Goal: Task Accomplishment & Management: Manage account settings

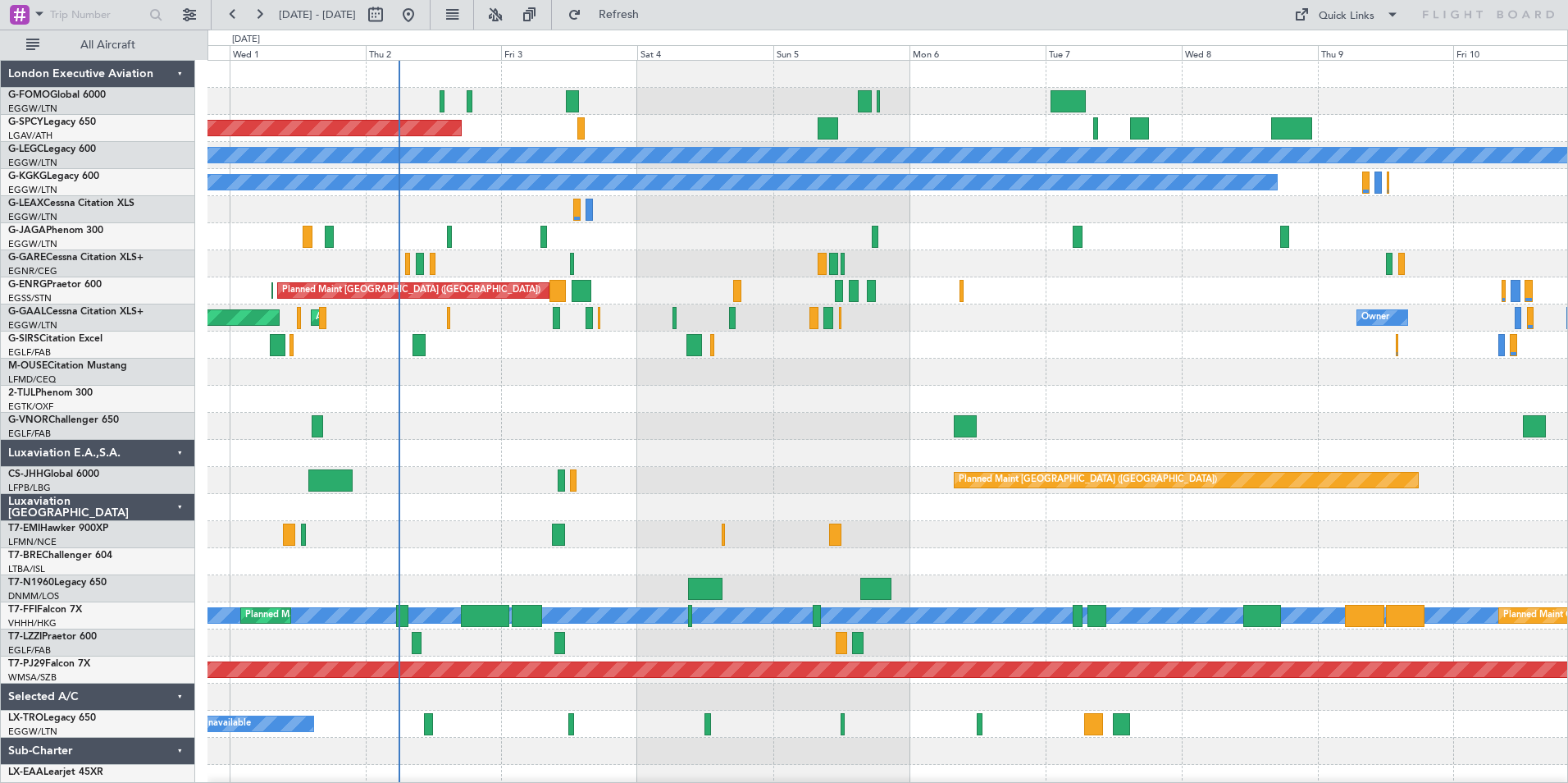
click at [444, 657] on div "Planned Maint Bremen A/C Unavailable London (Luton) A/C Unavailable Istanbul (A…" at bounding box center [887, 439] width 1360 height 758
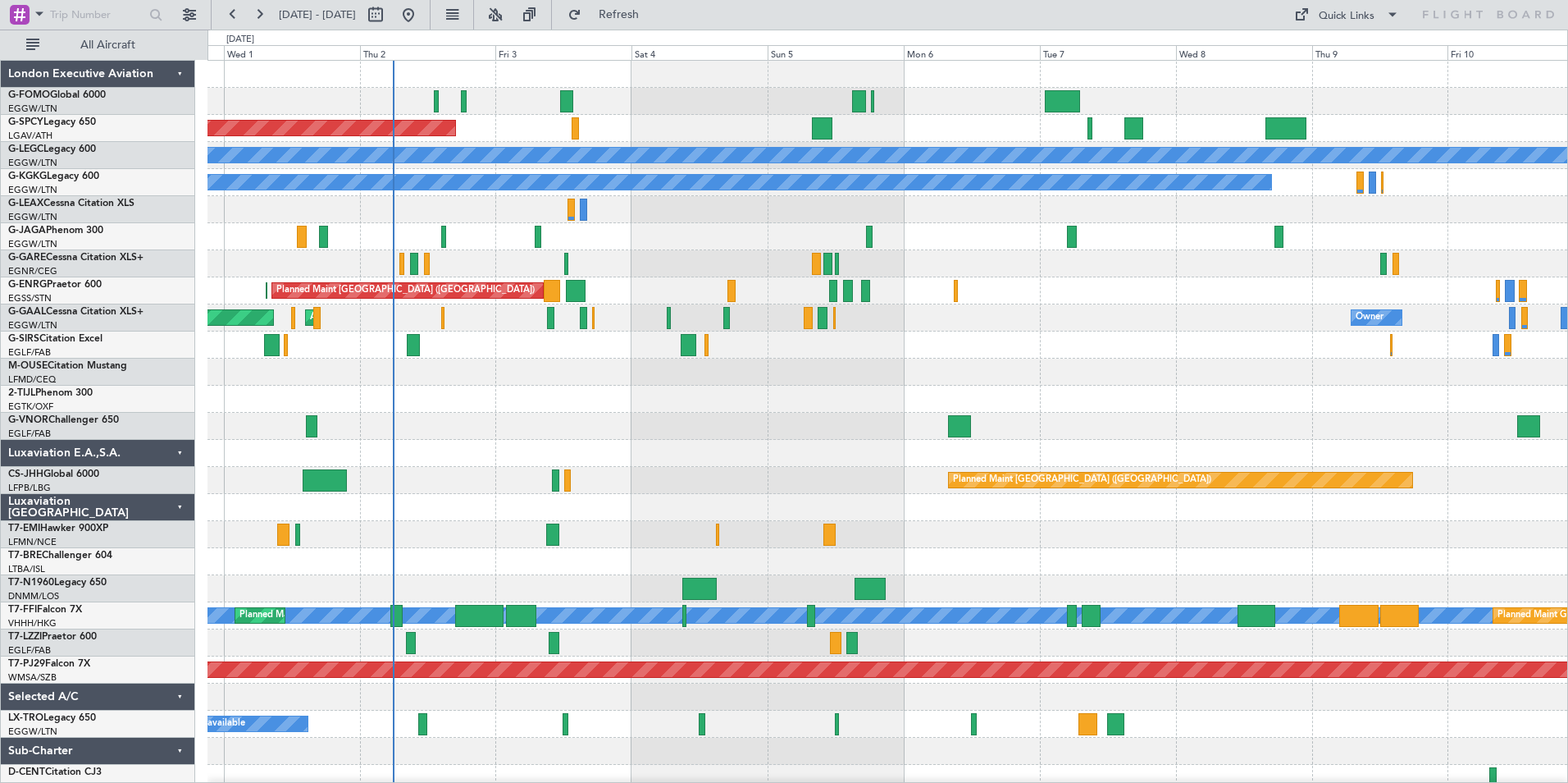
click at [460, 103] on div at bounding box center [887, 101] width 1360 height 27
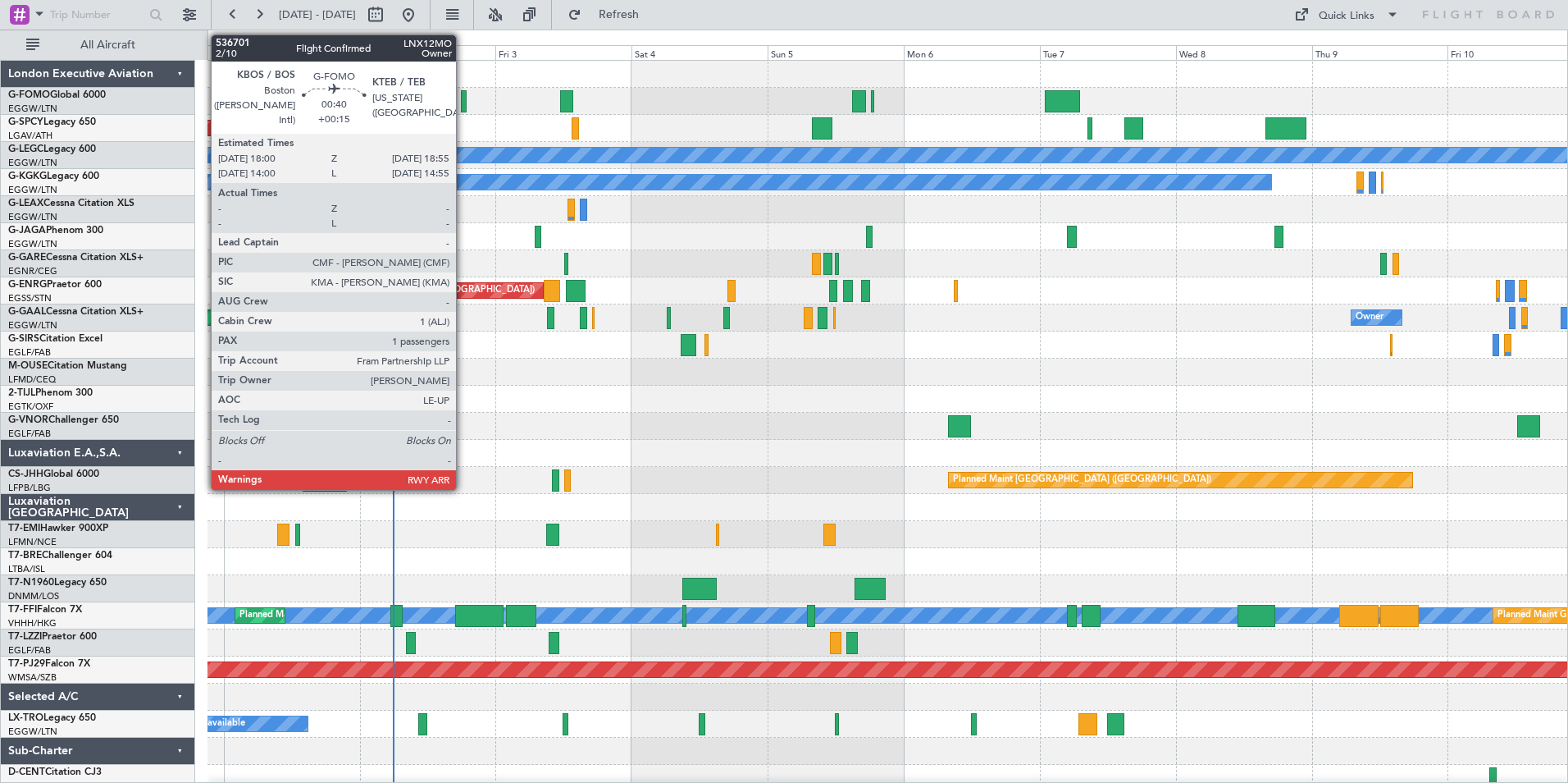
click at [464, 100] on div at bounding box center [464, 101] width 6 height 22
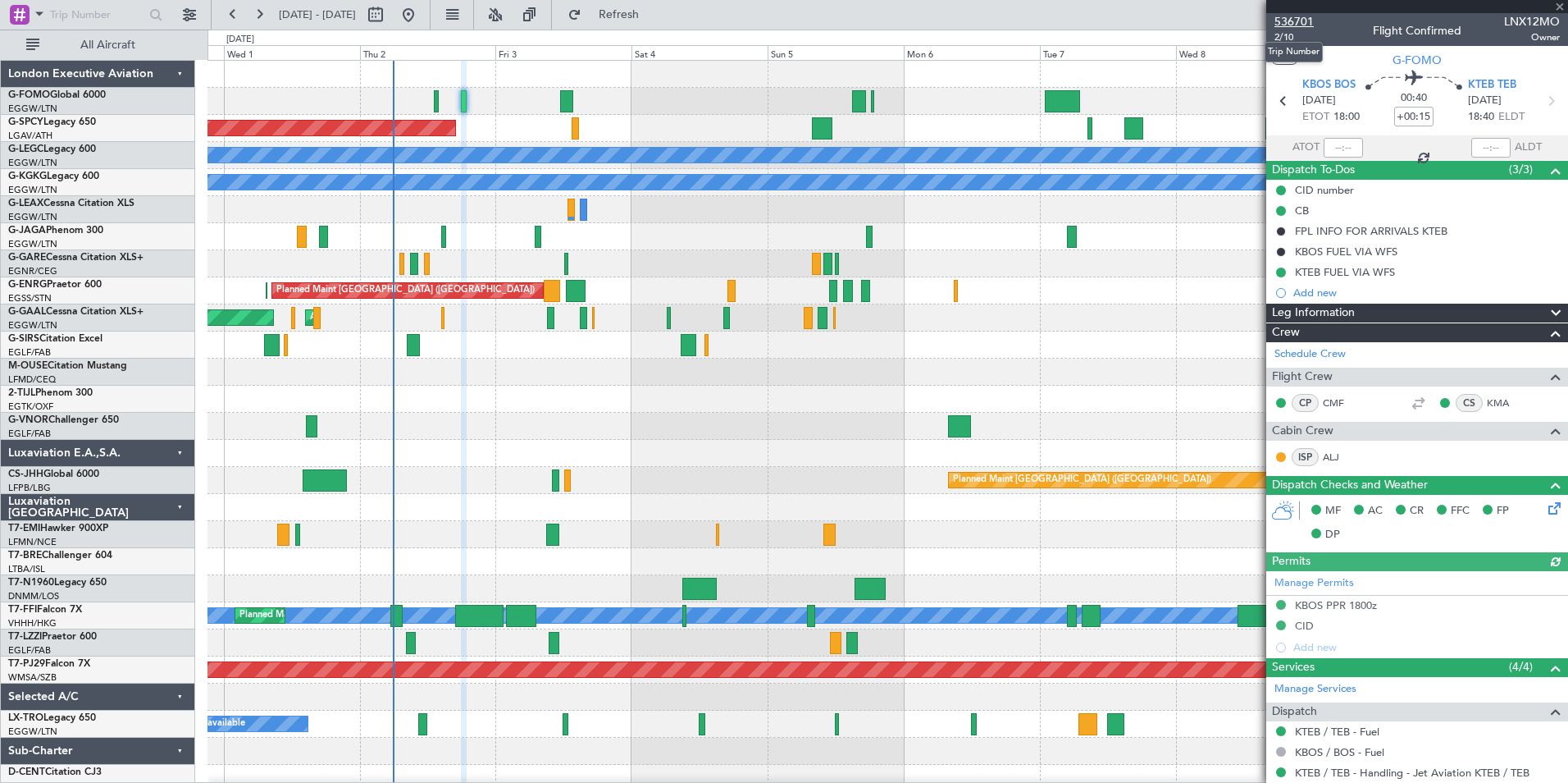
click at [1304, 30] on span "536701" at bounding box center [1294, 21] width 39 height 17
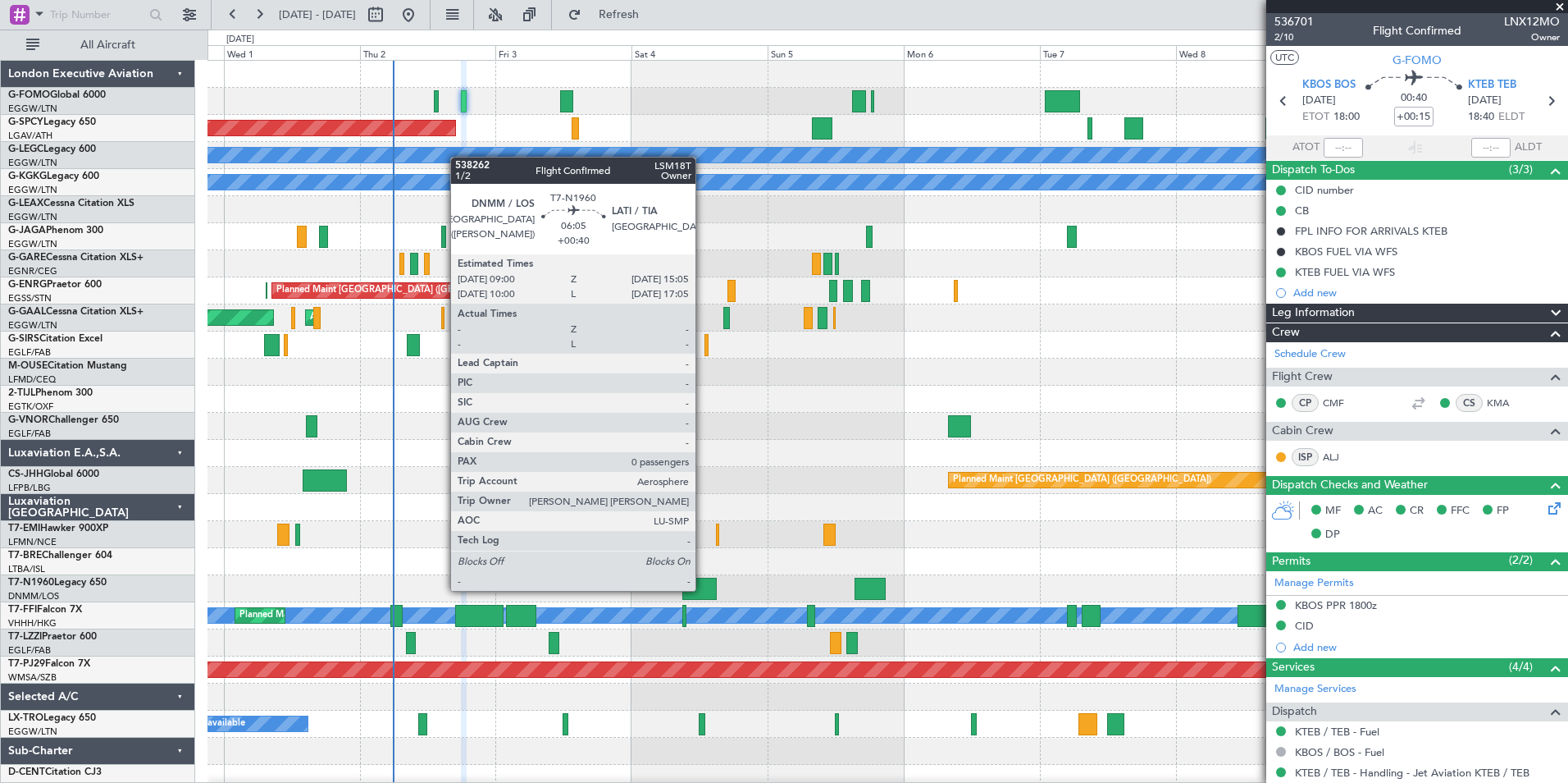
click at [703, 589] on div at bounding box center [700, 588] width 36 height 22
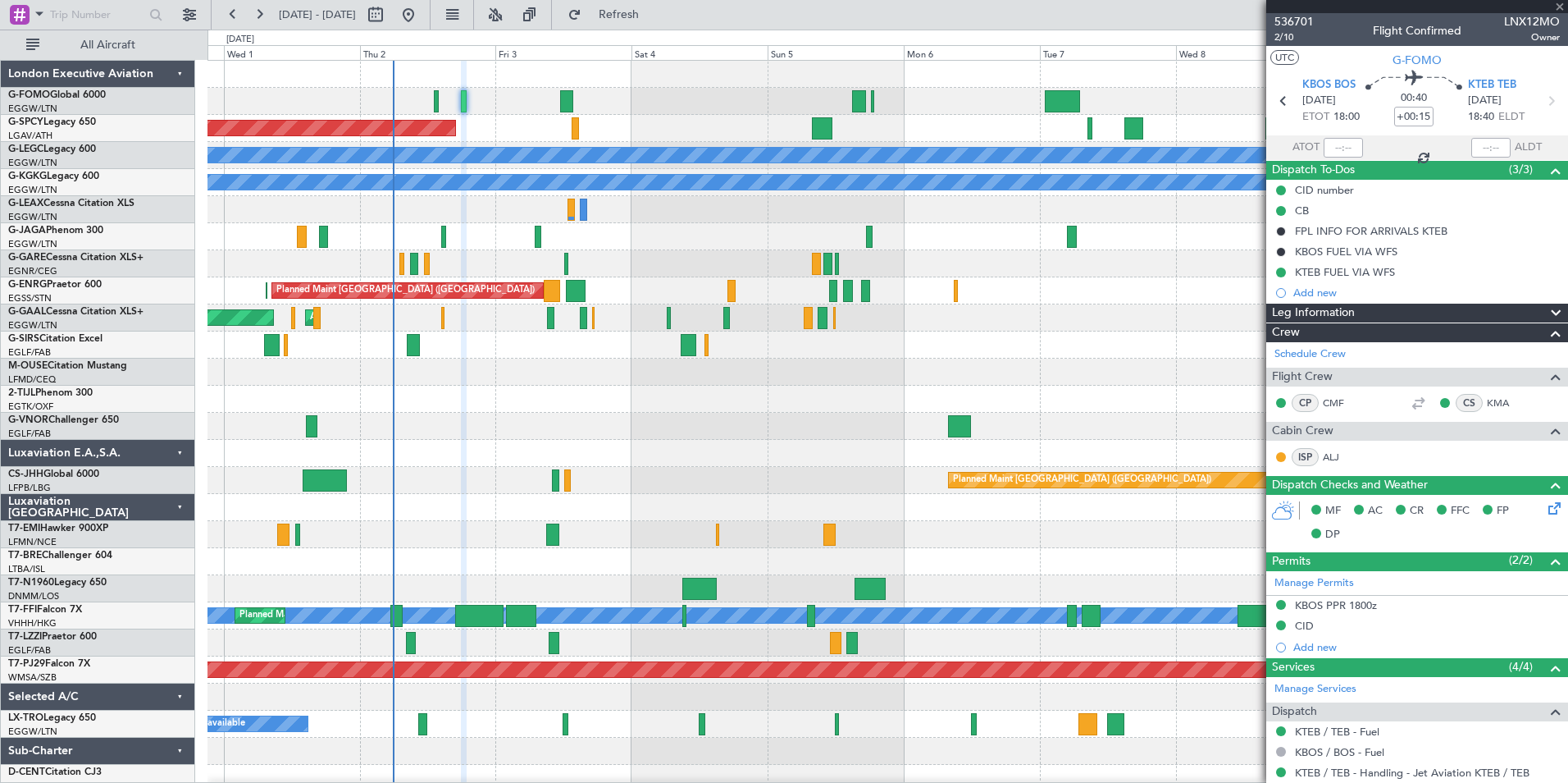
type input "+00:40"
type input "0"
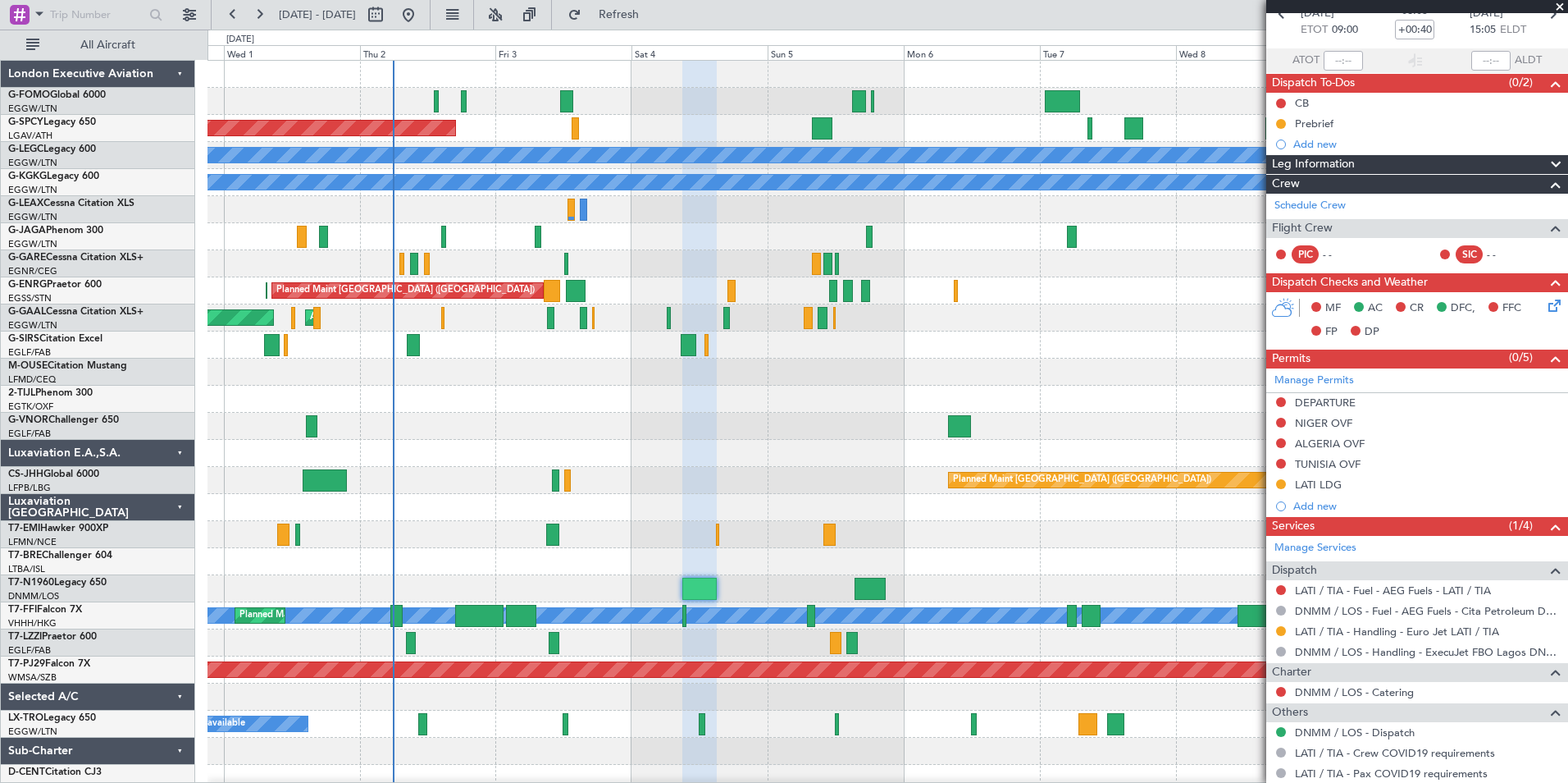
scroll to position [133, 0]
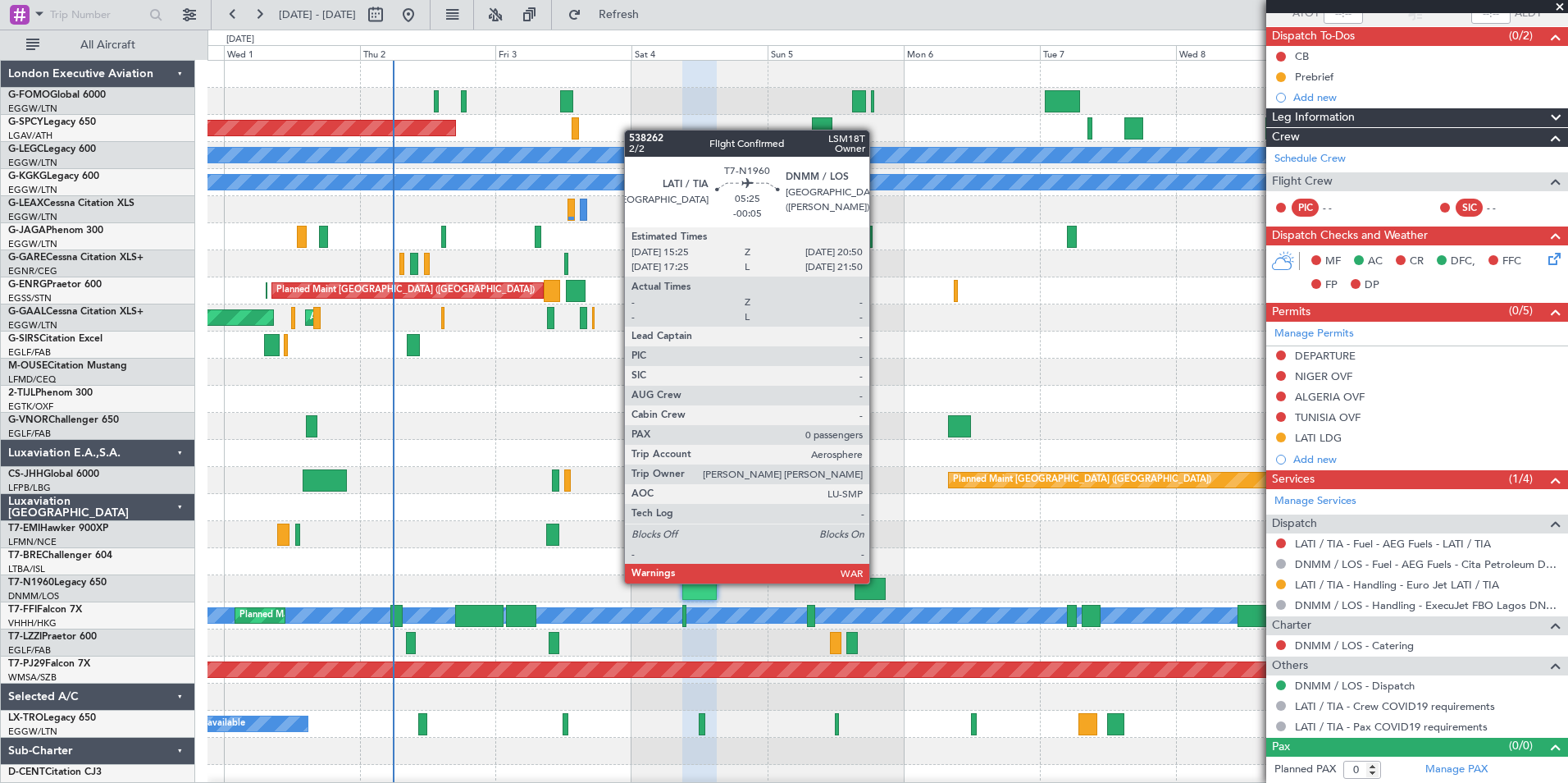
click at [876, 582] on div at bounding box center [870, 588] width 32 height 22
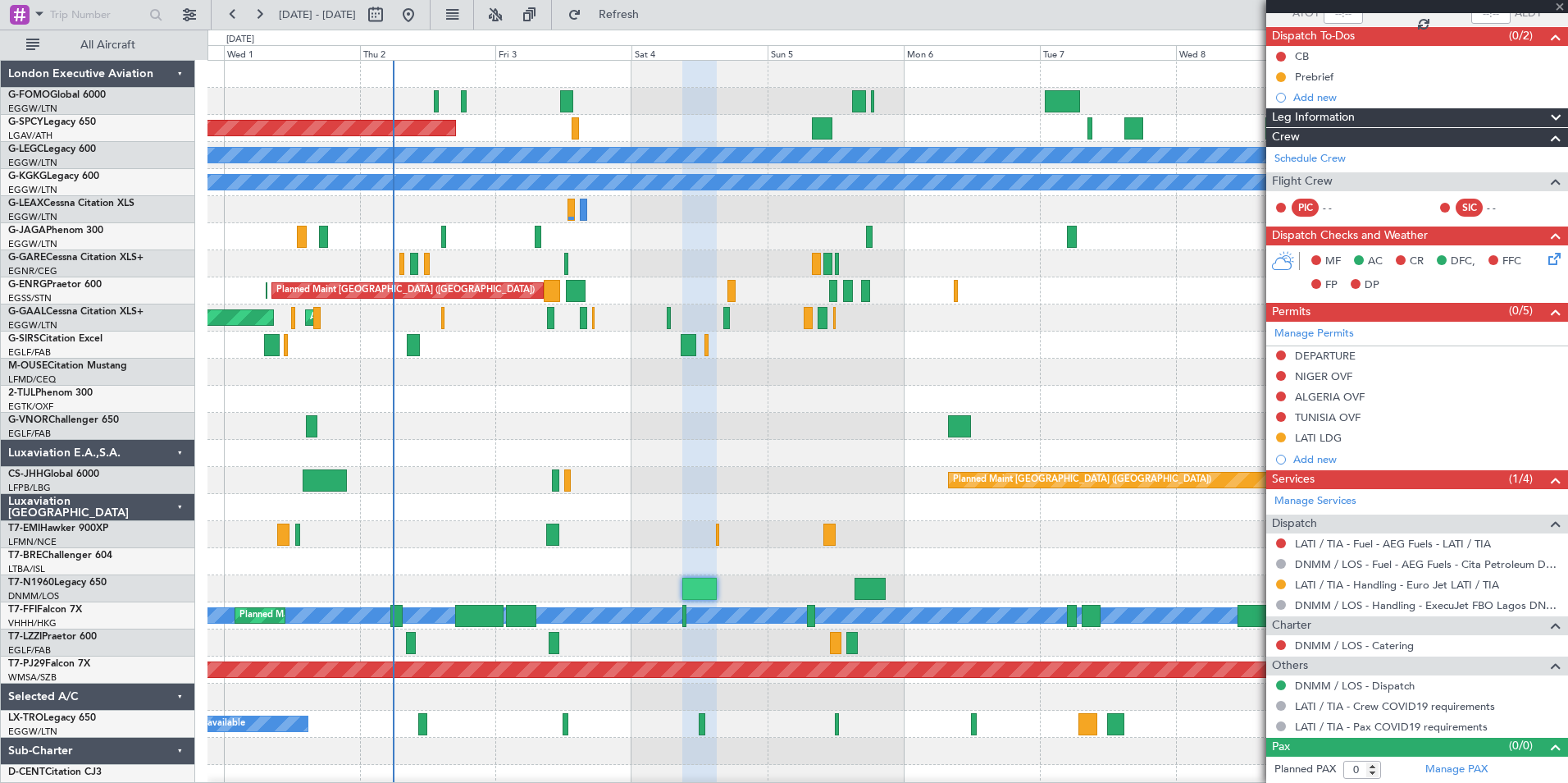
type input "-00:05"
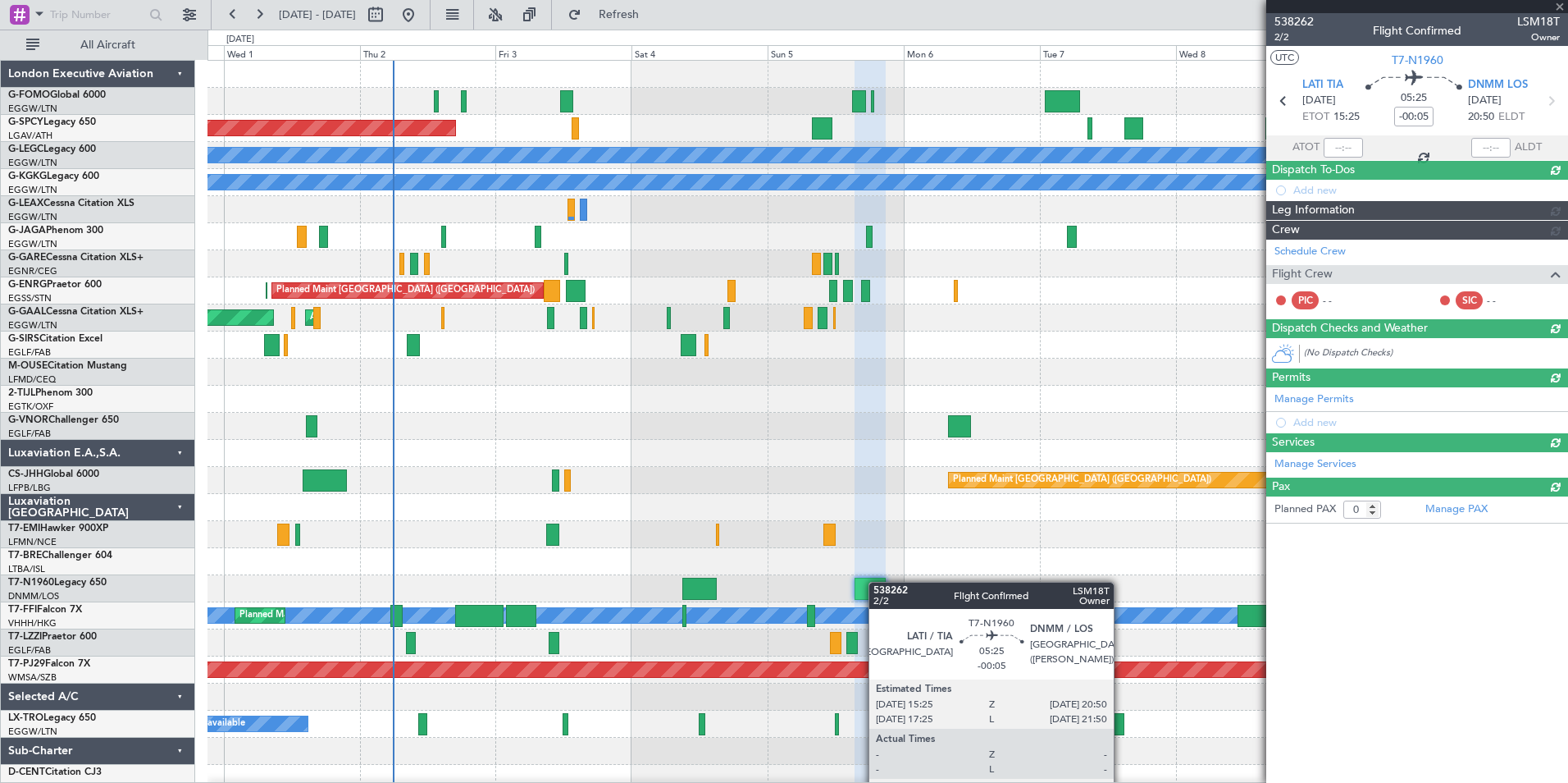
scroll to position [0, 0]
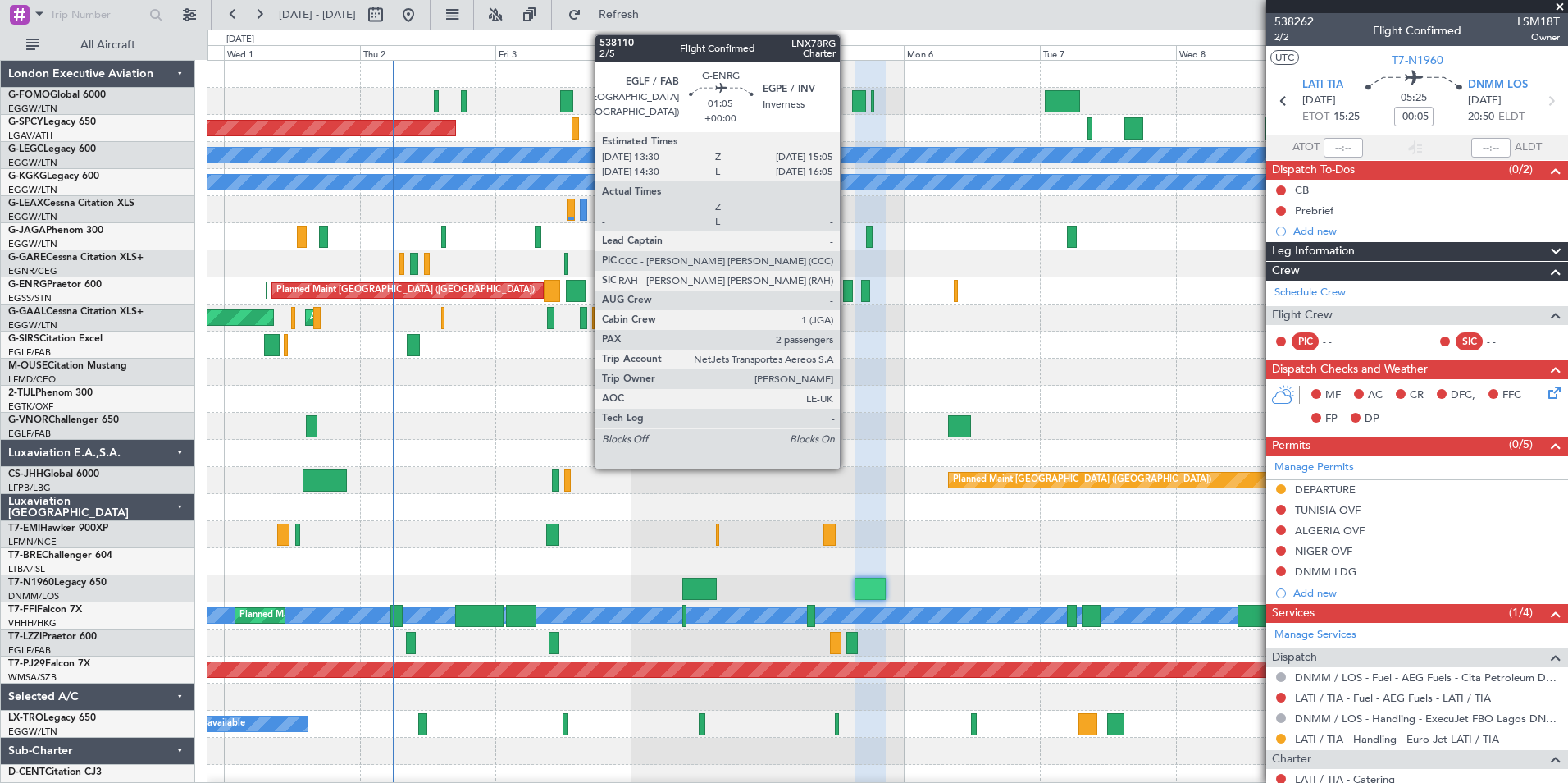
click at [847, 295] on div at bounding box center [847, 290] width 9 height 22
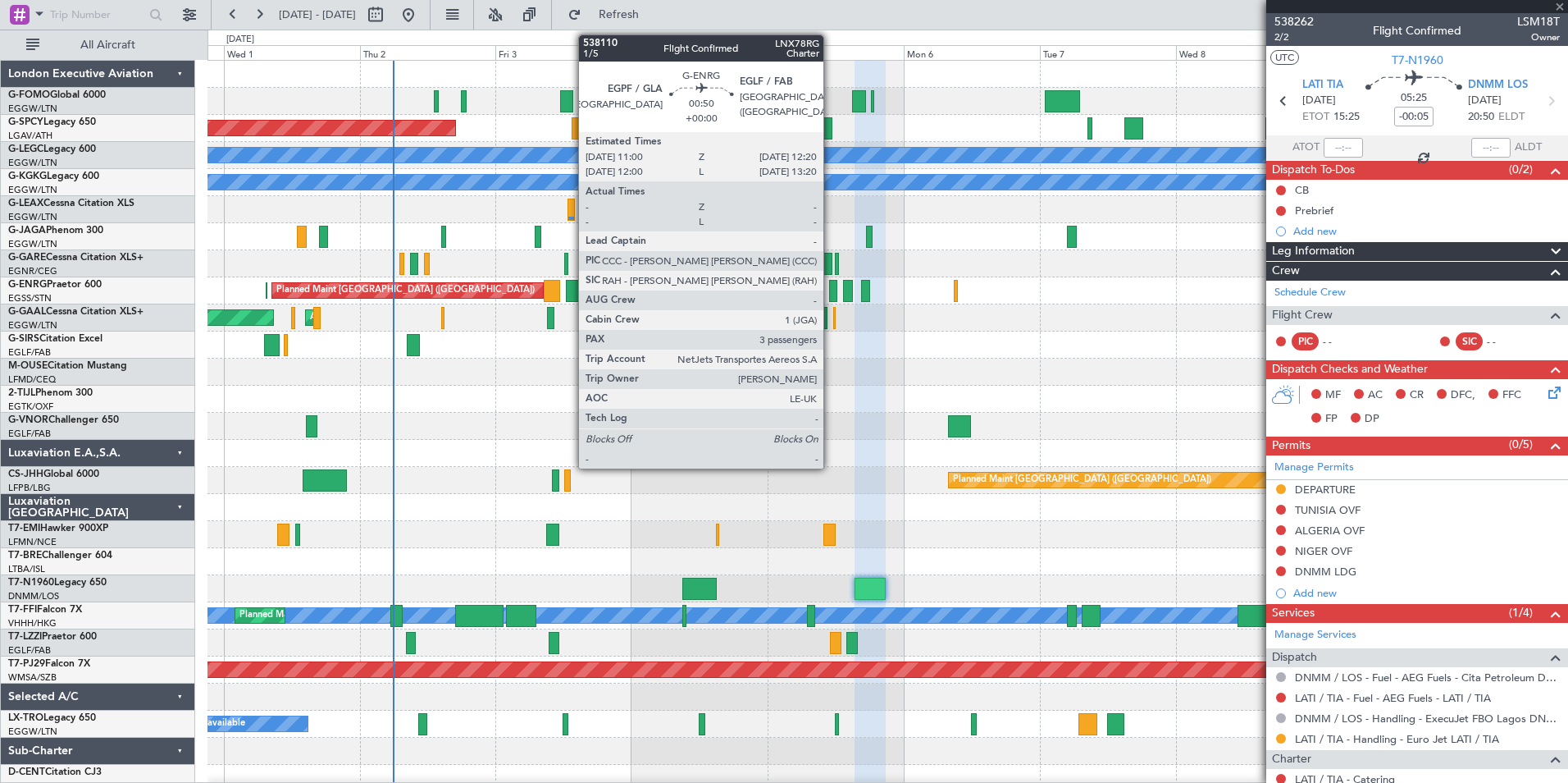
type input "2"
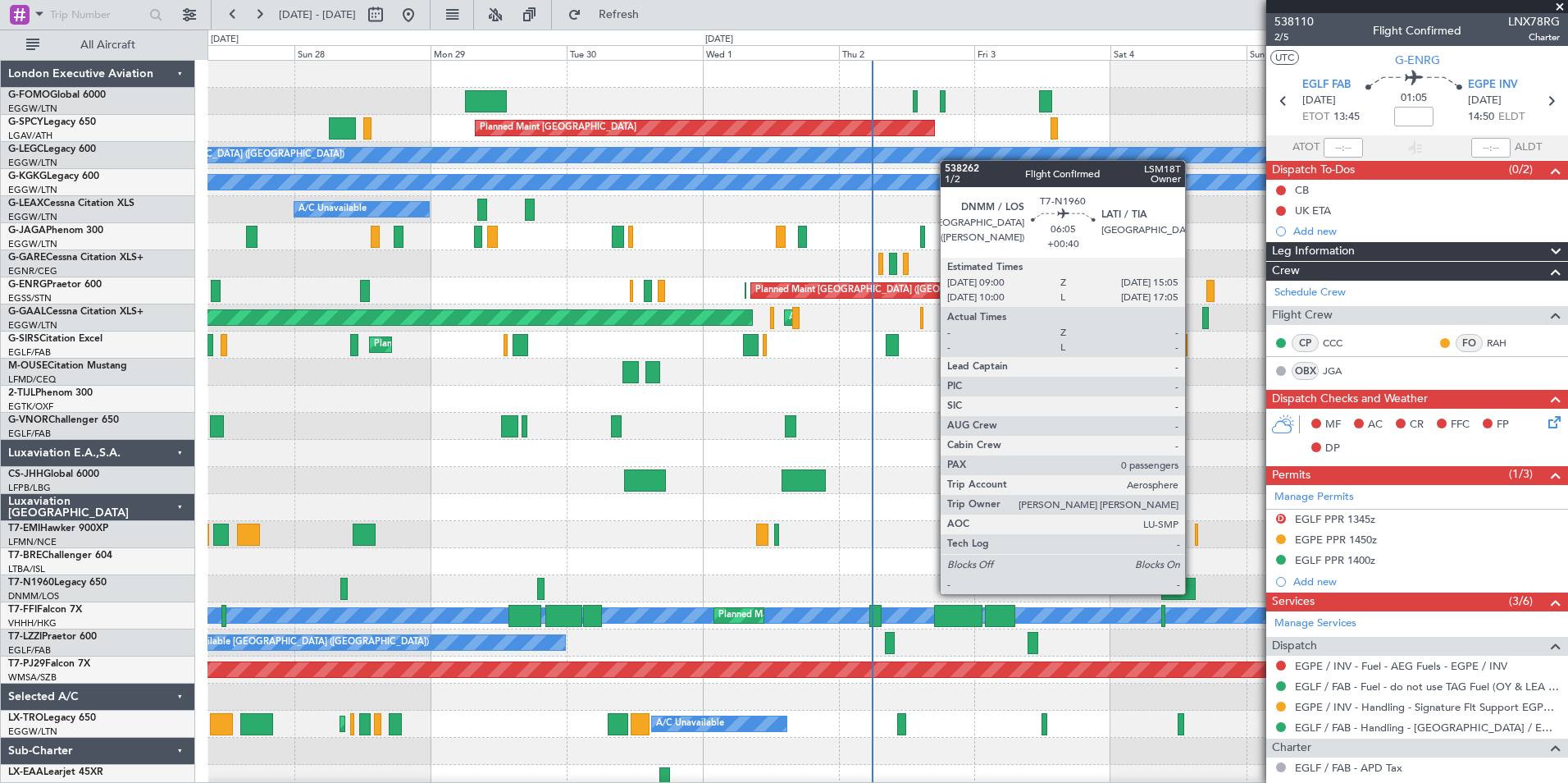
click at [1192, 592] on div at bounding box center [1179, 588] width 36 height 22
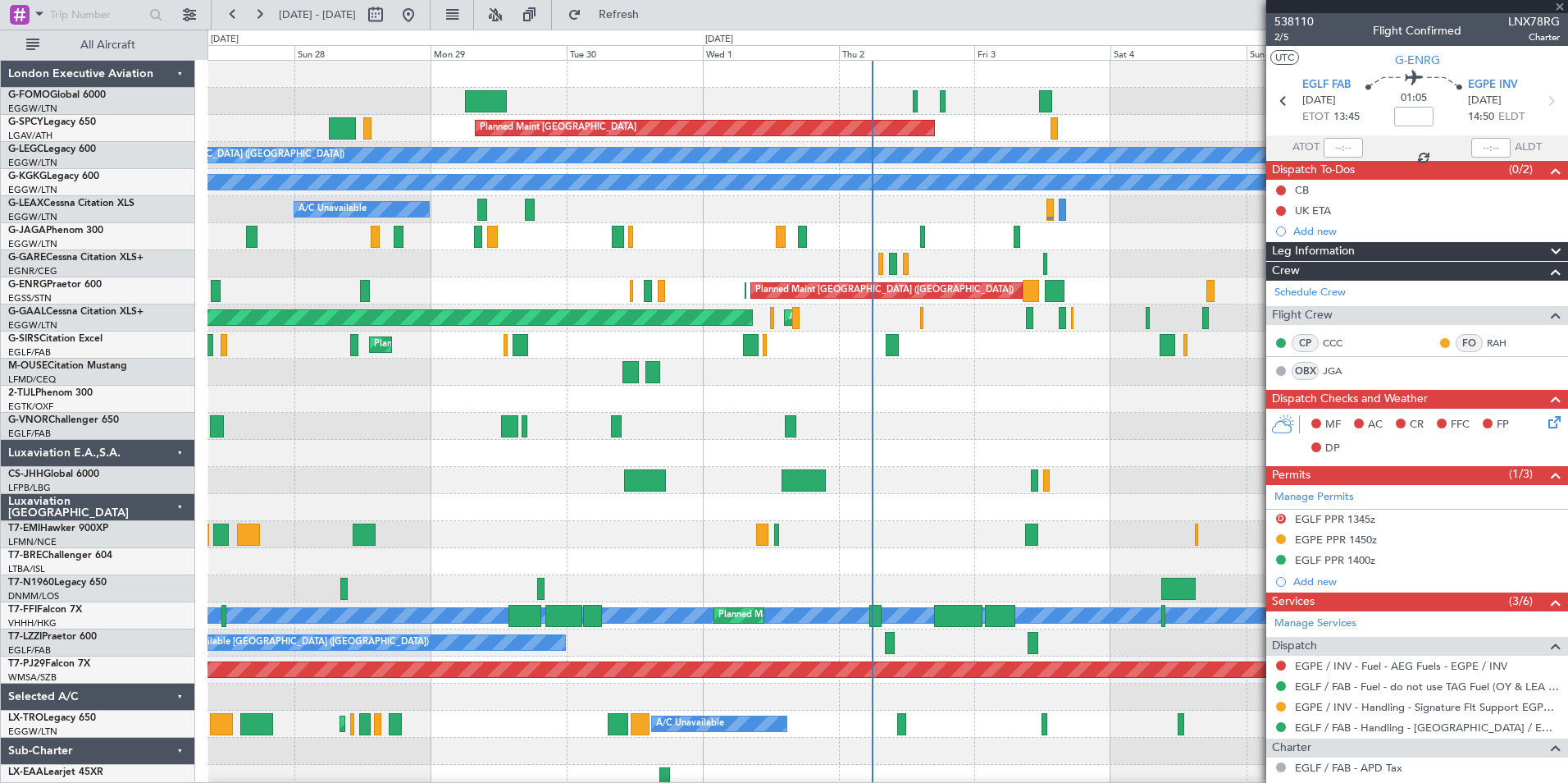
type input "+00:40"
type input "0"
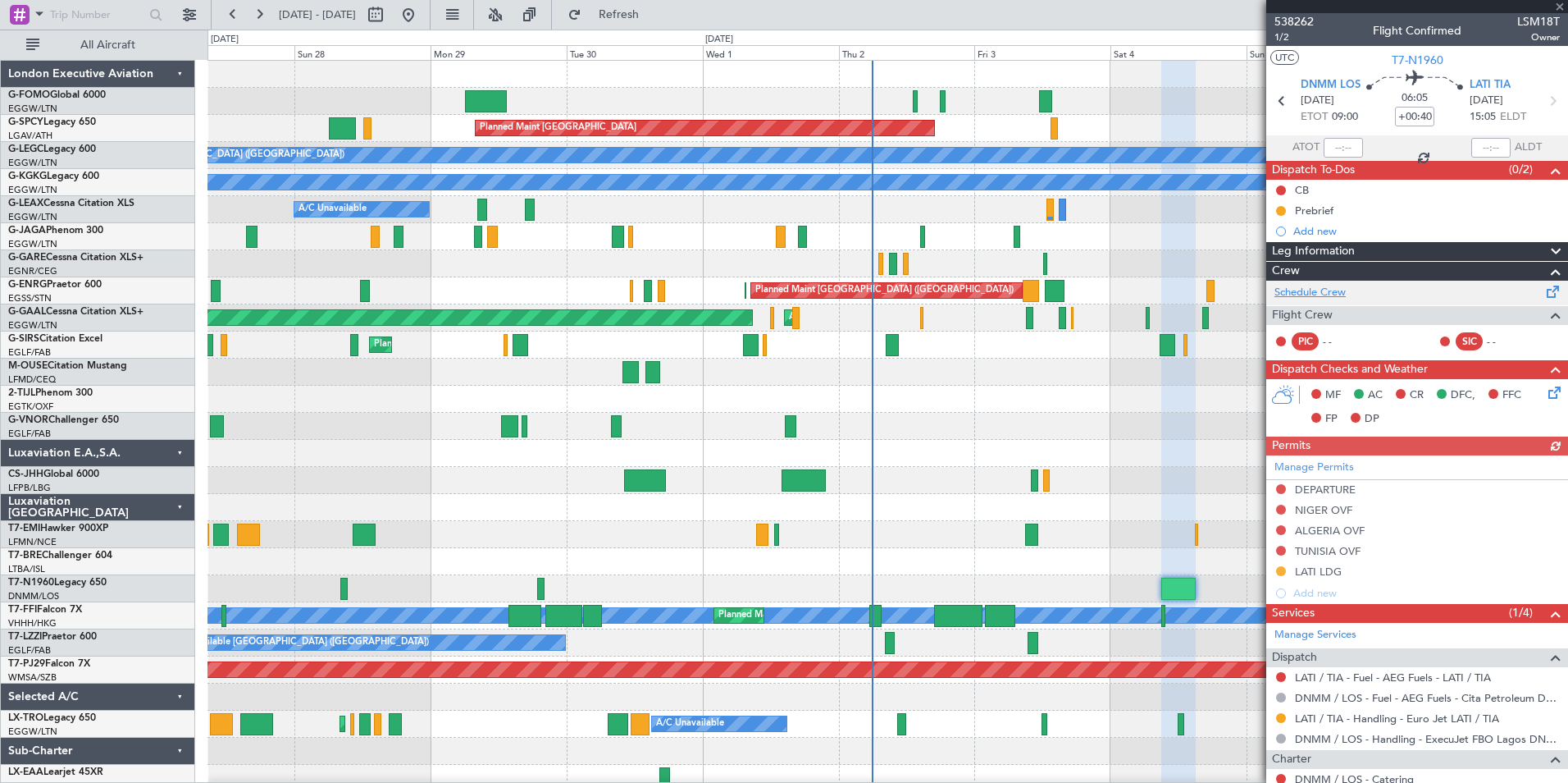
click at [1311, 292] on link "Schedule Crew" at bounding box center [1309, 292] width 71 height 17
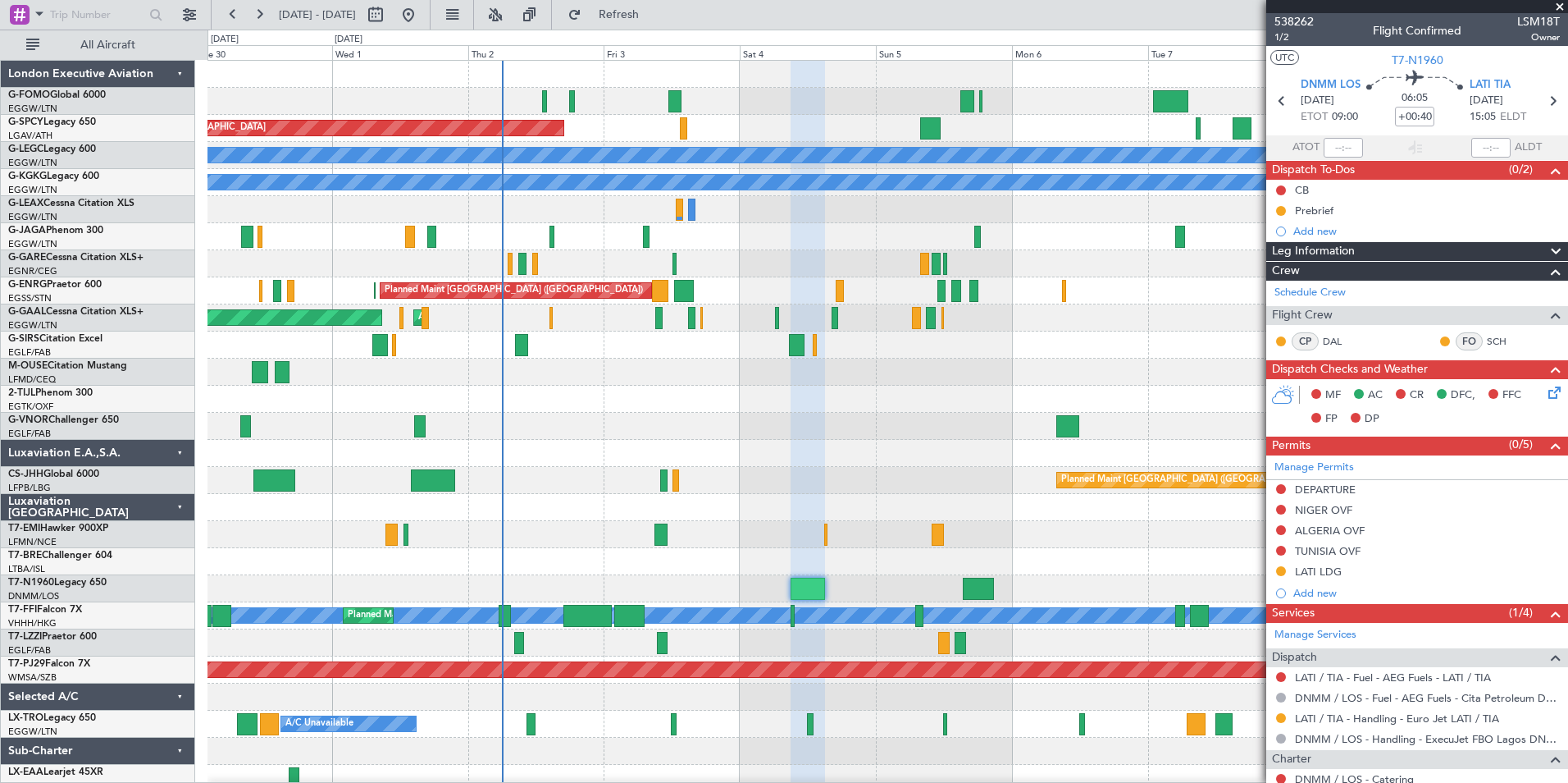
click at [624, 598] on div "Planned Maint Bremen A/C Unavailable London (Luton) A/C Unavailable Istanbul (A…" at bounding box center [887, 439] width 1360 height 758
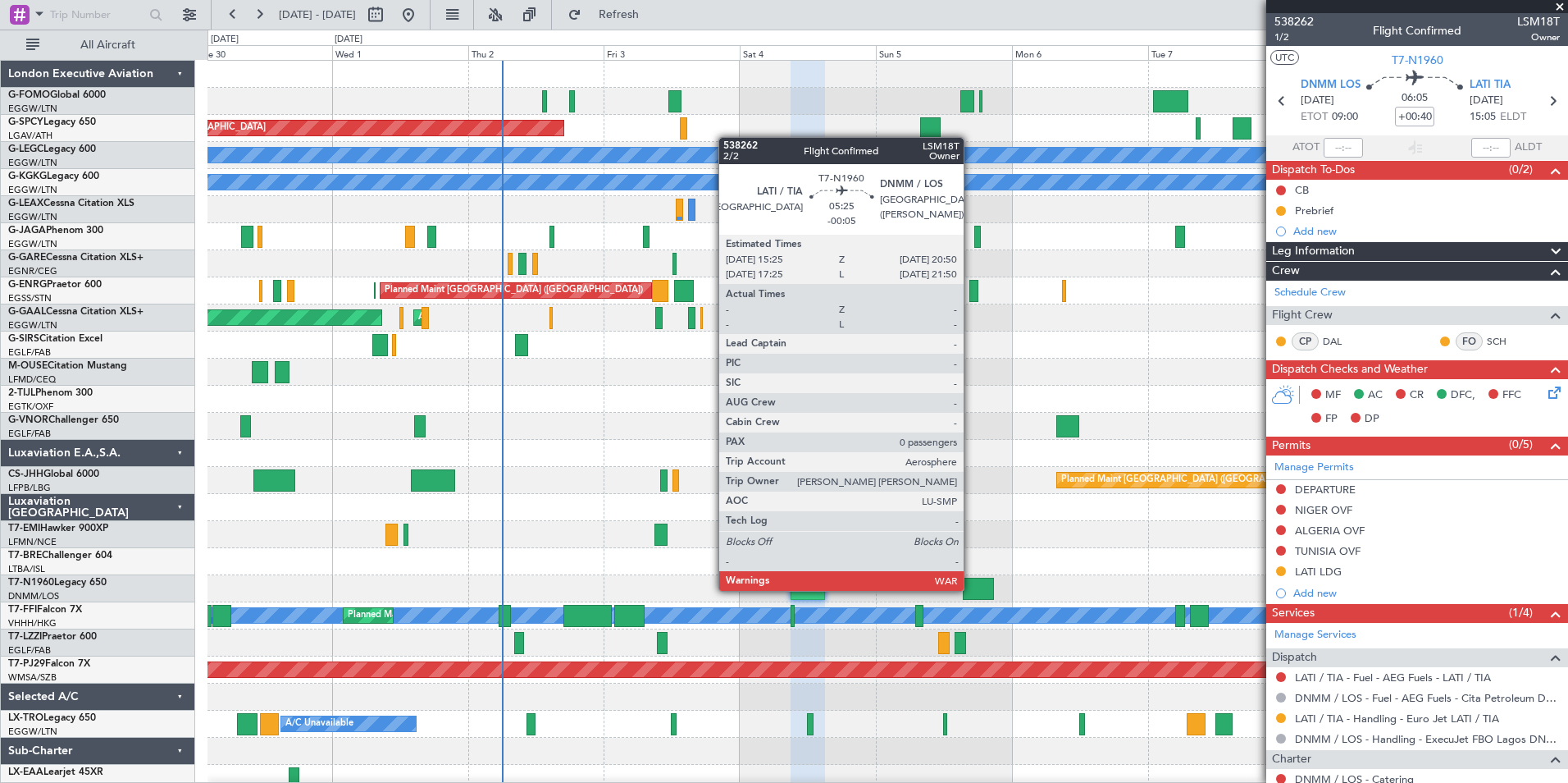
click at [971, 589] on div at bounding box center [979, 588] width 32 height 22
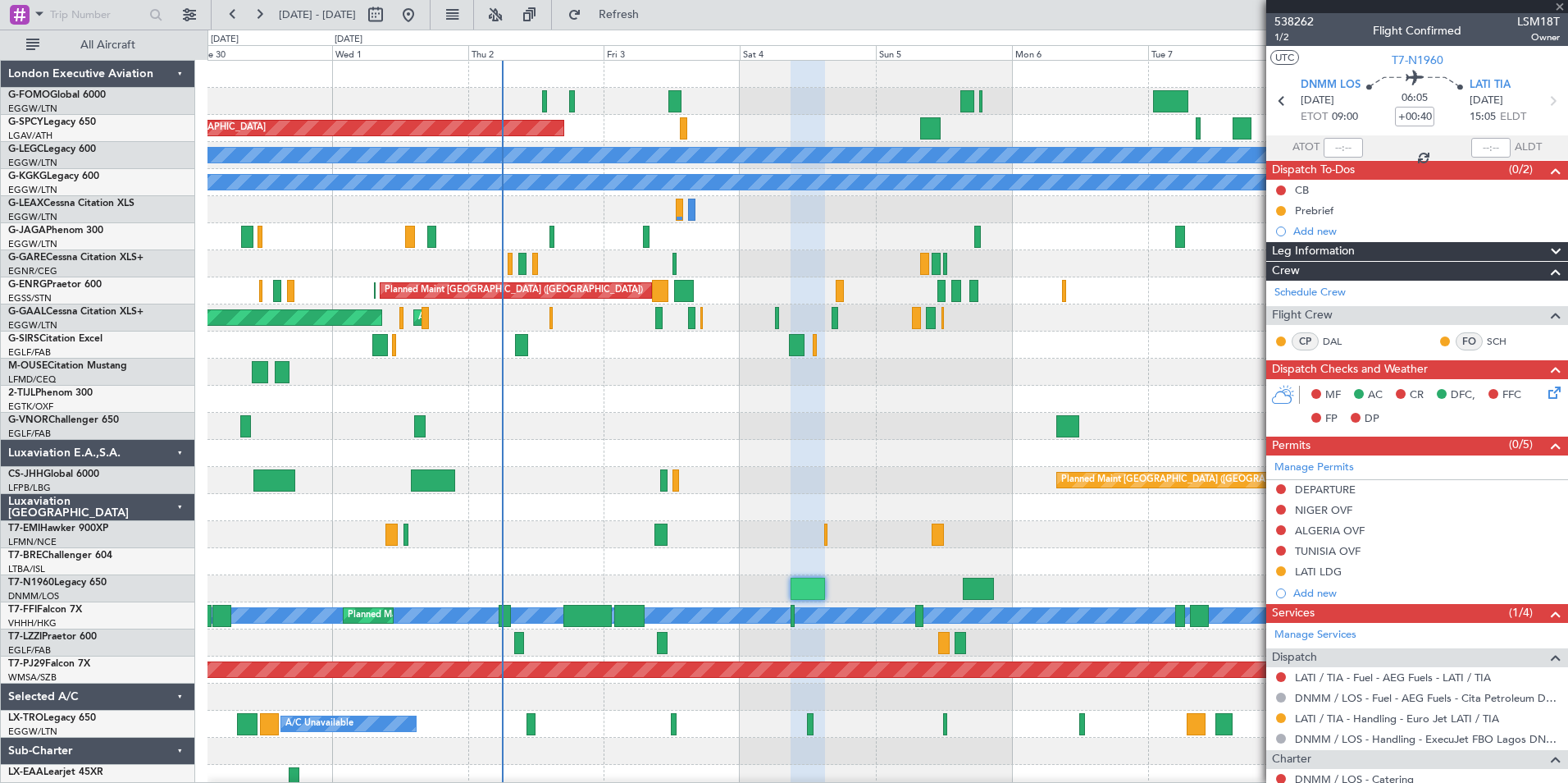
type input "-00:05"
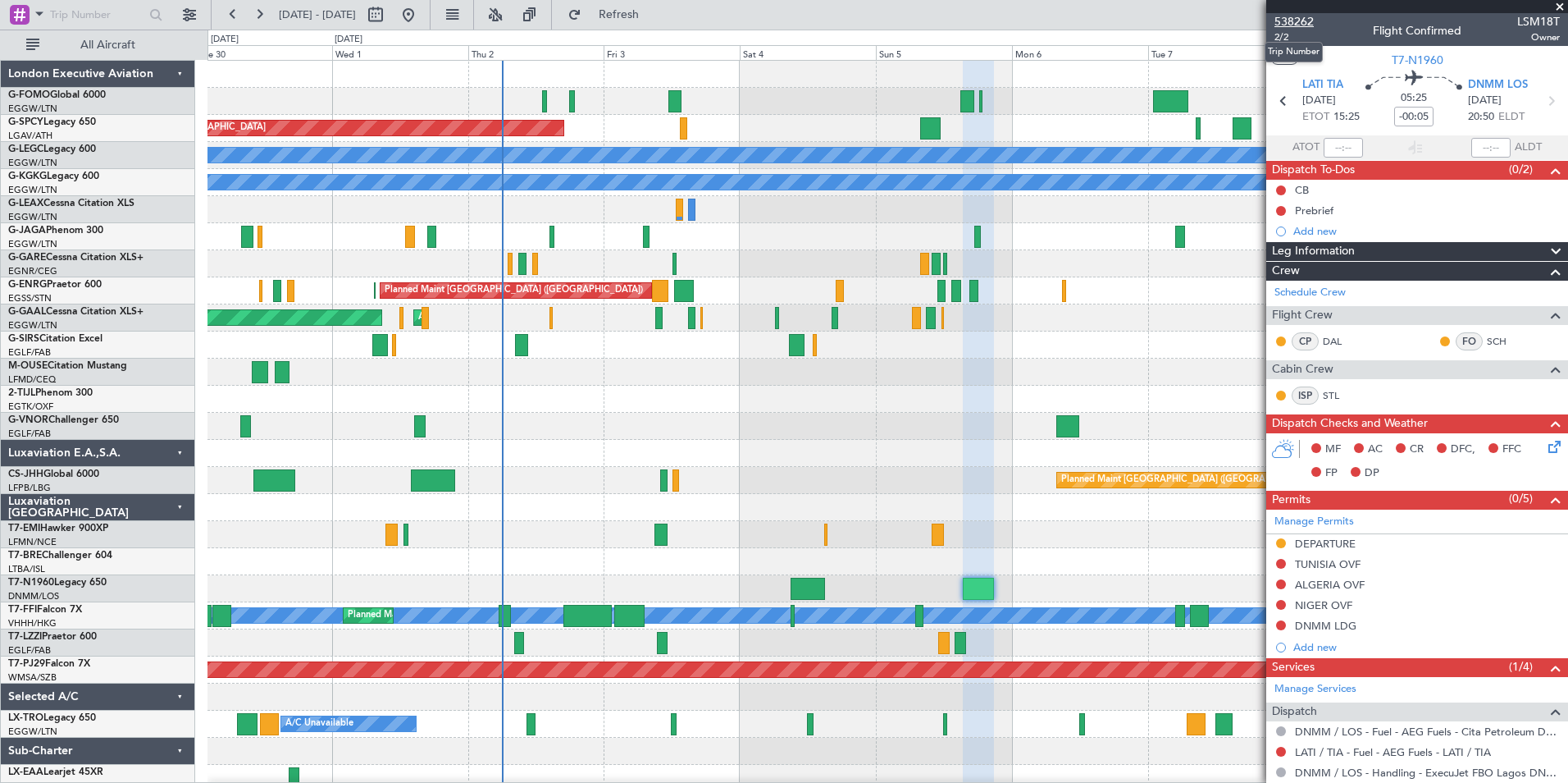
click at [1309, 26] on span "538262" at bounding box center [1294, 21] width 39 height 17
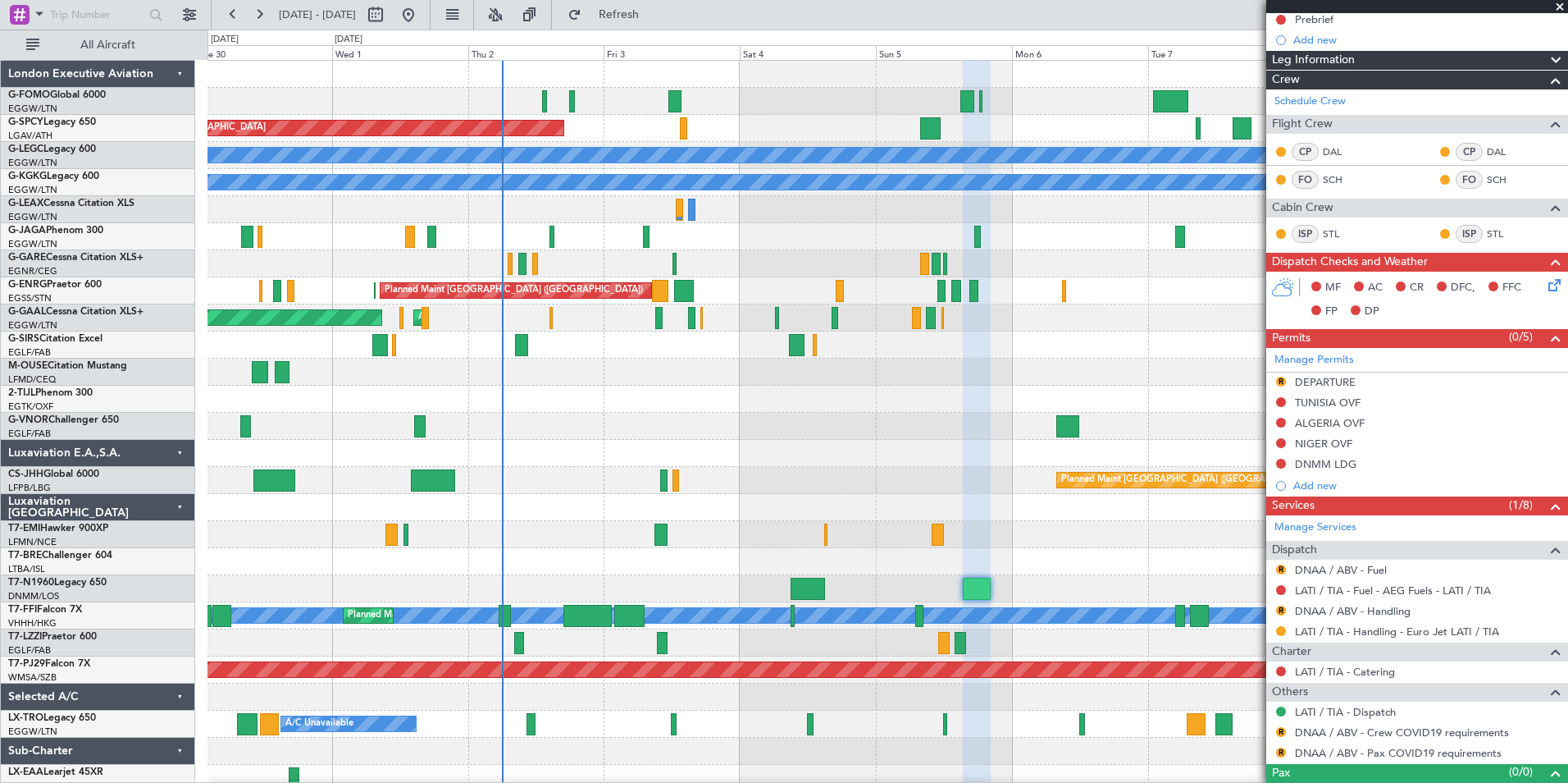
scroll to position [217, 0]
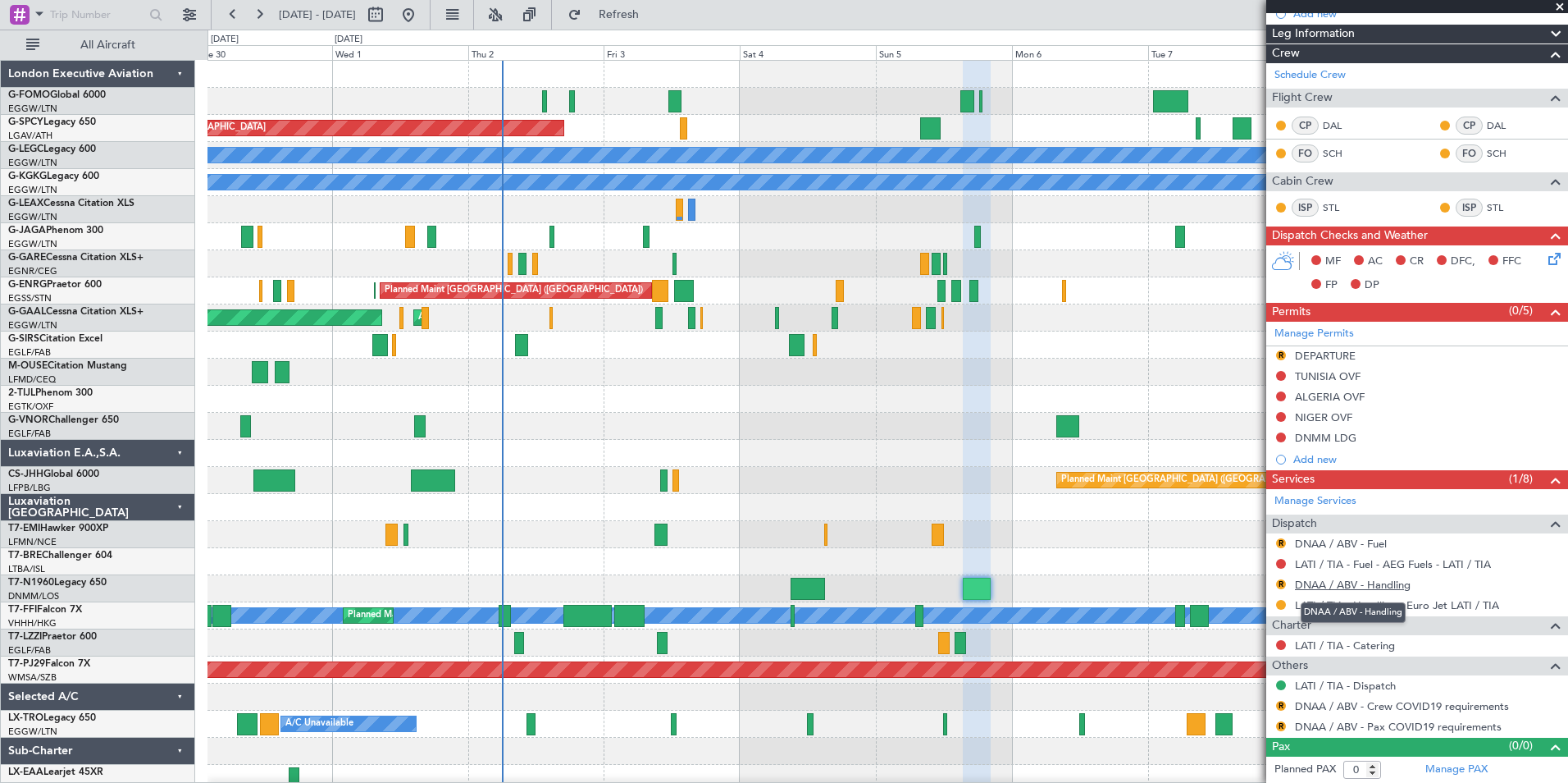
click at [1363, 589] on link "DNAA / ABV - Handling" at bounding box center [1352, 585] width 115 height 14
click at [1380, 540] on link "DNAA / ABV - Fuel" at bounding box center [1340, 543] width 92 height 14
click at [647, 10] on span "Refresh" at bounding box center [619, 15] width 69 height 12
click at [1350, 689] on link "LATI / TIA - Dispatch" at bounding box center [1345, 685] width 101 height 14
click at [1312, 75] on link "Schedule Crew" at bounding box center [1309, 75] width 71 height 17
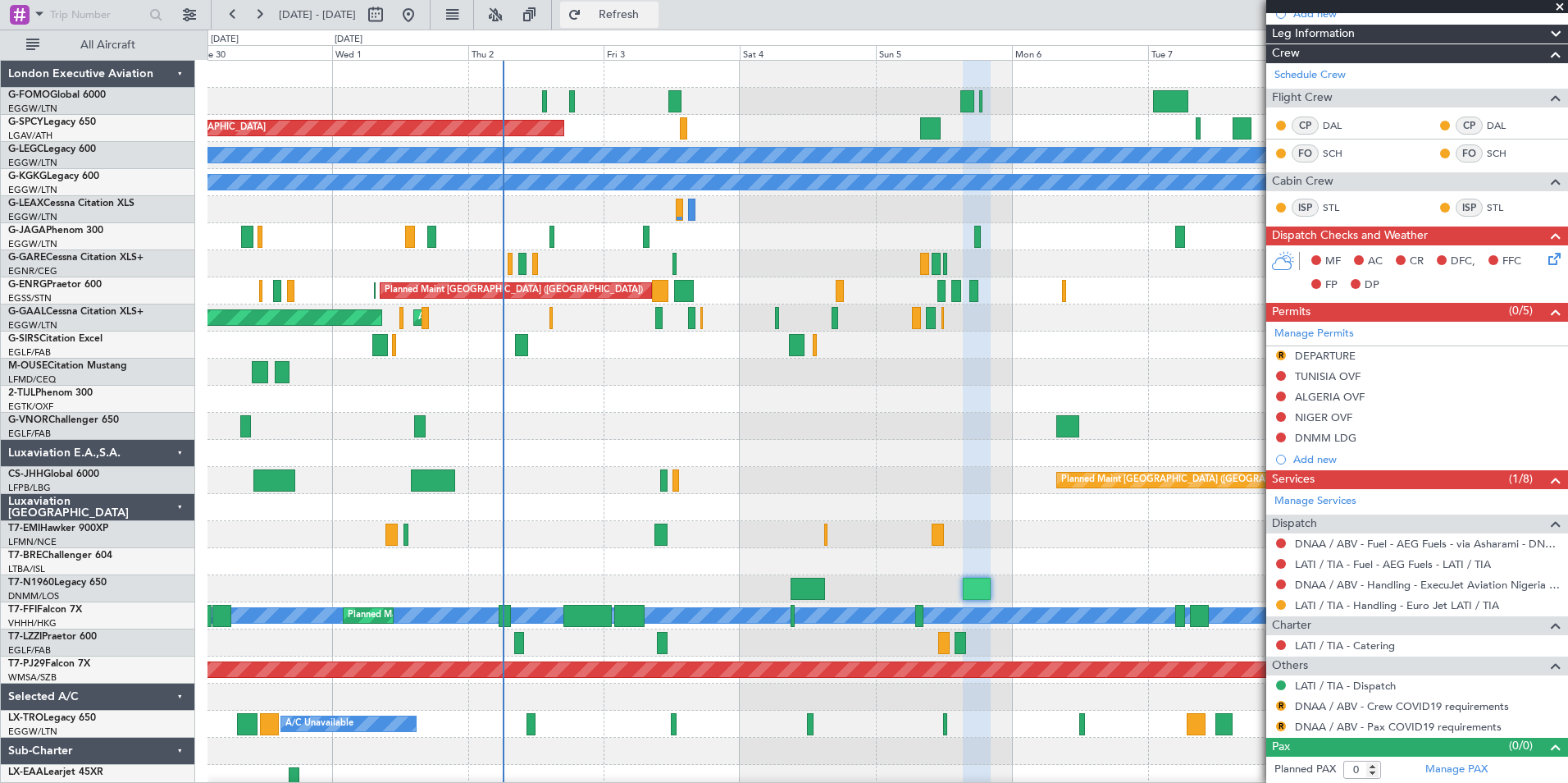
click at [643, 13] on span "Refresh" at bounding box center [619, 15] width 69 height 12
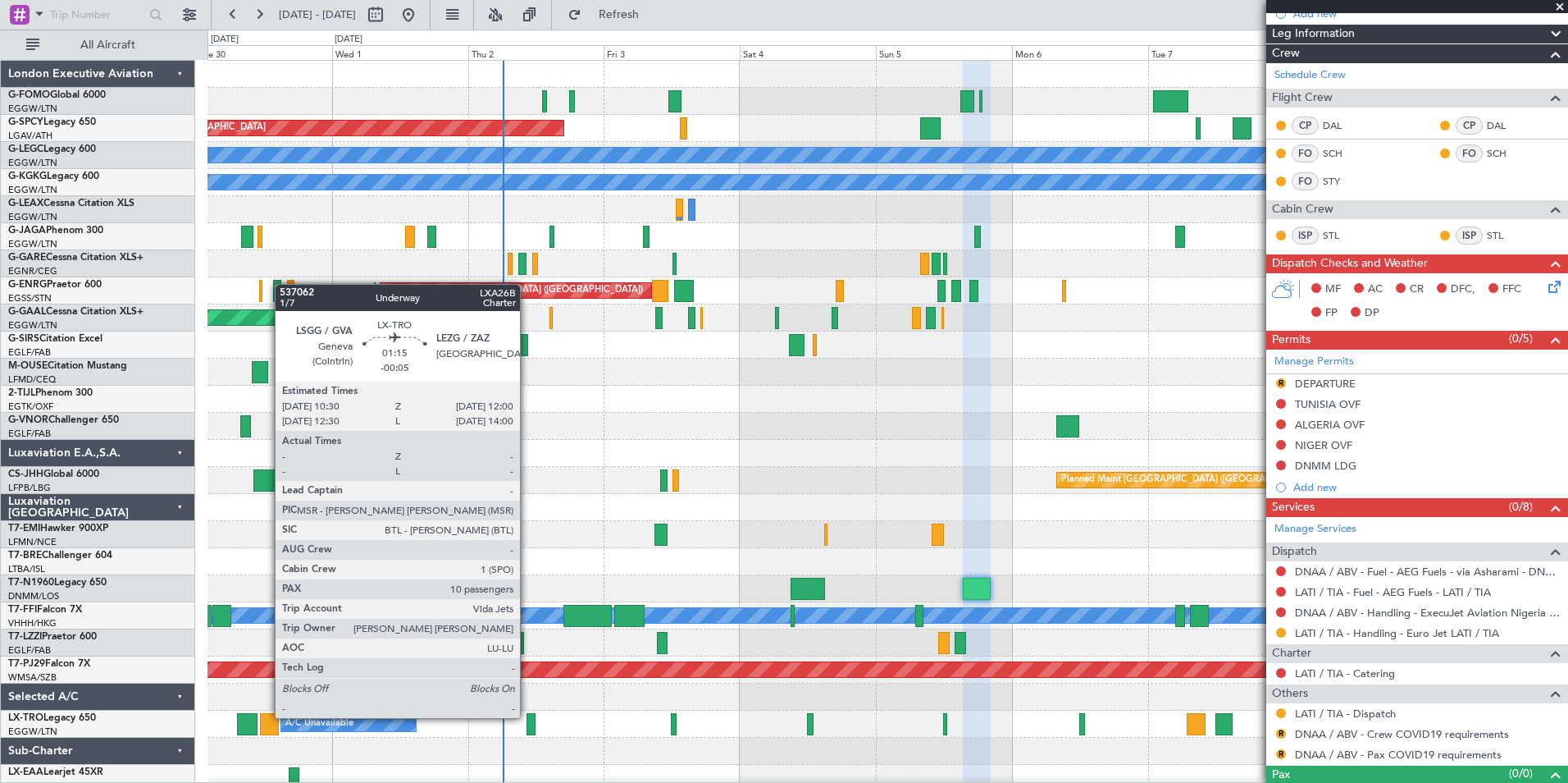
click at [527, 716] on div at bounding box center [530, 724] width 9 height 22
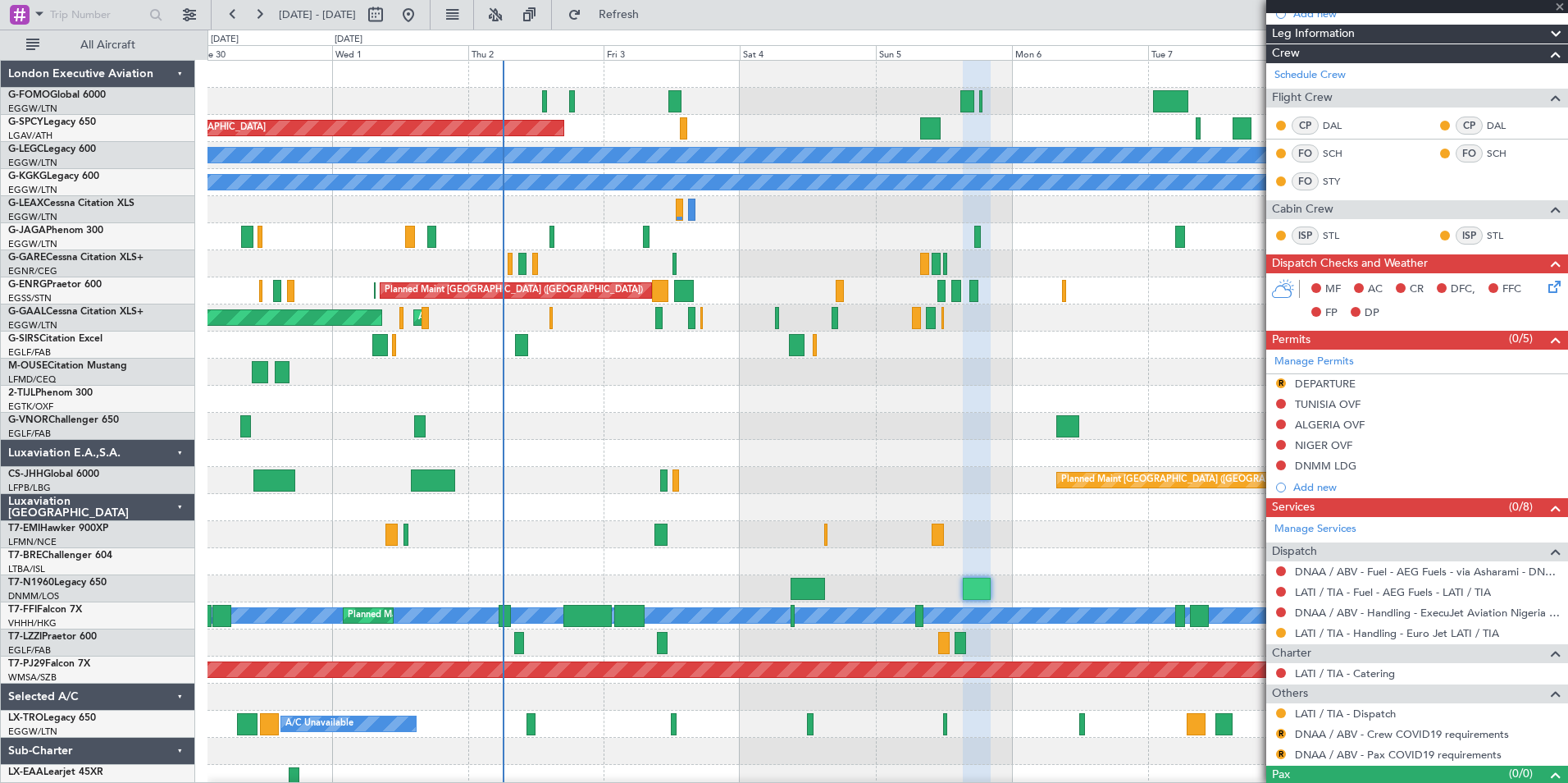
type input "-00:05"
type input "10"
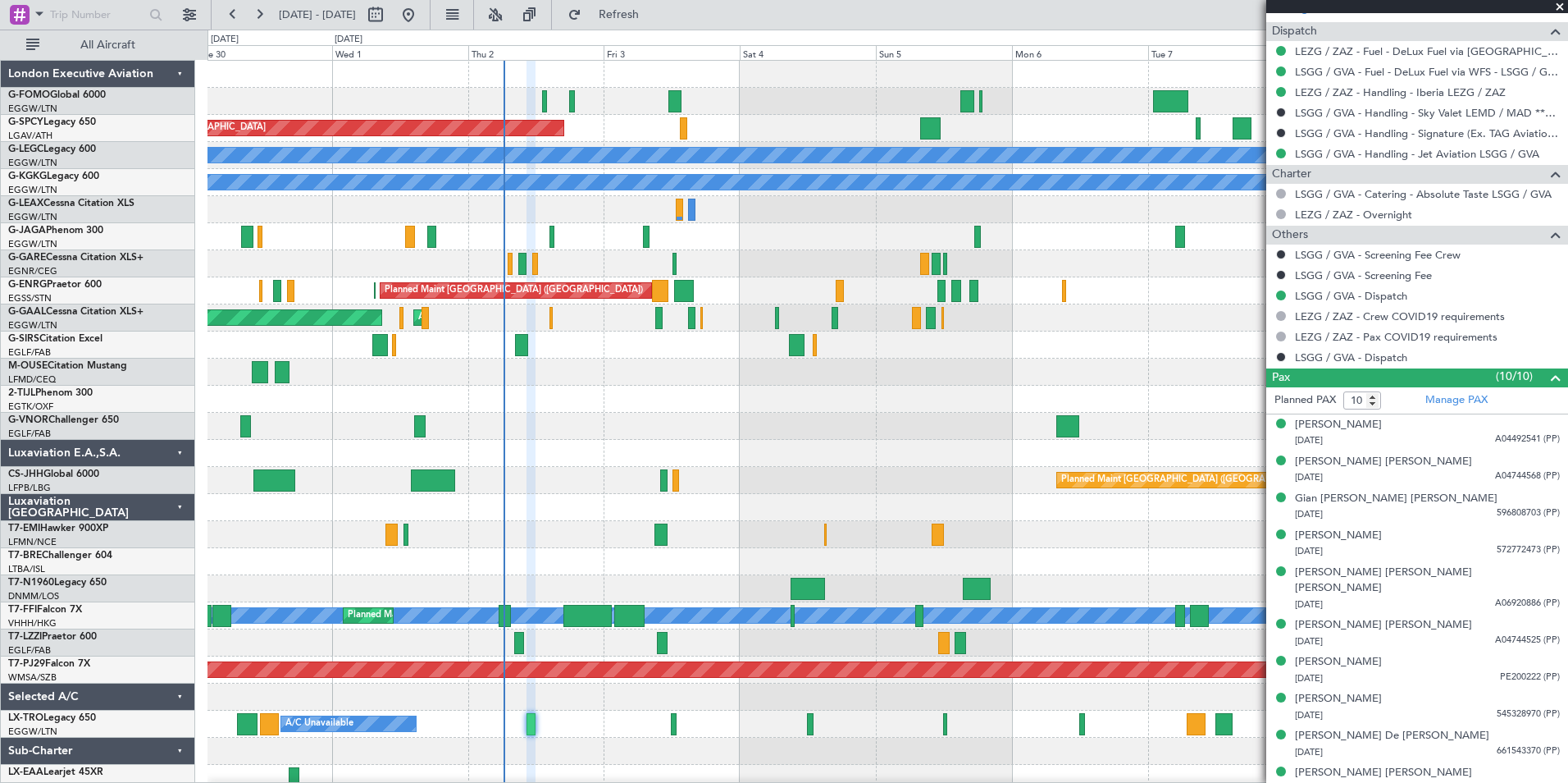
scroll to position [0, 0]
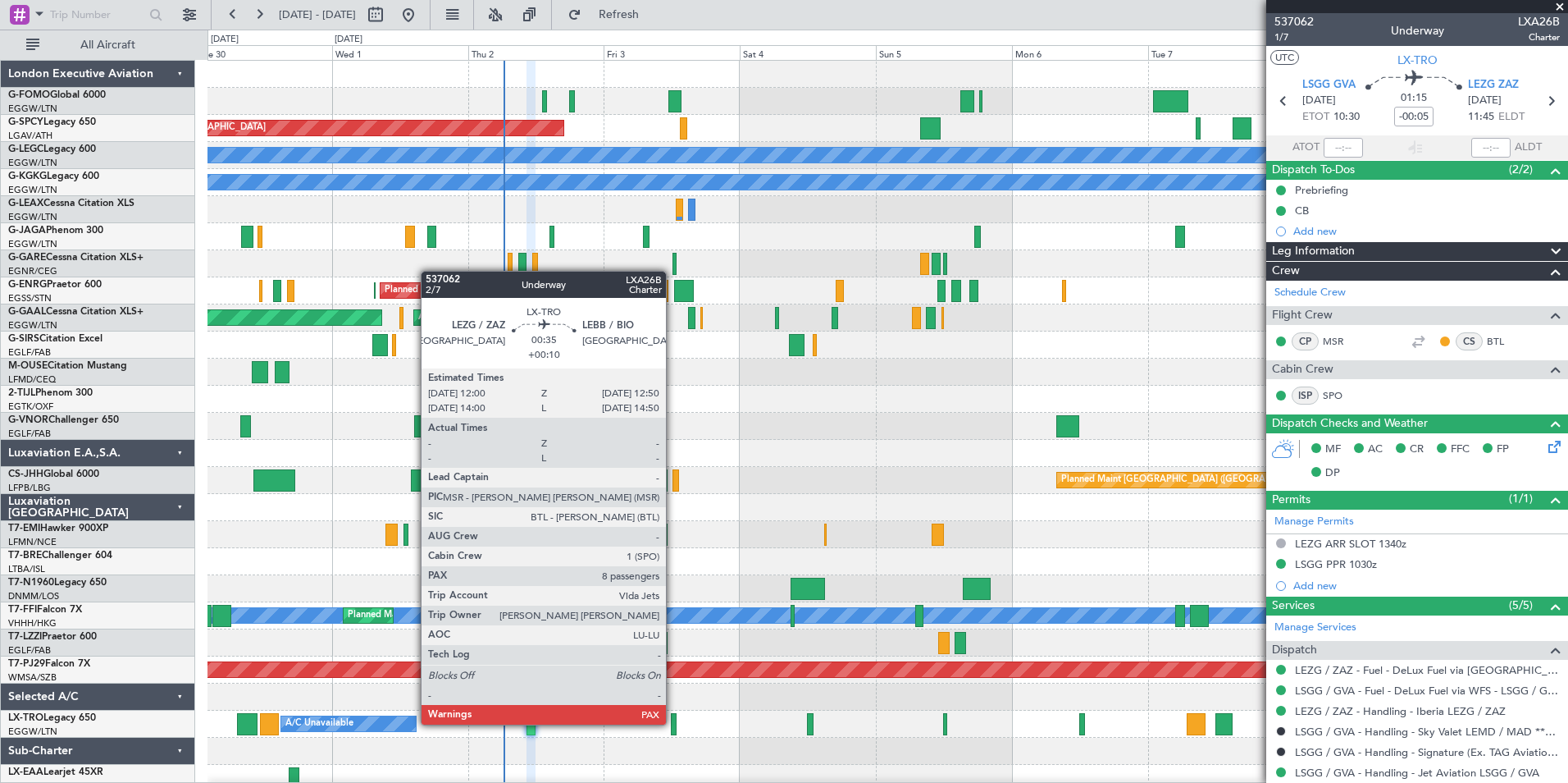
click at [673, 723] on div at bounding box center [673, 724] width 5 height 22
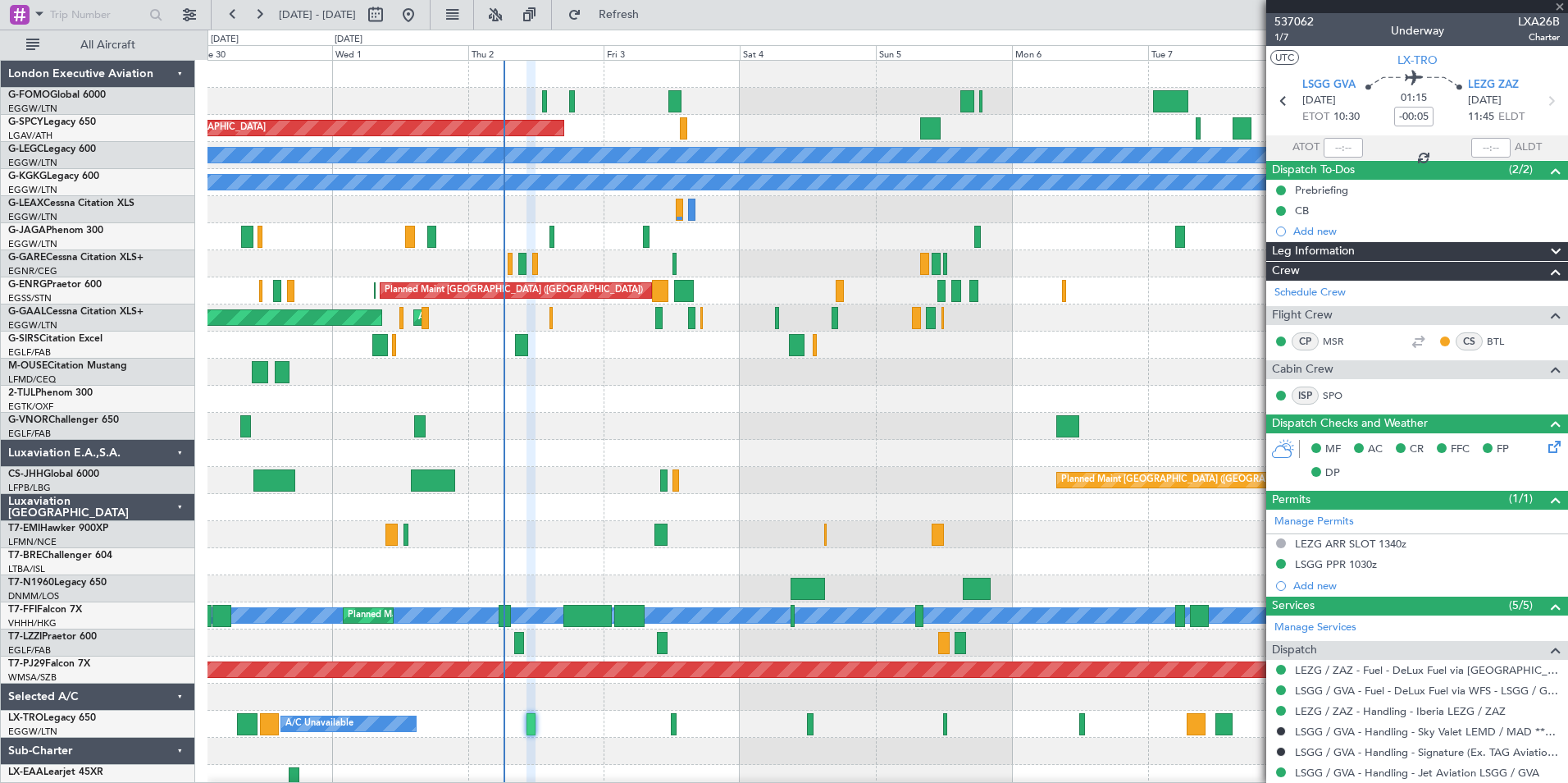
type input "+00:10"
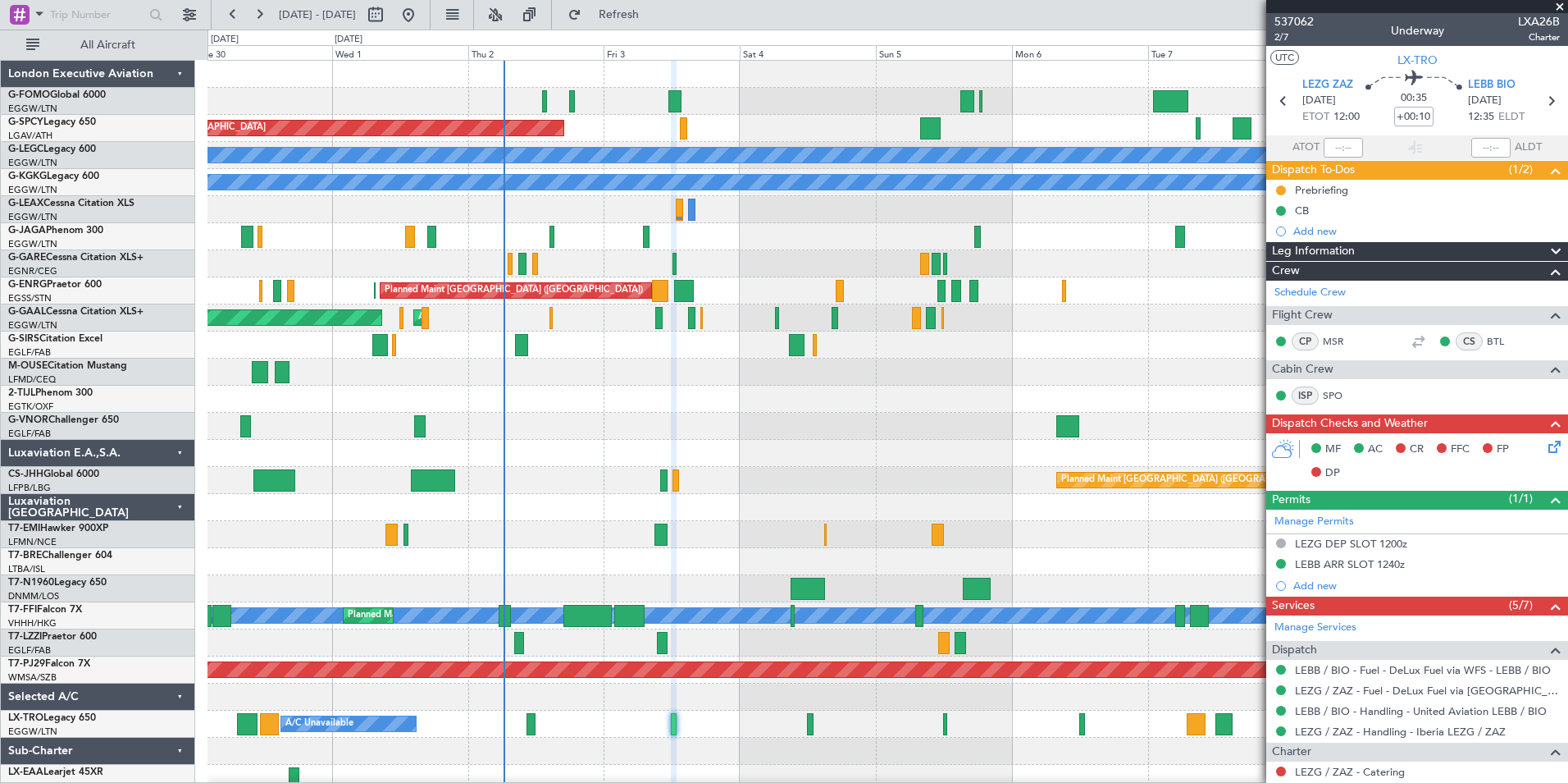
scroll to position [168, 0]
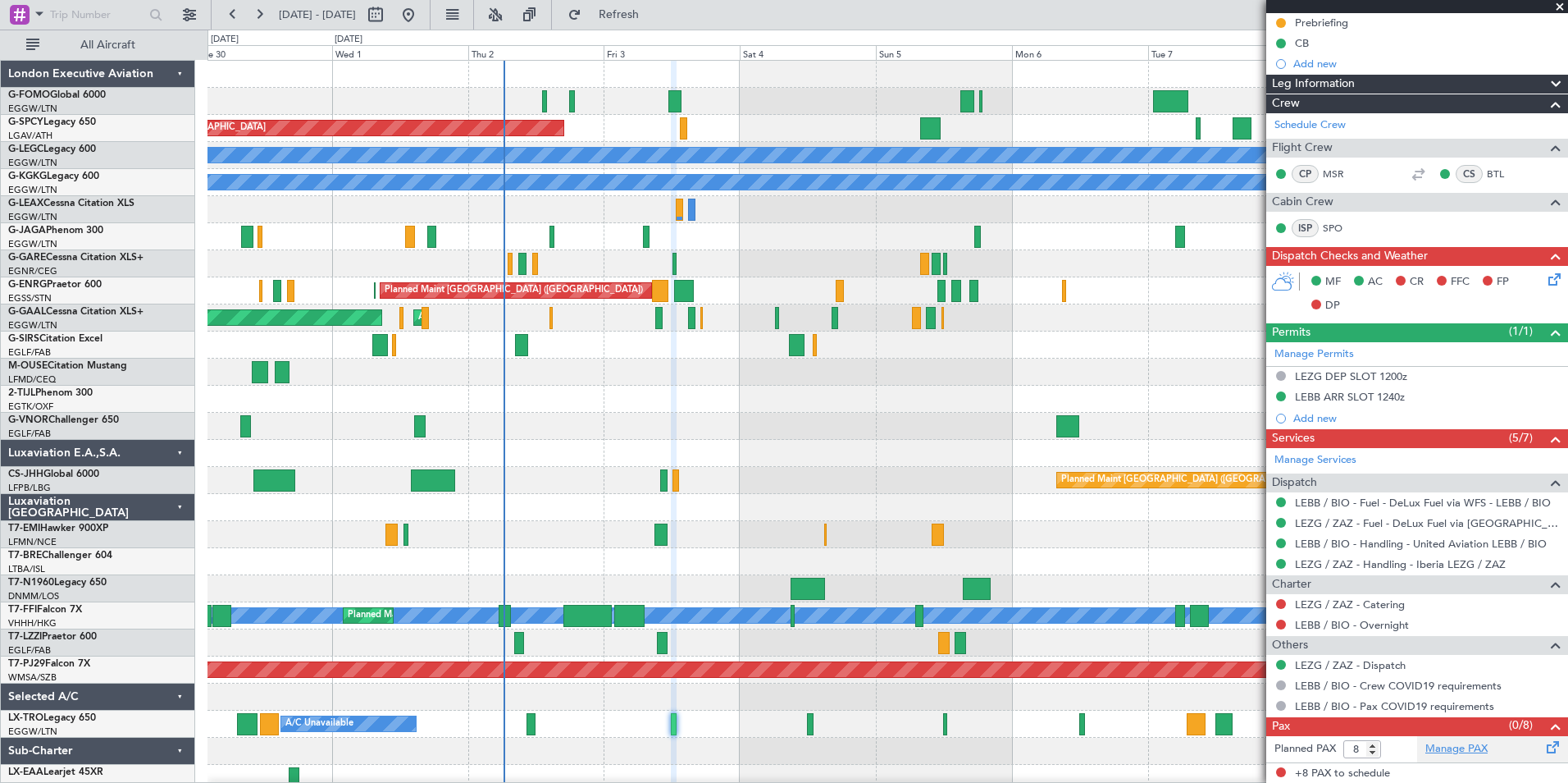
click at [1475, 749] on link "Manage PAX" at bounding box center [1456, 748] width 62 height 17
click at [1438, 745] on link "Manage PAX" at bounding box center [1456, 748] width 62 height 17
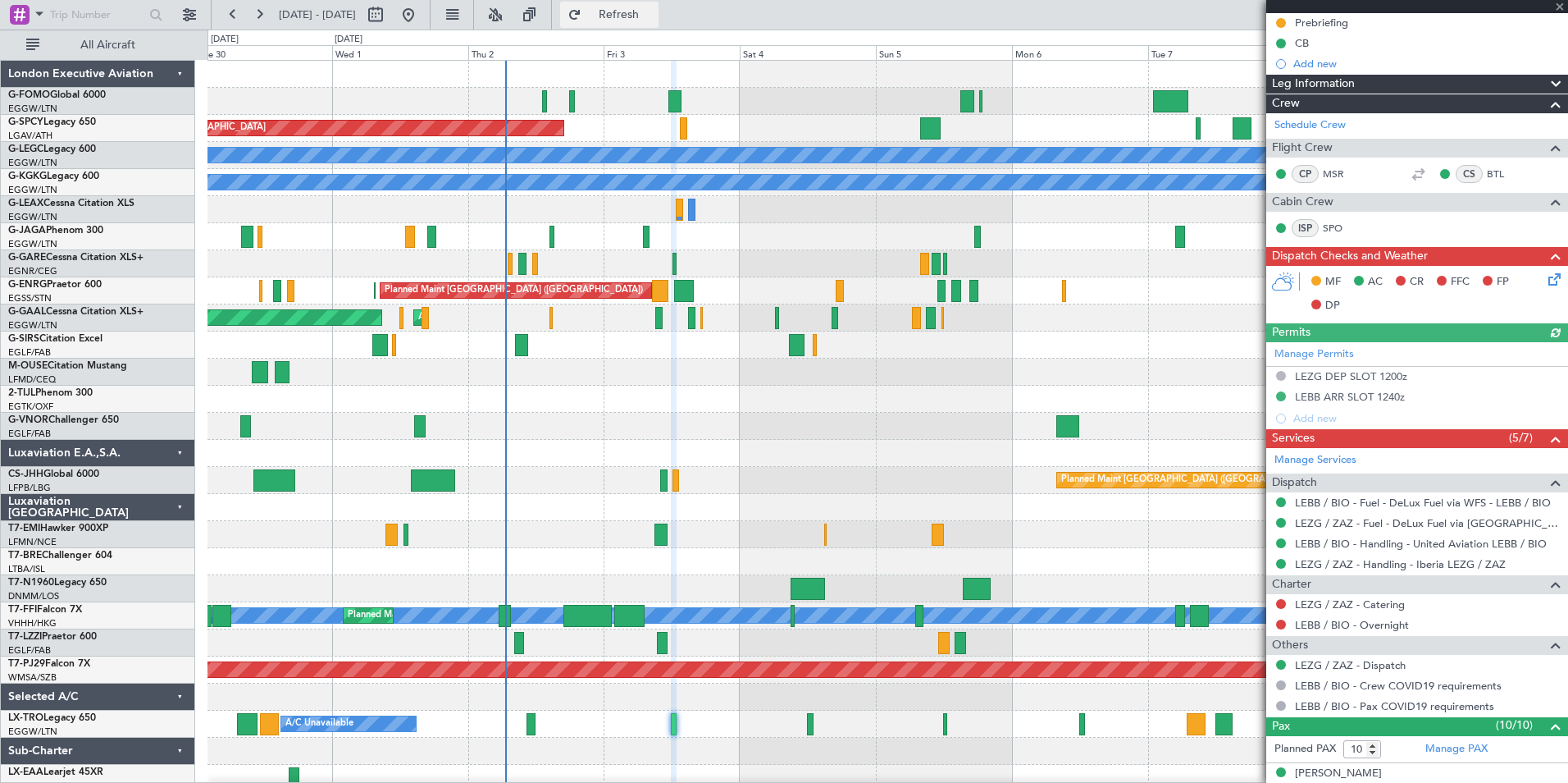
click at [653, 16] on span "Refresh" at bounding box center [619, 15] width 69 height 12
click at [1367, 665] on link "LEZG / ZAZ - Dispatch" at bounding box center [1350, 665] width 111 height 14
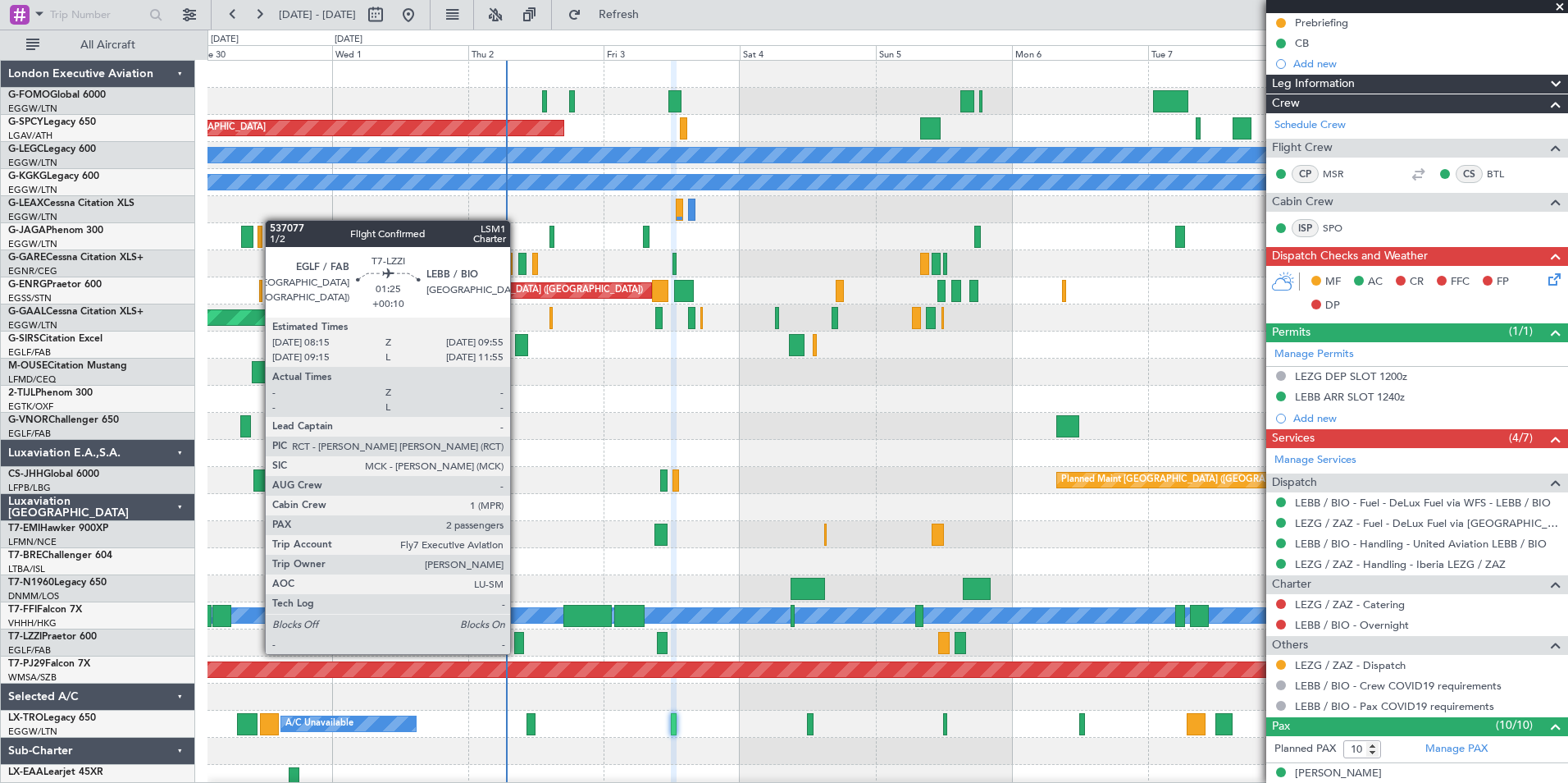
click at [517, 653] on div at bounding box center [519, 643] width 10 height 22
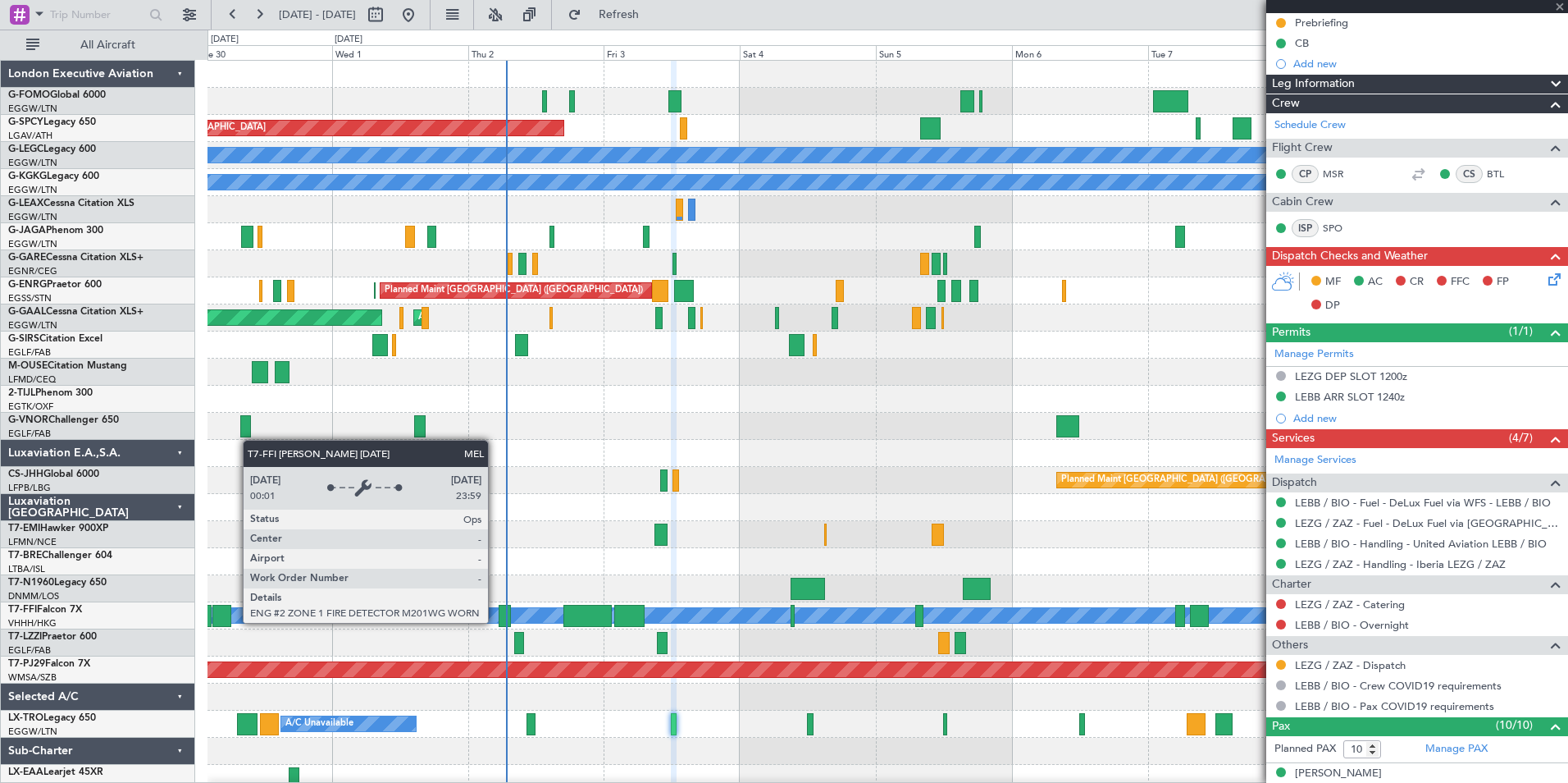
type input "2"
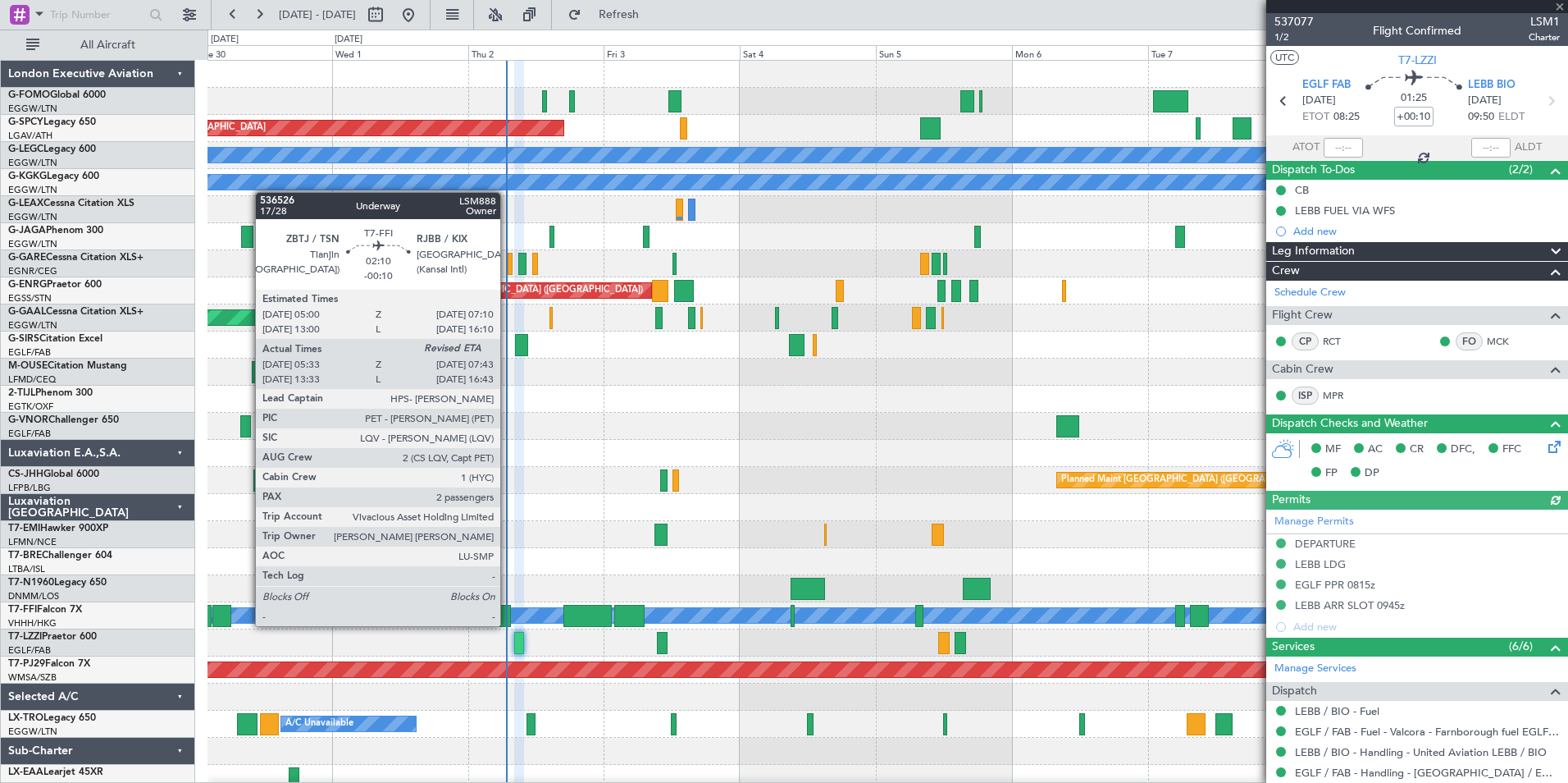
click at [507, 624] on div at bounding box center [504, 615] width 12 height 22
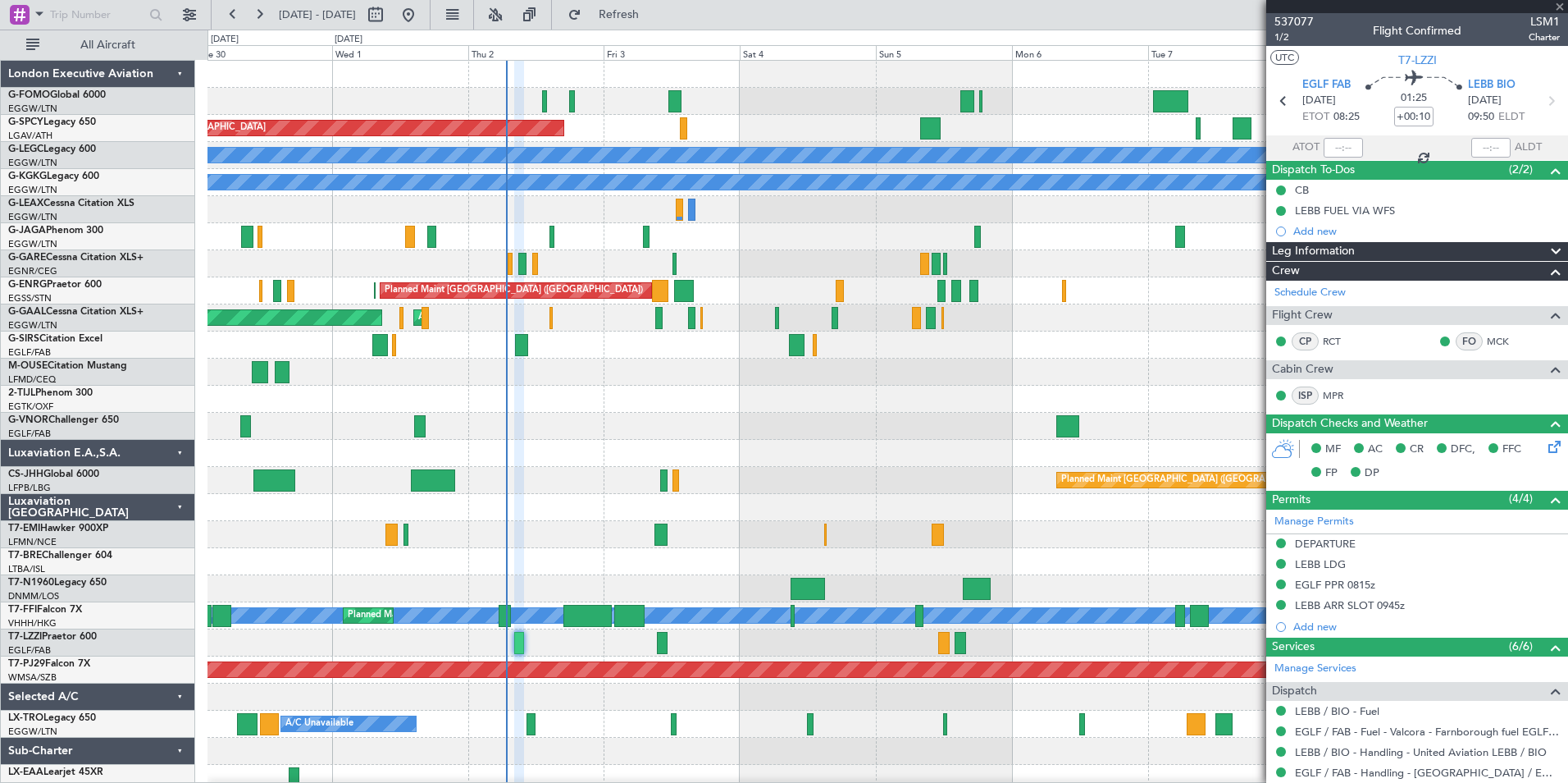
type input "-00:10"
type input "05:33"
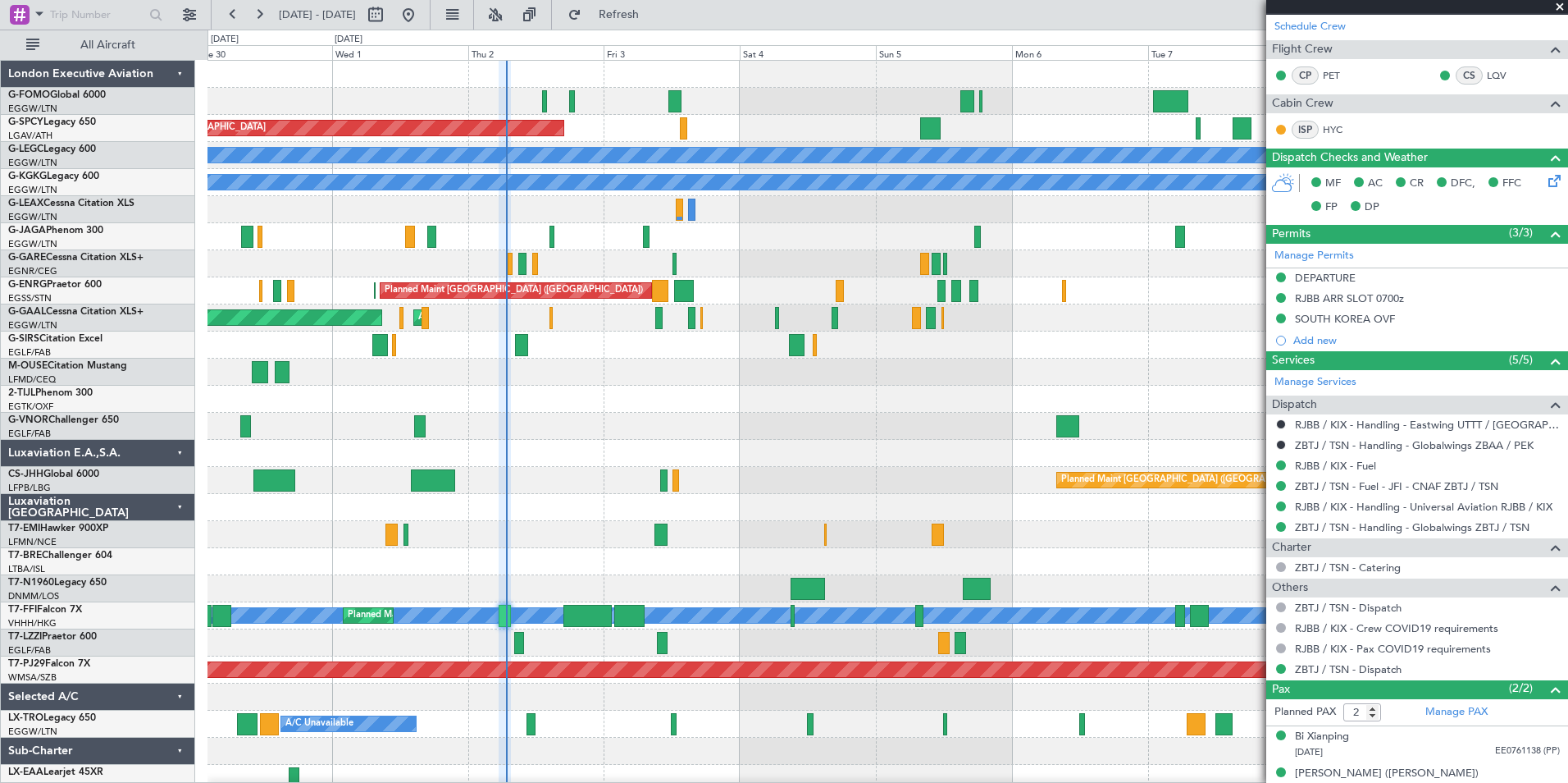
scroll to position [323, 0]
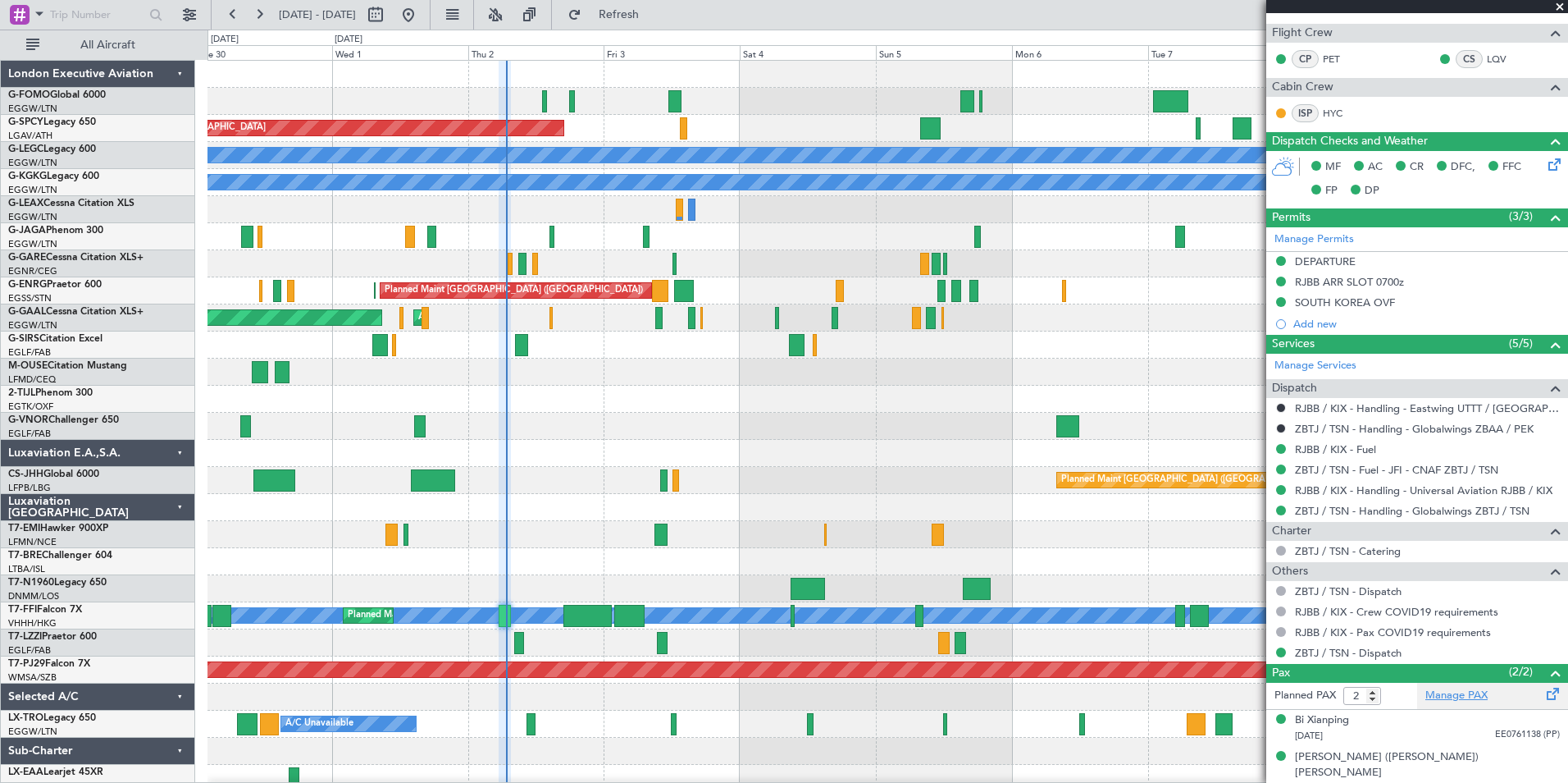
click at [1444, 697] on link "Manage PAX" at bounding box center [1456, 695] width 62 height 17
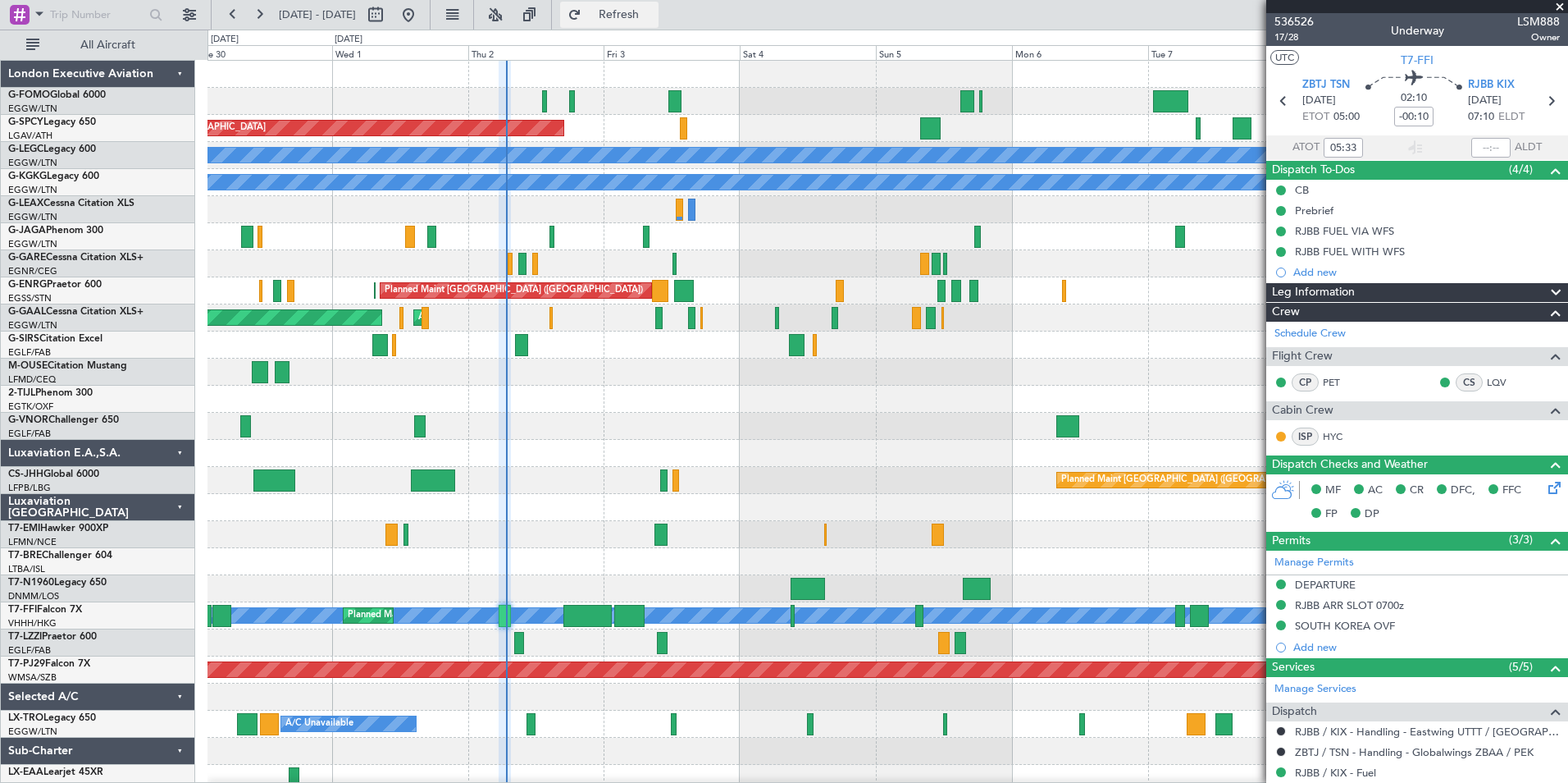
click at [642, 21] on button "Refresh" at bounding box center [610, 15] width 99 height 27
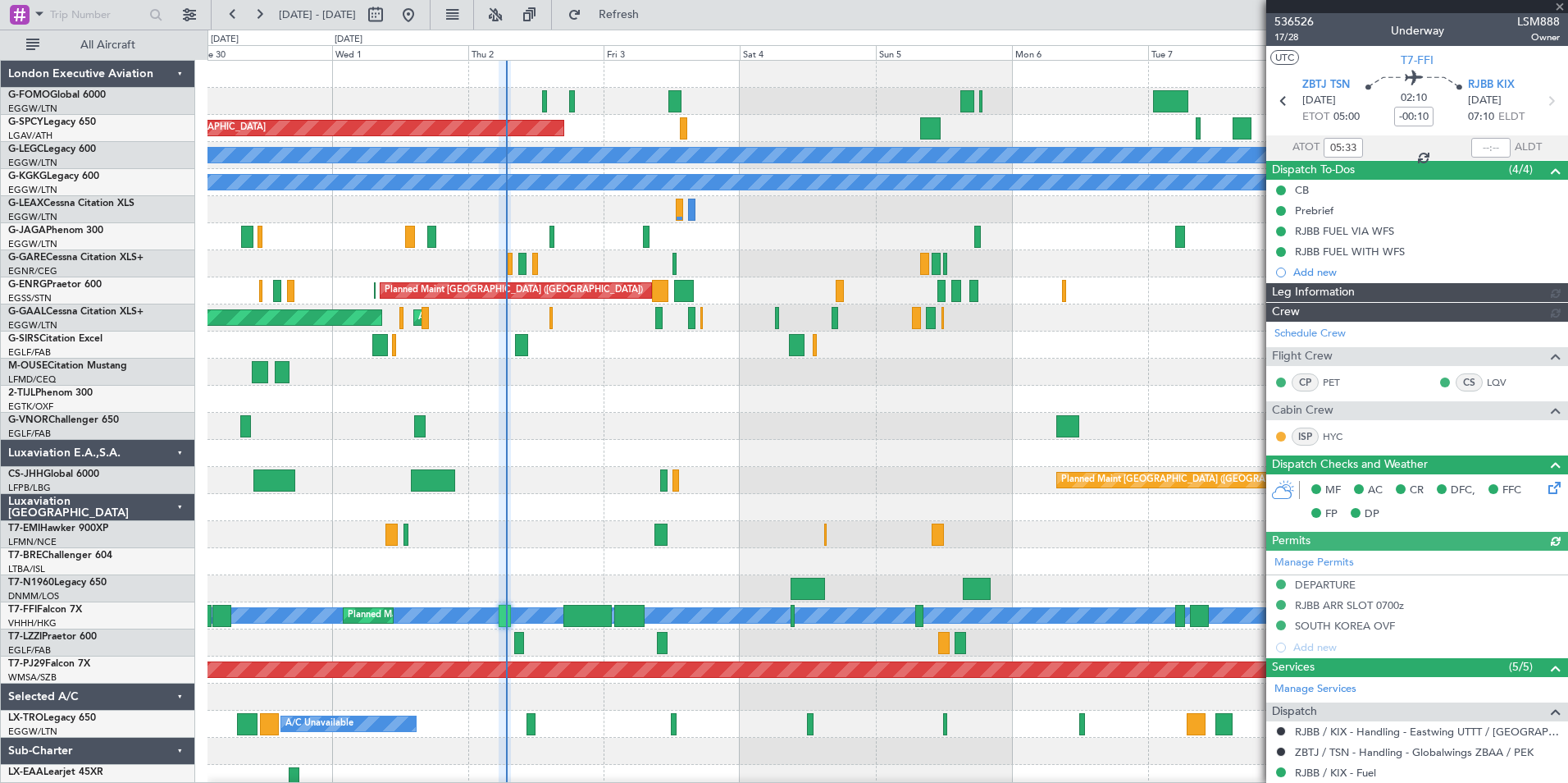
scroll to position [323, 0]
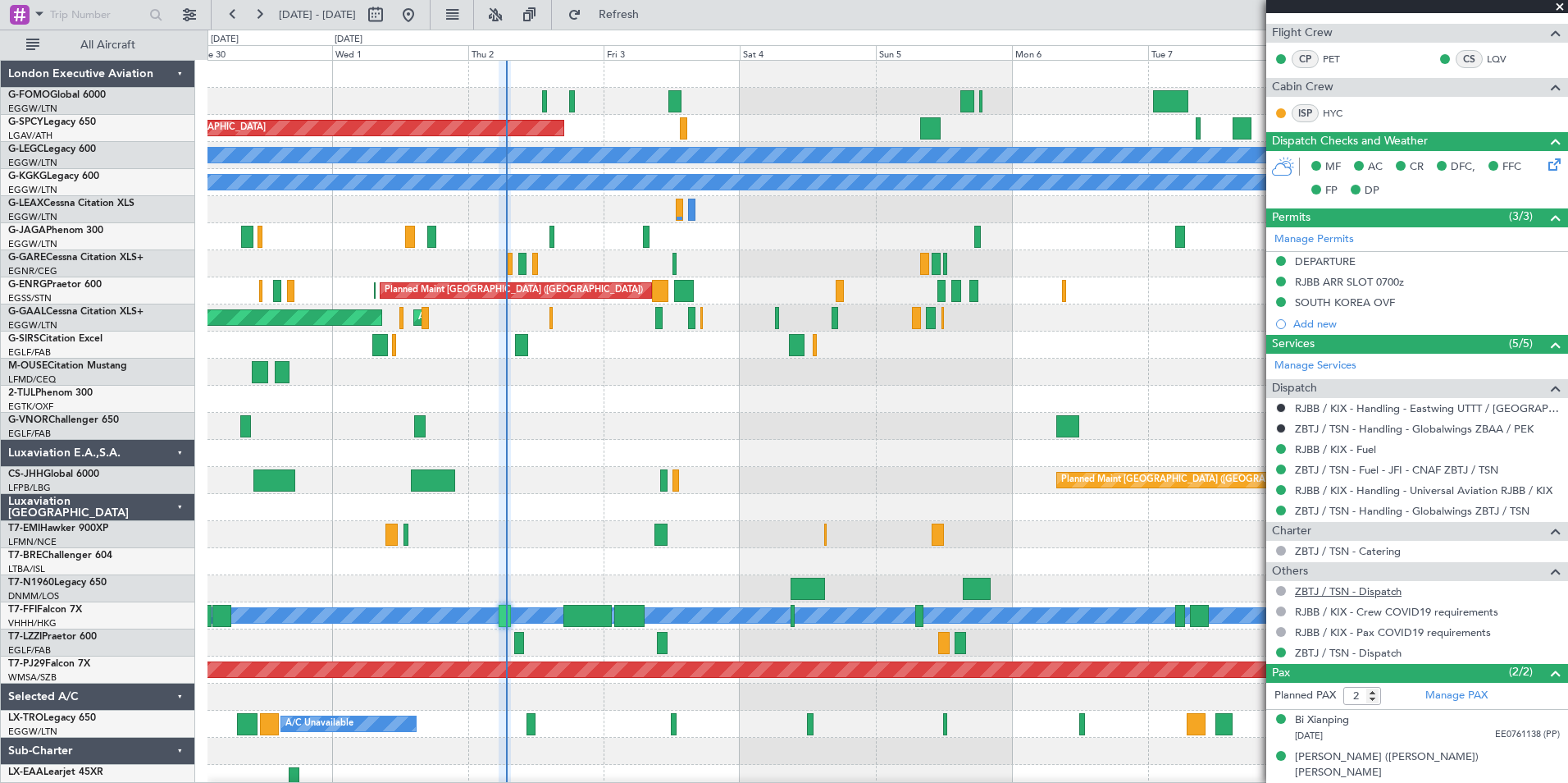
click at [1389, 591] on link "ZBTJ / TSN - Dispatch" at bounding box center [1348, 591] width 107 height 14
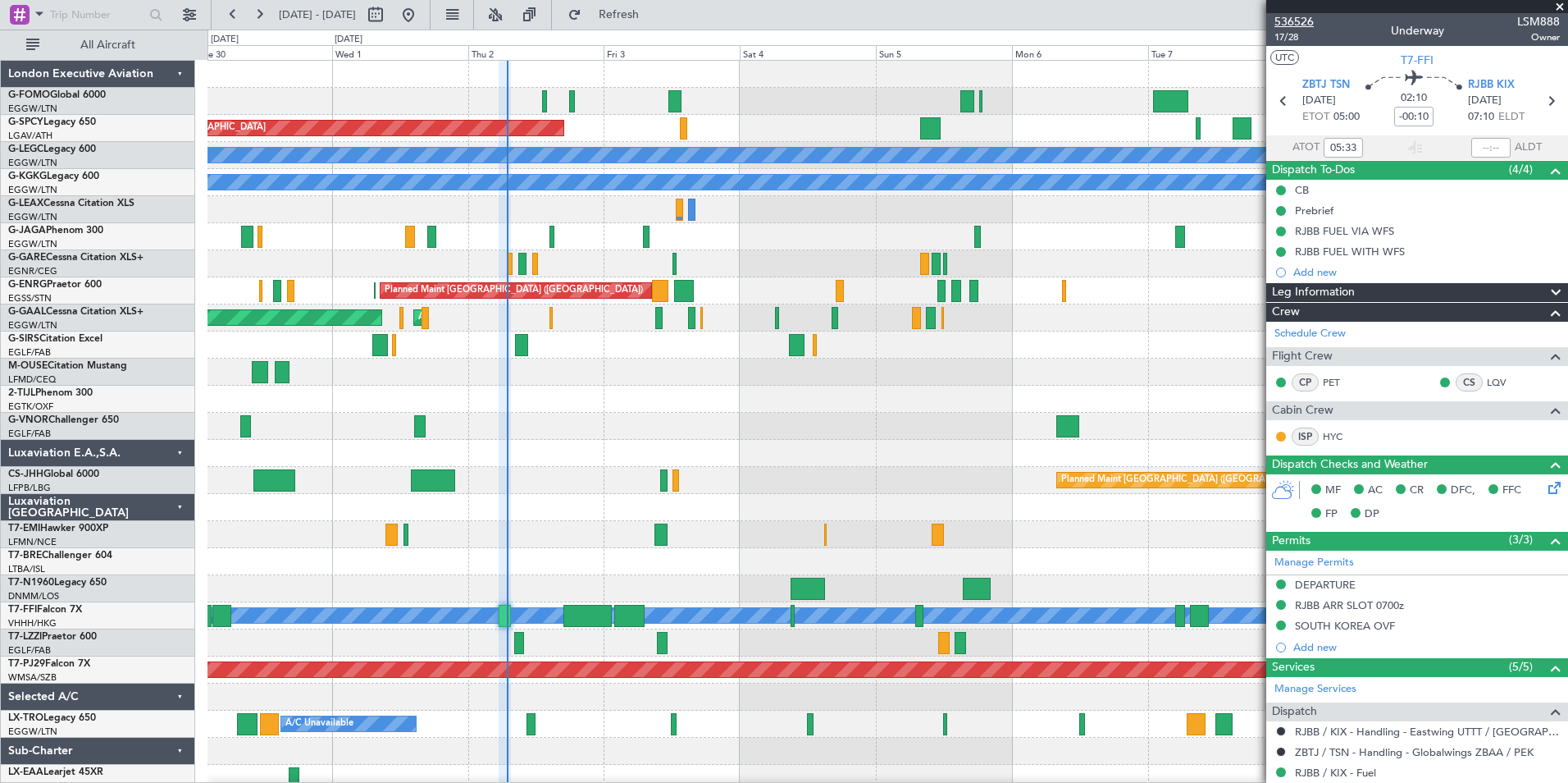
click at [1298, 22] on span "536526" at bounding box center [1294, 21] width 39 height 17
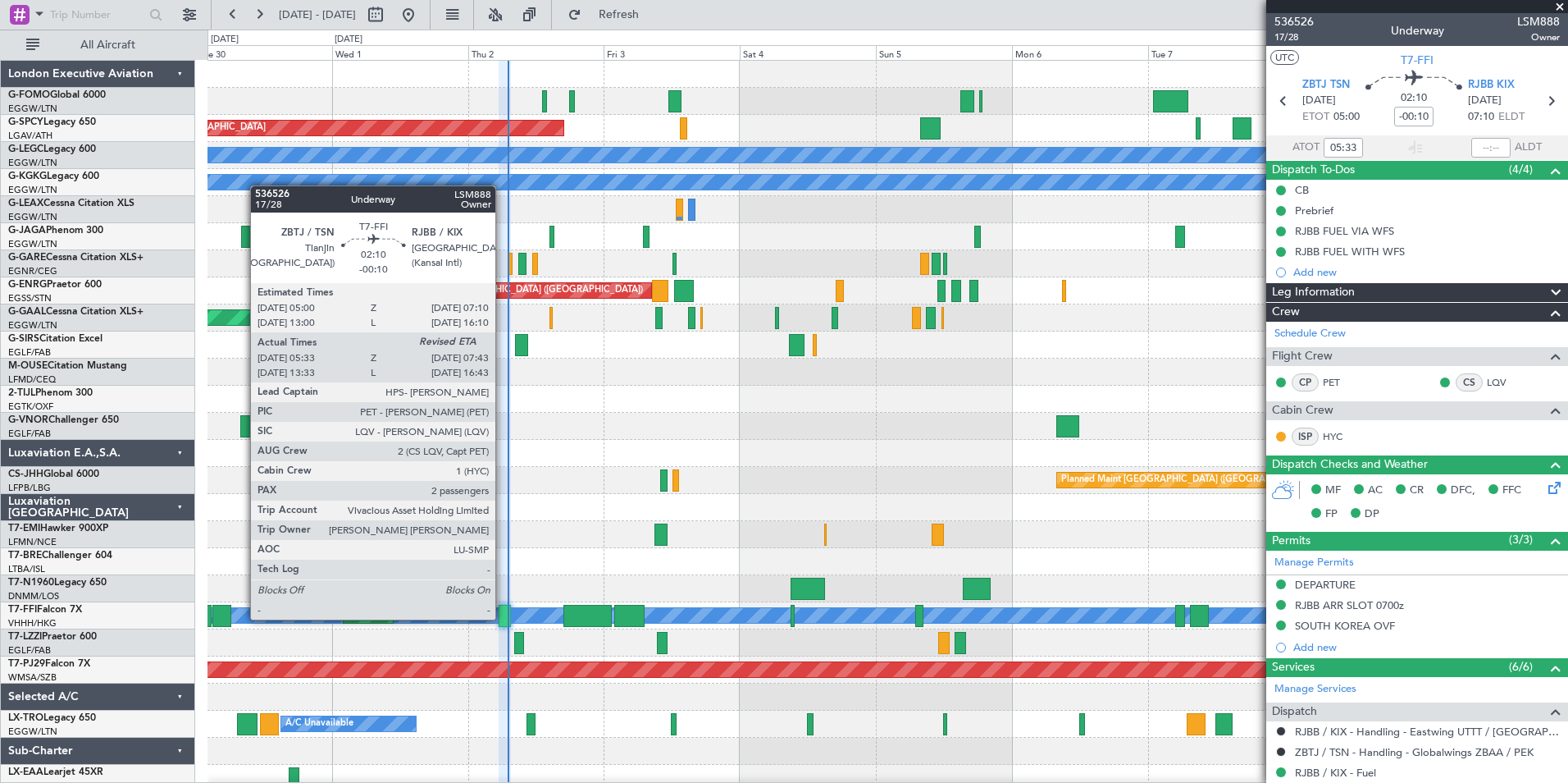
click at [502, 618] on div at bounding box center [504, 615] width 12 height 22
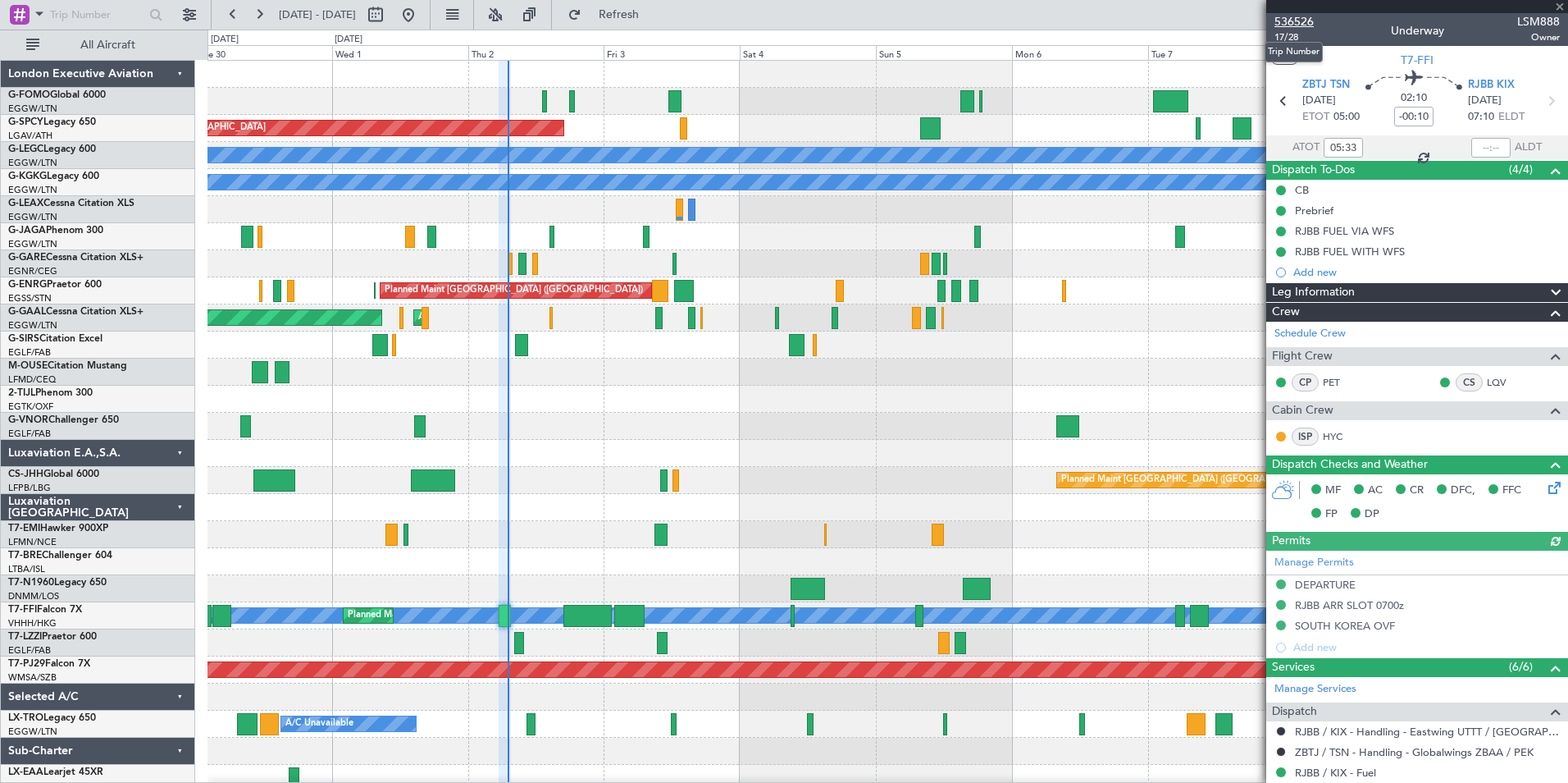
click at [1298, 22] on span "536526" at bounding box center [1294, 21] width 39 height 17
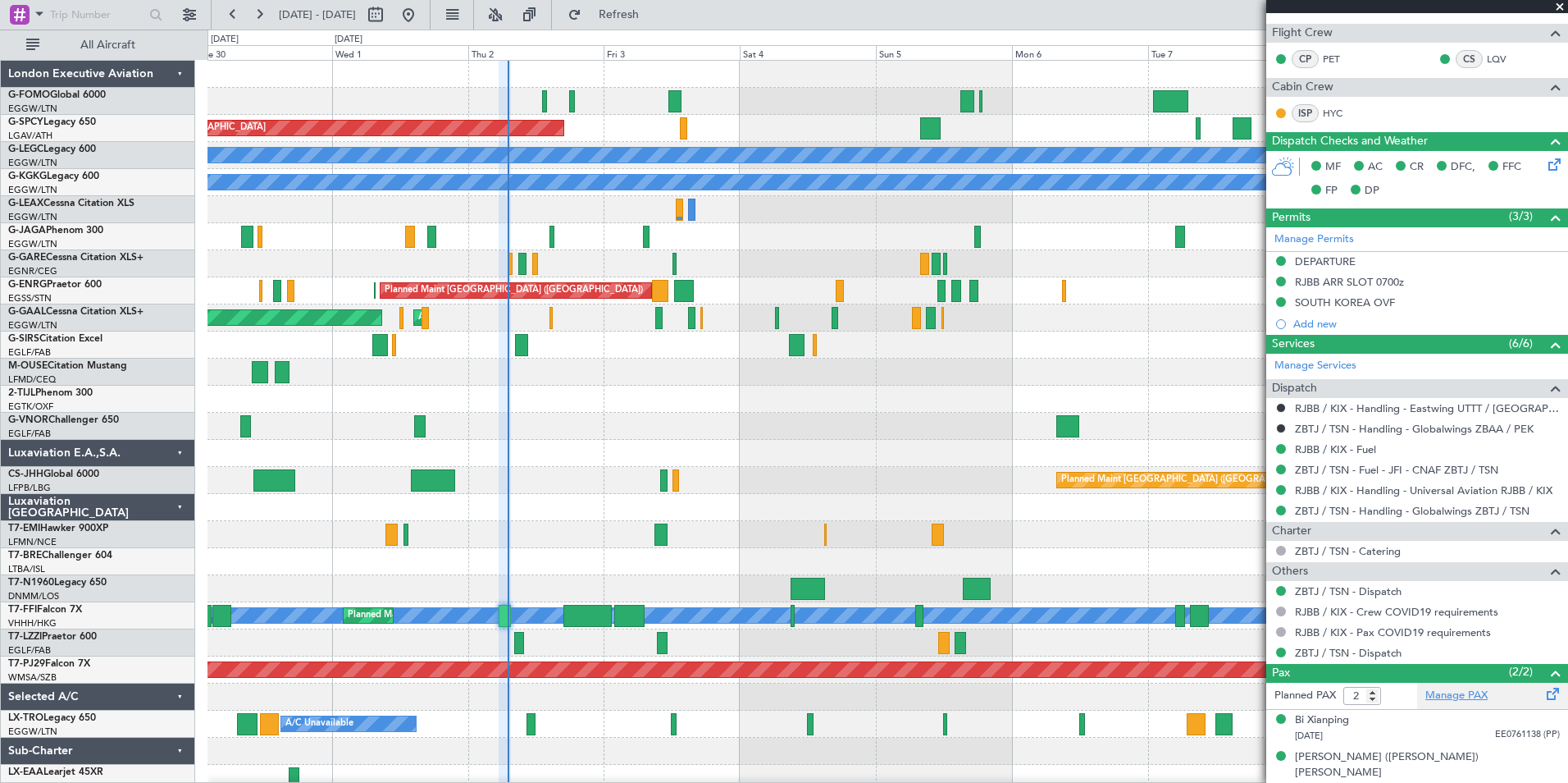
click at [1468, 692] on link "Manage PAX" at bounding box center [1456, 695] width 62 height 17
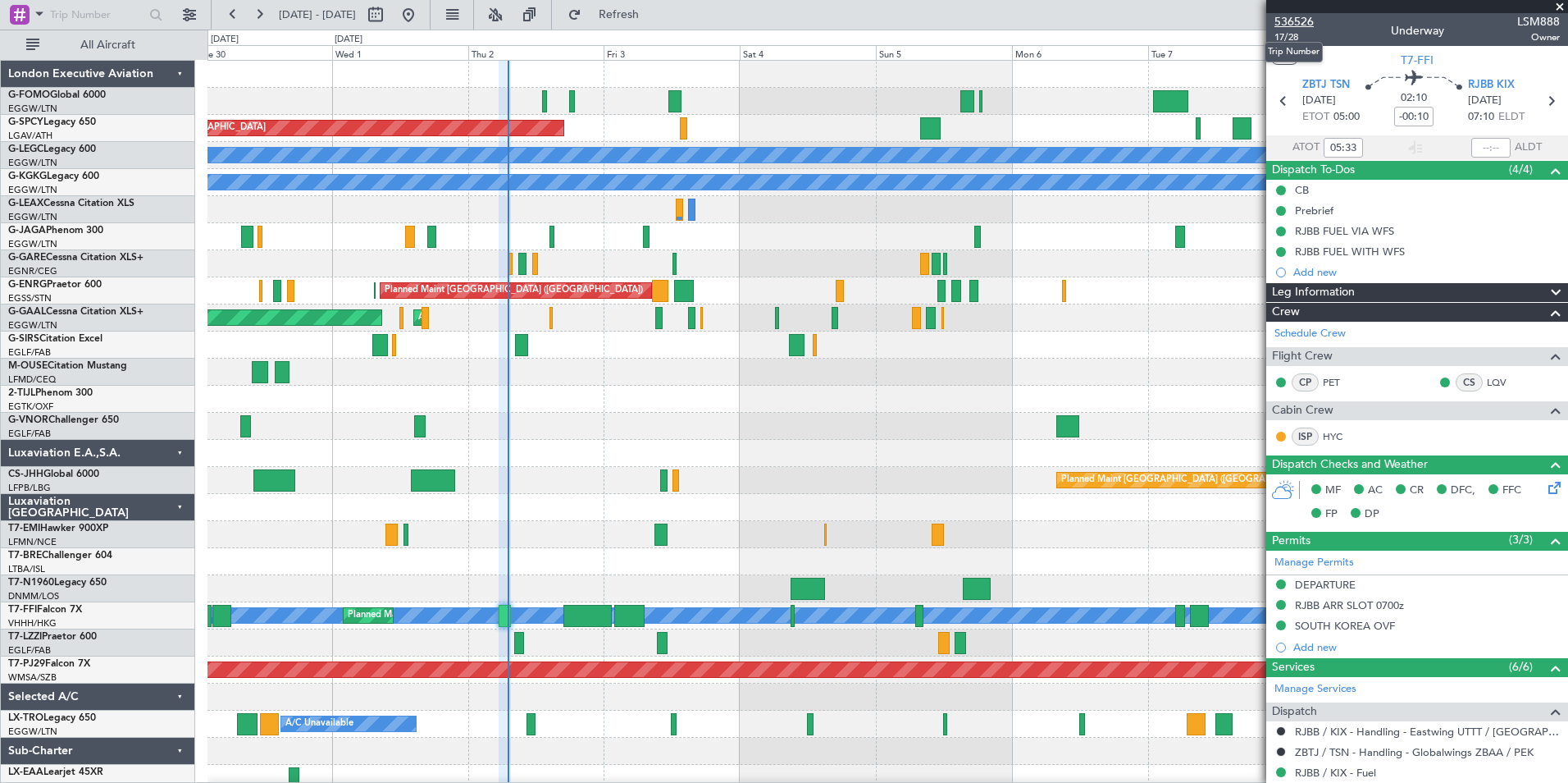
click at [1294, 17] on span "536526" at bounding box center [1294, 21] width 39 height 17
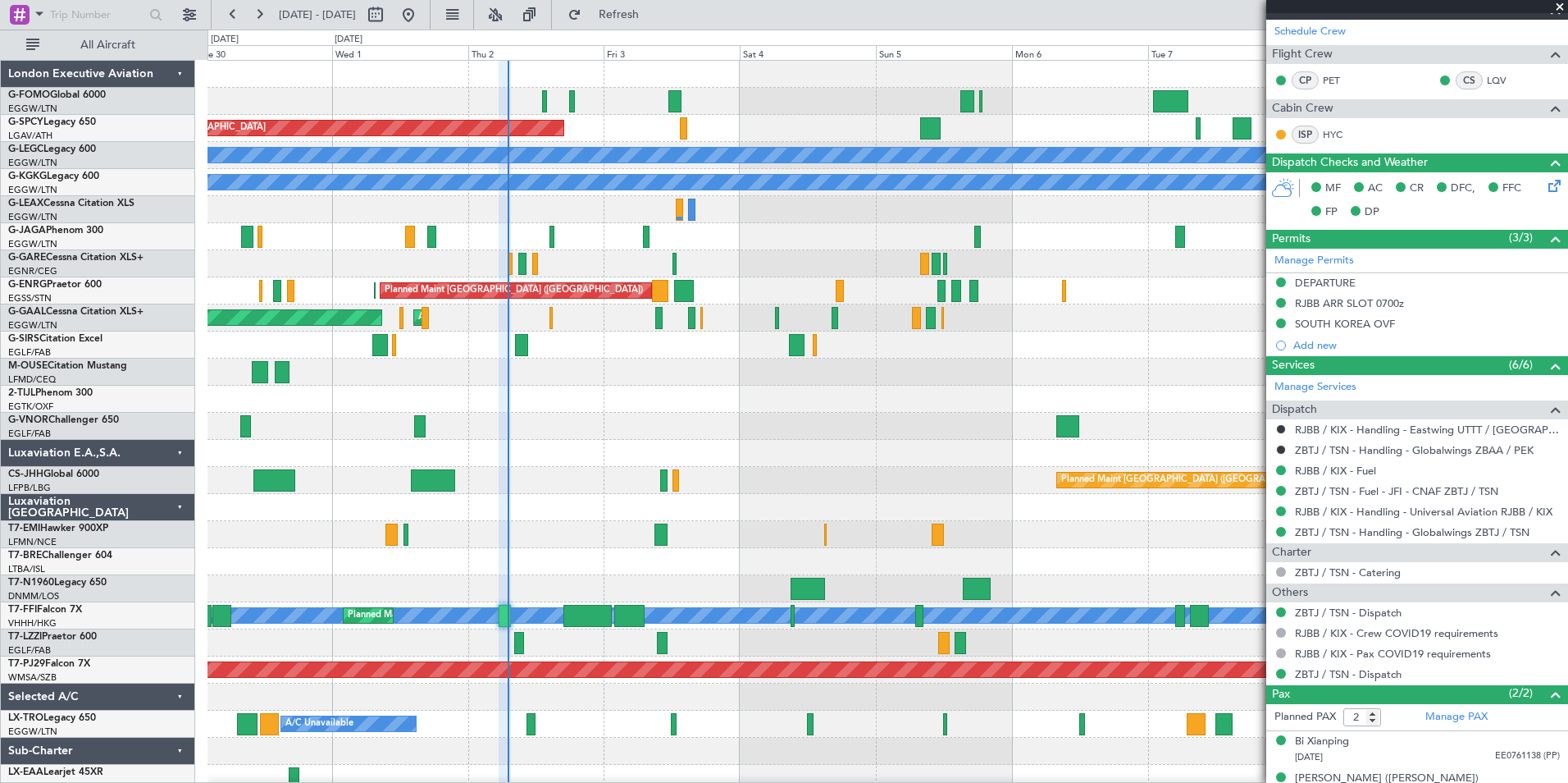
scroll to position [323, 0]
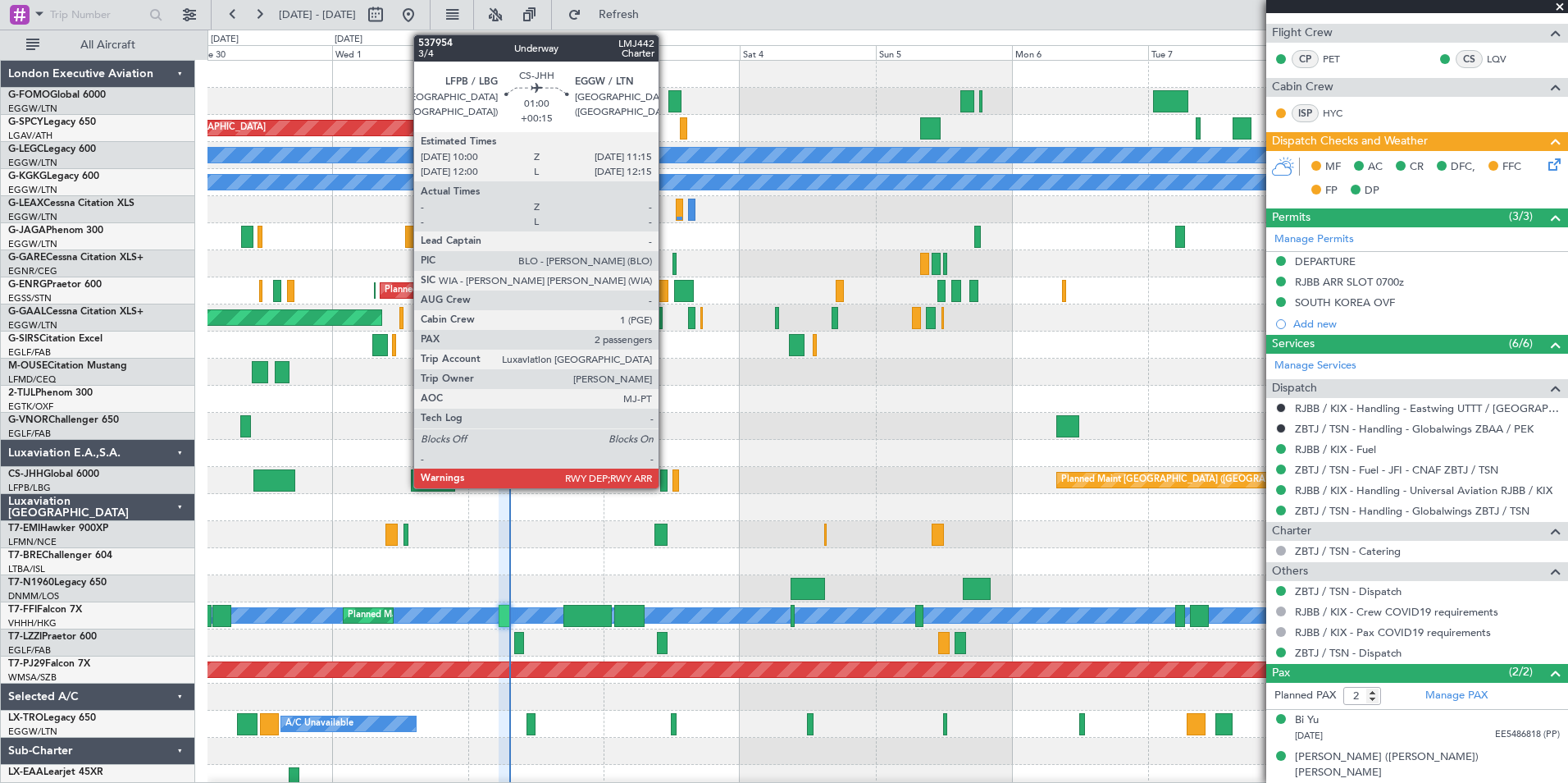
click at [666, 482] on div at bounding box center [663, 480] width 7 height 22
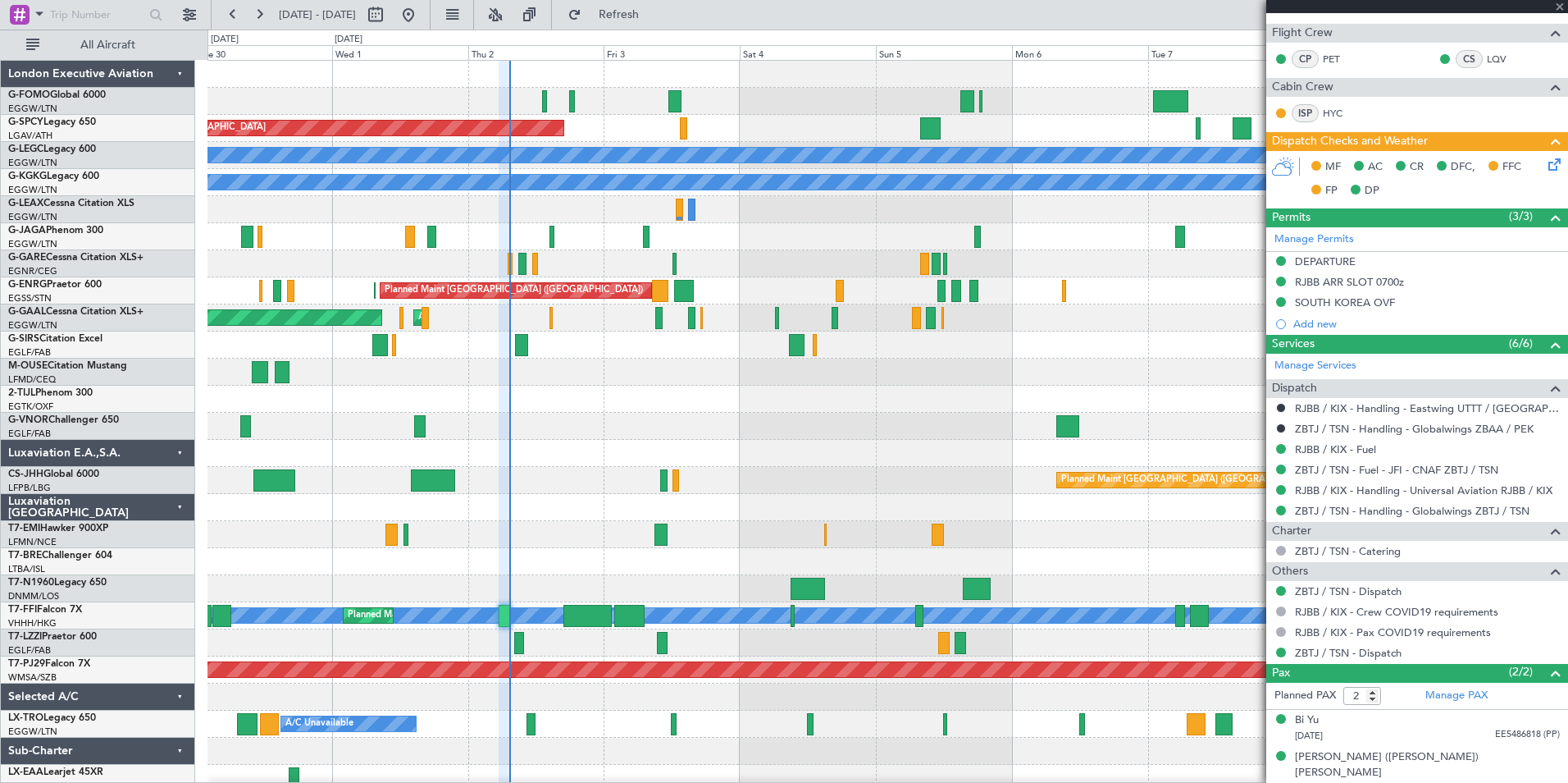
type input "+00:15"
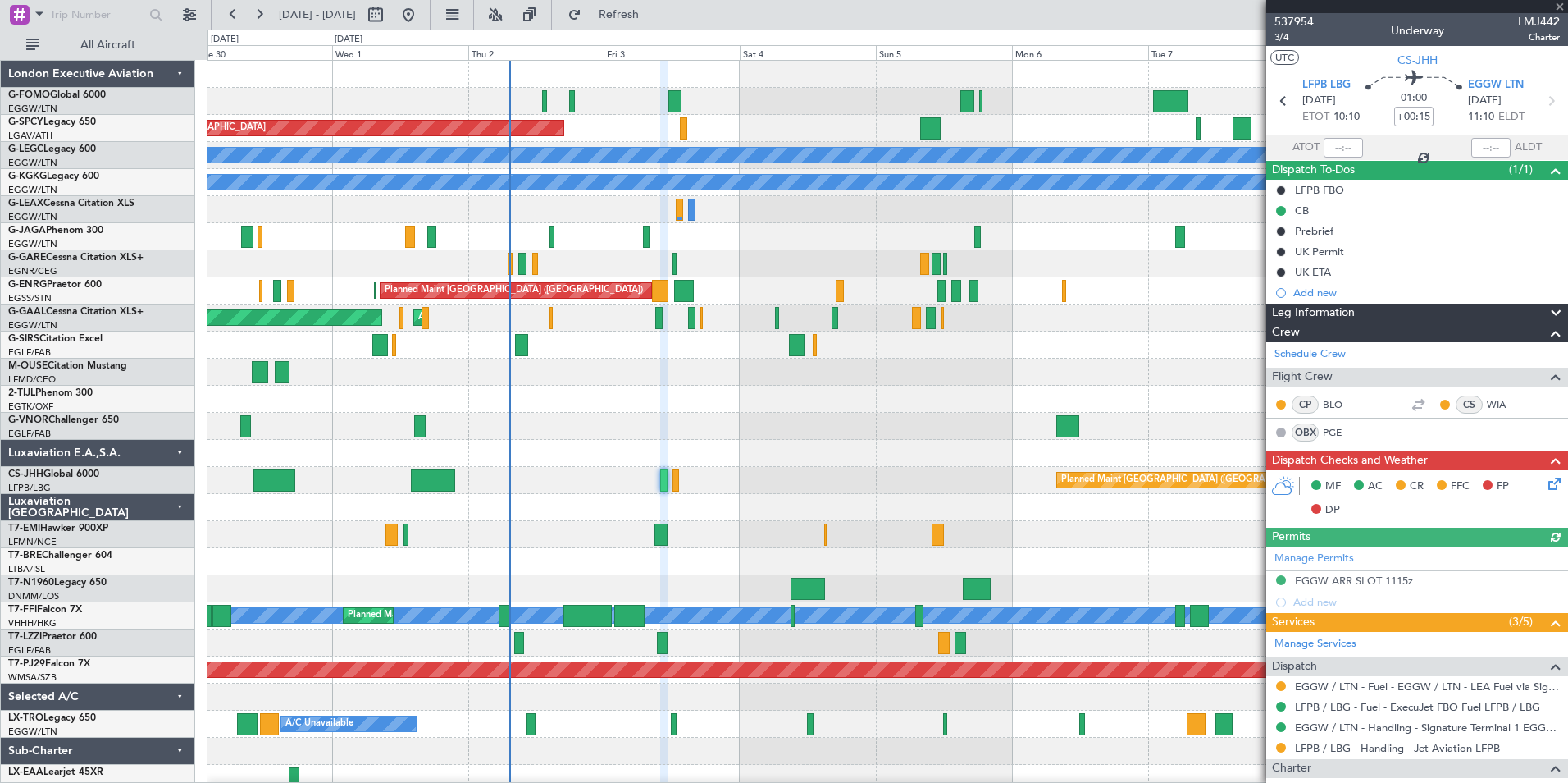
scroll to position [258, 0]
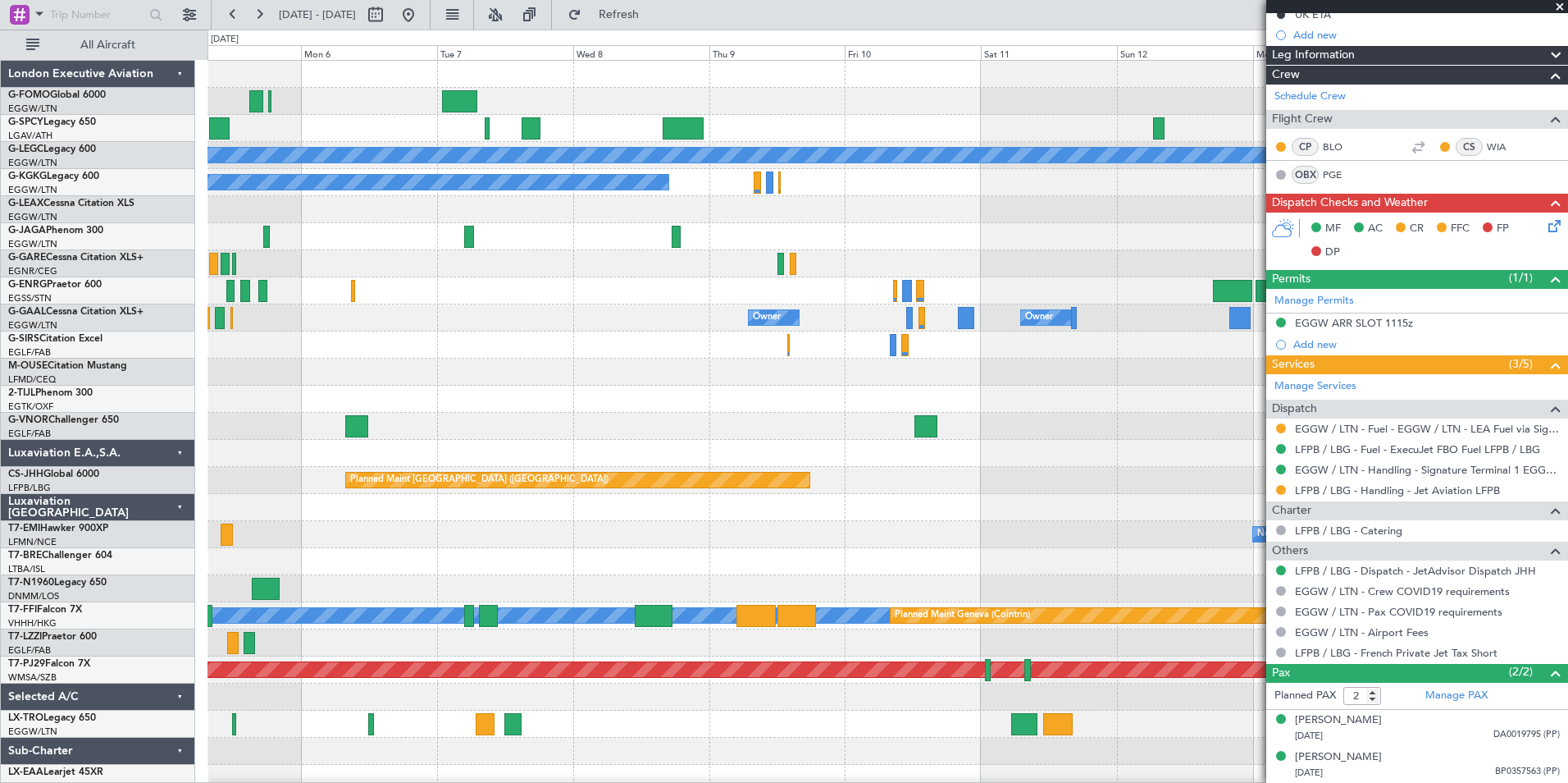
click at [38, 697] on div "A/C Unavailable London (Luton) A/C Unavailable Istanbul (Ataturk) Planned Maint…" at bounding box center [784, 406] width 1568 height 753
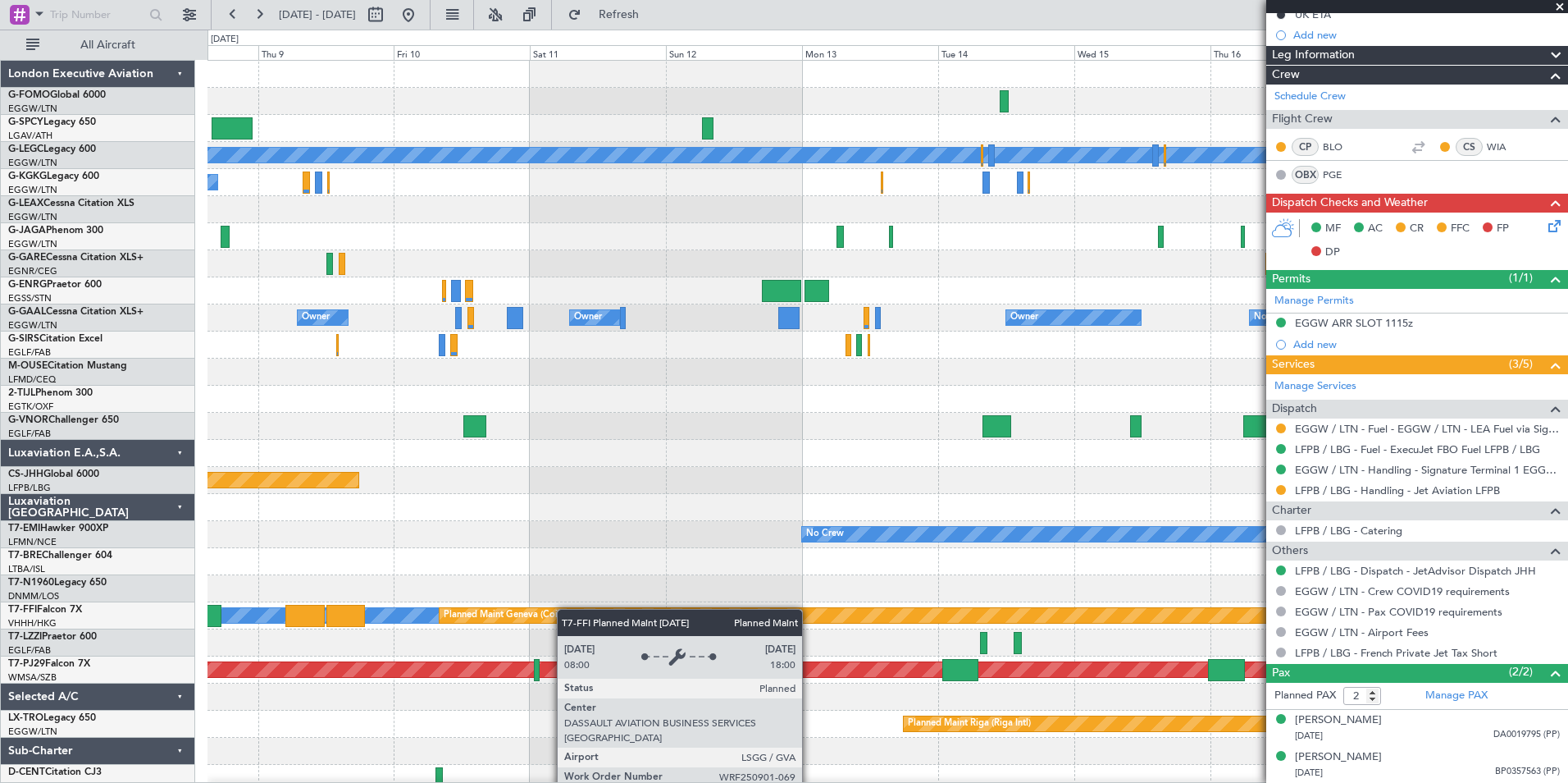
click at [557, 614] on div "A/C Unavailable London (Luton) A/C Unavailable Istanbul (Ataturk) Owner Owner O…" at bounding box center [887, 426] width 1360 height 731
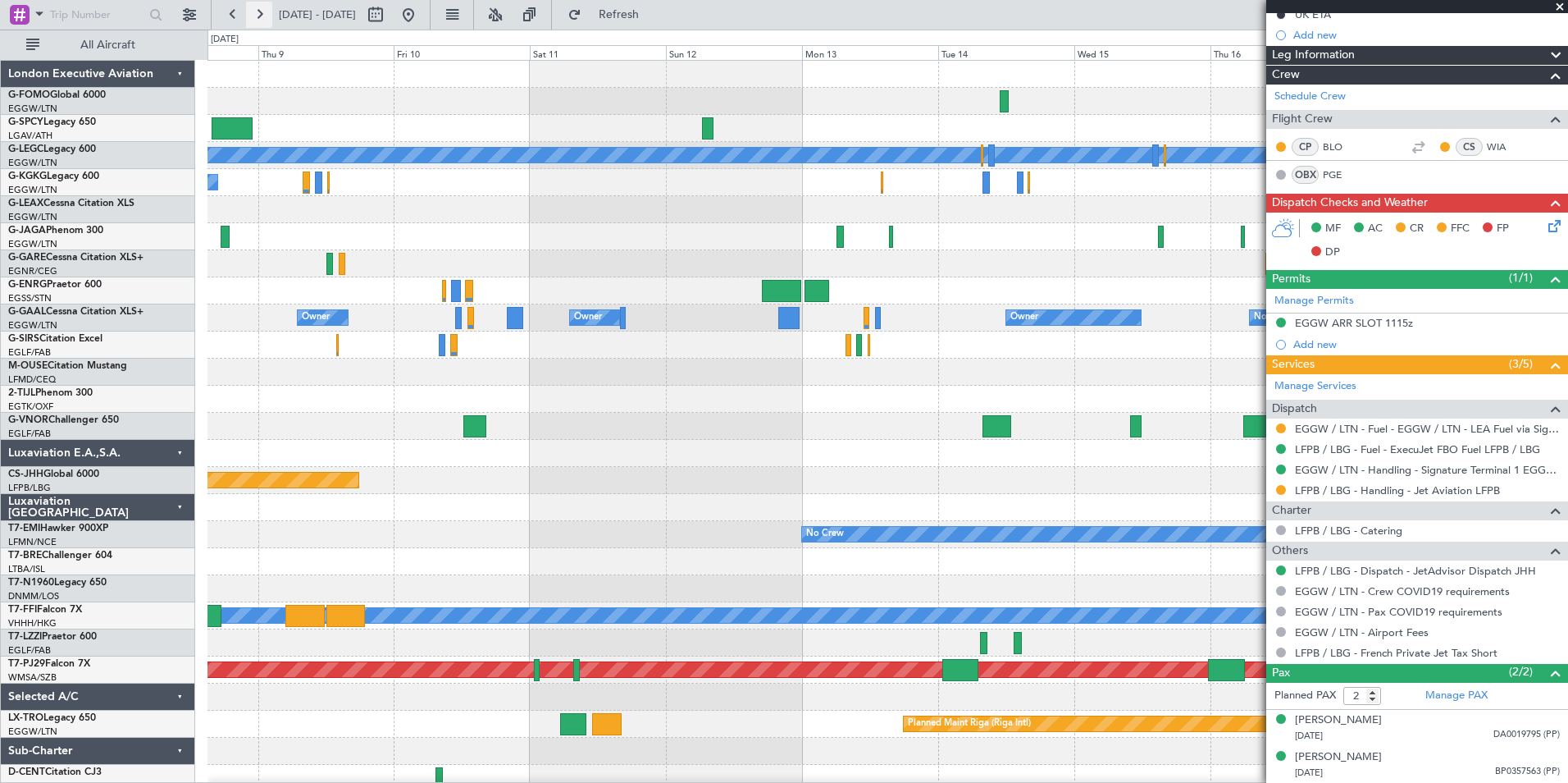
click at [269, 15] on button at bounding box center [259, 15] width 27 height 27
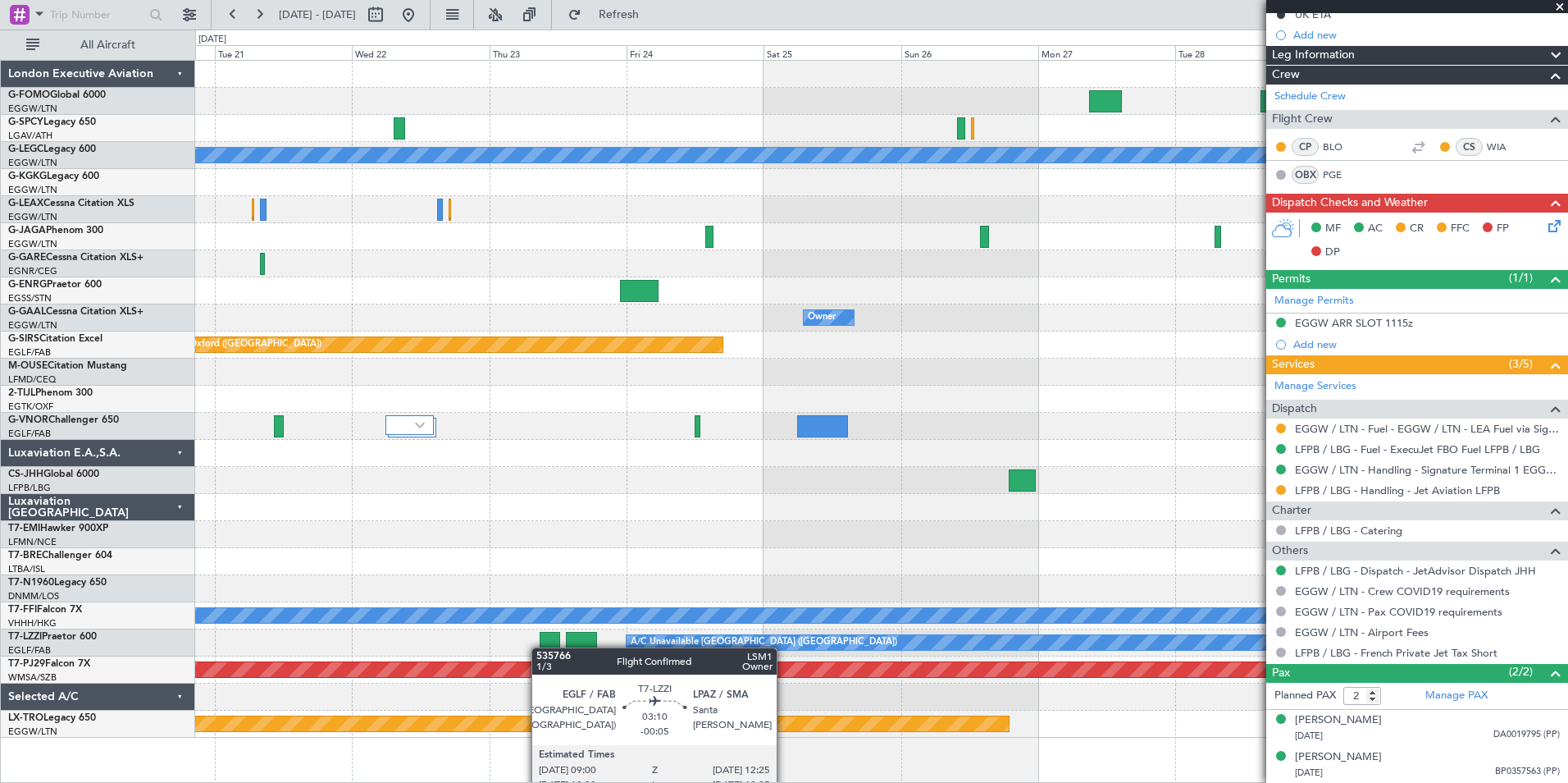
click at [540, 648] on div "A/C Unavailable London (Luton) Owner Owner Owner Planned Maint Oxford (Kidlingt…" at bounding box center [881, 399] width 1372 height 677
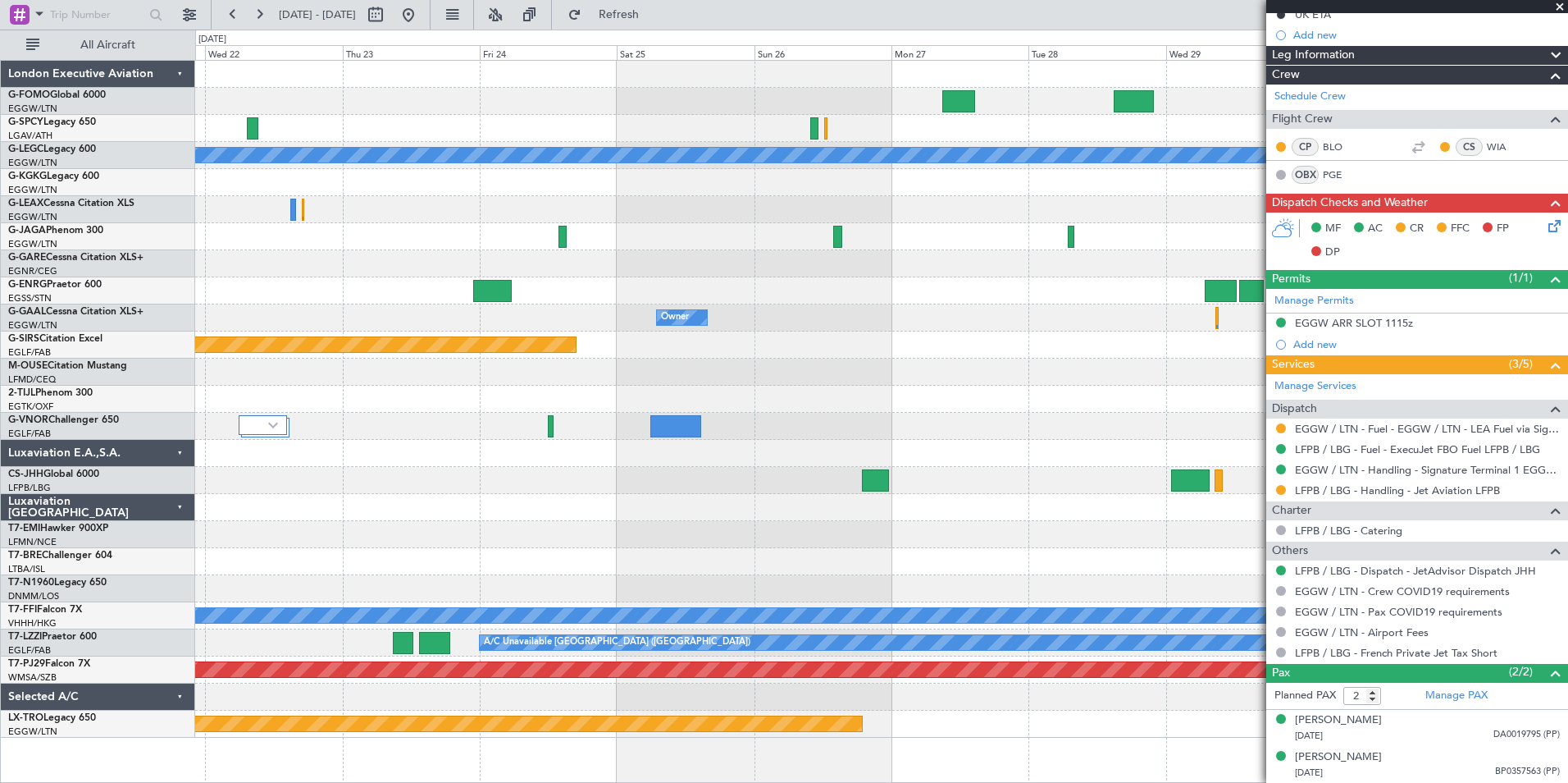
click at [425, 436] on div "A/C Unavailable London (Luton) Owner Owner Planned Maint Oxford (Kidlington) Pl…" at bounding box center [881, 399] width 1372 height 677
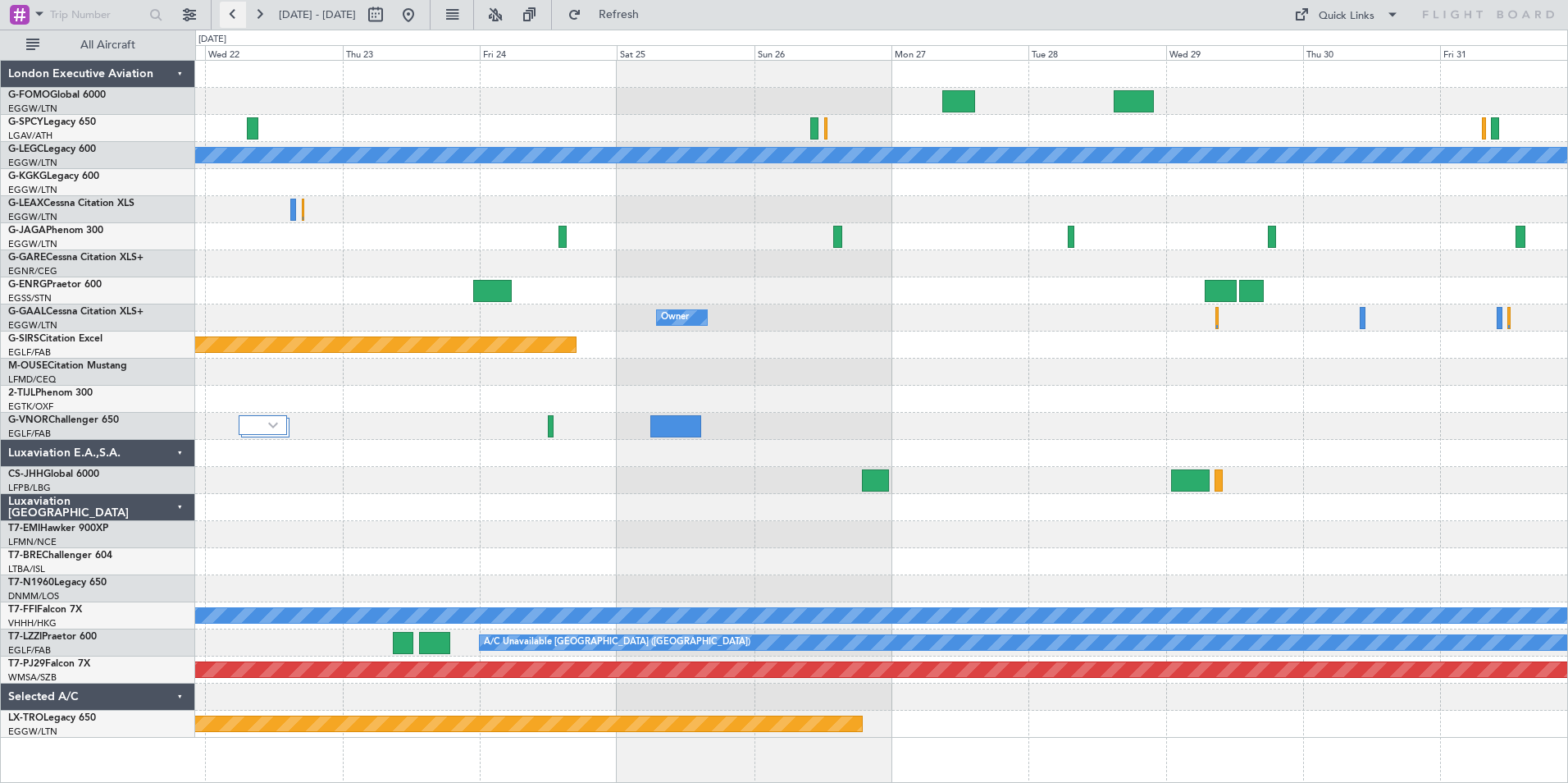
click at [223, 10] on button at bounding box center [233, 15] width 27 height 27
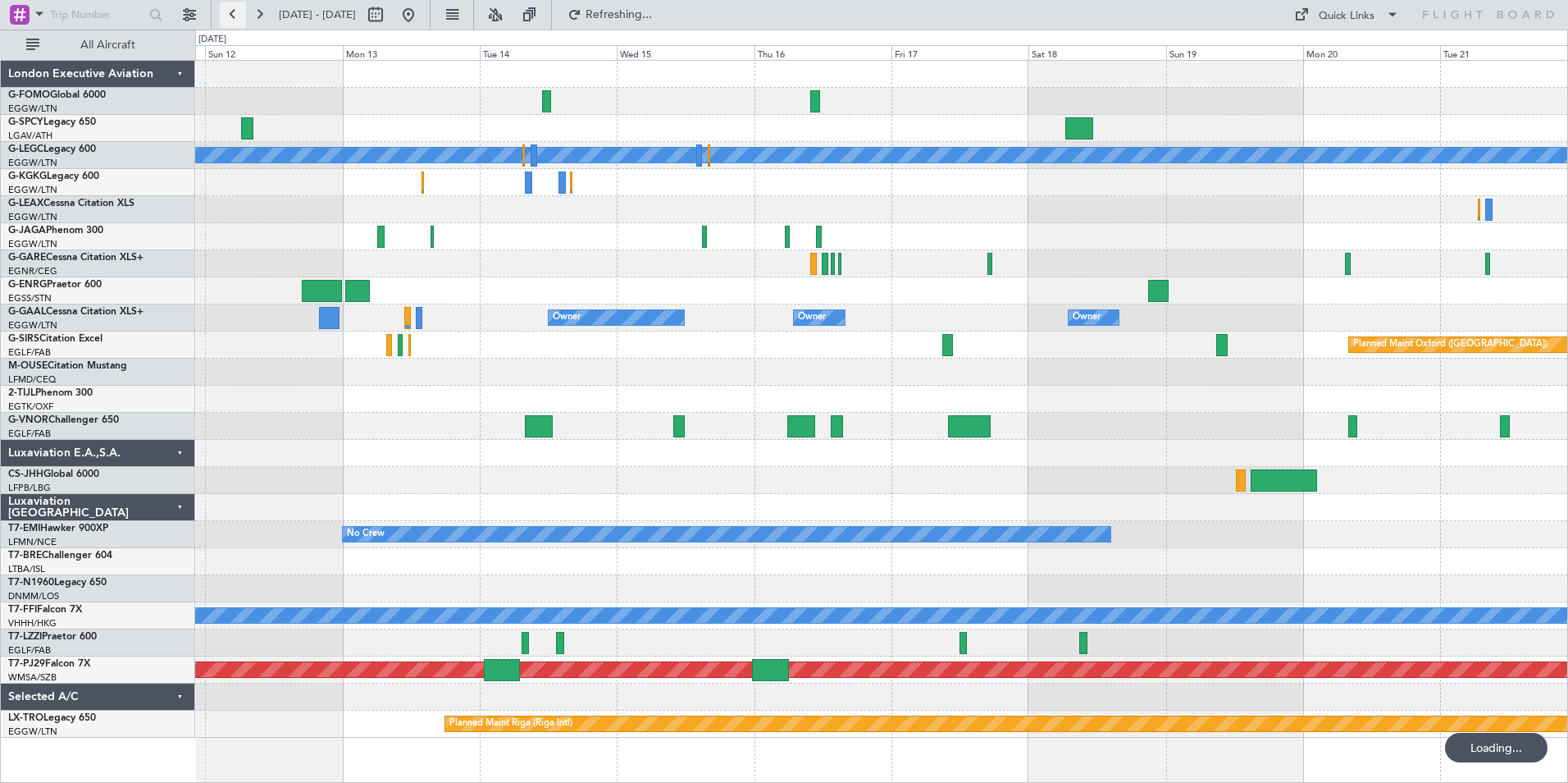
click at [223, 10] on button at bounding box center [233, 15] width 27 height 27
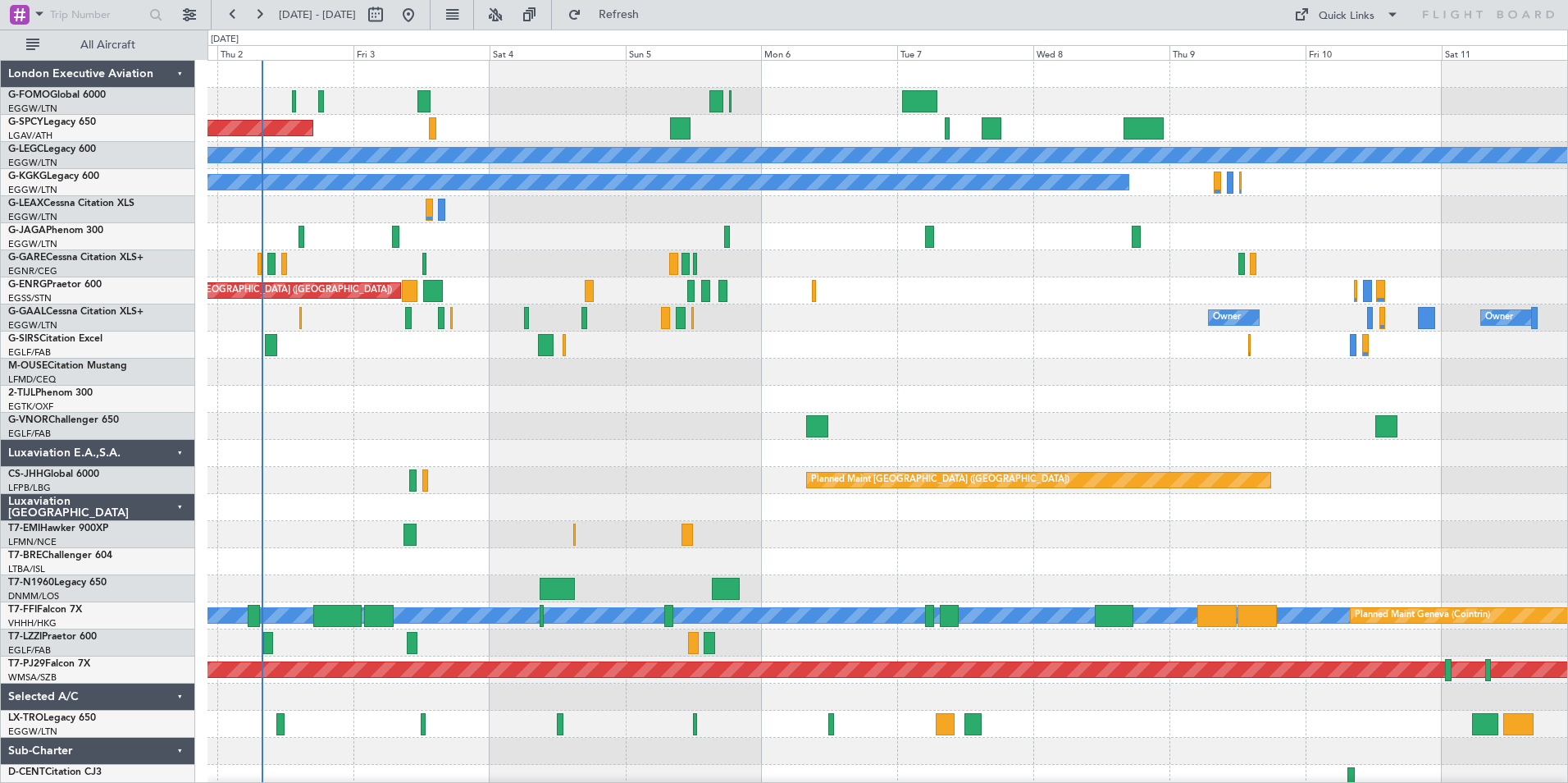
click at [447, 741] on div at bounding box center [887, 750] width 1360 height 27
click at [464, 682] on div "Planned Maint [GEOGRAPHIC_DATA] (Sultan [PERSON_NAME] [PERSON_NAME] - Subang)" at bounding box center [887, 669] width 1360 height 27
click at [464, 697] on div at bounding box center [887, 696] width 1360 height 27
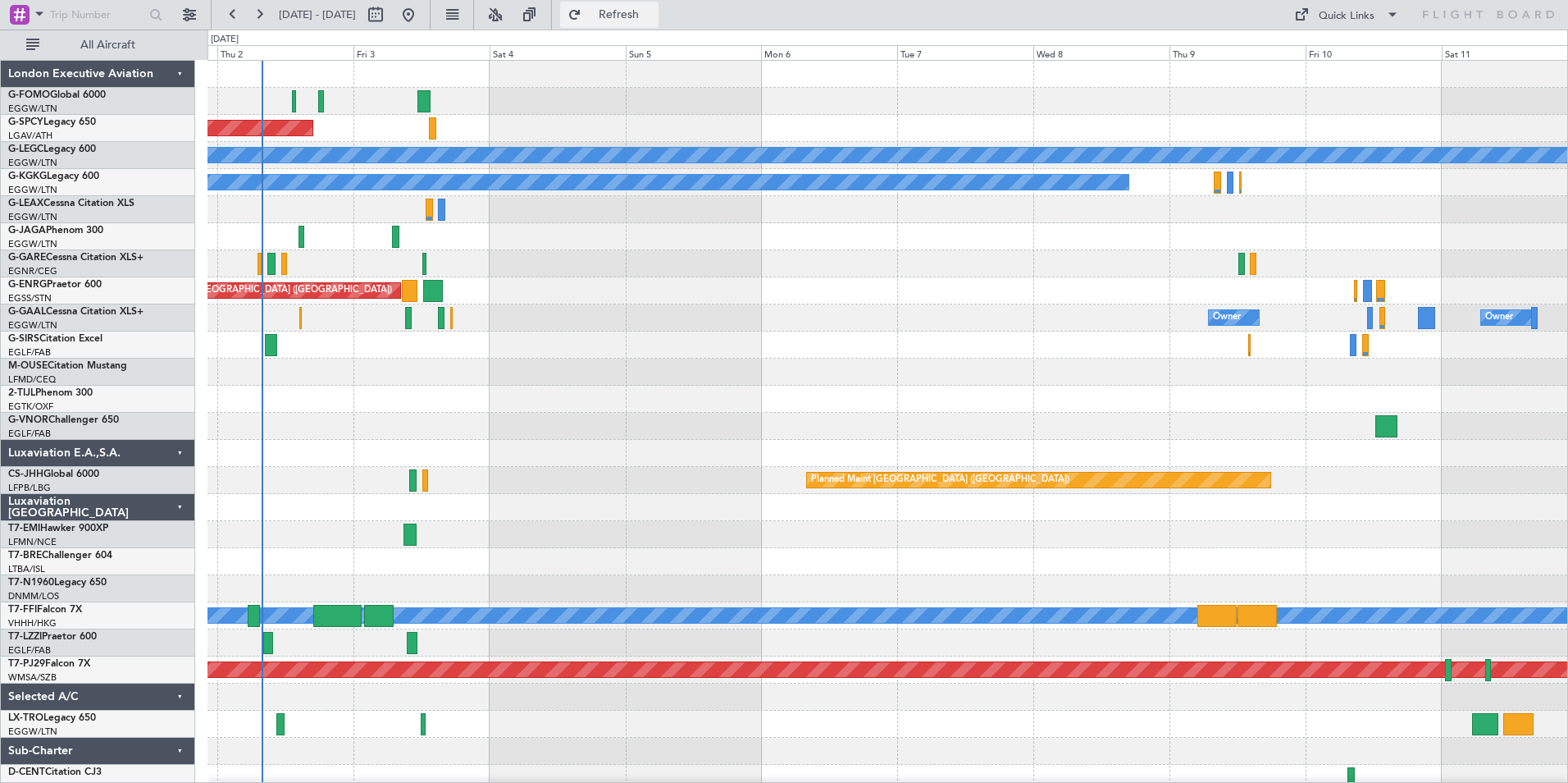
click at [650, 15] on span "Refresh" at bounding box center [619, 15] width 69 height 12
click at [658, 22] on button "Refresh" at bounding box center [610, 15] width 99 height 27
click at [653, 13] on span "Refresh" at bounding box center [619, 15] width 69 height 12
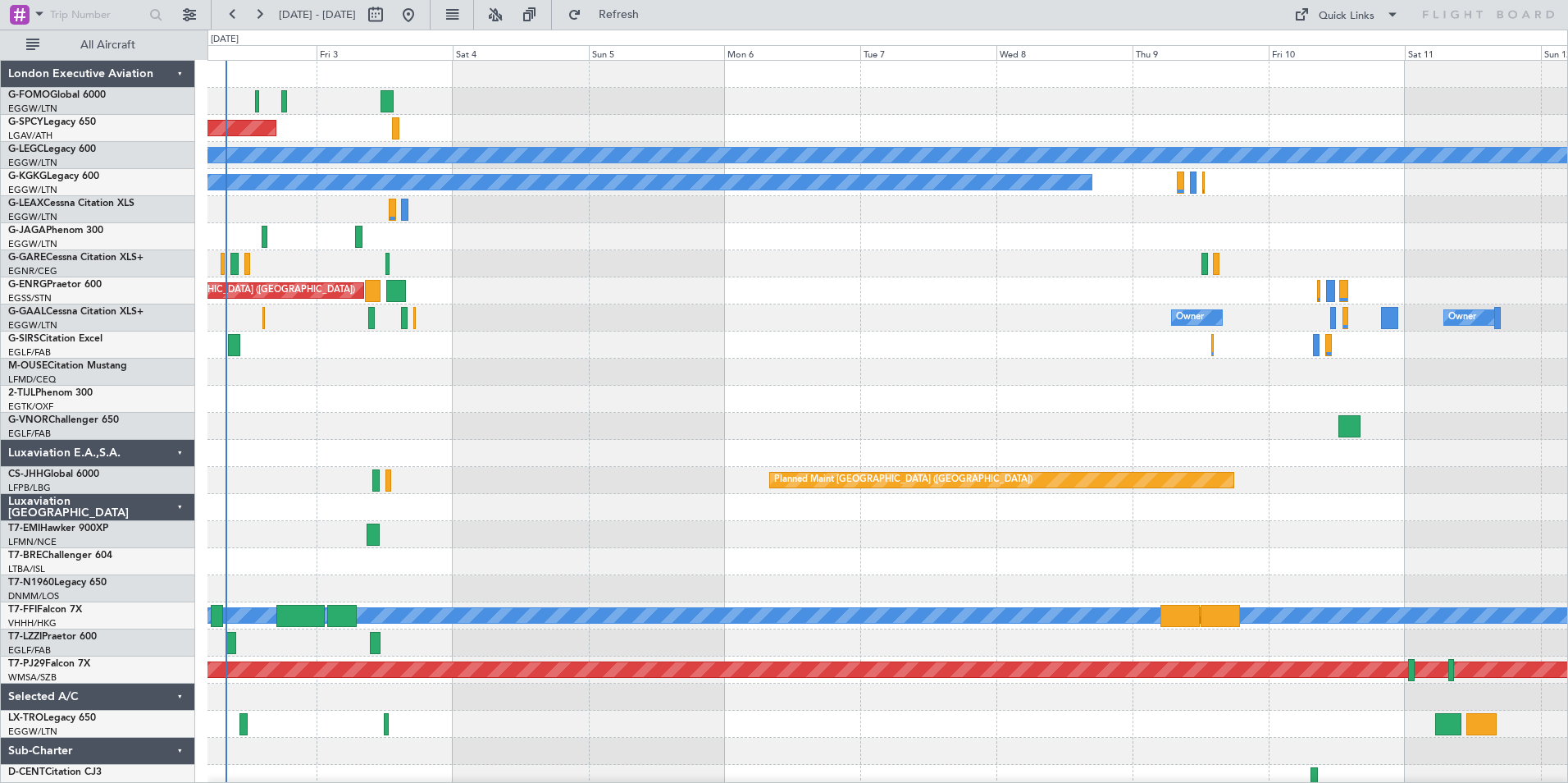
click at [340, 498] on div "Planned Maint Bremen A/C Unavailable London (Luton) A/C Unavailable Istanbul (A…" at bounding box center [887, 426] width 1360 height 731
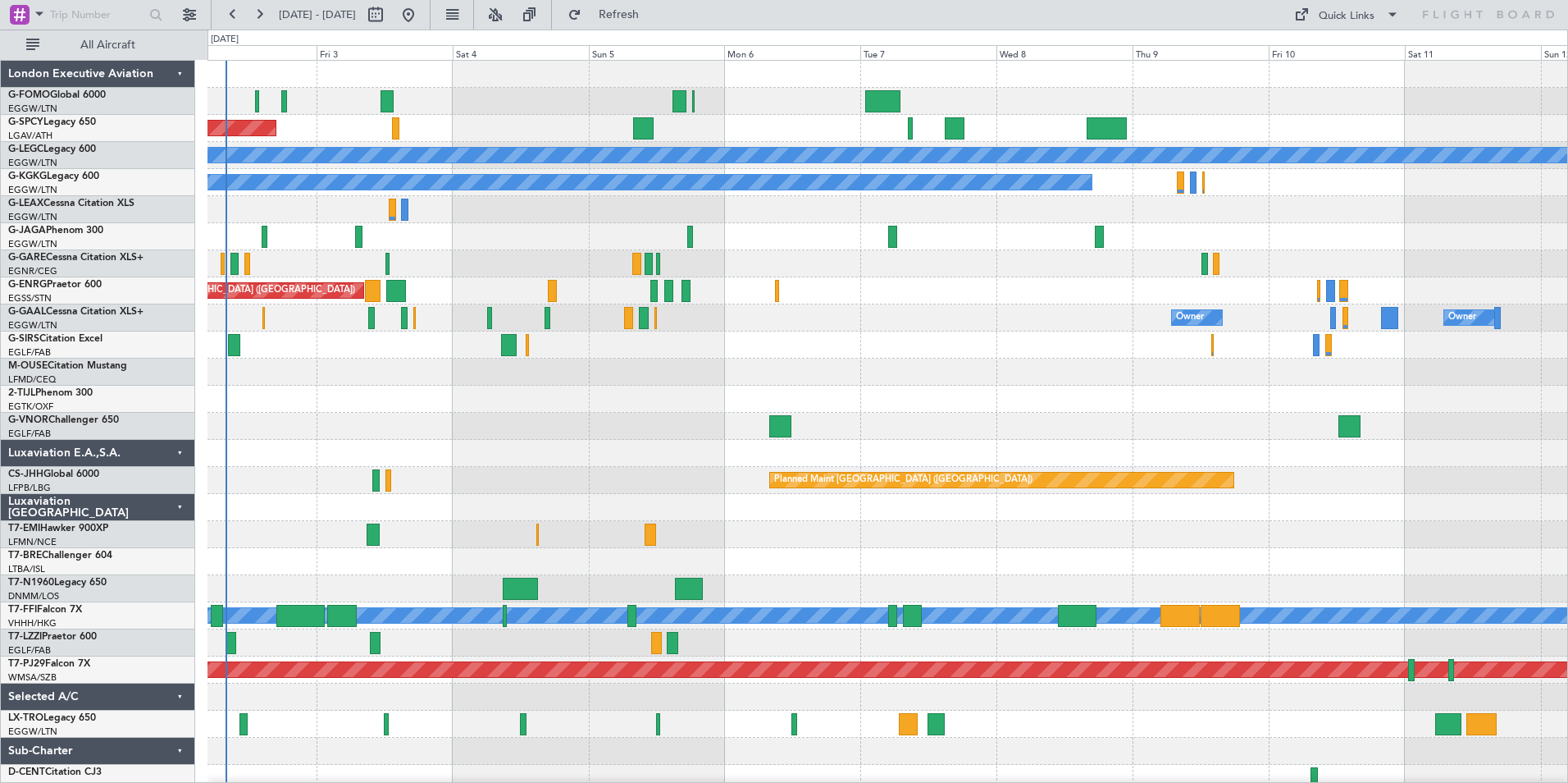
click at [685, 521] on div "No Crew" at bounding box center [887, 534] width 1360 height 27
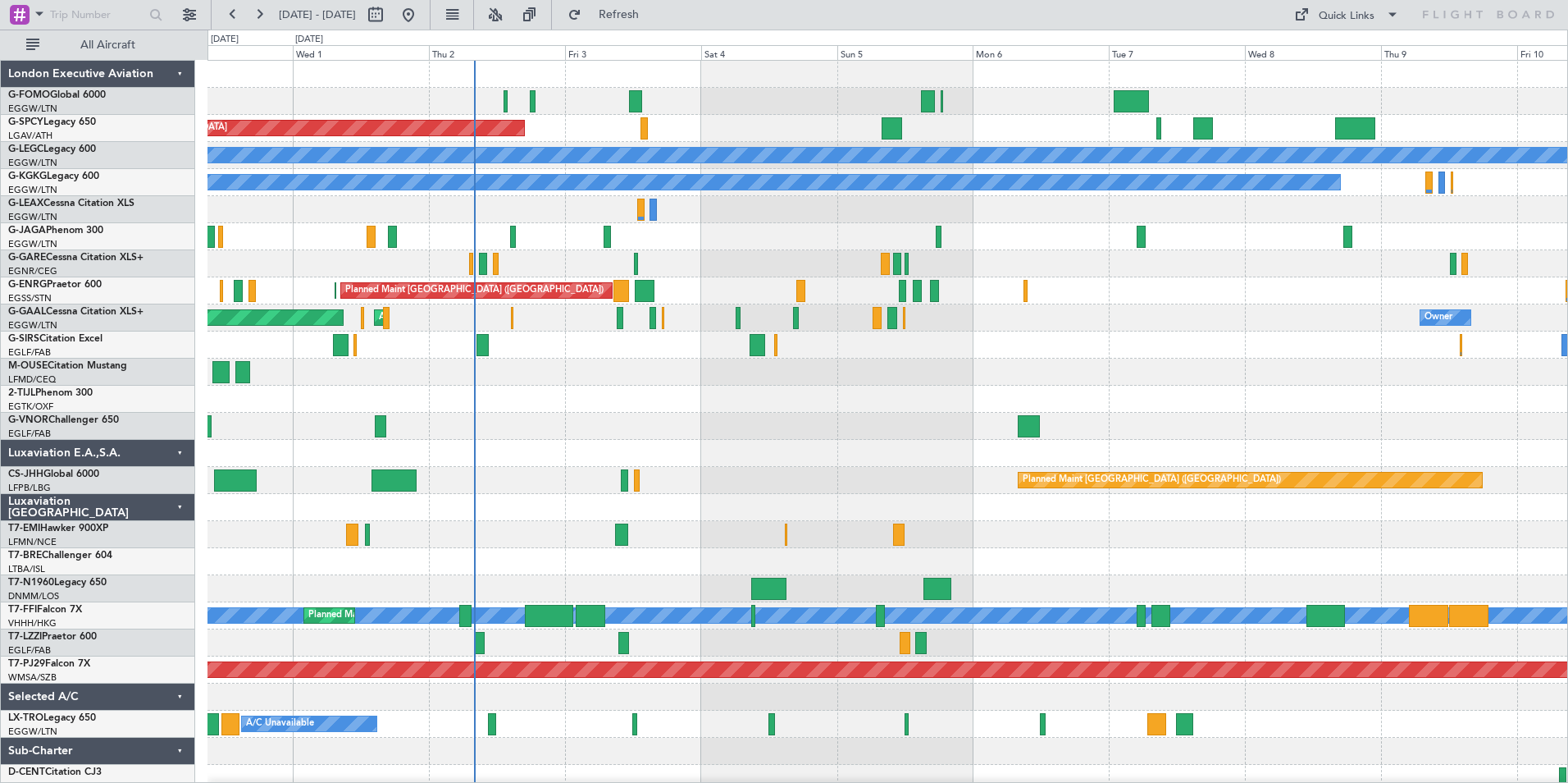
click at [532, 472] on div "Planned Maint Bremen A/C Unavailable London (Luton) A/C Unavailable Istanbul (A…" at bounding box center [887, 426] width 1360 height 731
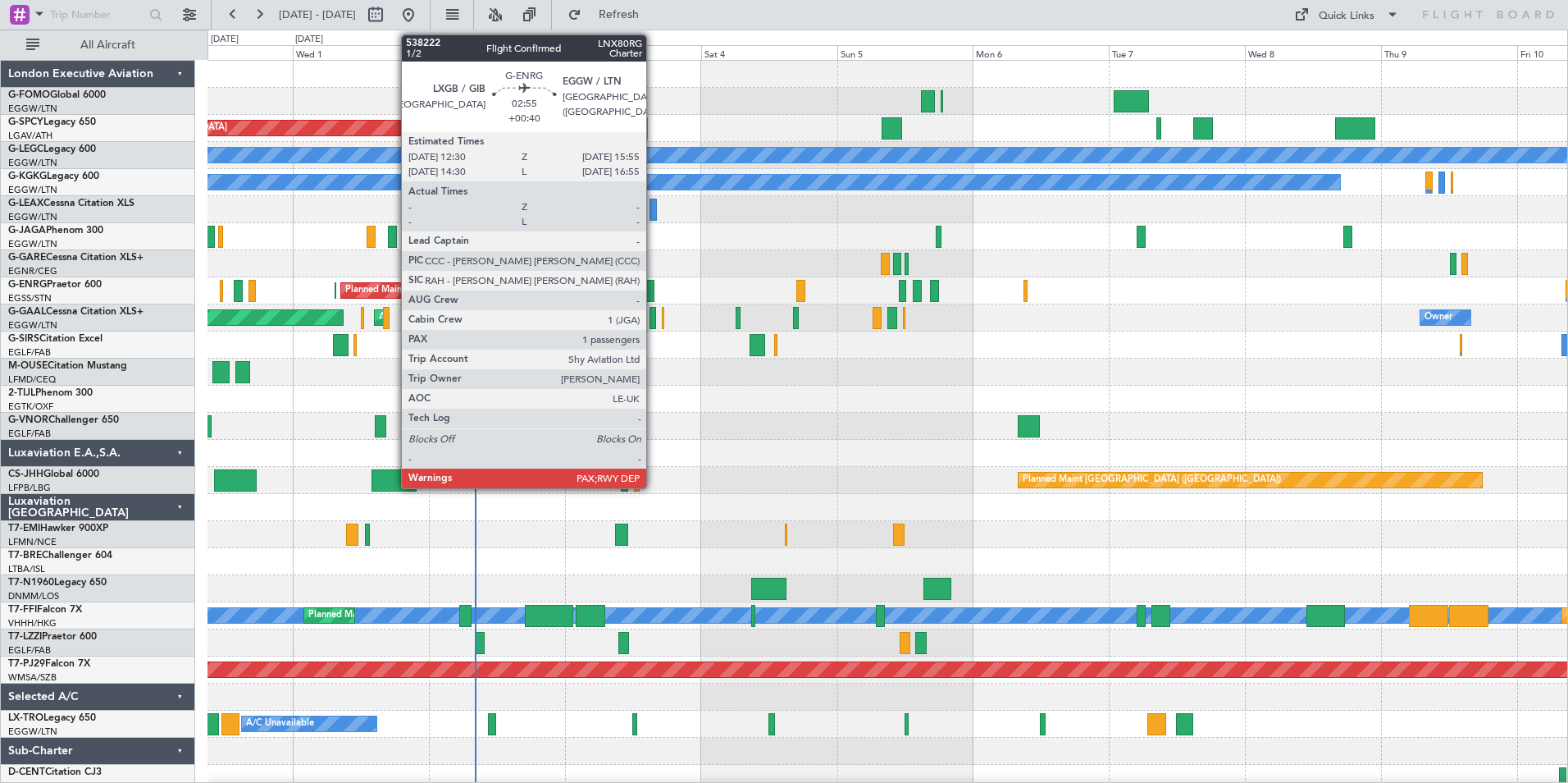
click at [653, 289] on div at bounding box center [644, 290] width 20 height 22
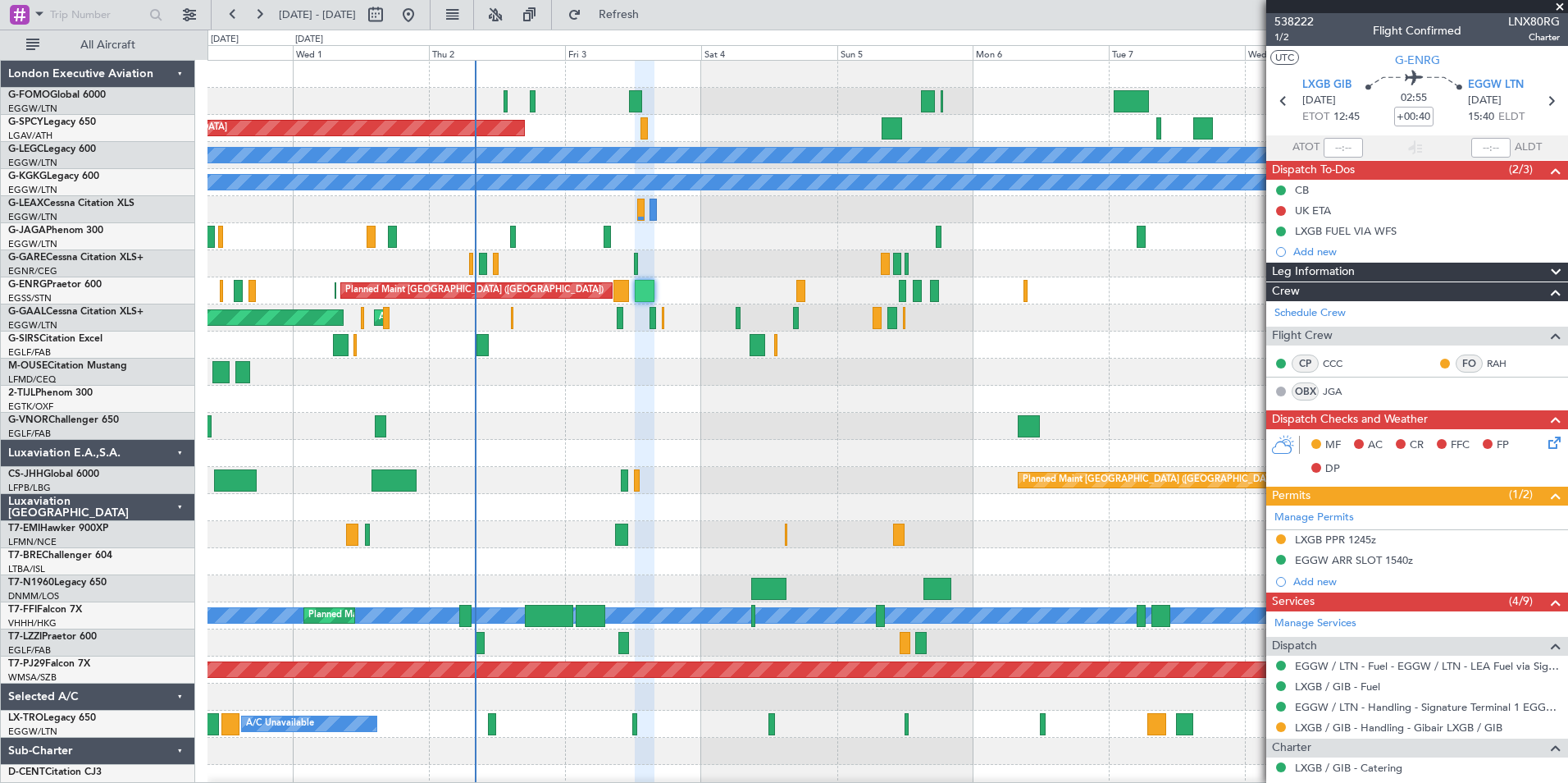
scroll to position [241, 0]
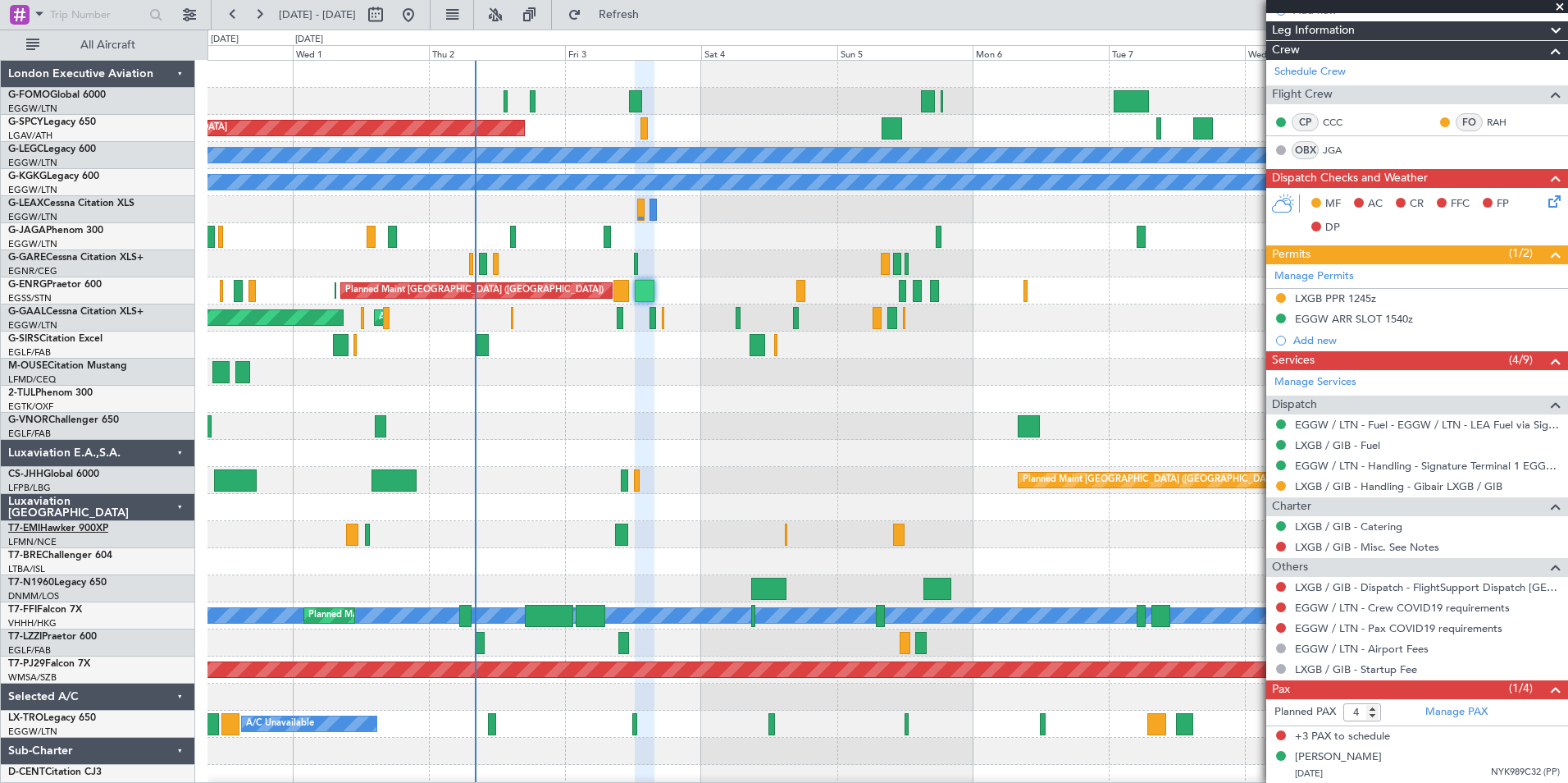
click at [560, 2] on button "Refresh" at bounding box center [610, 15] width 99 height 27
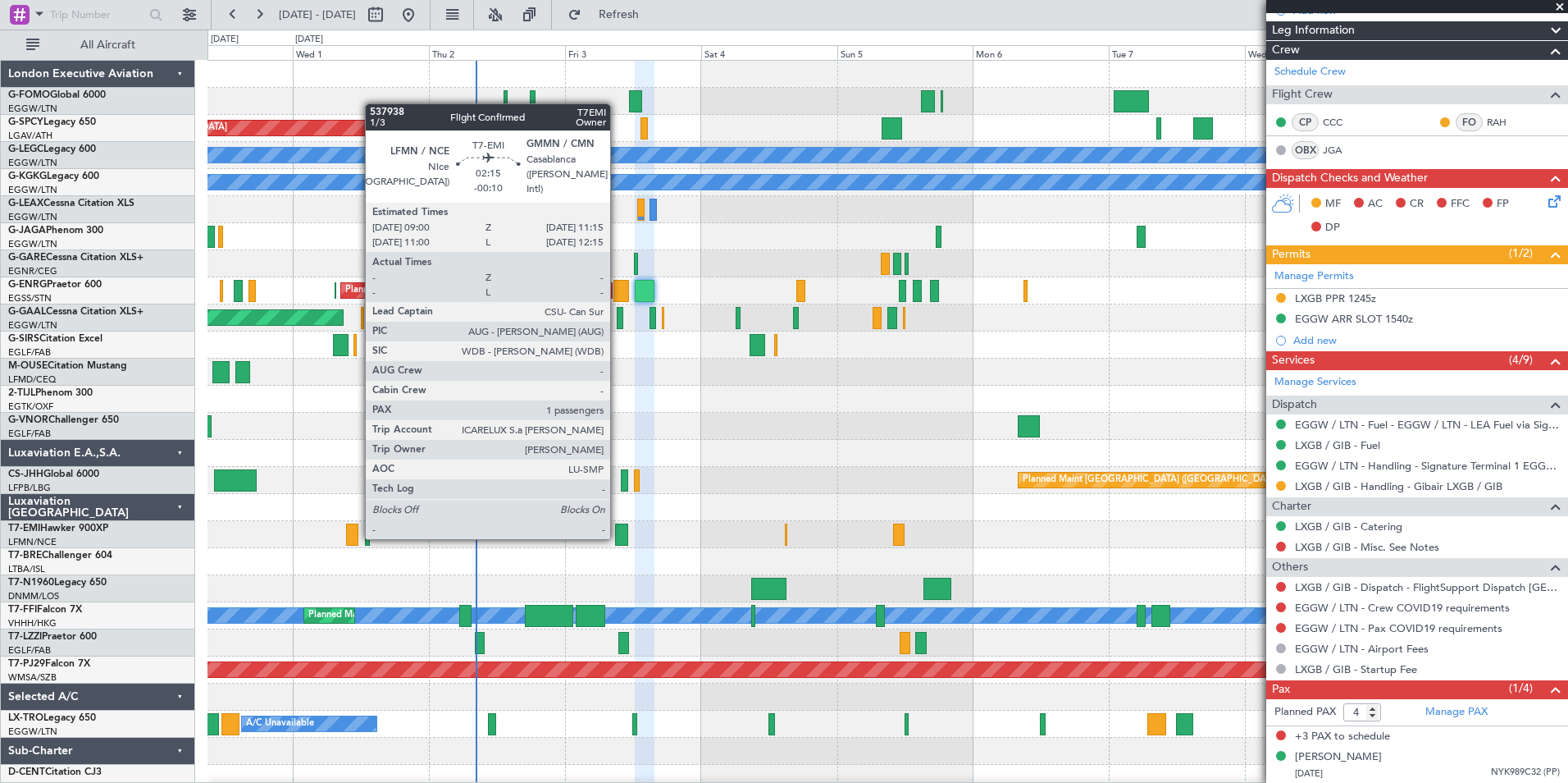
click at [618, 537] on div at bounding box center [621, 534] width 13 height 22
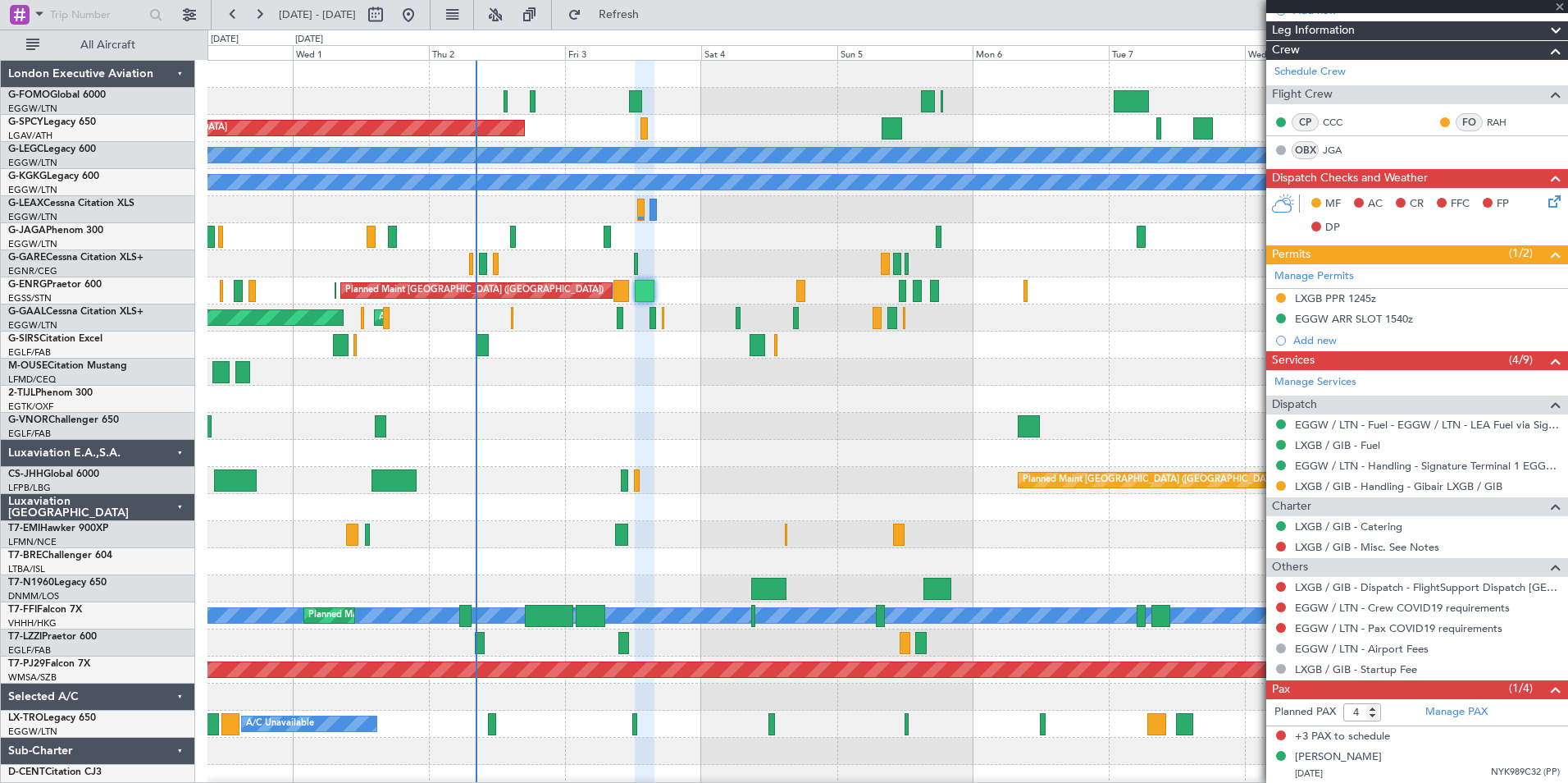
type input "-00:10"
type input "1"
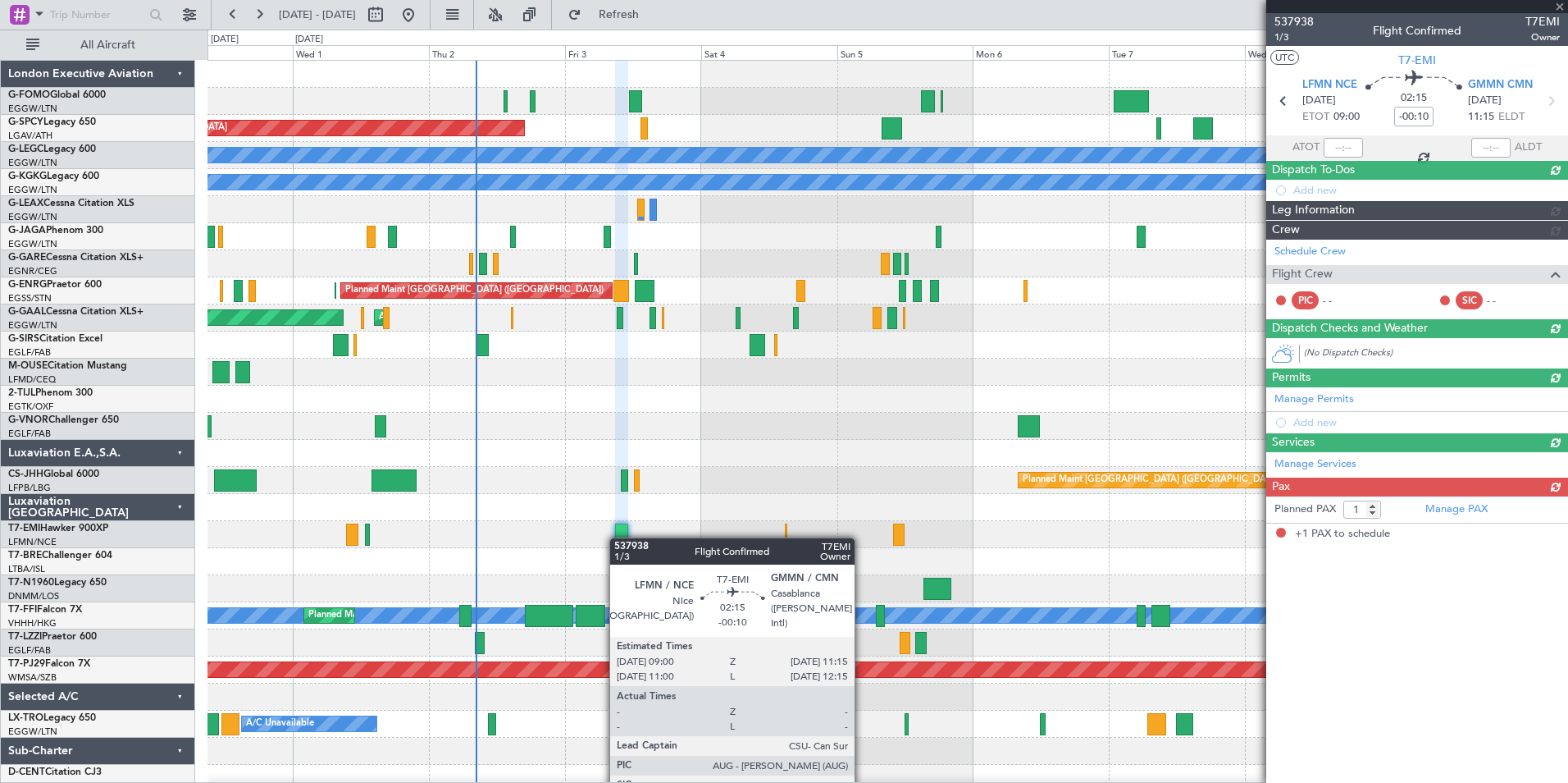
scroll to position [0, 0]
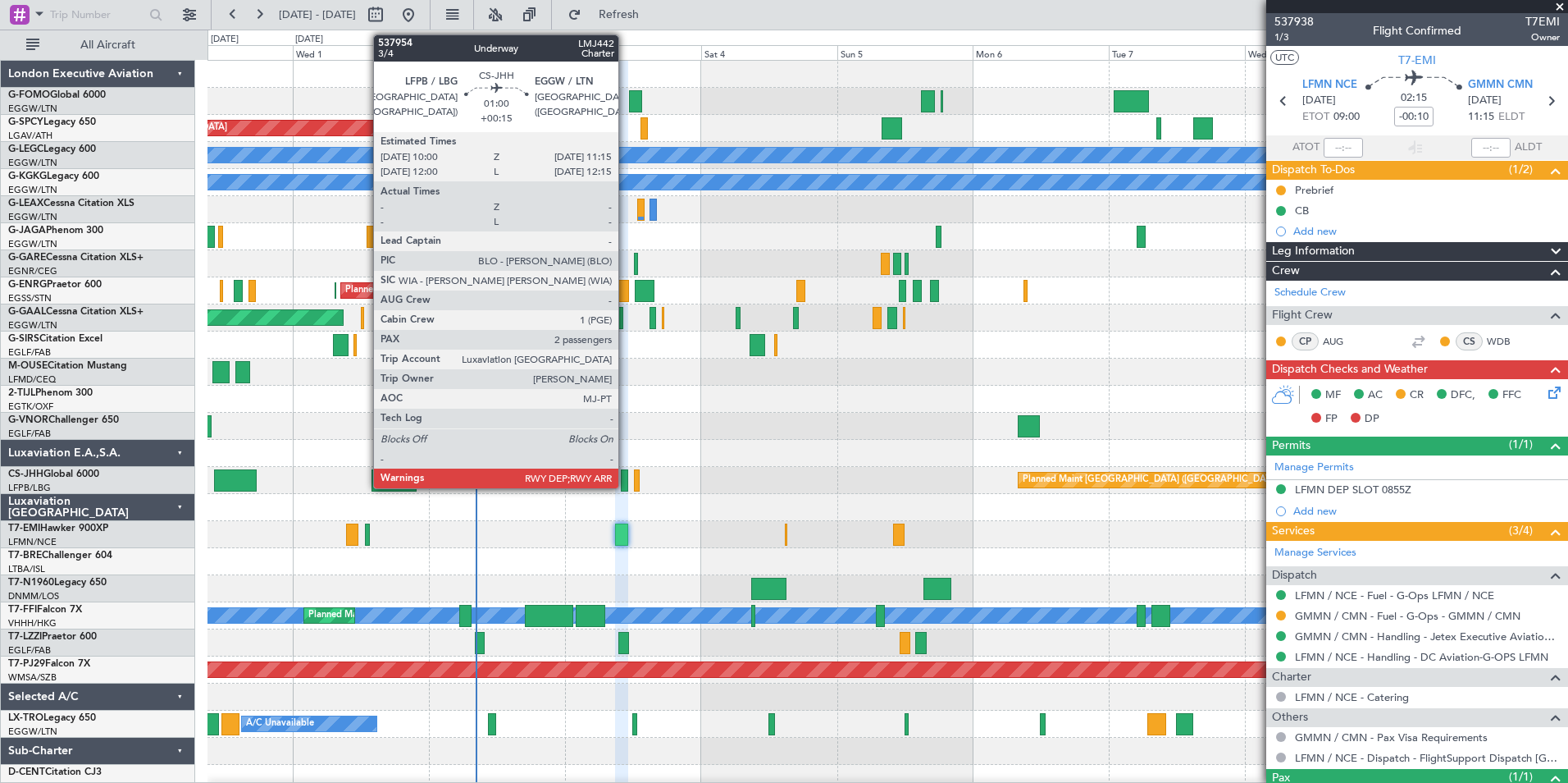
click at [626, 480] on div at bounding box center [624, 480] width 7 height 22
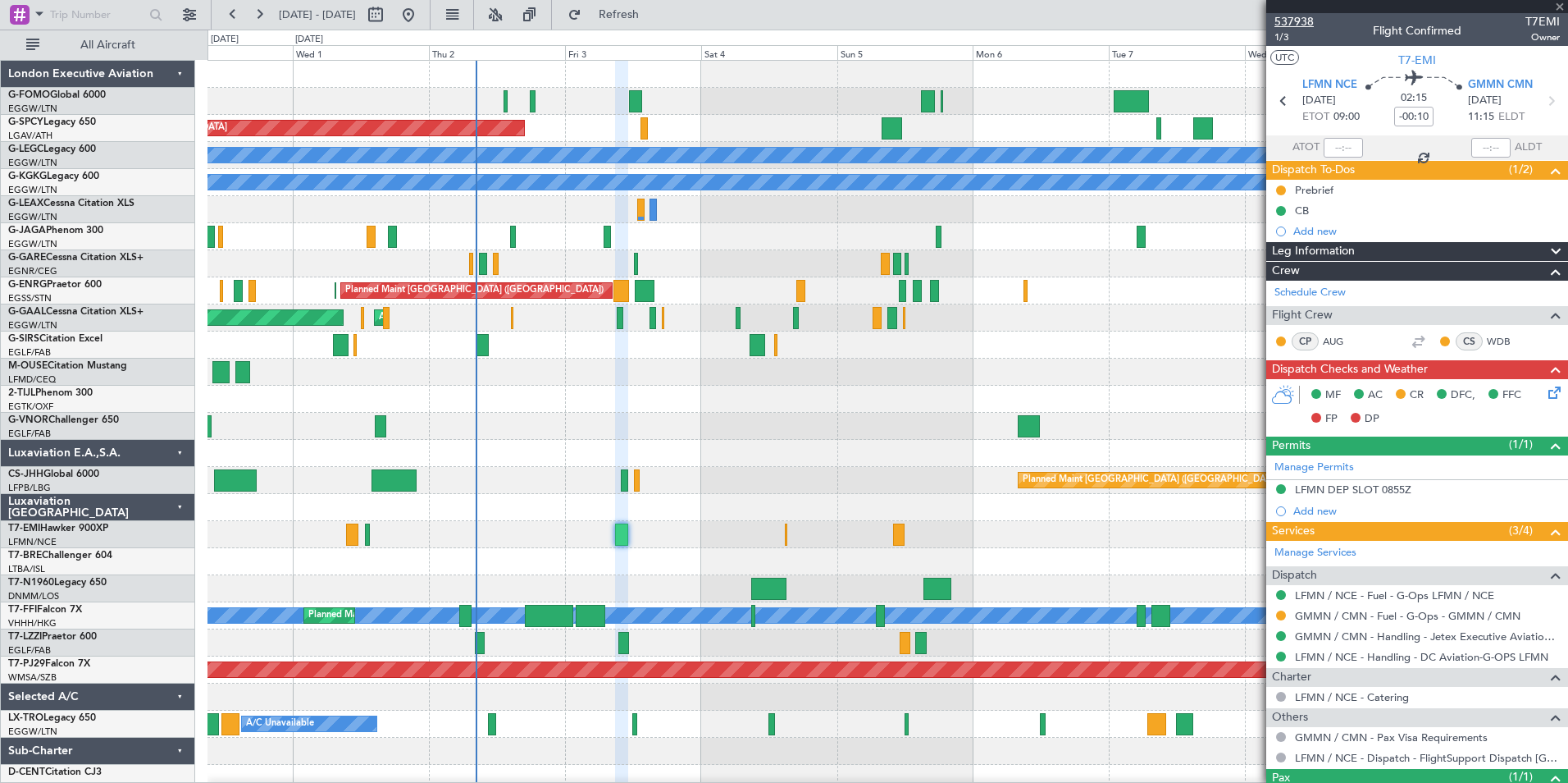
type input "+00:15"
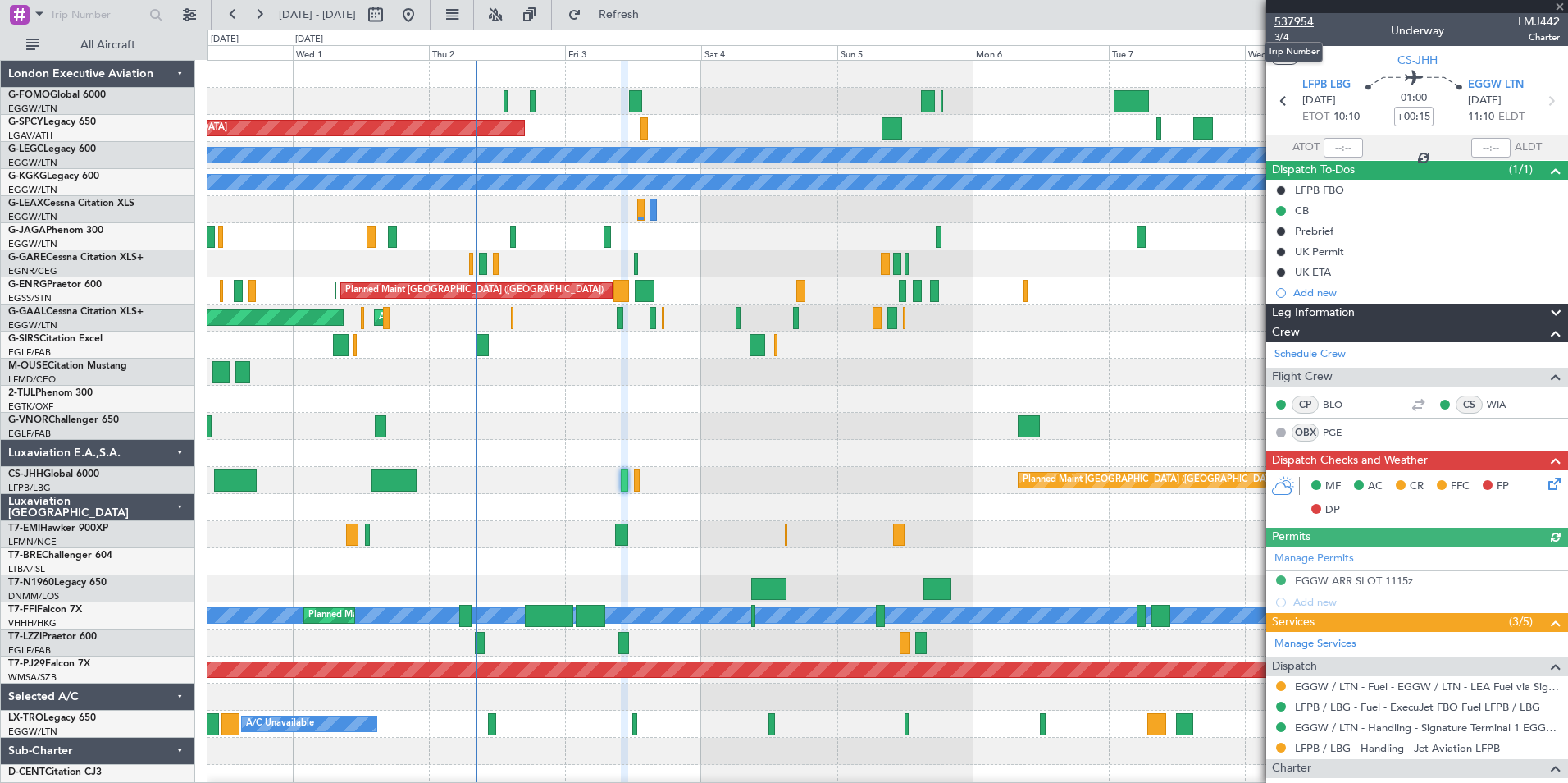
click at [1305, 20] on span "537954" at bounding box center [1294, 21] width 39 height 17
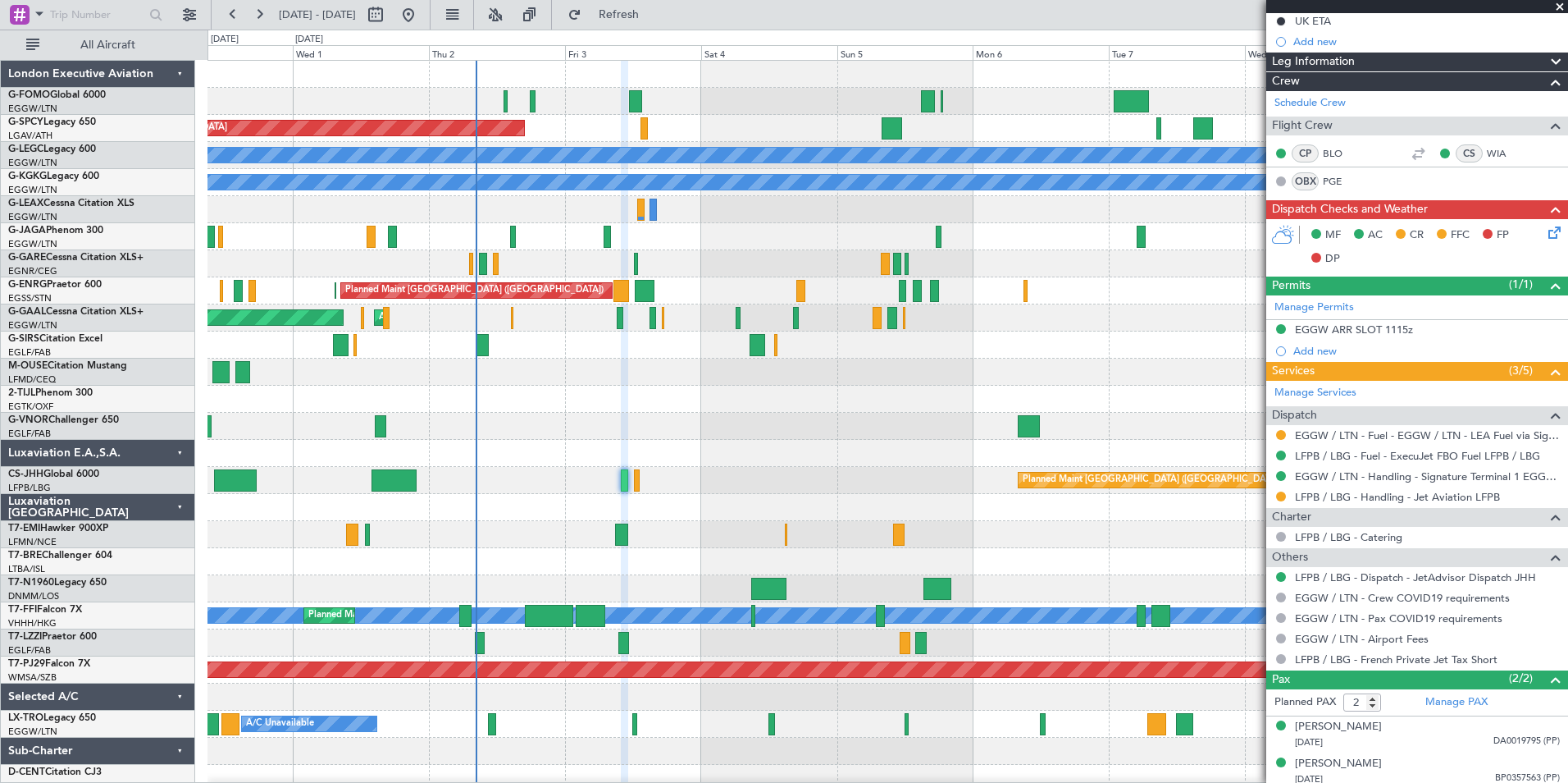
scroll to position [258, 0]
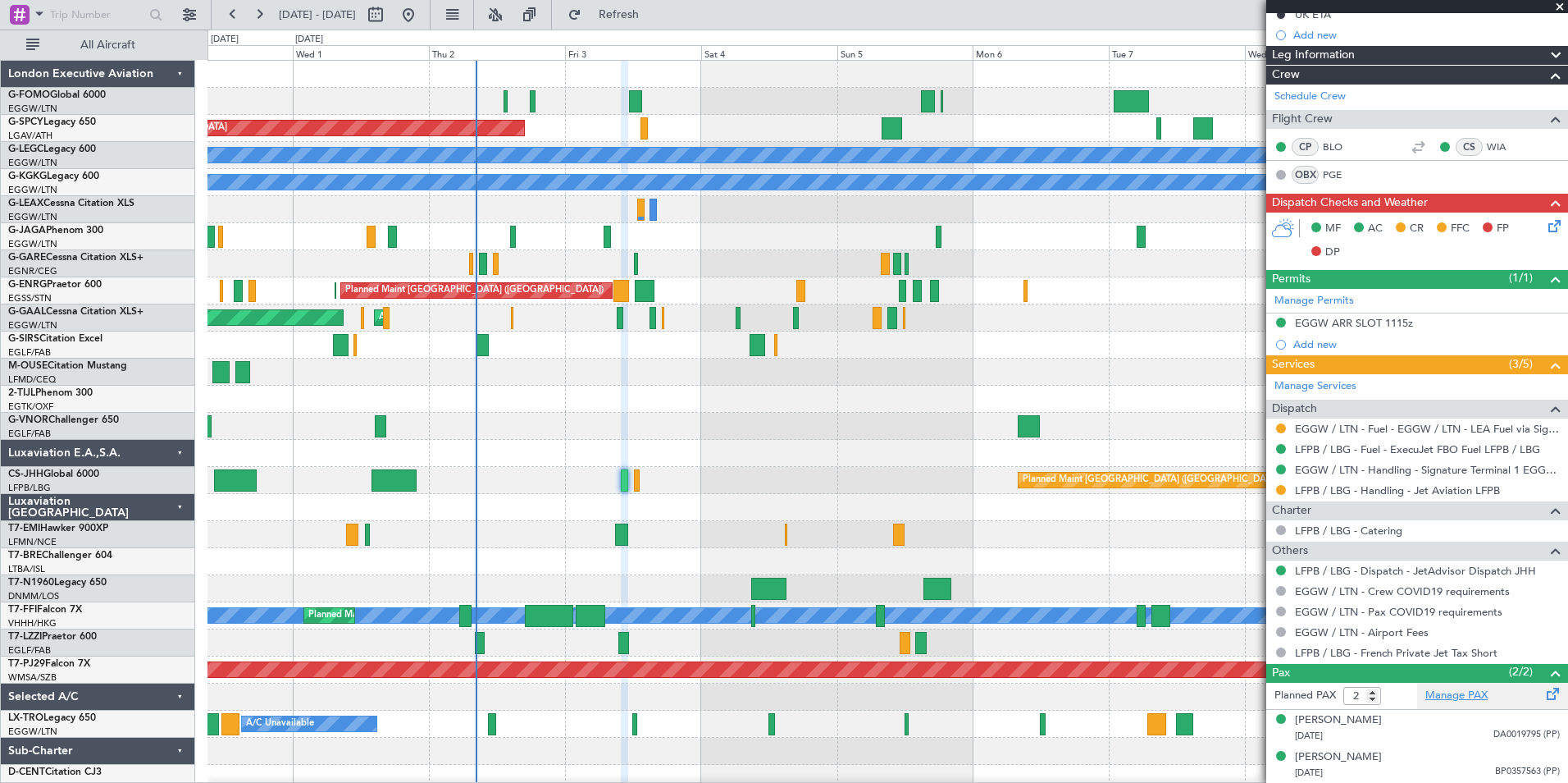
click at [1436, 697] on link "Manage PAX" at bounding box center [1456, 695] width 62 height 17
click at [653, 18] on span "Refresh" at bounding box center [619, 15] width 69 height 12
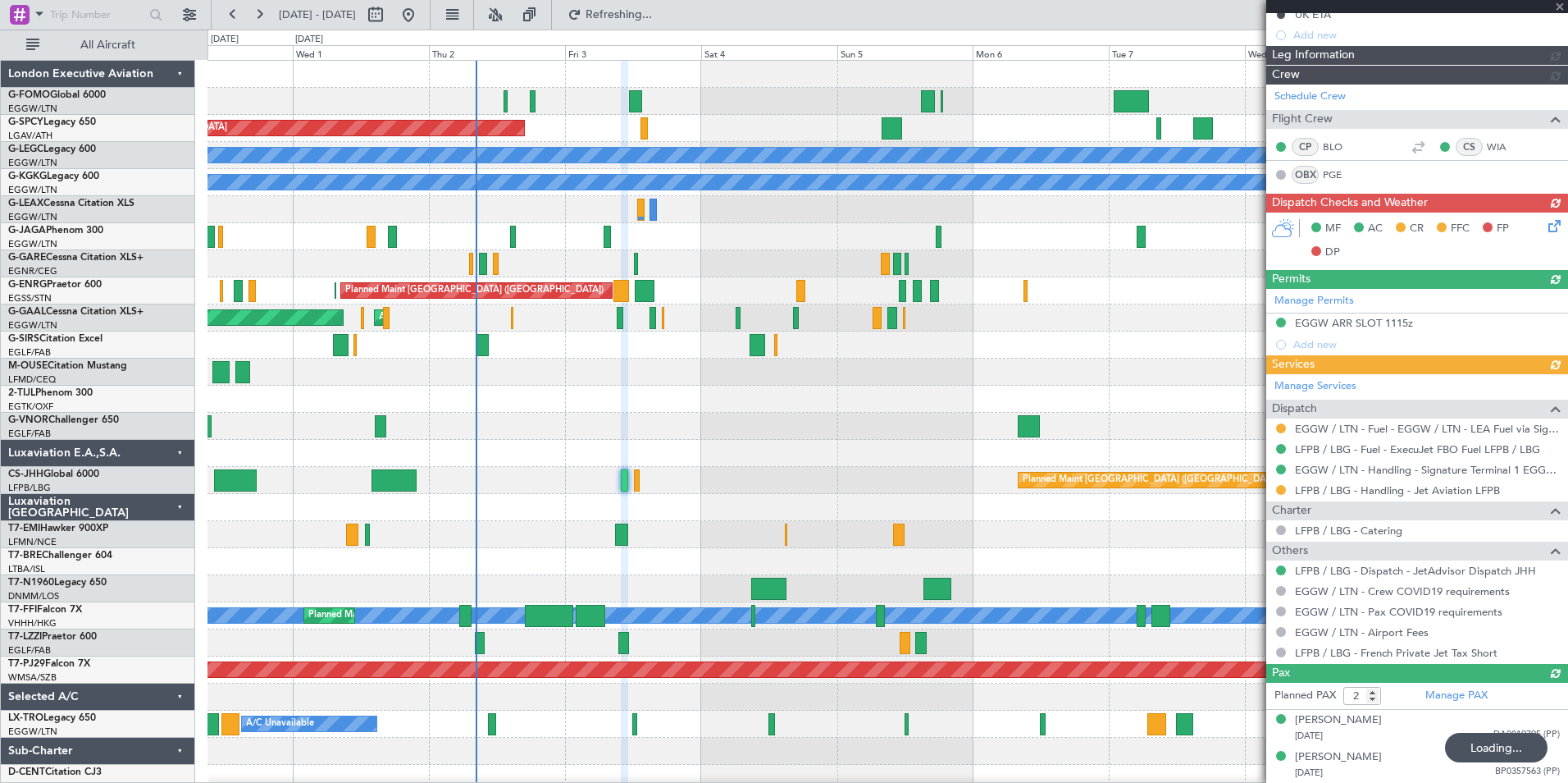
type input "3"
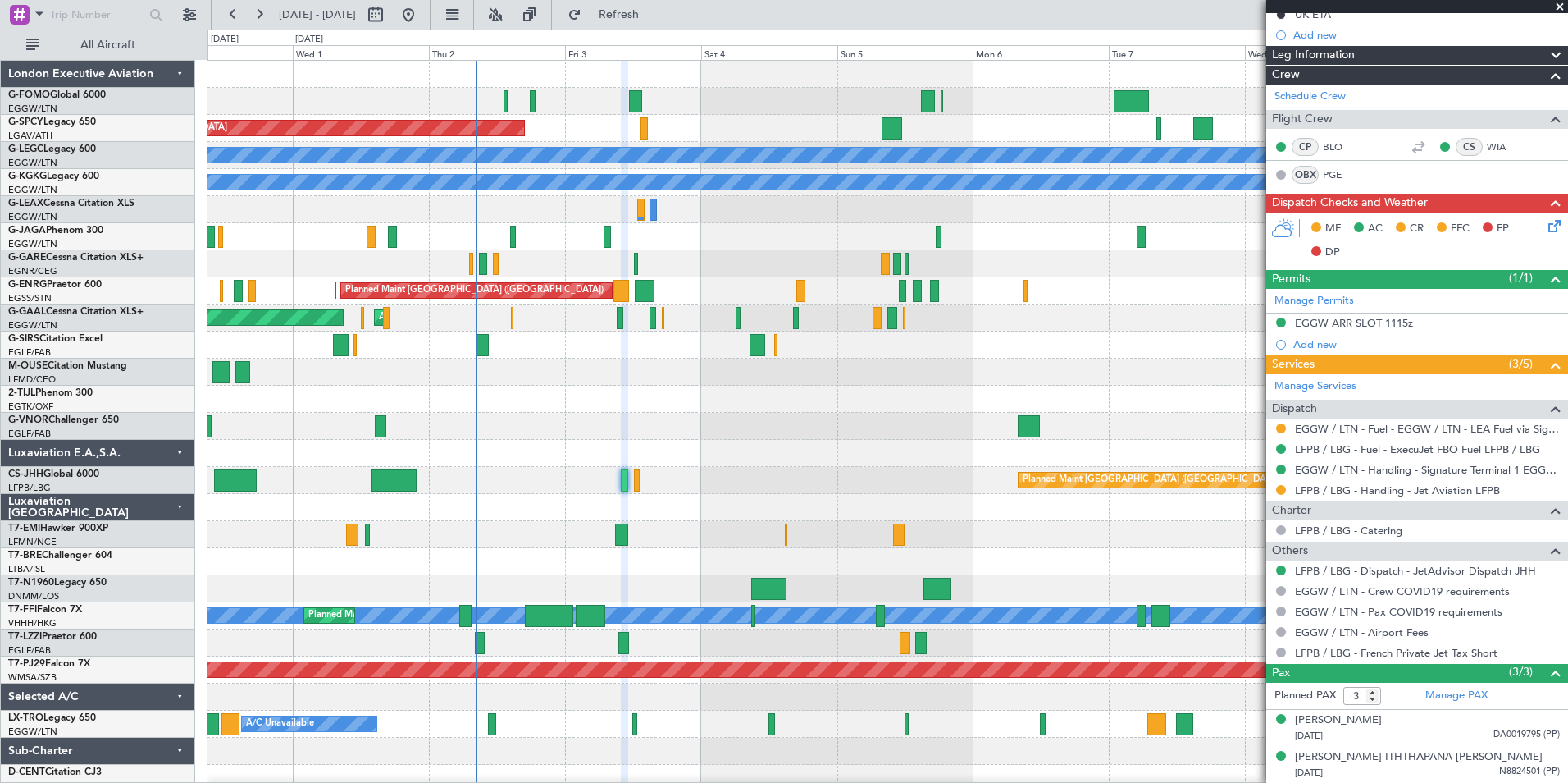
scroll to position [0, 0]
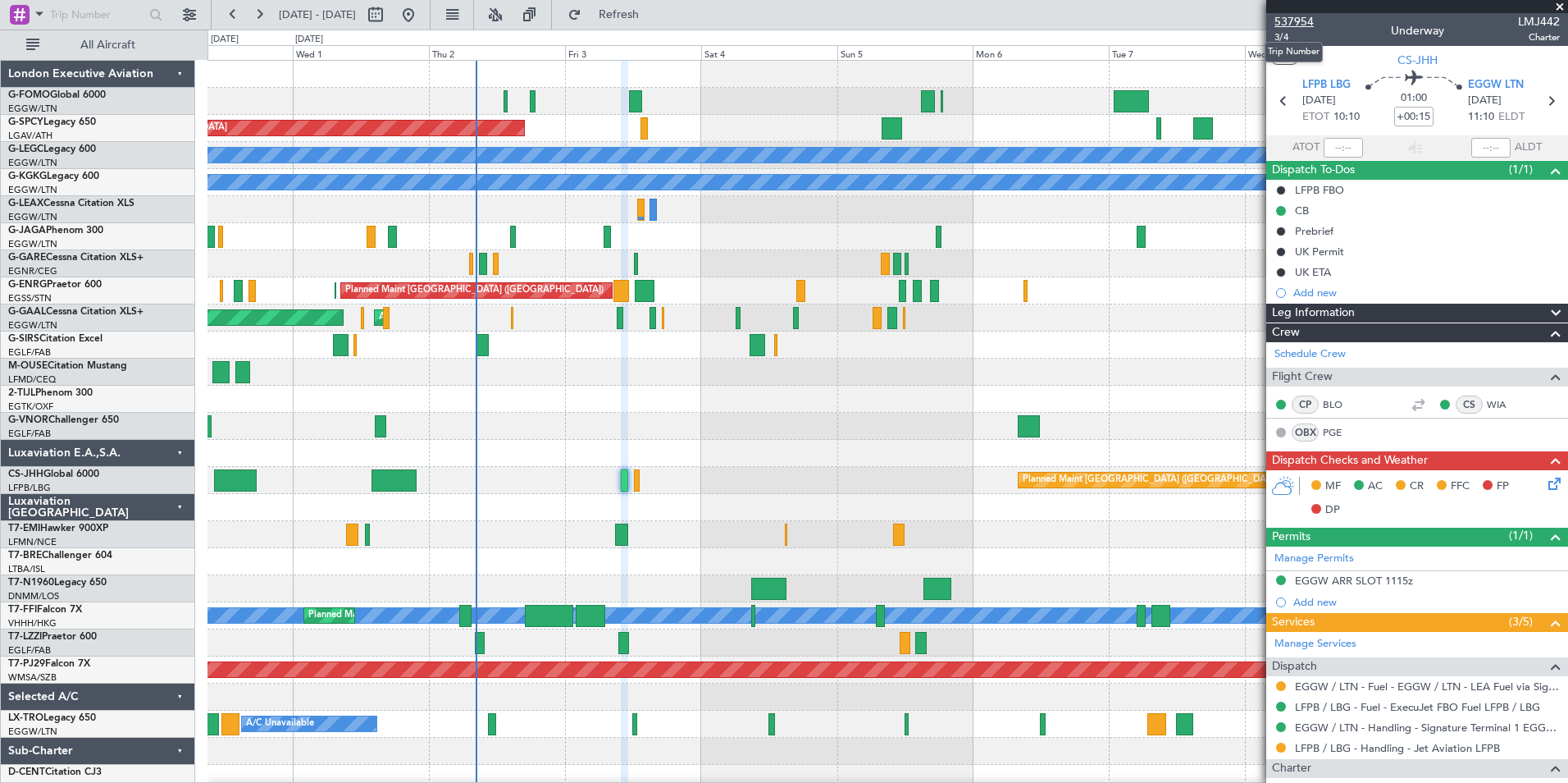
click at [1300, 20] on span "537954" at bounding box center [1294, 21] width 39 height 17
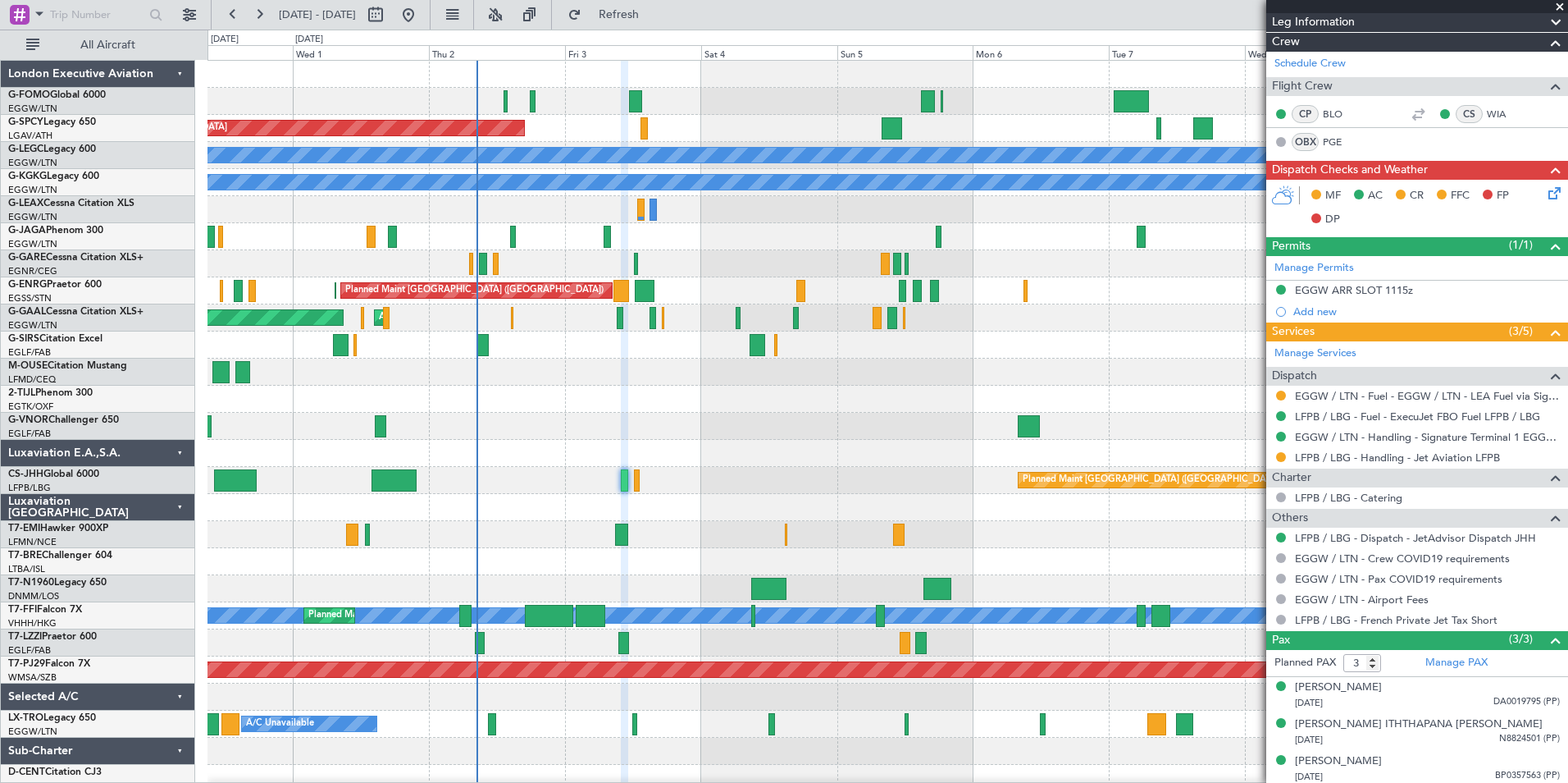
scroll to position [294, 0]
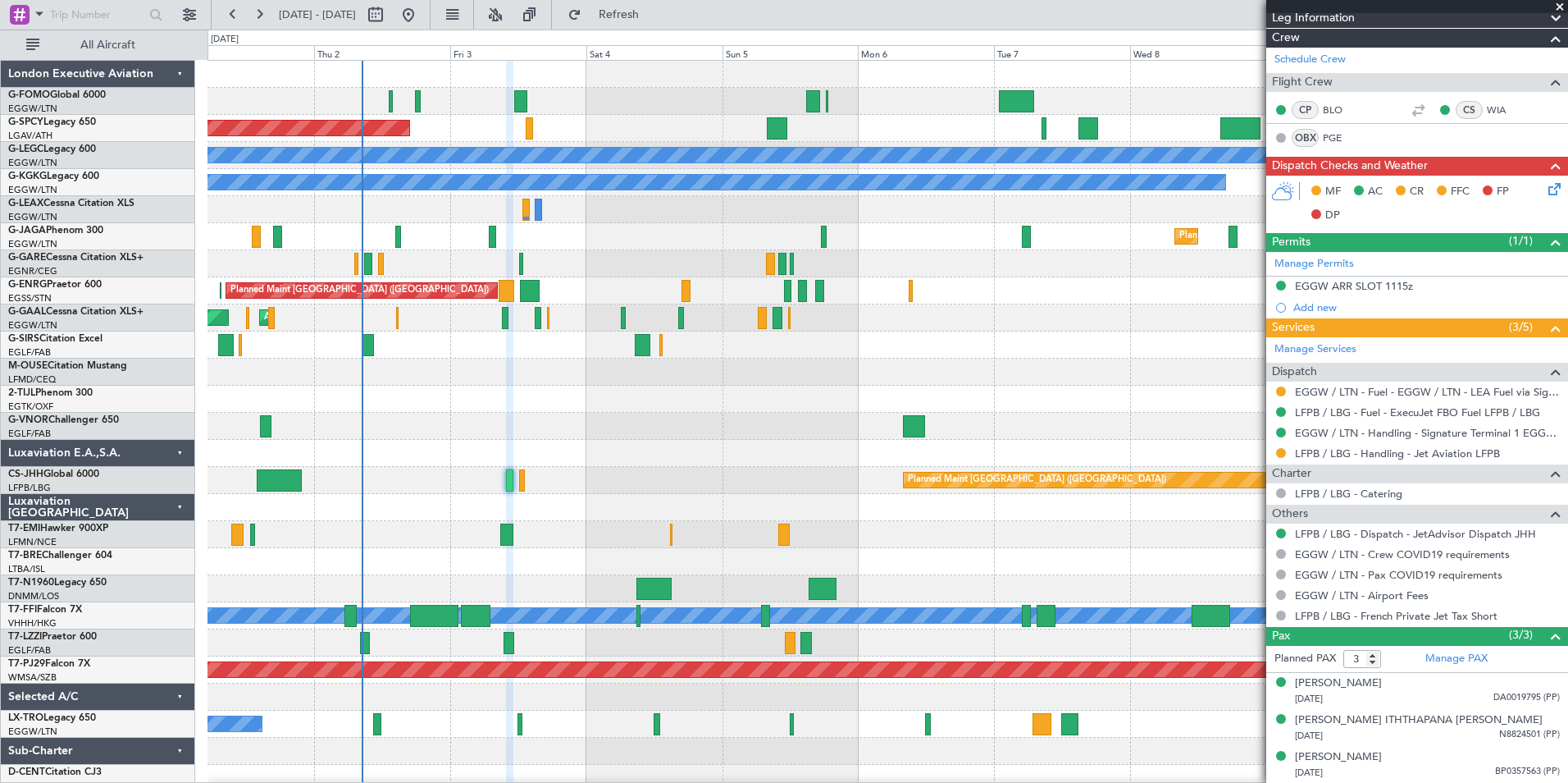
click at [641, 518] on div "Planned Maint Bremen A/C Unavailable London (Luton) A/C Unavailable Istanbul (A…" at bounding box center [887, 439] width 1360 height 758
click at [1497, 532] on link "LFPB / LBG - Dispatch - JetAdvisor Dispatch JHH" at bounding box center [1415, 533] width 241 height 14
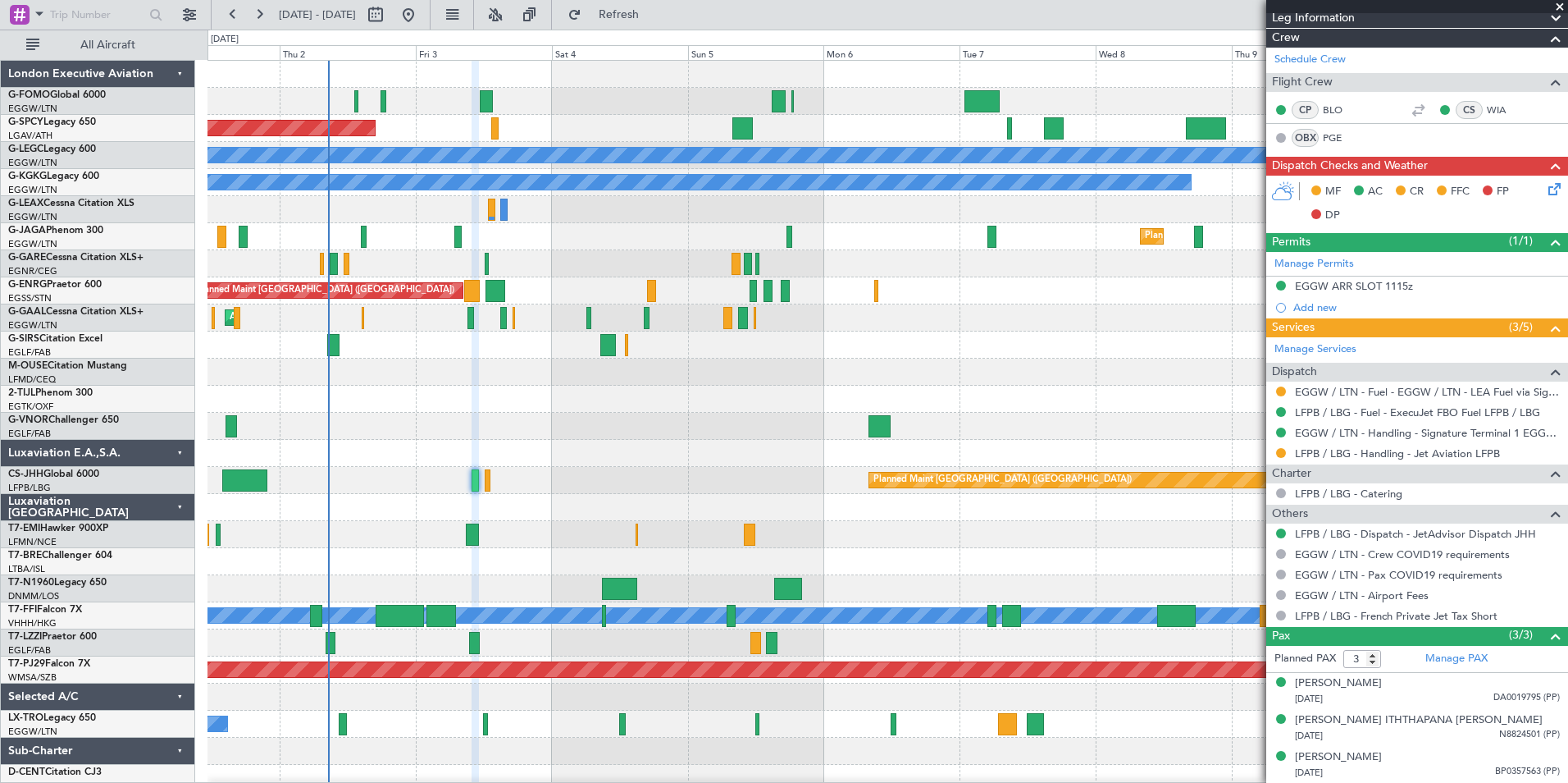
click at [381, 485] on div "Planned Maint Bremen A/C Unavailable London (Luton) A/C Unavailable Istanbul (A…" at bounding box center [887, 426] width 1360 height 731
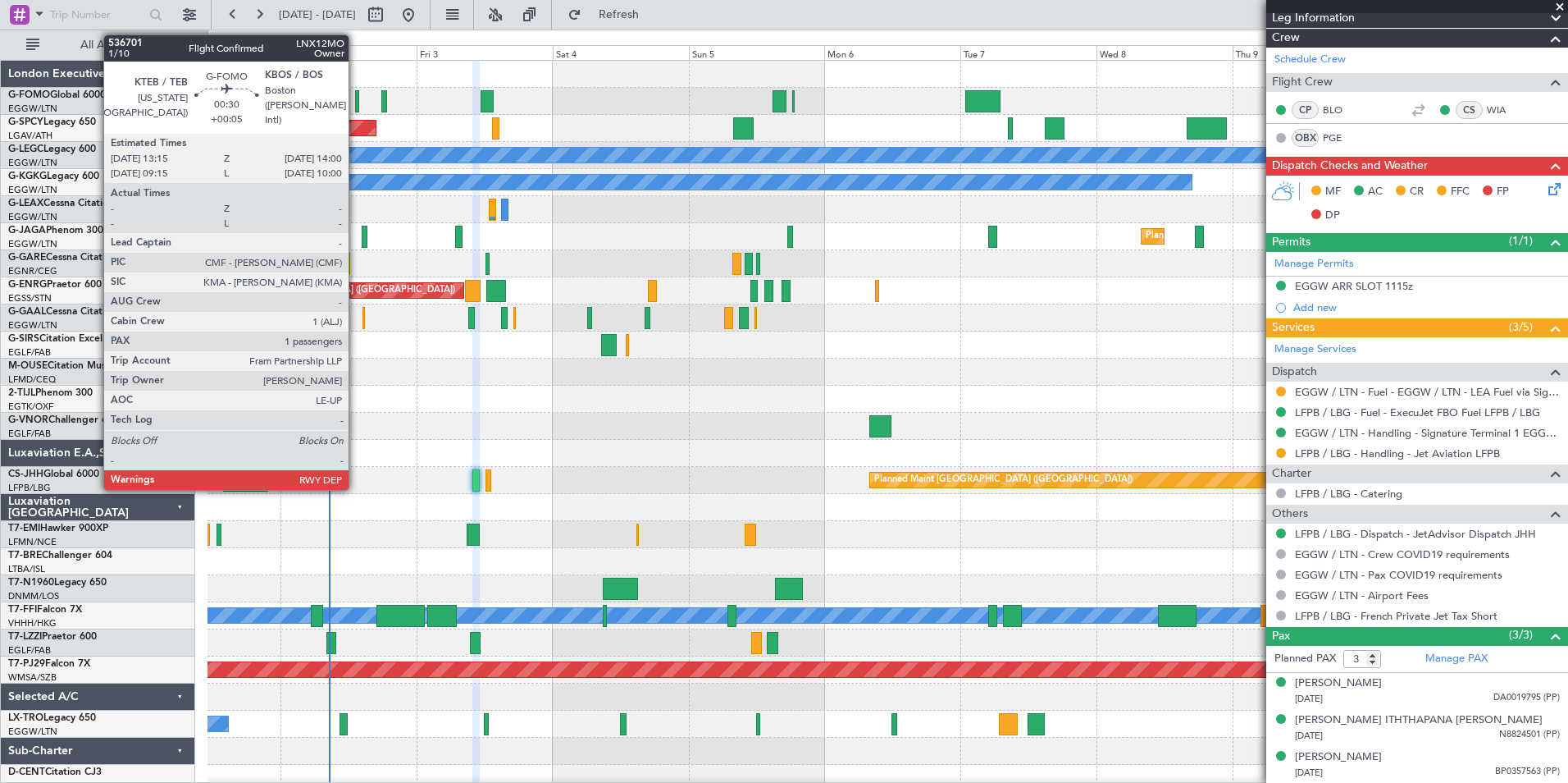
click at [356, 103] on div at bounding box center [357, 101] width 5 height 22
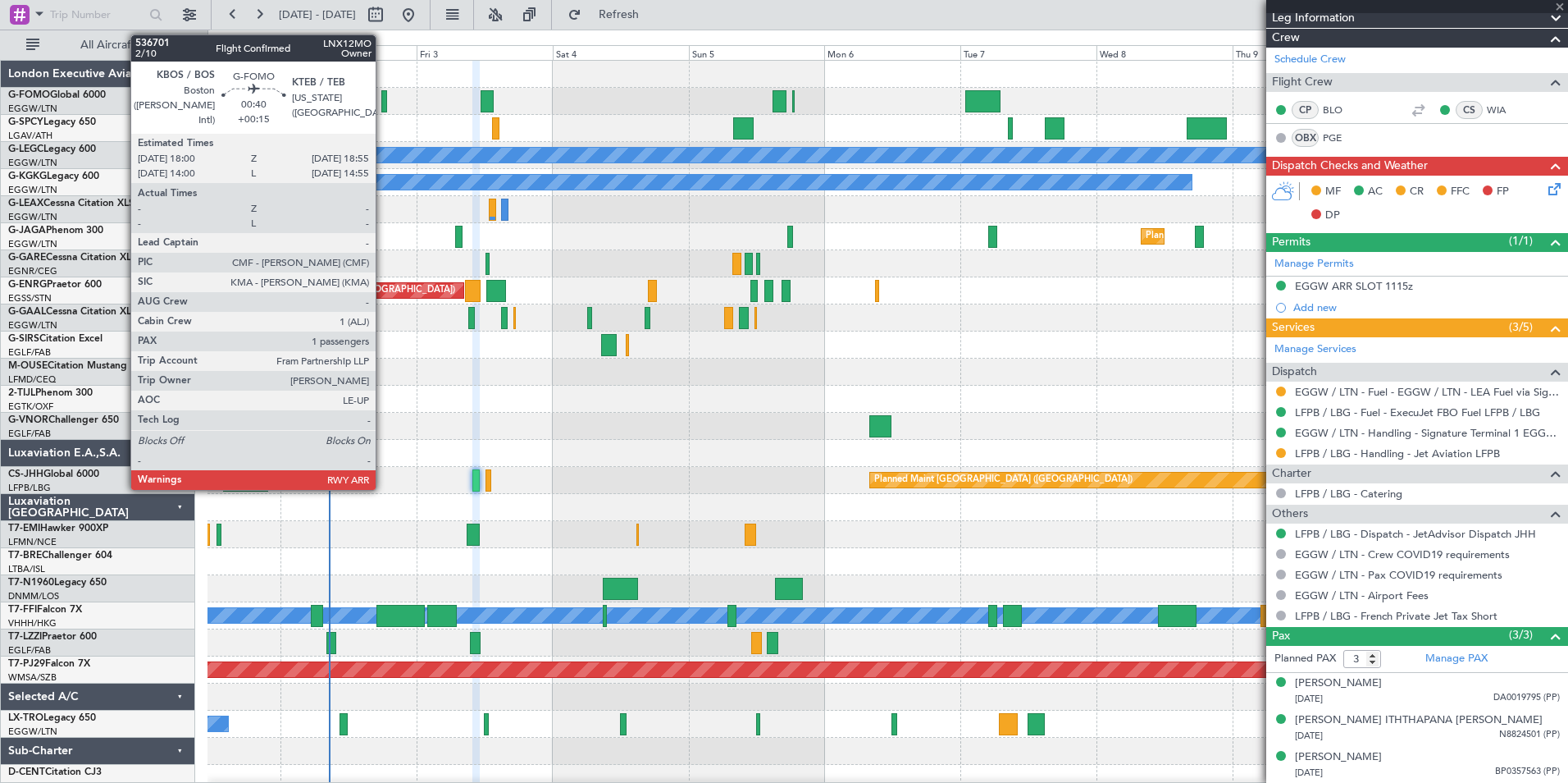
type input "+00:05"
type input "1"
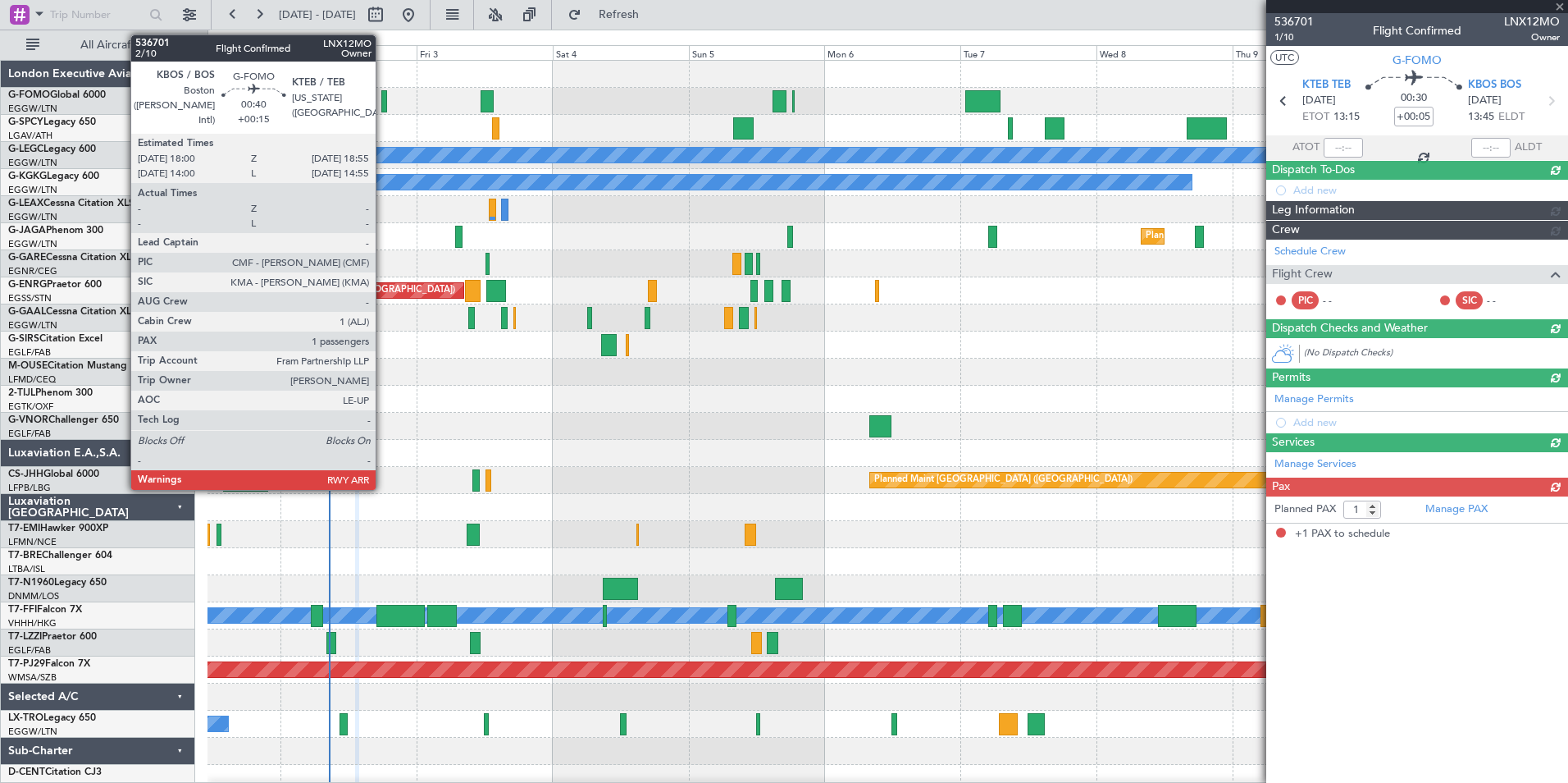
scroll to position [0, 0]
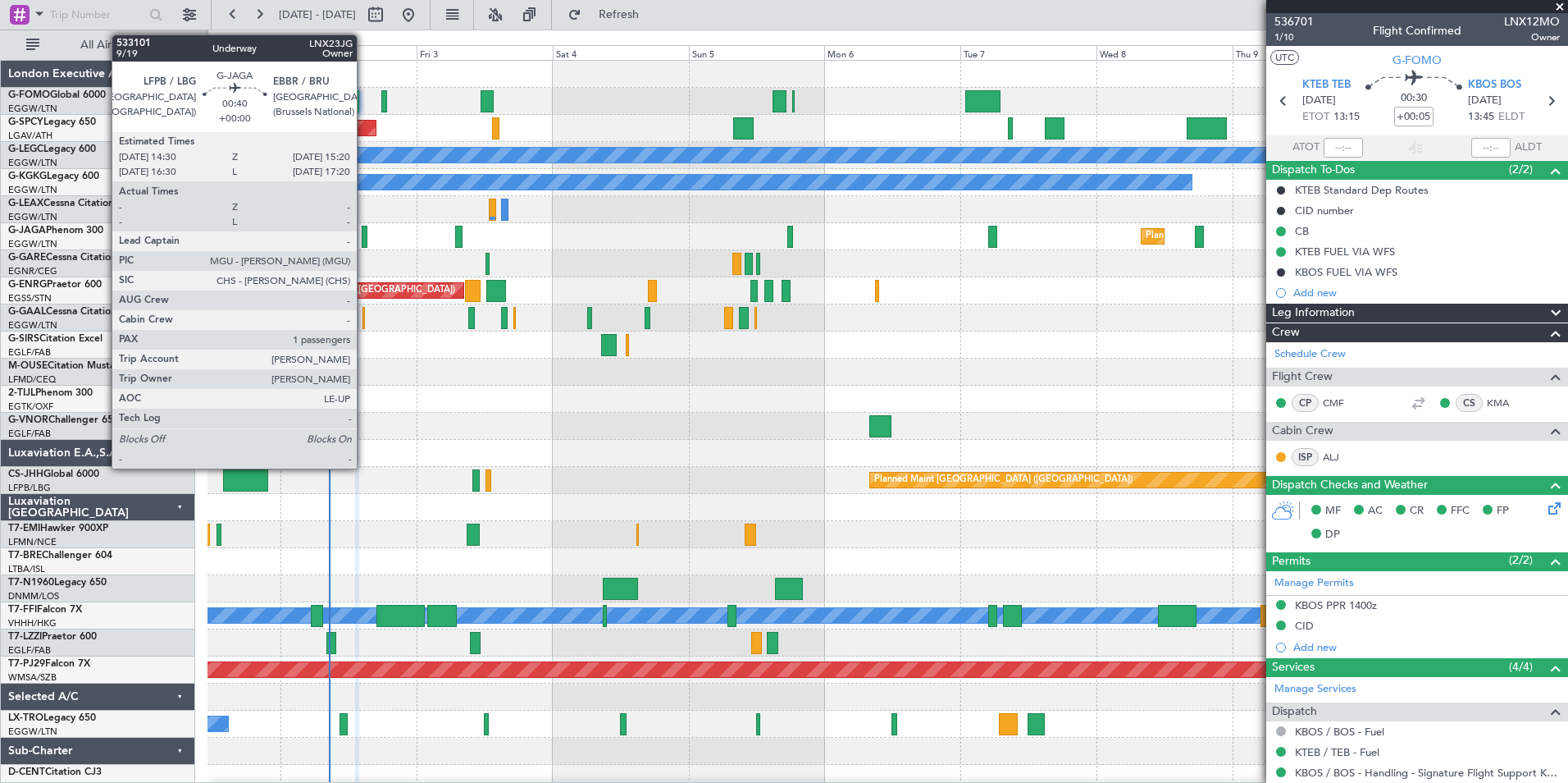
click at [364, 239] on div at bounding box center [363, 237] width 5 height 22
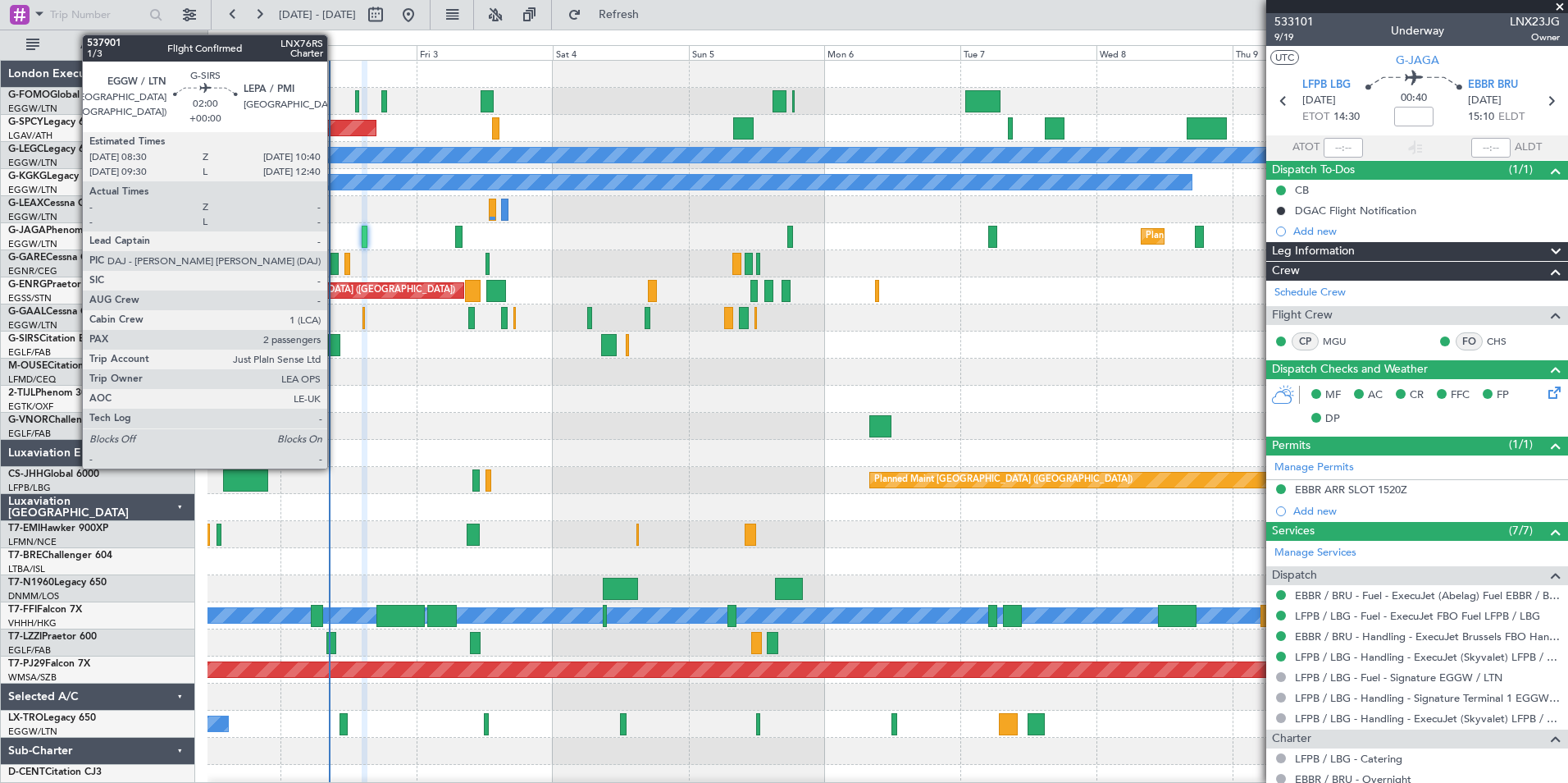
click at [335, 340] on div at bounding box center [334, 345] width 12 height 22
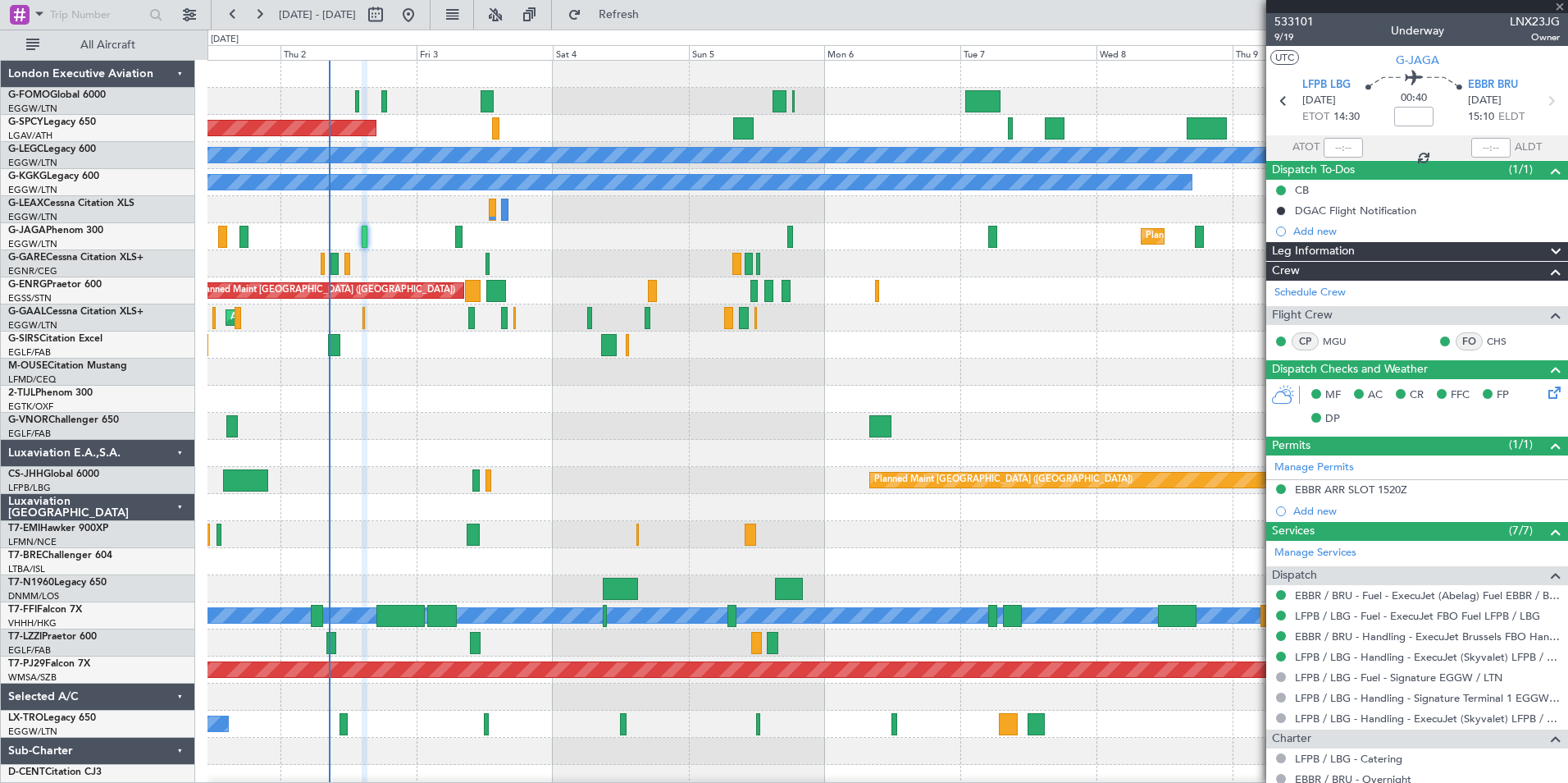
type input "2"
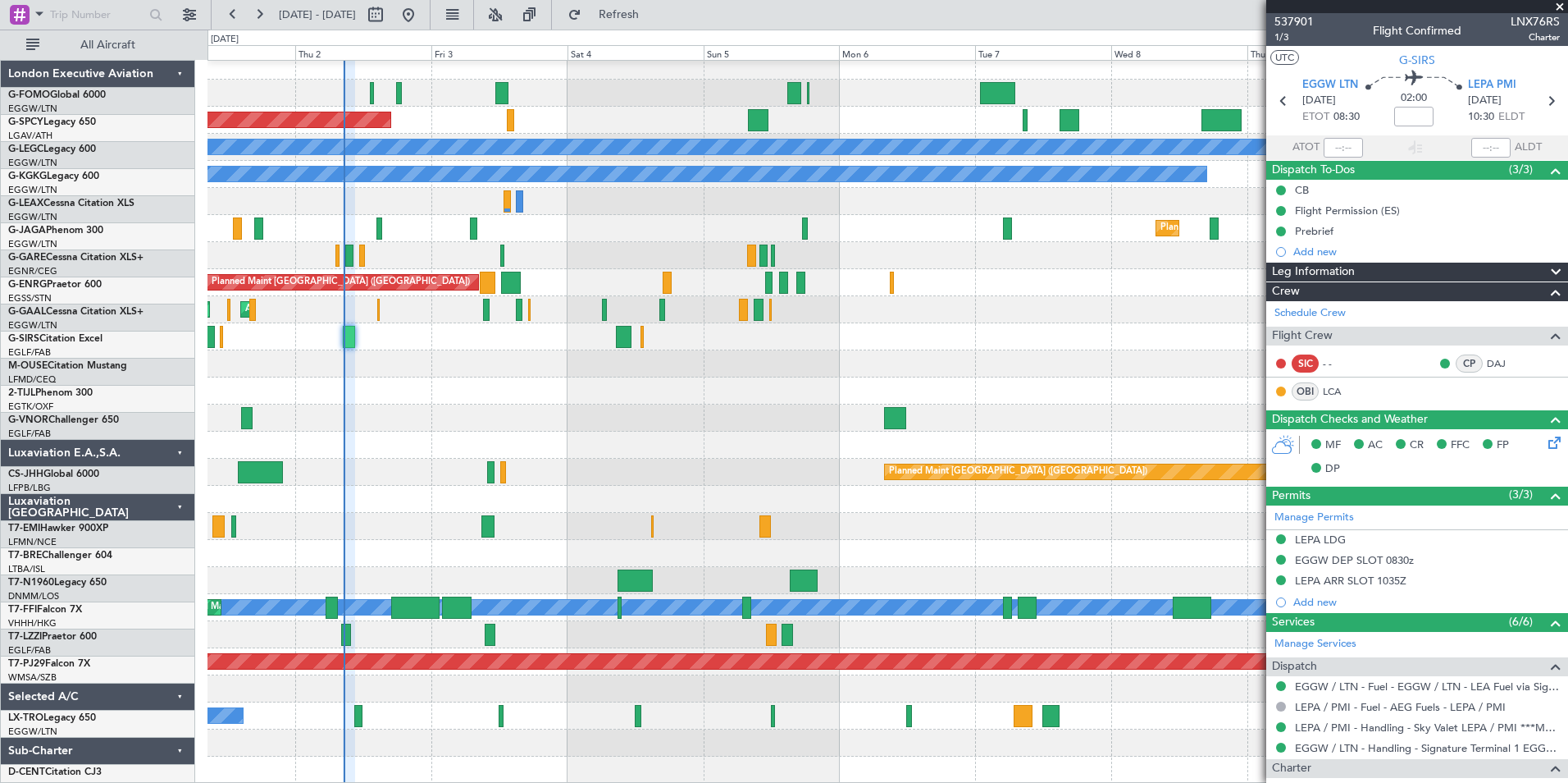
scroll to position [8, 0]
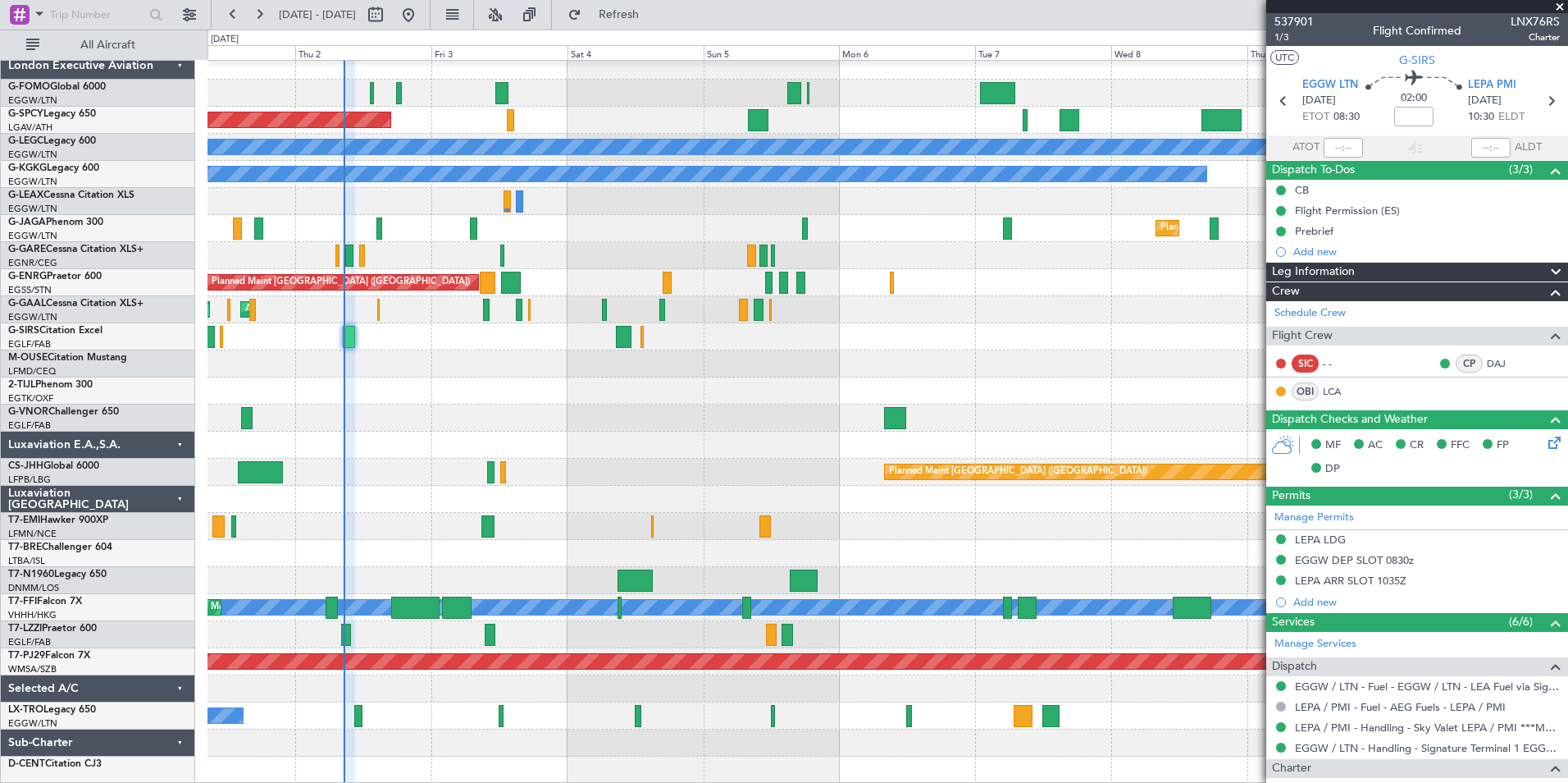
click at [392, 424] on div "Planned Maint Bremen A/C Unavailable London (Luton) A/C Unavailable Istanbul (A…" at bounding box center [887, 418] width 1360 height 731
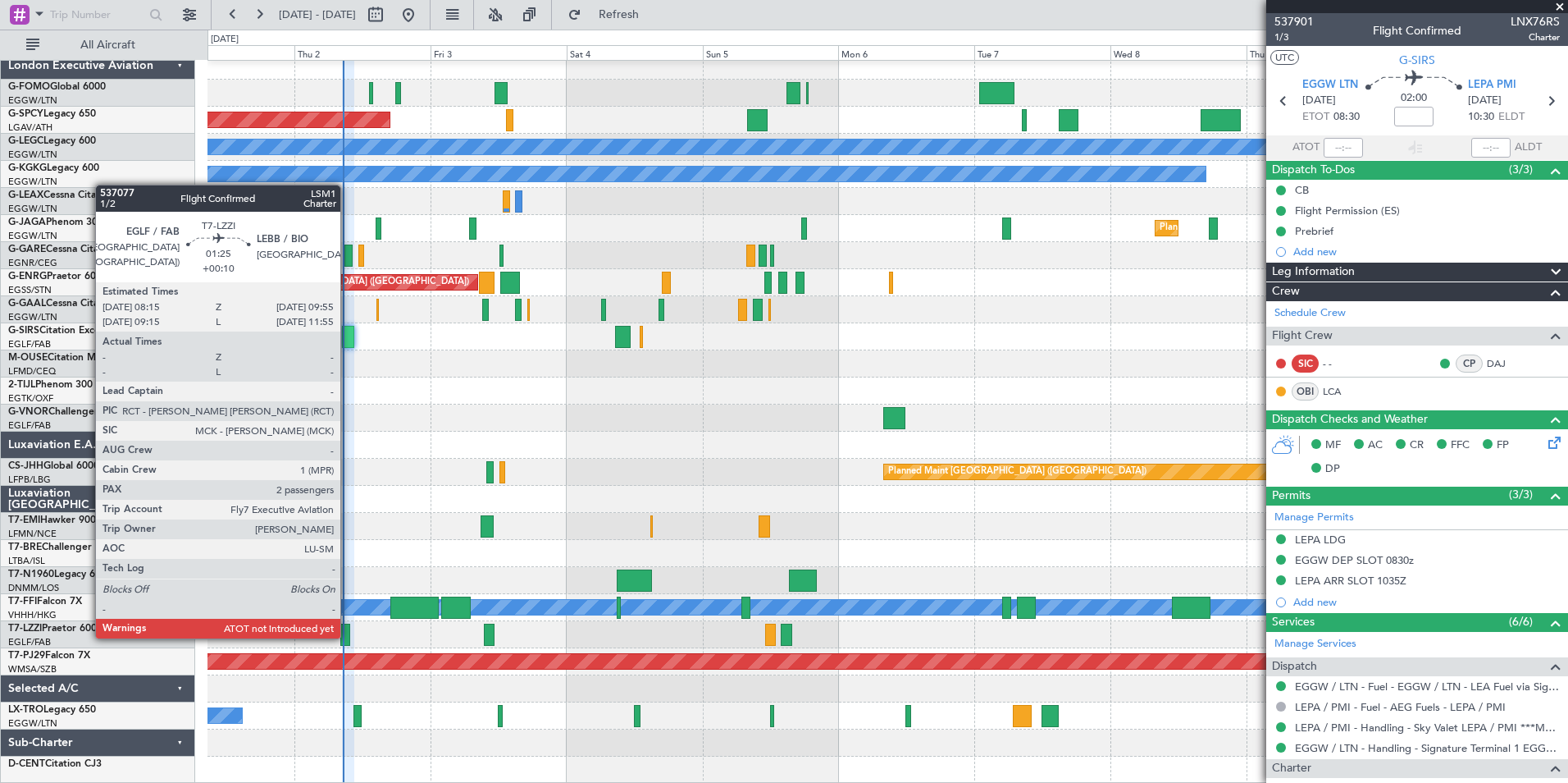
click at [347, 637] on div at bounding box center [345, 635] width 10 height 22
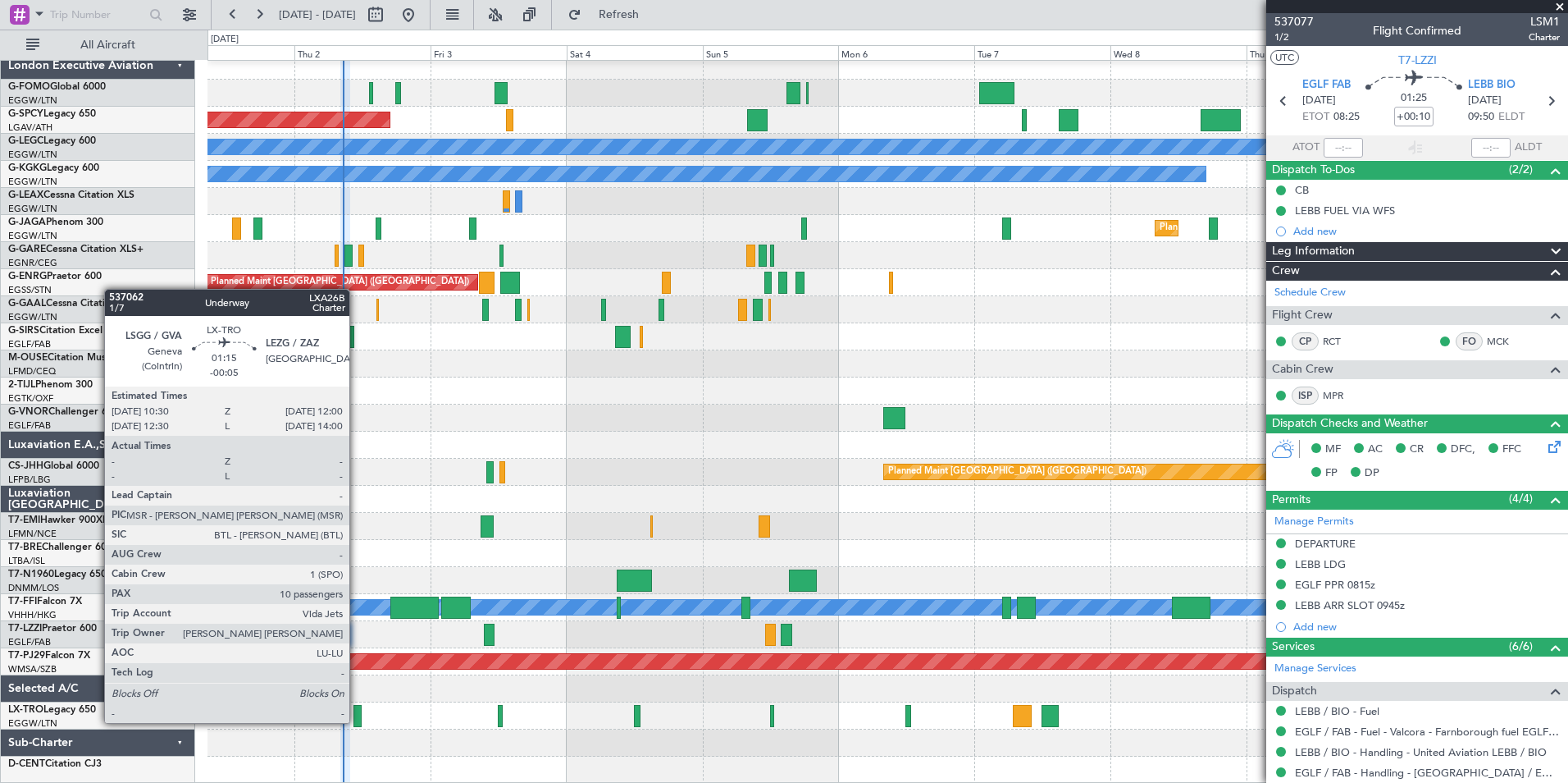
click at [356, 721] on div at bounding box center [357, 716] width 9 height 22
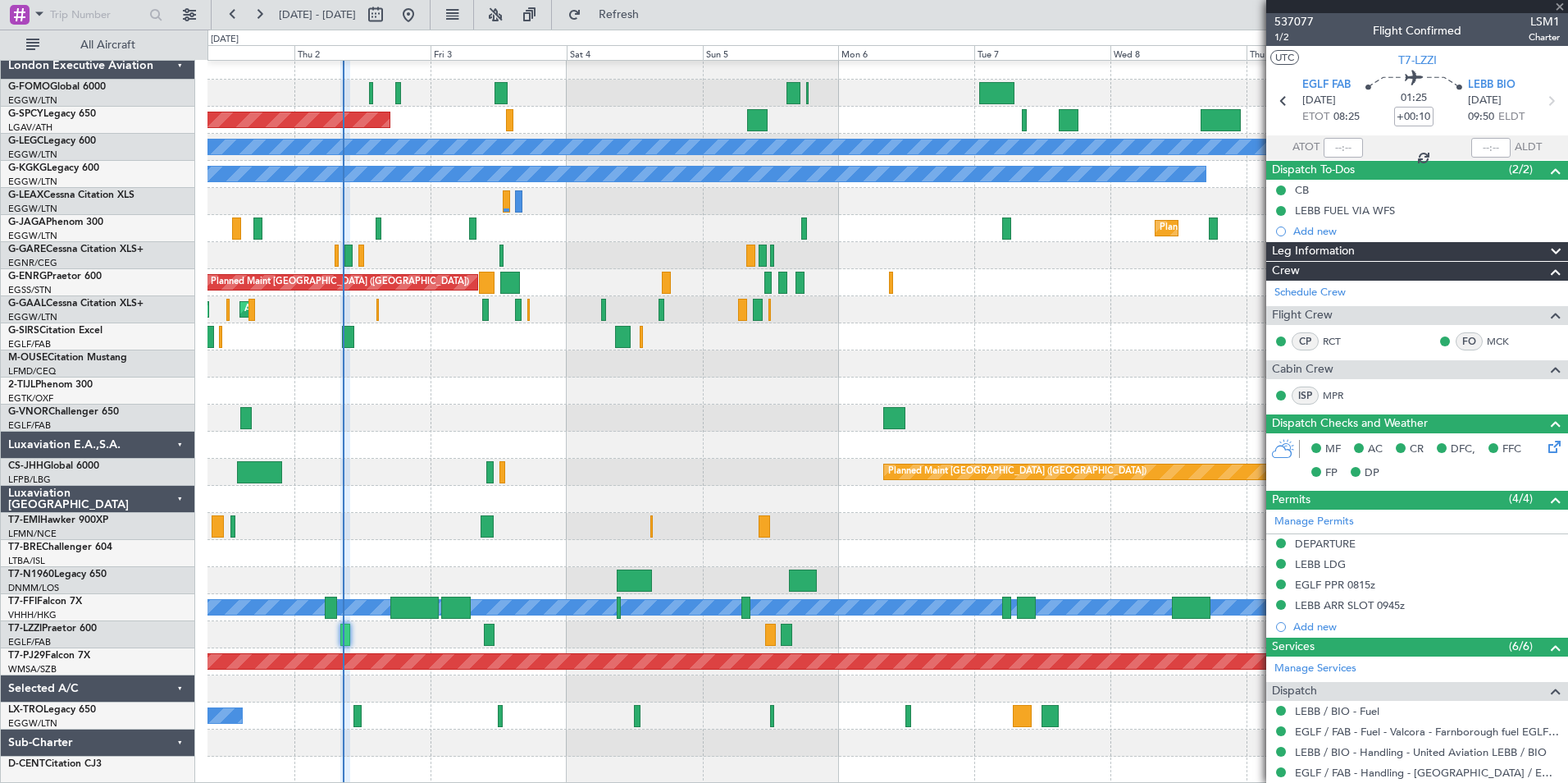
type input "-00:05"
type input "10"
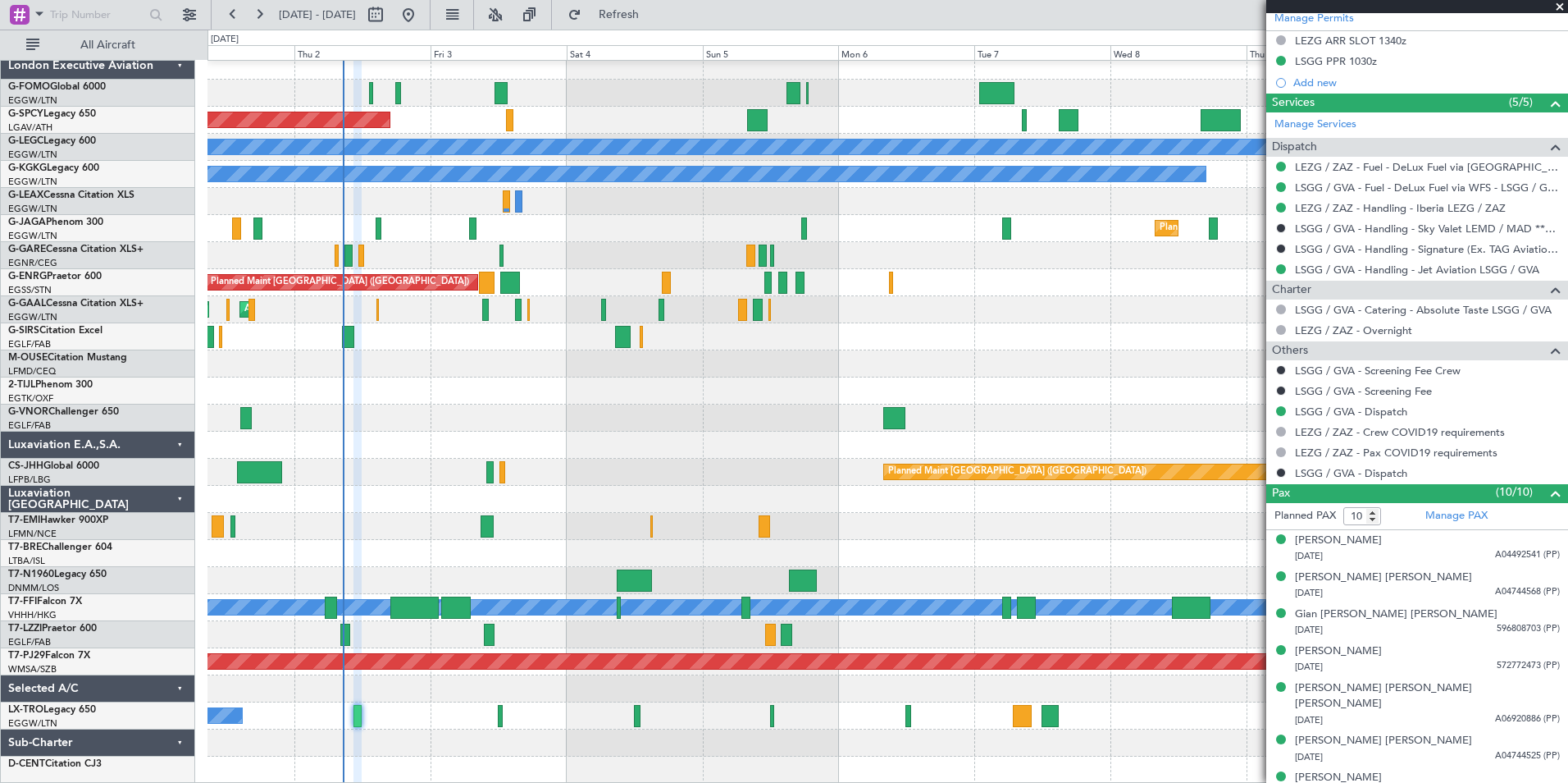
scroll to position [536, 0]
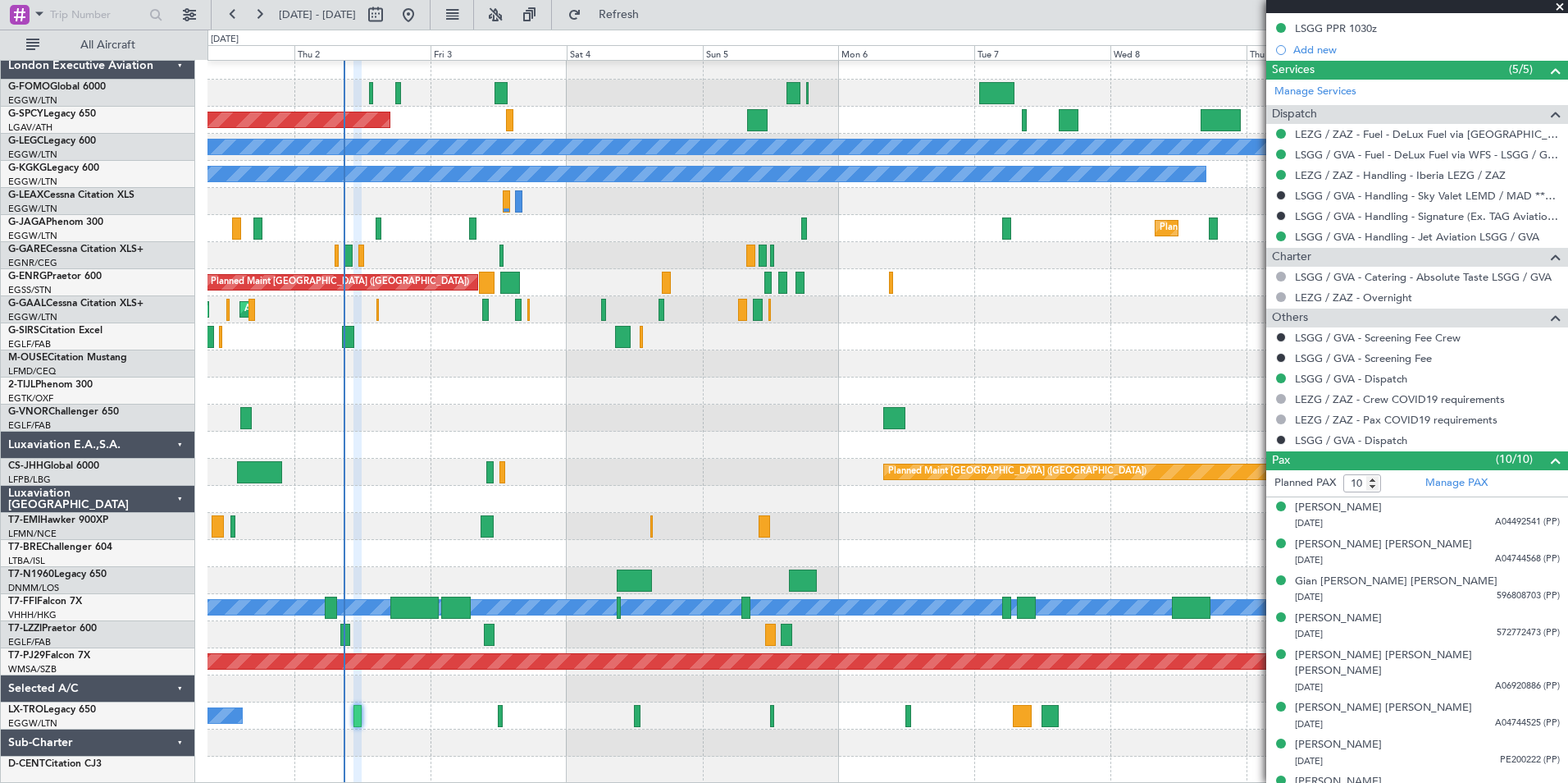
click at [537, 403] on div at bounding box center [887, 390] width 1360 height 27
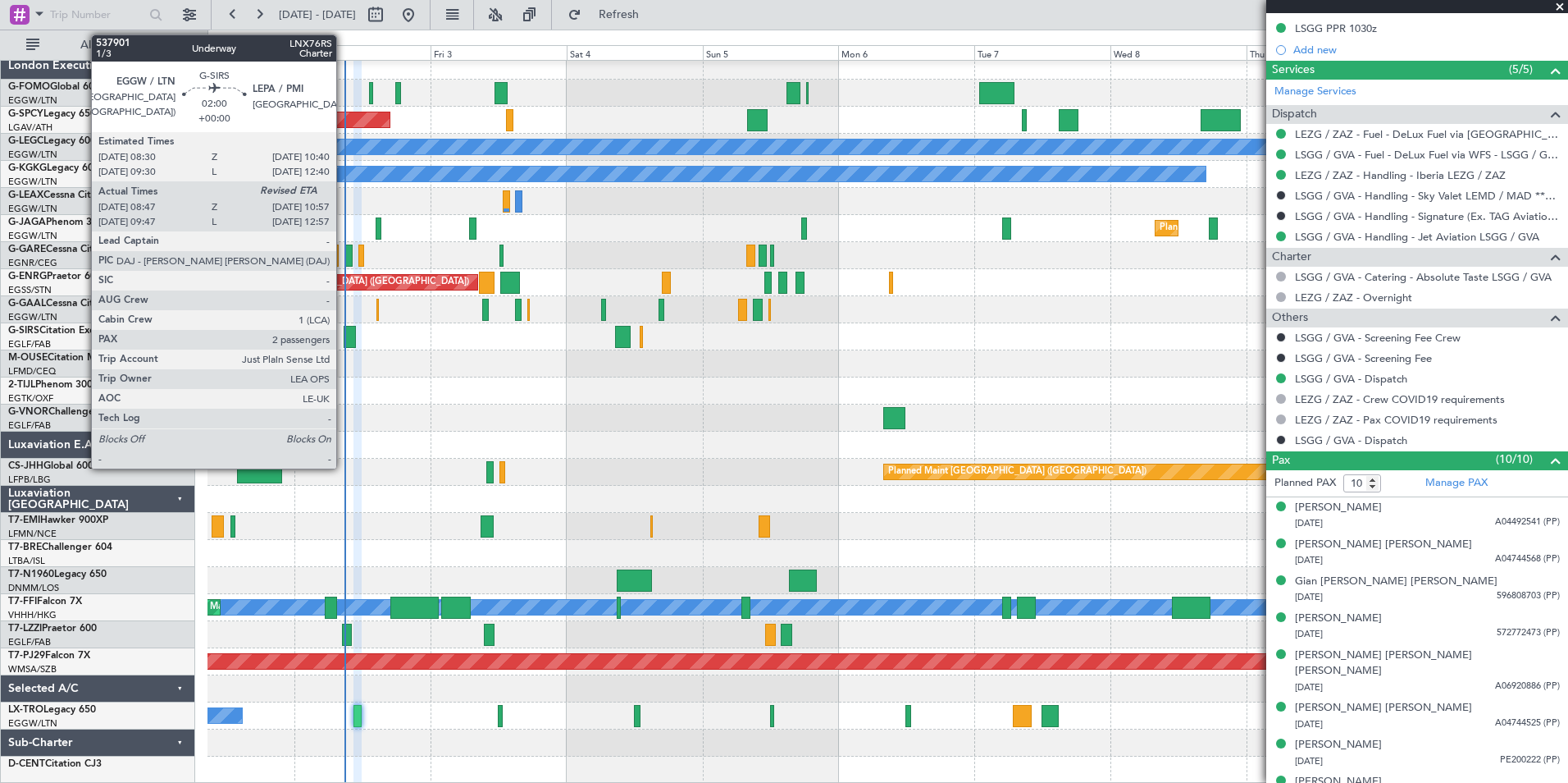
click at [343, 338] on div at bounding box center [349, 337] width 12 height 22
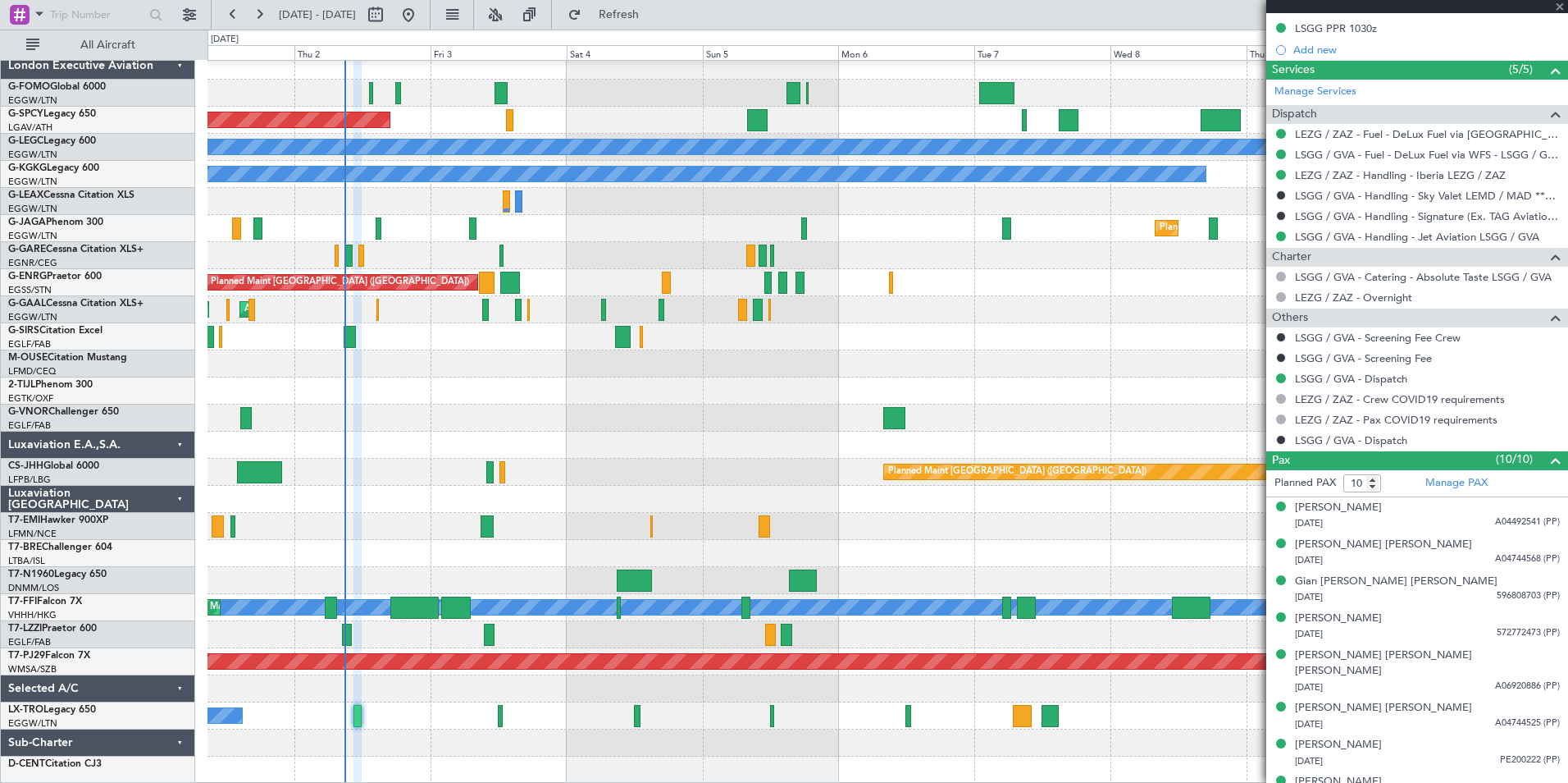
type input "08:47"
type input "2"
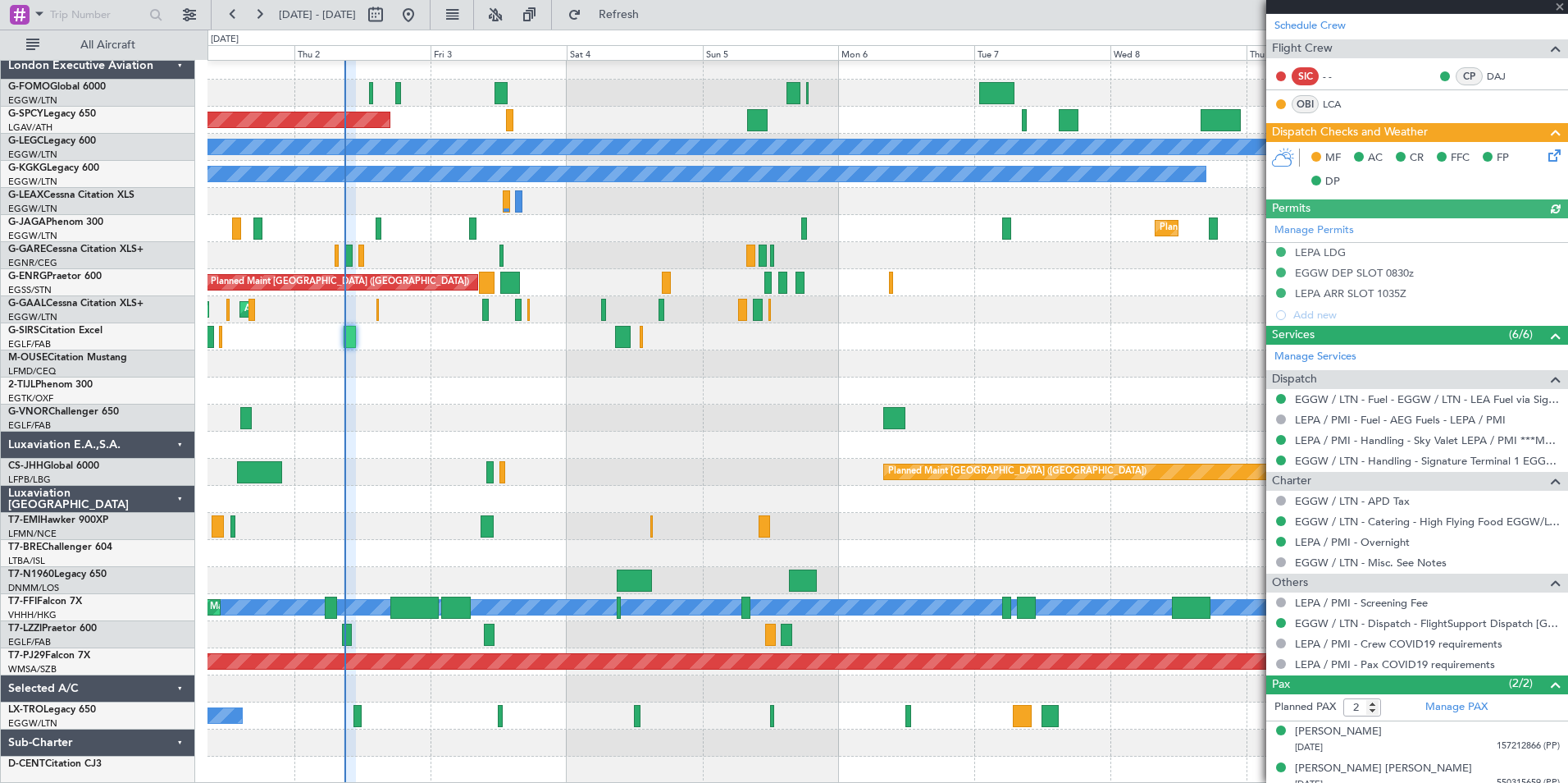
scroll to position [298, 0]
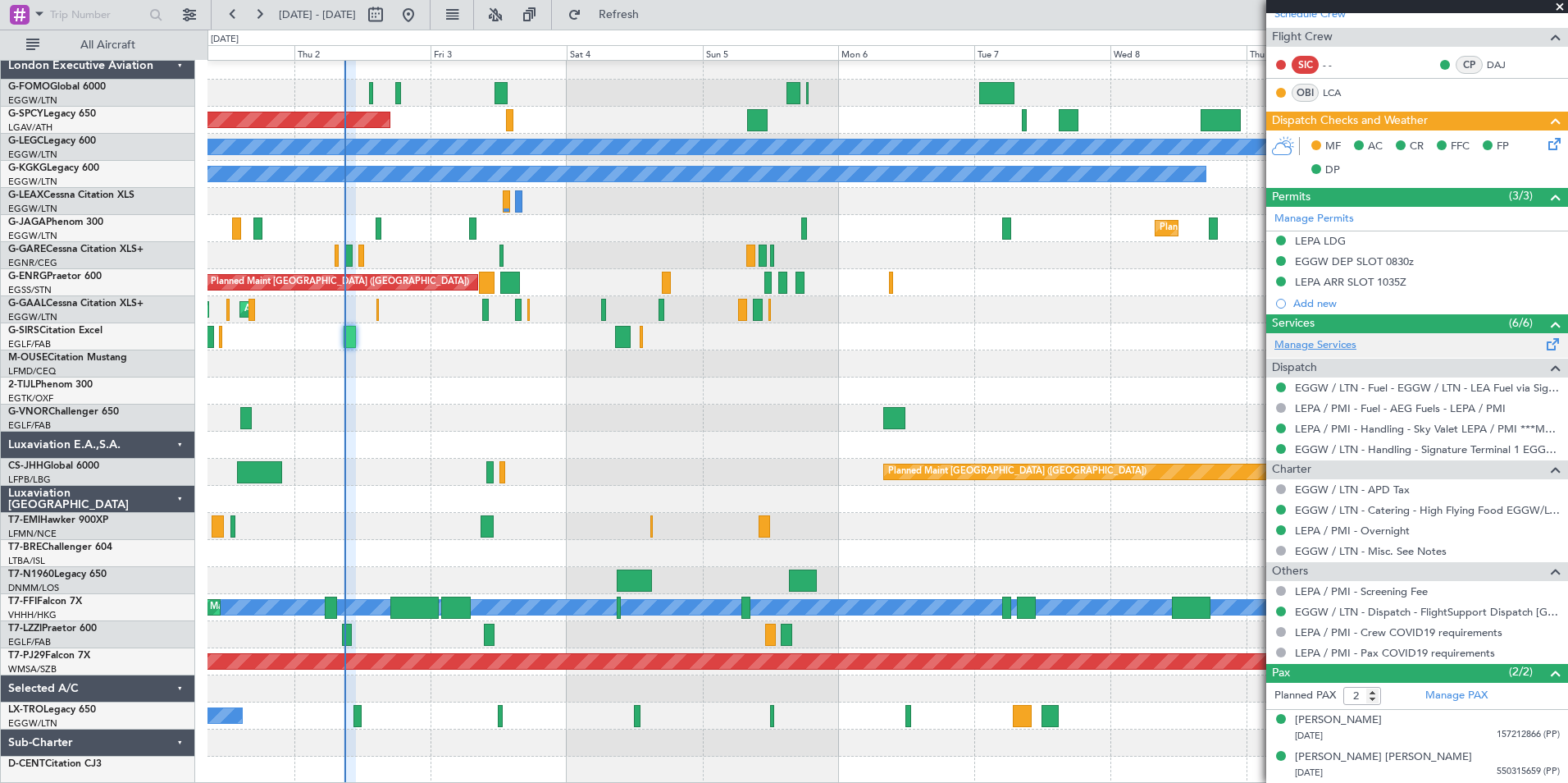
click at [1330, 341] on link "Manage Services" at bounding box center [1314, 346] width 82 height 17
click at [655, 26] on button "Refresh" at bounding box center [610, 15] width 99 height 27
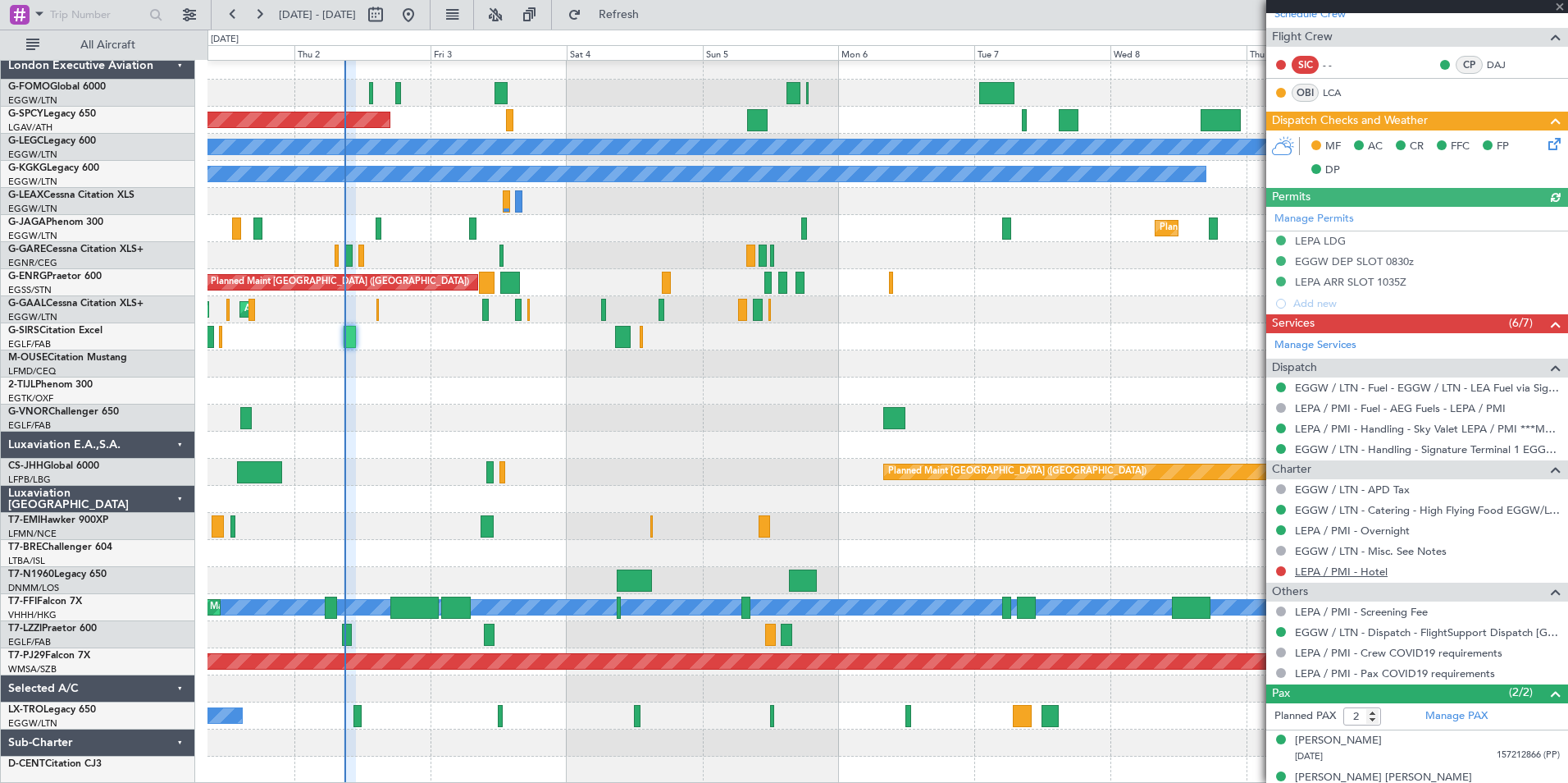
click at [1305, 576] on link "LEPA / PMI - Hotel" at bounding box center [1341, 572] width 93 height 14
click at [1279, 575] on button at bounding box center [1281, 571] width 10 height 10
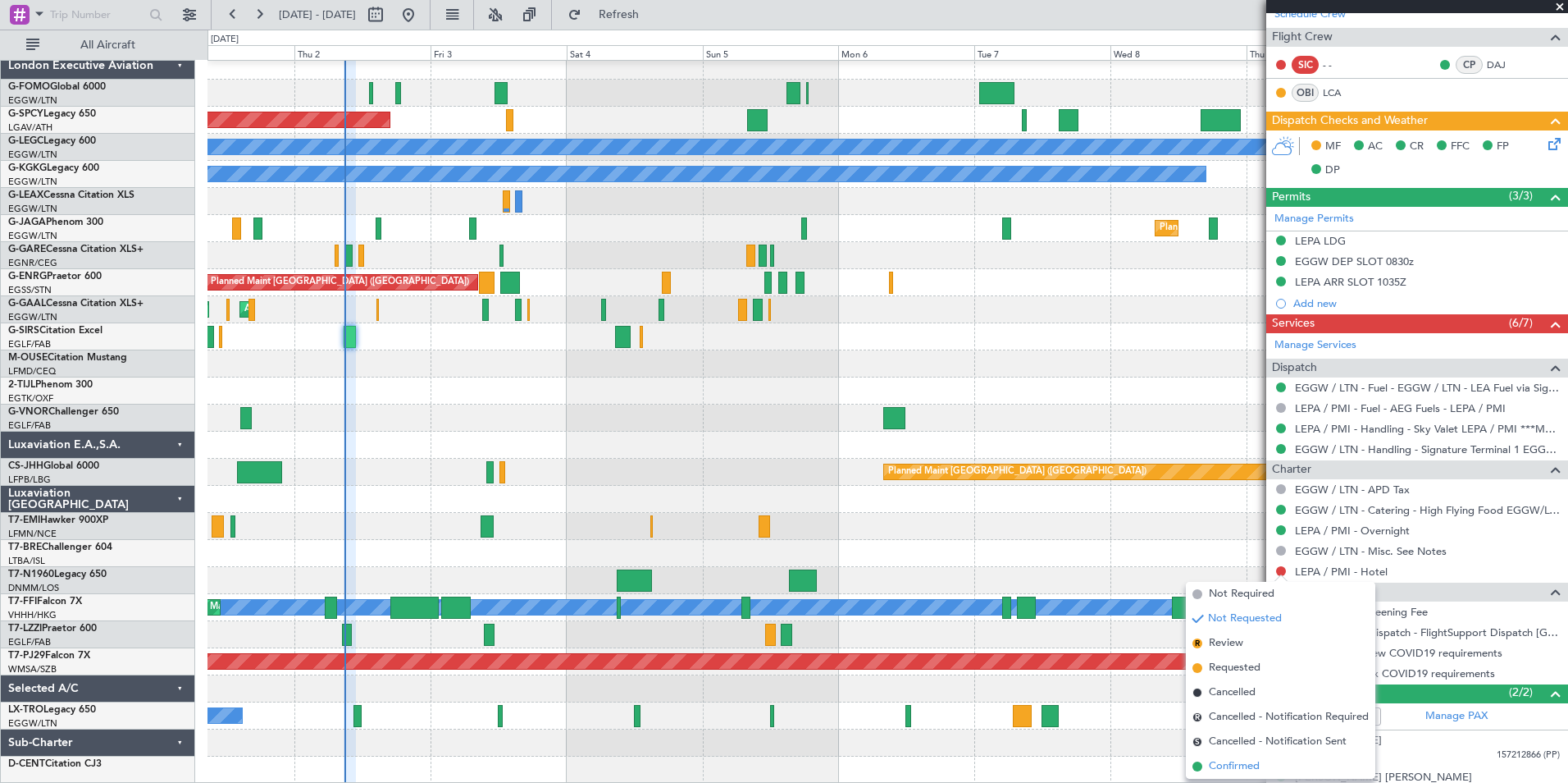
click at [1230, 765] on span "Confirmed" at bounding box center [1234, 766] width 51 height 17
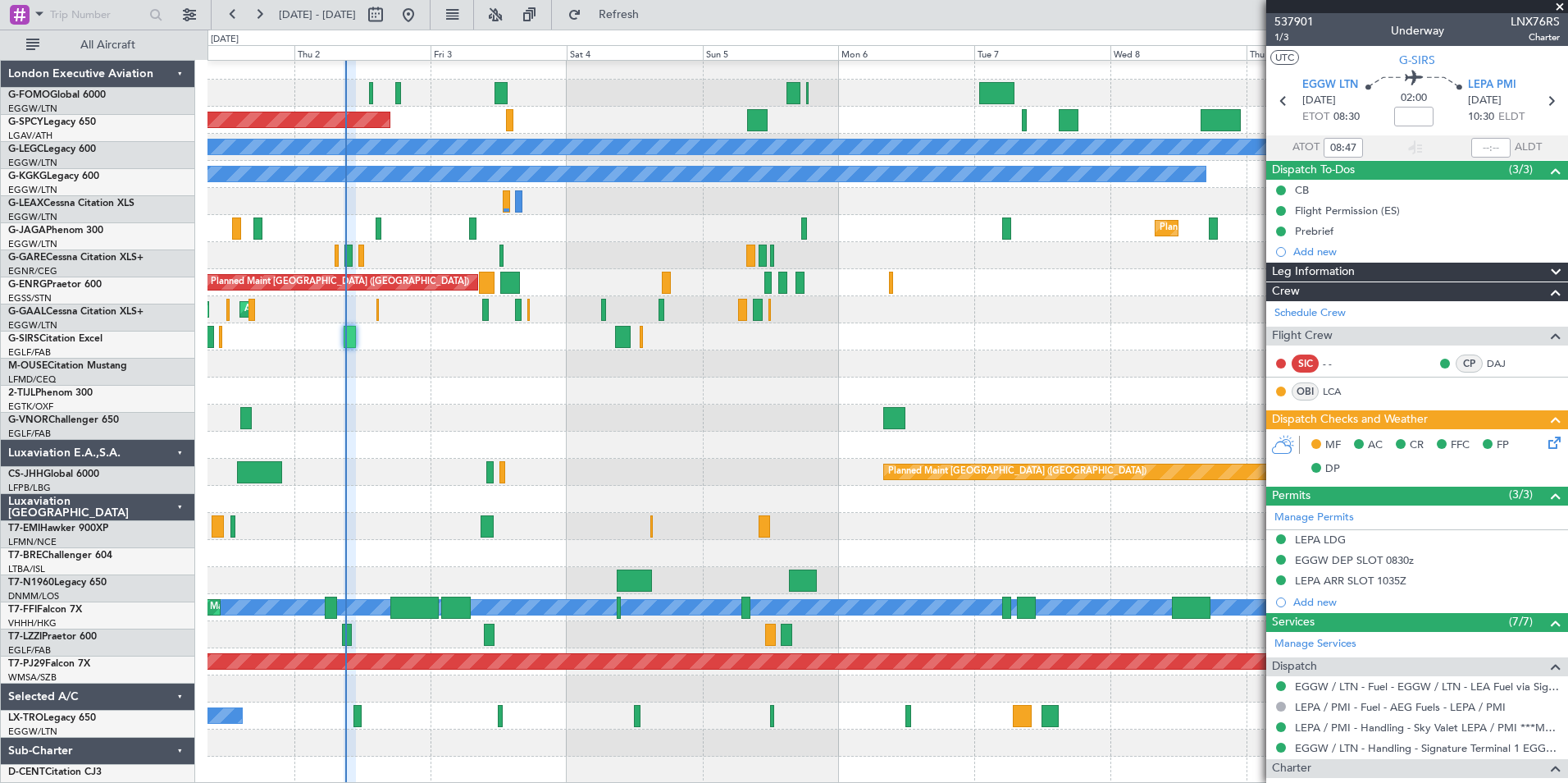
scroll to position [298, 0]
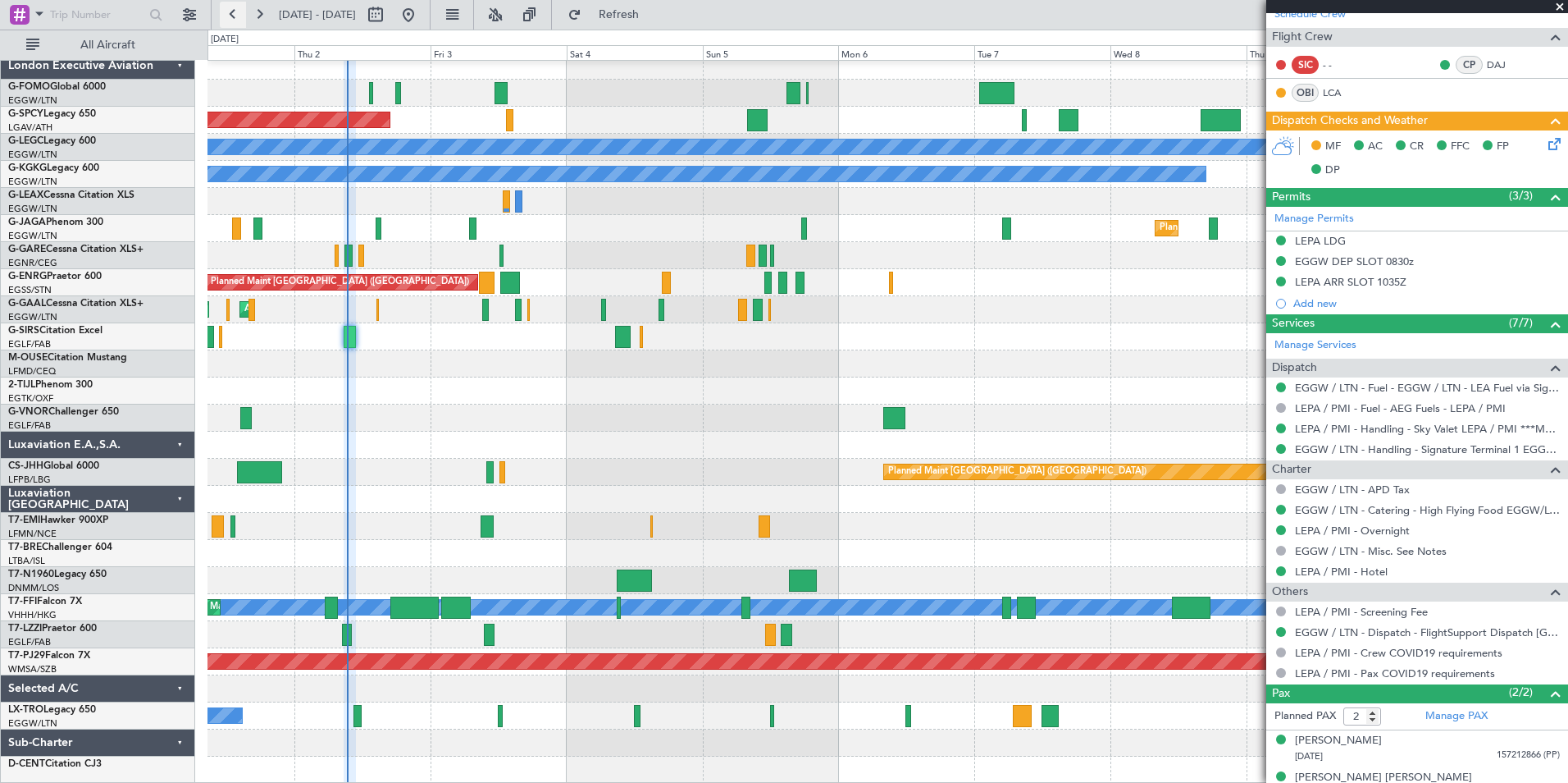
click at [221, 12] on button at bounding box center [233, 15] width 27 height 27
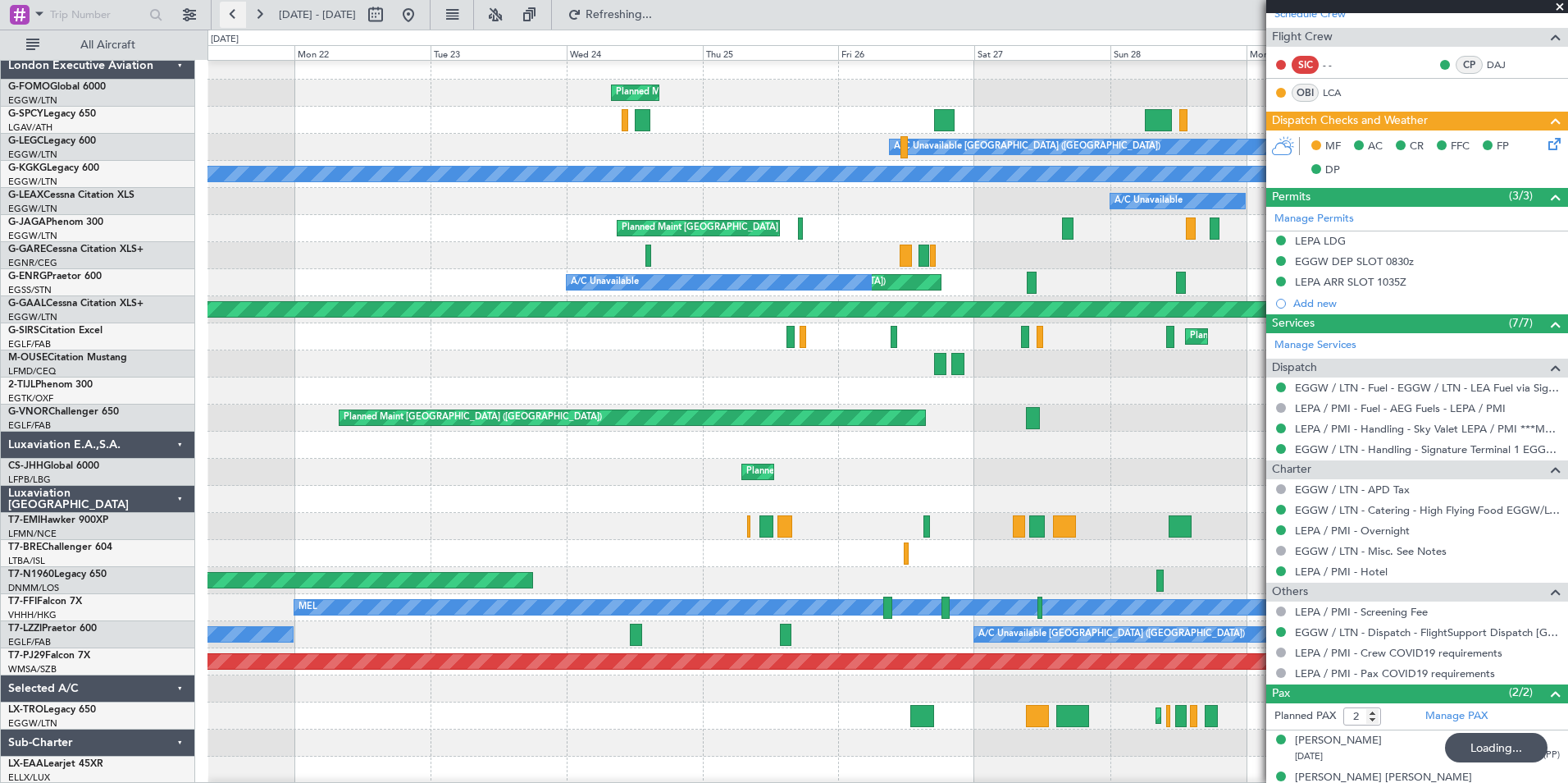
click at [221, 12] on button at bounding box center [233, 15] width 27 height 27
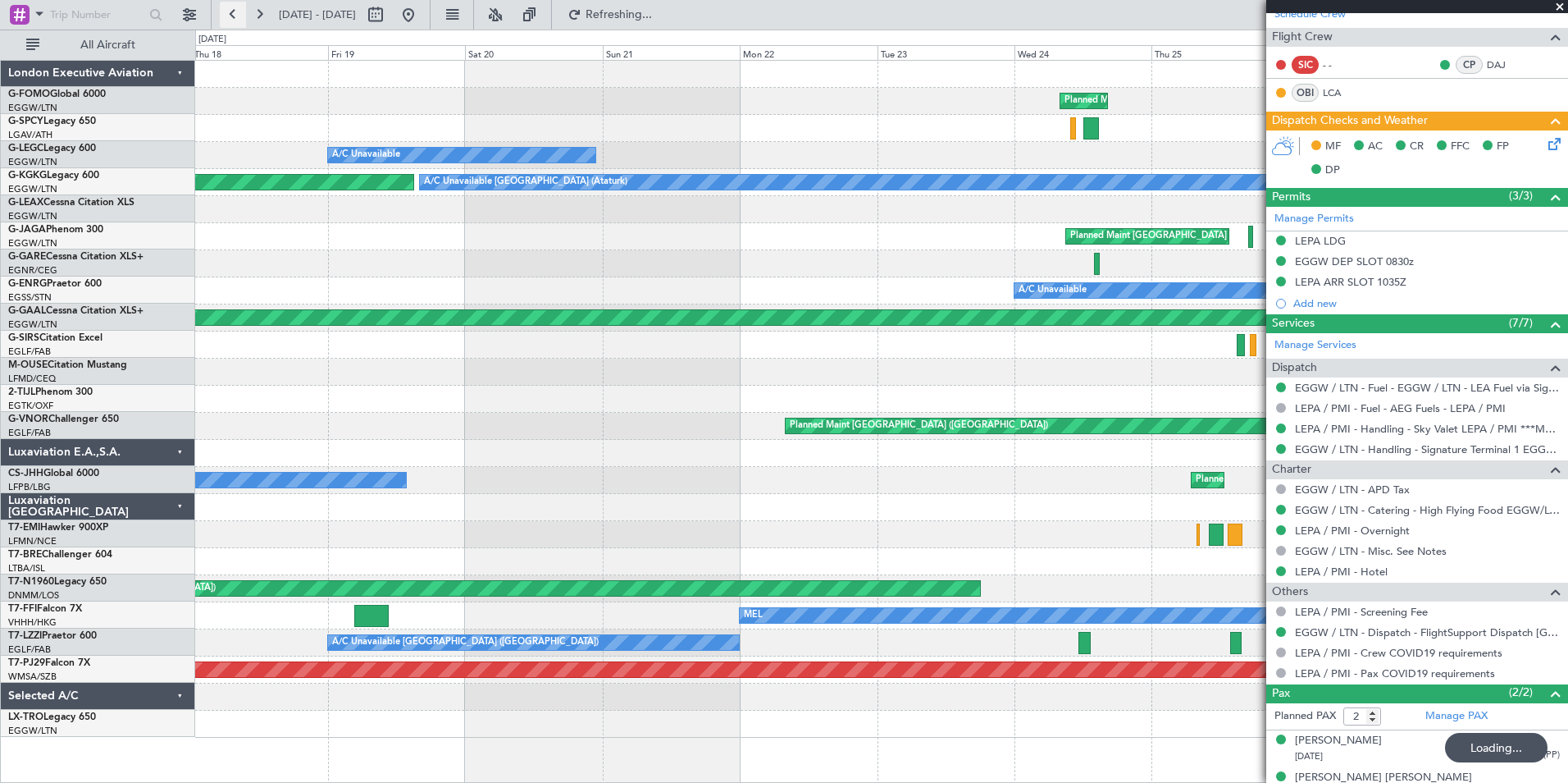
scroll to position [0, 0]
click at [221, 12] on button at bounding box center [233, 15] width 27 height 27
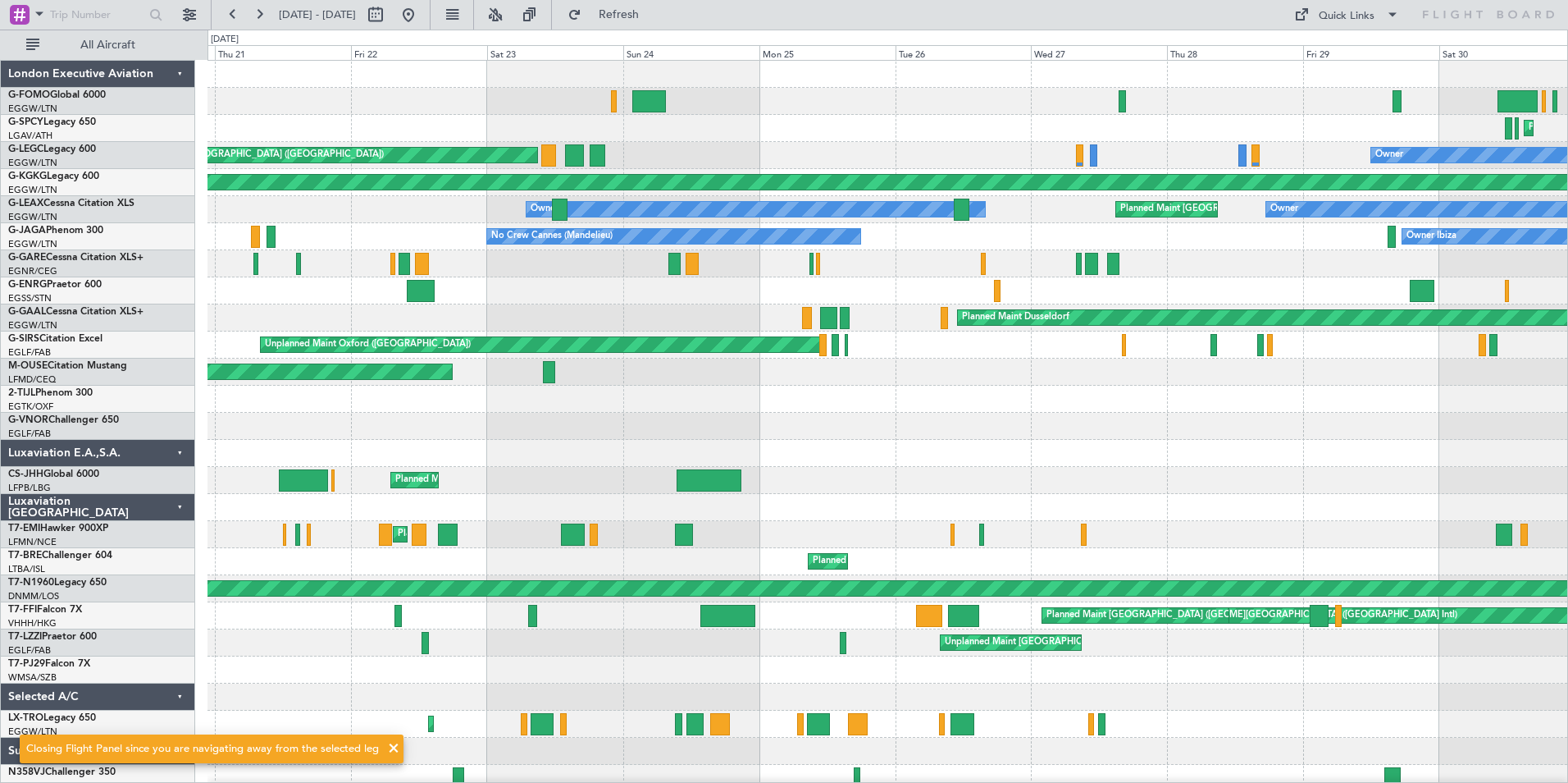
click at [547, 696] on div "Planned Maint Athens (Eleftherios Venizelos Intl) Cleaning Athens (Eleftherios …" at bounding box center [887, 426] width 1360 height 731
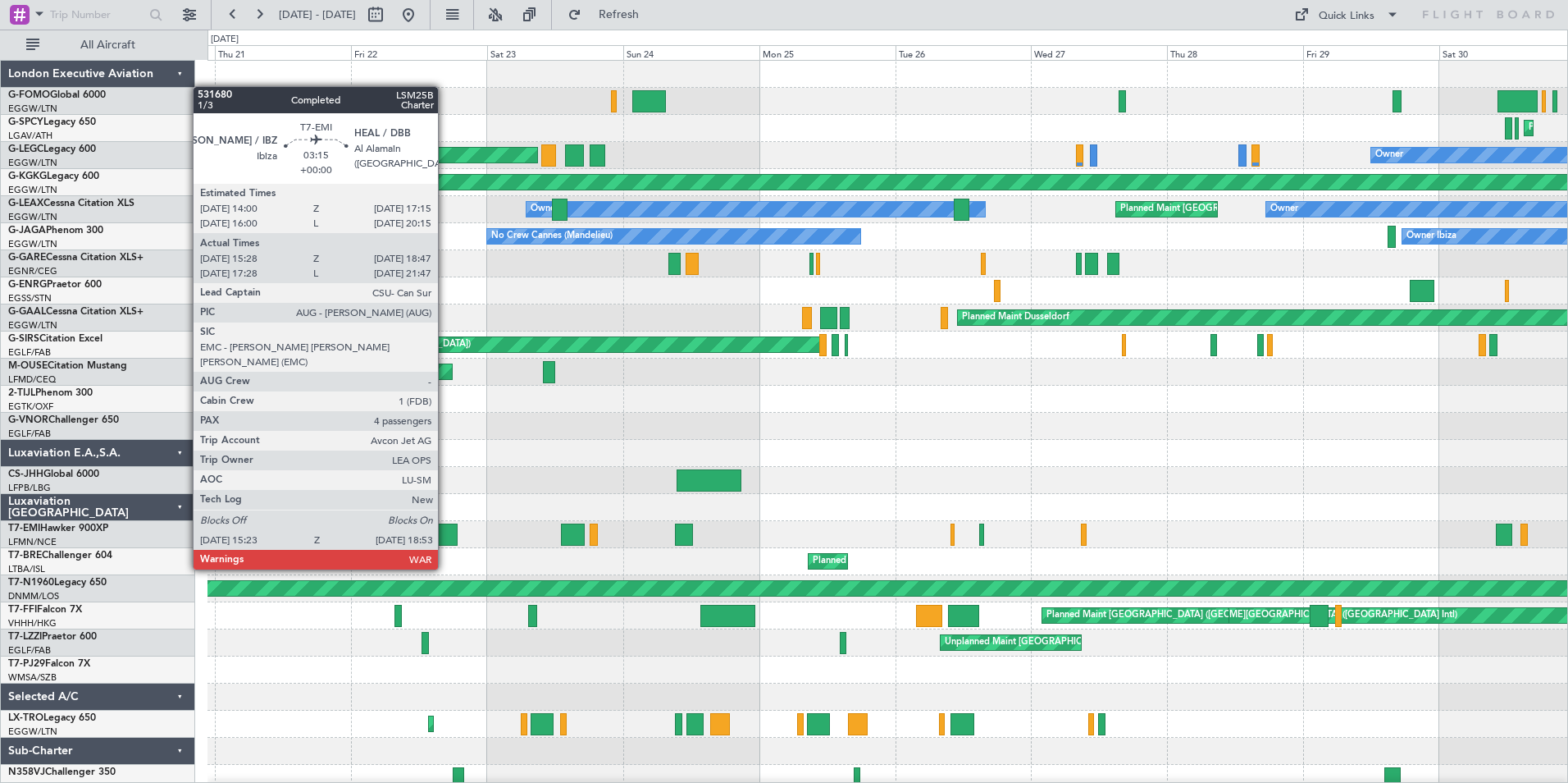
click at [445, 538] on div at bounding box center [448, 534] width 21 height 22
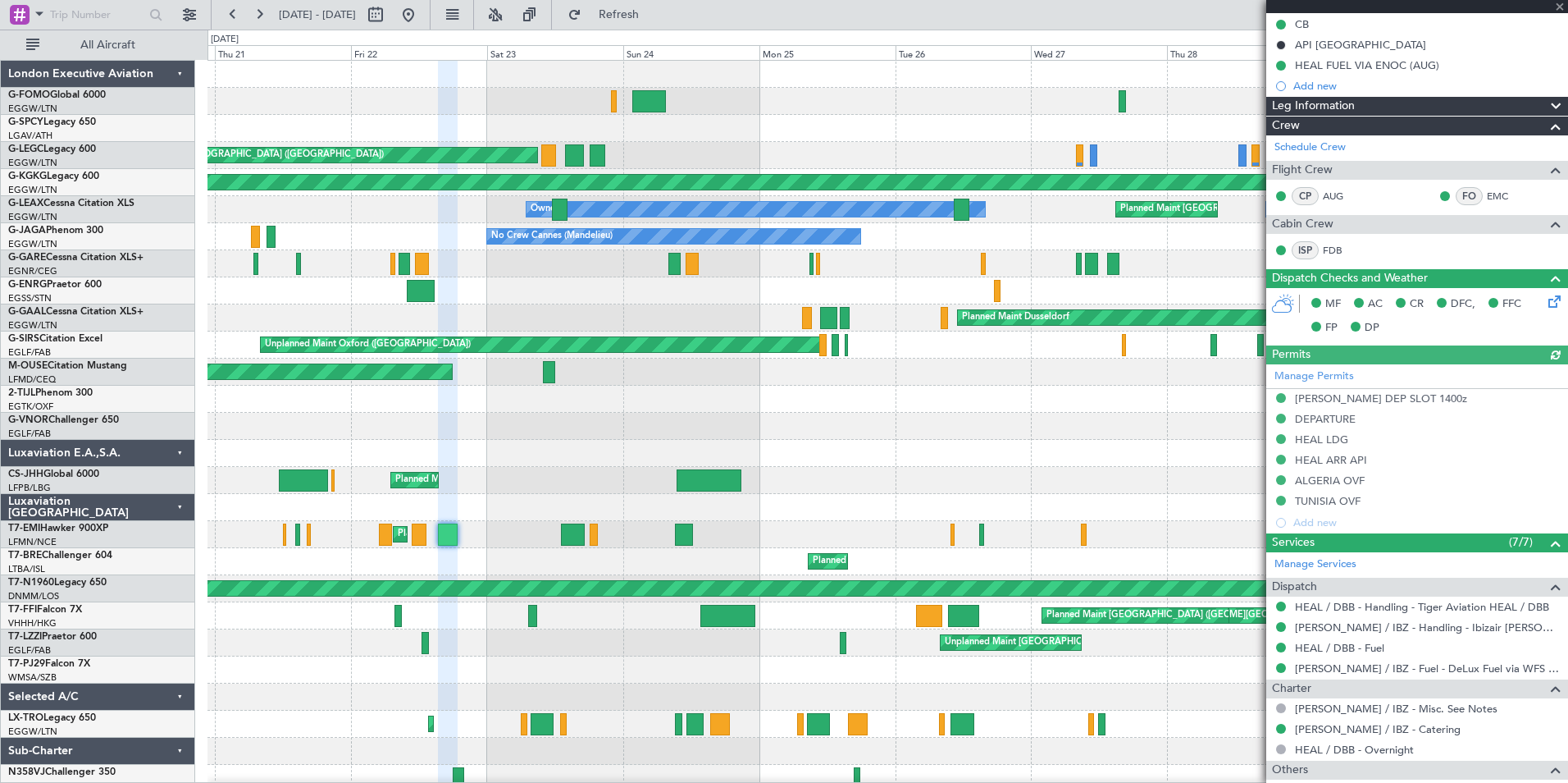
scroll to position [240, 0]
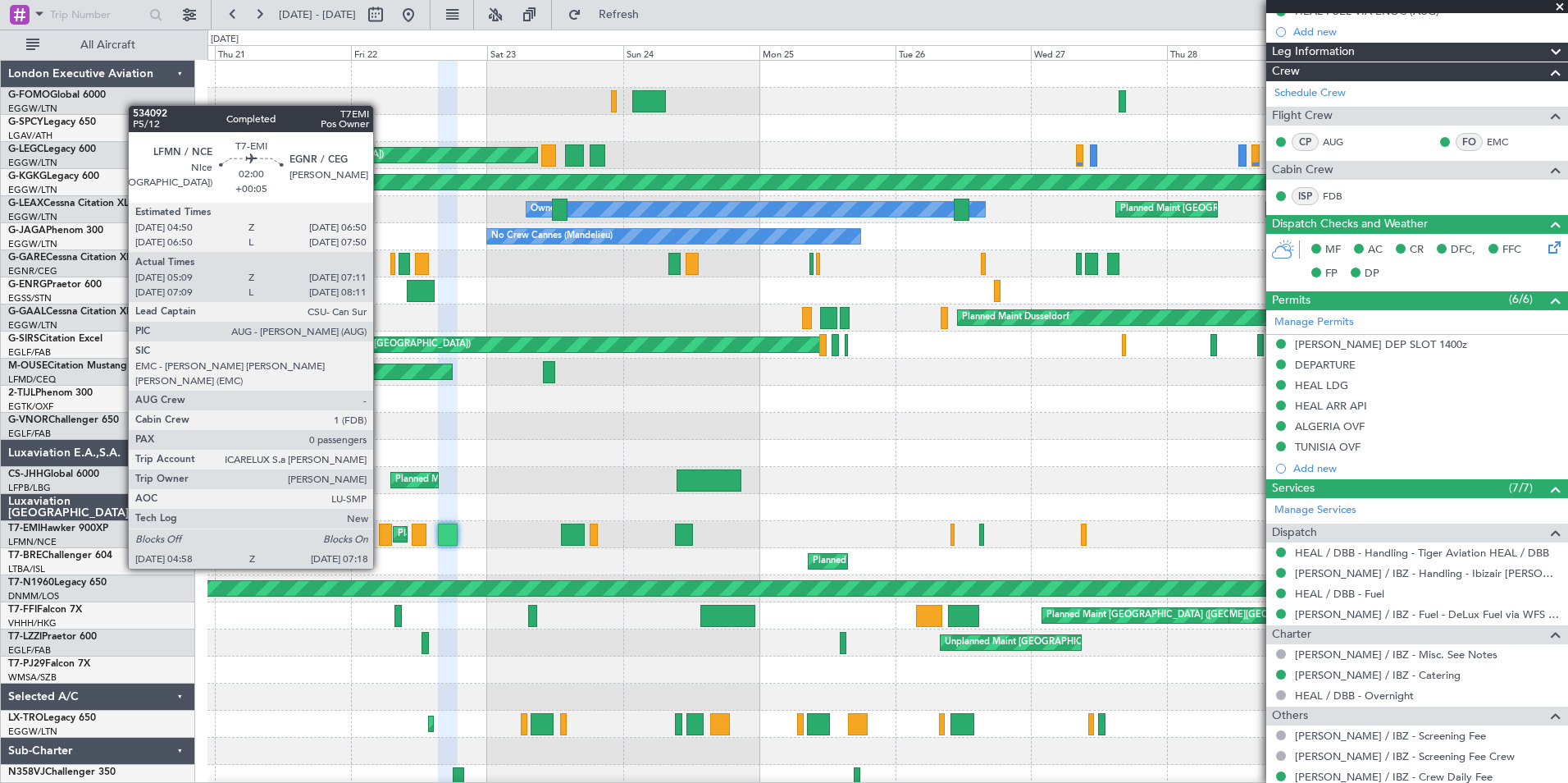
click at [381, 537] on div at bounding box center [386, 534] width 14 height 22
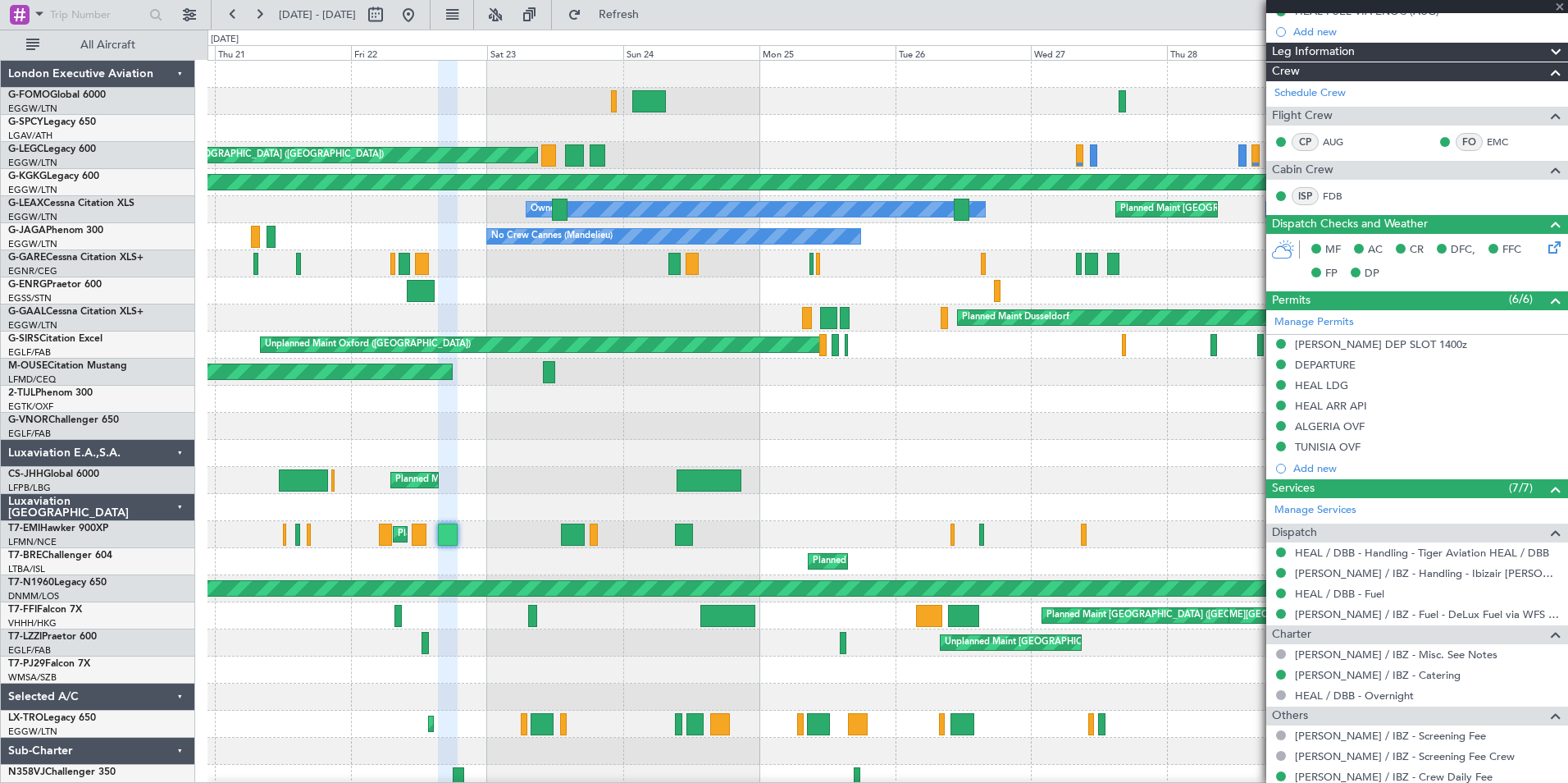
type input "+00:05"
type input "05:09"
type input "07:11"
type input "0"
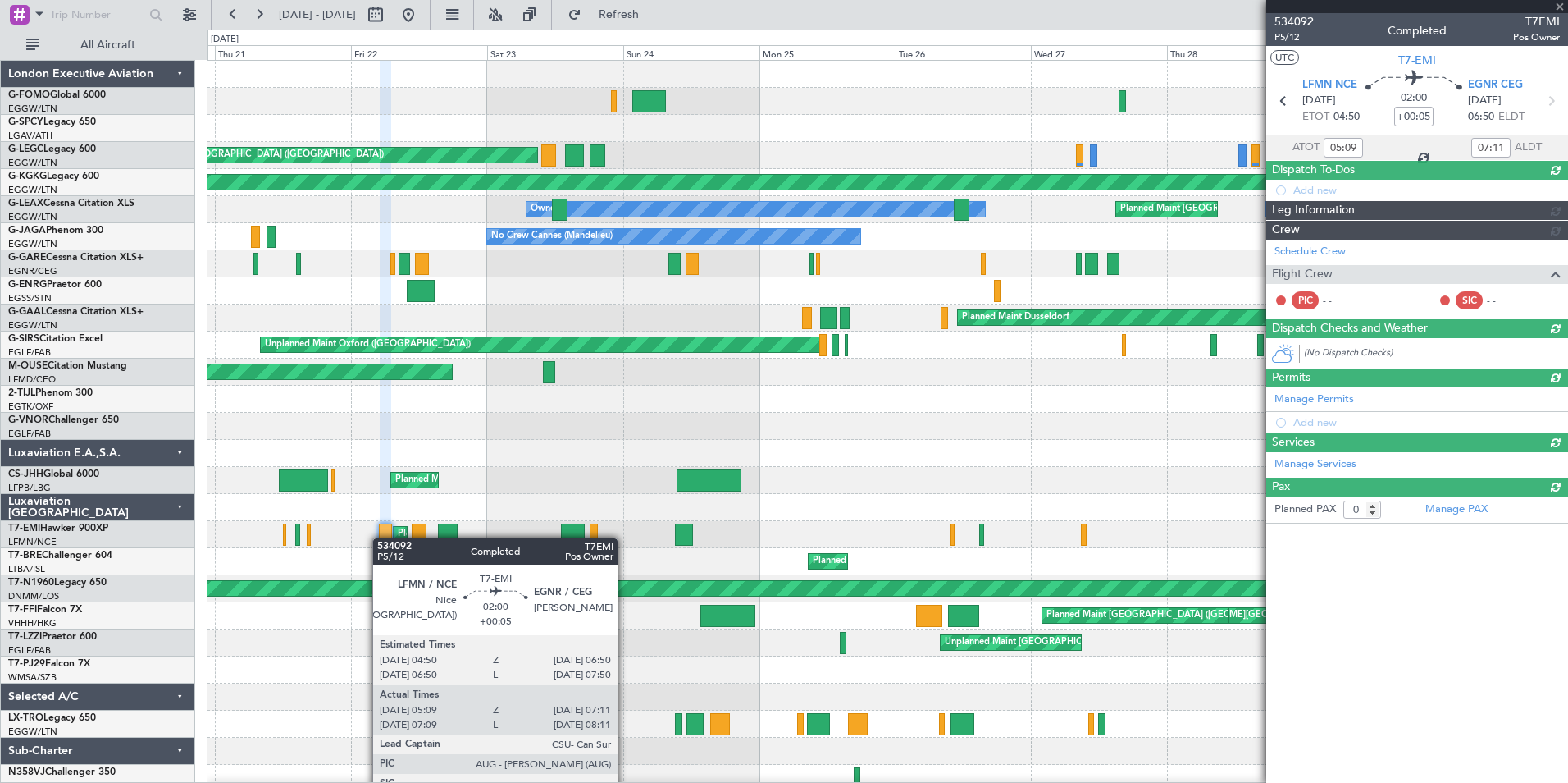
scroll to position [0, 0]
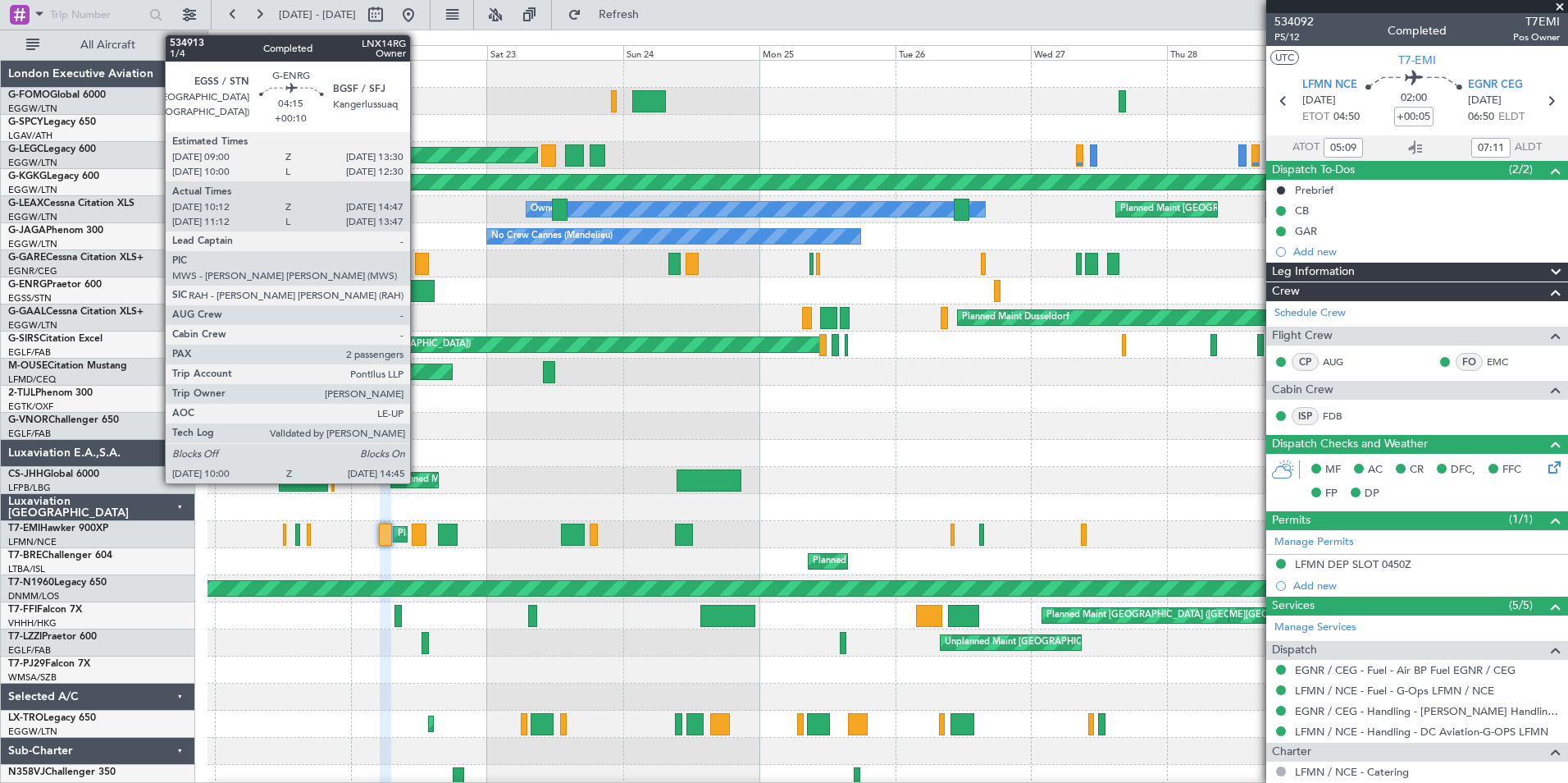
click at [417, 291] on div at bounding box center [419, 290] width 27 height 22
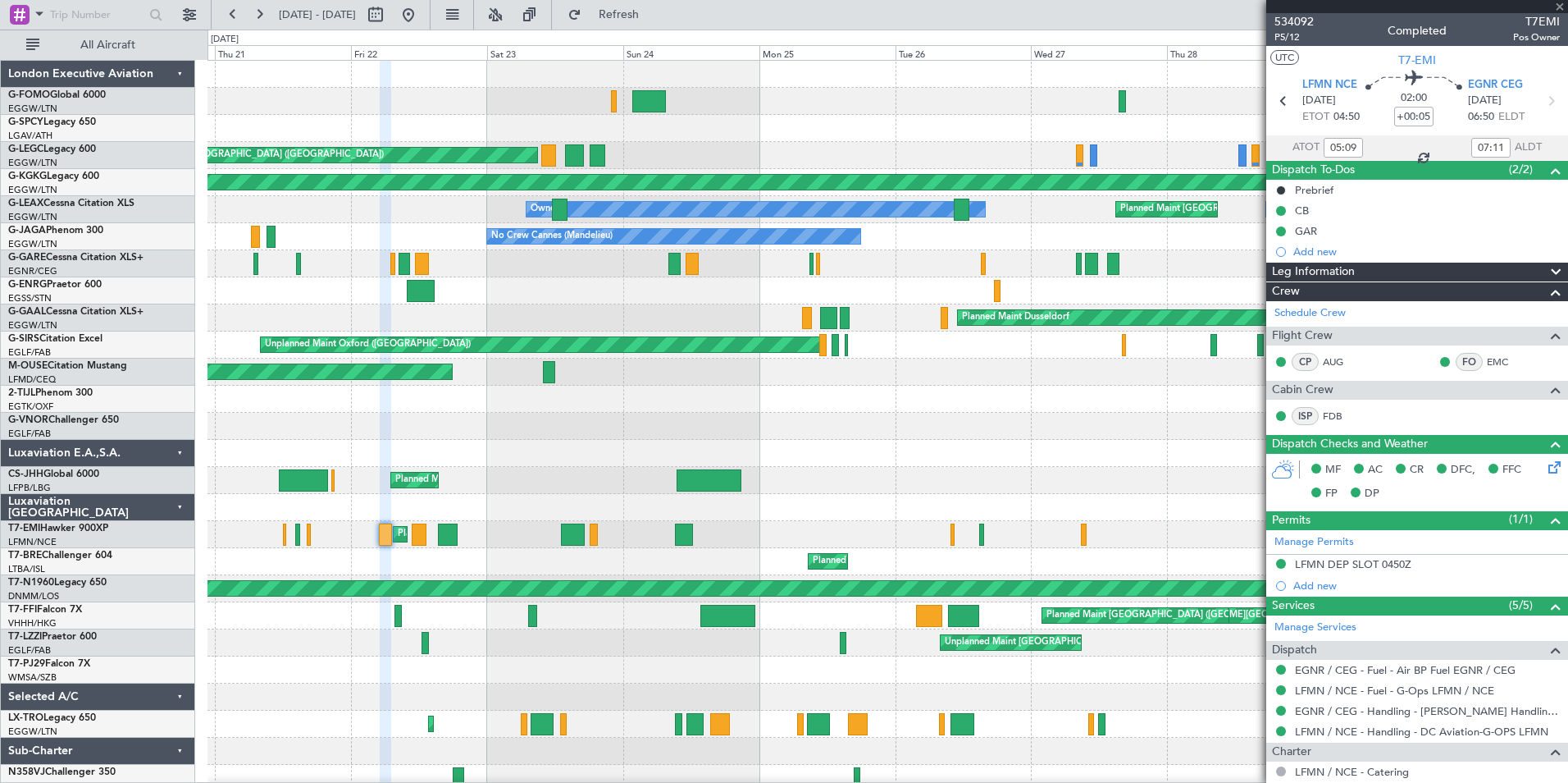
type input "+00:10"
type input "10:12"
type input "14:32"
type input "2"
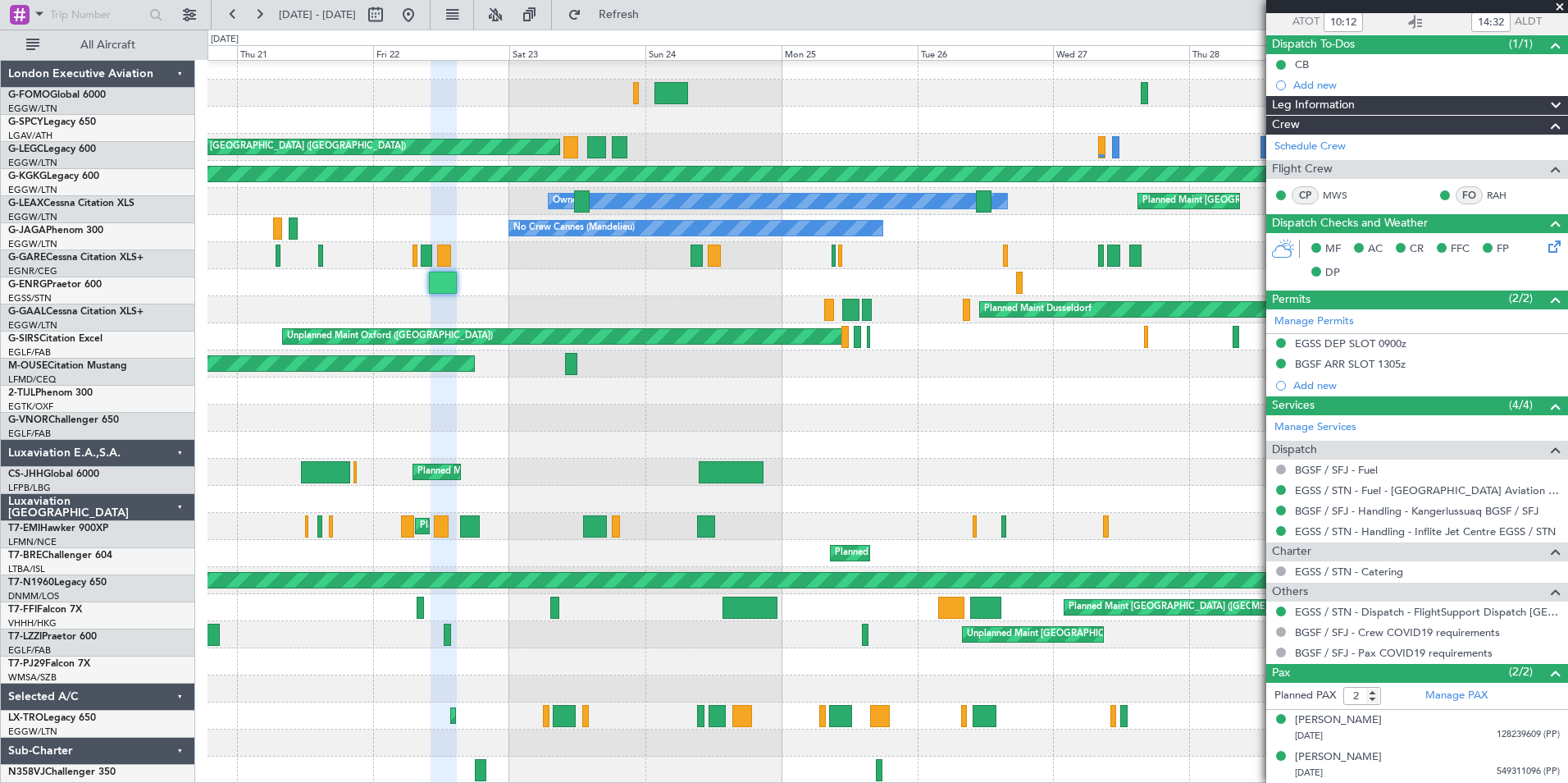
scroll to position [8, 0]
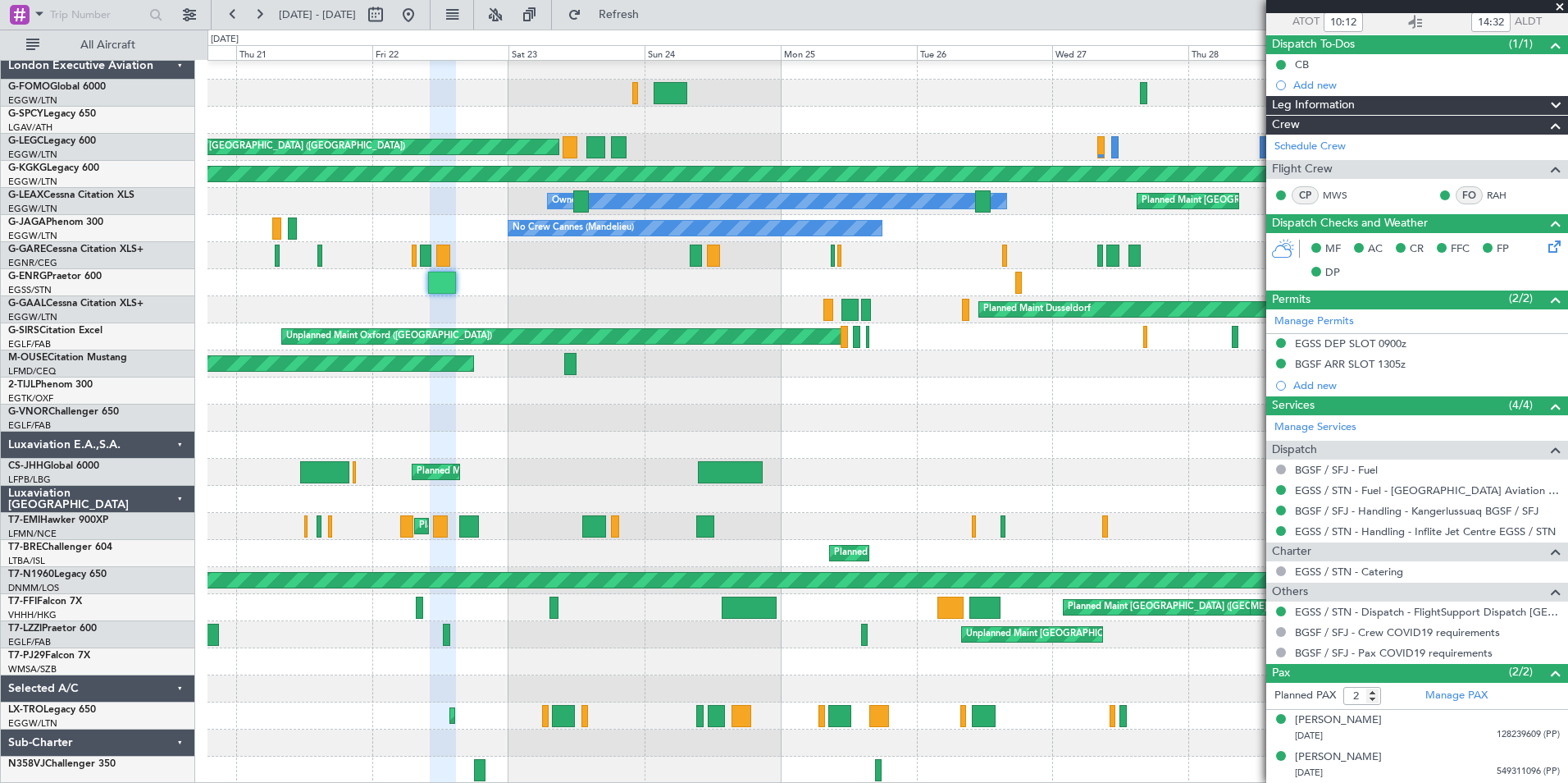
click at [392, 646] on div "Planned Maint Athens (Eleftherios Venizelos Intl) Cleaning Athens (Eleftherios …" at bounding box center [887, 418] width 1360 height 731
click at [253, 17] on button at bounding box center [259, 15] width 27 height 27
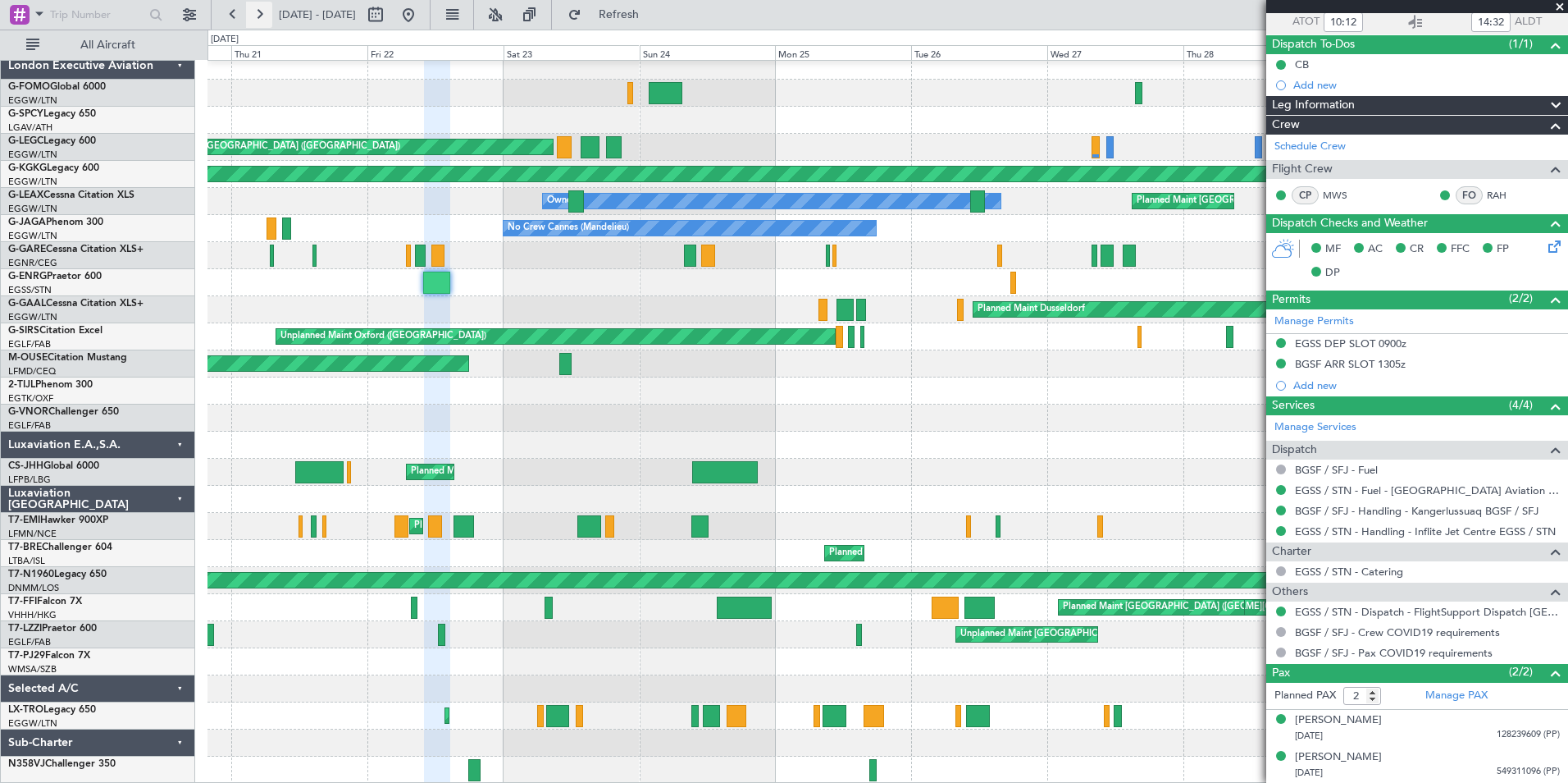
click at [253, 17] on button at bounding box center [259, 15] width 27 height 27
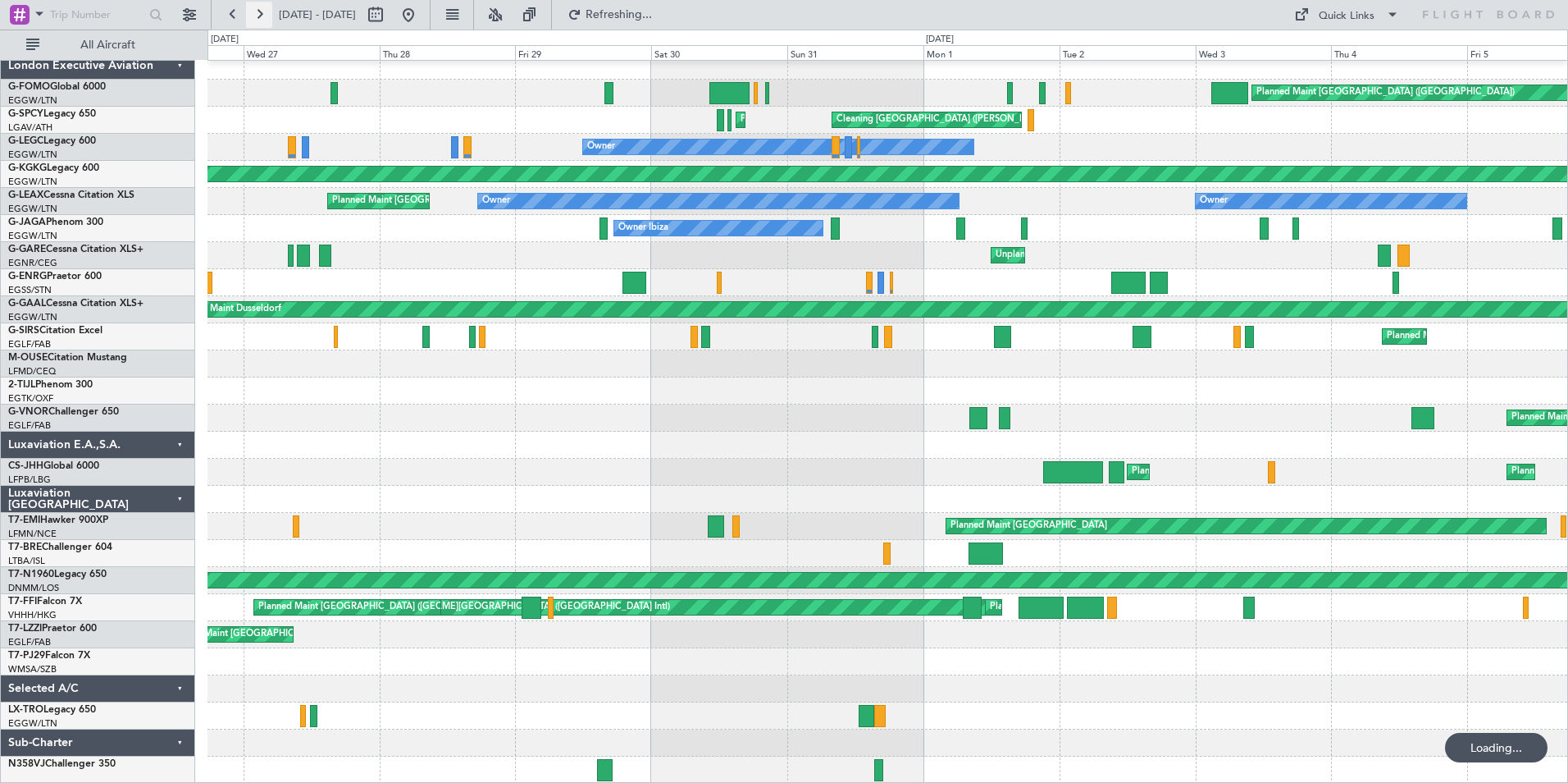
scroll to position [0, 0]
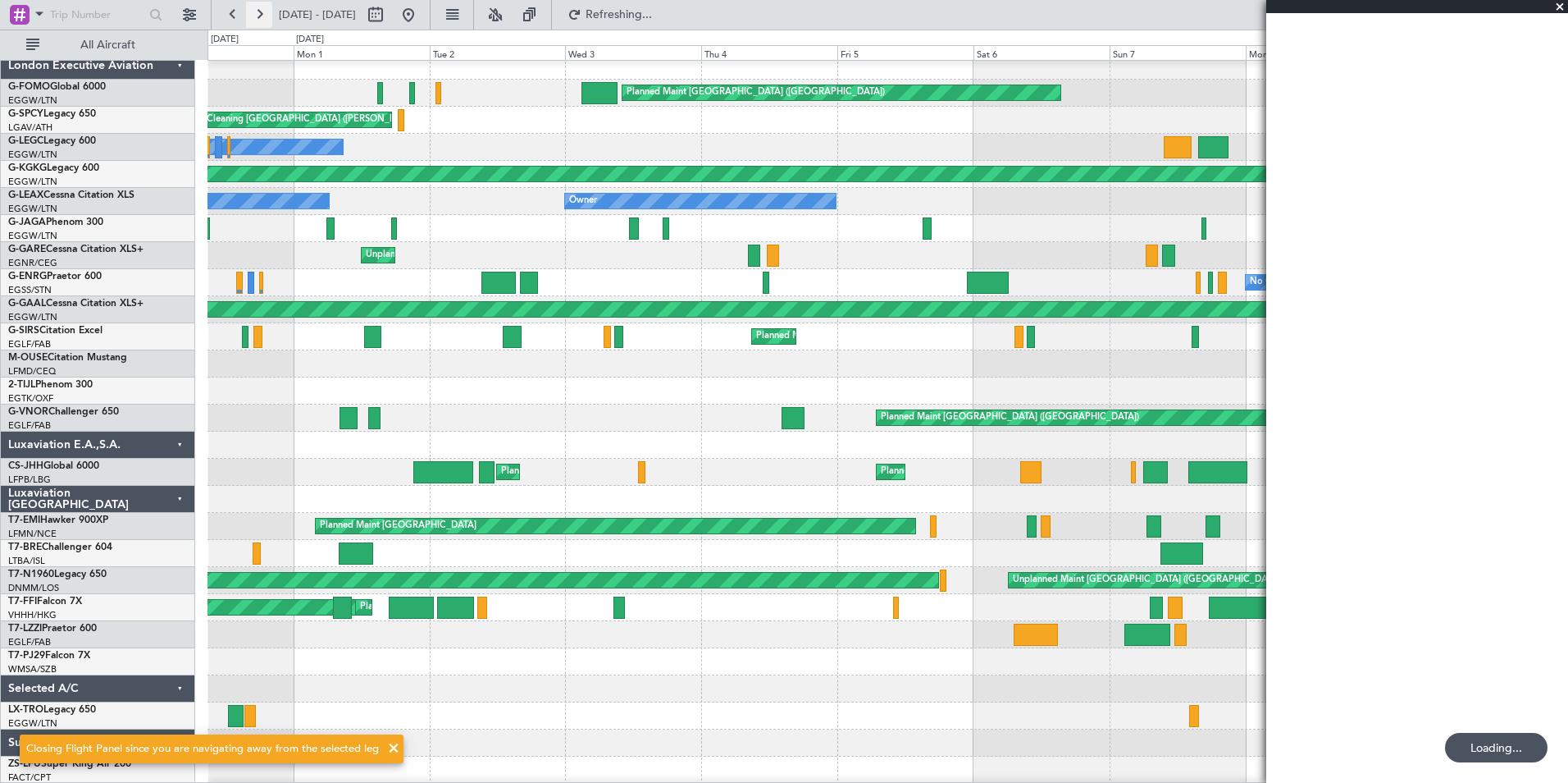
click at [253, 17] on button at bounding box center [259, 15] width 27 height 27
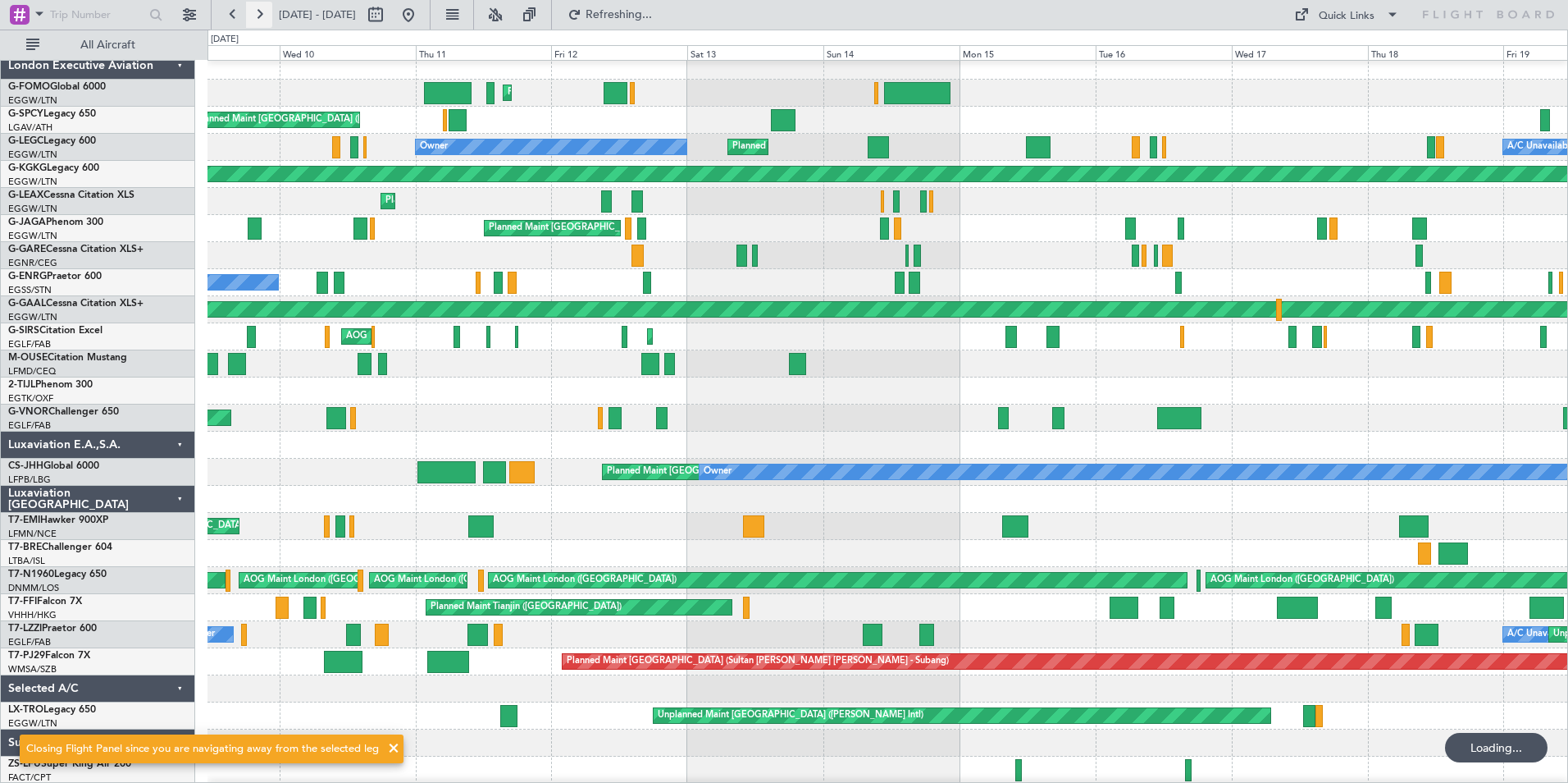
click at [253, 17] on button at bounding box center [259, 15] width 27 height 27
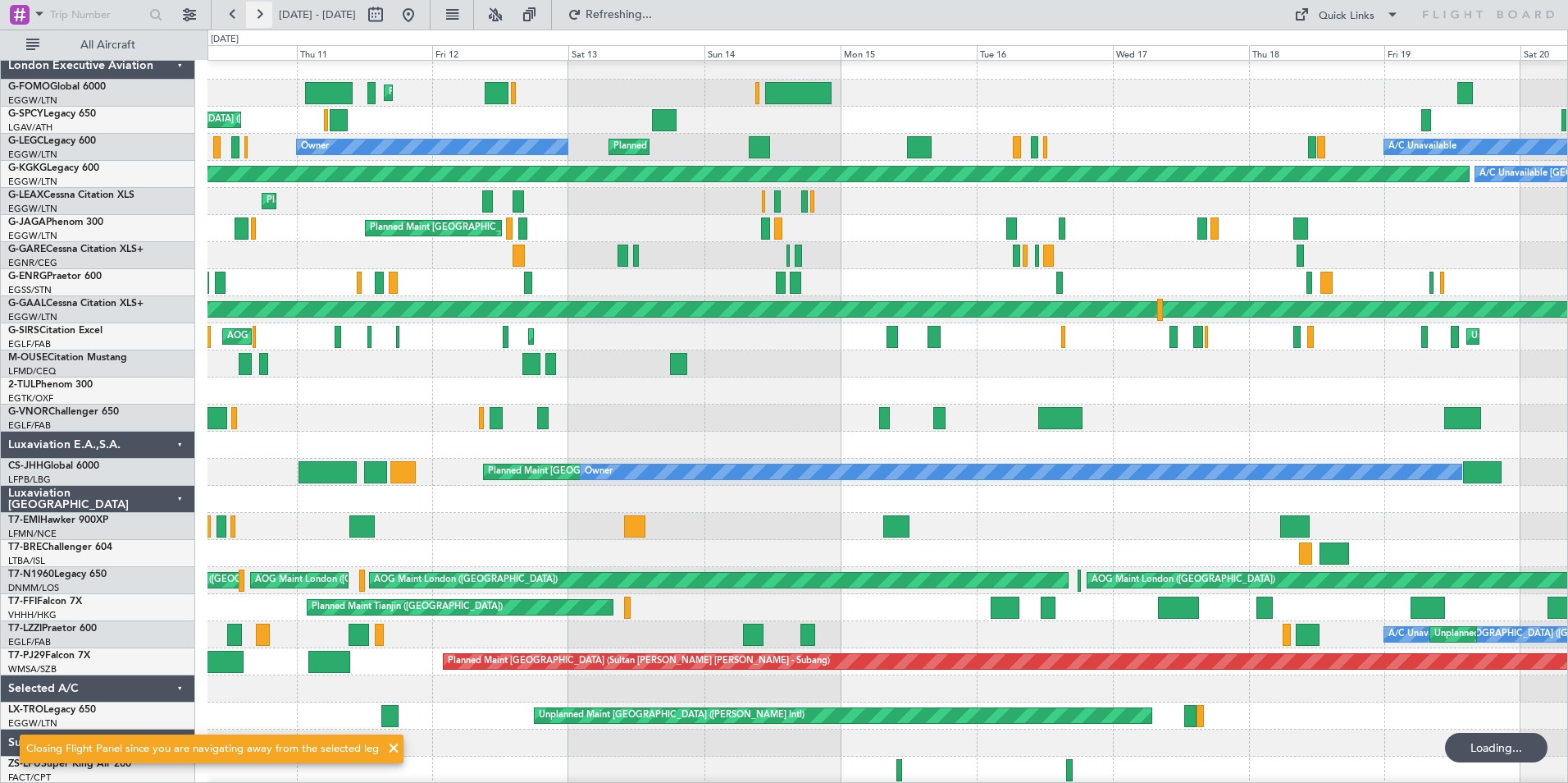
click at [253, 17] on button at bounding box center [259, 15] width 27 height 27
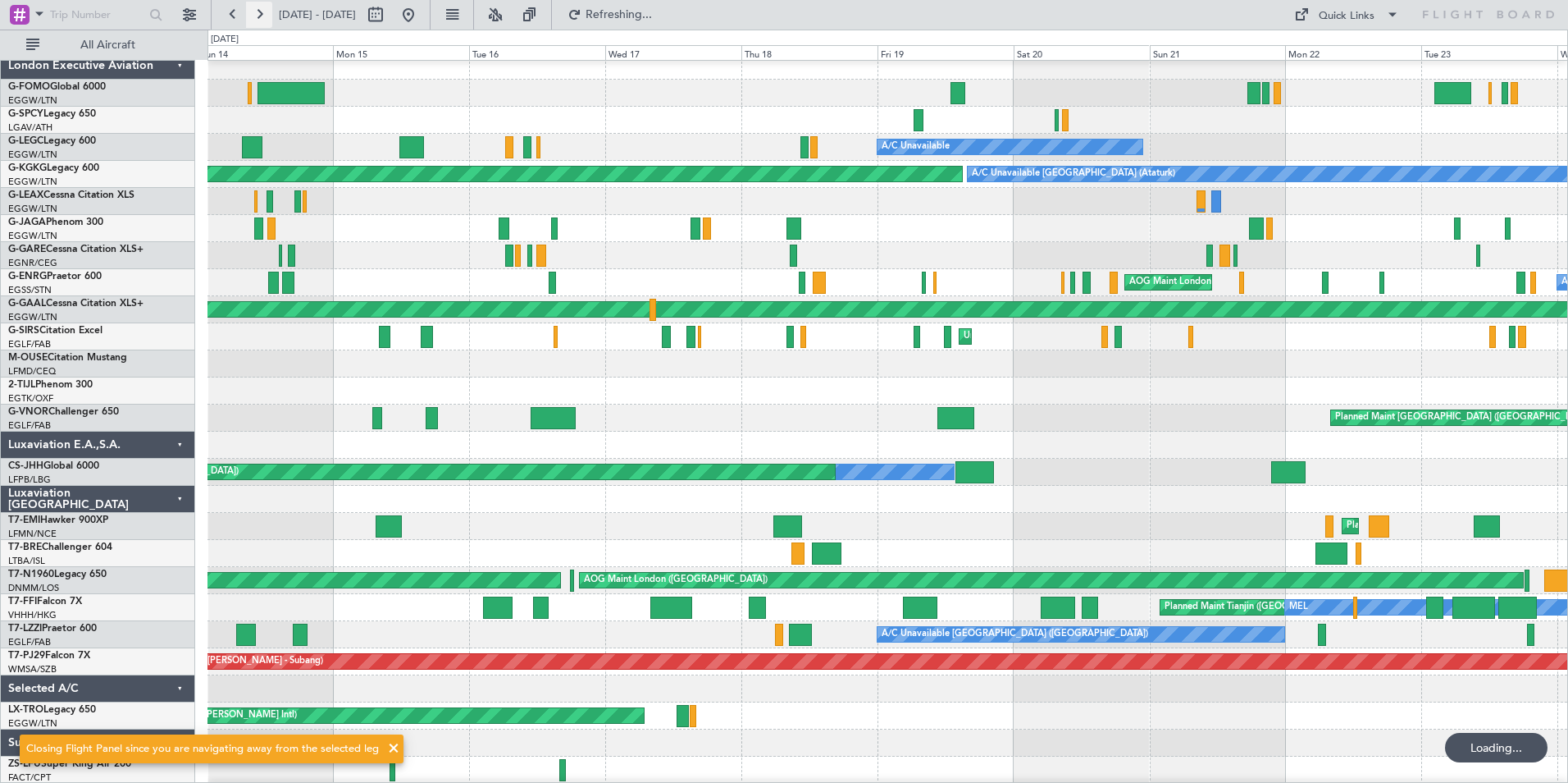
click at [253, 17] on button at bounding box center [259, 15] width 27 height 27
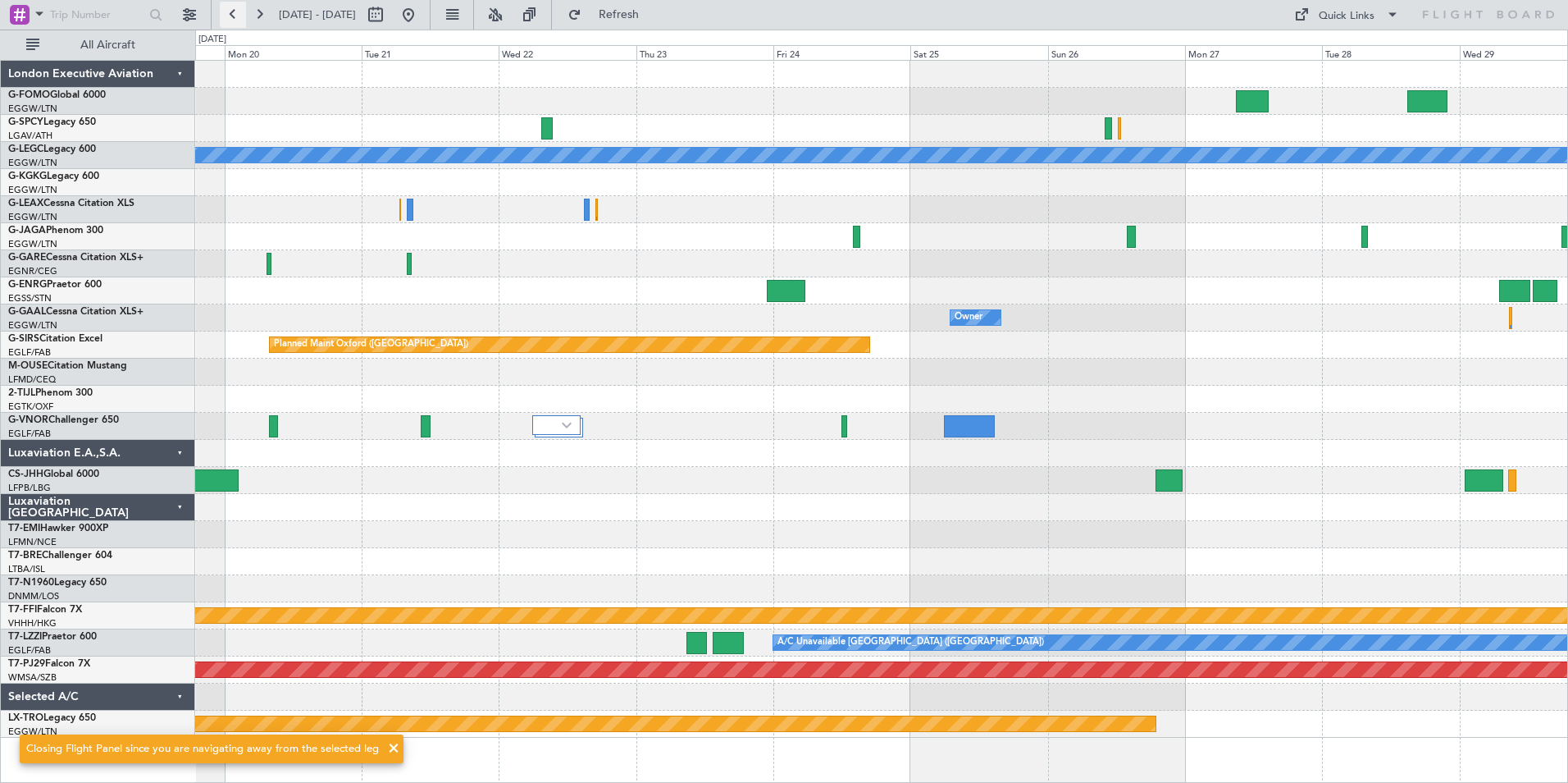
click at [226, 9] on button at bounding box center [233, 15] width 27 height 27
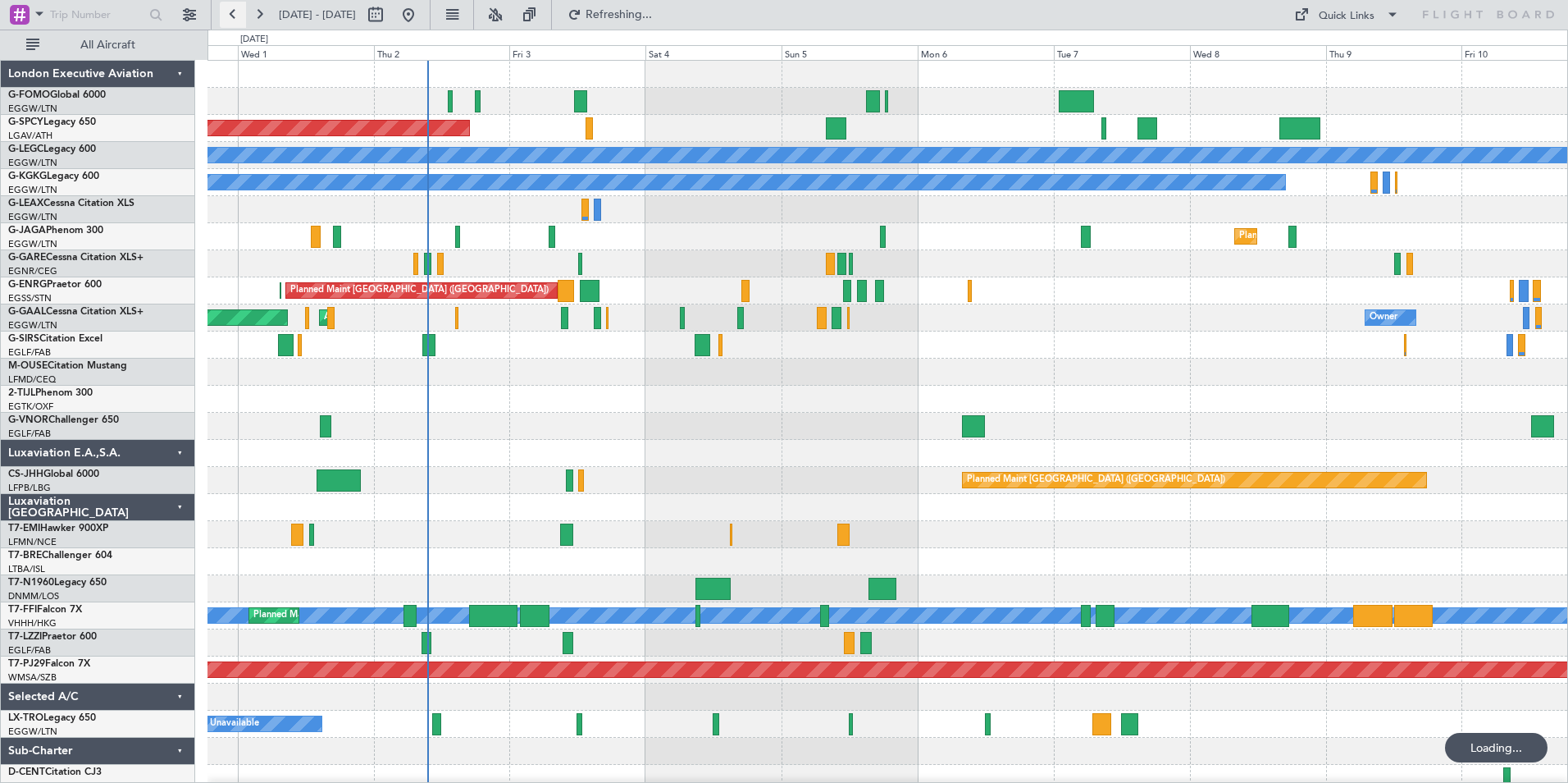
click at [235, 19] on button at bounding box center [233, 15] width 27 height 27
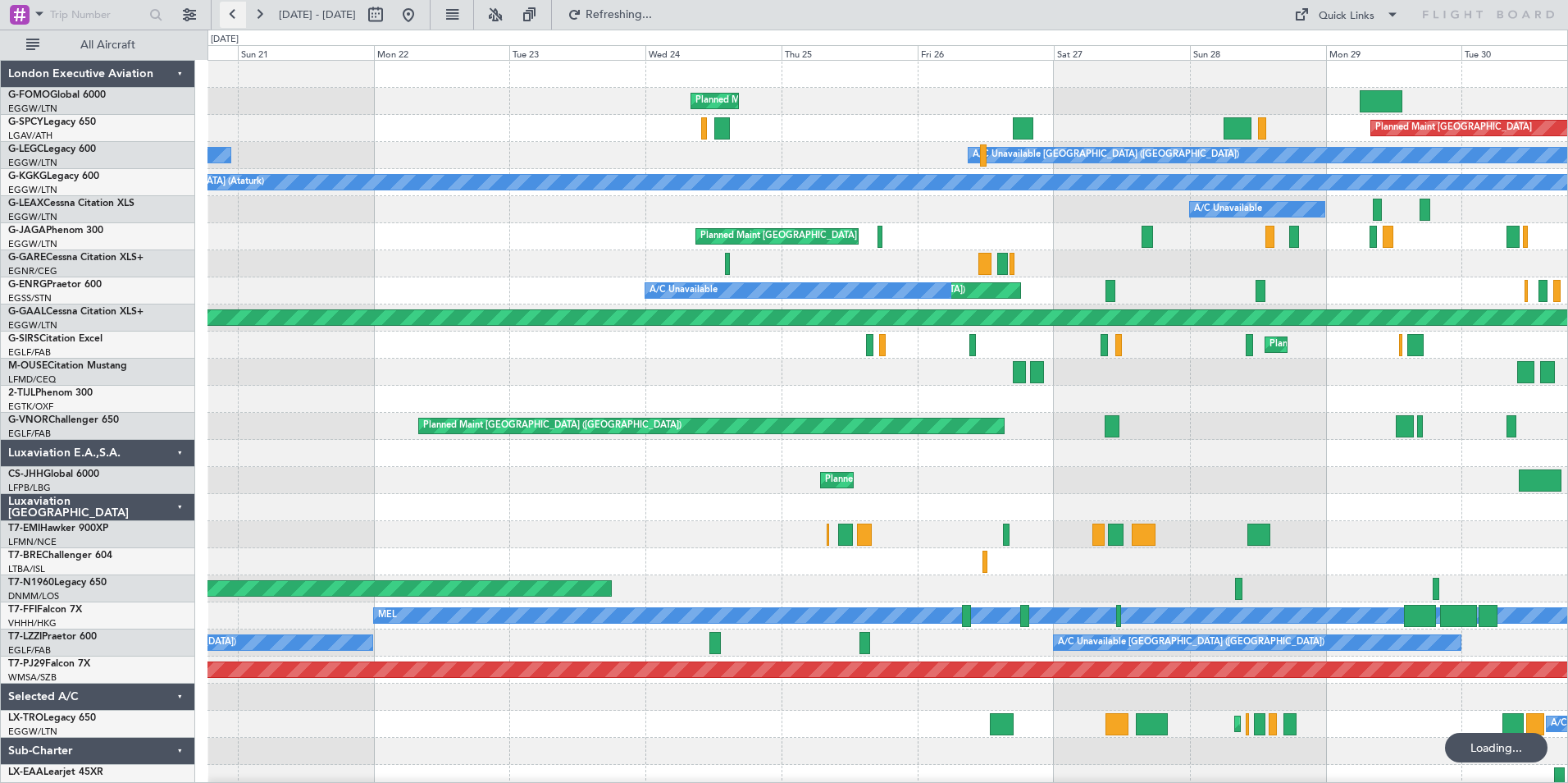
click at [235, 19] on button at bounding box center [233, 15] width 27 height 27
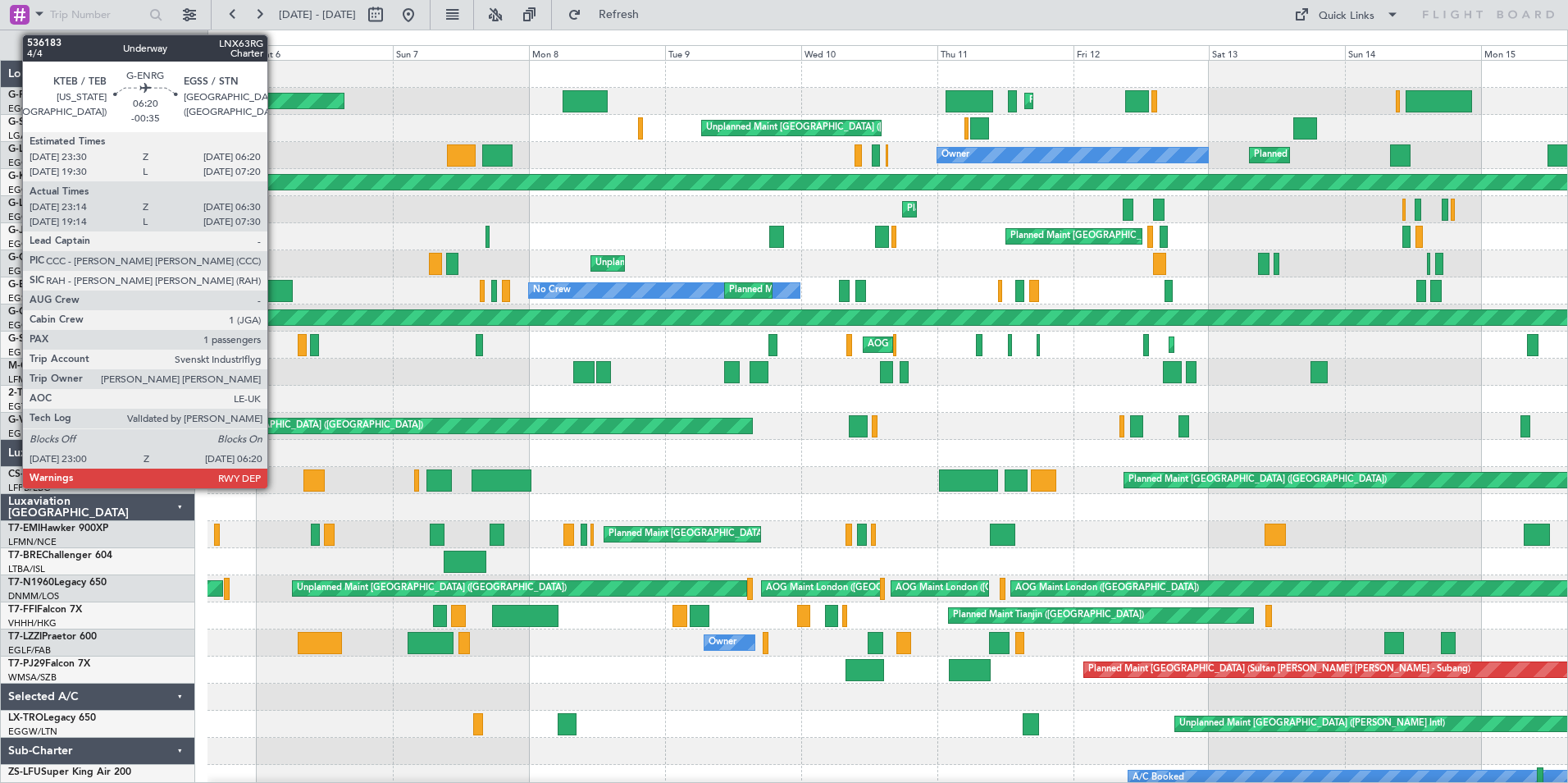
click at [274, 293] on div at bounding box center [271, 290] width 41 height 22
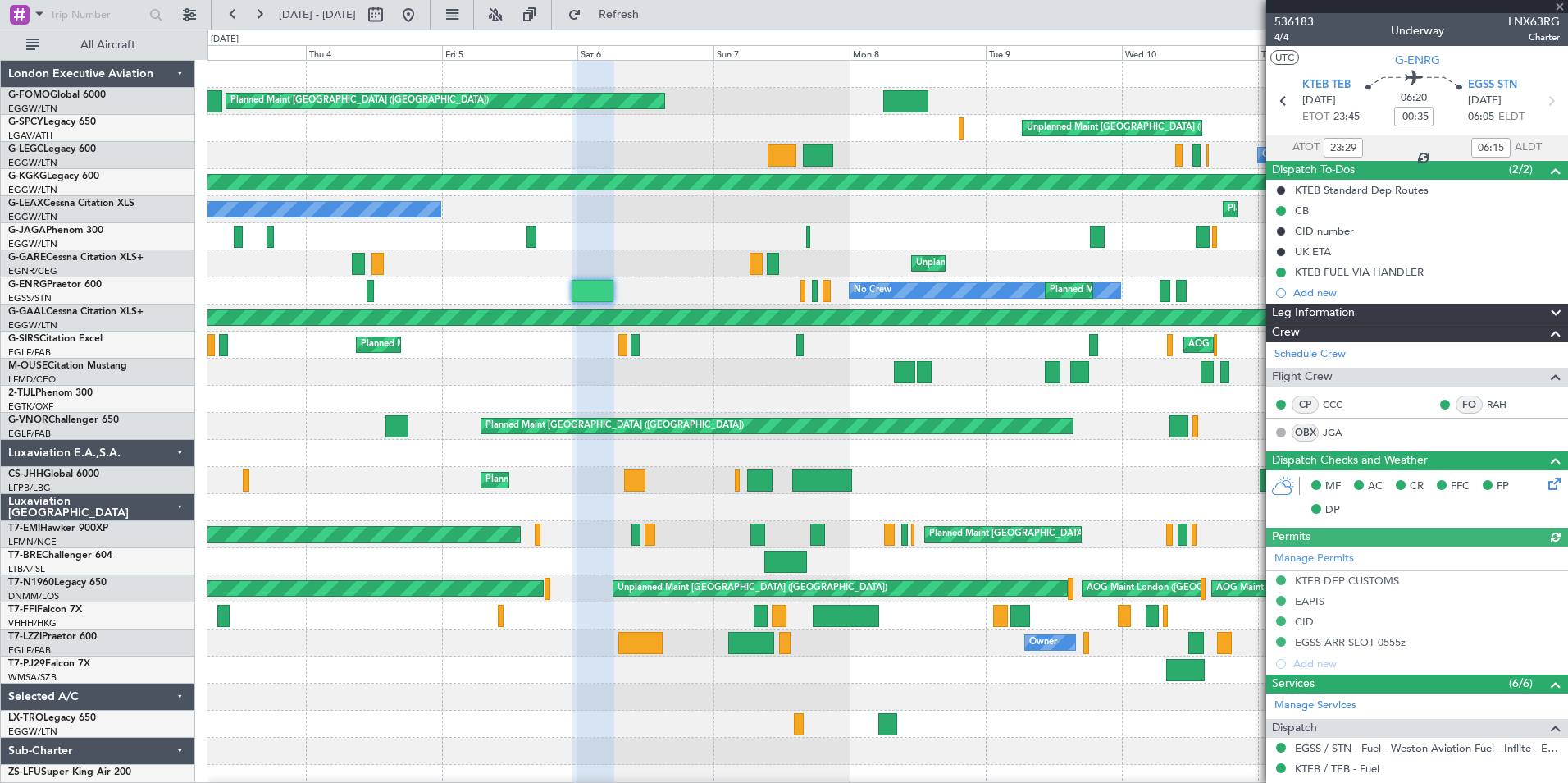
click at [567, 407] on div "Planned Maint London (Luton) Planned Maint London (Luton) Unplanned Maint Athen…" at bounding box center [887, 452] width 1360 height 785
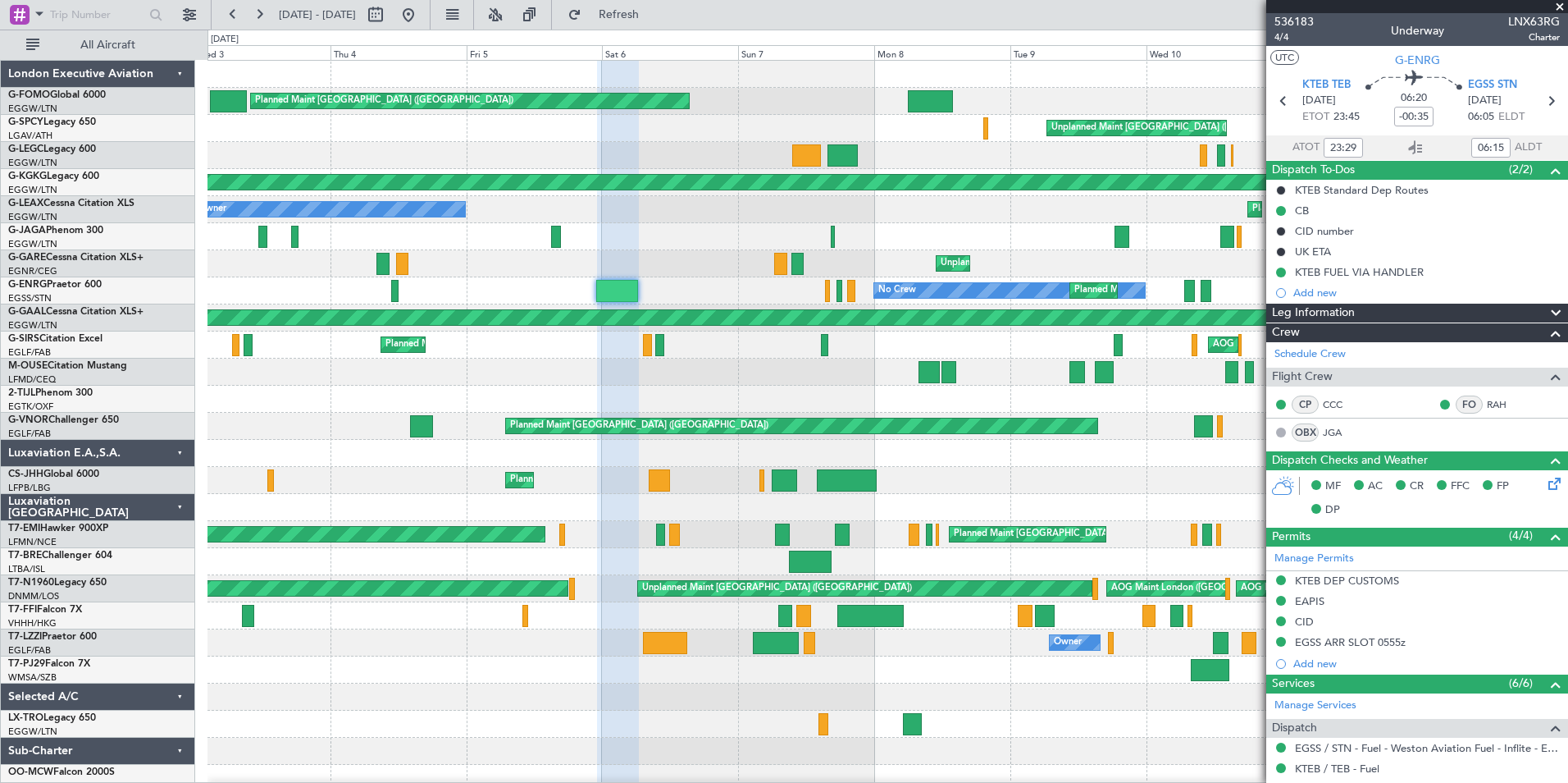
click at [505, 367] on div at bounding box center [887, 371] width 1360 height 27
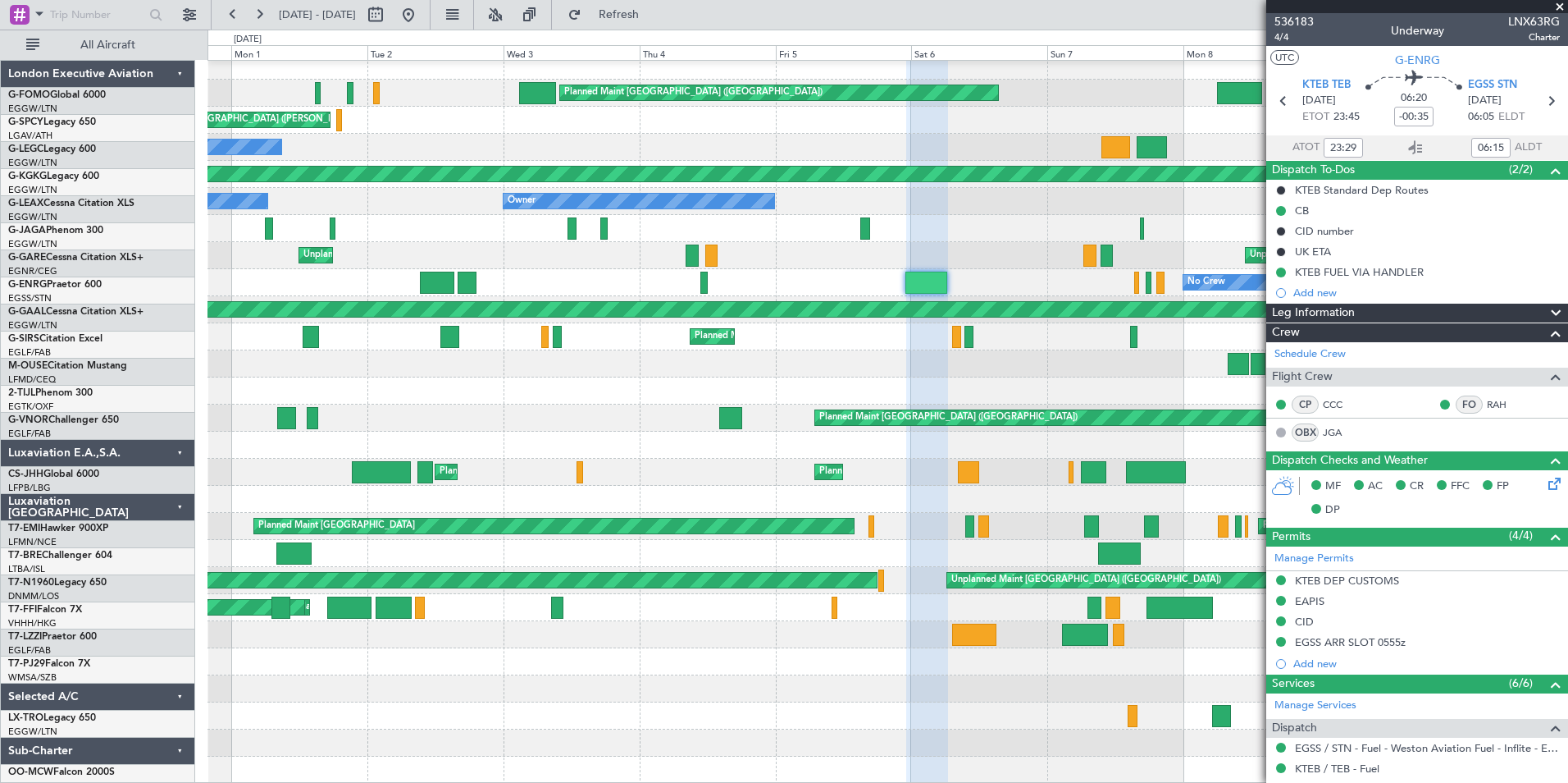
scroll to position [8, 0]
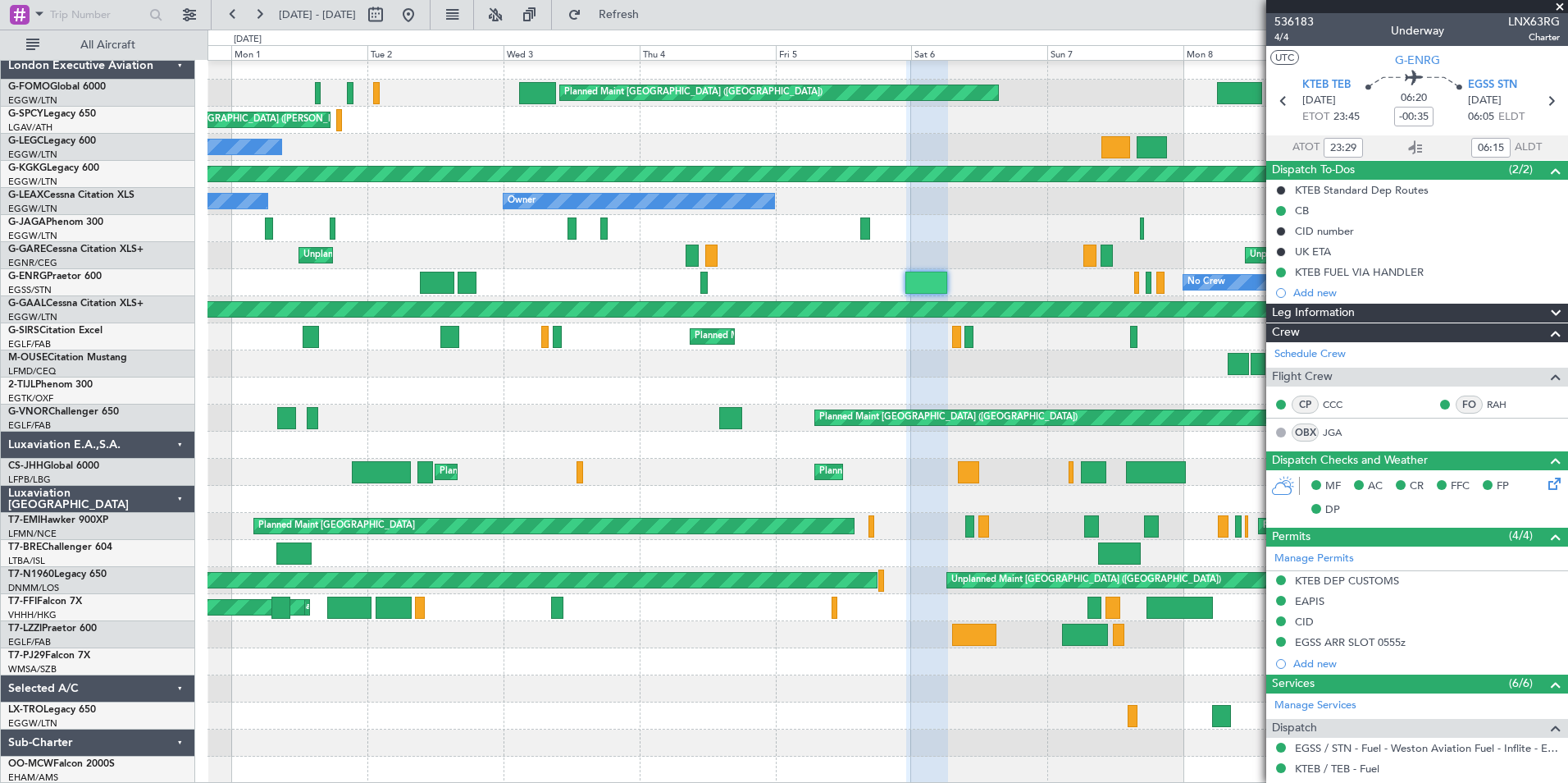
click at [737, 424] on div "Planned Maint London (Luton) Planned Maint London (Luton) Unplanned Maint Athen…" at bounding box center [887, 418] width 1360 height 731
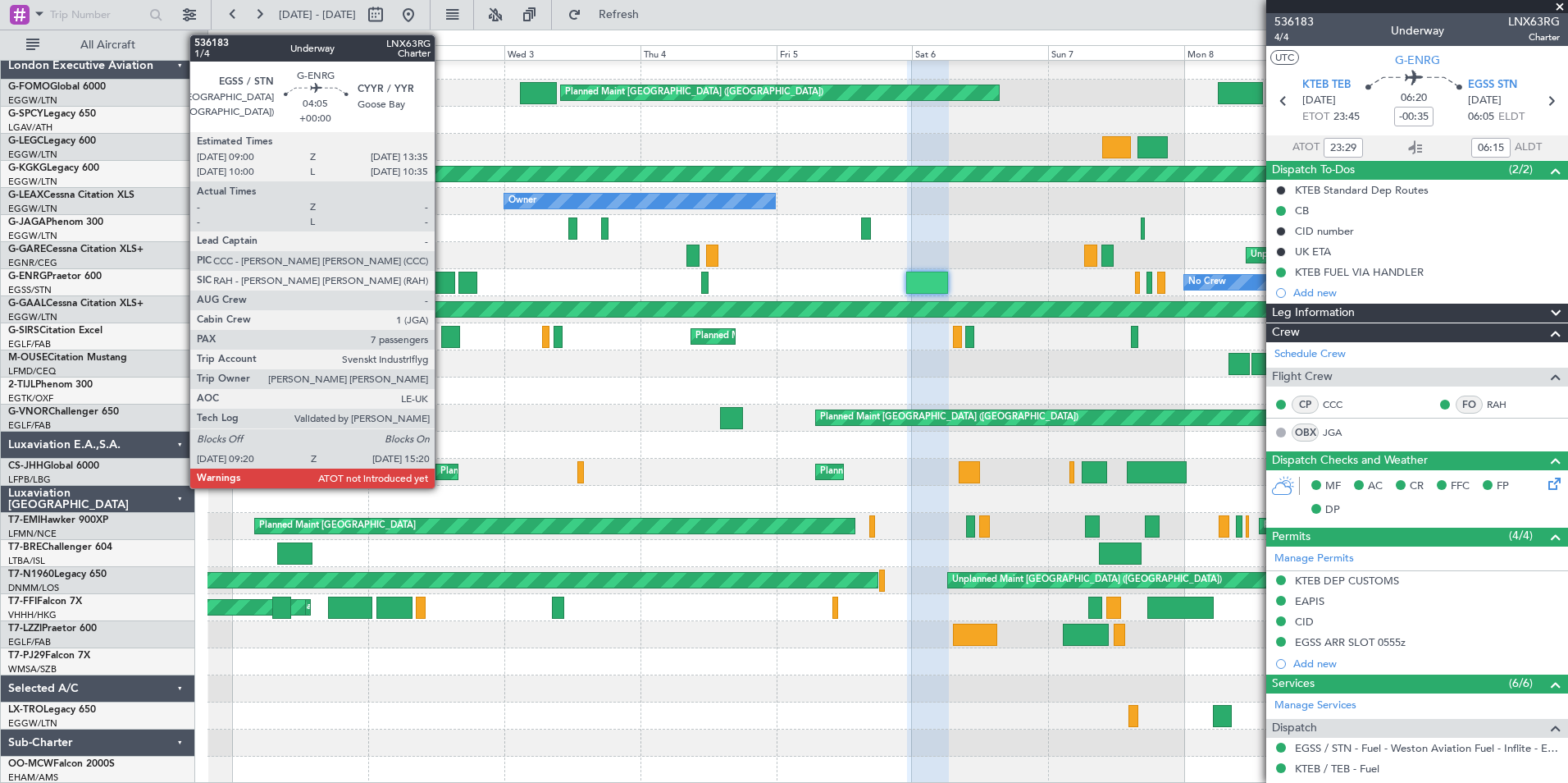
scroll to position [0, 0]
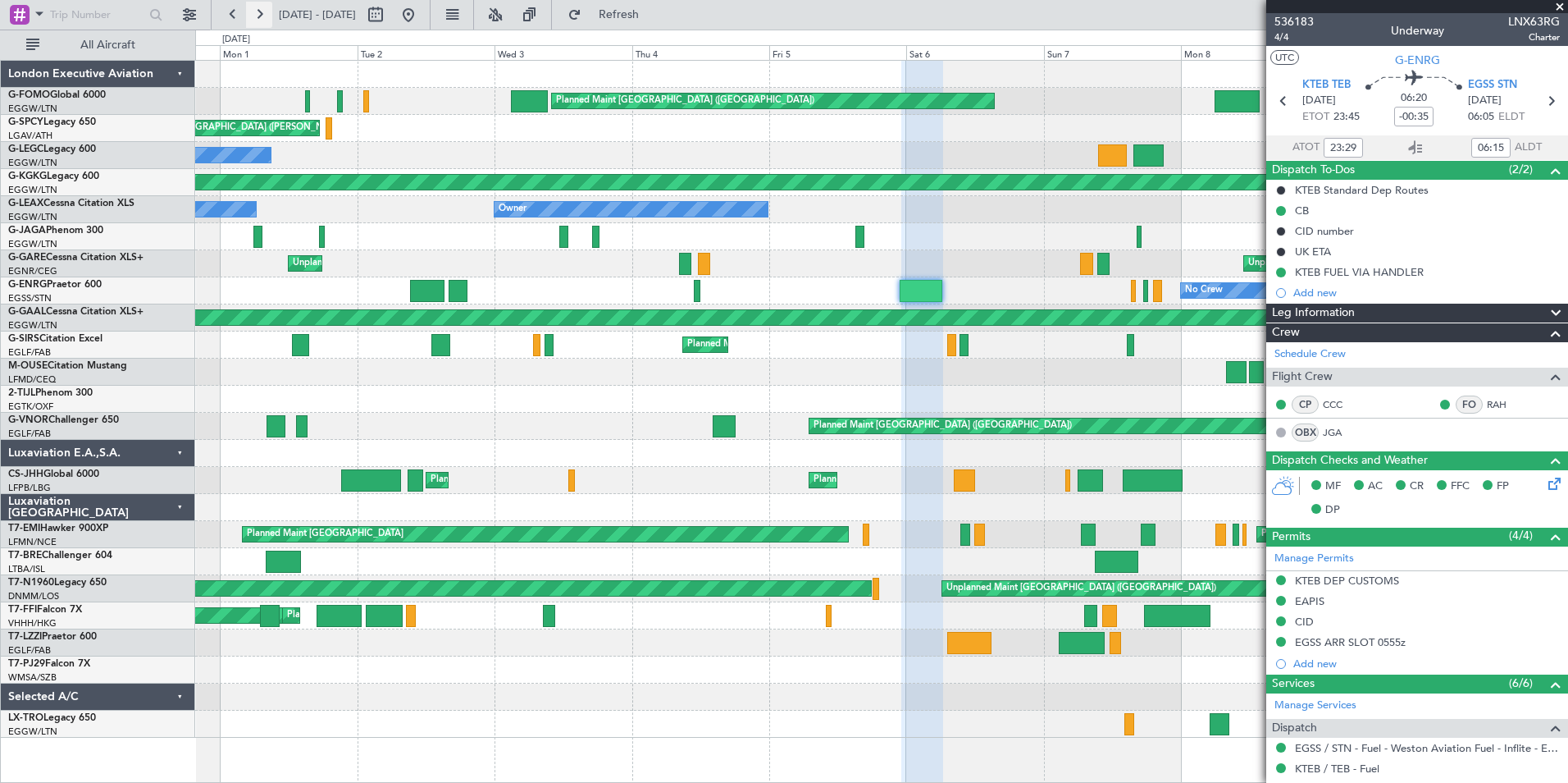
click at [267, 19] on button at bounding box center [259, 15] width 27 height 27
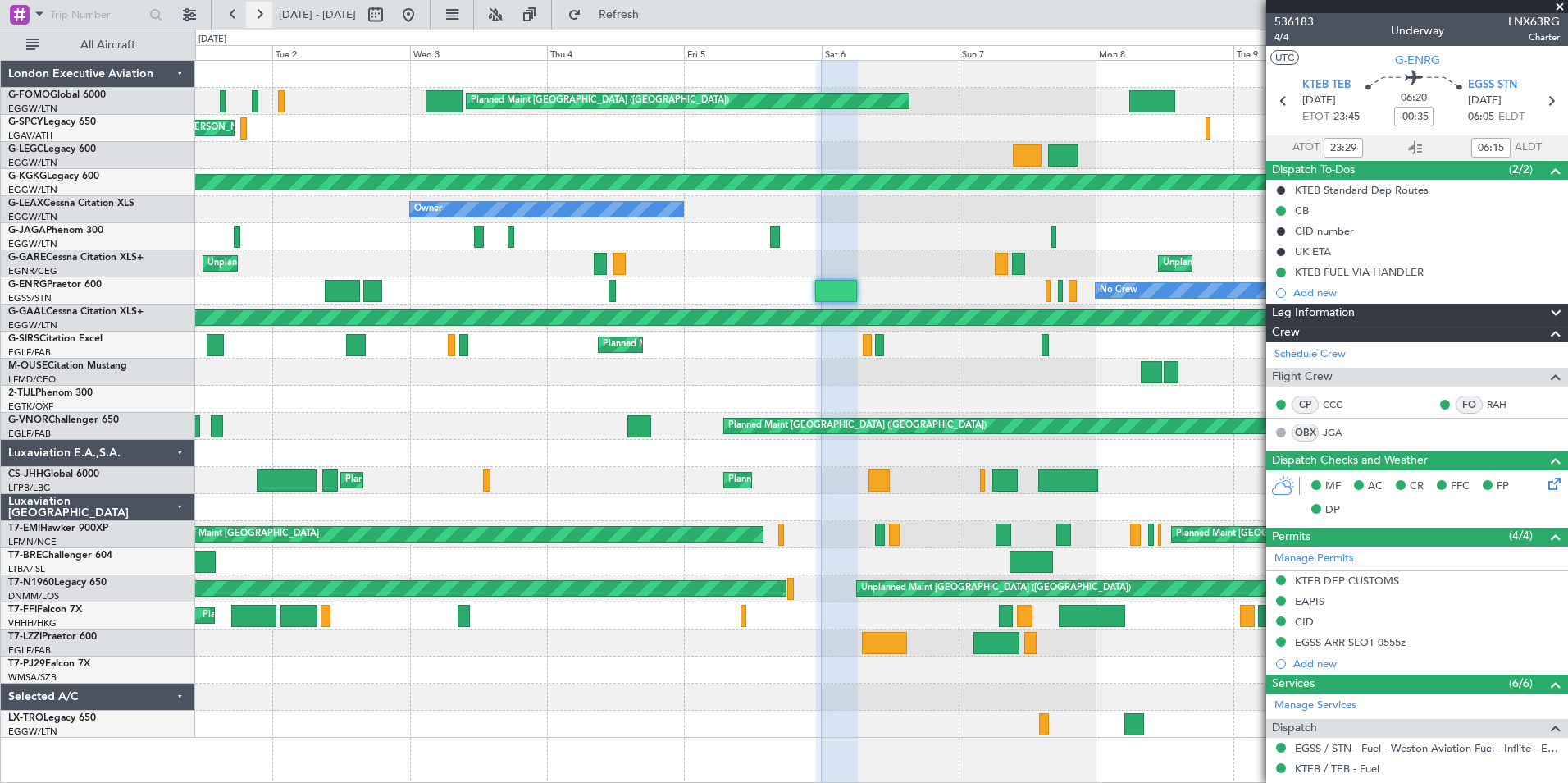
click at [267, 19] on button at bounding box center [259, 15] width 27 height 27
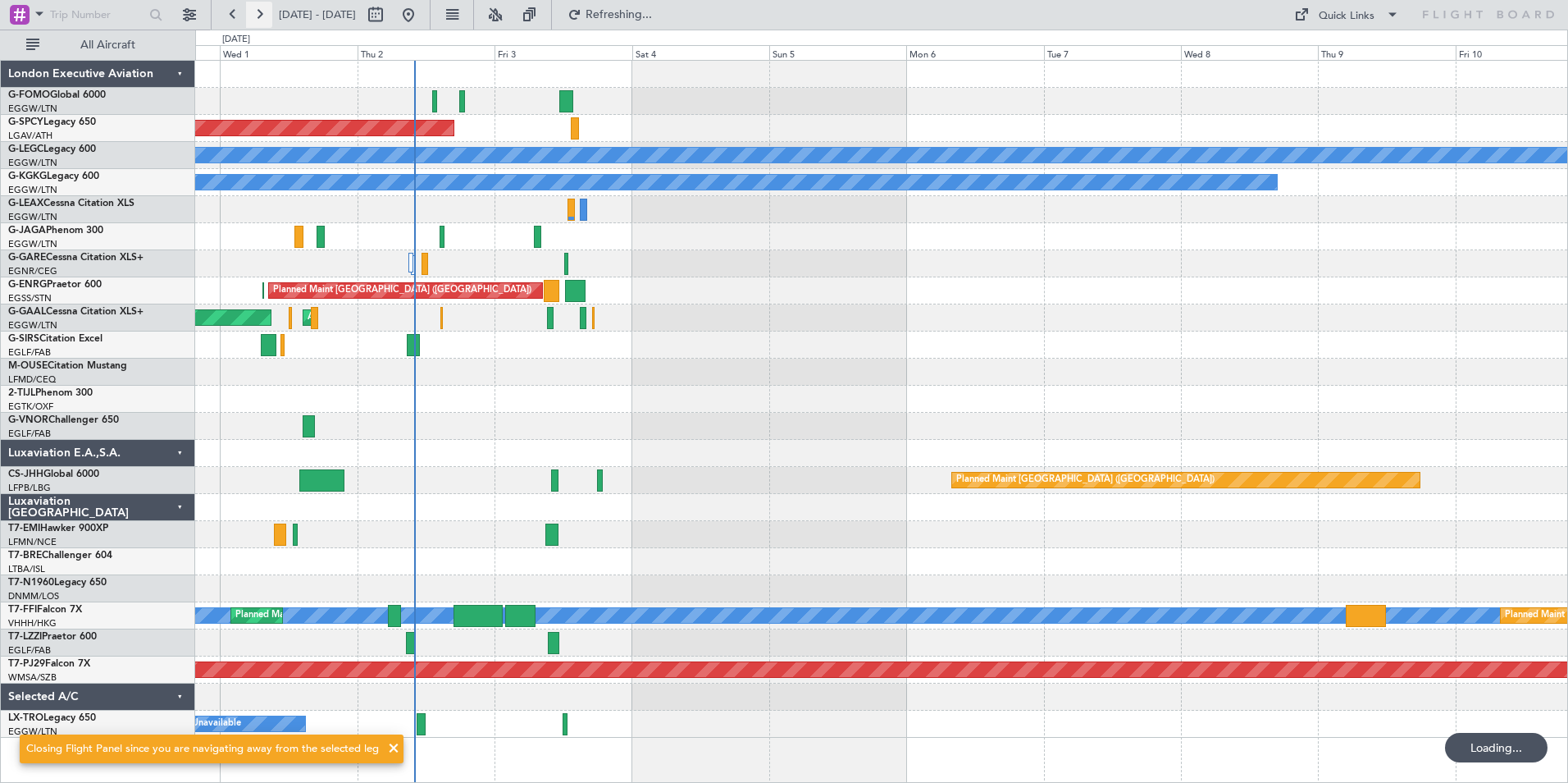
click at [267, 19] on button at bounding box center [259, 15] width 27 height 27
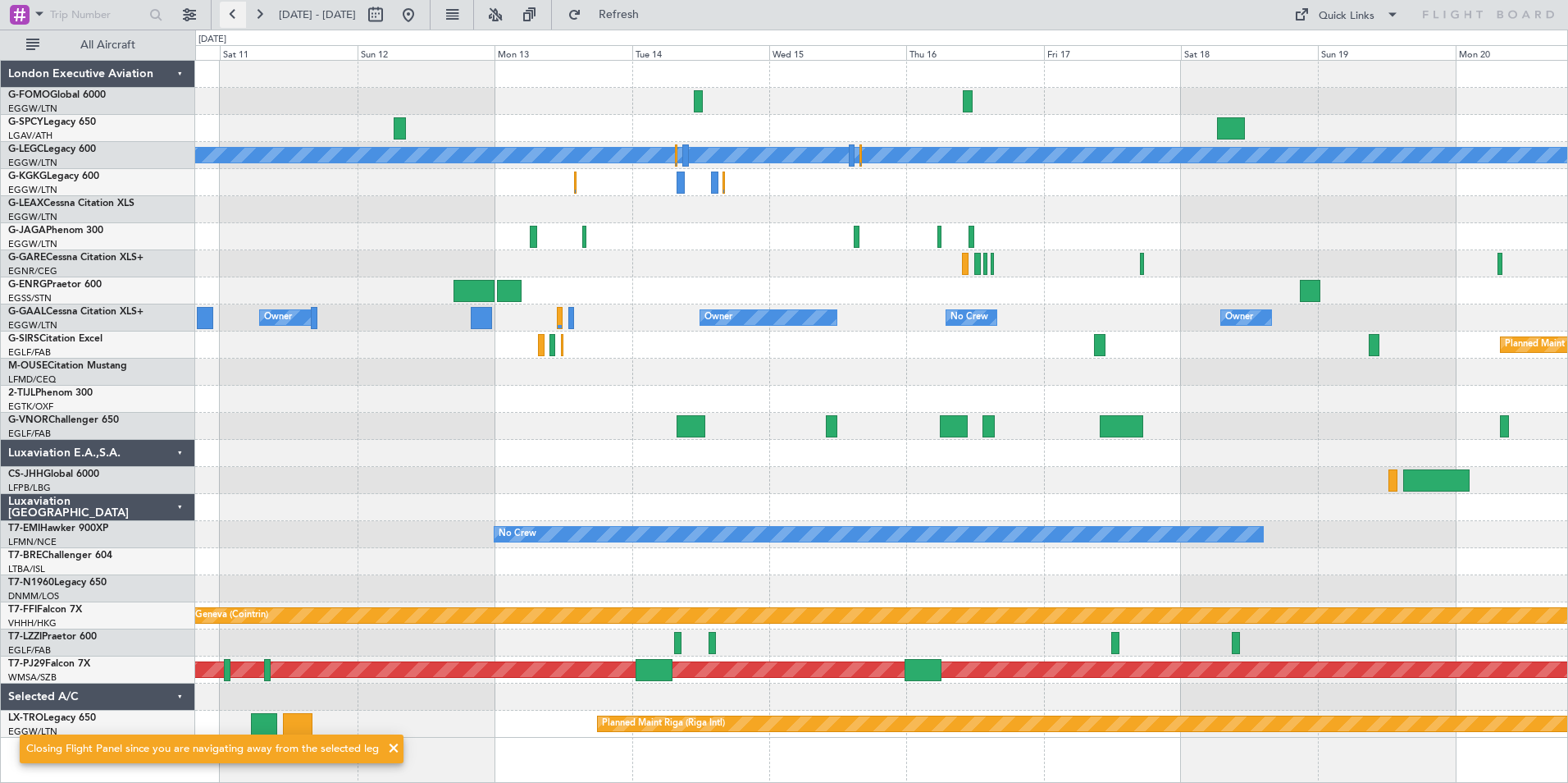
click at [240, 12] on button at bounding box center [233, 15] width 27 height 27
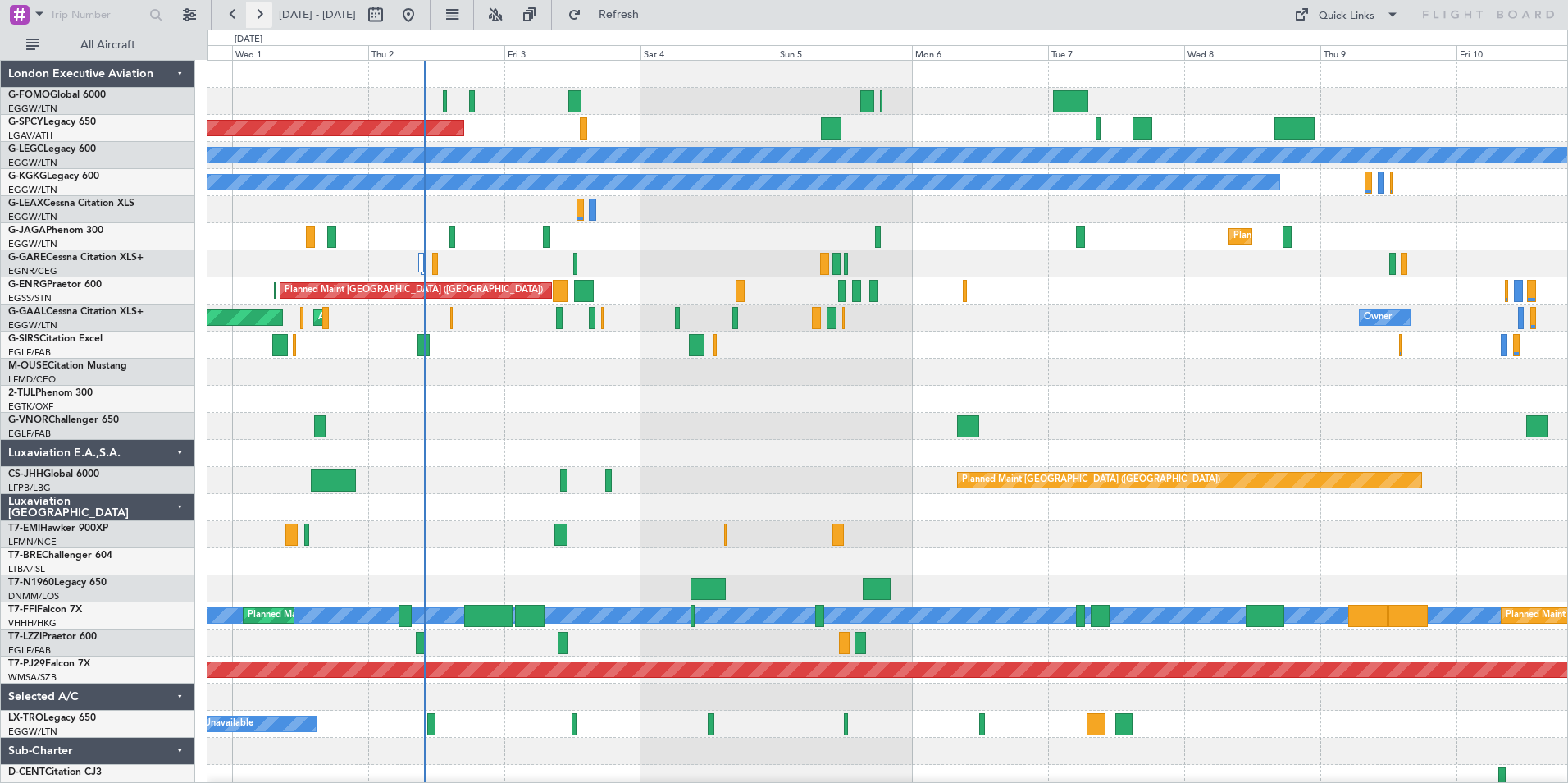
click at [254, 17] on button at bounding box center [259, 15] width 27 height 27
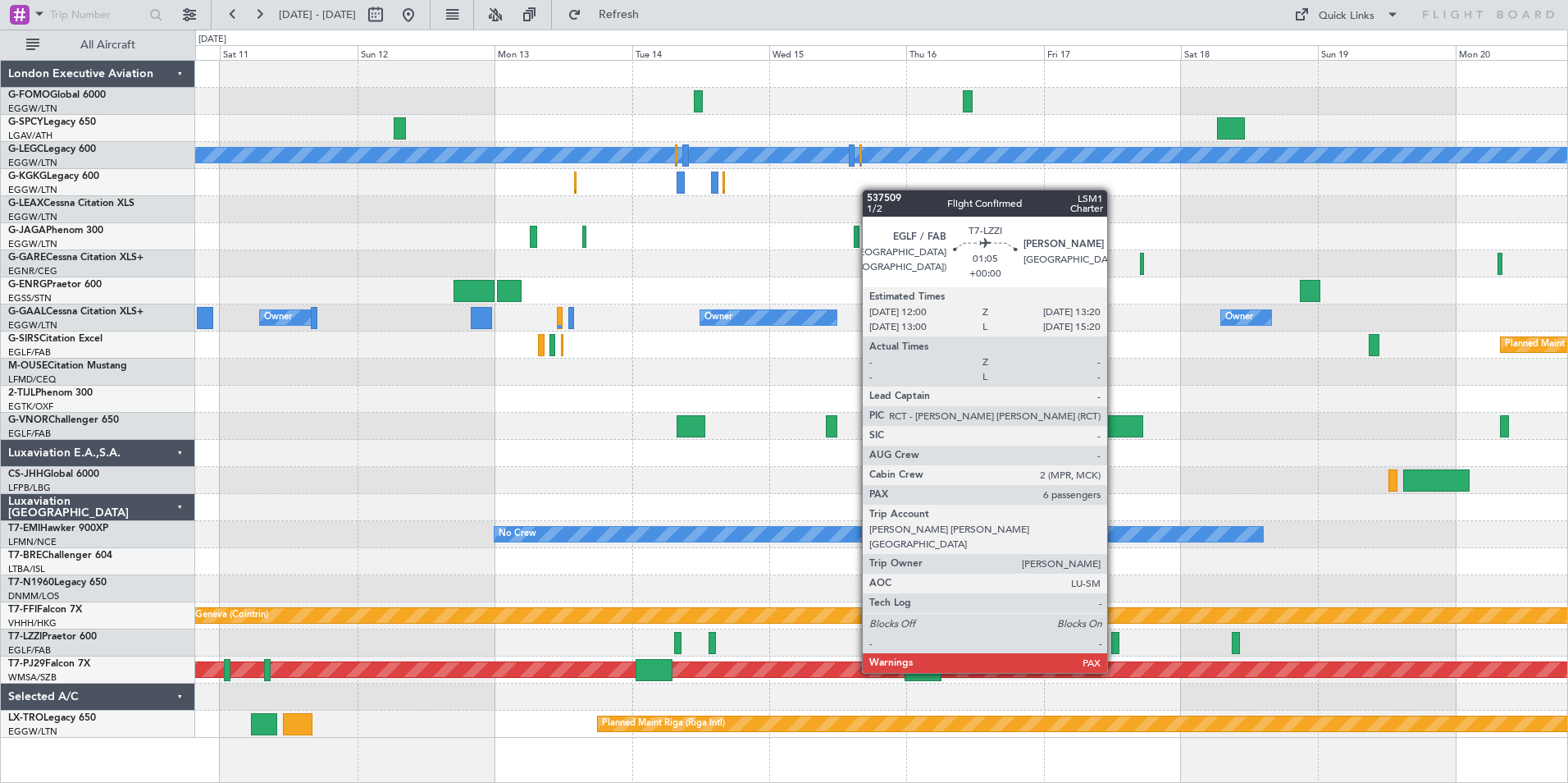
click at [1114, 642] on div at bounding box center [1115, 643] width 8 height 22
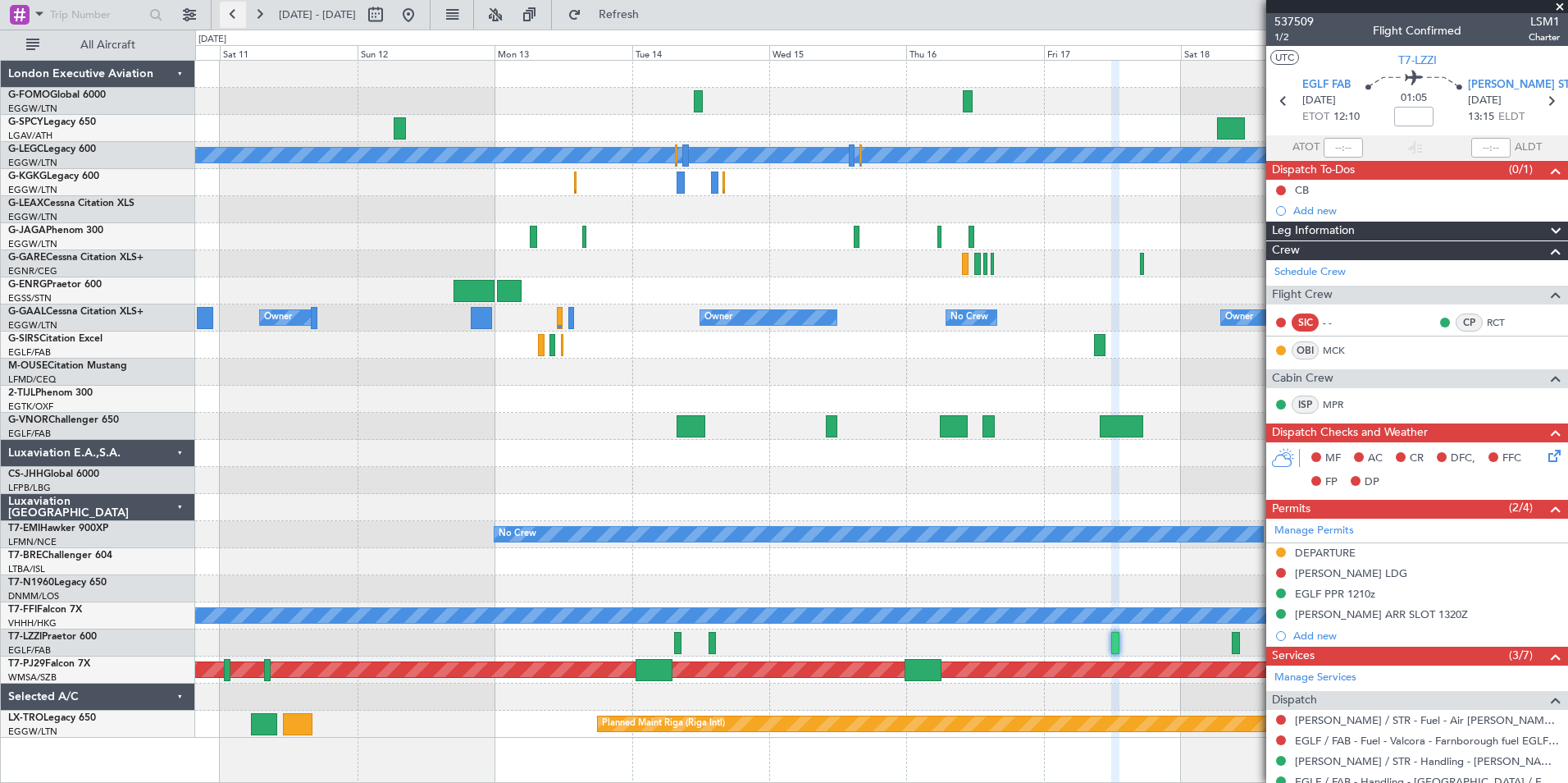
click at [221, 13] on button at bounding box center [233, 15] width 27 height 27
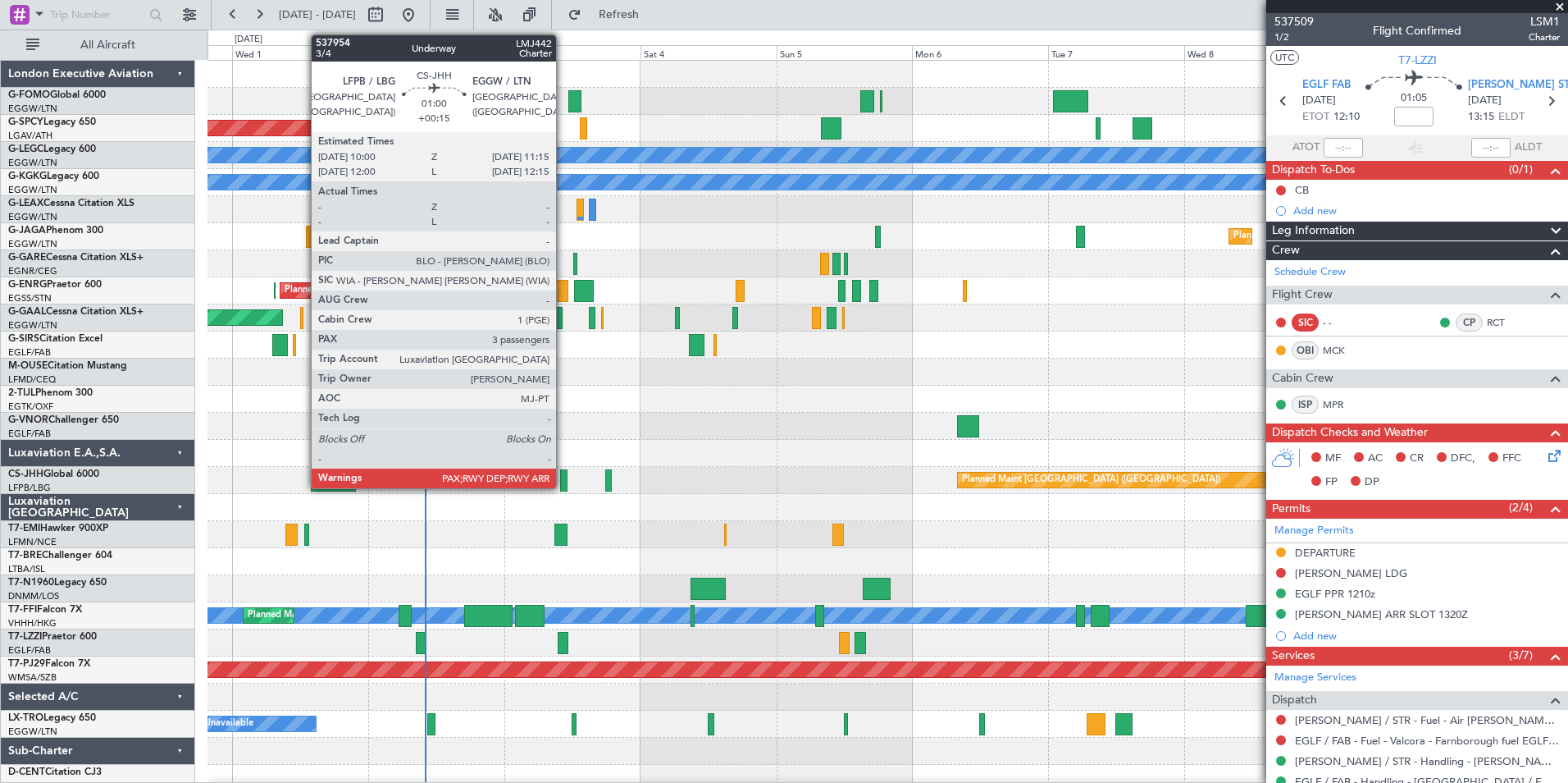
click at [563, 481] on div at bounding box center [563, 480] width 7 height 22
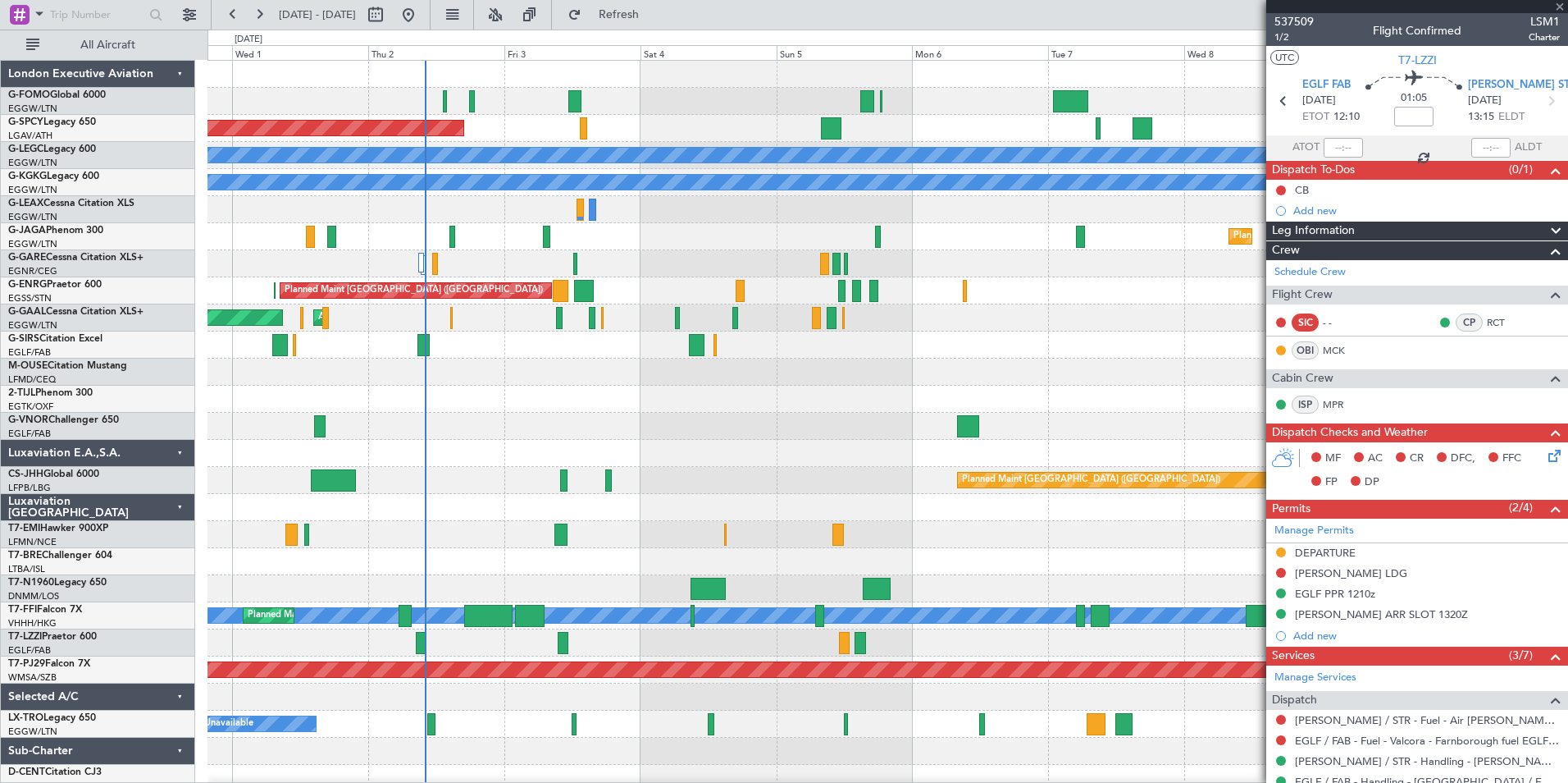
type input "+00:15"
type input "3"
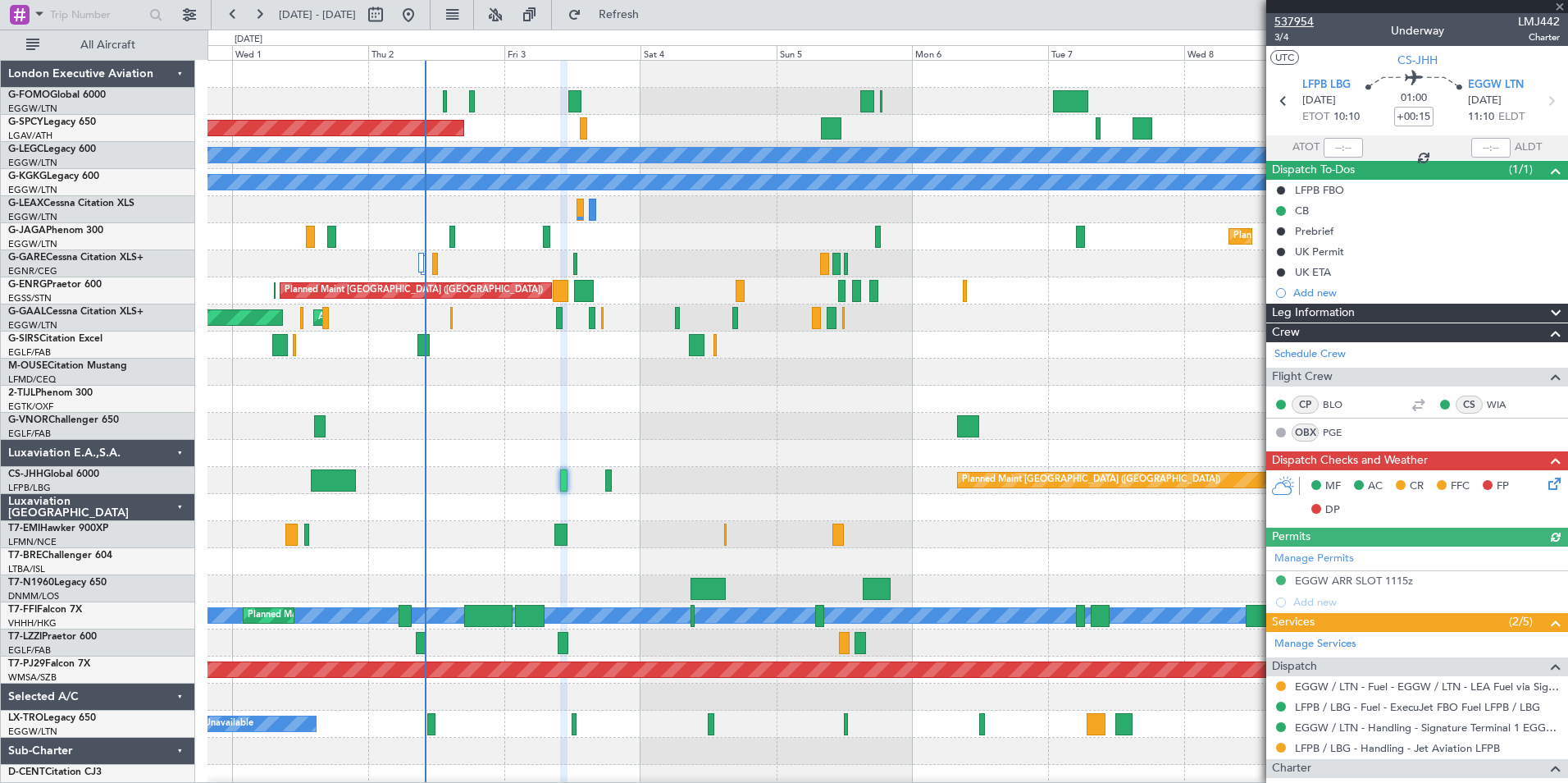
click at [1300, 22] on span "537954" at bounding box center [1294, 21] width 39 height 17
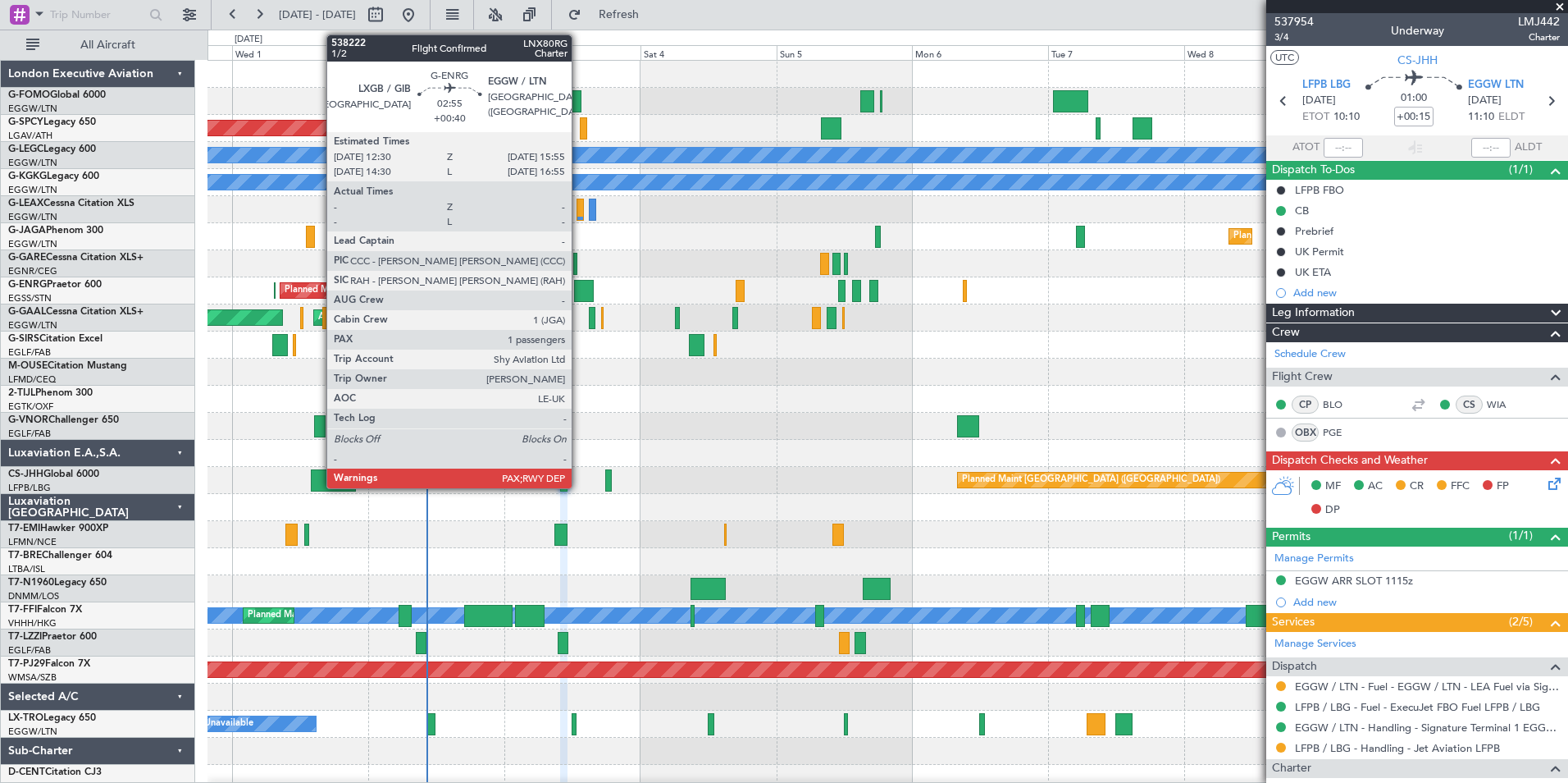
click at [579, 281] on div at bounding box center [584, 290] width 20 height 22
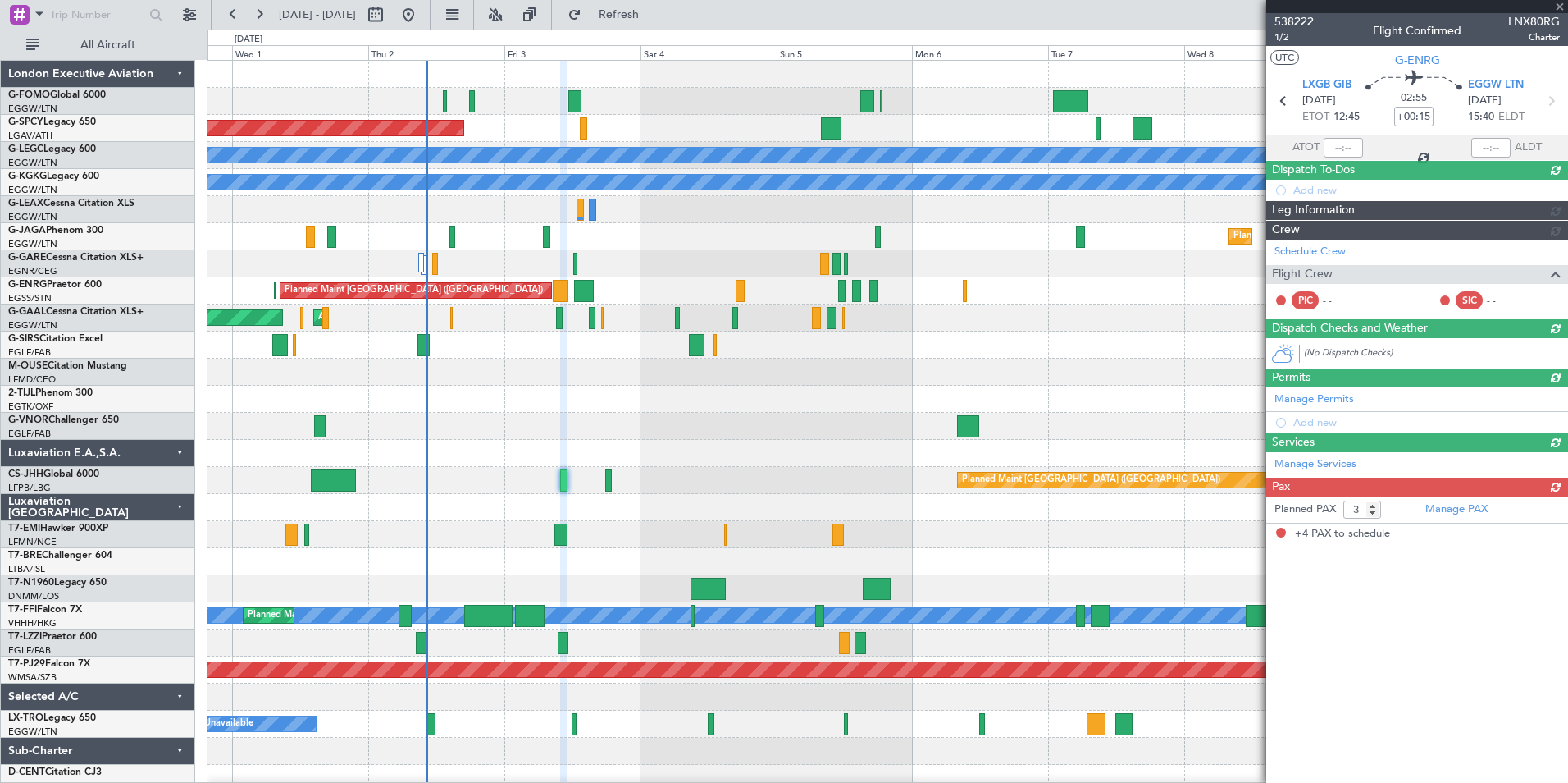
type input "+00:40"
type input "4"
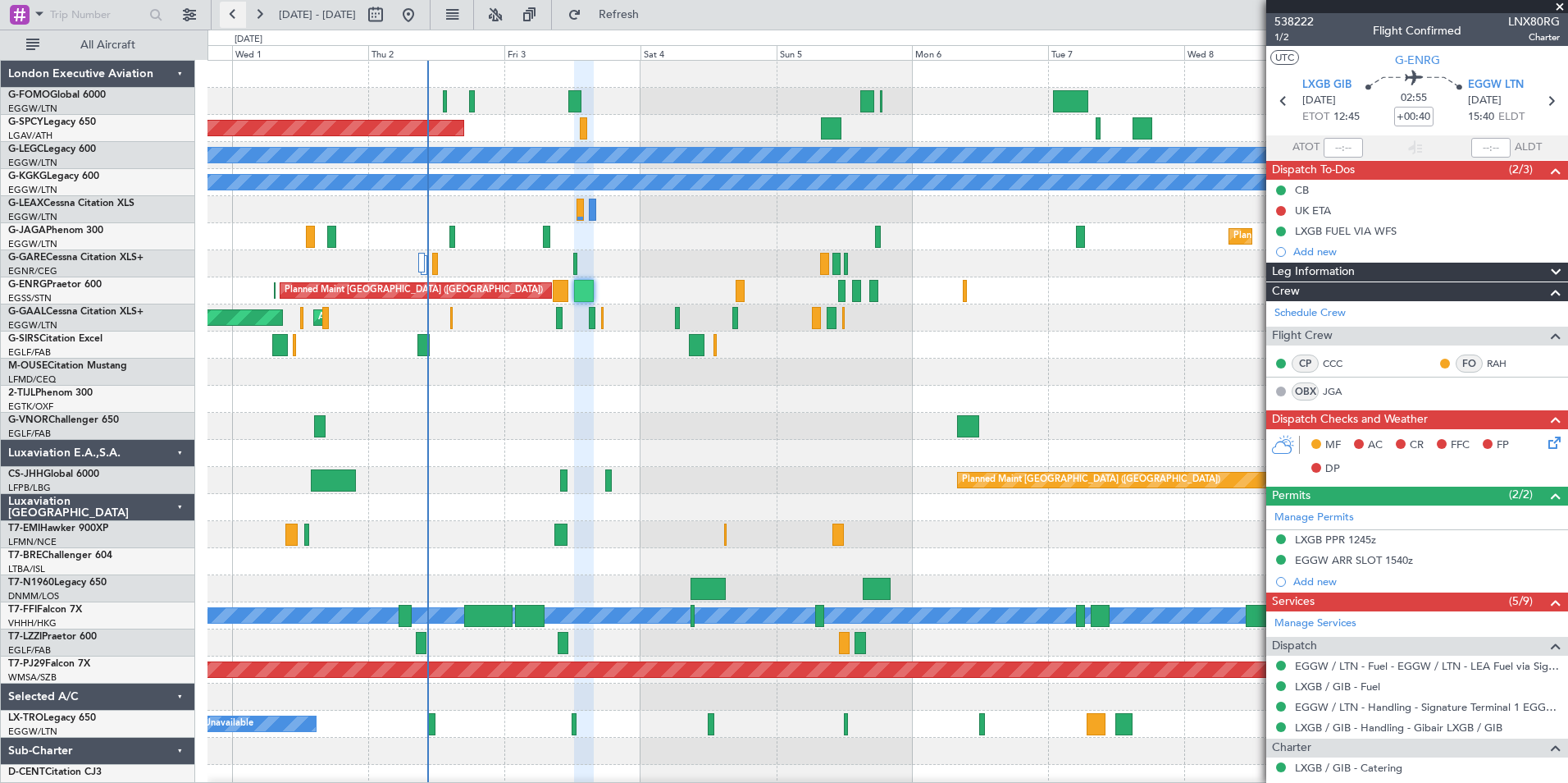
click at [244, 15] on button at bounding box center [233, 15] width 27 height 27
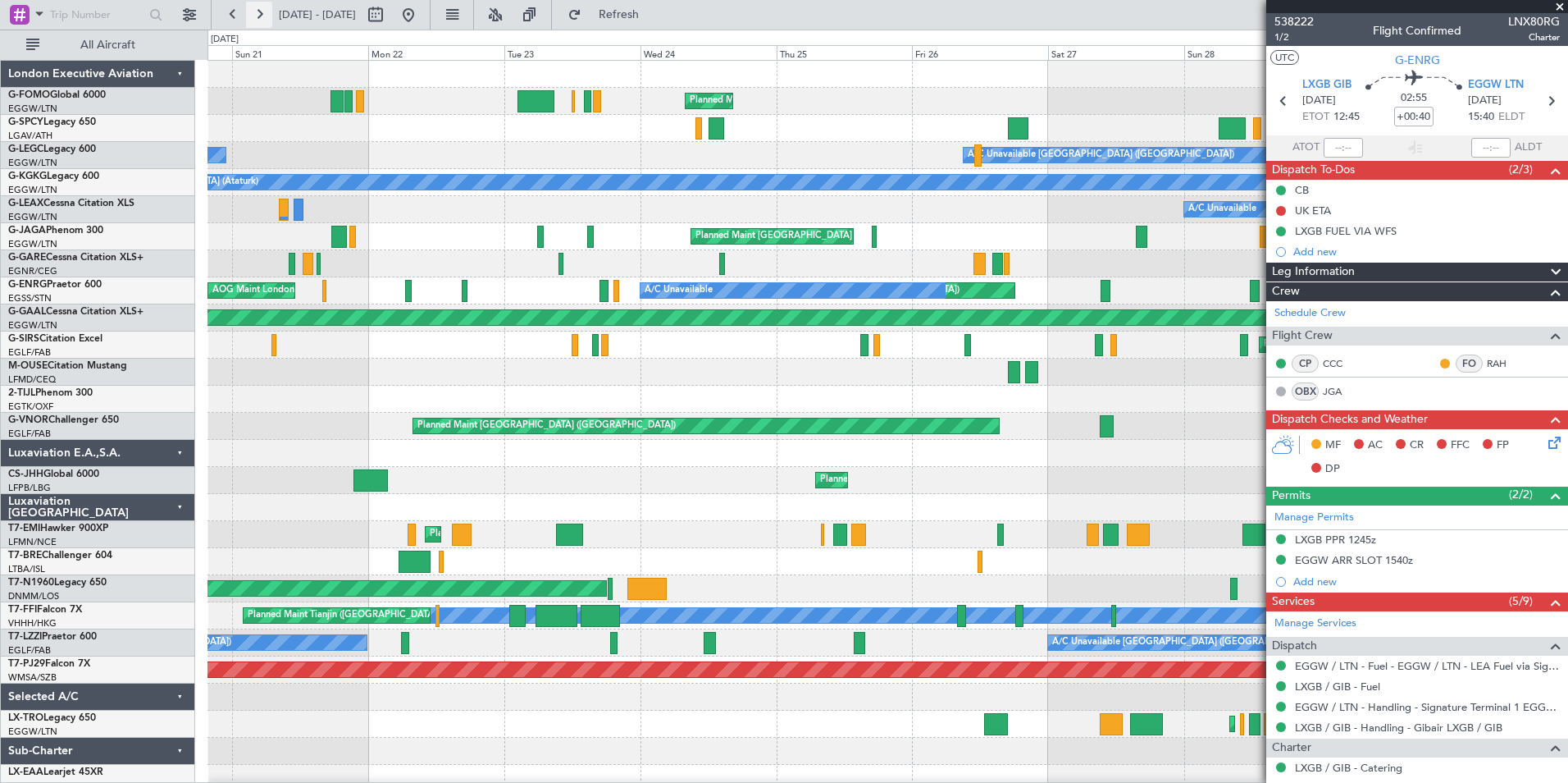
click at [265, 19] on button at bounding box center [259, 15] width 27 height 27
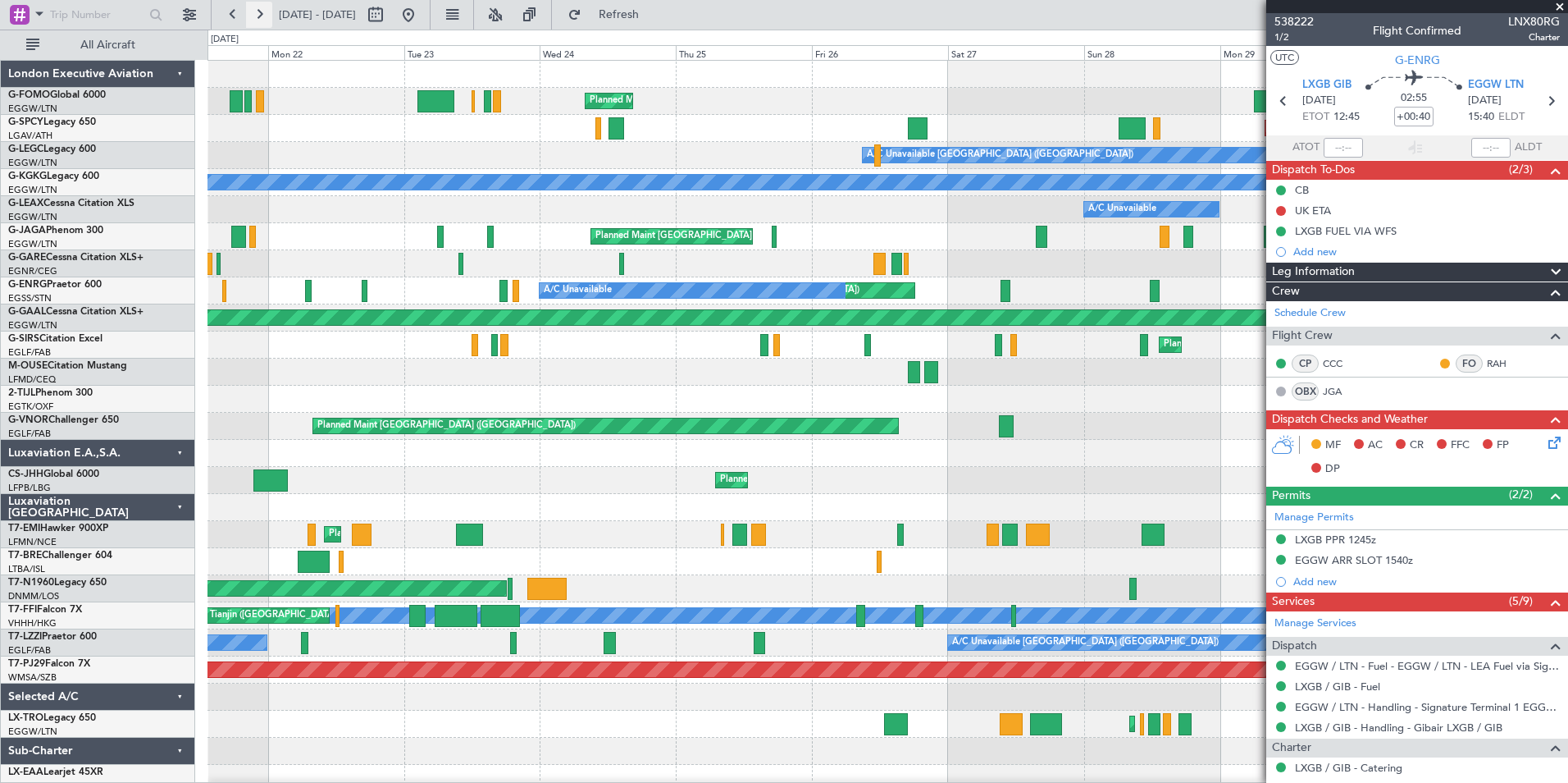
click at [265, 19] on button at bounding box center [259, 15] width 27 height 27
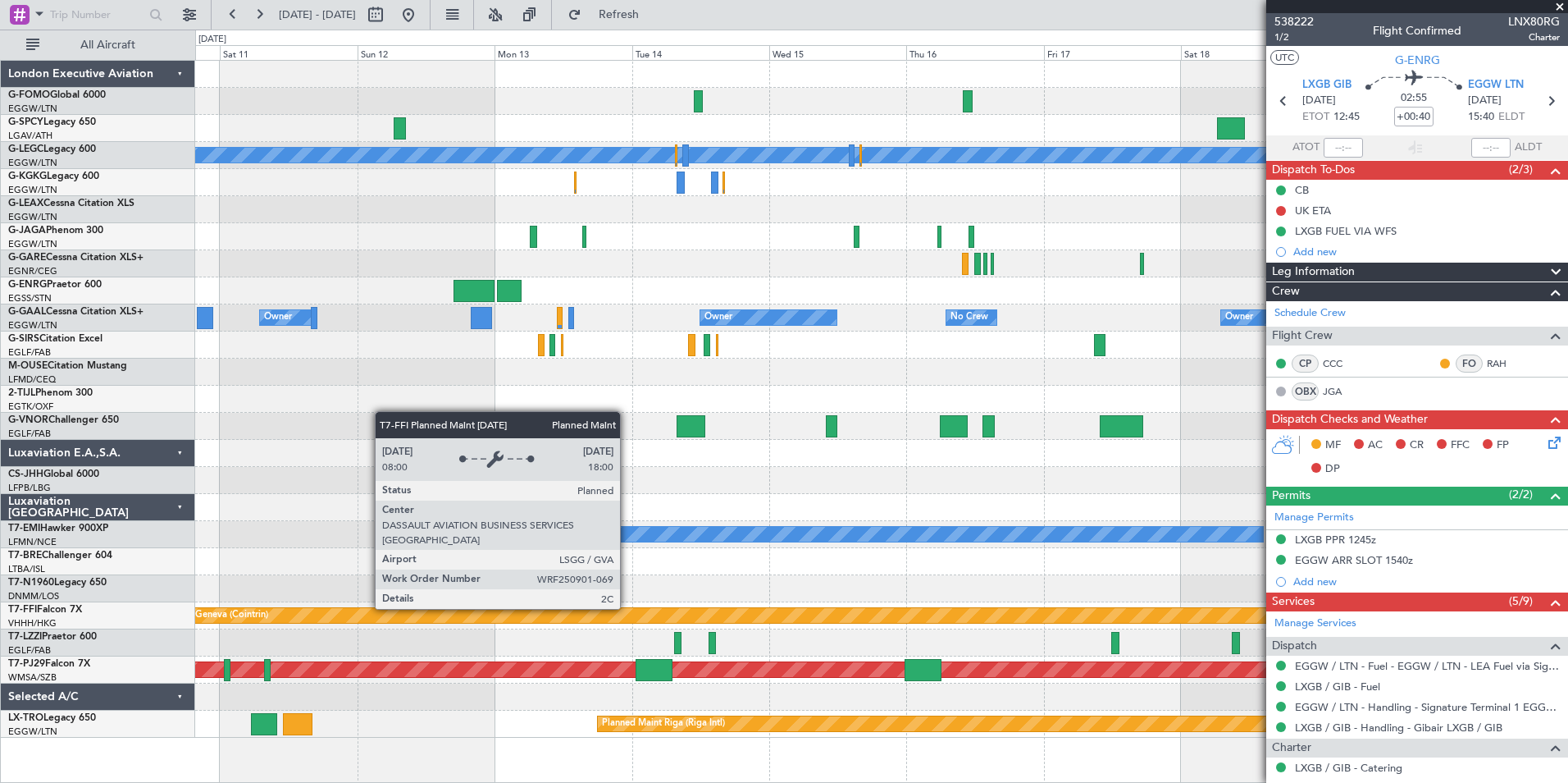
drag, startPoint x: 792, startPoint y: 534, endPoint x: 628, endPoint y: 608, distance: 179.9
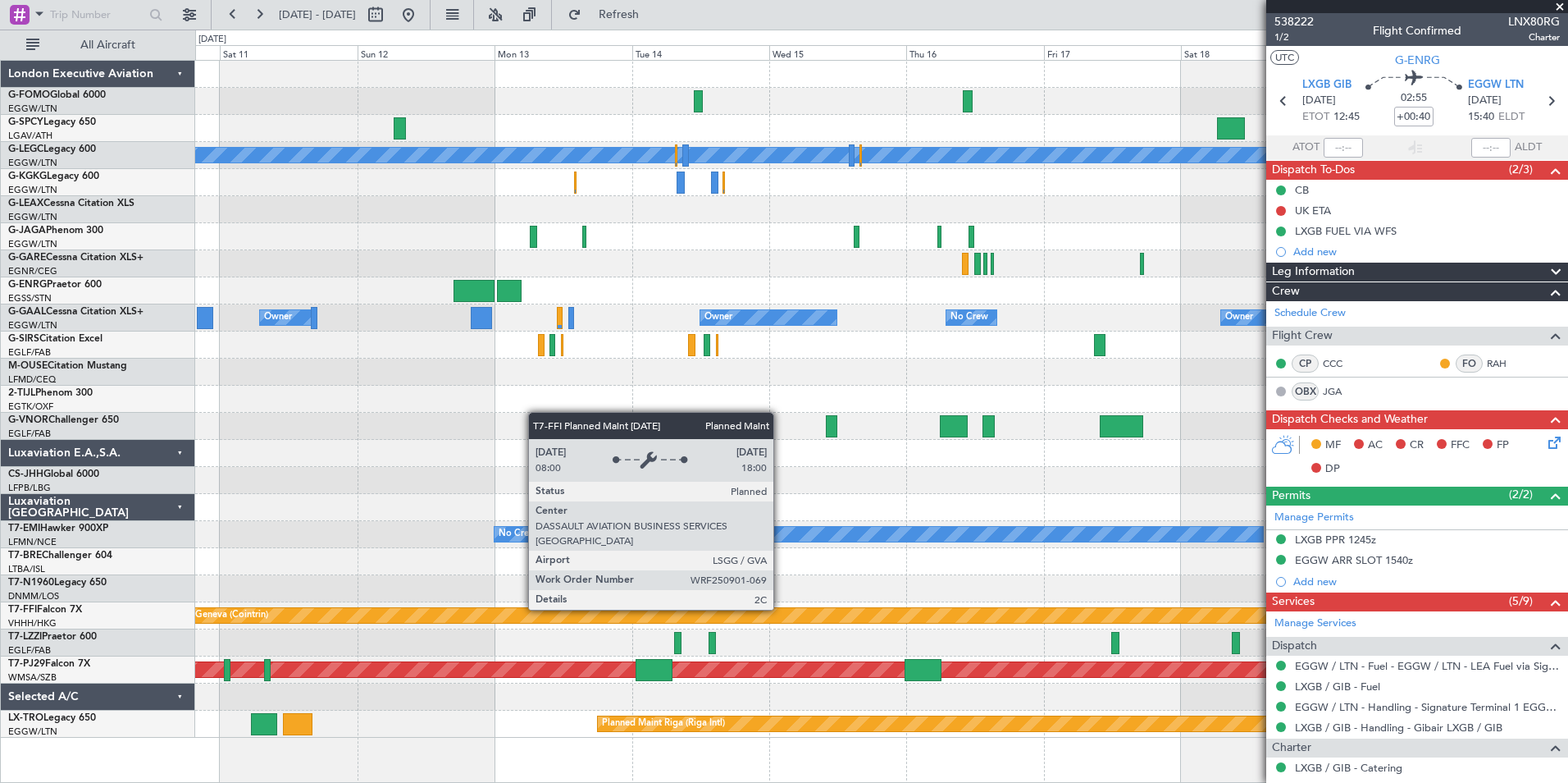
drag, startPoint x: 628, startPoint y: 608, endPoint x: 781, endPoint y: 609, distance: 153.0
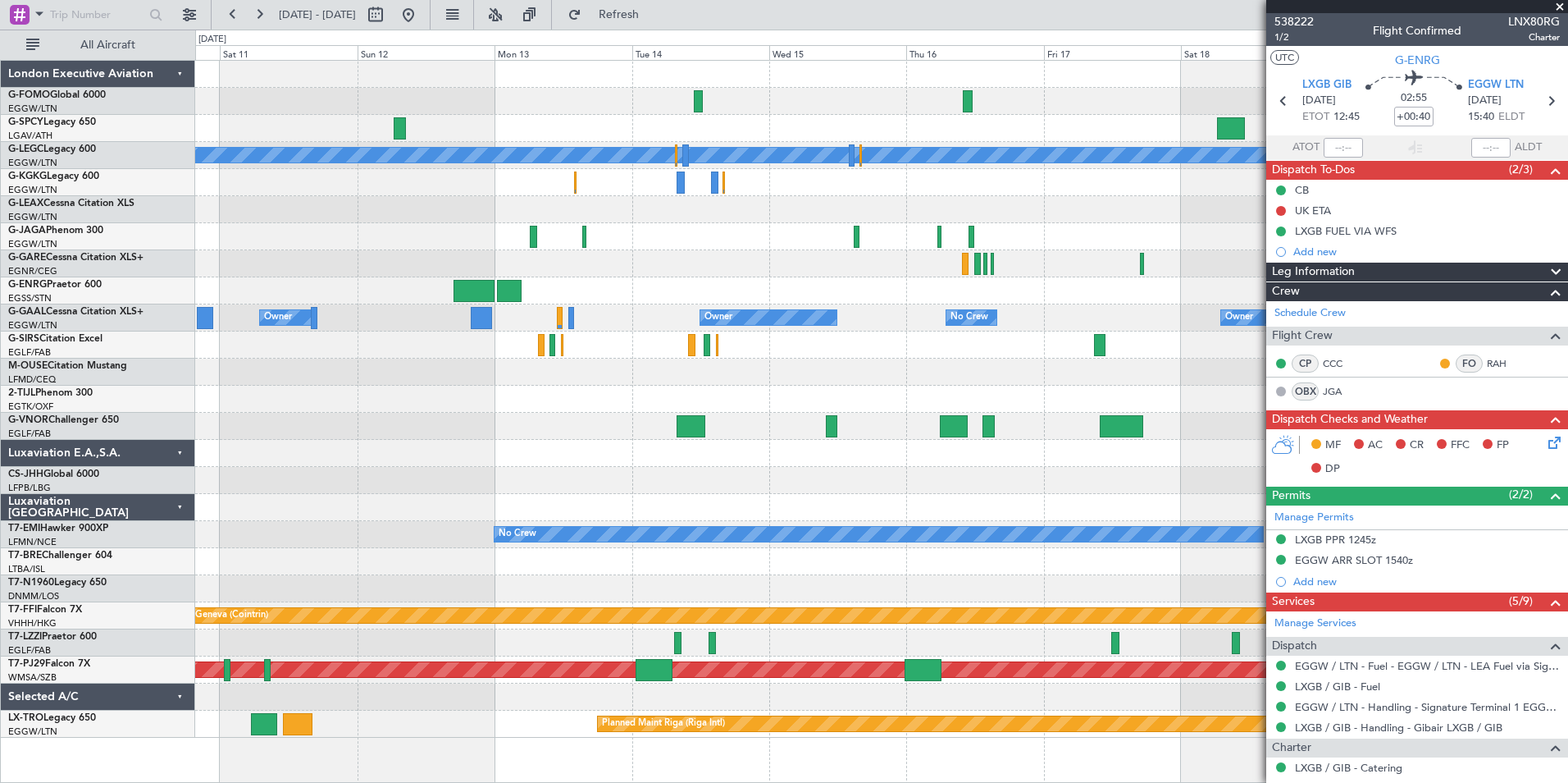
drag, startPoint x: 781, startPoint y: 609, endPoint x: 1130, endPoint y: 565, distance: 351.8
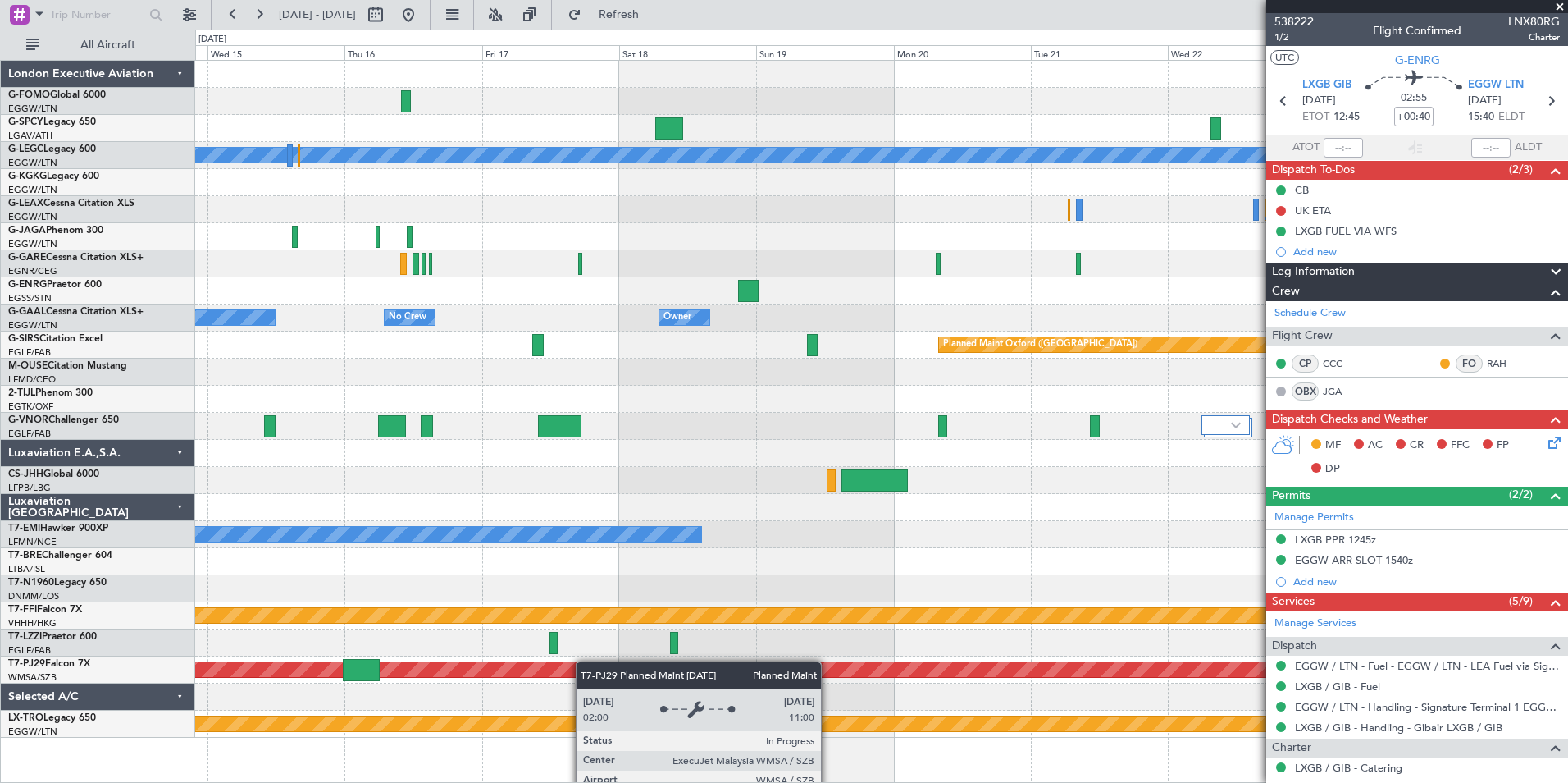
click at [568, 666] on div "A/C Unavailable London (Luton) Owner Owner No Crew Owner Owner Planned Maint Ox…" at bounding box center [881, 399] width 1372 height 677
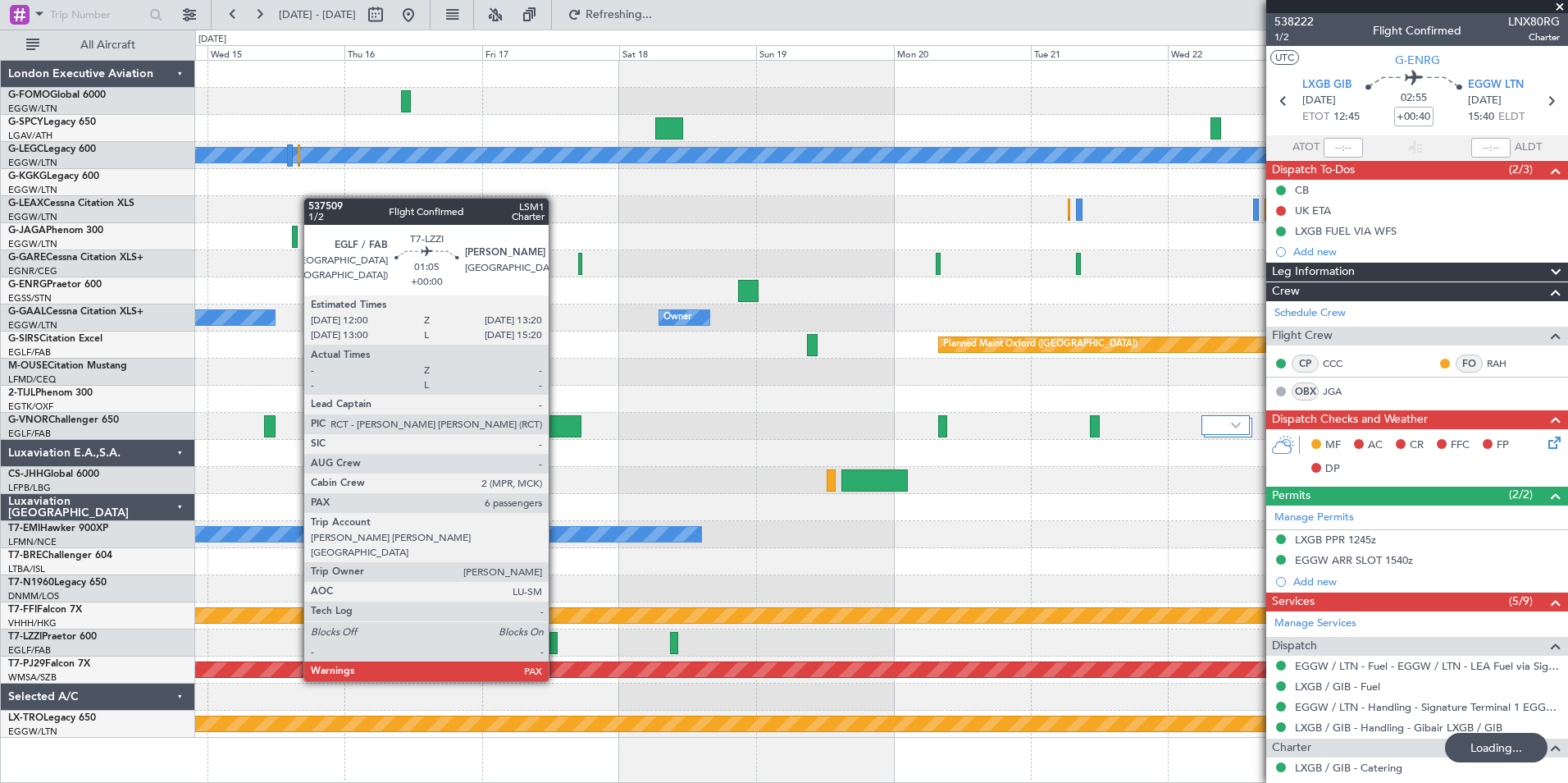
click at [556, 650] on div at bounding box center [554, 643] width 8 height 22
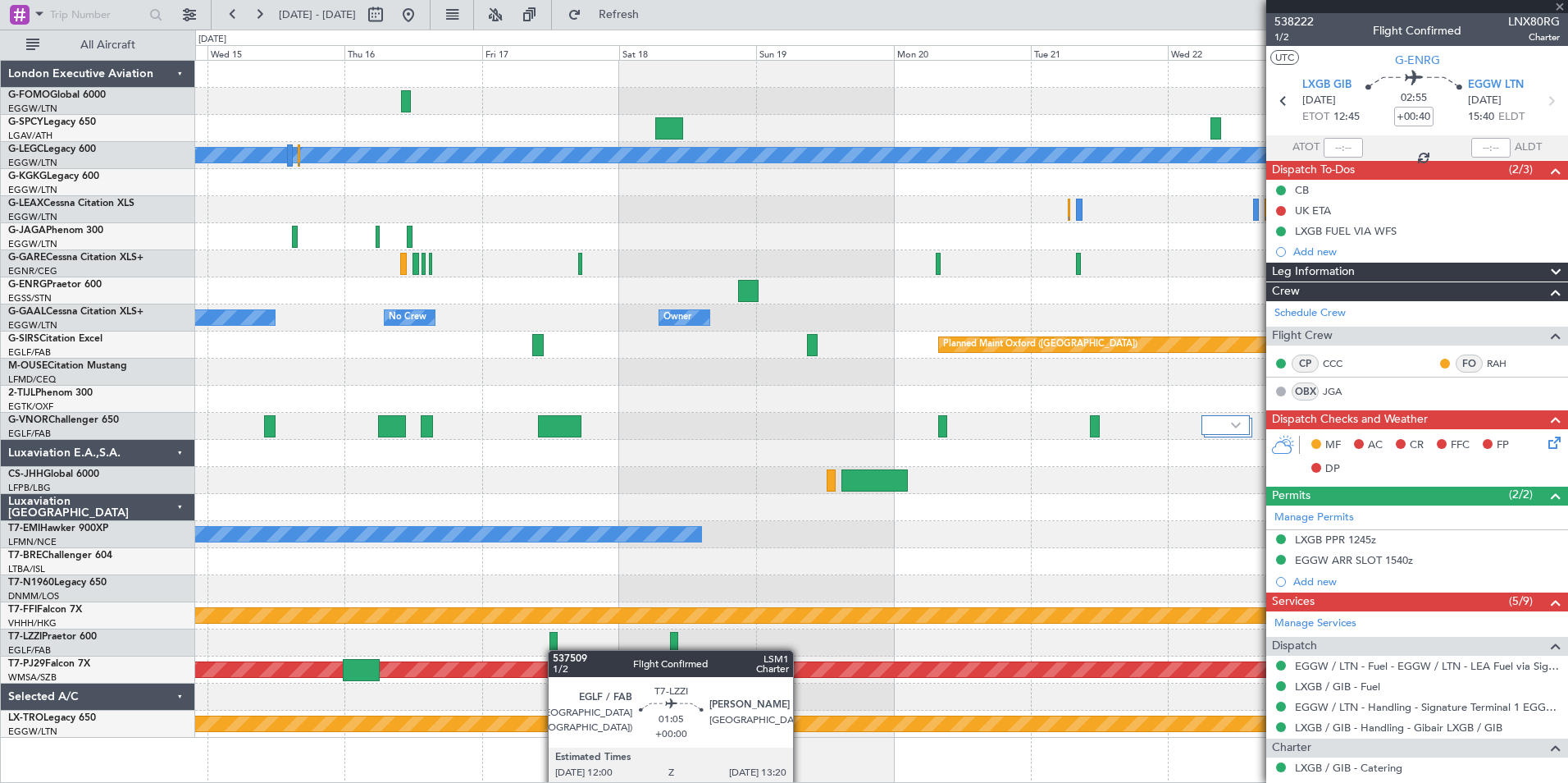
type input "6"
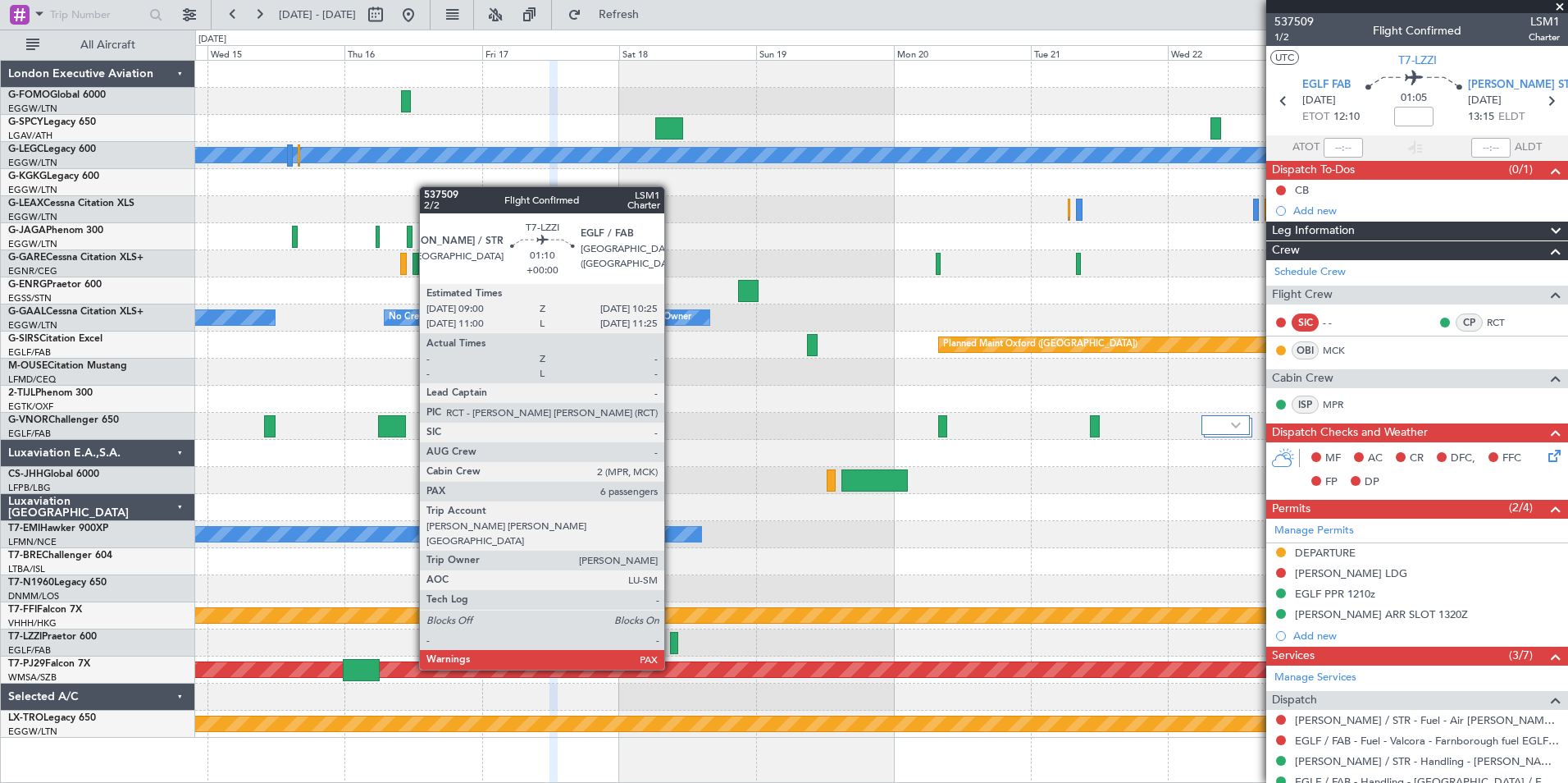
click at [672, 639] on div at bounding box center [674, 643] width 8 height 22
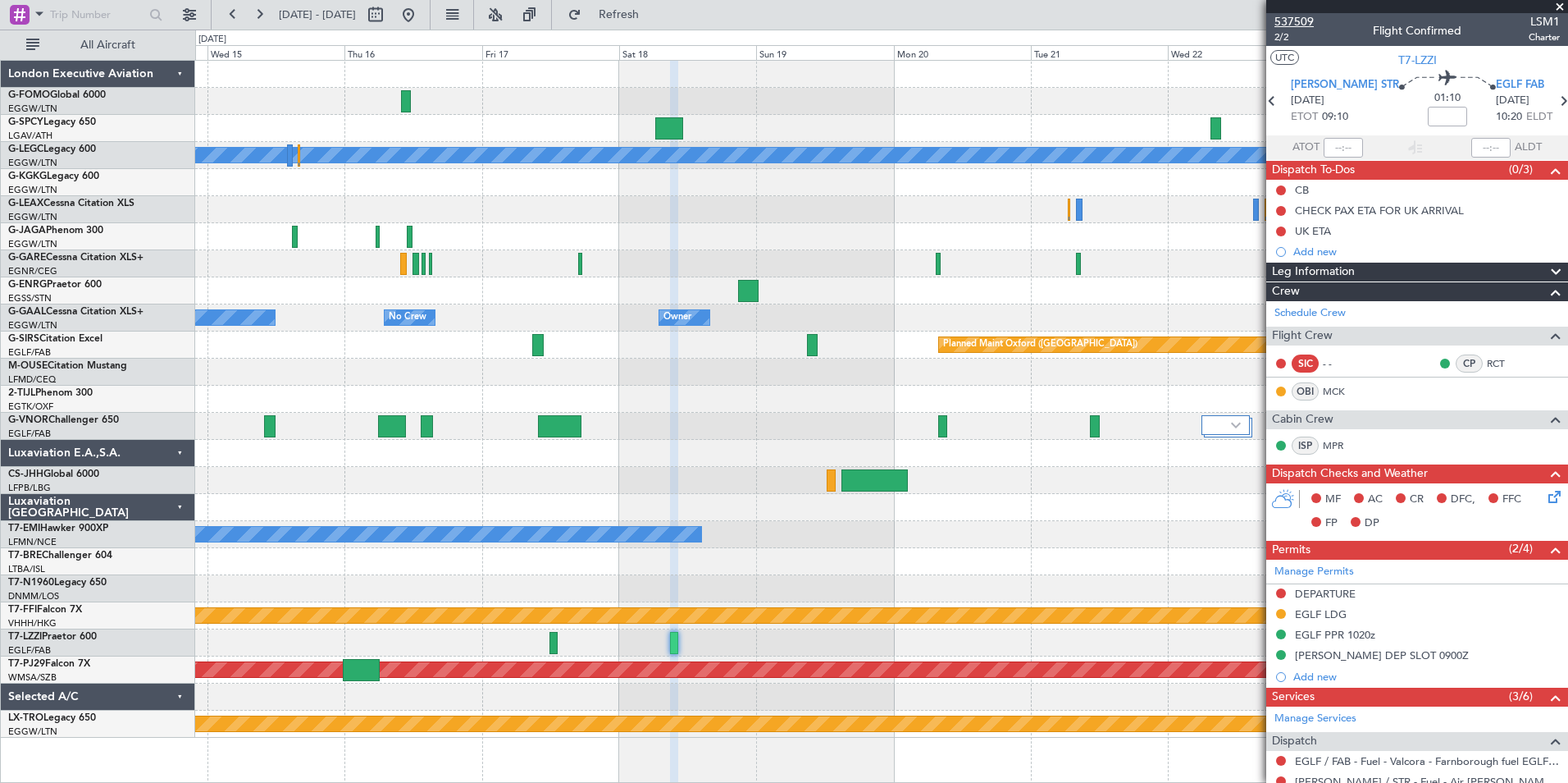
click at [1286, 17] on span "537509" at bounding box center [1294, 21] width 39 height 17
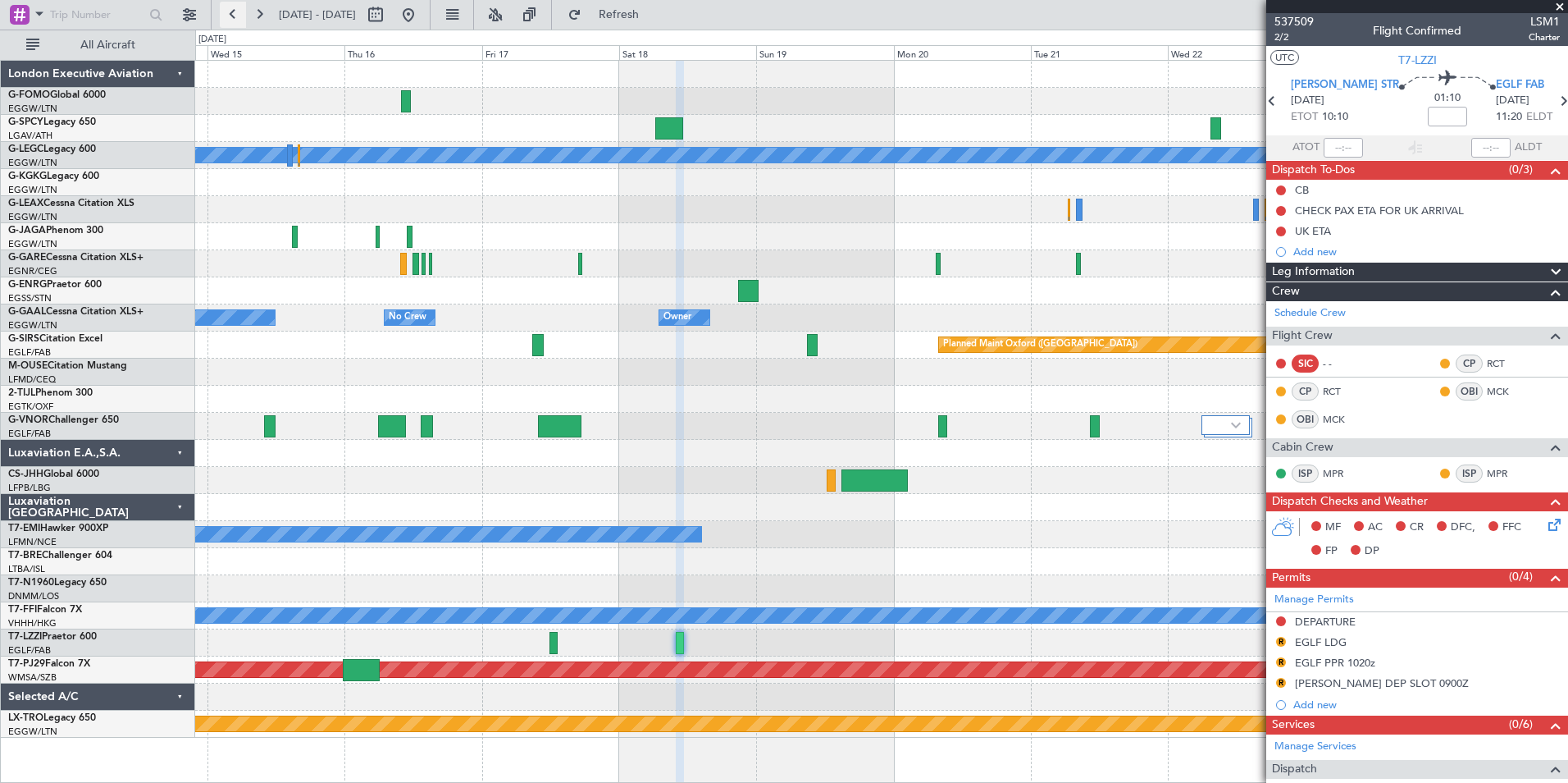
click at [239, 17] on button at bounding box center [233, 15] width 27 height 27
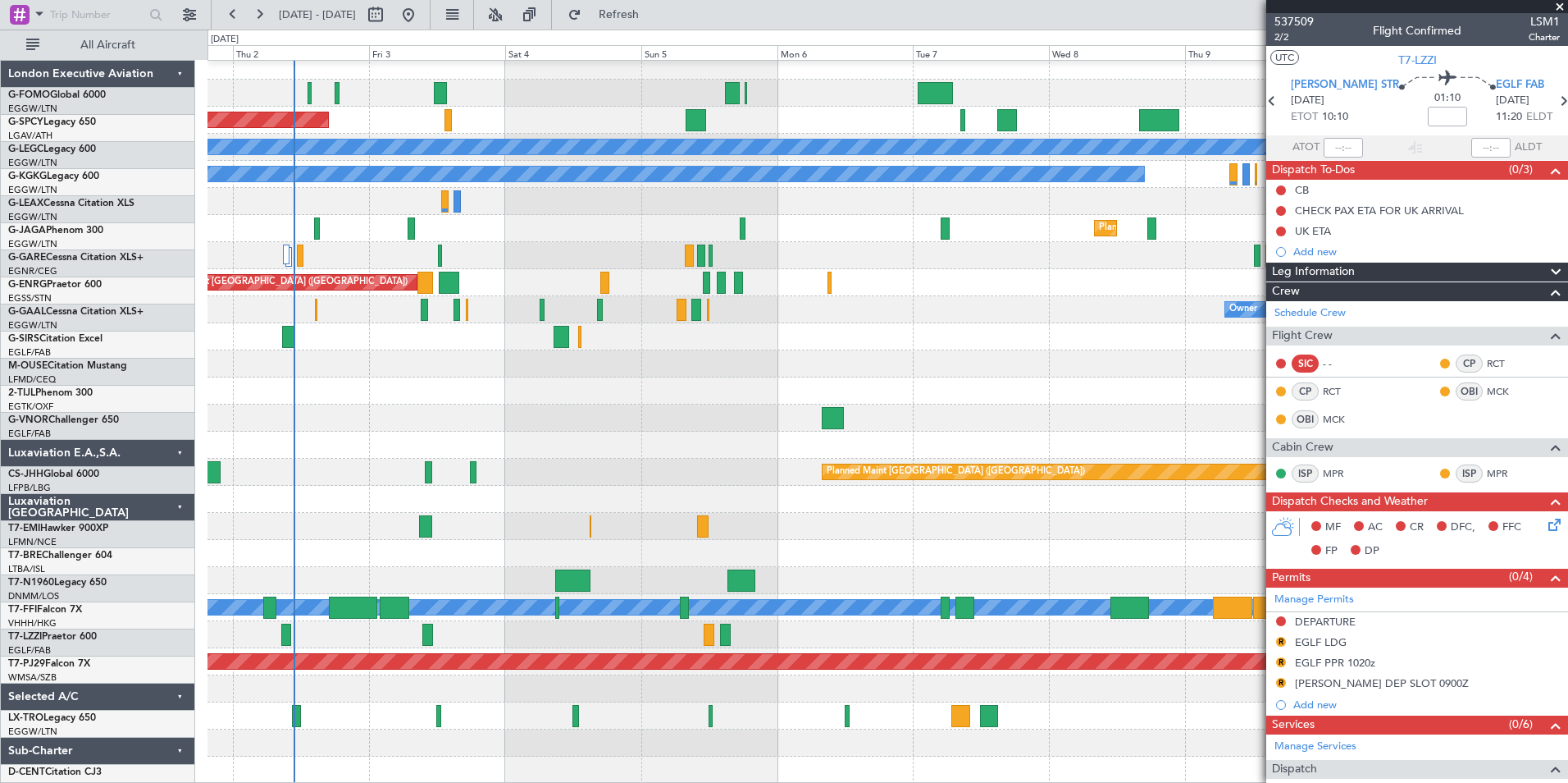
scroll to position [8, 0]
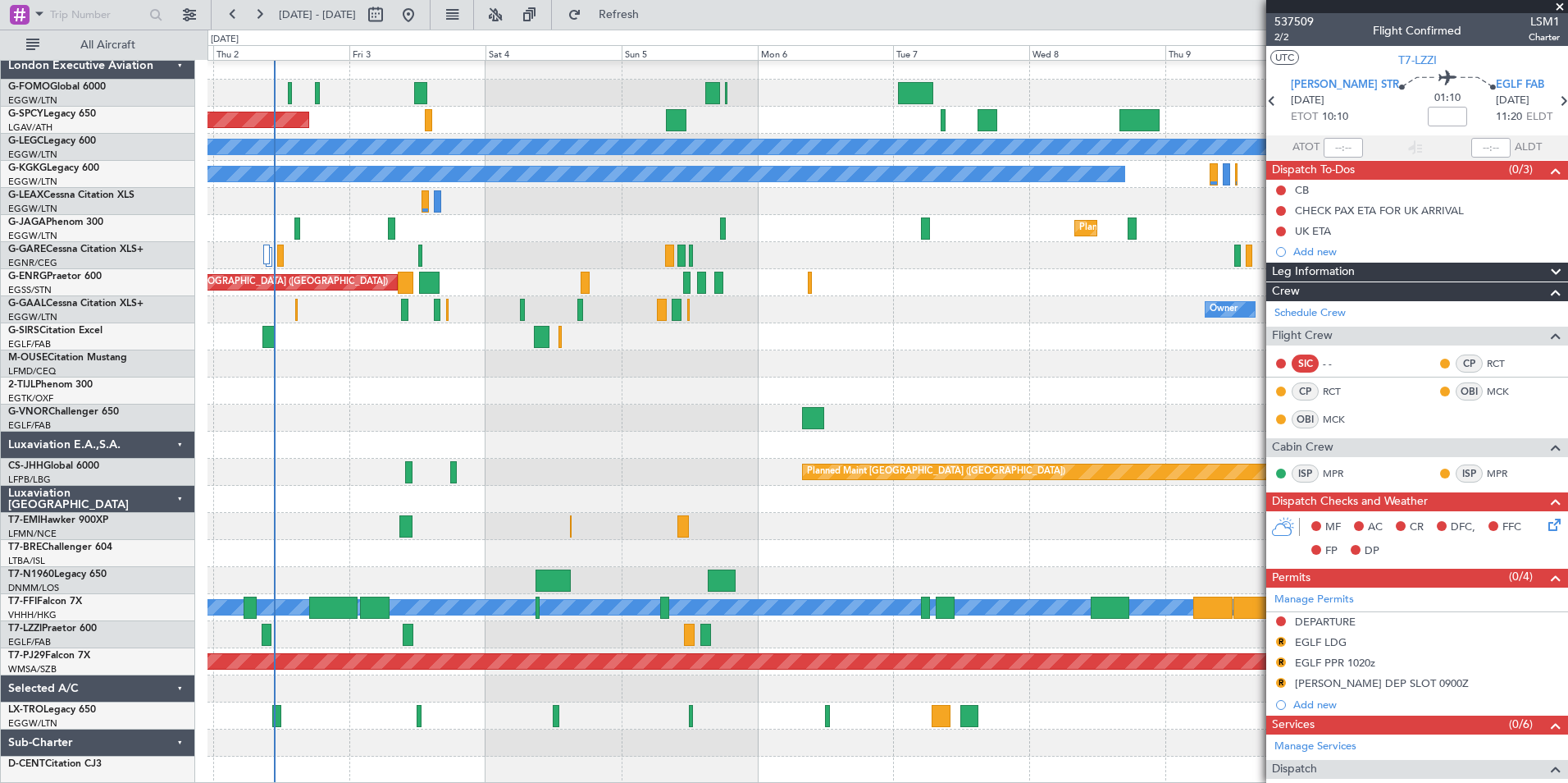
click at [751, 452] on div "Planned Maint Bremen A/C Unavailable London (Luton) A/C Unavailable Istanbul (A…" at bounding box center [887, 418] width 1360 height 731
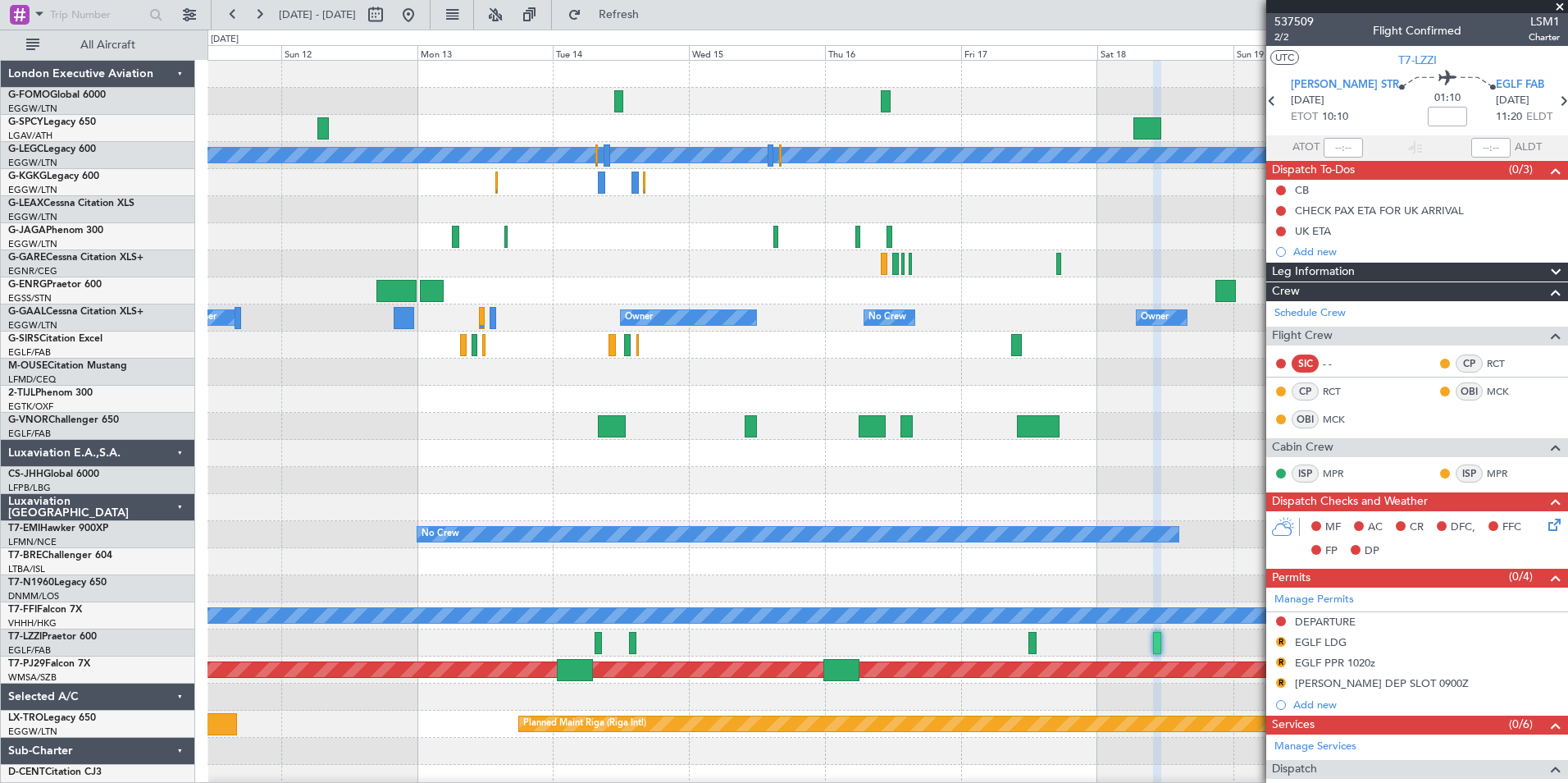
click at [0, 566] on html "01 Oct 2025 - 11 Oct 2025 Refresh Quick Links All Aircraft A/C Unavailable Lond…" at bounding box center [784, 391] width 1568 height 783
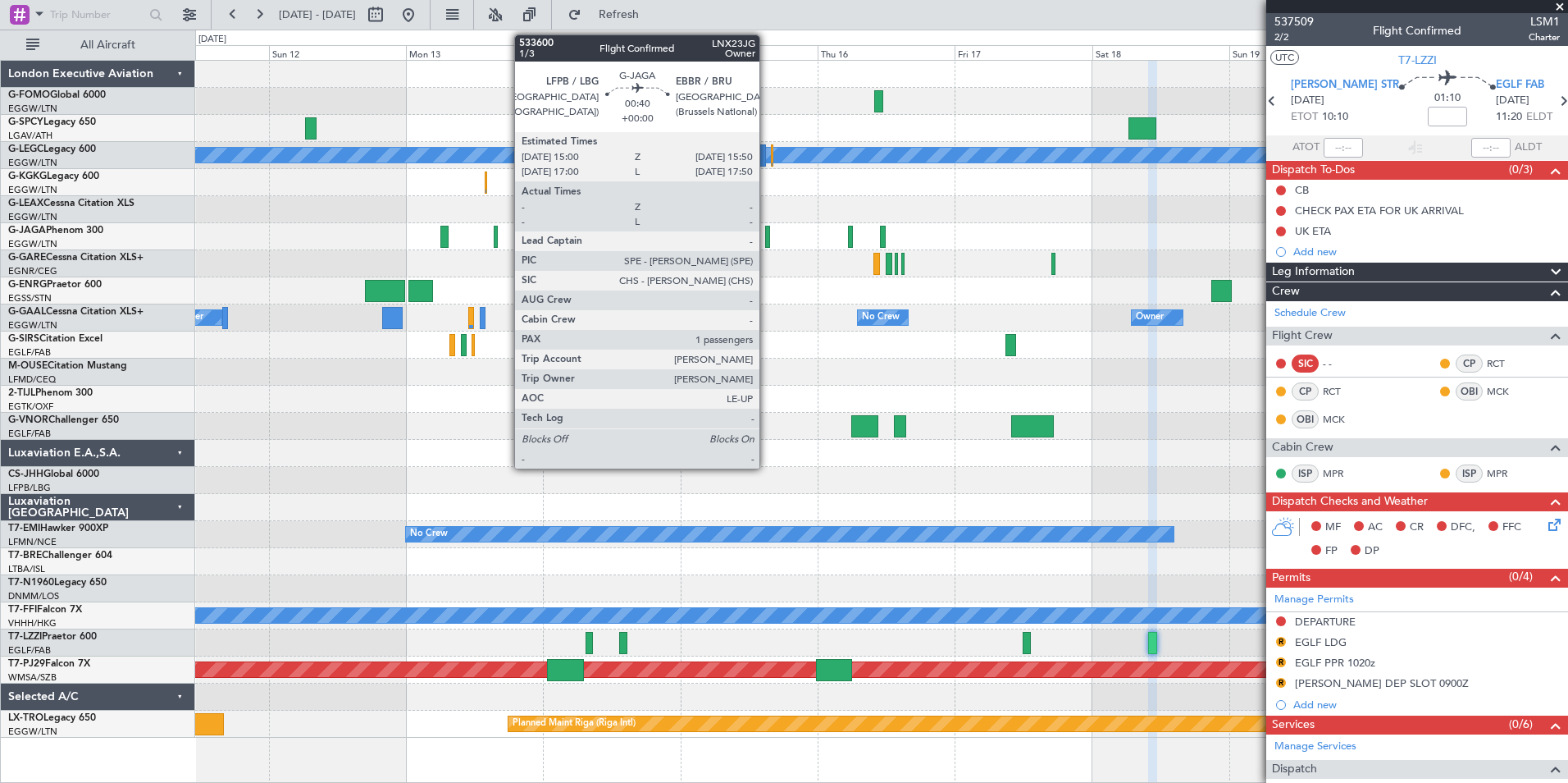
click at [767, 238] on div at bounding box center [767, 237] width 5 height 22
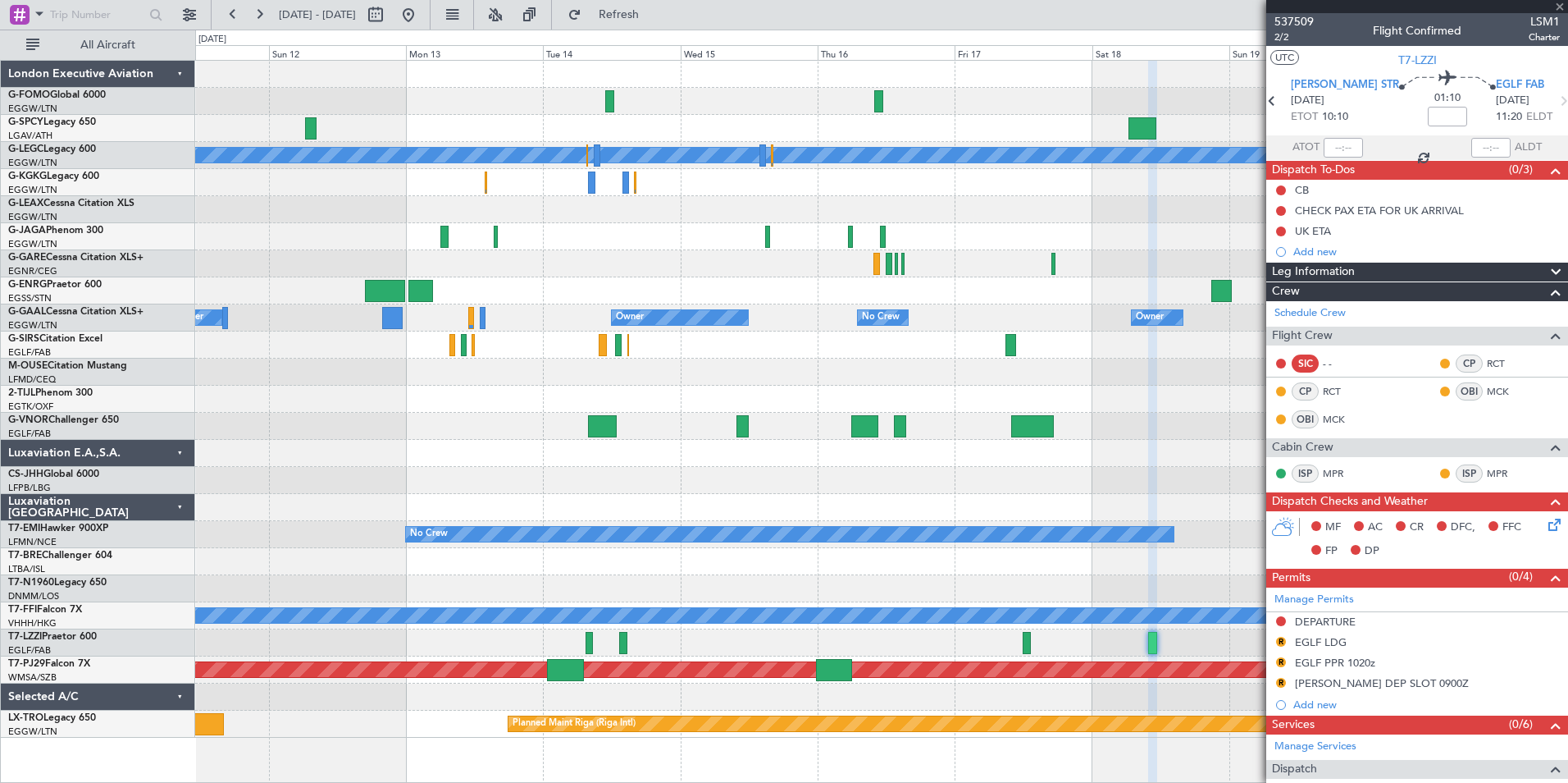
type input "1"
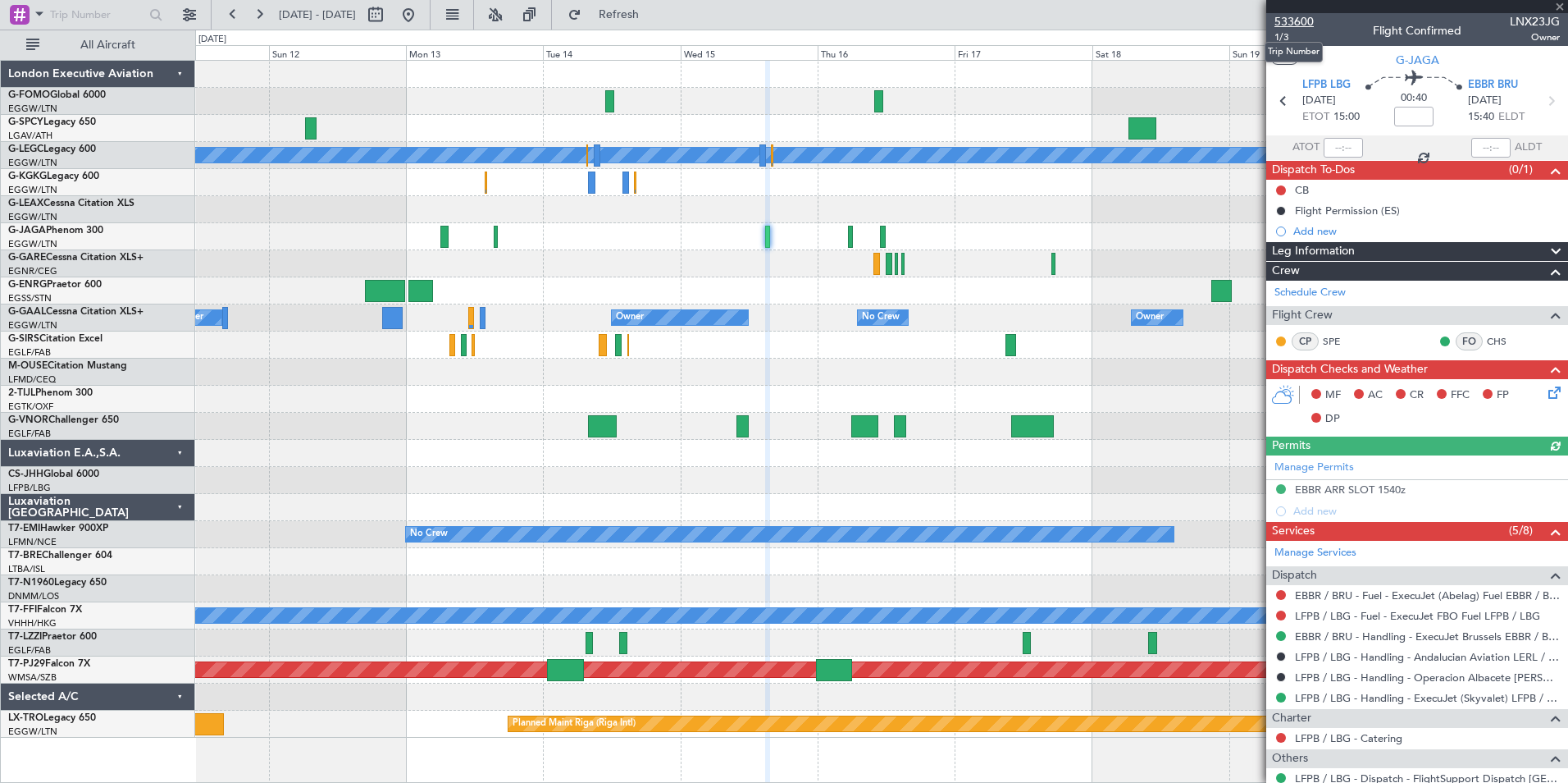
click at [1301, 21] on span "533600" at bounding box center [1294, 21] width 39 height 17
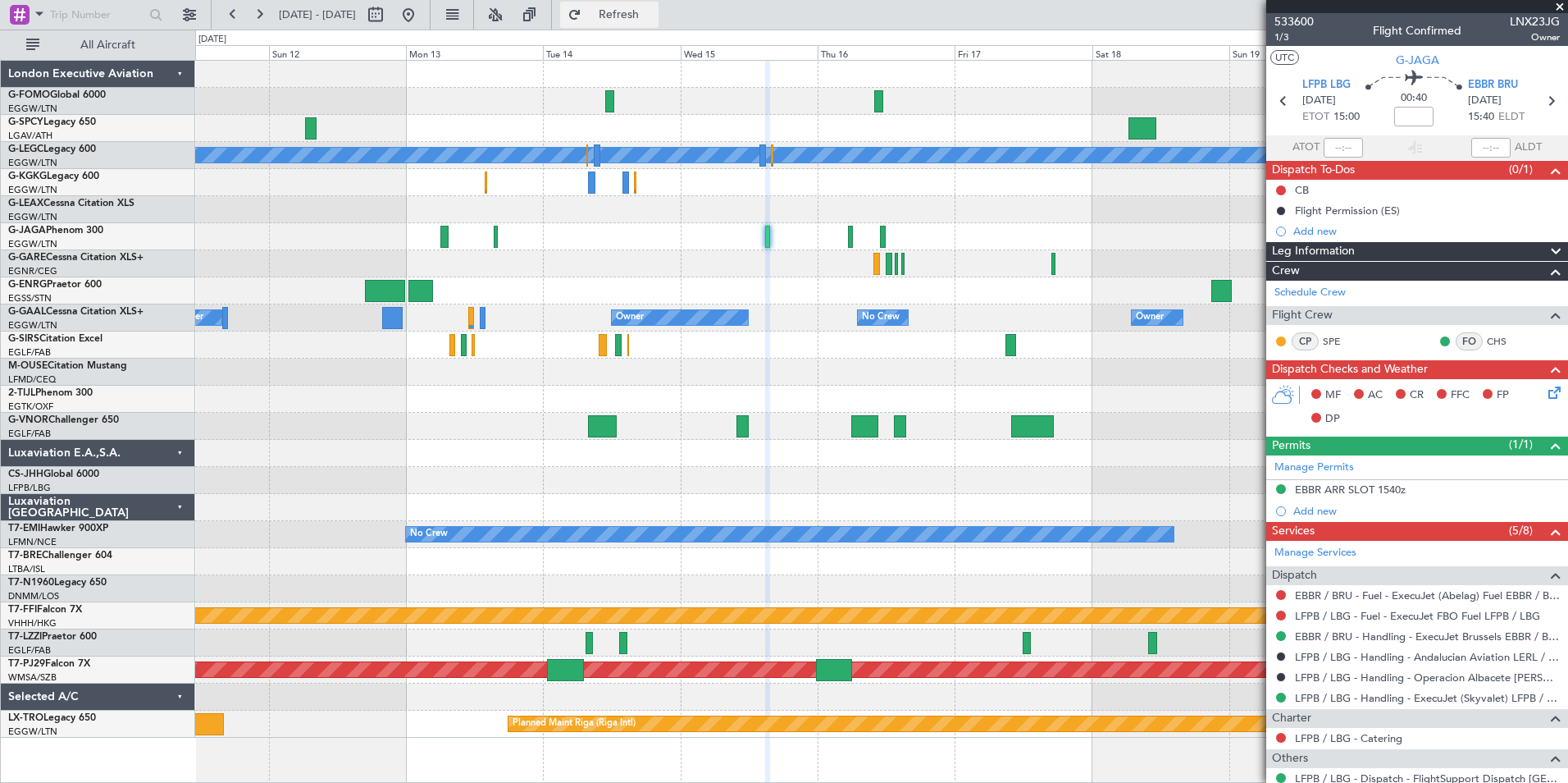
click at [653, 13] on span "Refresh" at bounding box center [619, 15] width 69 height 12
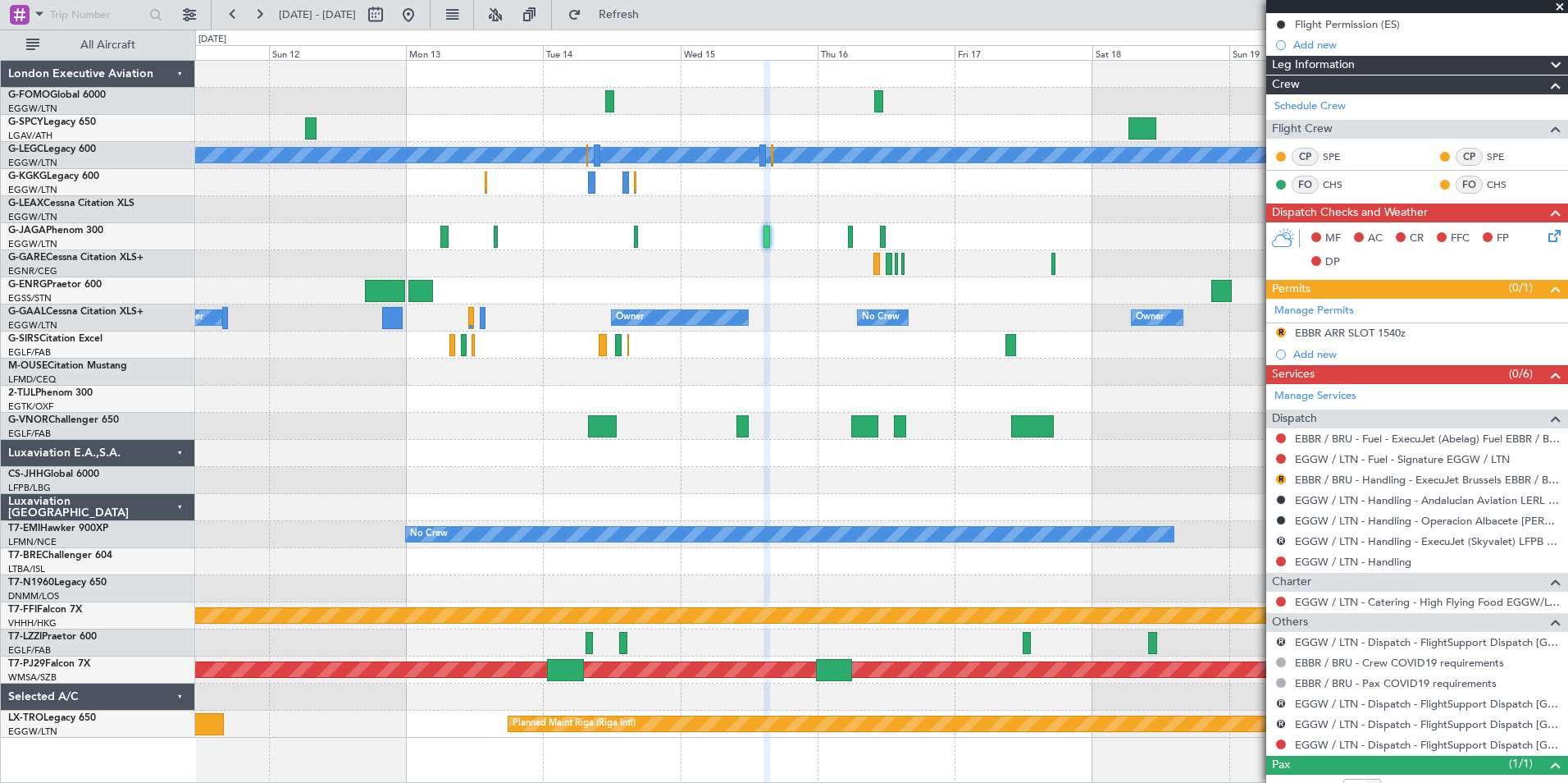
scroll to position [230, 0]
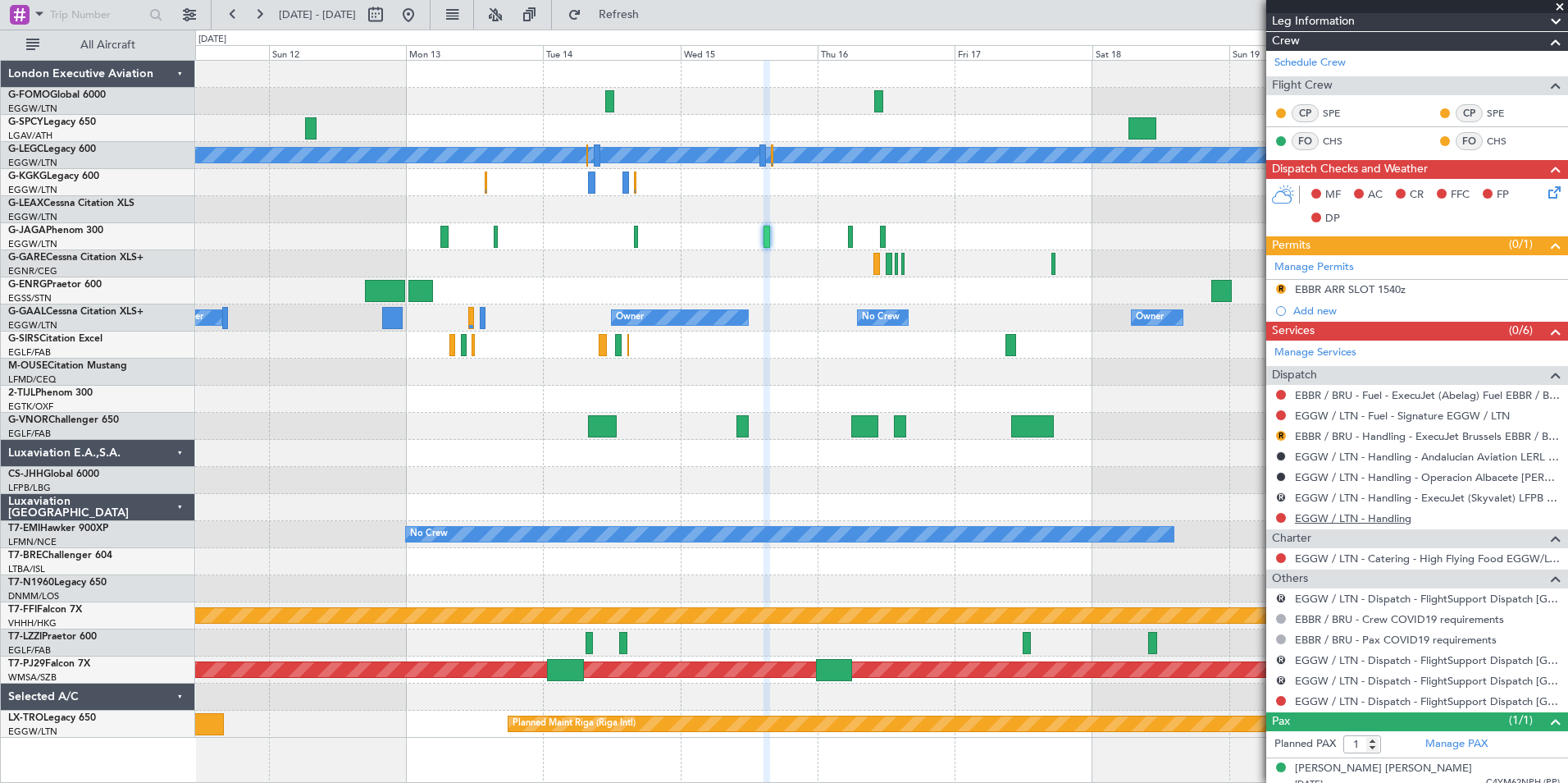
click at [1341, 517] on link "EGGW / LTN - Handling" at bounding box center [1353, 518] width 116 height 14
click at [653, 19] on span "Refresh" at bounding box center [619, 15] width 69 height 12
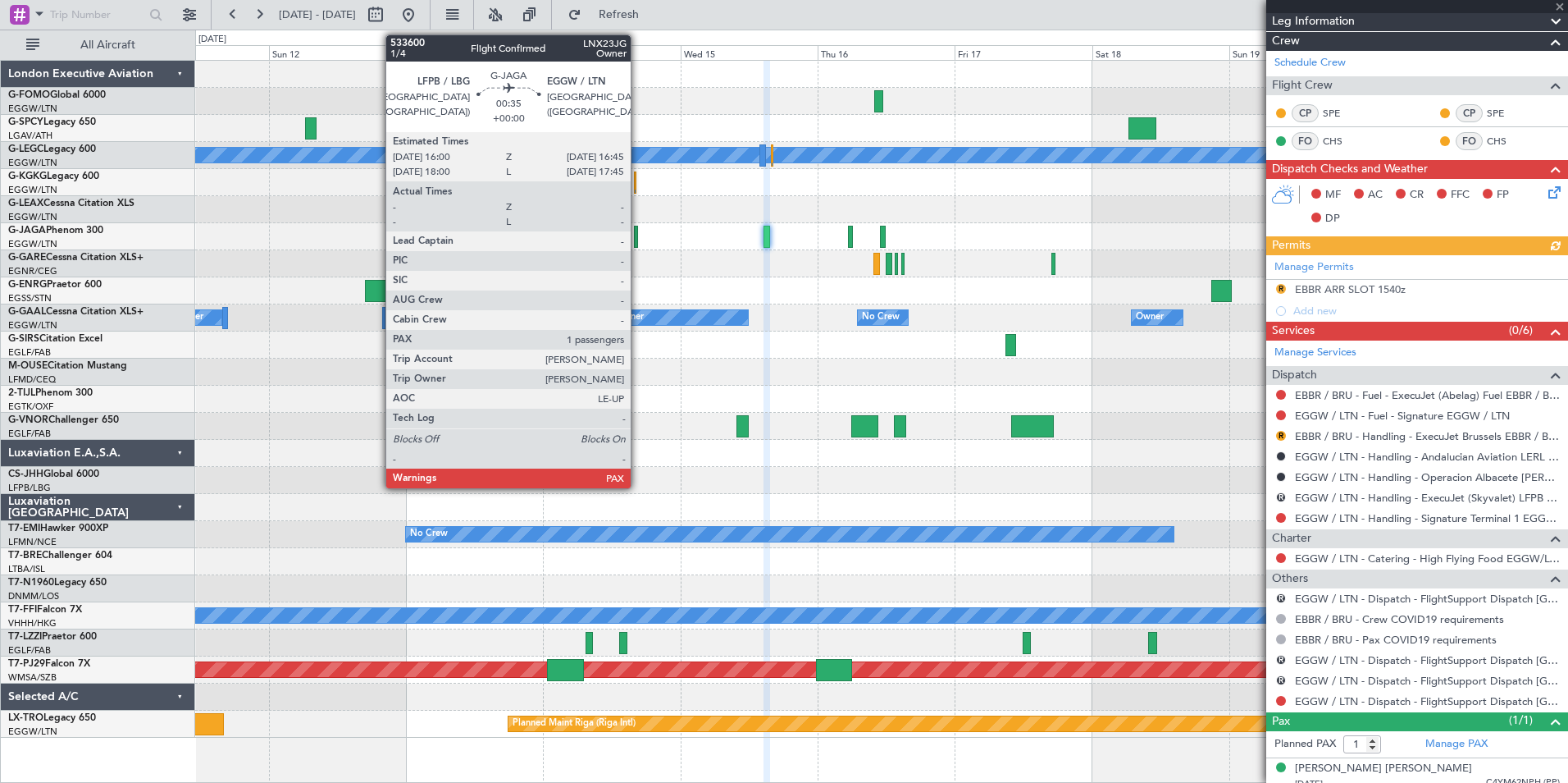
click at [638, 240] on div at bounding box center [635, 237] width 5 height 22
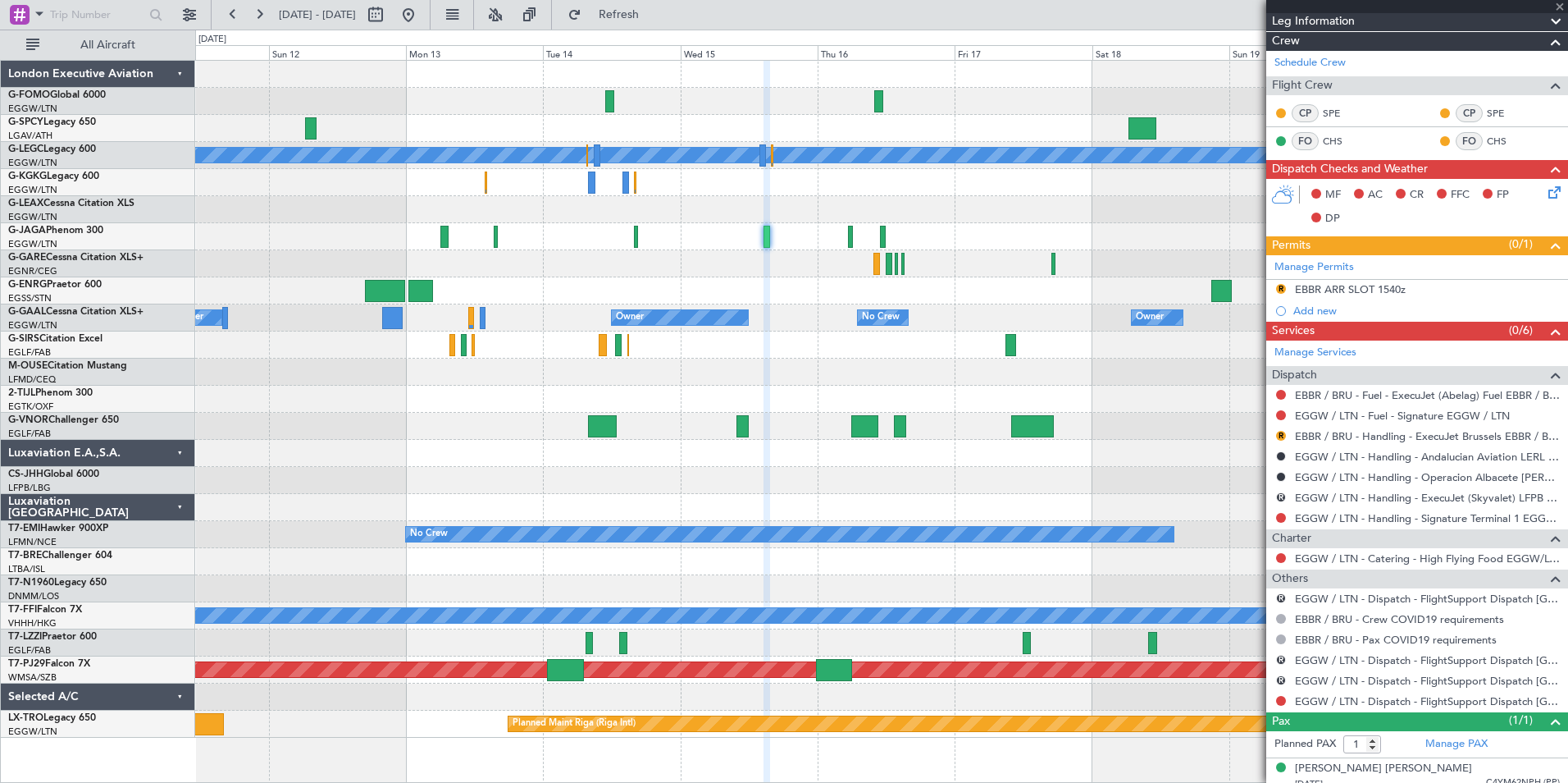
scroll to position [0, 0]
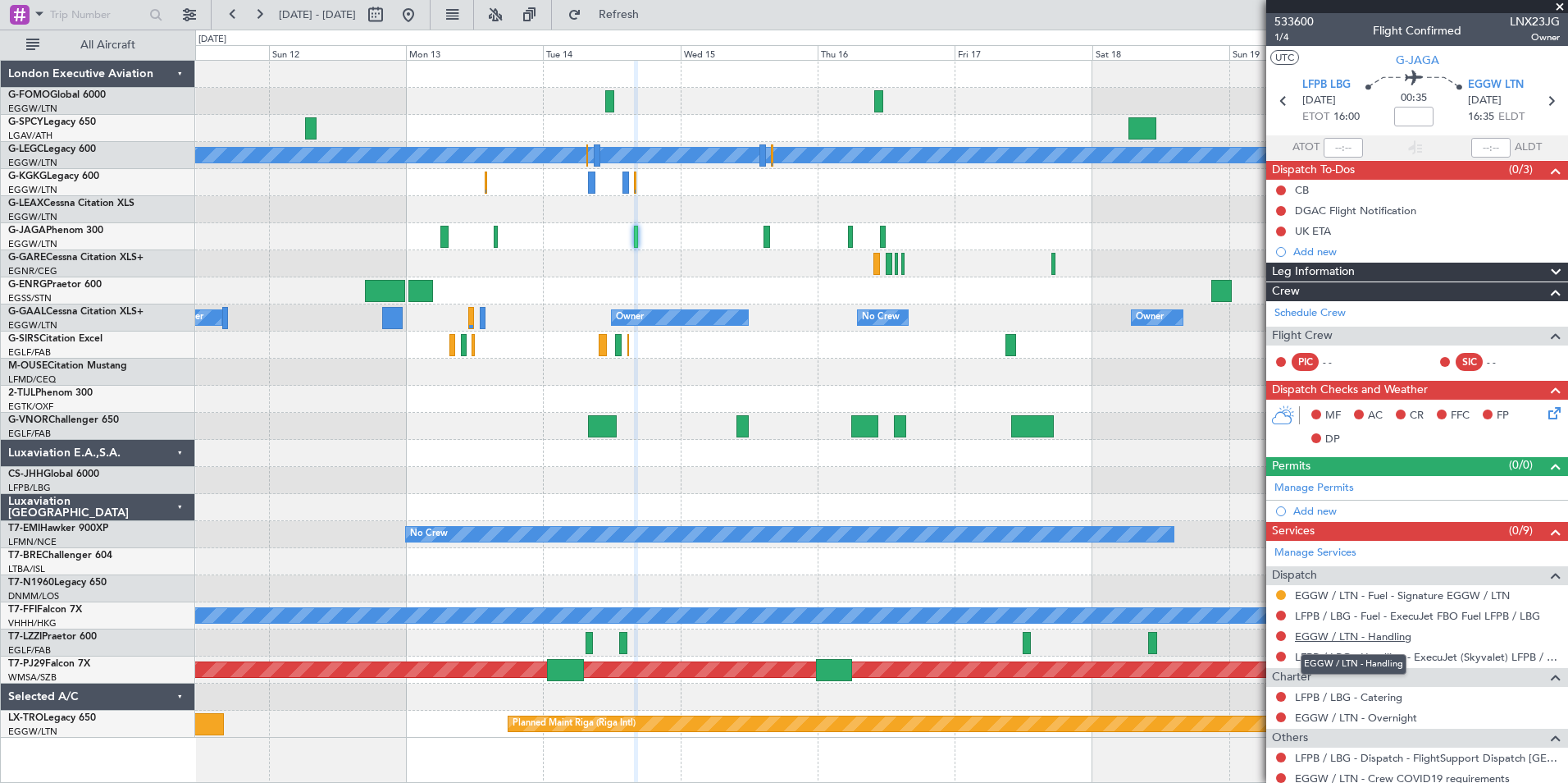
click at [1323, 640] on link "EGGW / LTN - Handling" at bounding box center [1353, 636] width 116 height 14
click at [642, 14] on span "Refresh" at bounding box center [619, 15] width 69 height 12
click at [1317, 317] on link "Schedule Crew" at bounding box center [1309, 313] width 71 height 17
click at [652, 27] on button "Refresh" at bounding box center [610, 15] width 99 height 27
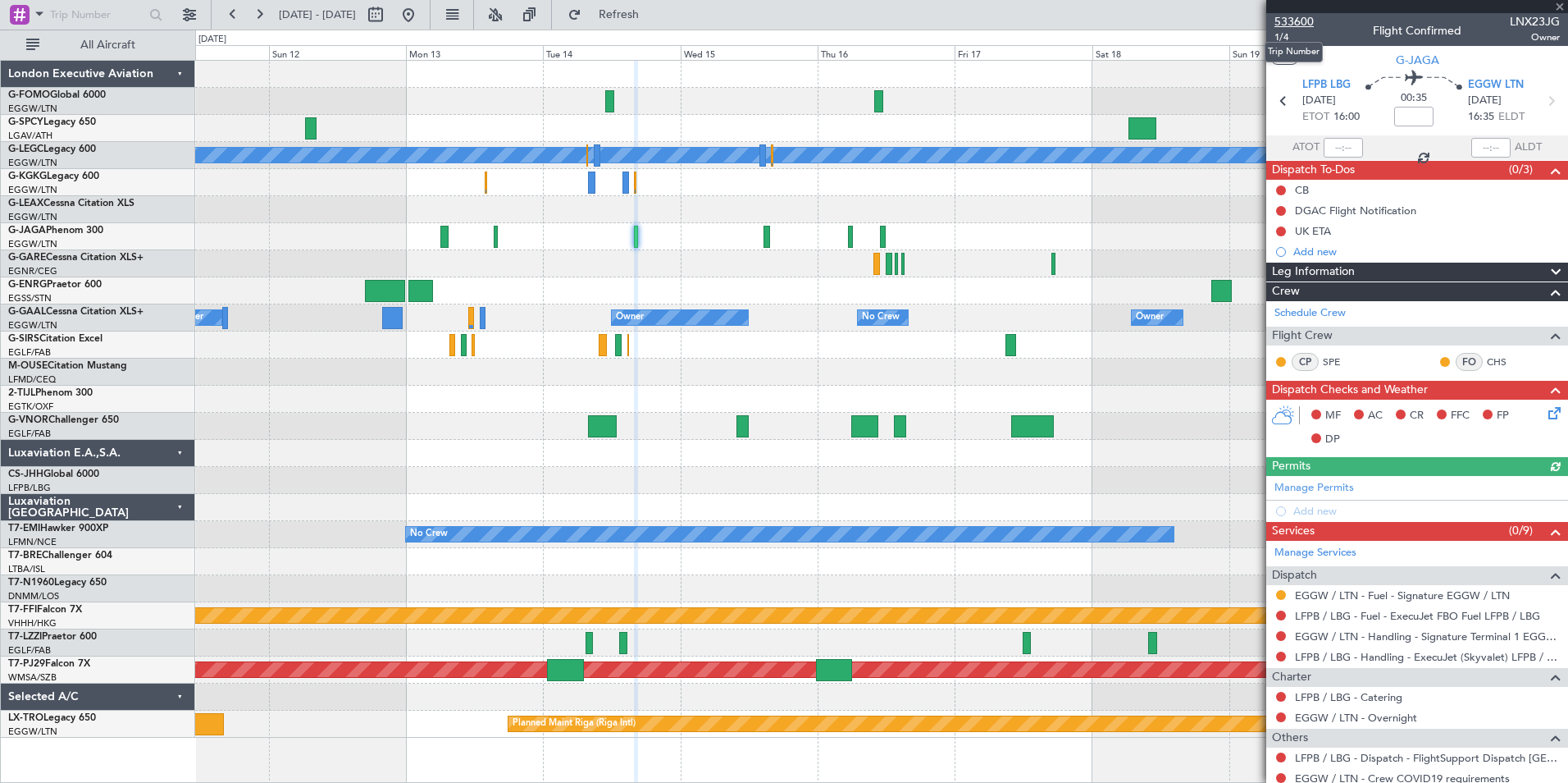
click at [1290, 21] on span "533600" at bounding box center [1294, 21] width 39 height 17
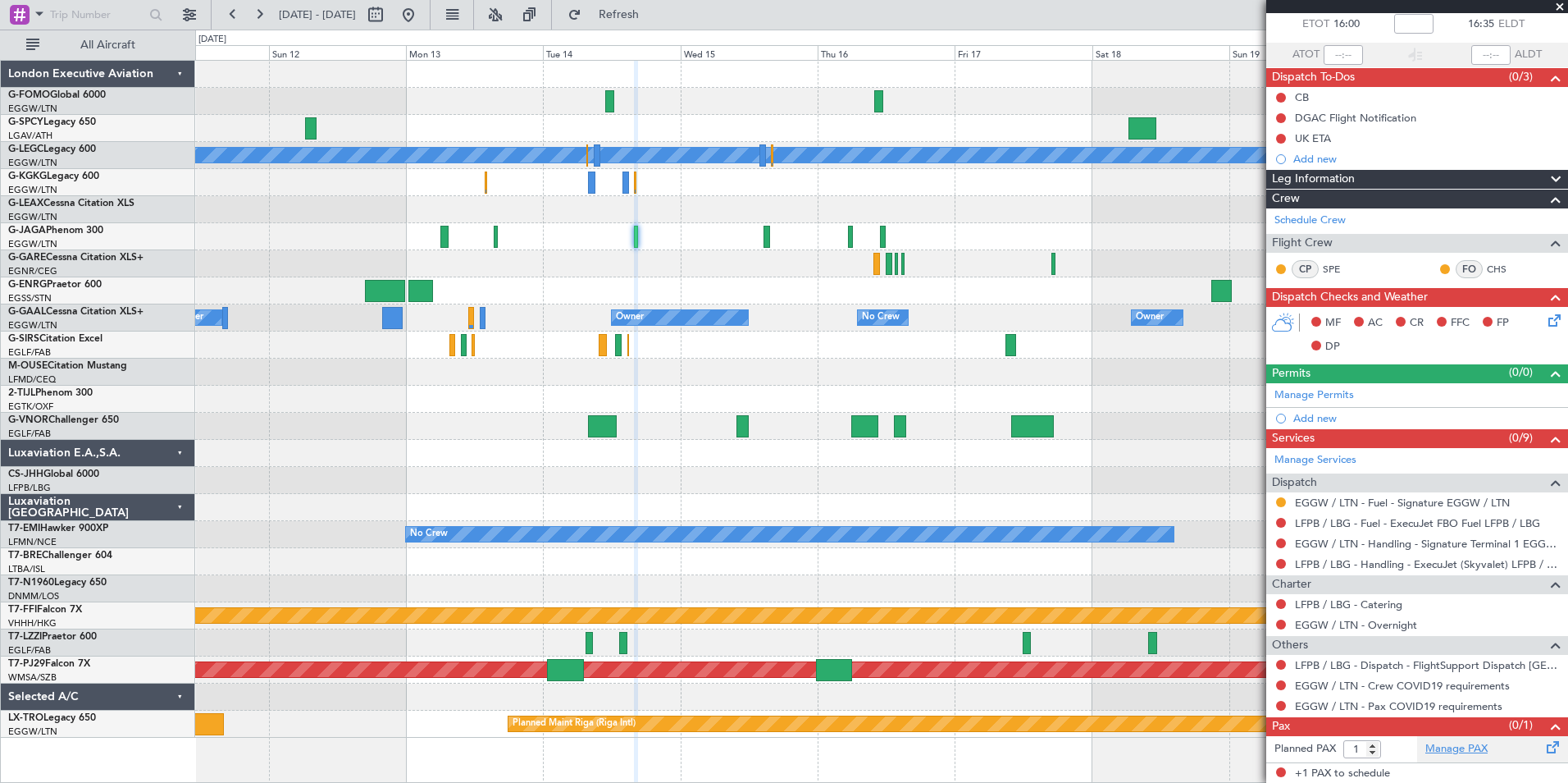
click at [1441, 745] on link "Manage PAX" at bounding box center [1456, 748] width 62 height 17
click at [653, 21] on span "Refresh" at bounding box center [619, 15] width 69 height 12
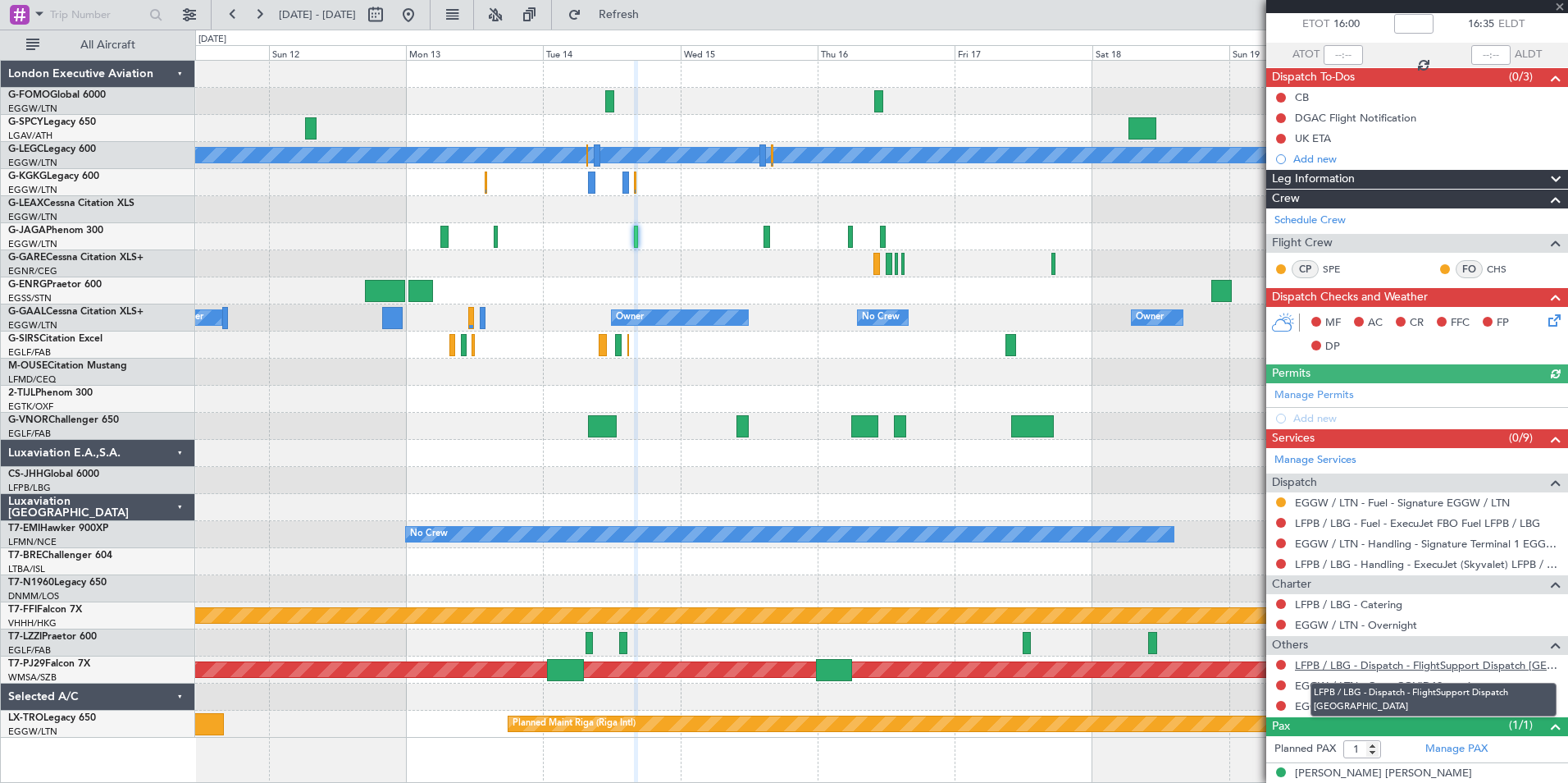
click at [1512, 669] on link "LFPB / LBG - Dispatch - FlightSupport Dispatch UK" at bounding box center [1427, 665] width 264 height 14
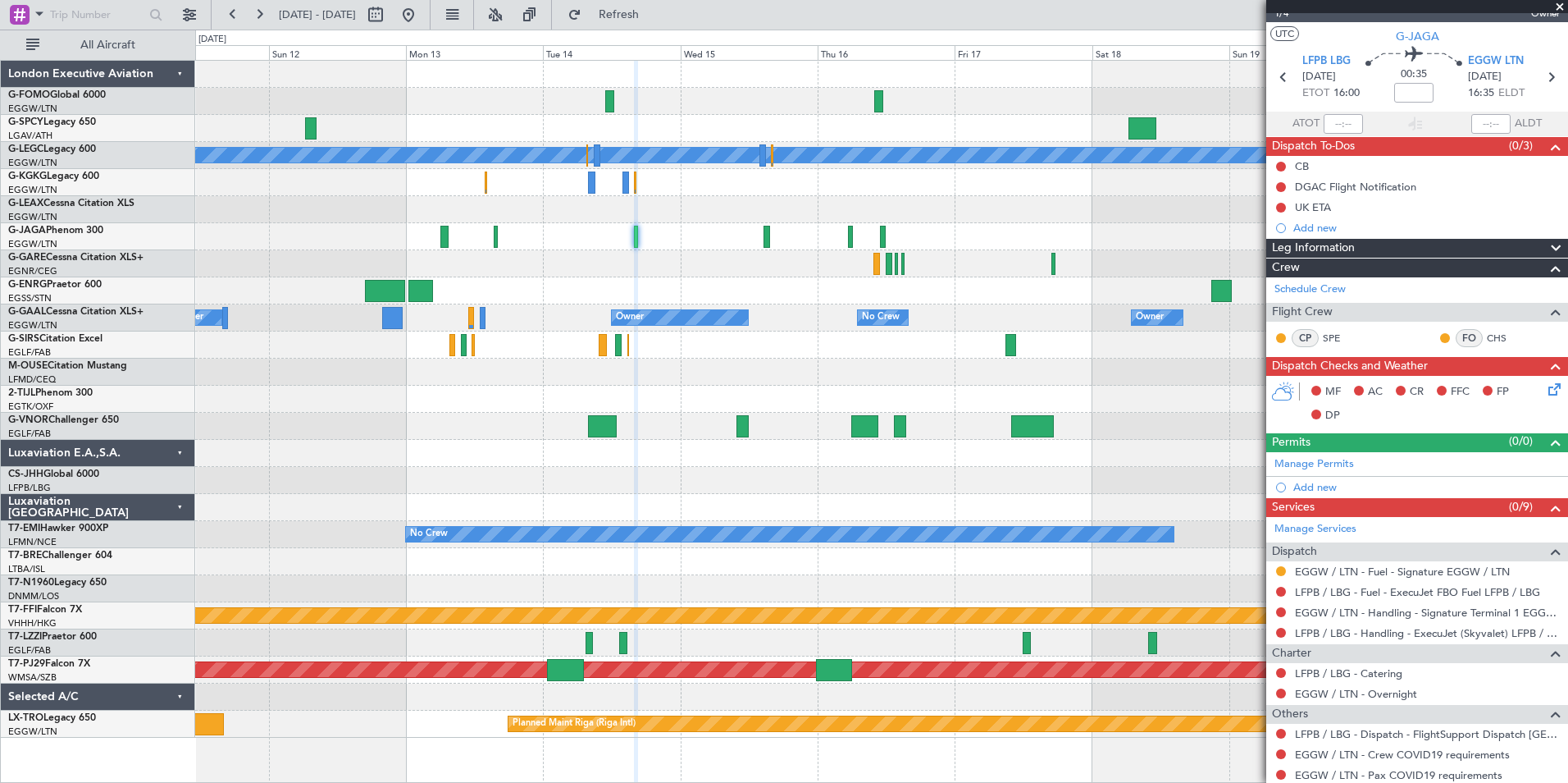
scroll to position [0, 0]
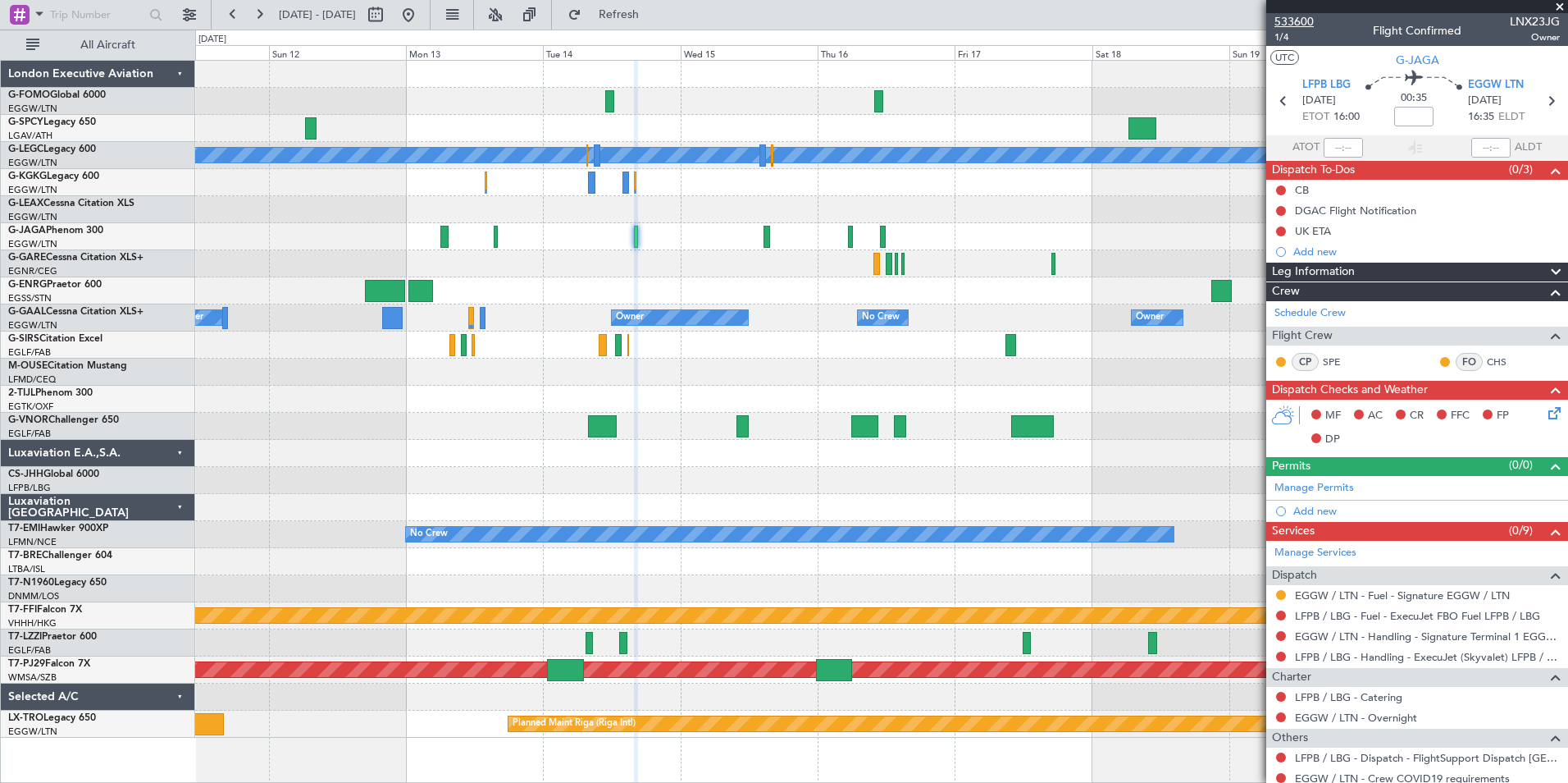
click at [1290, 17] on span "533600" at bounding box center [1294, 21] width 39 height 17
click at [235, 17] on button at bounding box center [233, 15] width 27 height 27
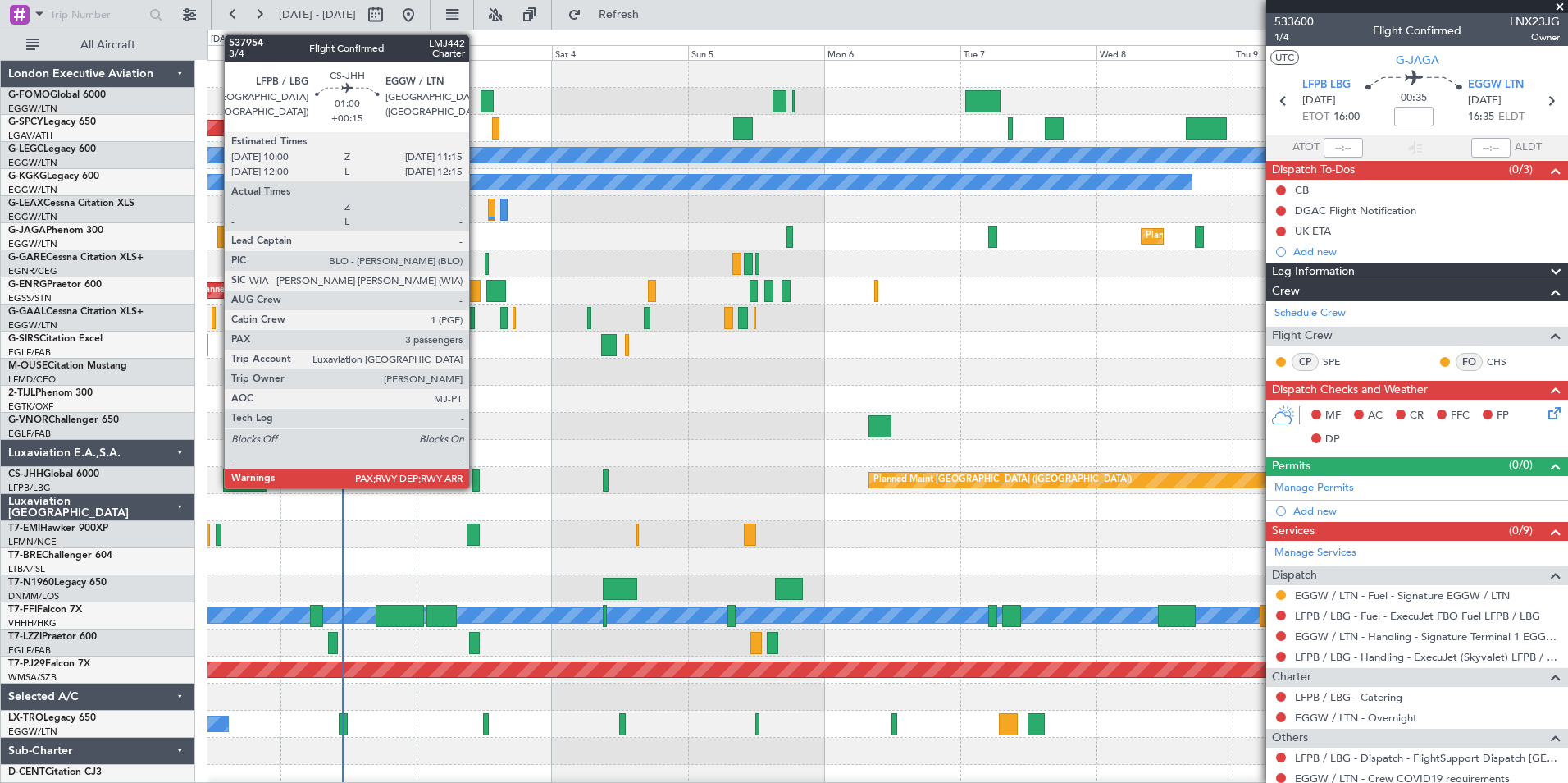
click at [477, 478] on div at bounding box center [476, 480] width 7 height 22
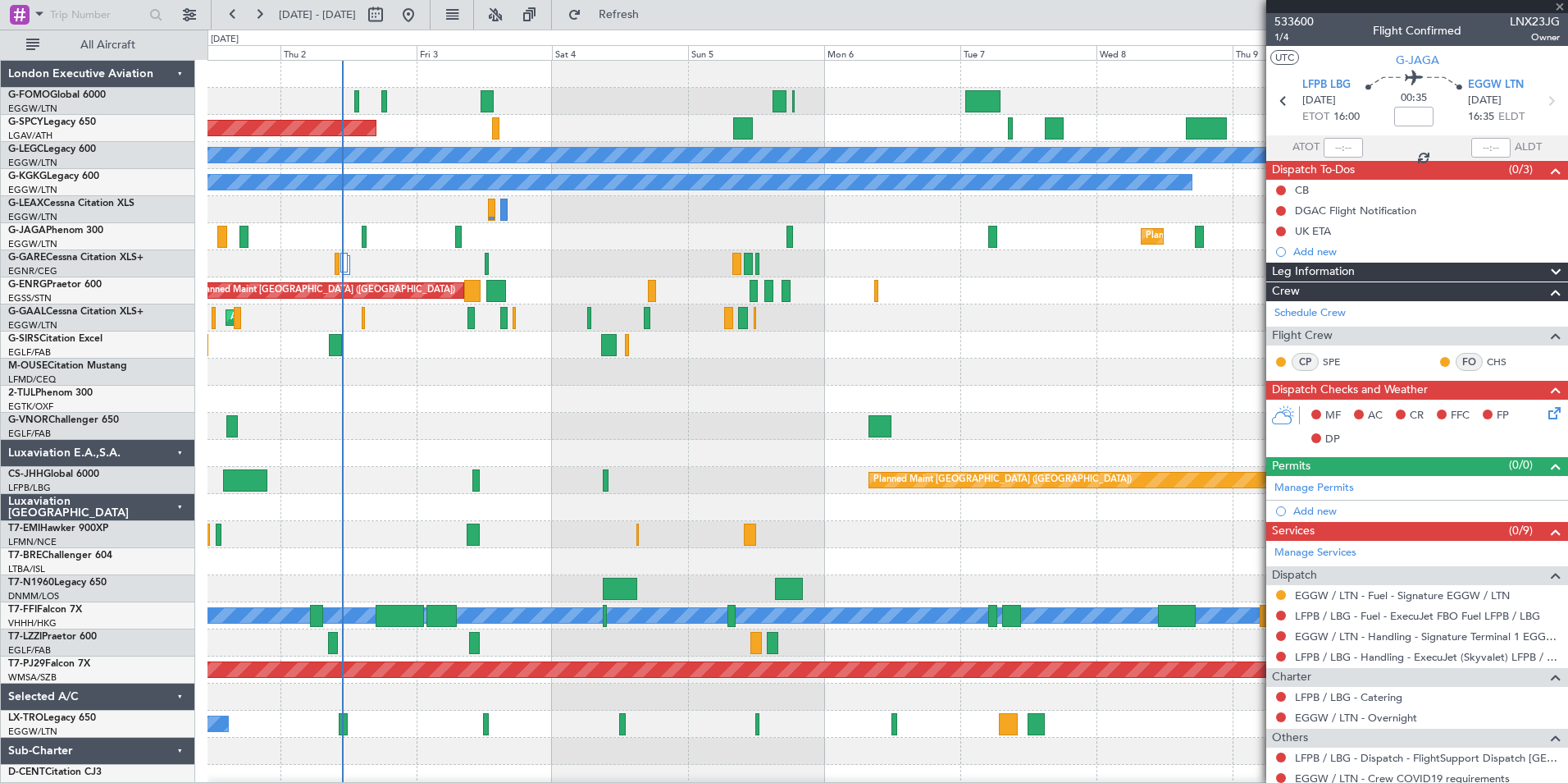
type input "+00:15"
type input "3"
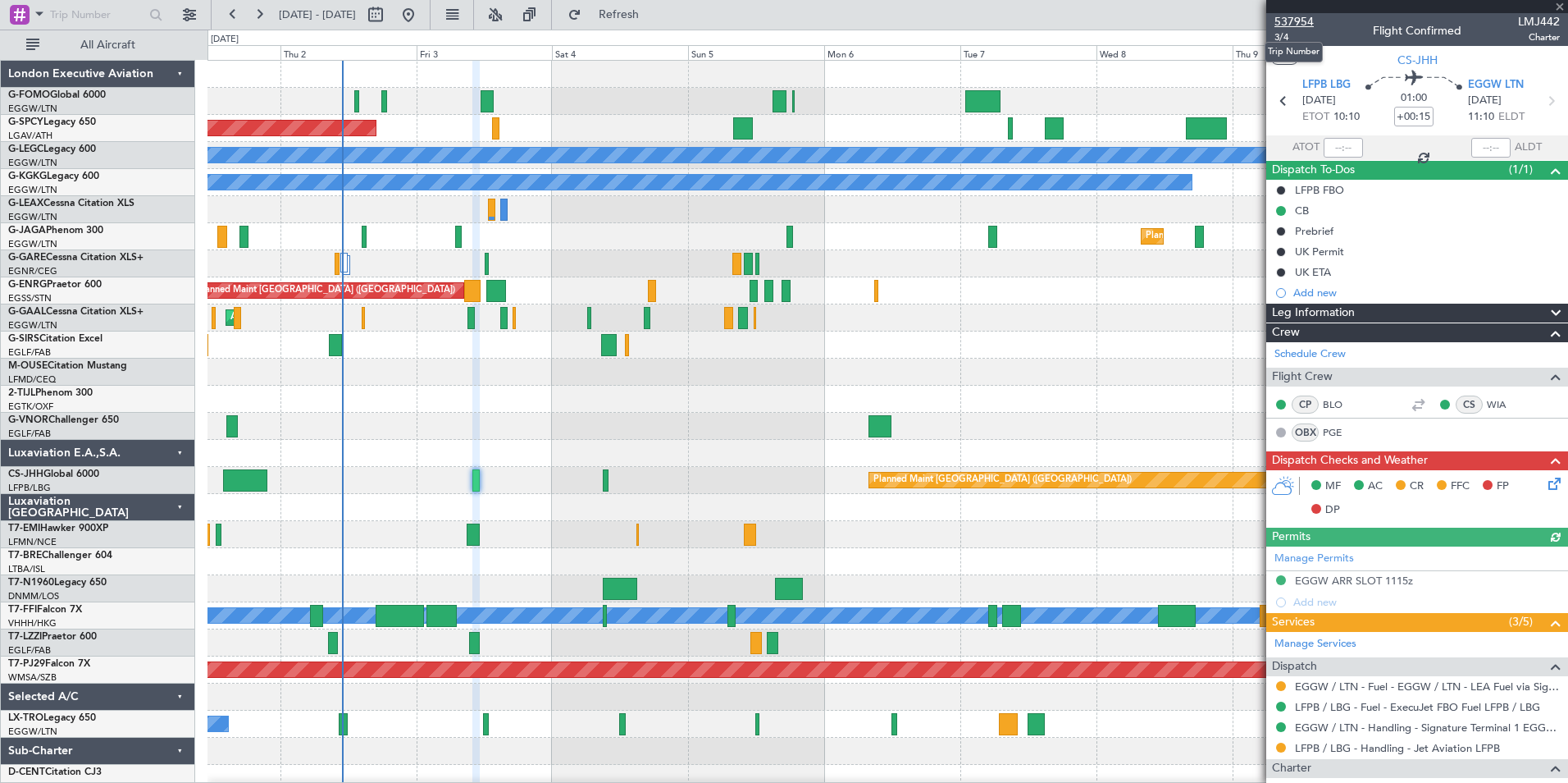
click at [1300, 23] on span "537954" at bounding box center [1294, 21] width 39 height 17
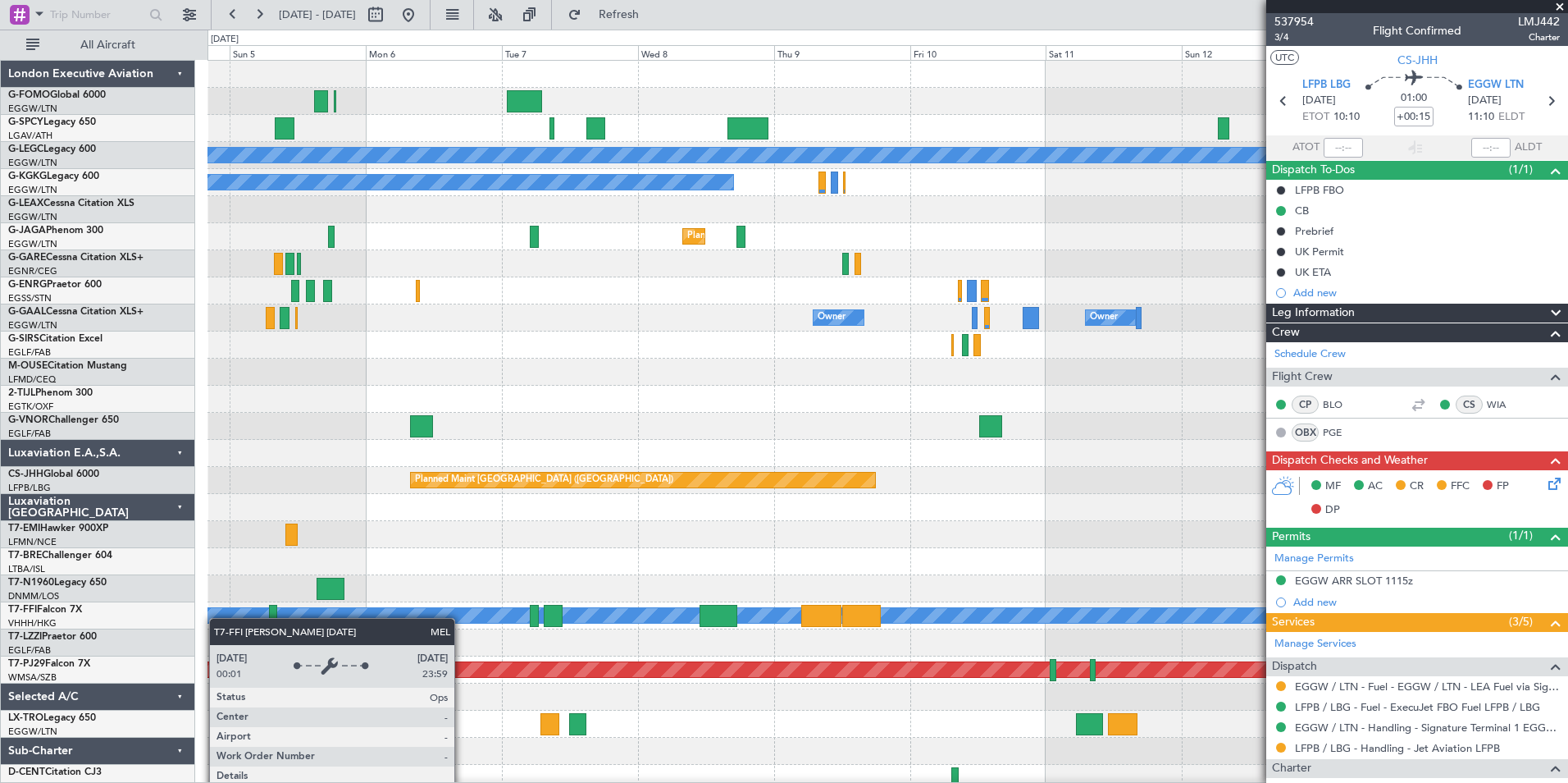
click at [128, 652] on div "Planned Maint Bremen A/C Unavailable London (Luton) A/C Unavailable Istanbul (A…" at bounding box center [784, 406] width 1568 height 753
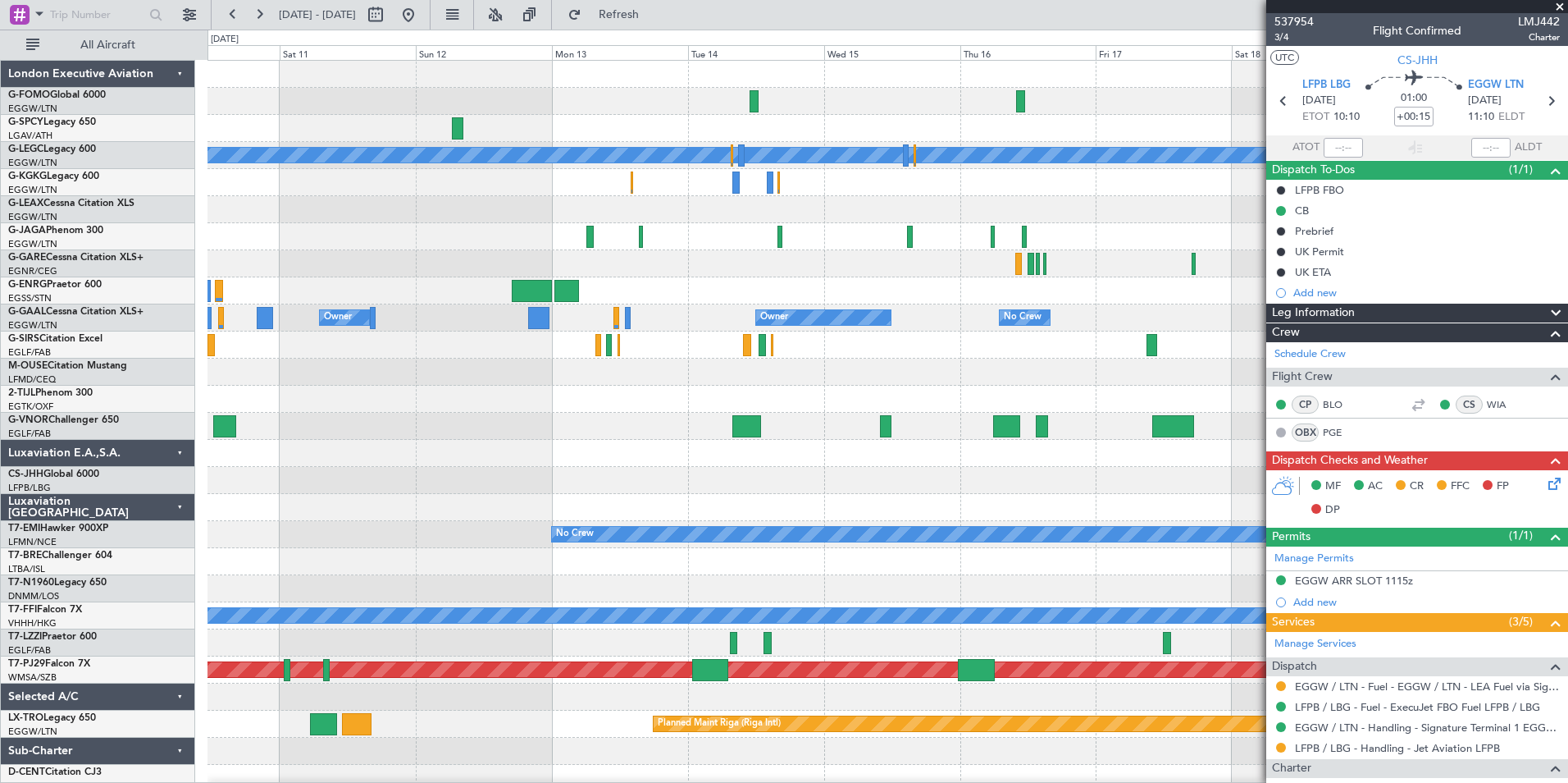
click at [401, 653] on div "A/C Unavailable London (Luton) A/C Unavailable Istanbul (Ataturk) Planned Maint…" at bounding box center [887, 426] width 1360 height 731
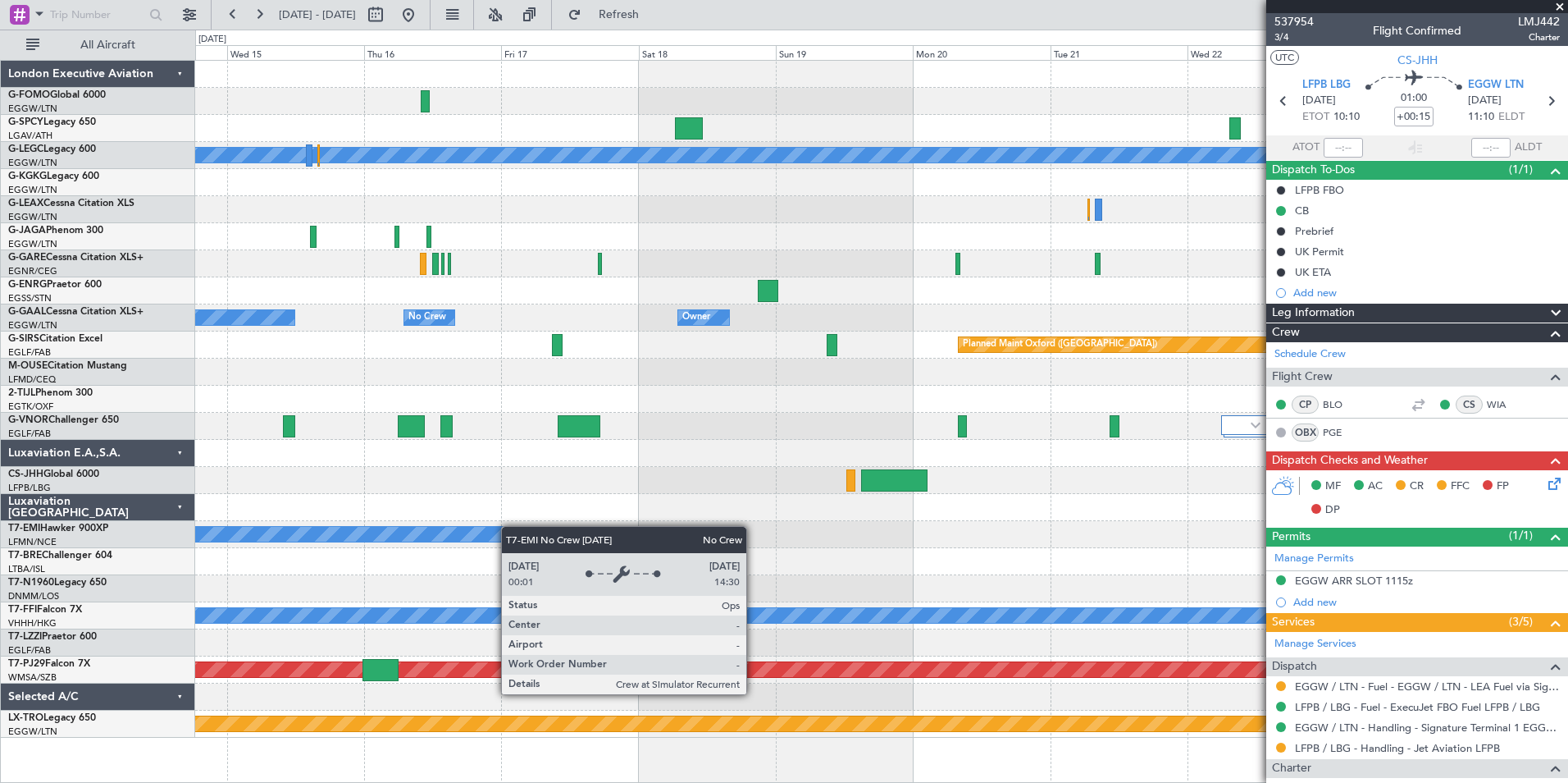
click at [507, 529] on div "A/C Unavailable London (Luton) Owner Owner No Crew Owner Owner Planned Maint Ox…" at bounding box center [881, 399] width 1372 height 677
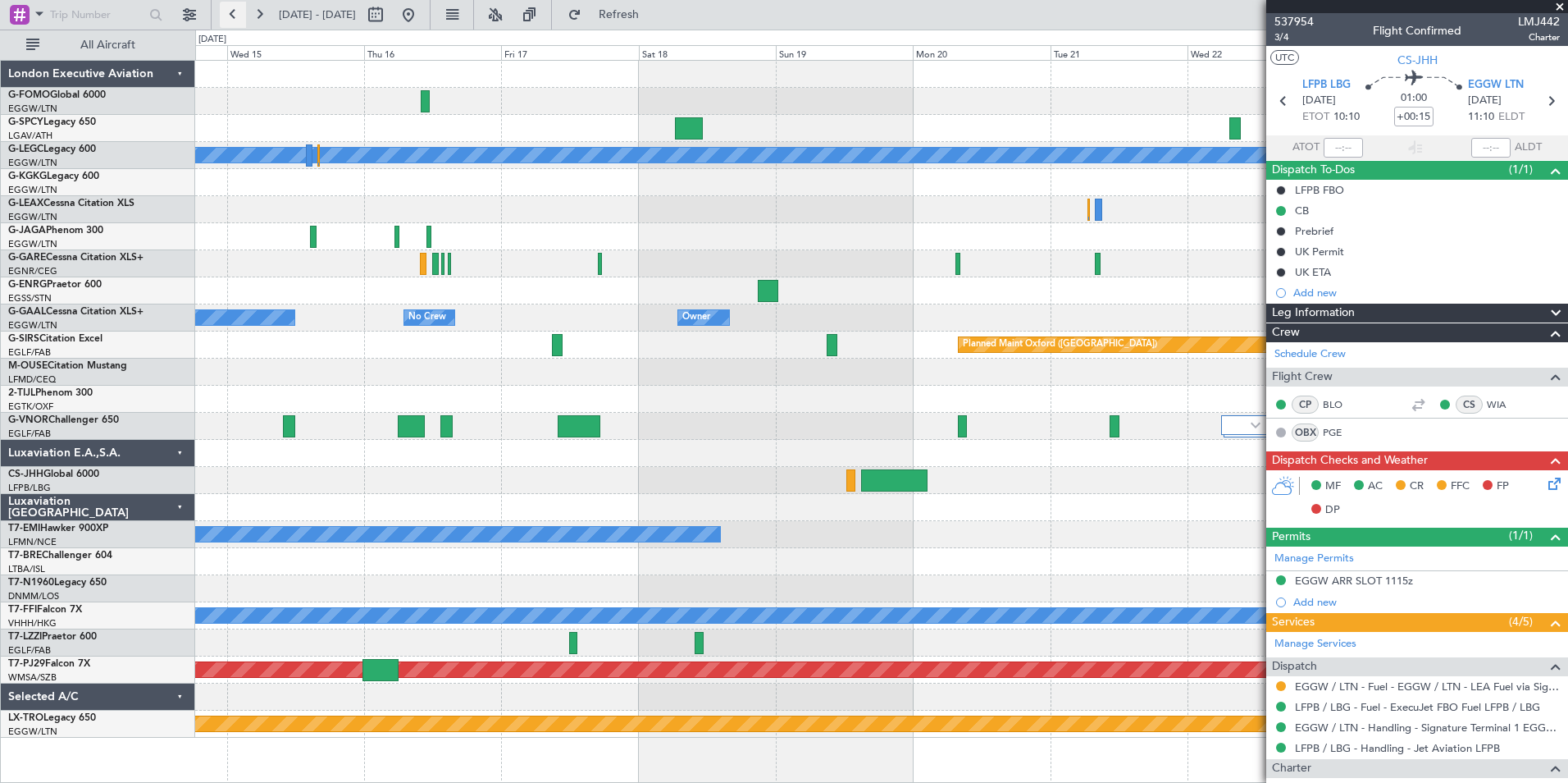
click at [225, 13] on button at bounding box center [233, 15] width 27 height 27
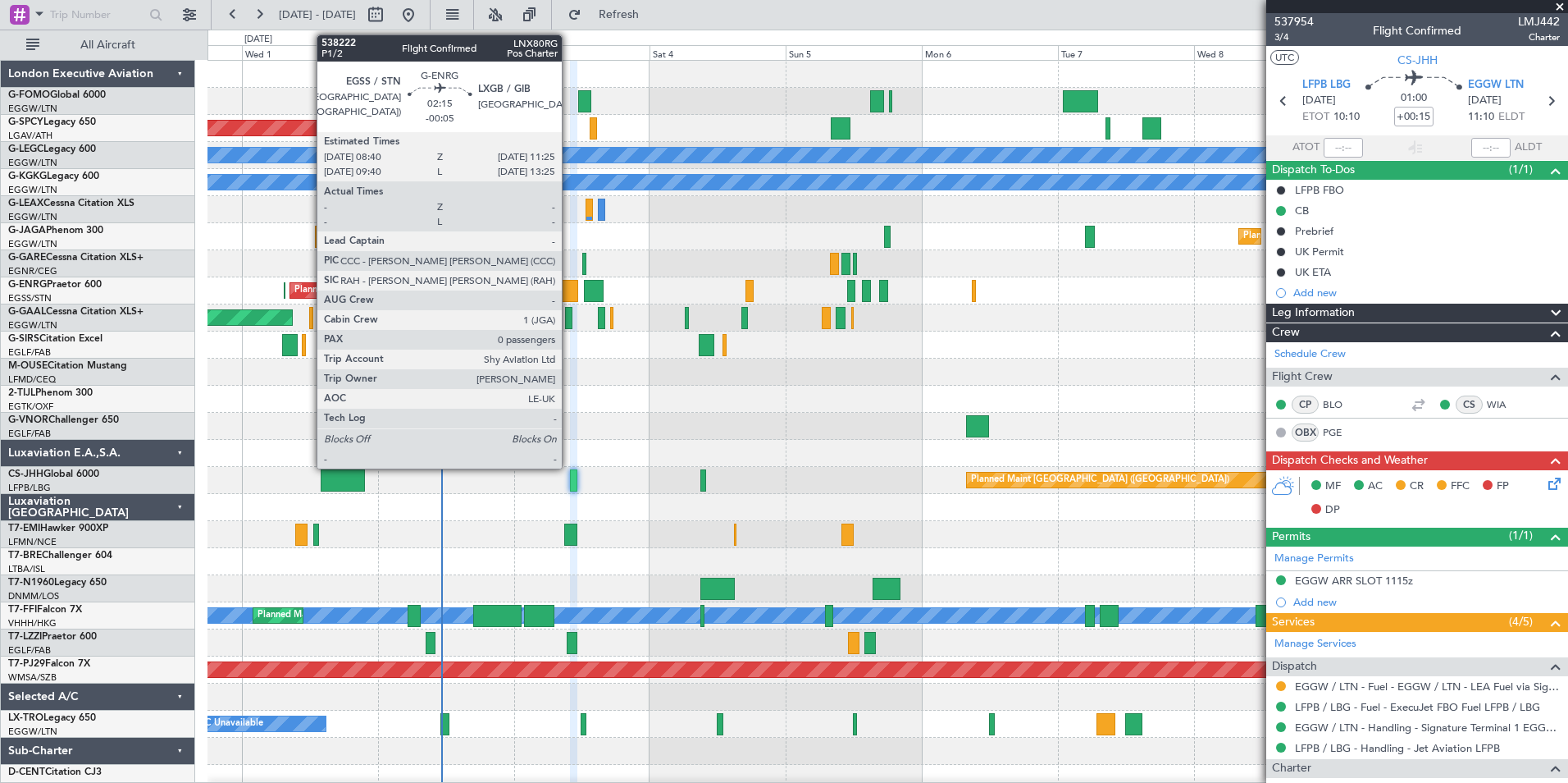
click at [569, 289] on div at bounding box center [569, 290] width 17 height 22
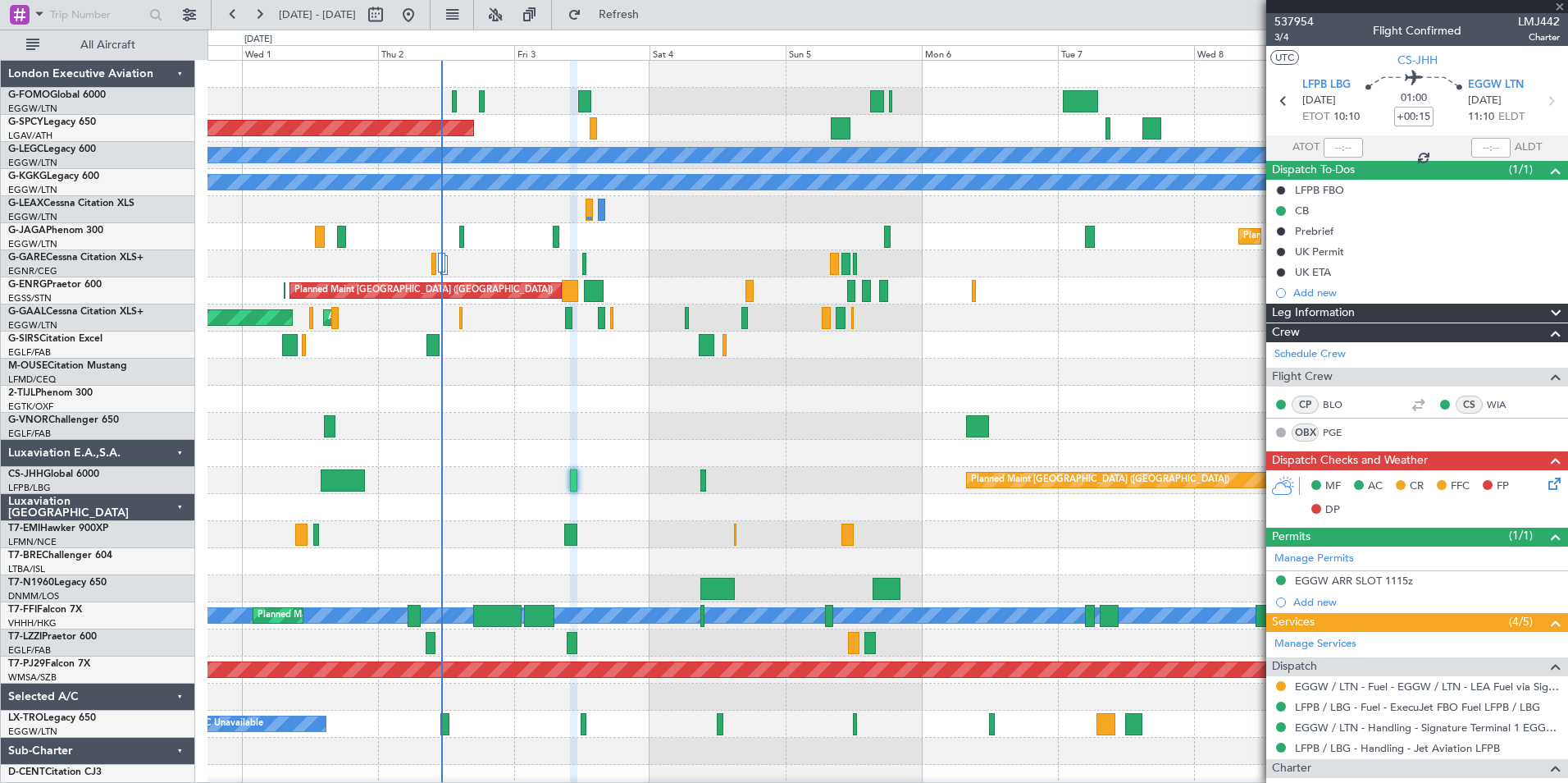
type input "-00:05"
type input "0"
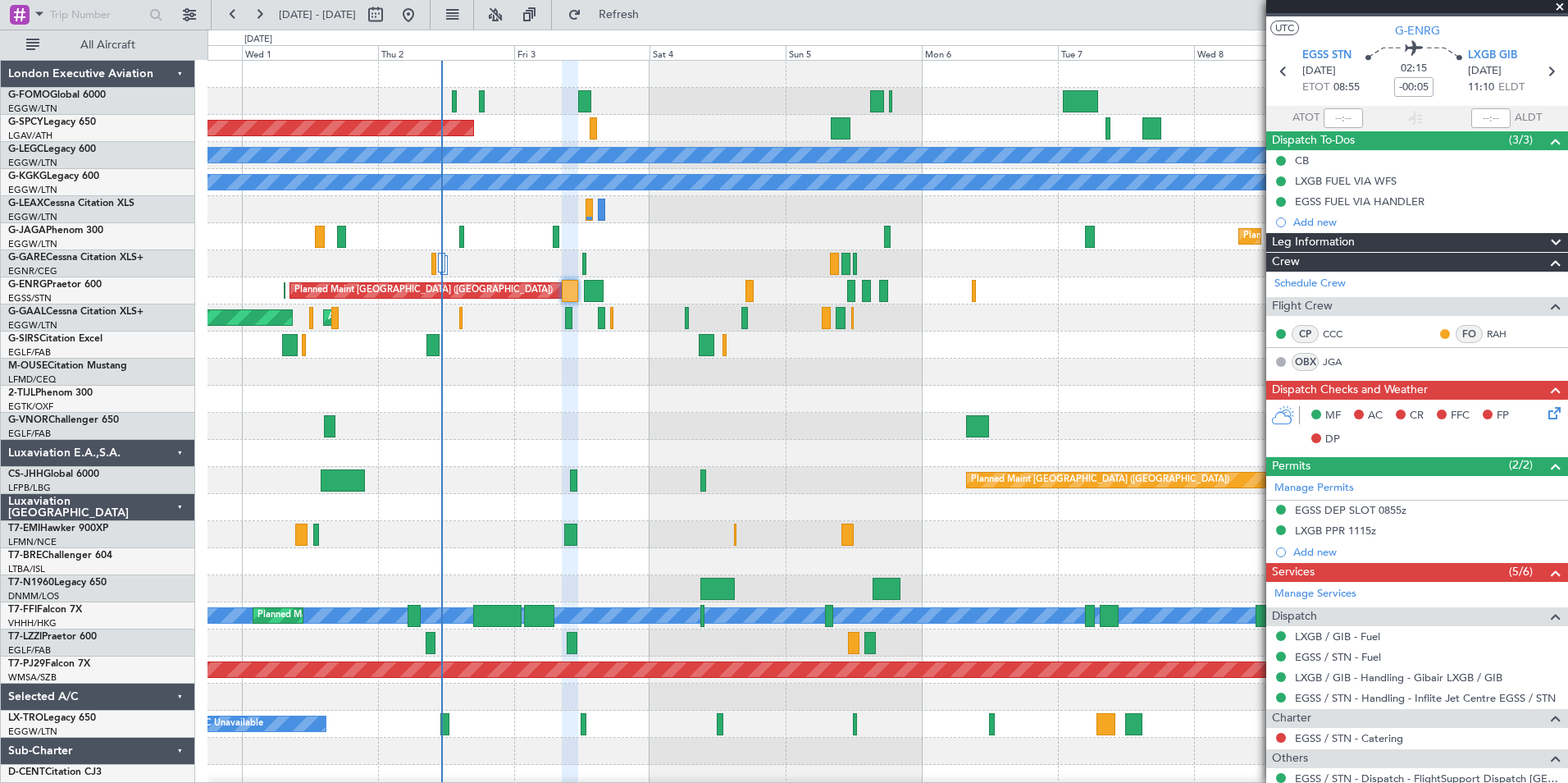
scroll to position [4, 0]
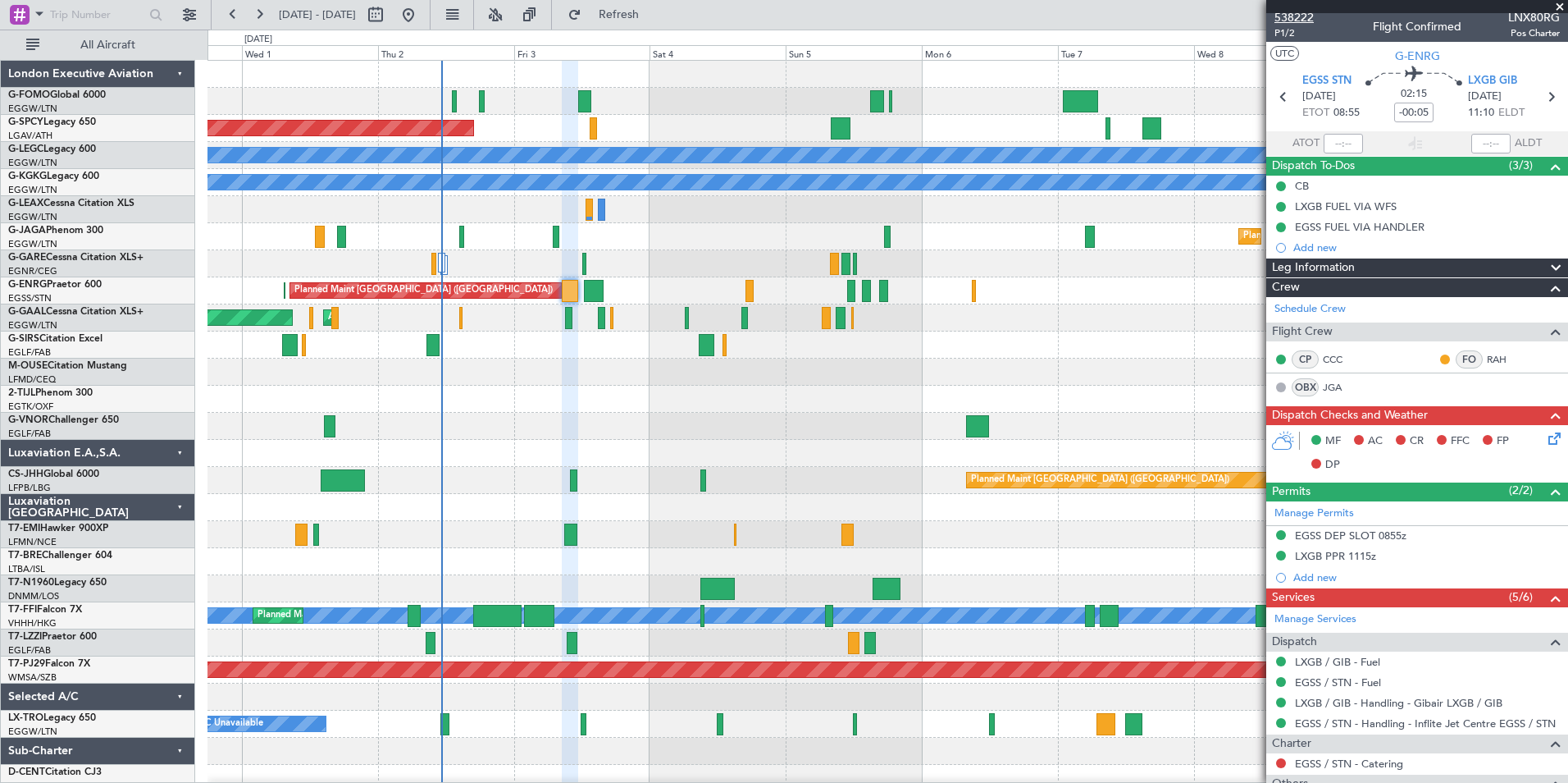
click at [1281, 17] on span "538222" at bounding box center [1294, 17] width 39 height 17
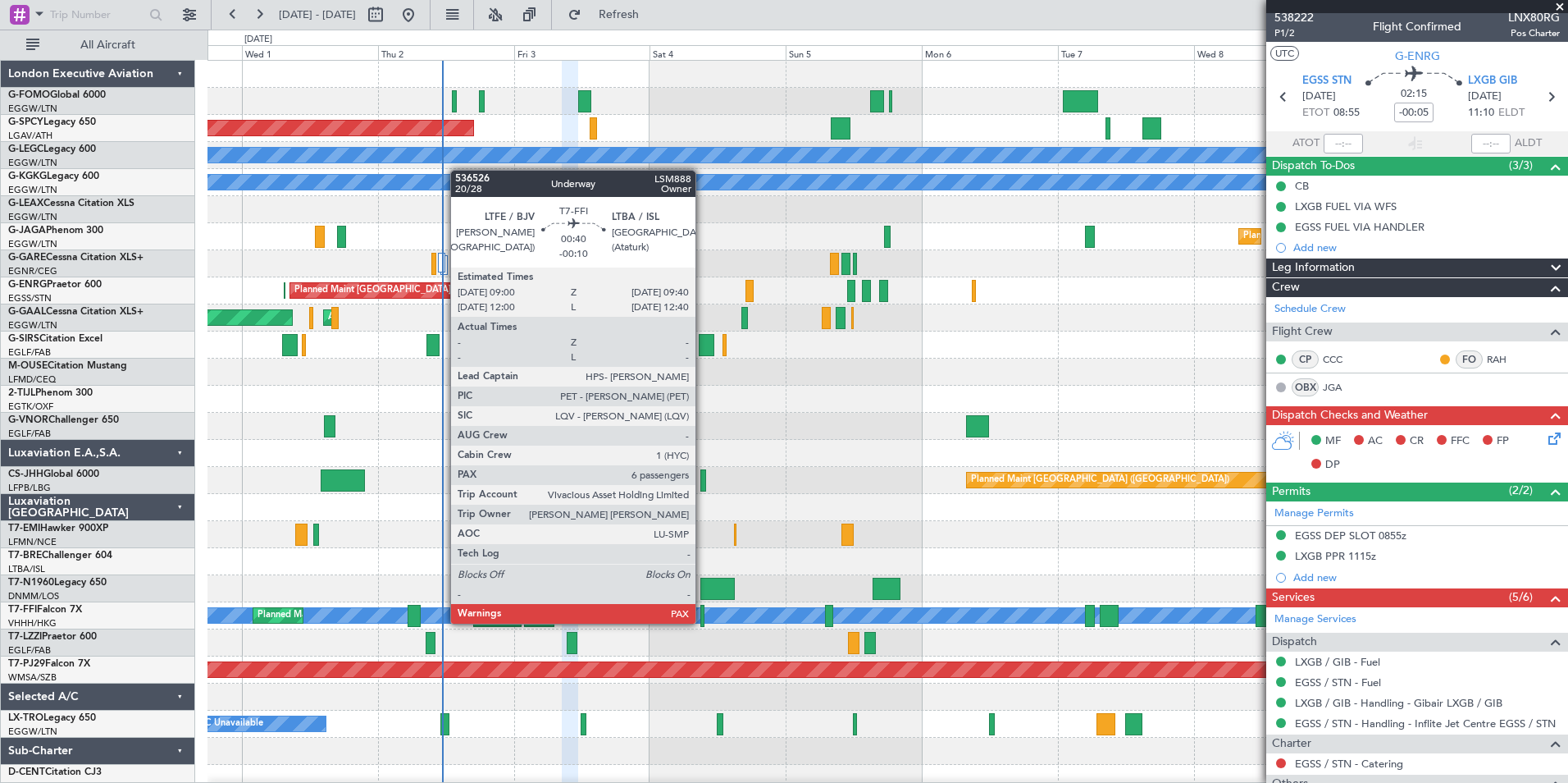
click at [703, 622] on div at bounding box center [703, 615] width 4 height 22
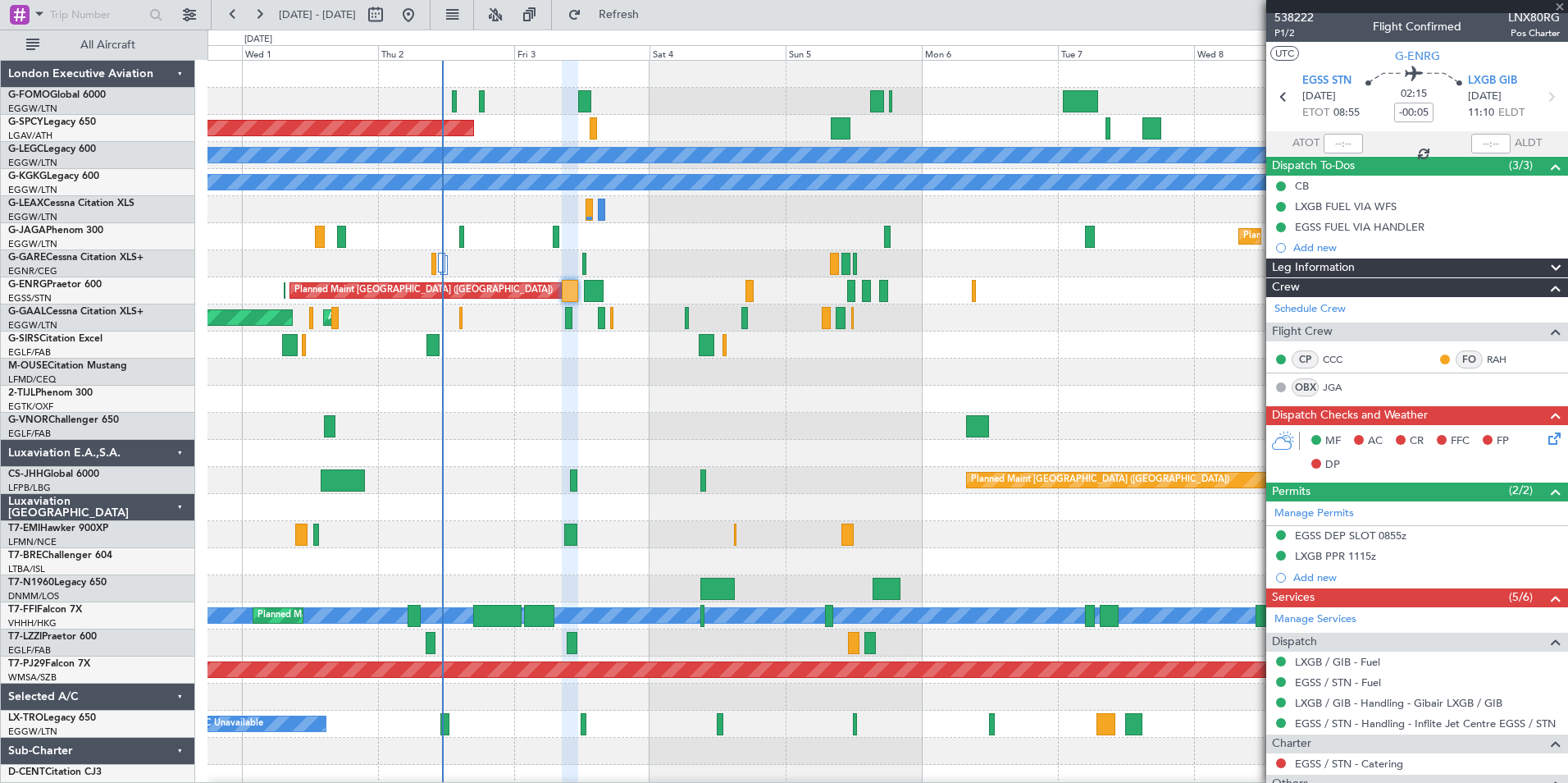
type input "-00:10"
type input "7"
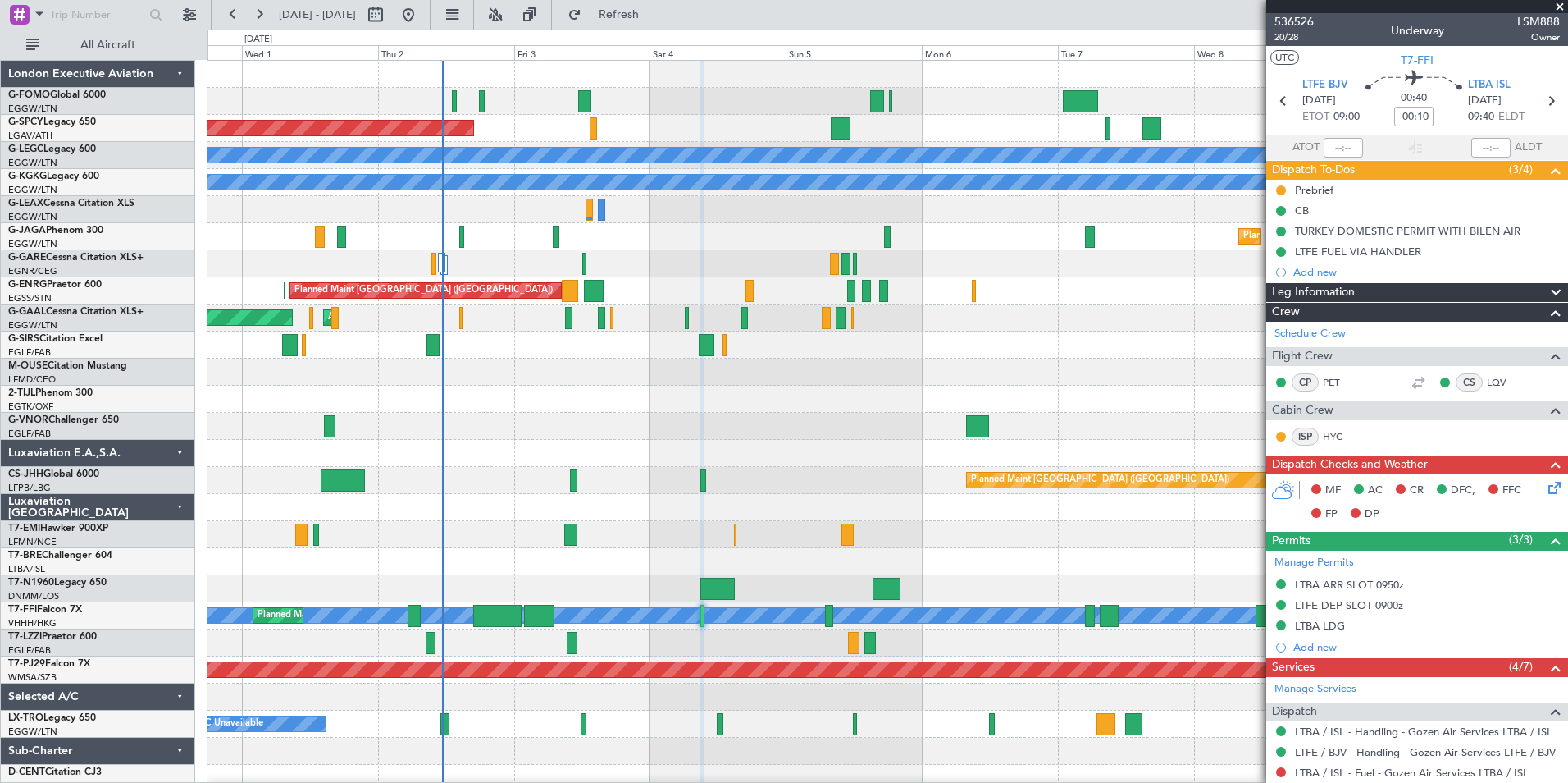
scroll to position [450, 0]
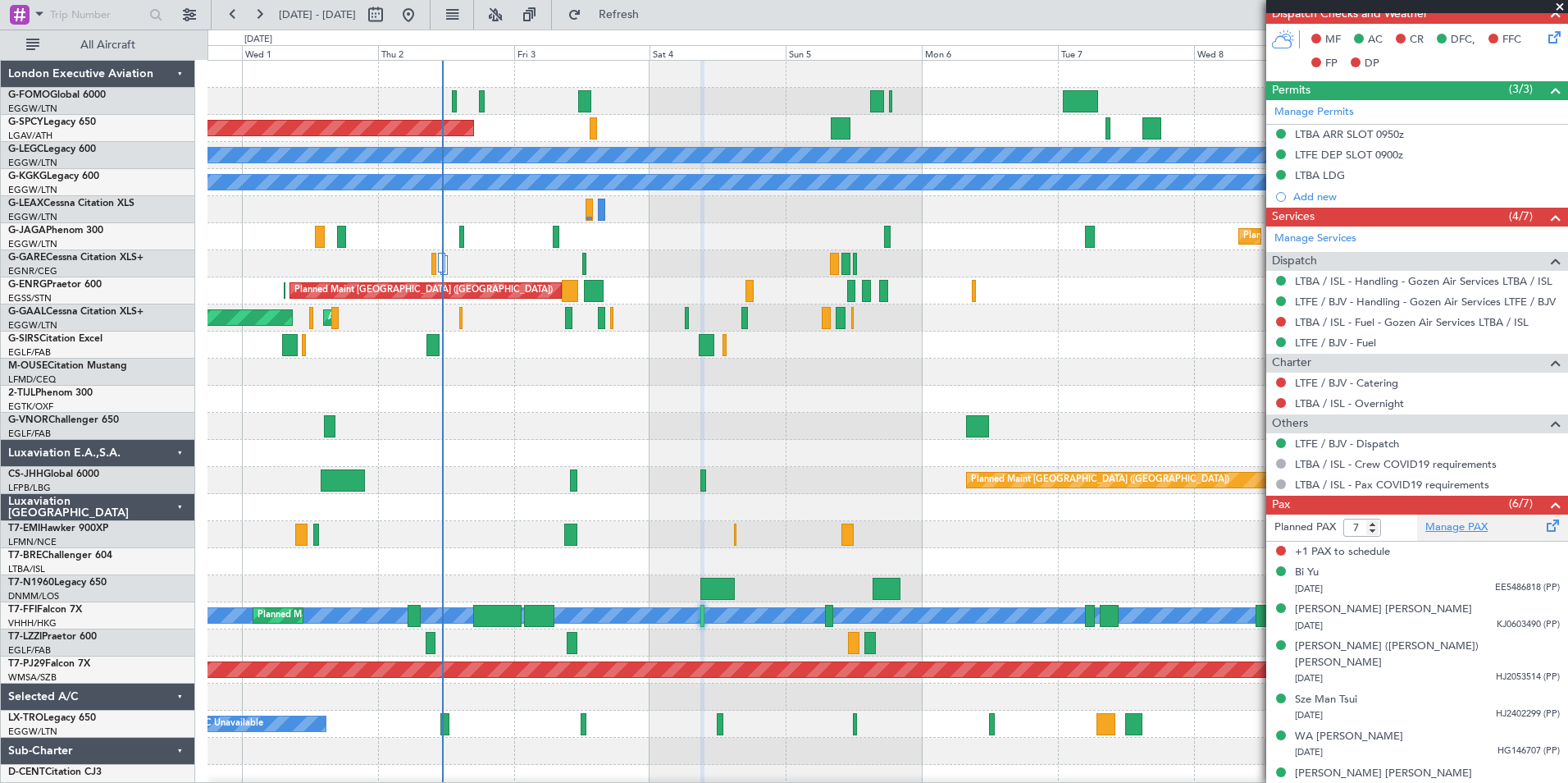
click at [1447, 524] on link "Manage PAX" at bounding box center [1456, 527] width 62 height 17
click at [653, 19] on span "Refreshing..." at bounding box center [619, 15] width 69 height 12
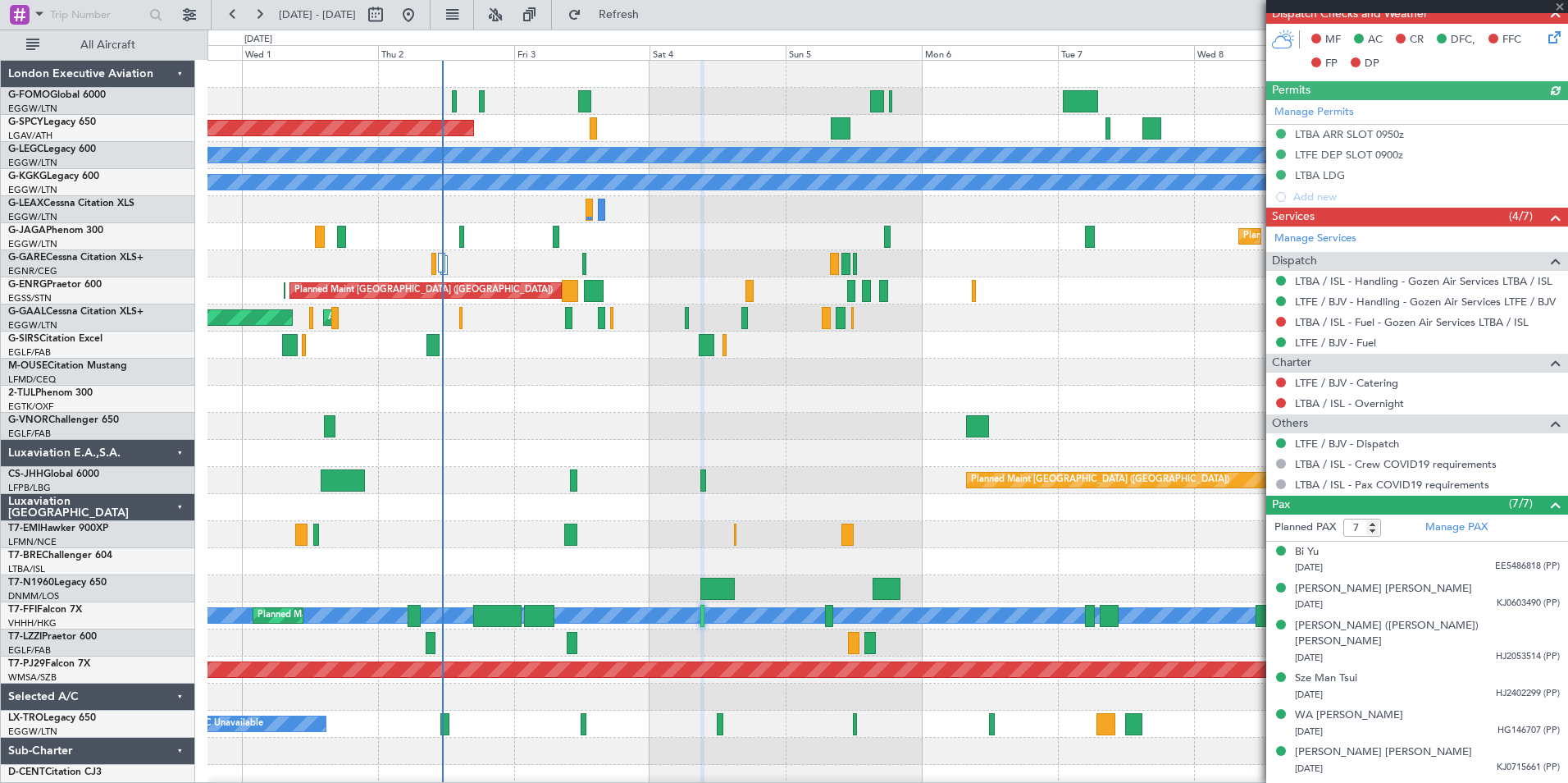
scroll to position [0, 0]
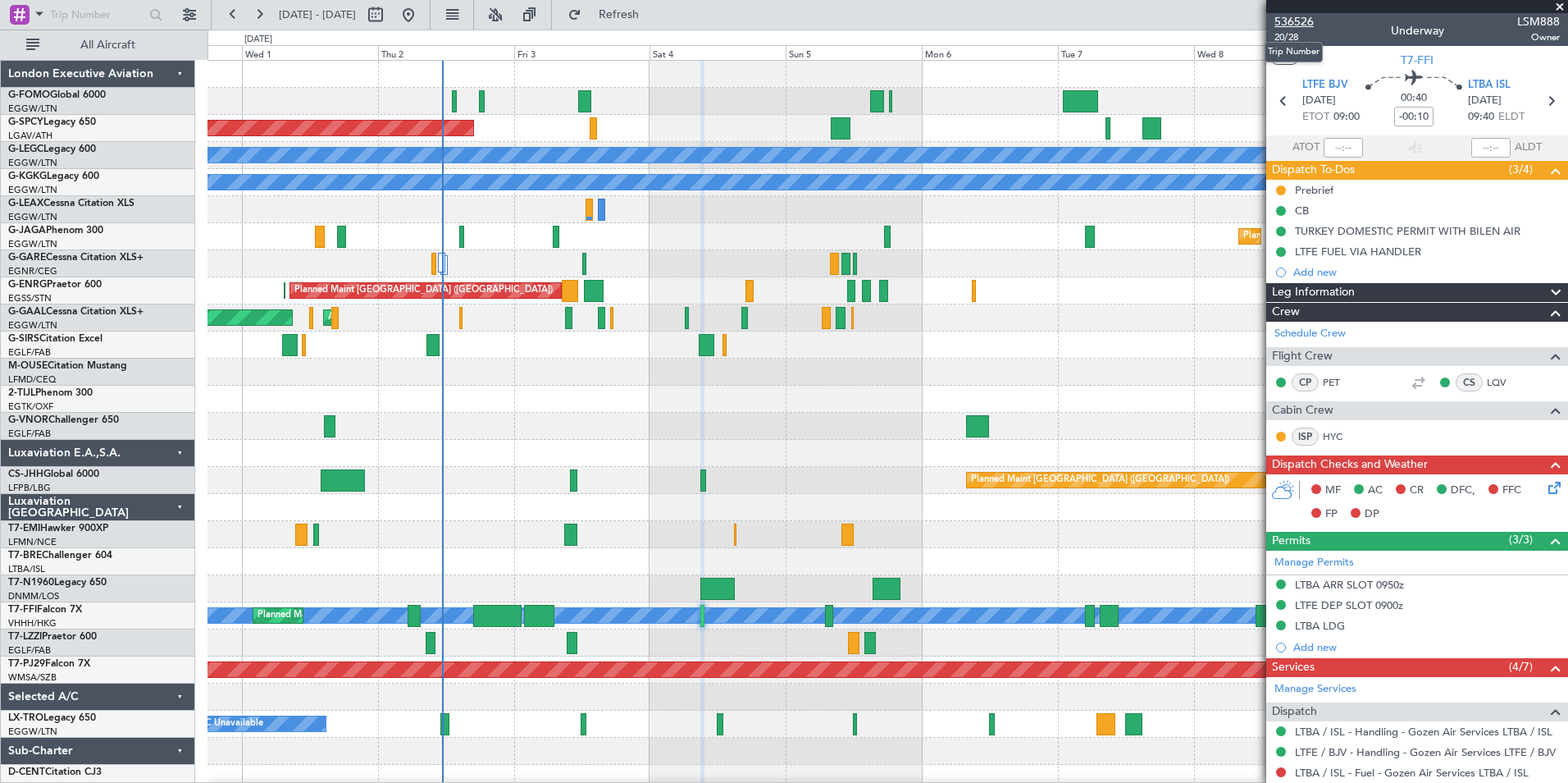
click at [1294, 23] on span "536526" at bounding box center [1294, 21] width 39 height 17
click at [933, 100] on div at bounding box center [887, 101] width 1360 height 27
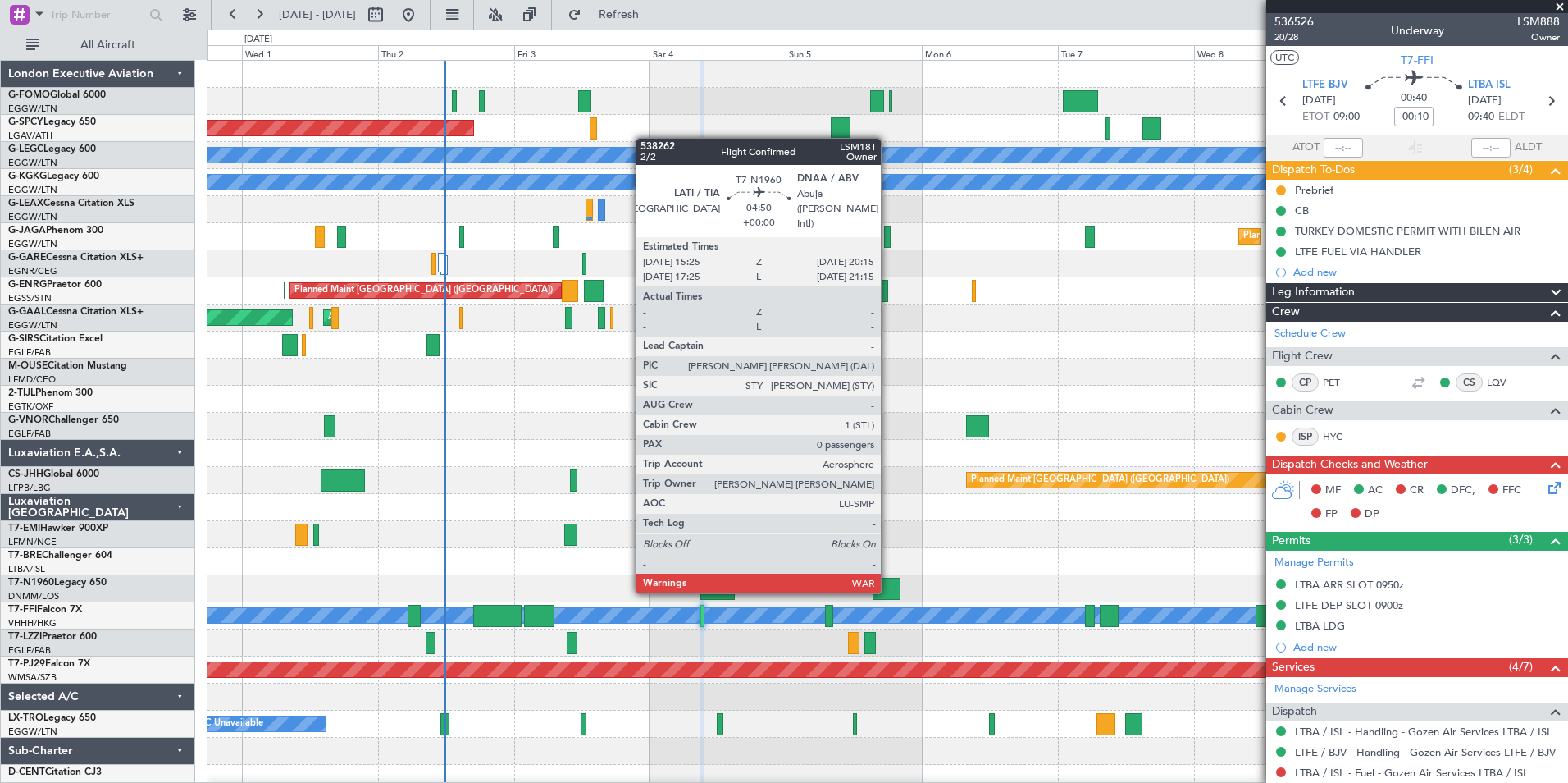
click at [888, 589] on div at bounding box center [886, 588] width 28 height 22
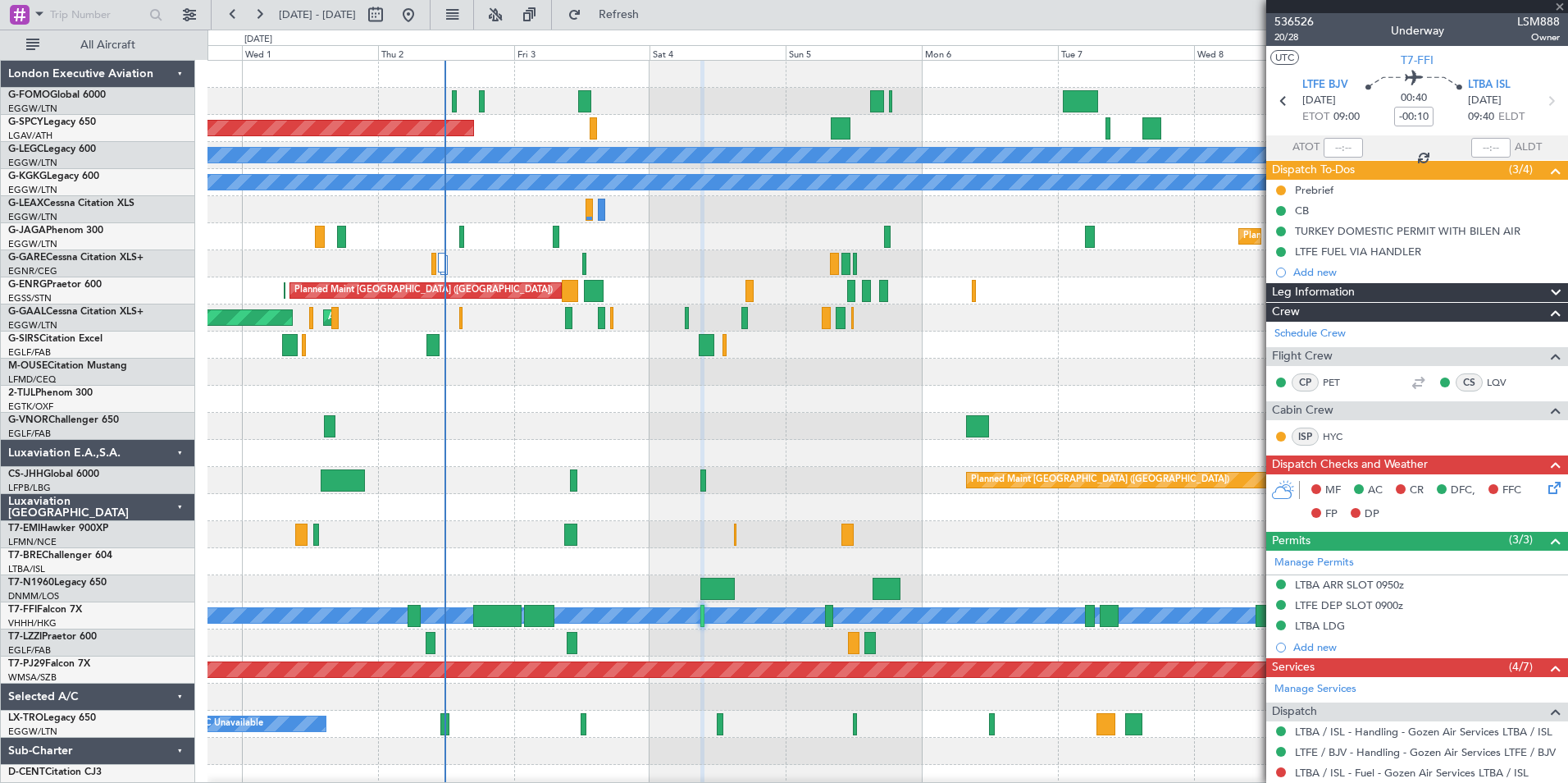
type input "0"
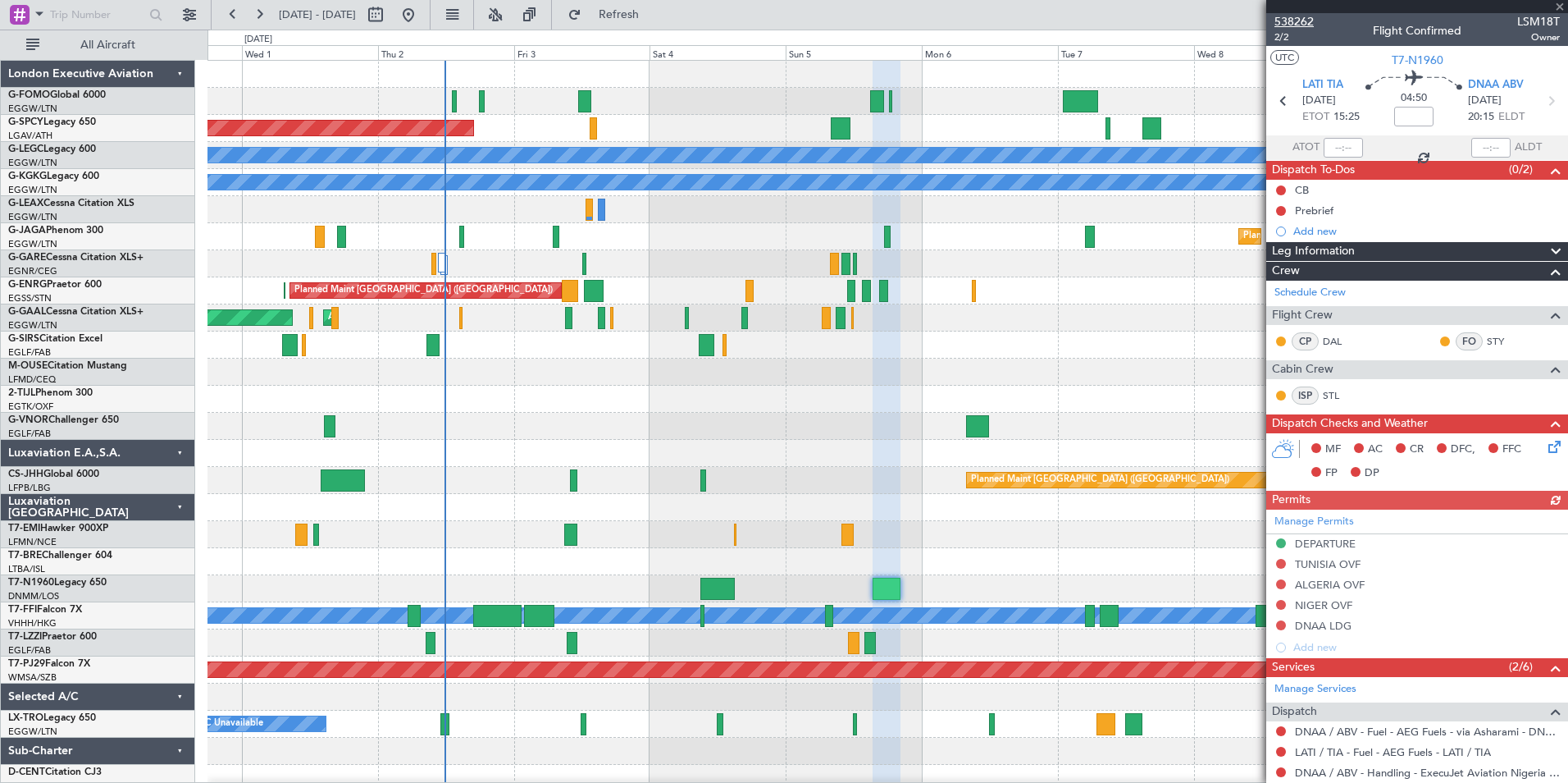
click at [1307, 22] on span "538262" at bounding box center [1294, 21] width 39 height 17
click at [623, 6] on button "Refresh" at bounding box center [610, 15] width 99 height 27
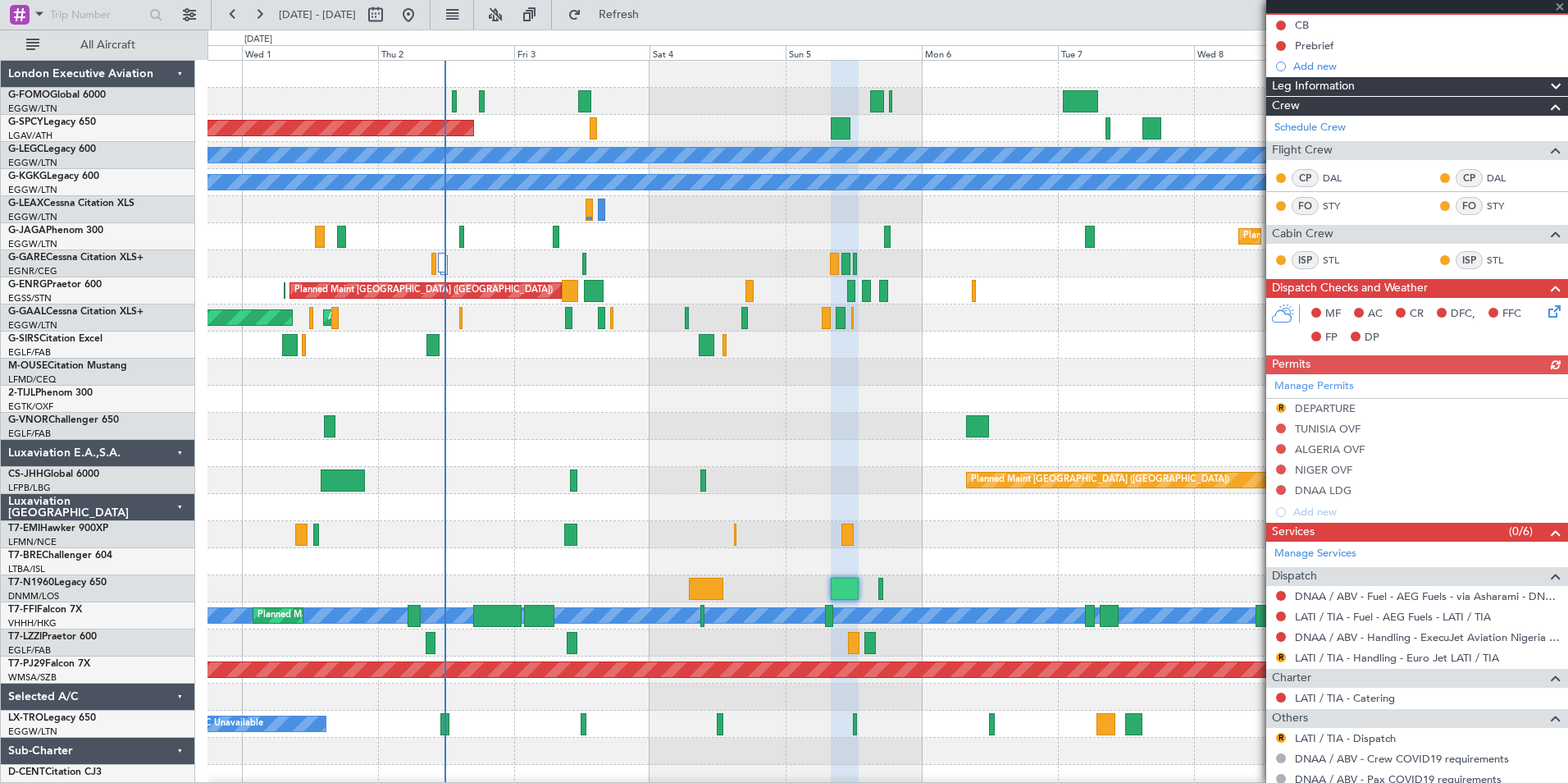
scroll to position [217, 0]
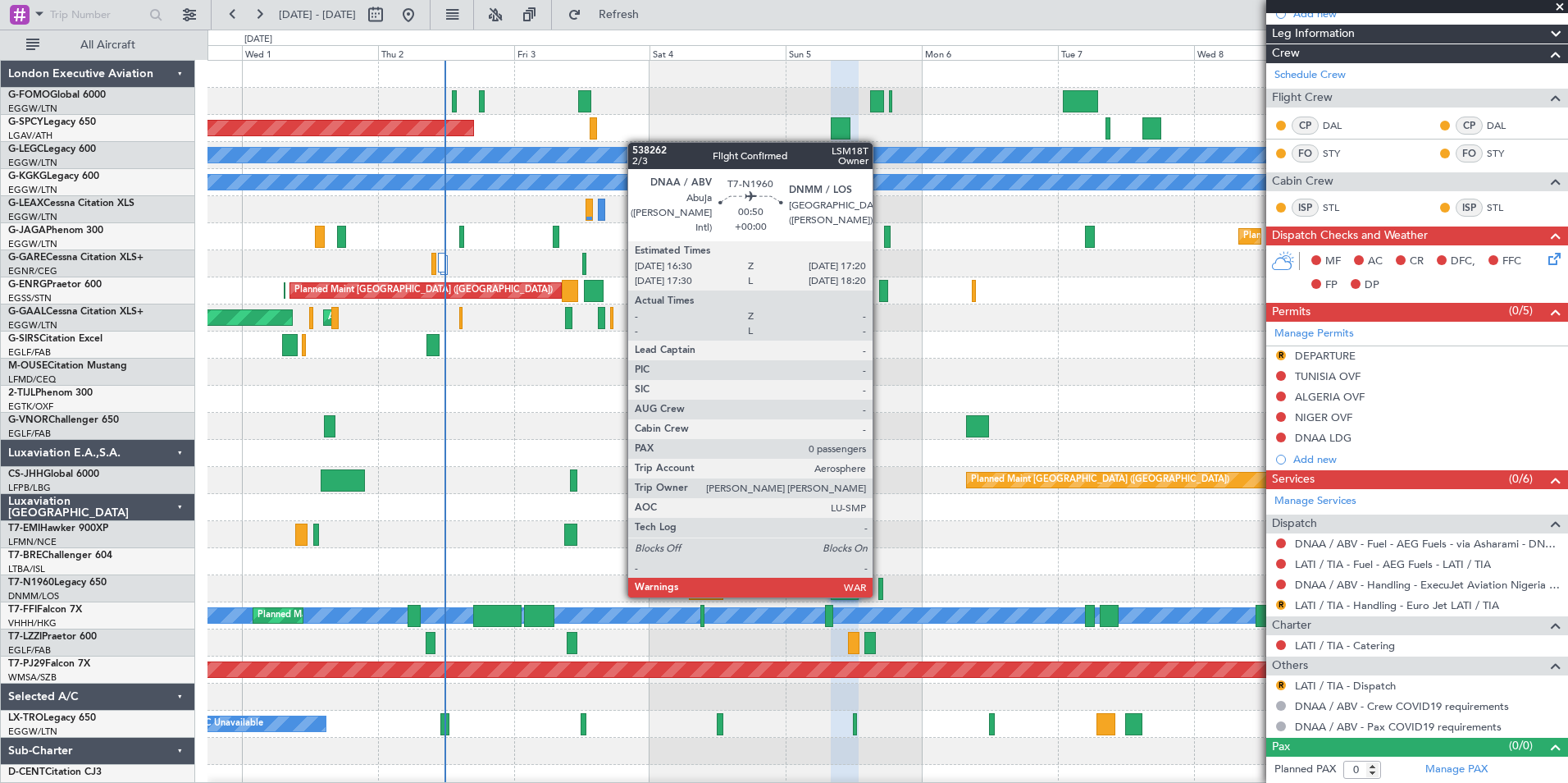
click at [880, 594] on div at bounding box center [880, 588] width 5 height 22
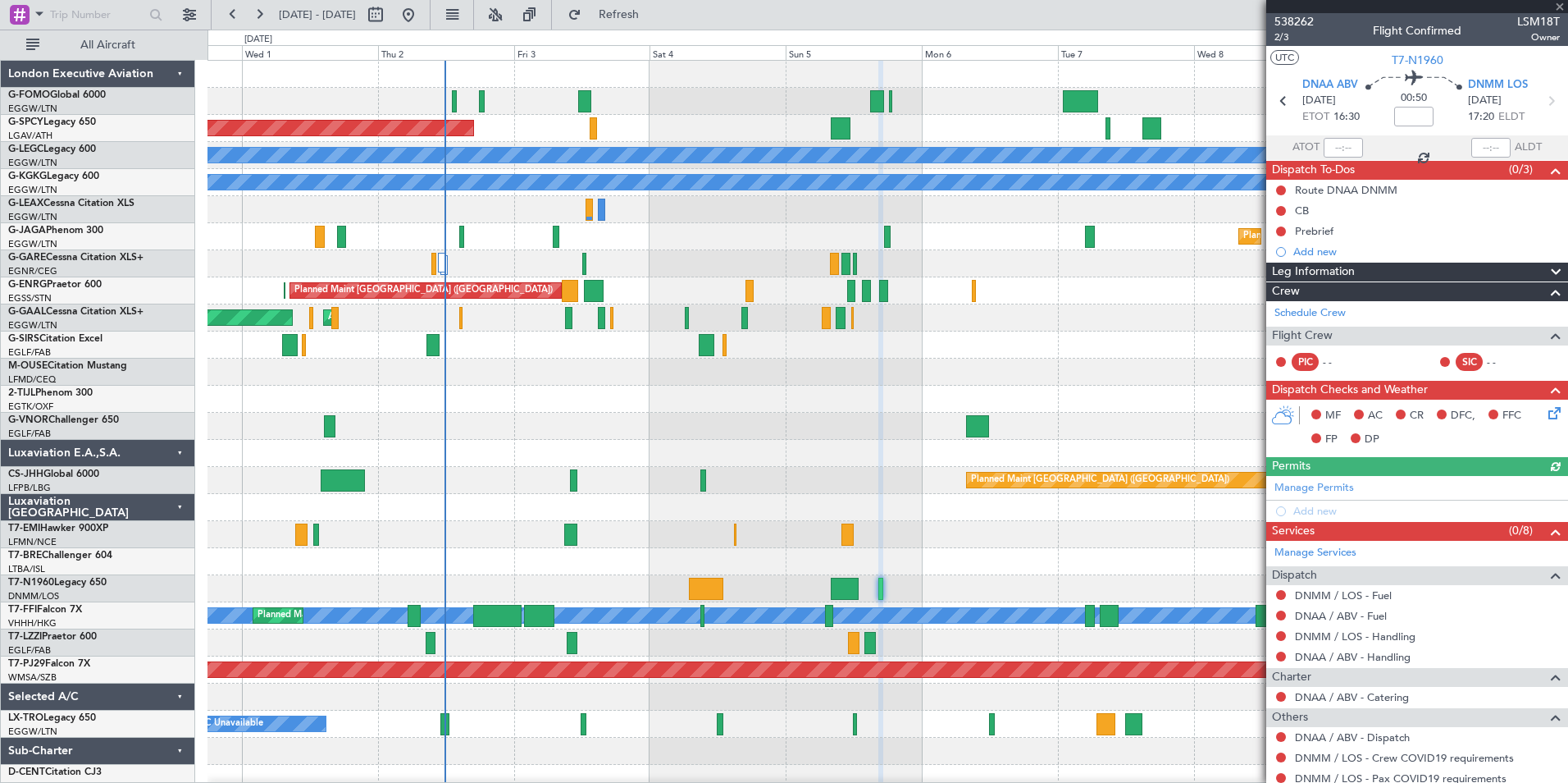
scroll to position [51, 0]
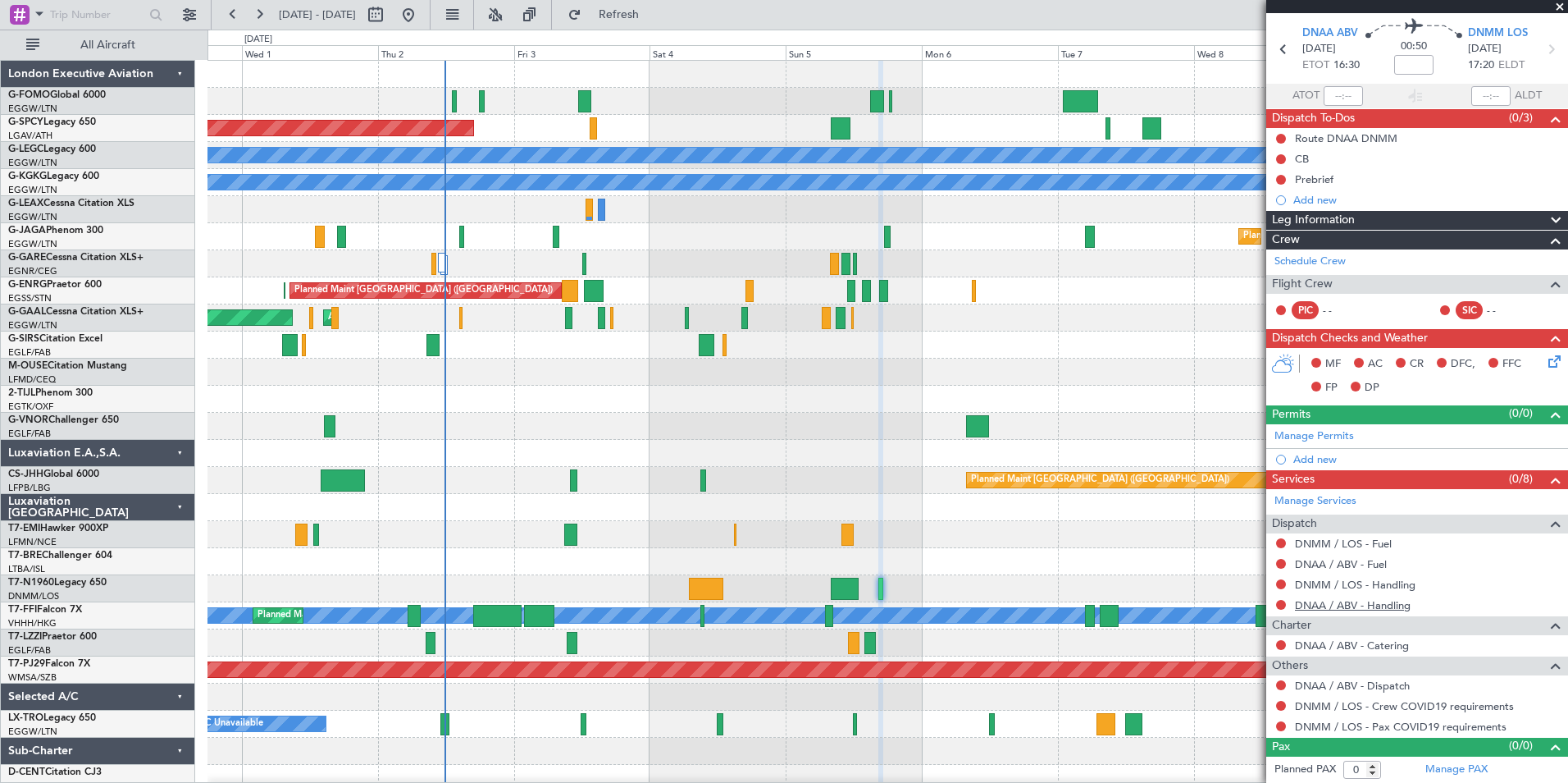
click at [1339, 601] on link "DNAA / ABV - Handling" at bounding box center [1352, 605] width 115 height 14
click at [1320, 583] on link "DNMM / LOS - Handling" at bounding box center [1355, 585] width 120 height 14
click at [1298, 566] on link "DNAA / ABV - Fuel" at bounding box center [1340, 564] width 92 height 14
click at [644, 9] on span "Refresh" at bounding box center [619, 15] width 69 height 12
click at [1340, 540] on link "DNMM / LOS - Fuel" at bounding box center [1343, 543] width 97 height 14
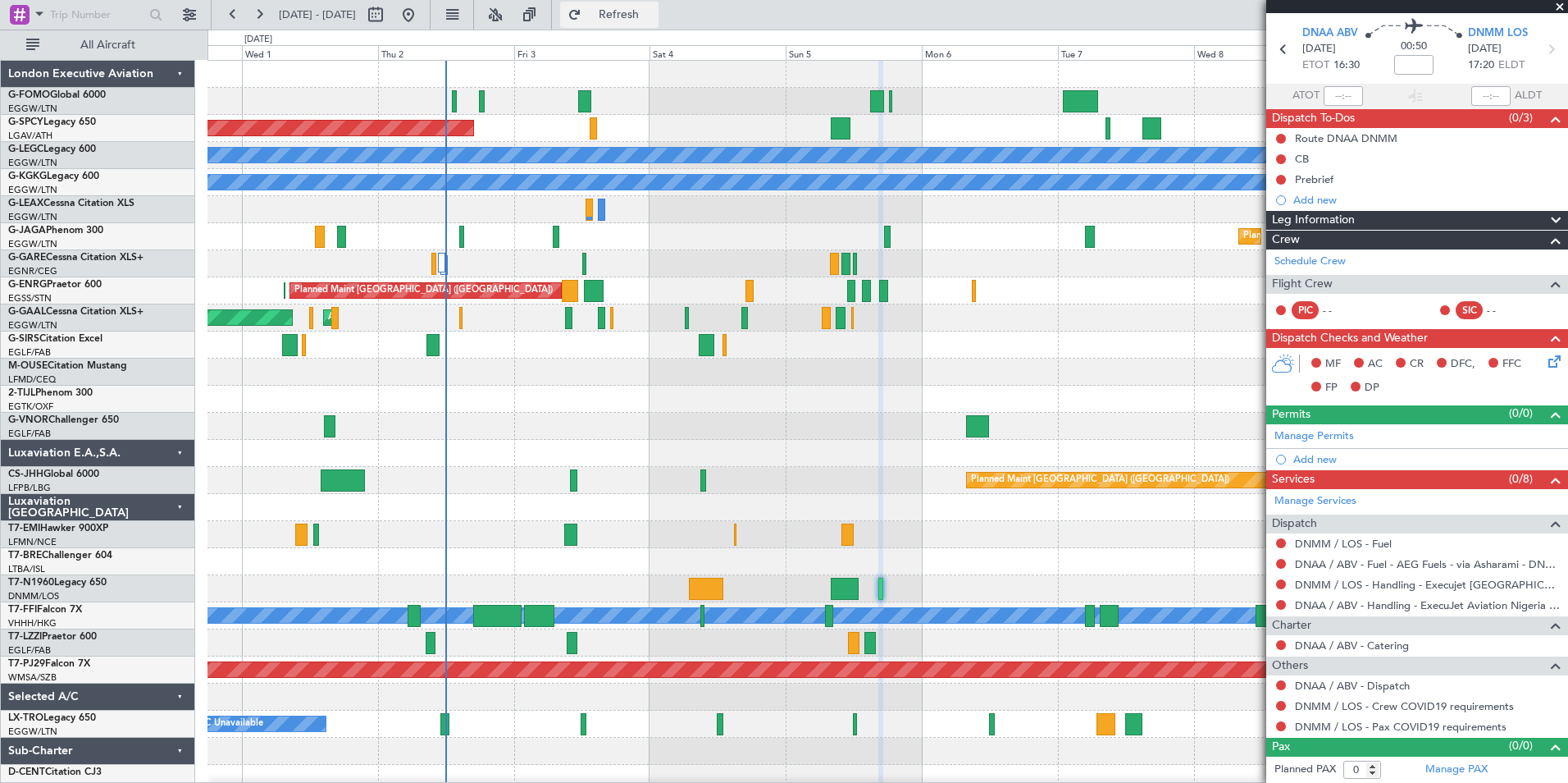
click at [653, 17] on span "Refresh" at bounding box center [619, 15] width 69 height 12
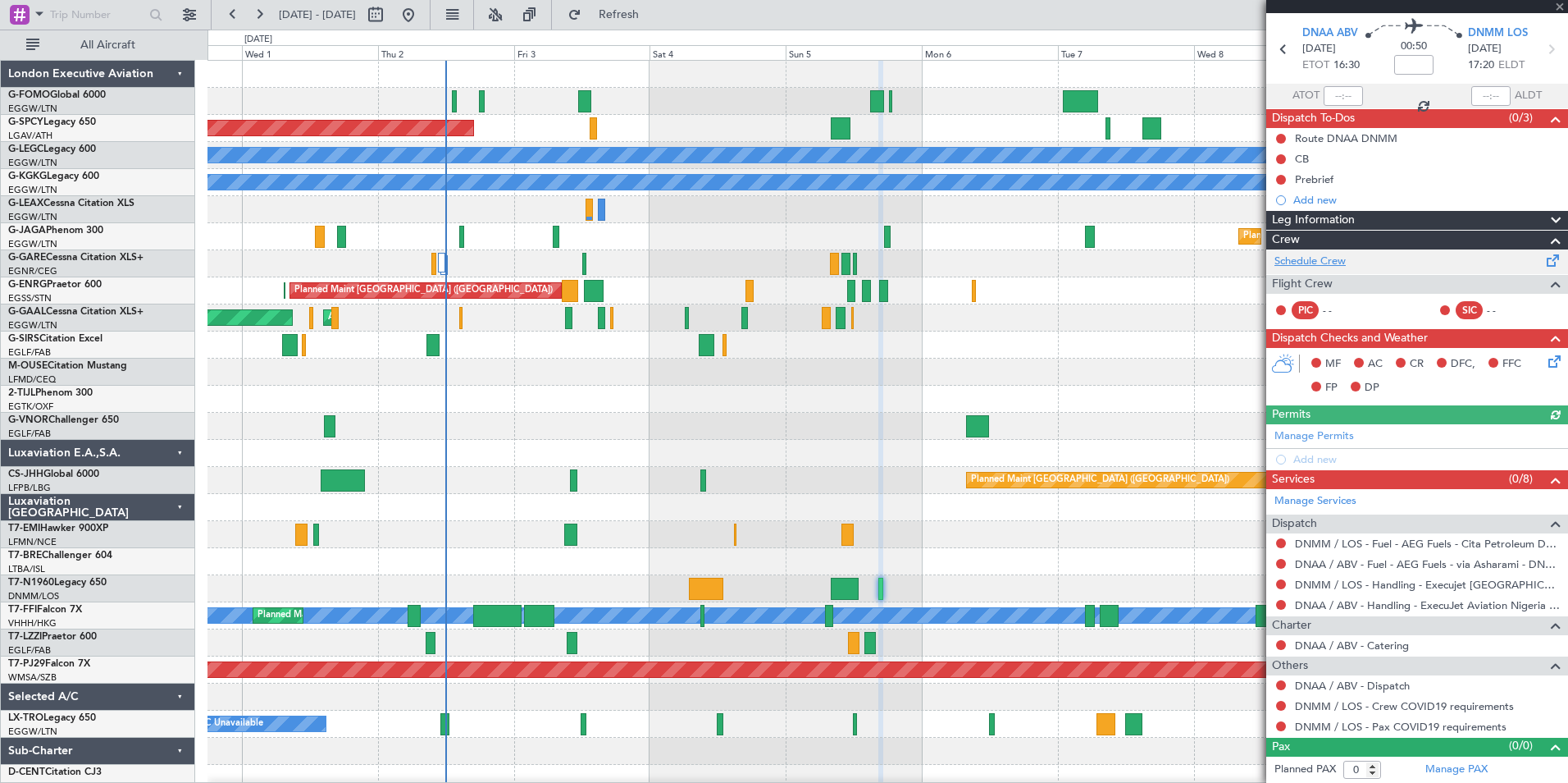
click at [1321, 263] on link "Schedule Crew" at bounding box center [1309, 262] width 71 height 17
click at [653, 17] on span "Refresh" at bounding box center [619, 15] width 69 height 12
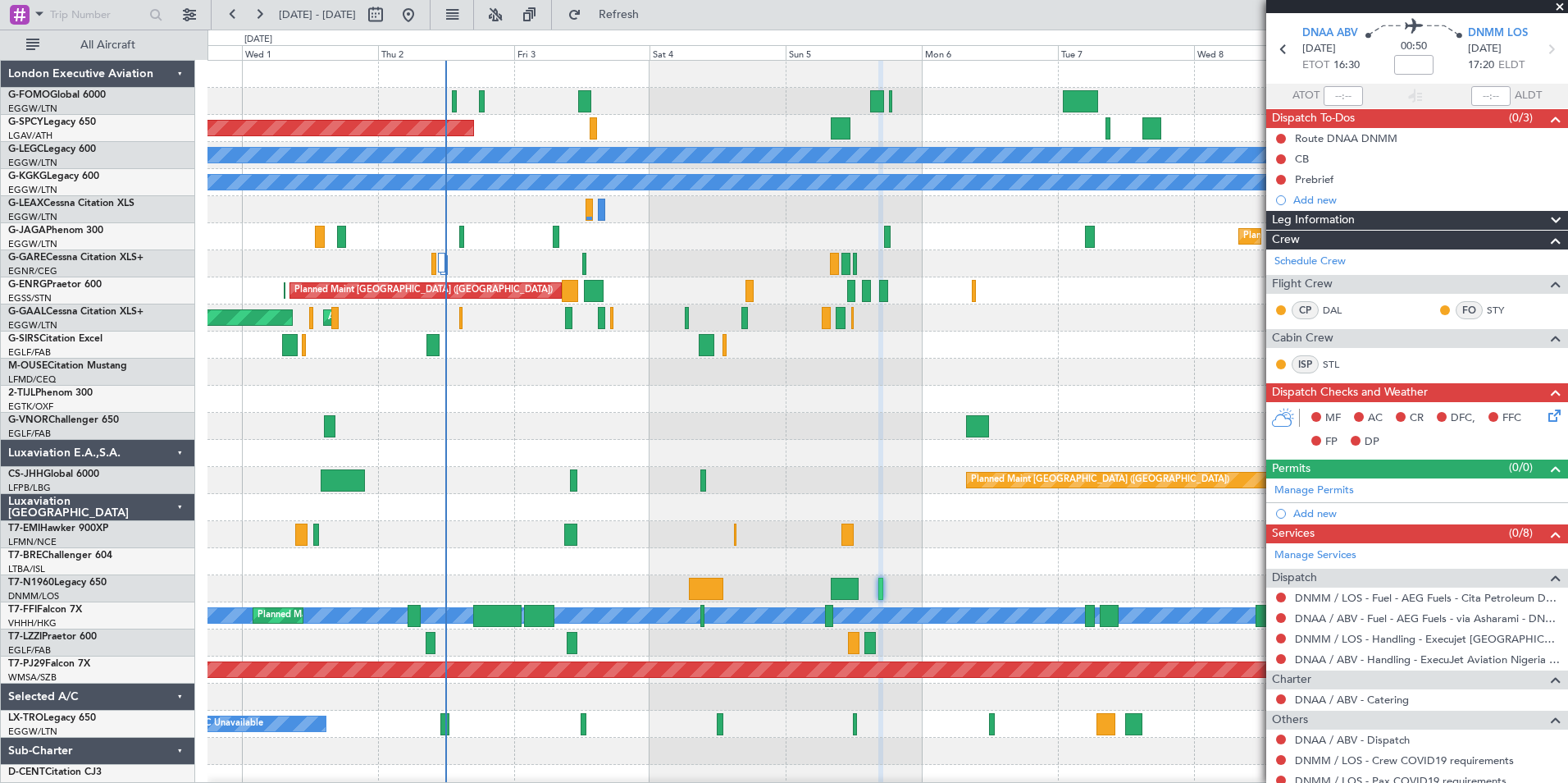
scroll to position [106, 0]
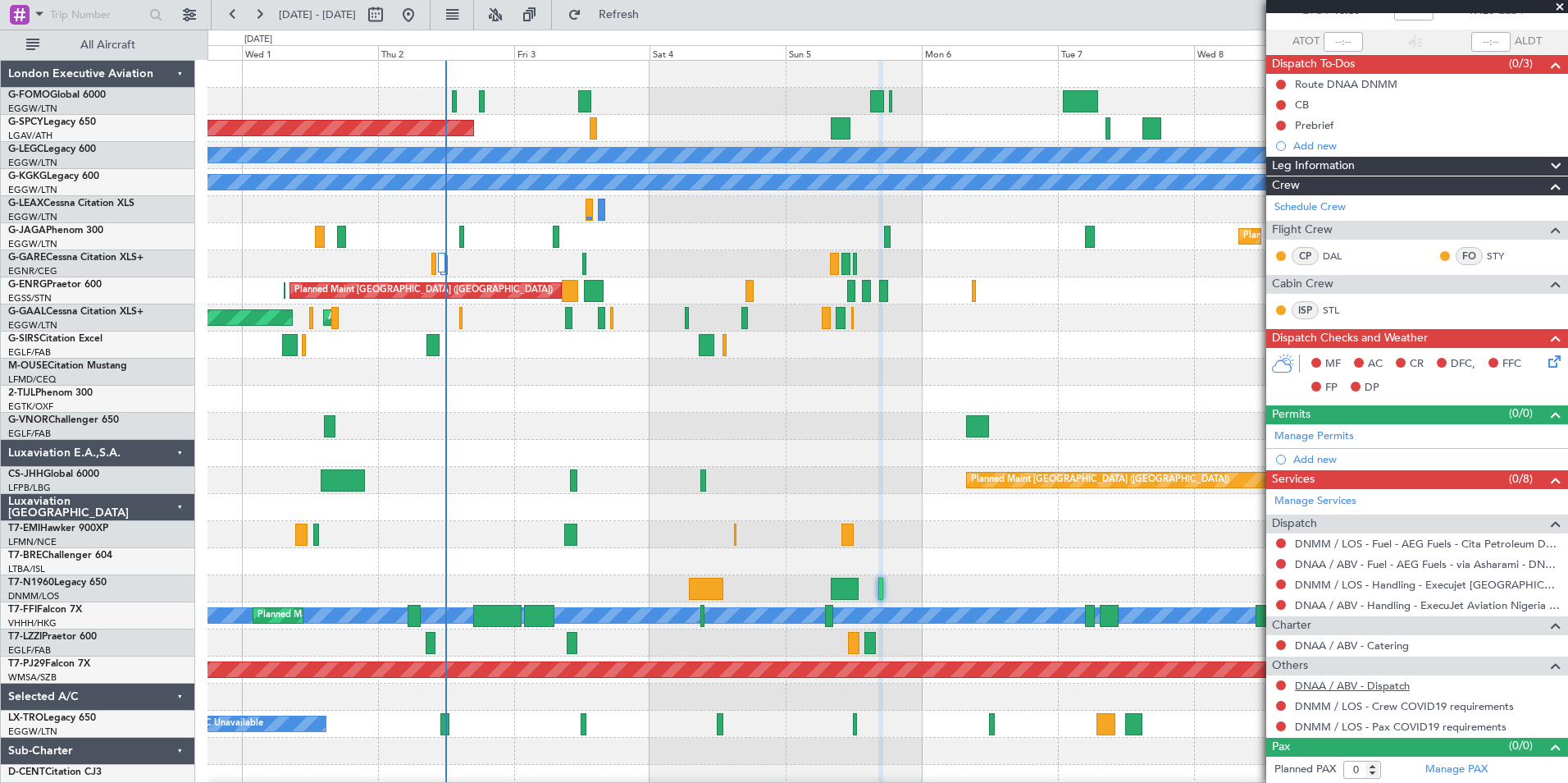
click at [1353, 688] on link "DNAA / ABV - Dispatch" at bounding box center [1352, 685] width 114 height 14
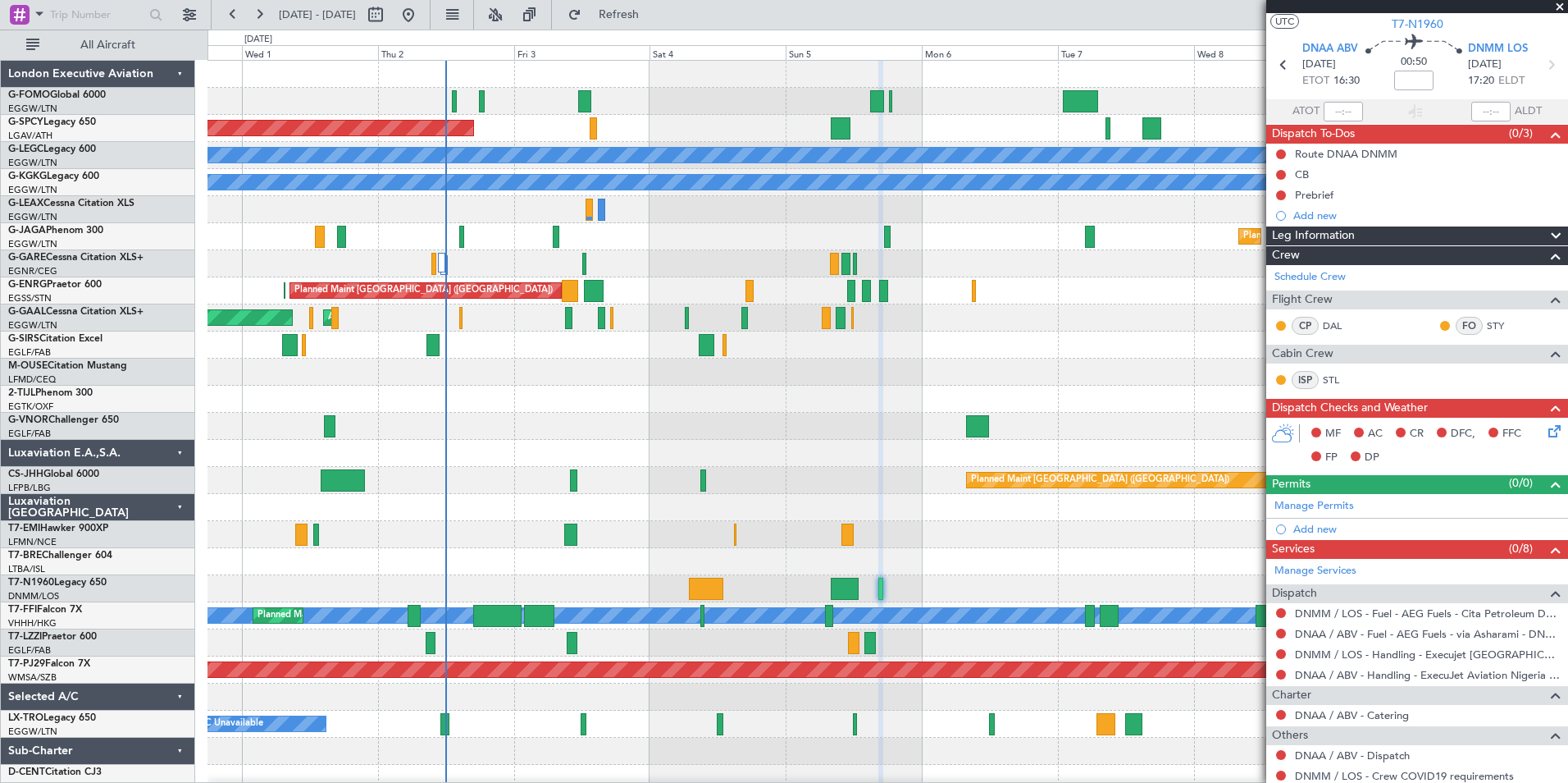
scroll to position [0, 0]
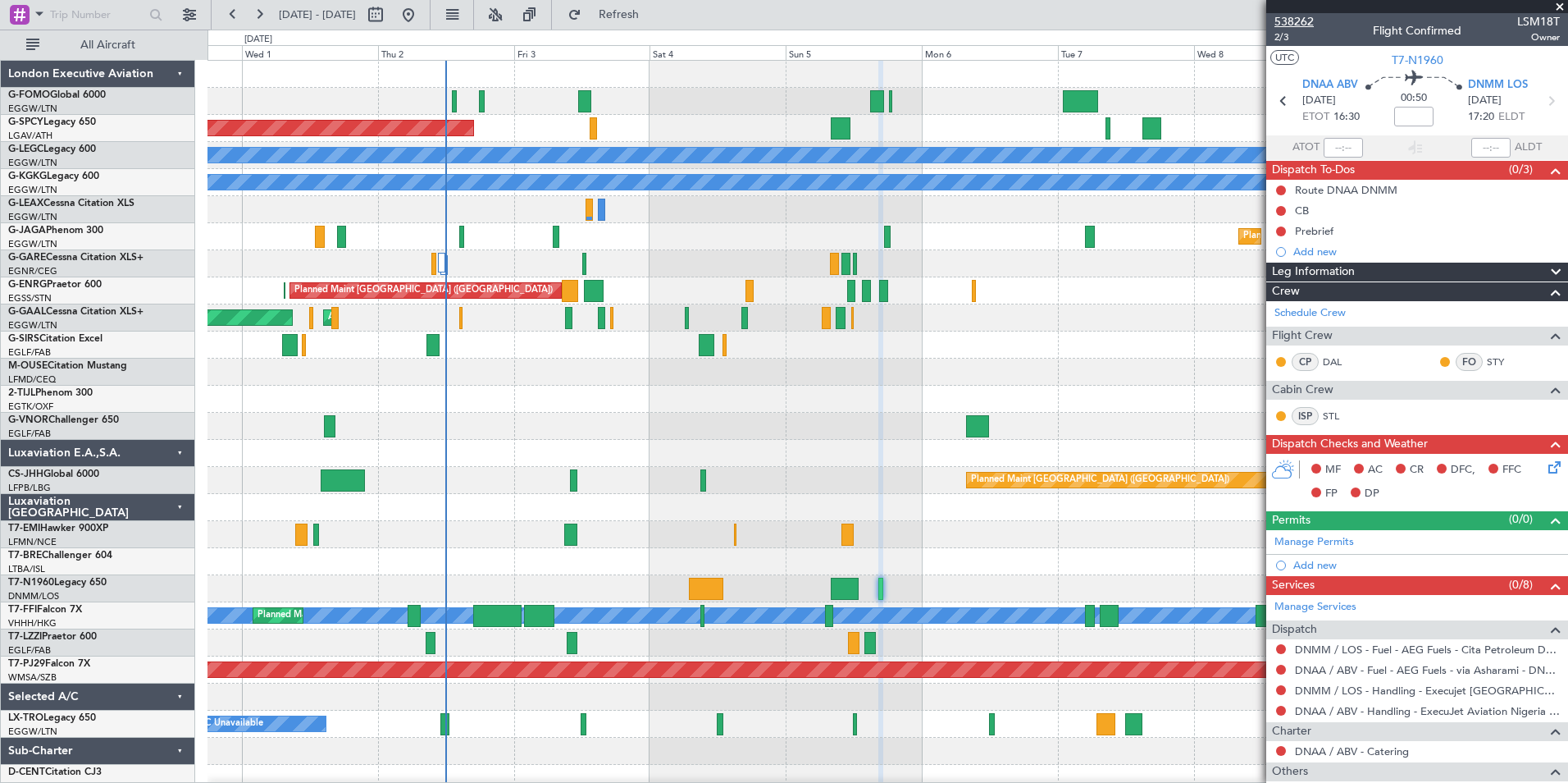
click at [1309, 18] on span "538262" at bounding box center [1294, 21] width 39 height 17
click at [259, 13] on button at bounding box center [259, 15] width 27 height 27
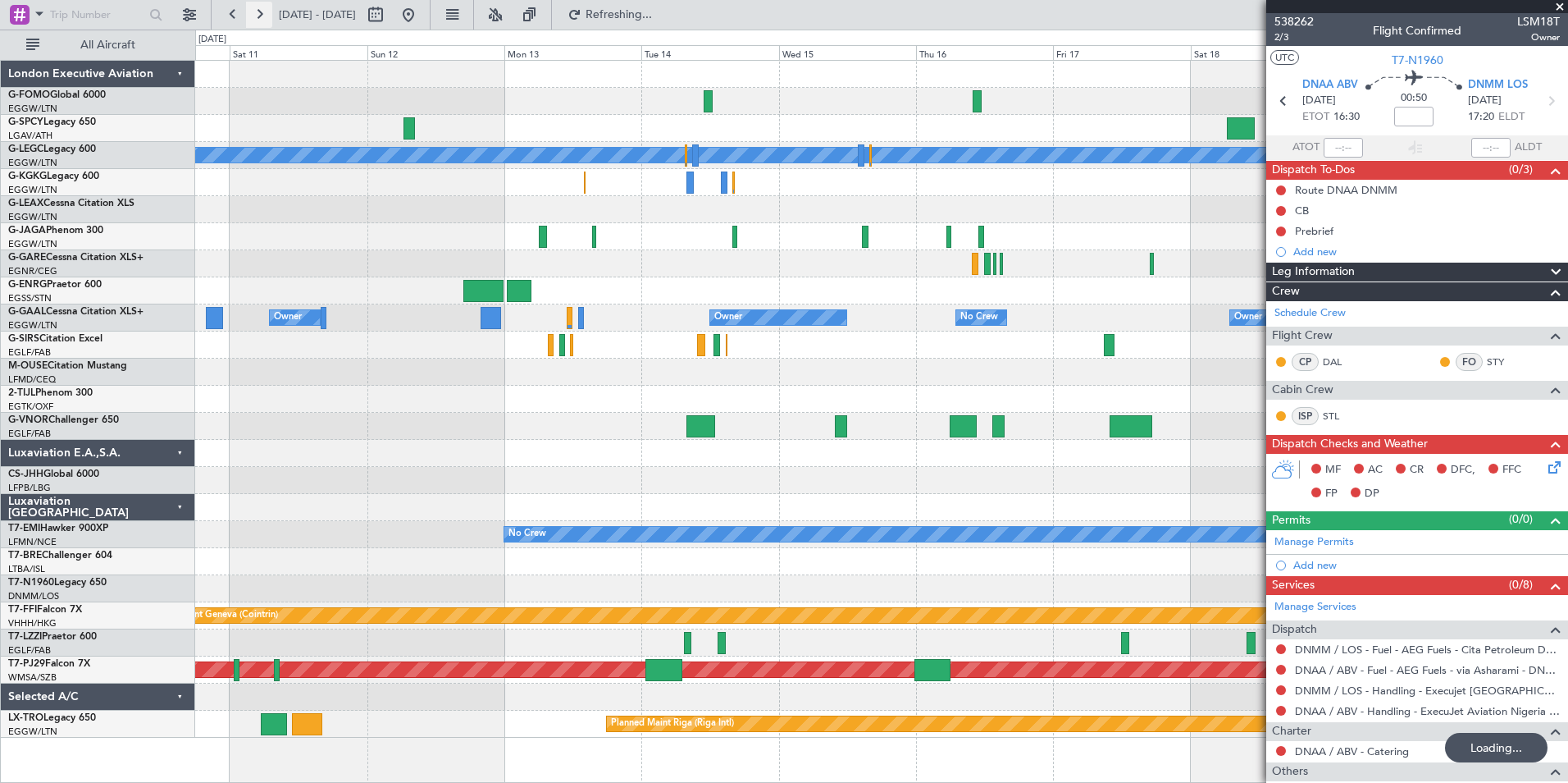
click at [259, 13] on button at bounding box center [259, 15] width 27 height 27
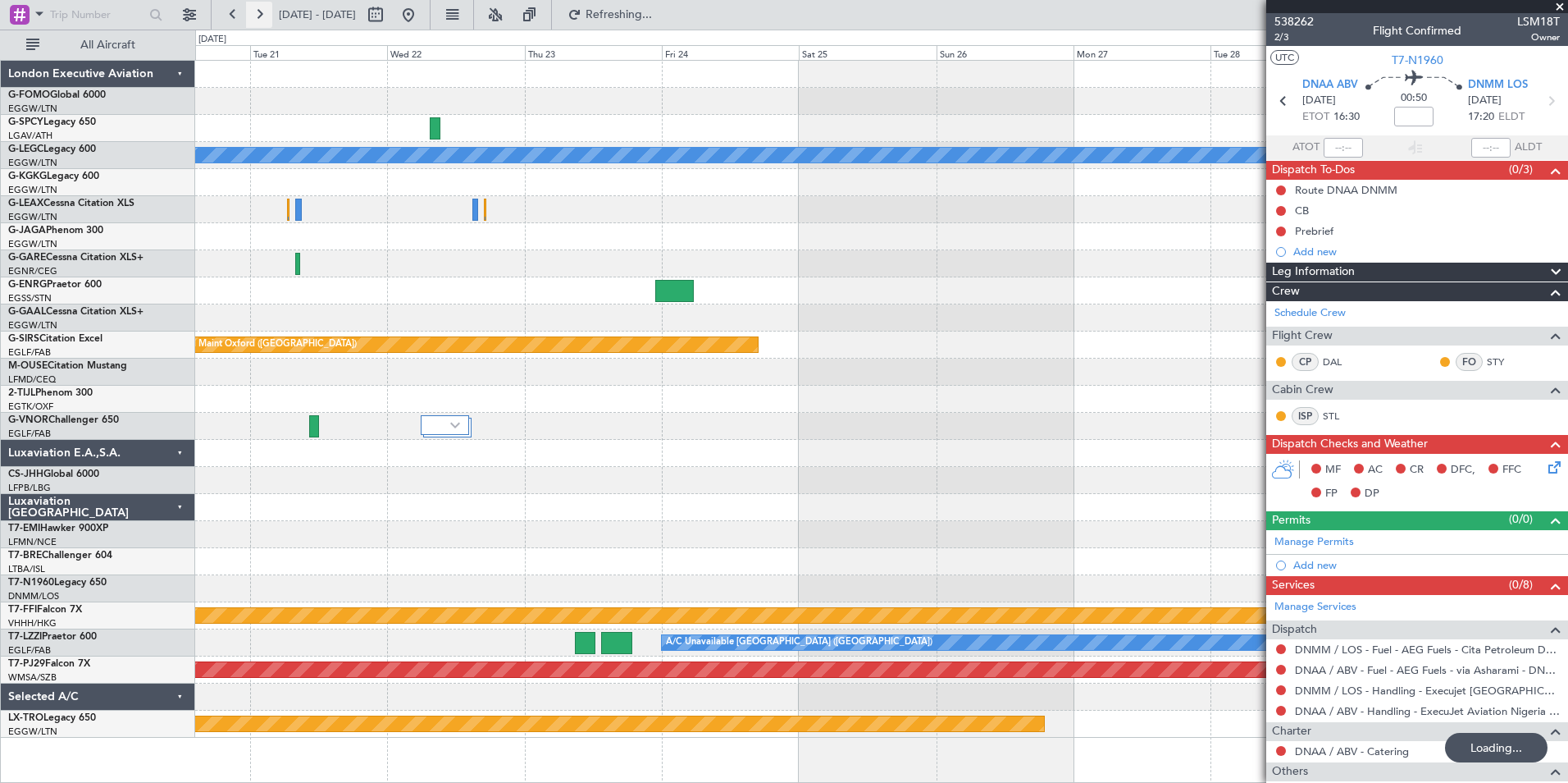
click at [259, 13] on button at bounding box center [259, 15] width 27 height 27
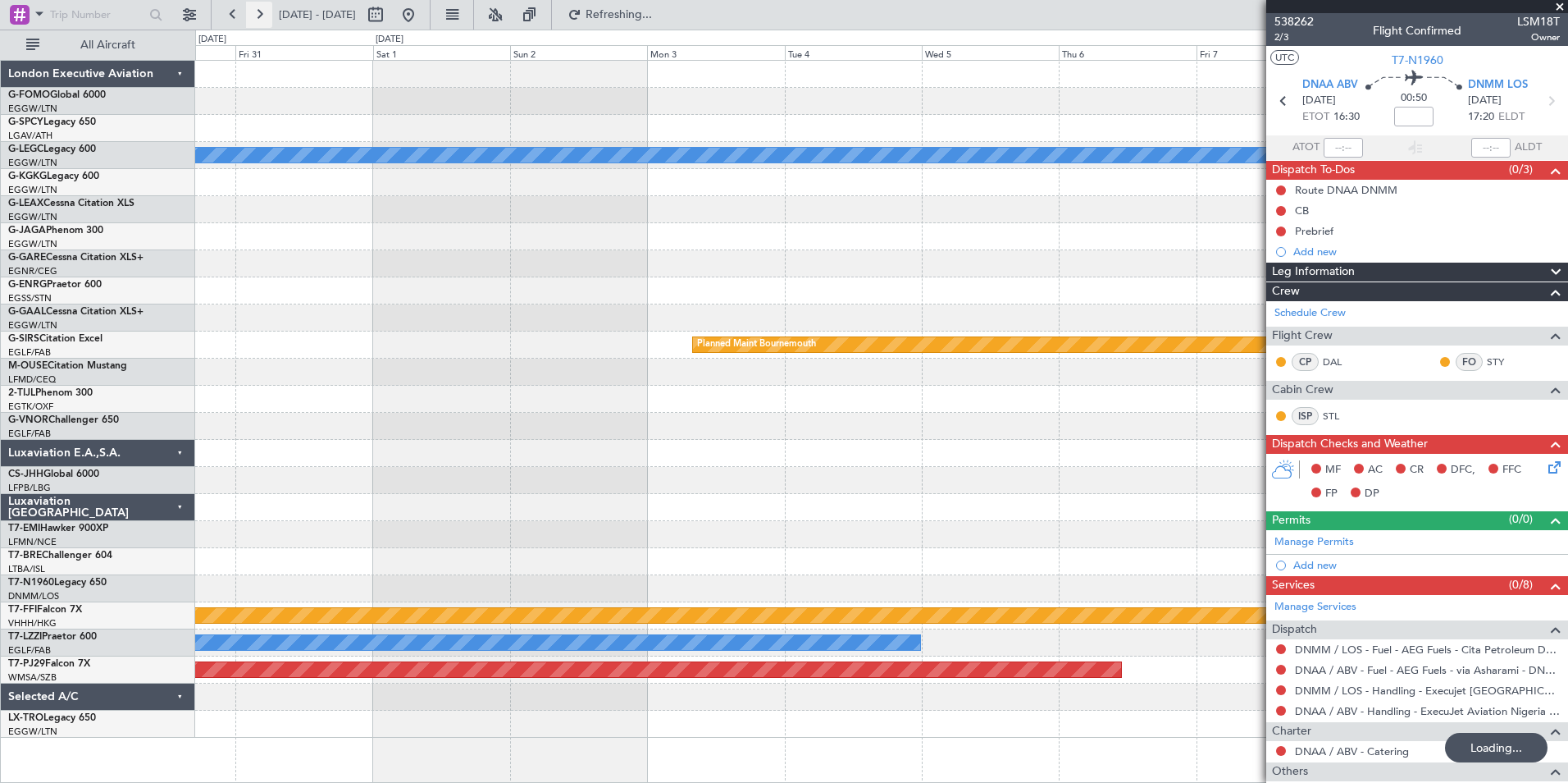
click at [259, 13] on button at bounding box center [259, 15] width 27 height 27
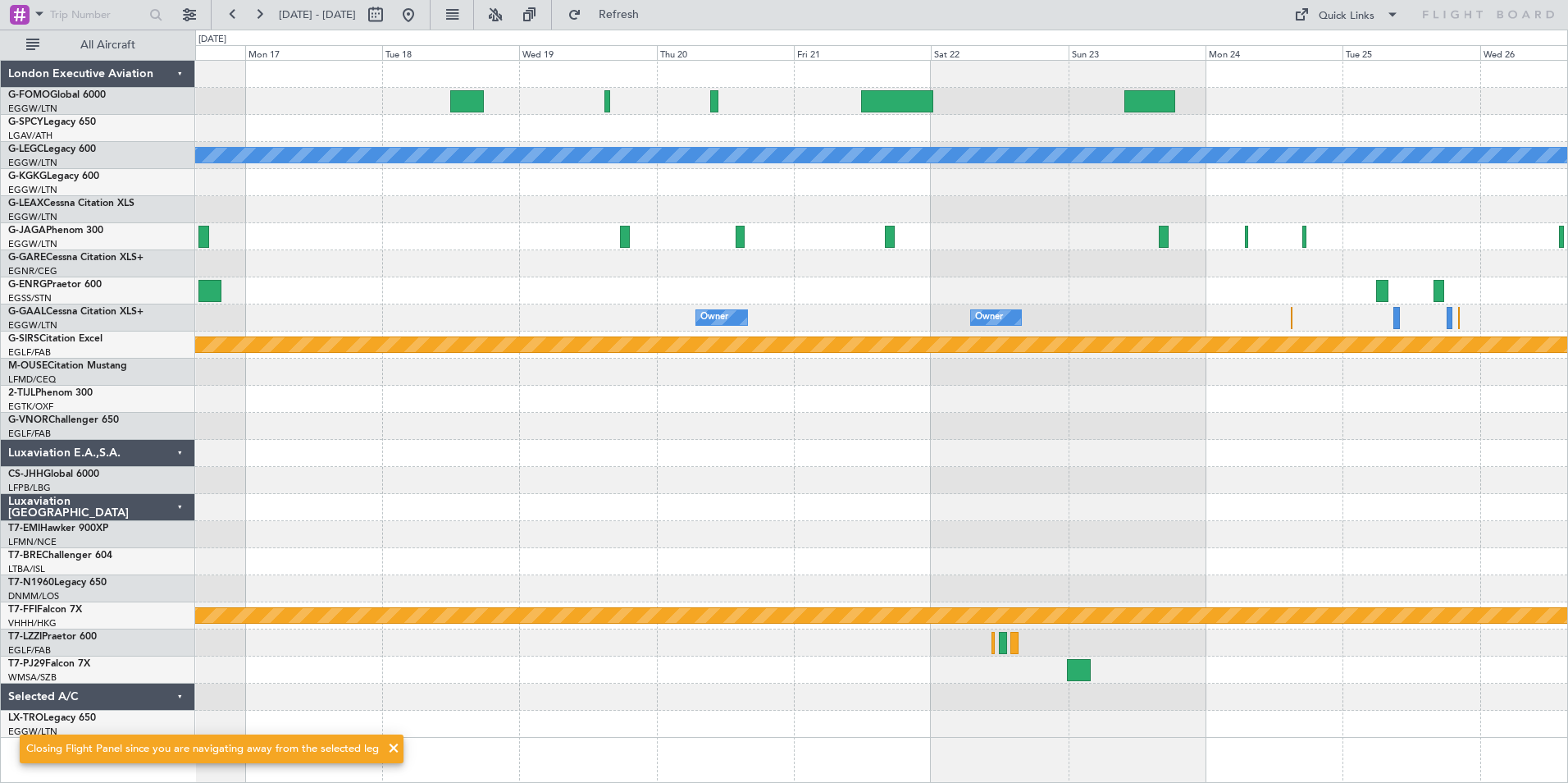
click at [189, 653] on div "A/C Unavailable London (Luton) Owner Owner Owner Planned Maint Bournemouth MEL …" at bounding box center [784, 406] width 1568 height 753
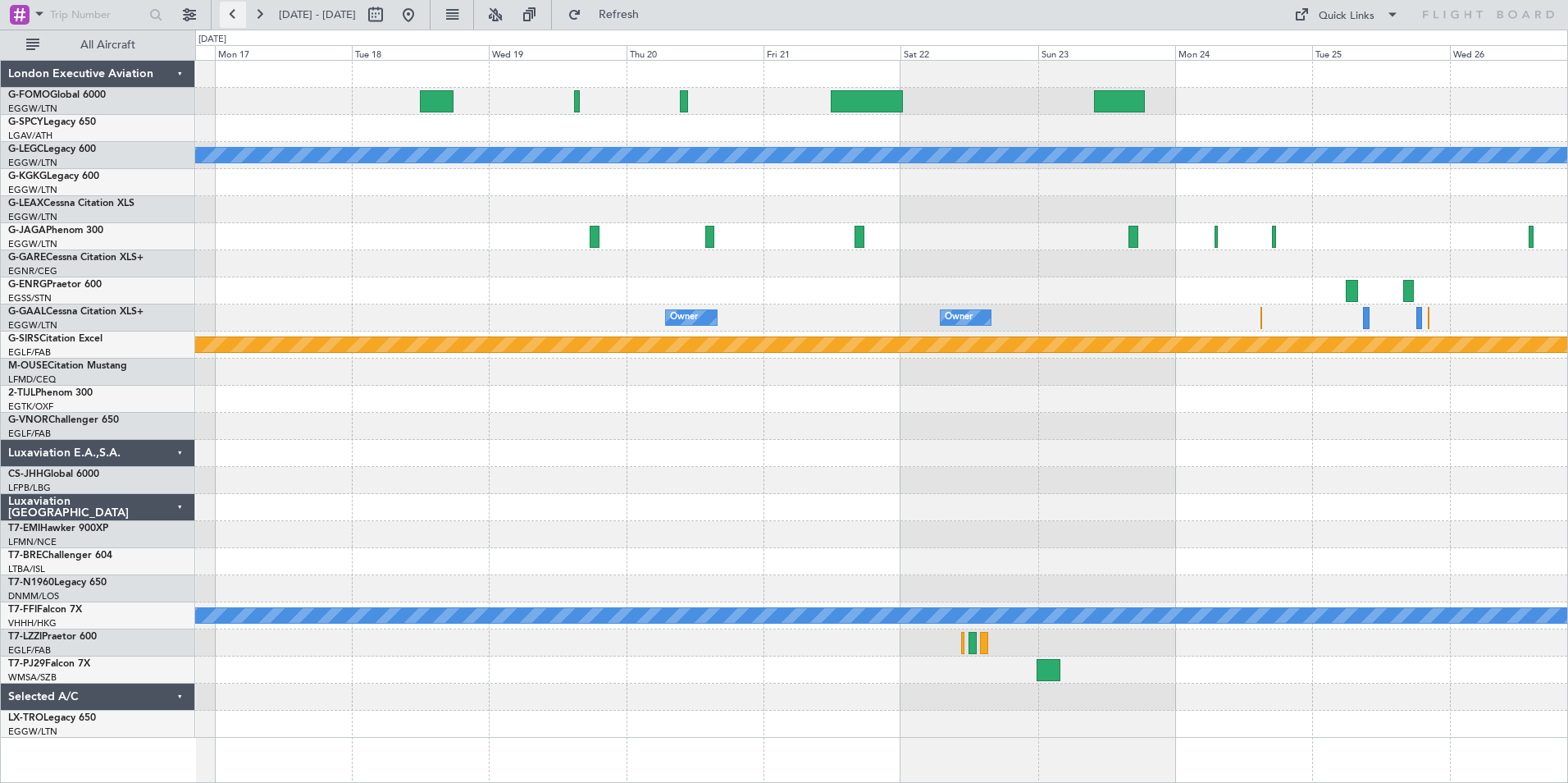
click at [226, 21] on button at bounding box center [233, 15] width 27 height 27
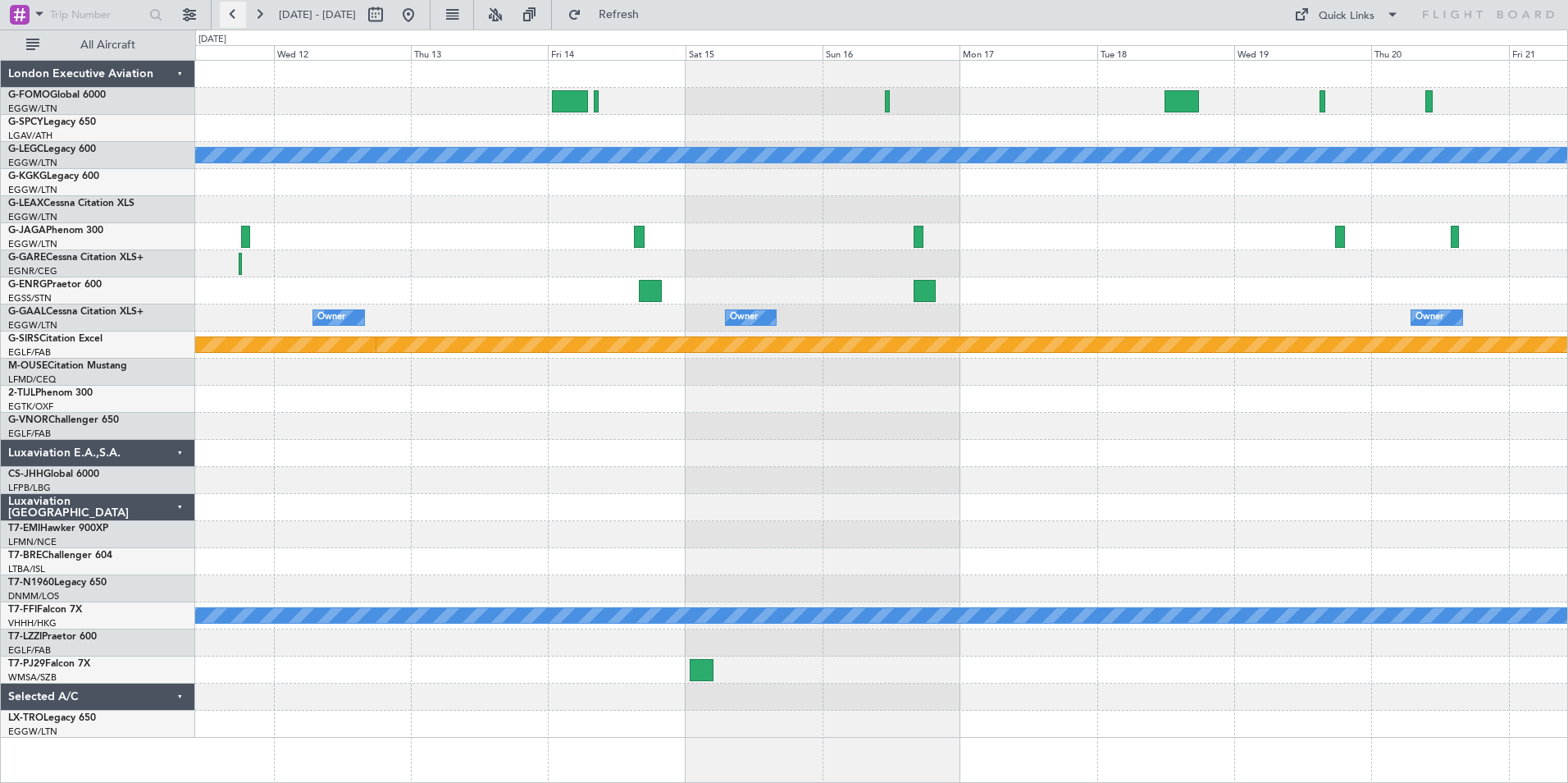
click at [226, 21] on button at bounding box center [233, 15] width 27 height 27
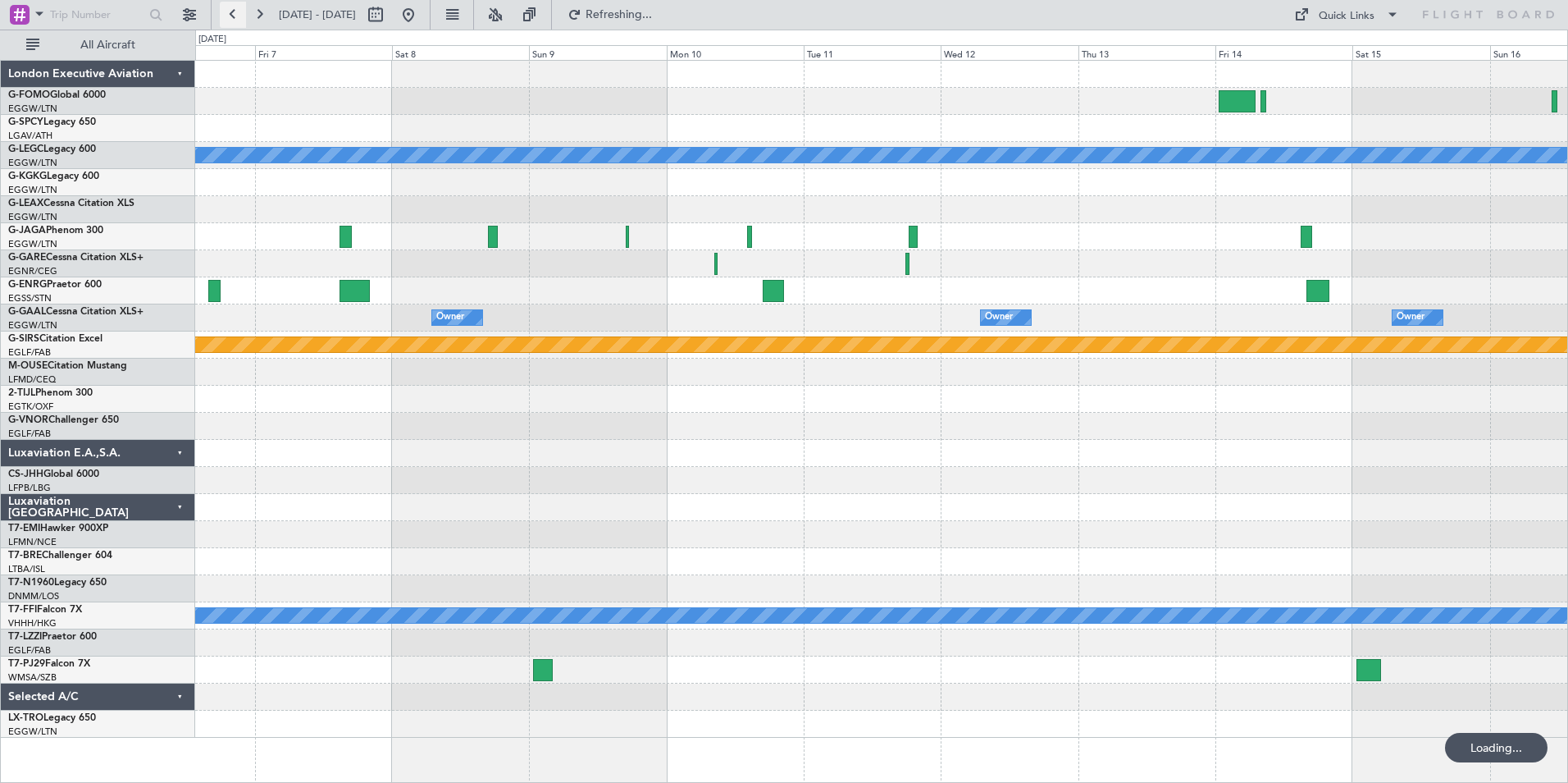
click at [226, 21] on button at bounding box center [233, 15] width 27 height 27
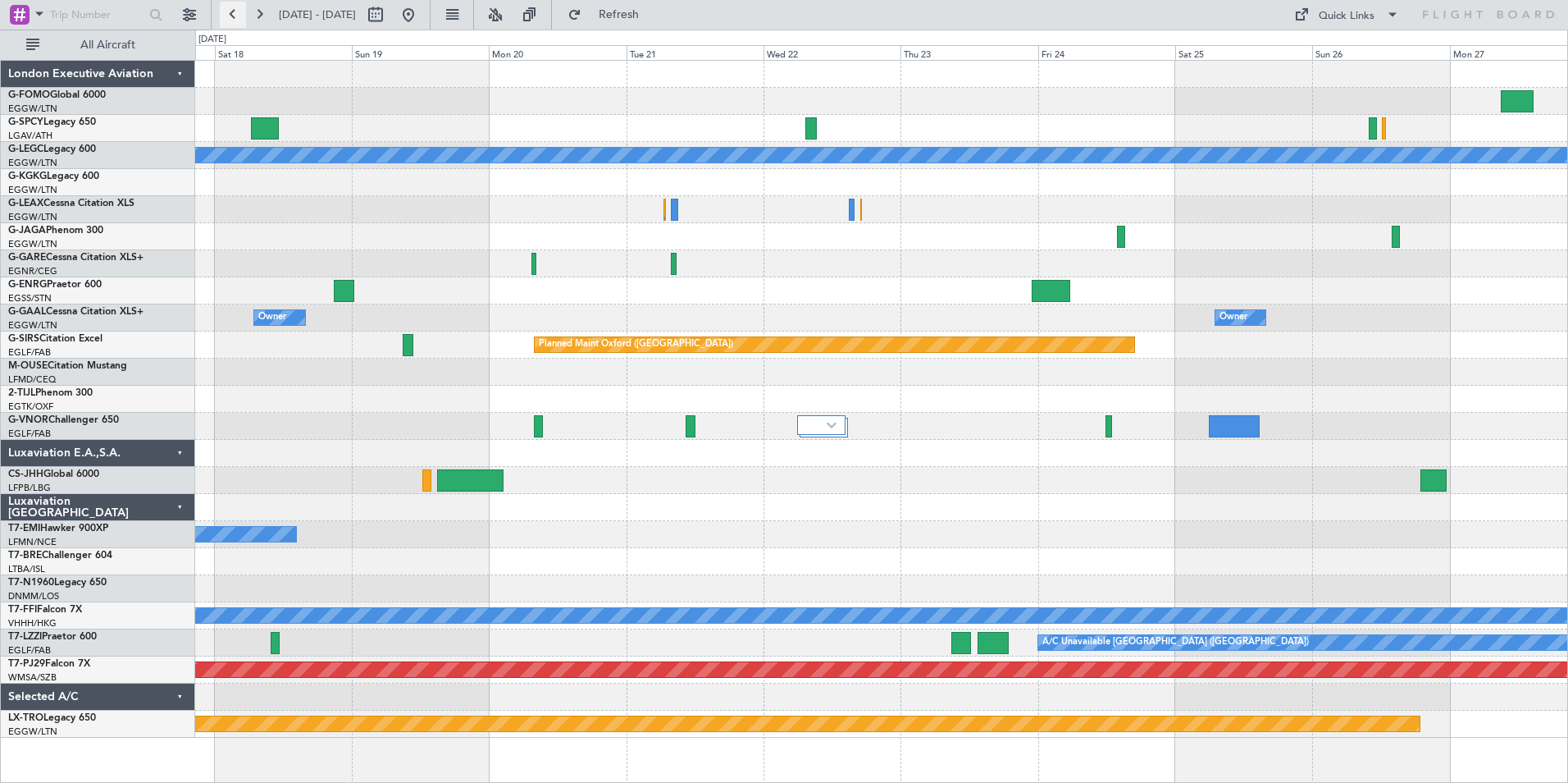
click at [230, 8] on button at bounding box center [233, 15] width 27 height 27
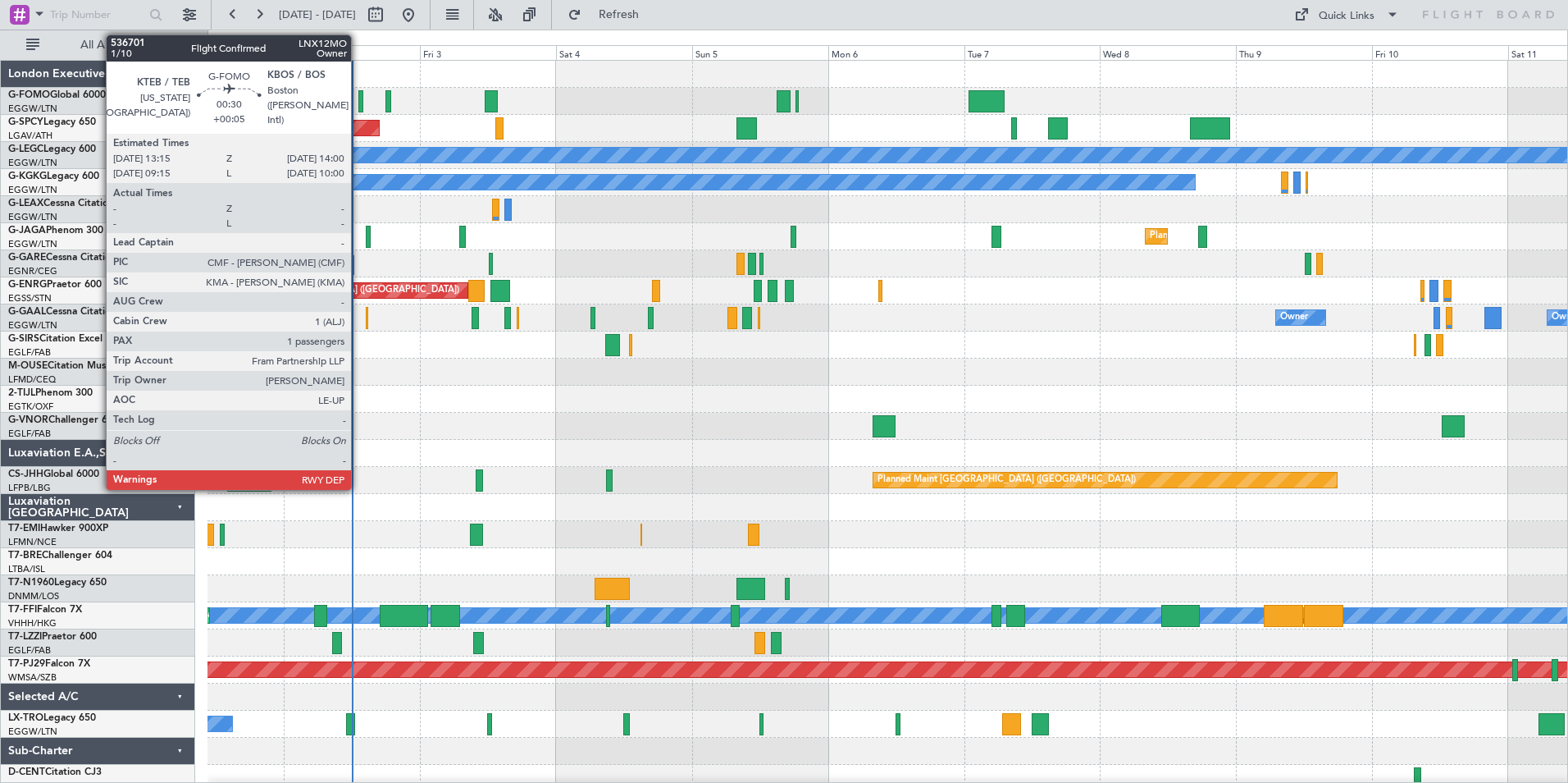
click at [358, 103] on div at bounding box center [360, 101] width 5 height 22
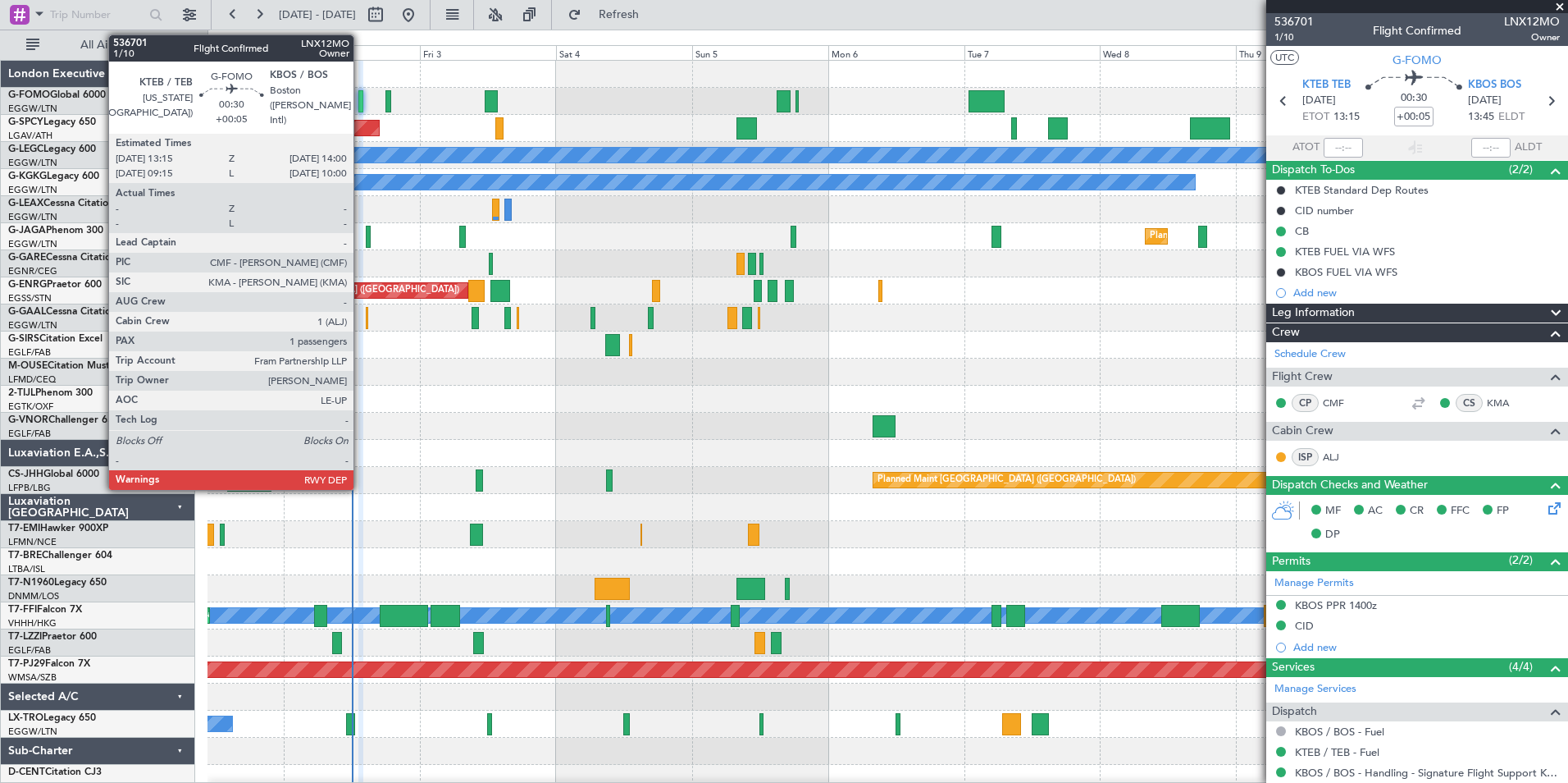
click at [361, 97] on div at bounding box center [360, 101] width 5 height 22
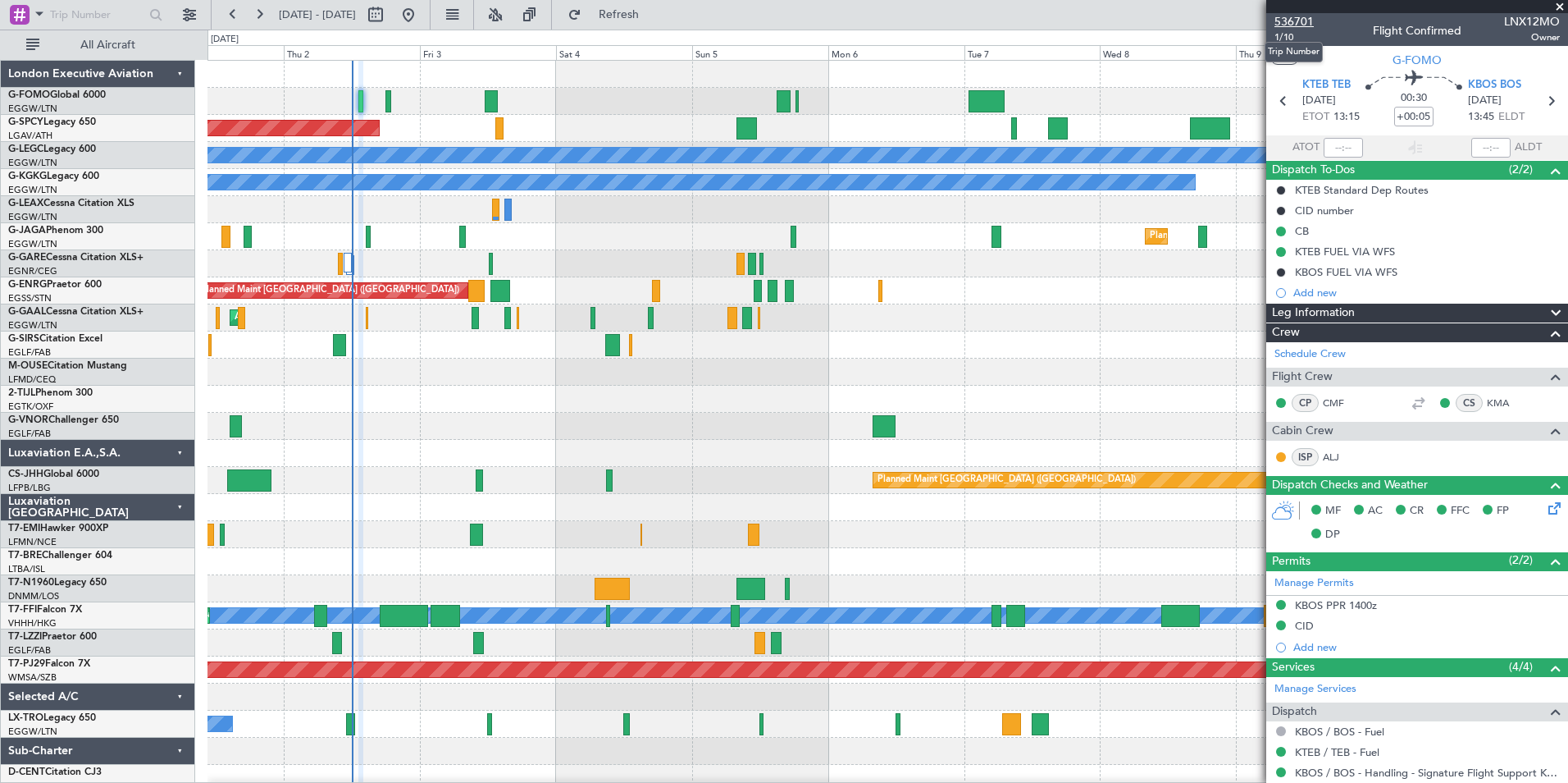
click at [1302, 22] on span "536701" at bounding box center [1294, 21] width 39 height 17
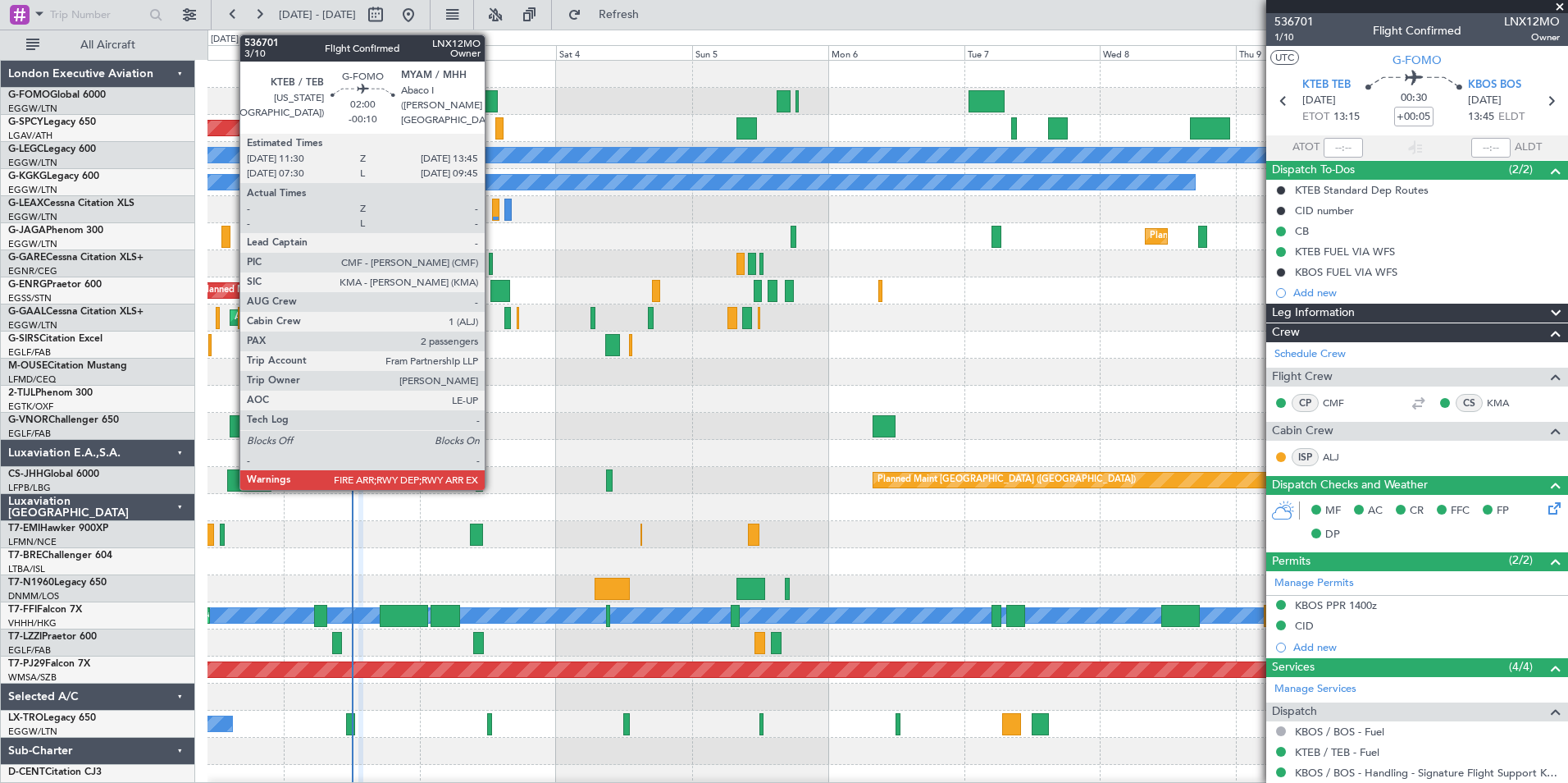
click at [492, 103] on div at bounding box center [490, 101] width 13 height 22
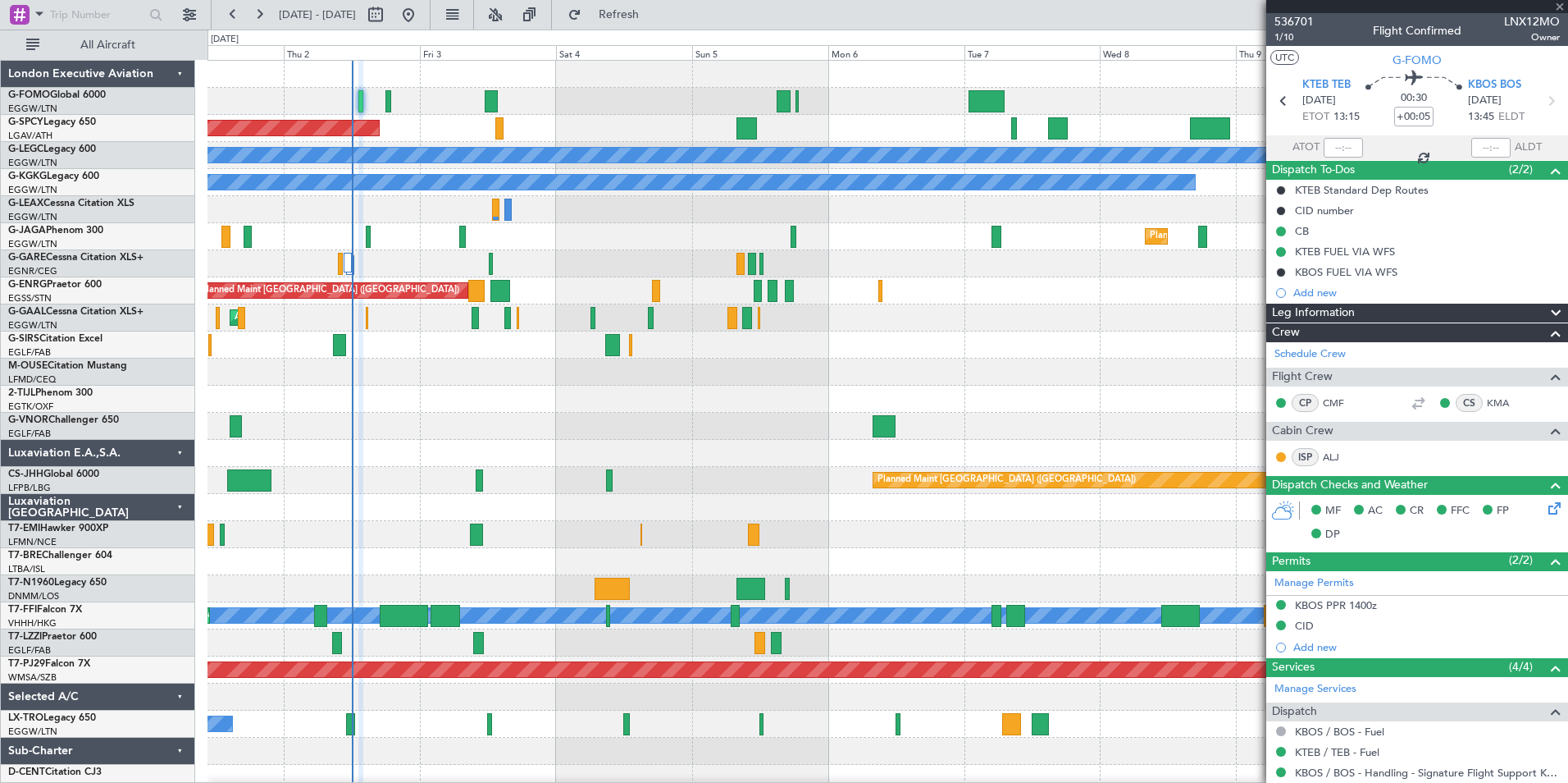
type input "-00:10"
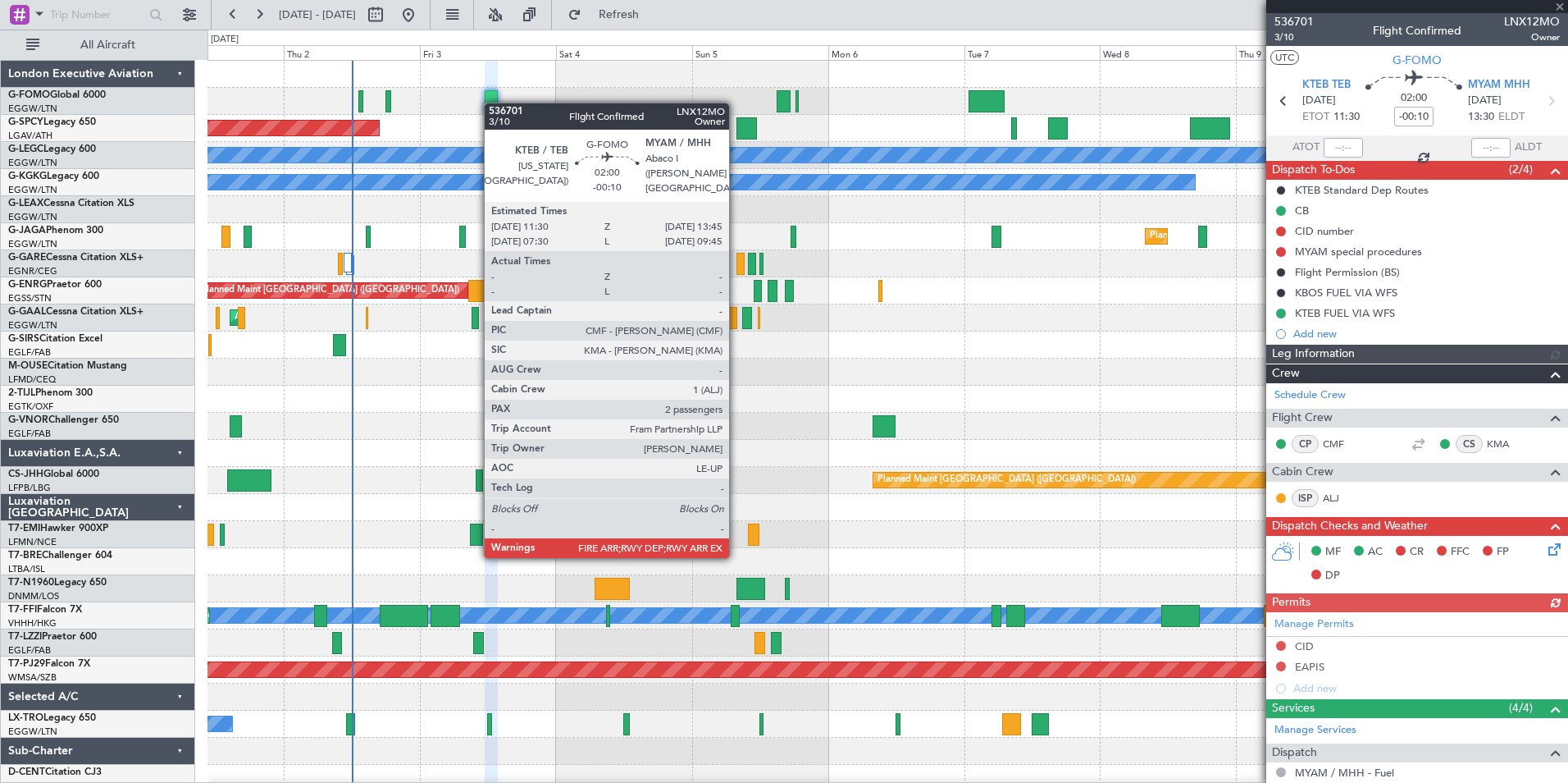
click at [492, 103] on div at bounding box center [490, 101] width 13 height 22
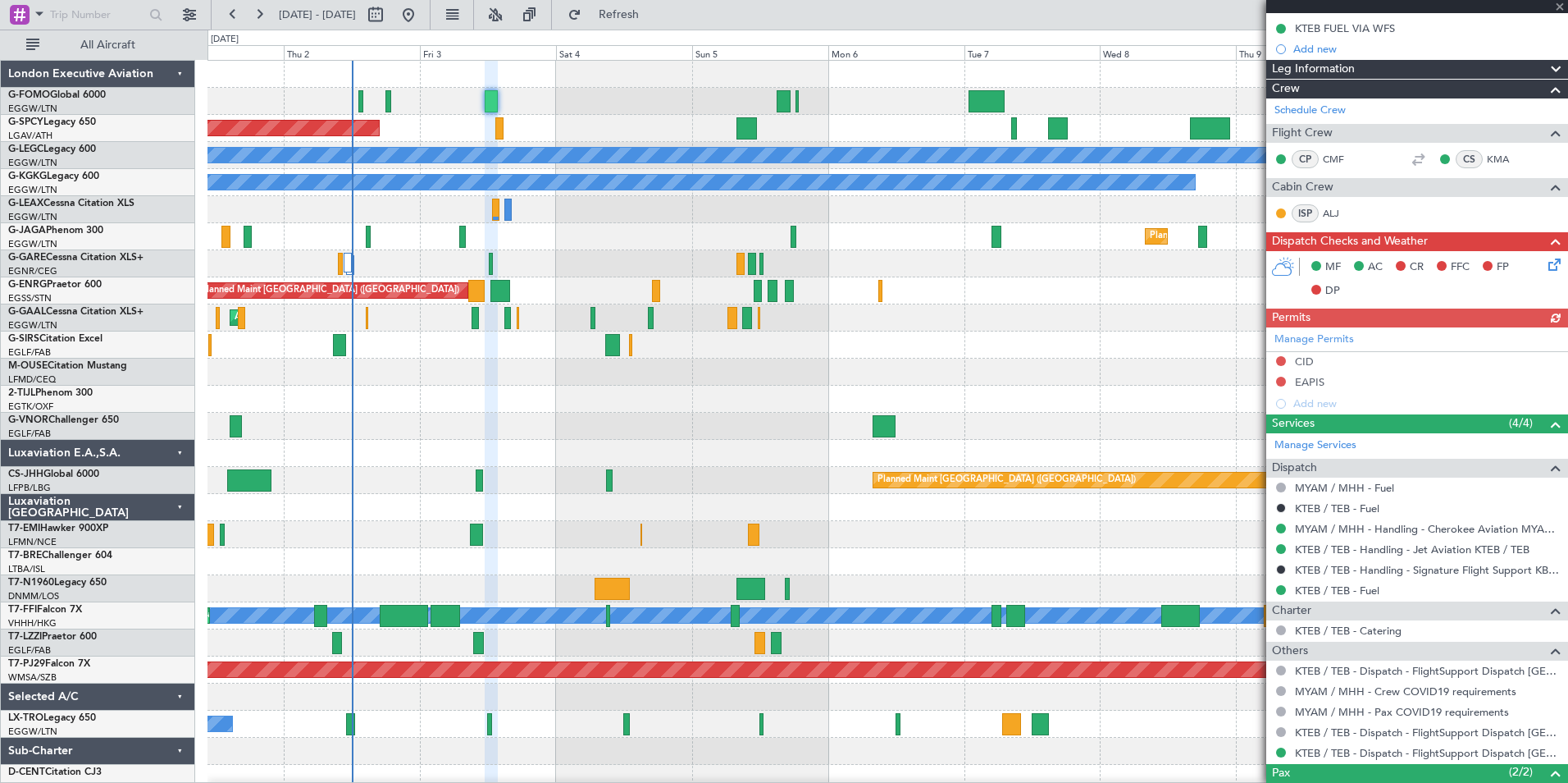
scroll to position [385, 0]
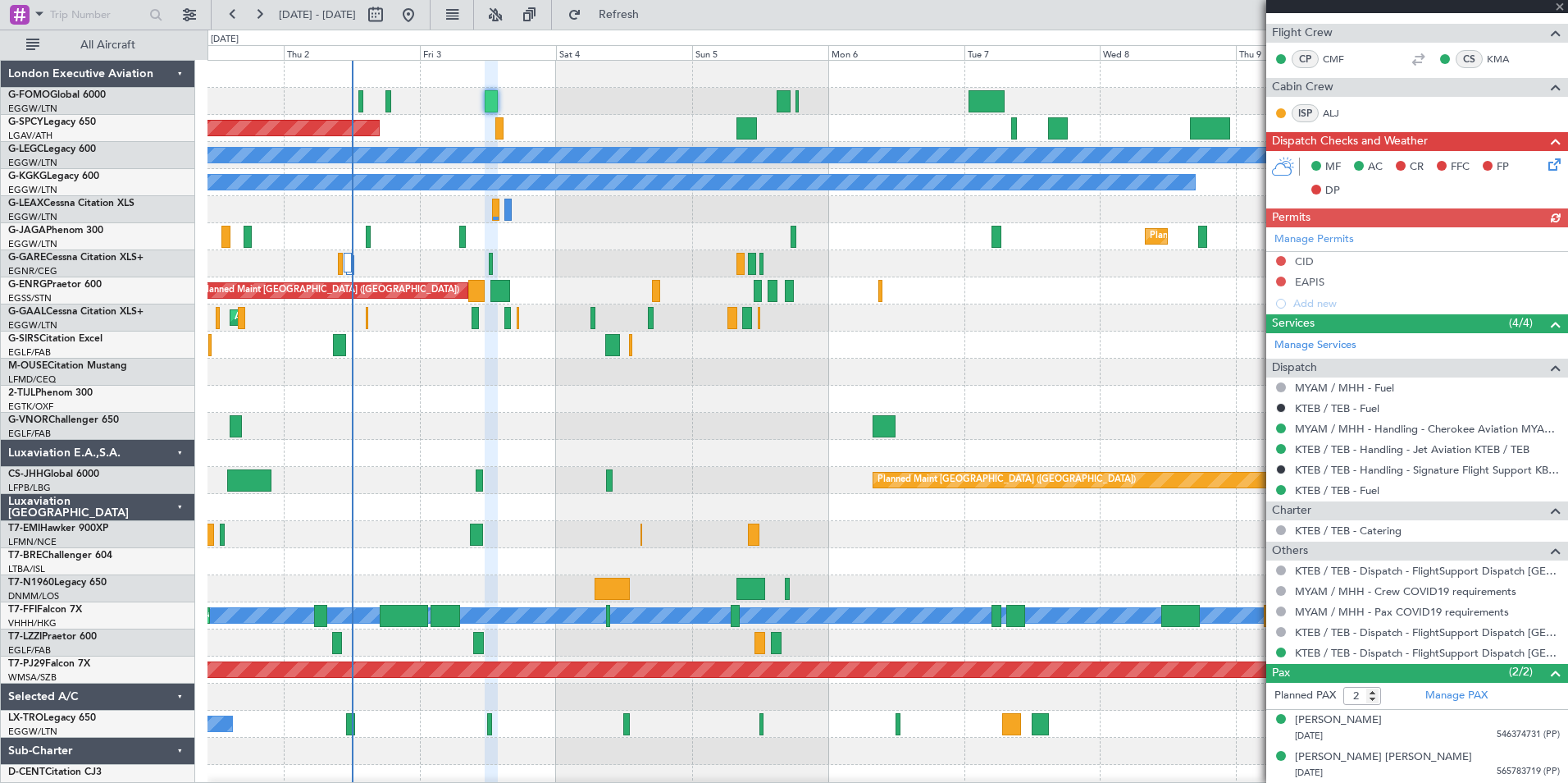
click at [1565, 777] on article "536701 3/10 Flight Confirmed LNX12MO Owner UTC G-FOMO KTEB TEB 03/10/2025 ETOT …" at bounding box center [1417, 397] width 302 height 769
click at [1440, 691] on link "Manage PAX" at bounding box center [1456, 695] width 62 height 17
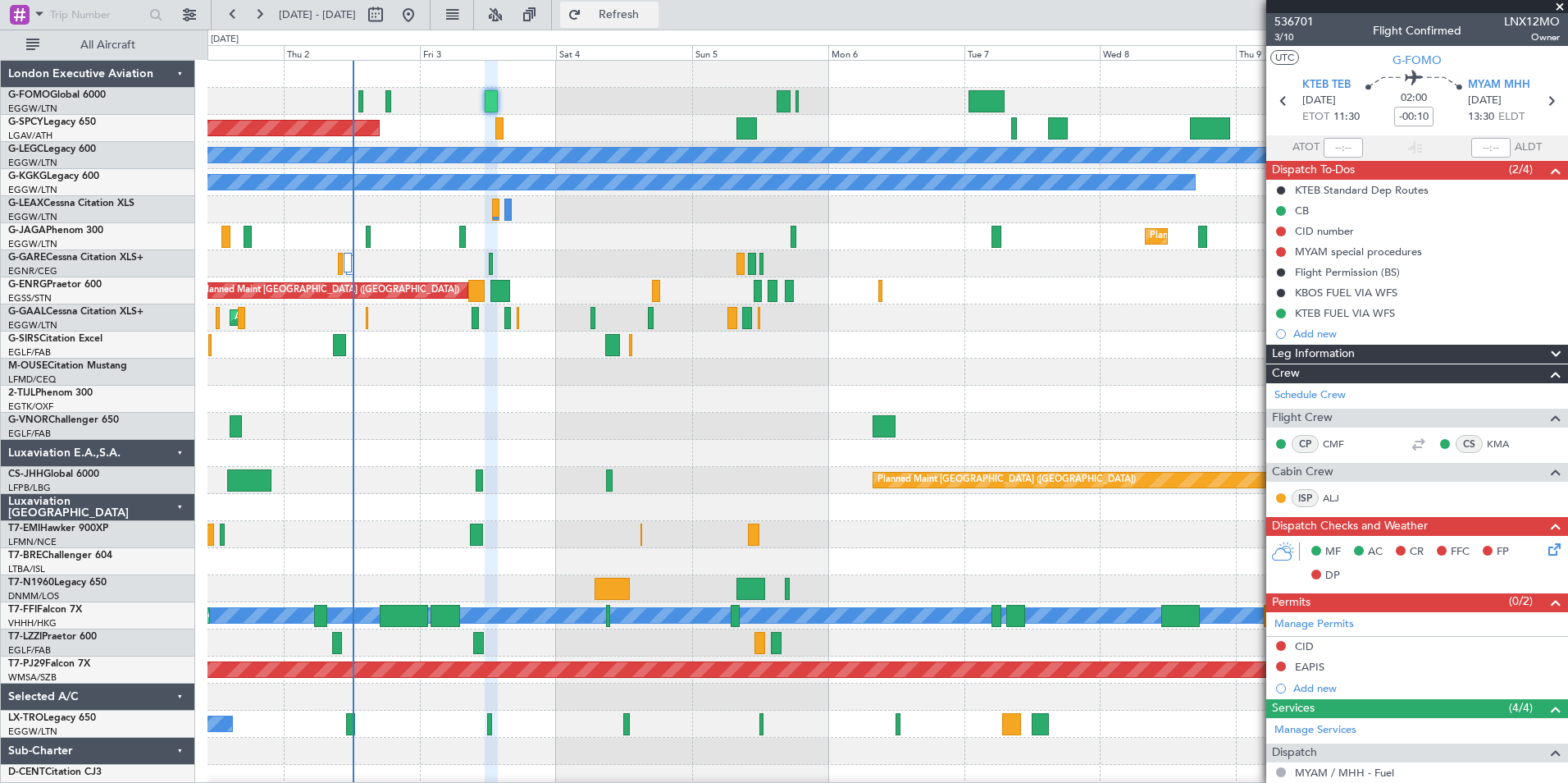
click at [653, 21] on span "Refresh" at bounding box center [619, 15] width 69 height 12
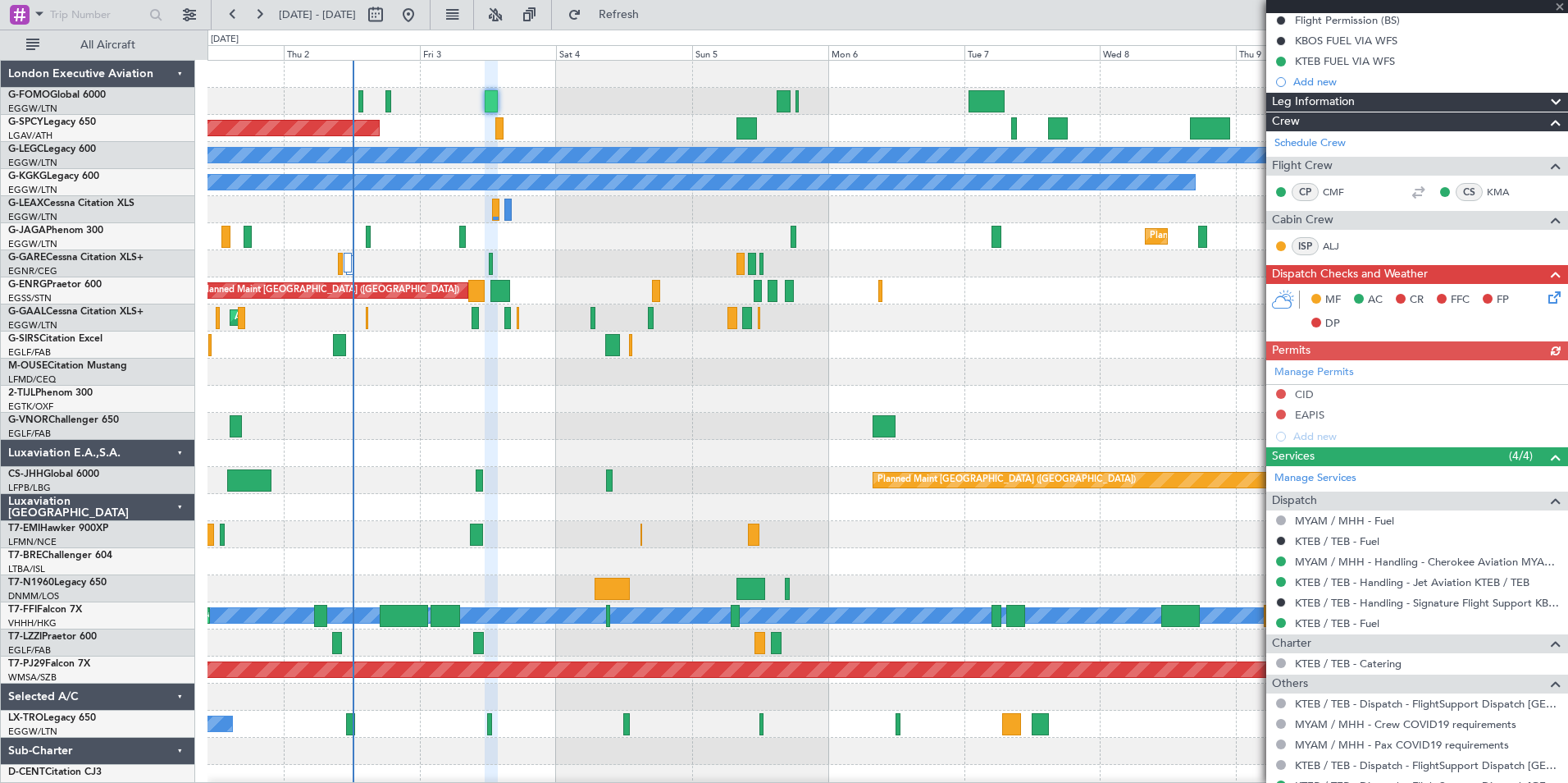
scroll to position [368, 0]
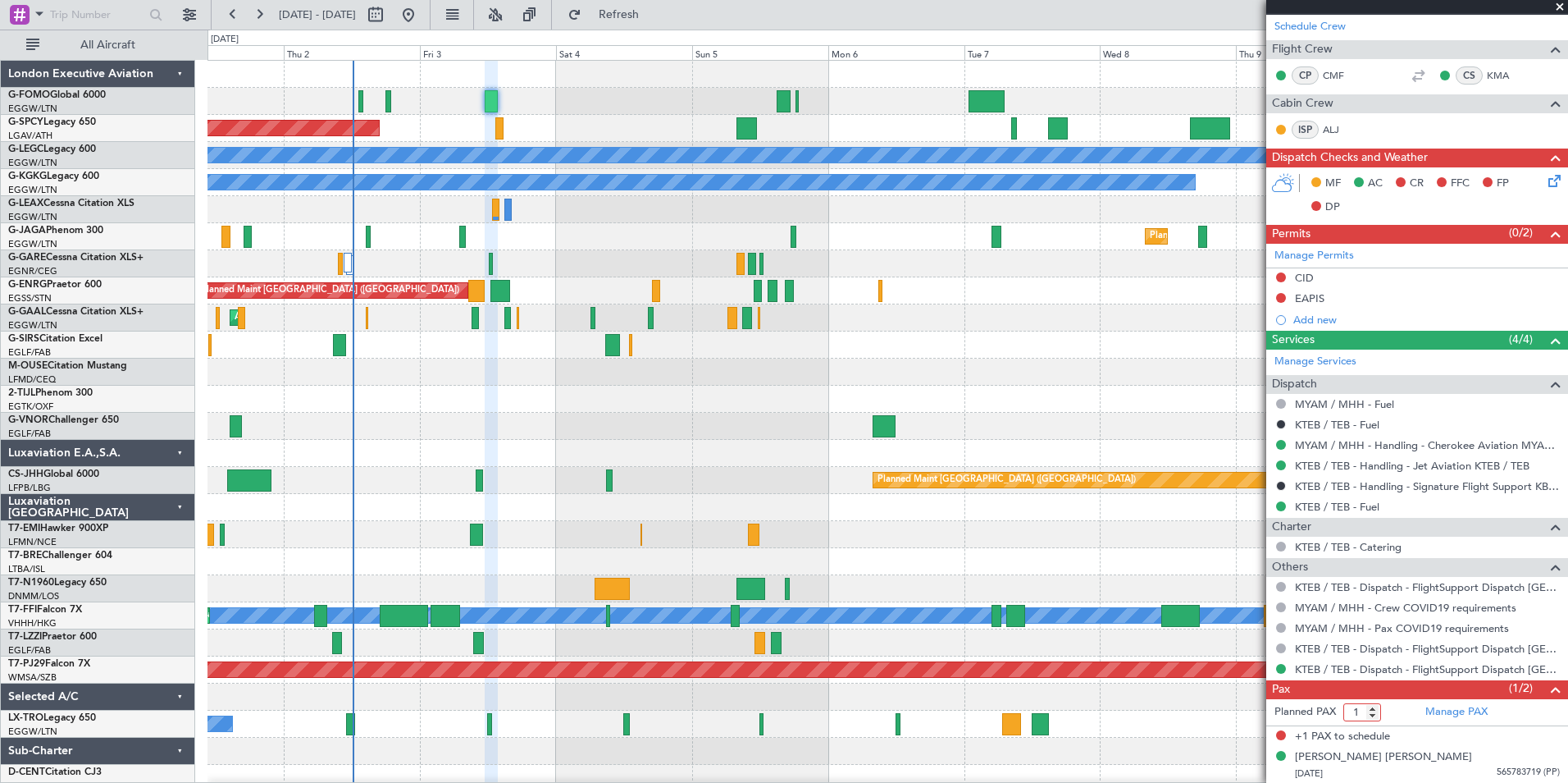
type input "1"
click at [1370, 714] on input "1" at bounding box center [1362, 712] width 37 height 18
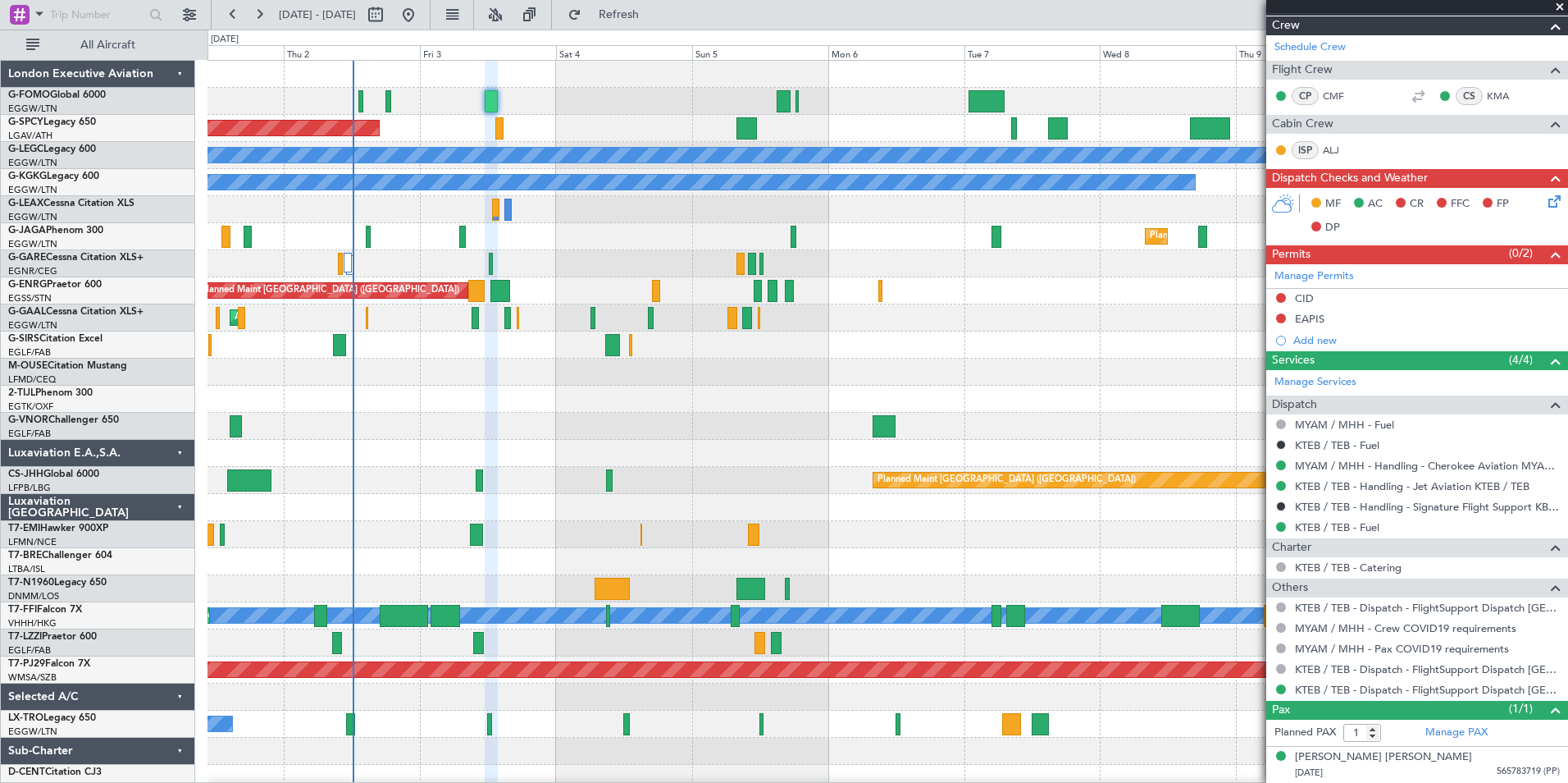
scroll to position [0, 0]
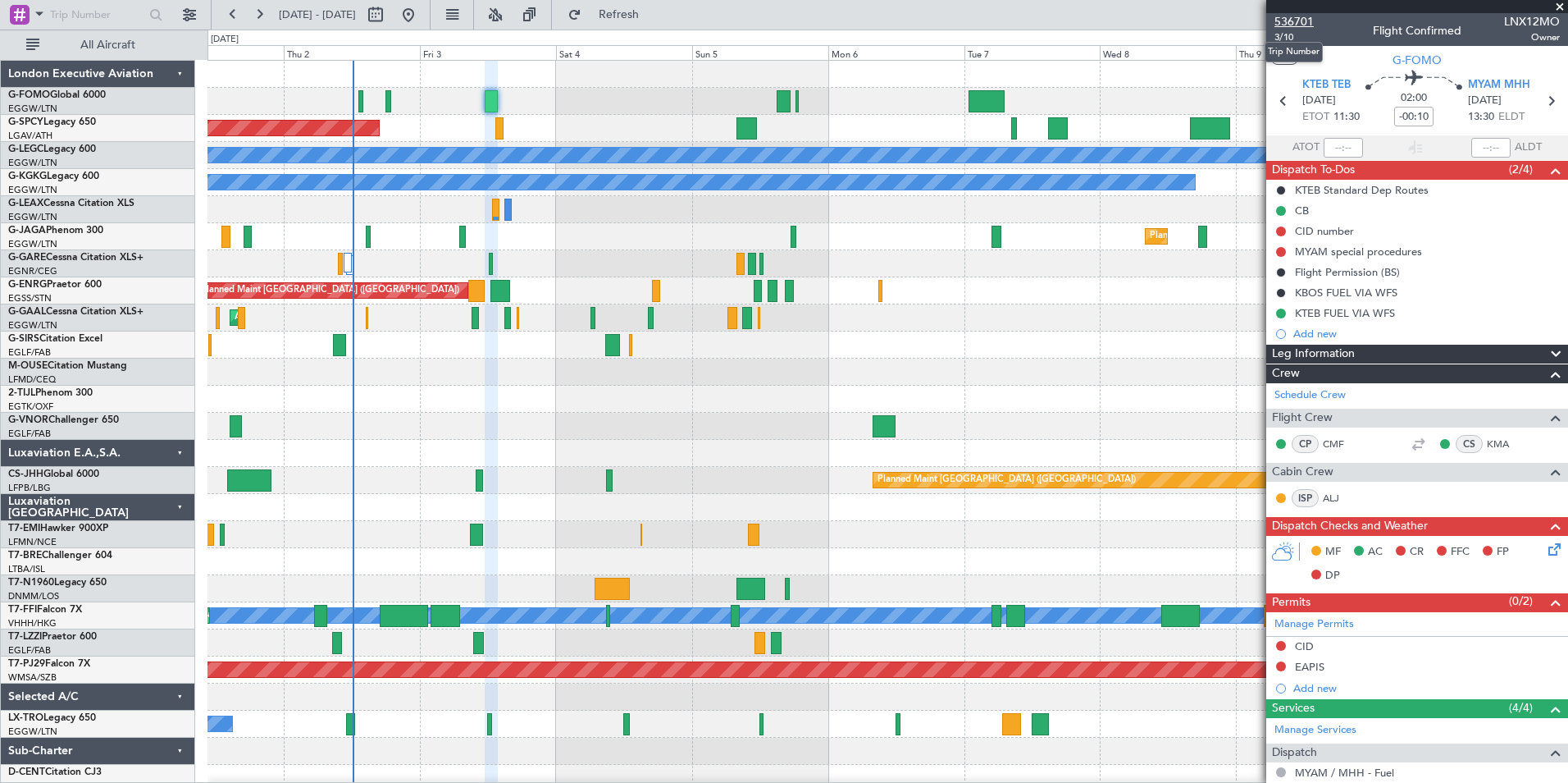
click at [1280, 24] on span "536701" at bounding box center [1294, 21] width 39 height 17
click at [658, 27] on button "Refresh" at bounding box center [610, 15] width 99 height 27
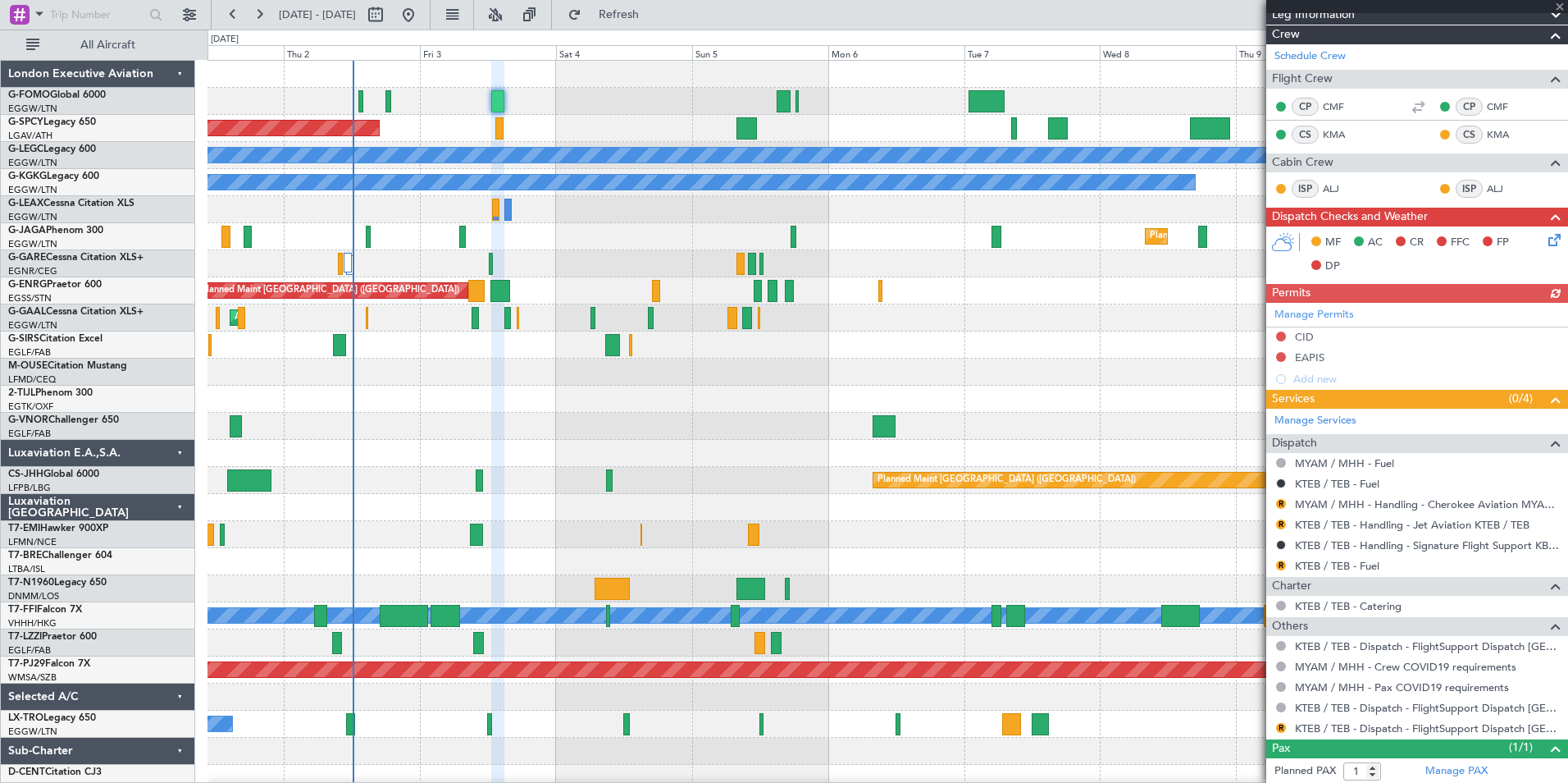
scroll to position [377, 0]
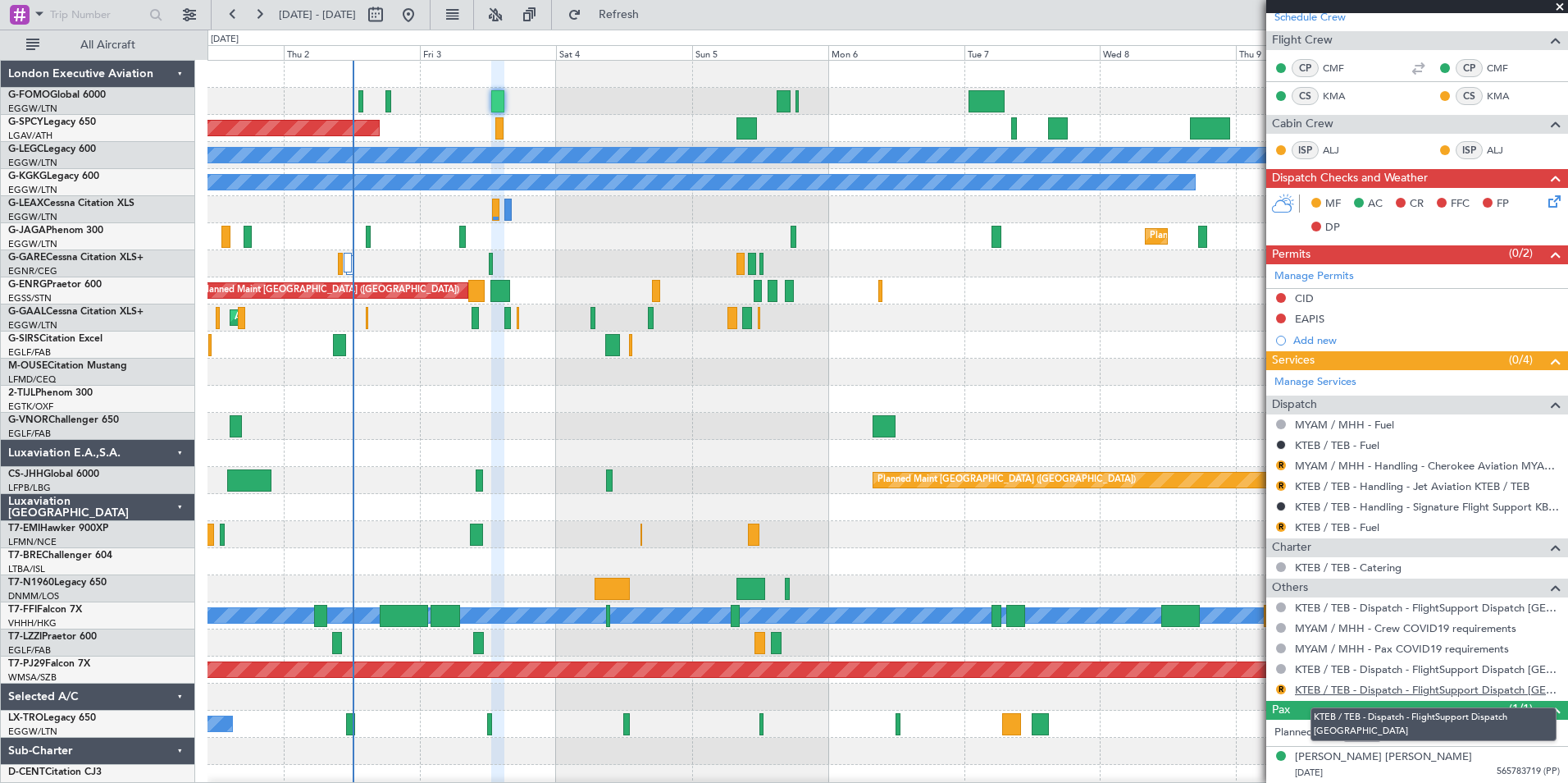
click at [1506, 688] on link "KTEB / TEB - Dispatch - FlightSupport Dispatch [GEOGRAPHIC_DATA]" at bounding box center [1427, 689] width 264 height 14
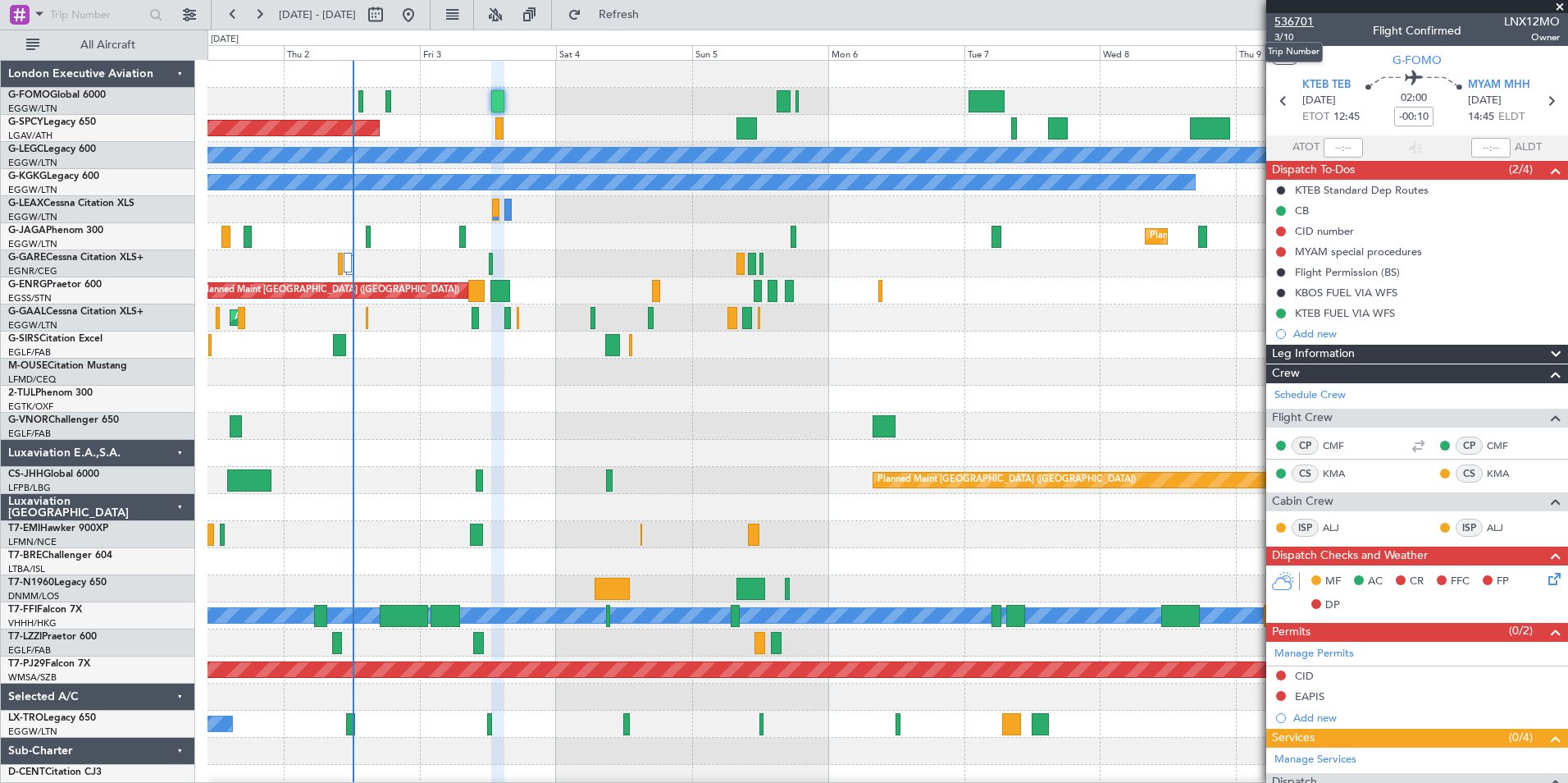
click at [1290, 24] on span "536701" at bounding box center [1294, 21] width 39 height 17
click at [635, 22] on button "Refresh" at bounding box center [610, 15] width 99 height 27
click at [262, 15] on button at bounding box center [259, 15] width 27 height 27
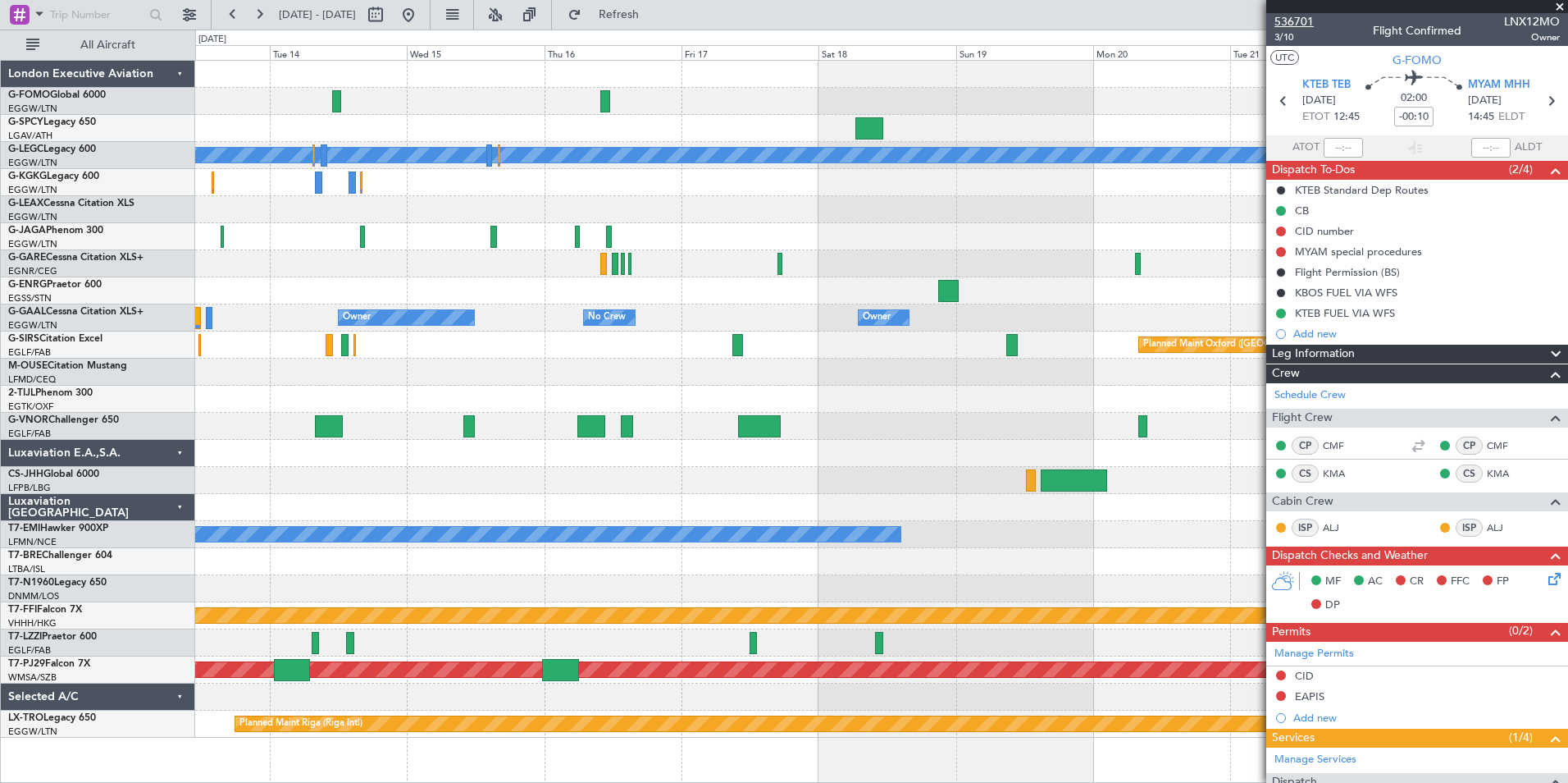
click at [1292, 16] on span "536701" at bounding box center [1294, 21] width 39 height 17
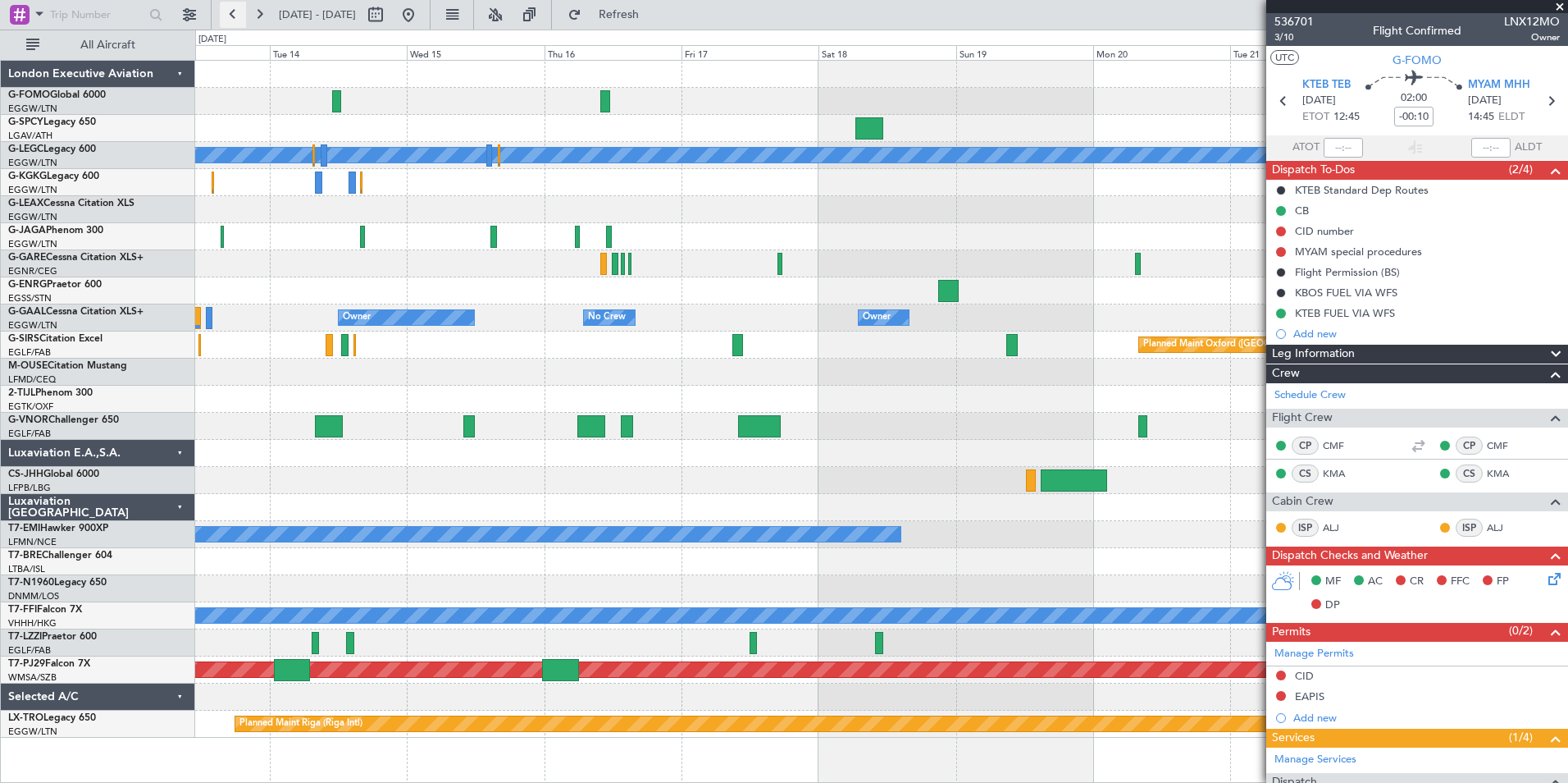
click at [225, 20] on button at bounding box center [233, 15] width 27 height 27
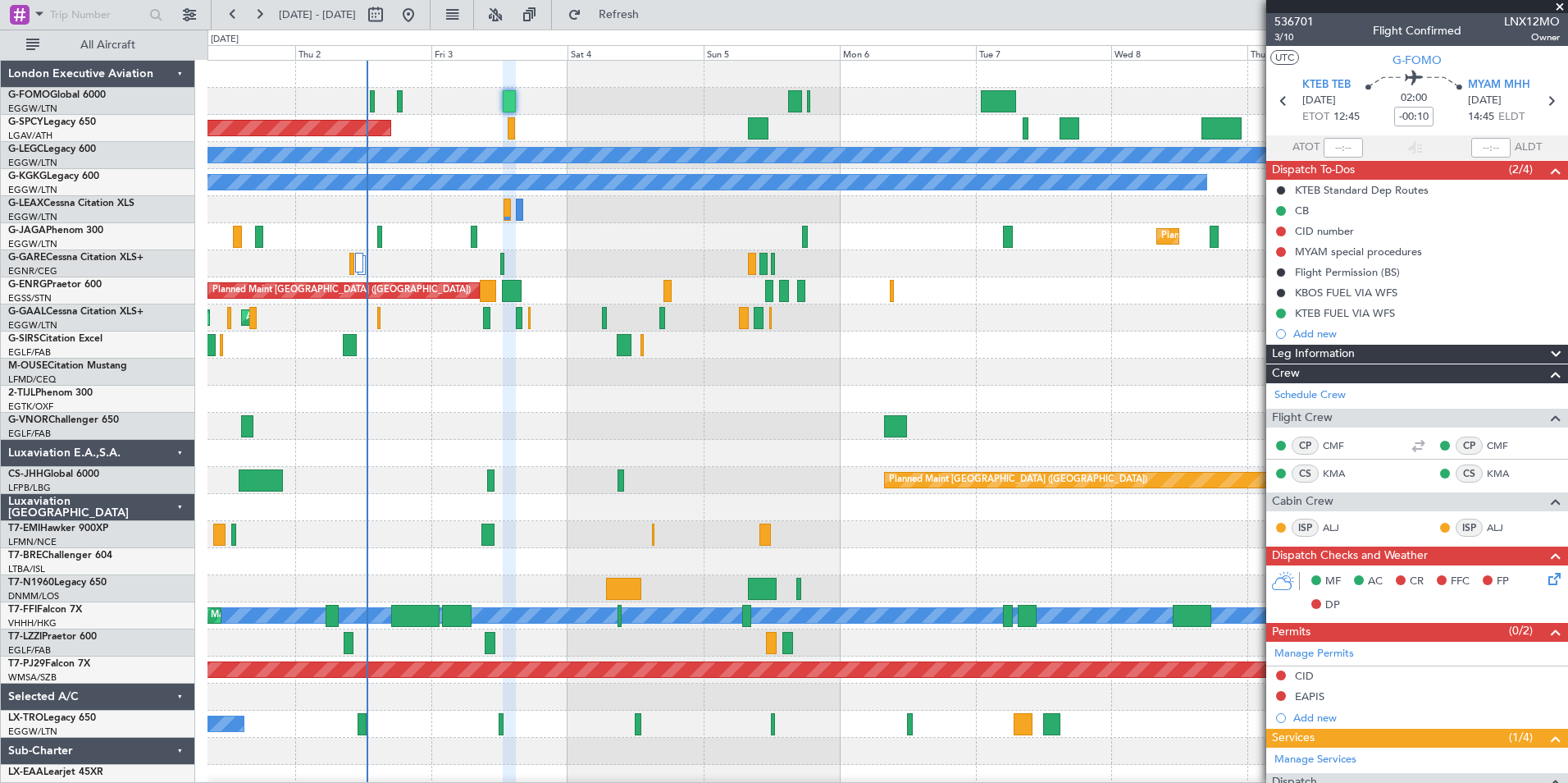
click at [424, 518] on div "Planned Maint [GEOGRAPHIC_DATA] A/C Unavailable [GEOGRAPHIC_DATA] ([GEOGRAPHIC_…" at bounding box center [887, 426] width 1360 height 731
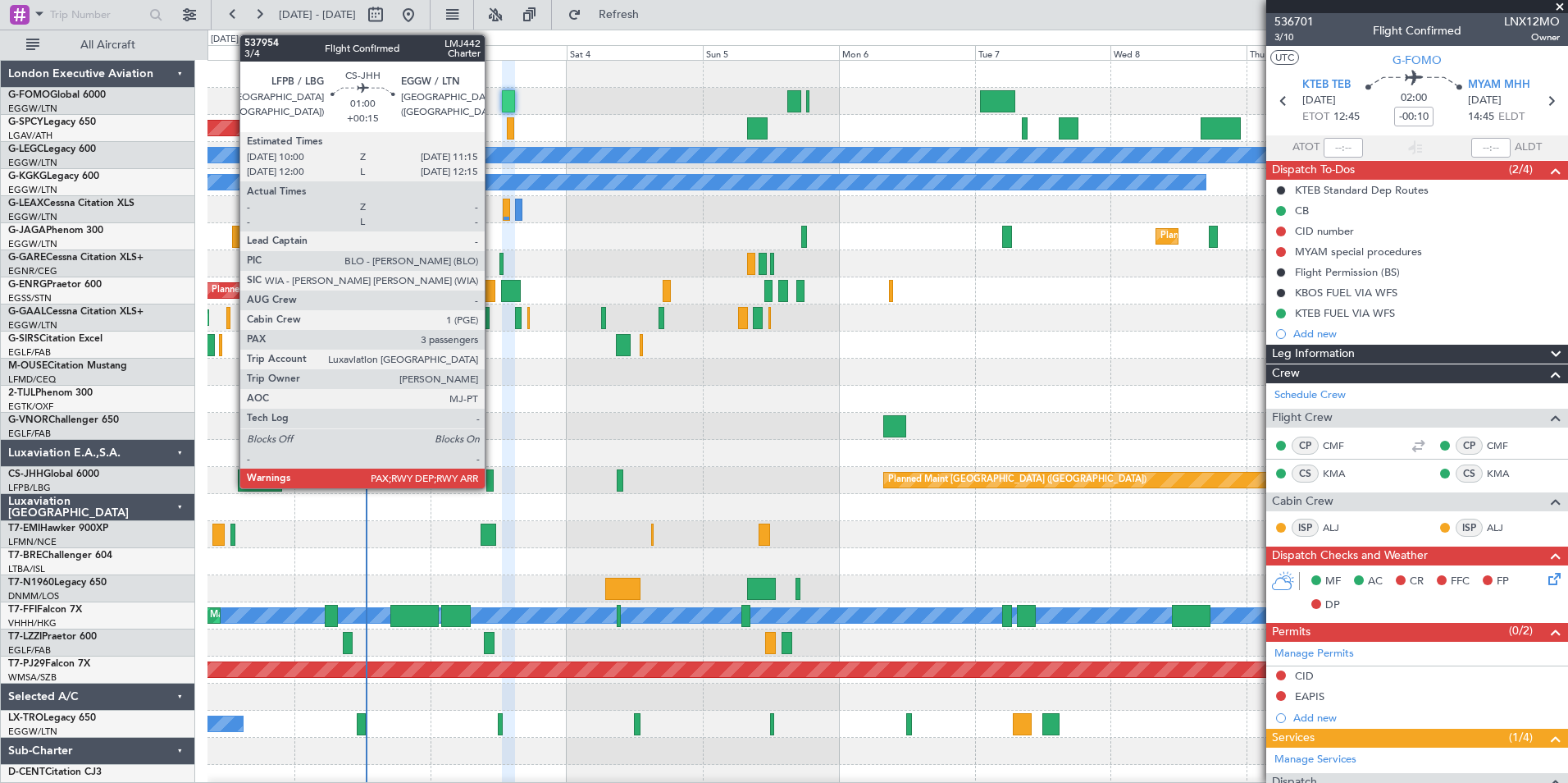
click at [492, 479] on div at bounding box center [489, 480] width 7 height 22
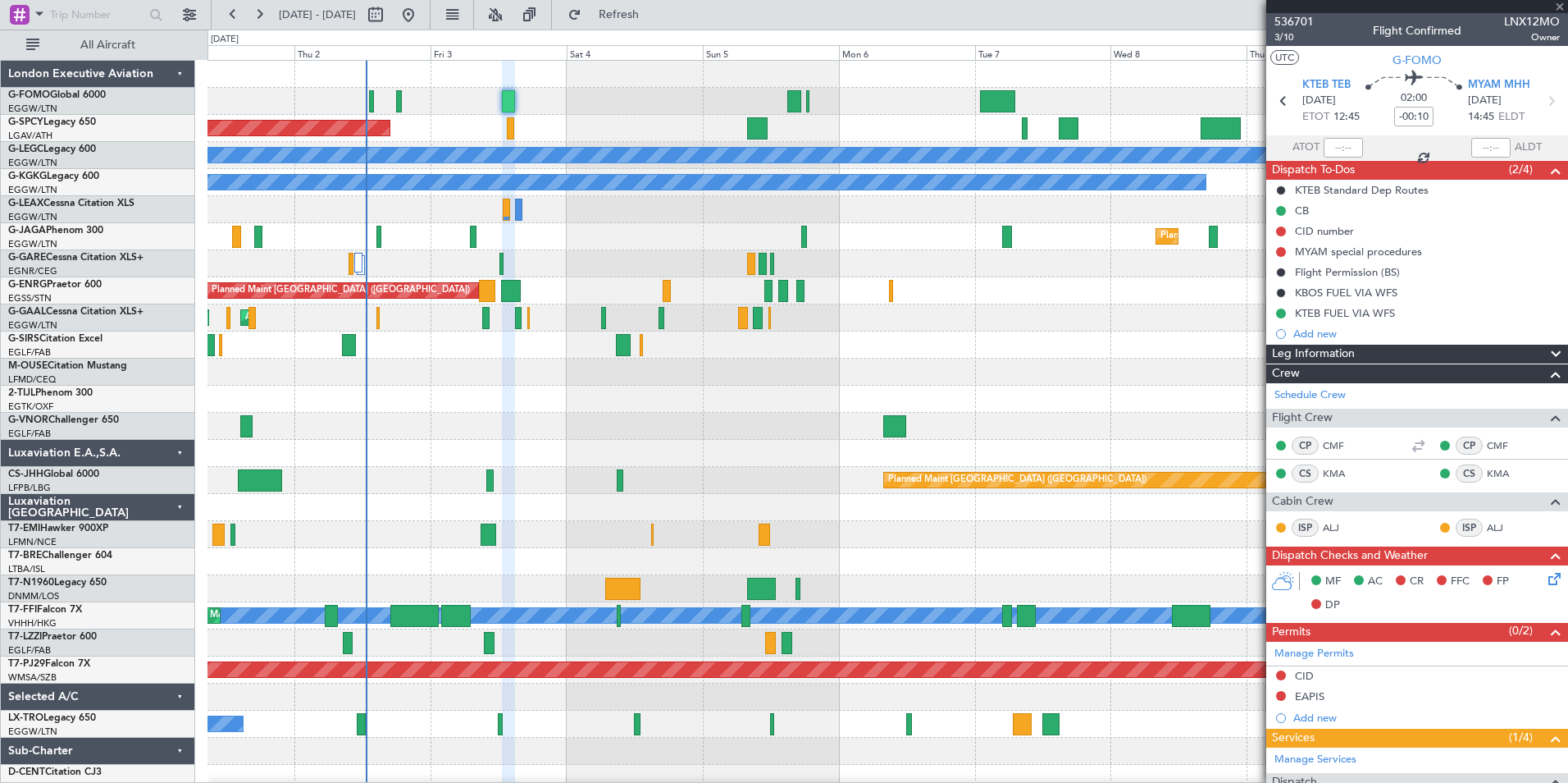
type input "+00:15"
type input "3"
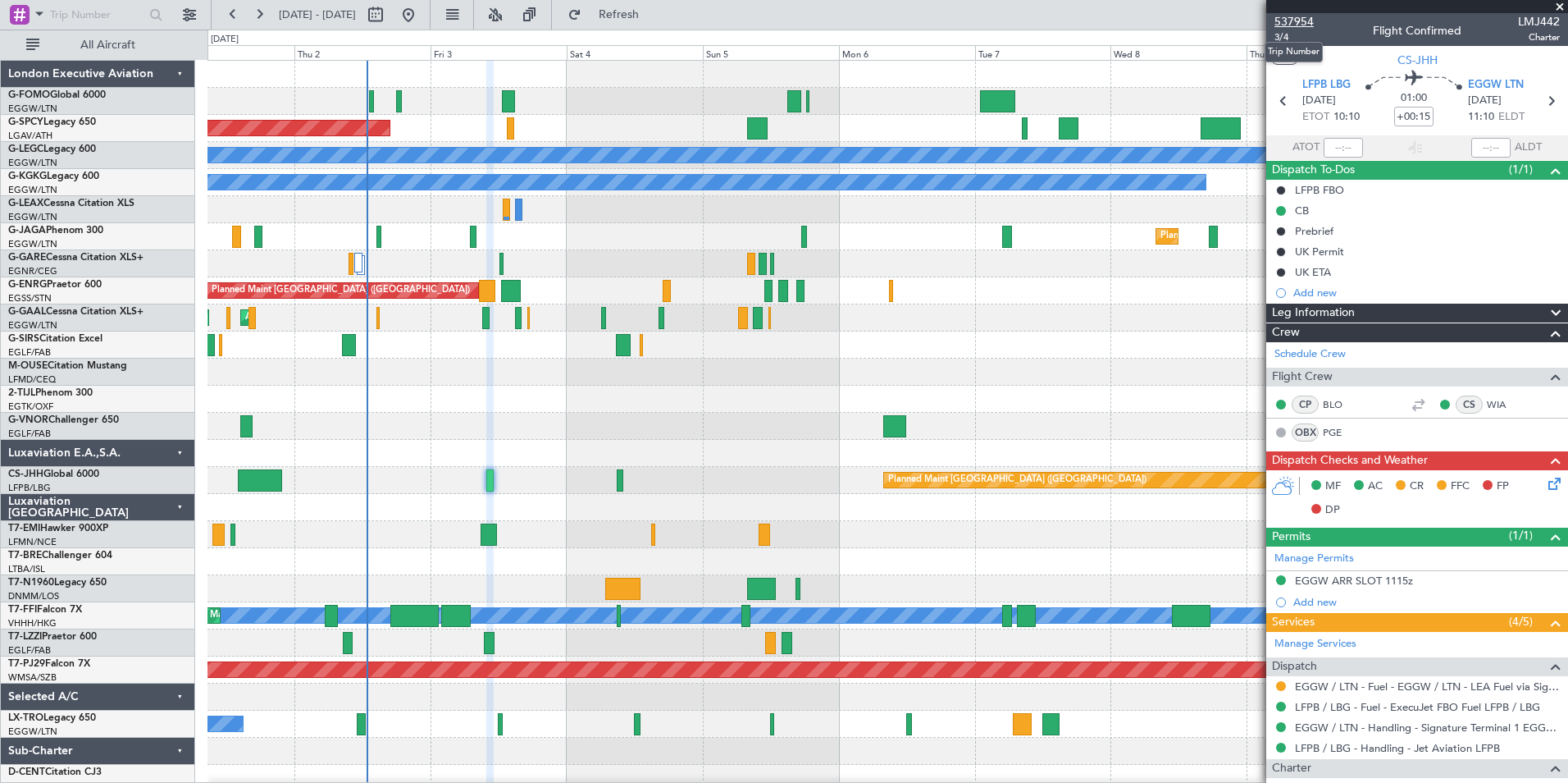
click at [1296, 22] on span "537954" at bounding box center [1294, 21] width 39 height 17
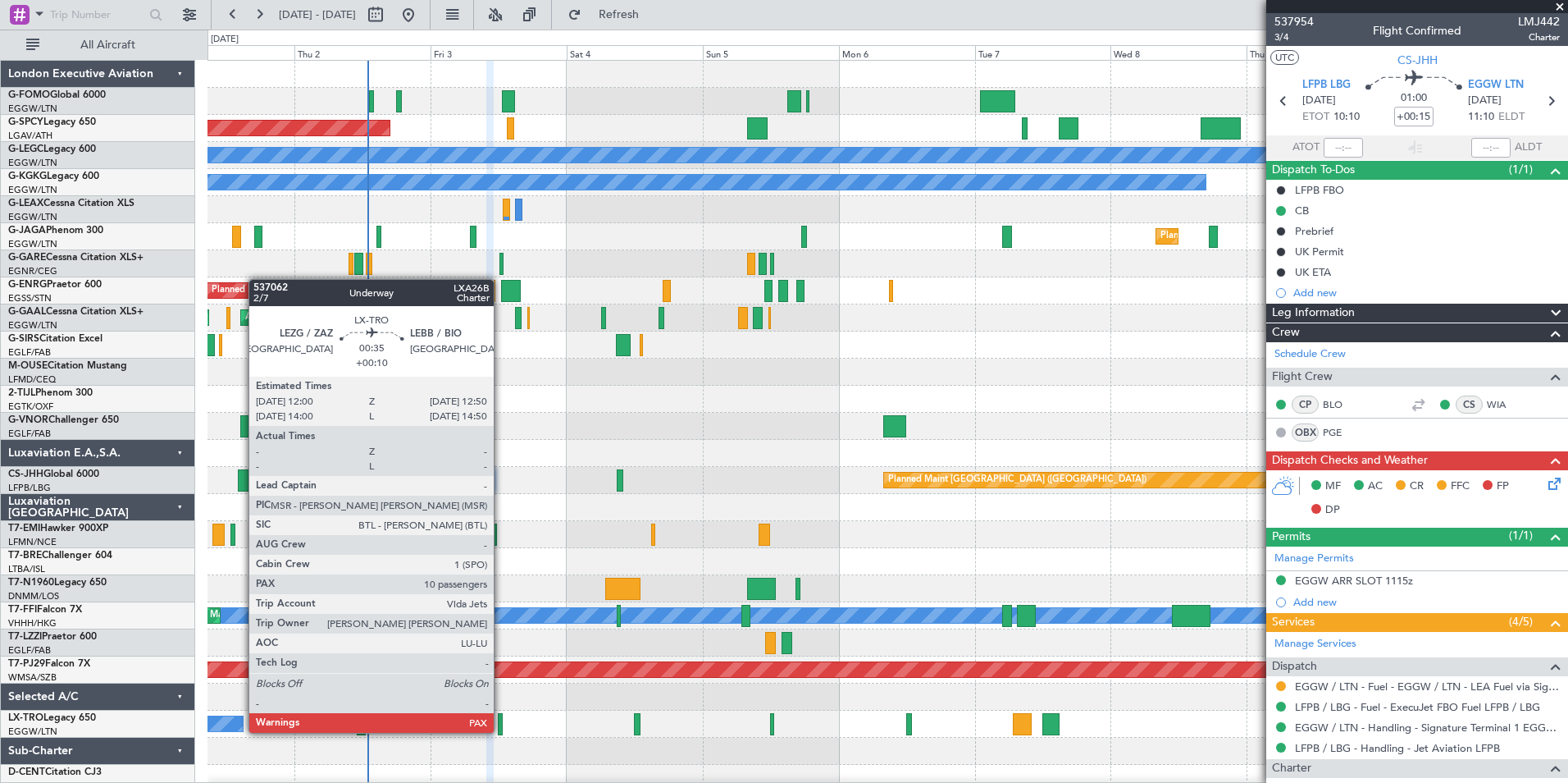
click at [501, 731] on div at bounding box center [499, 724] width 5 height 22
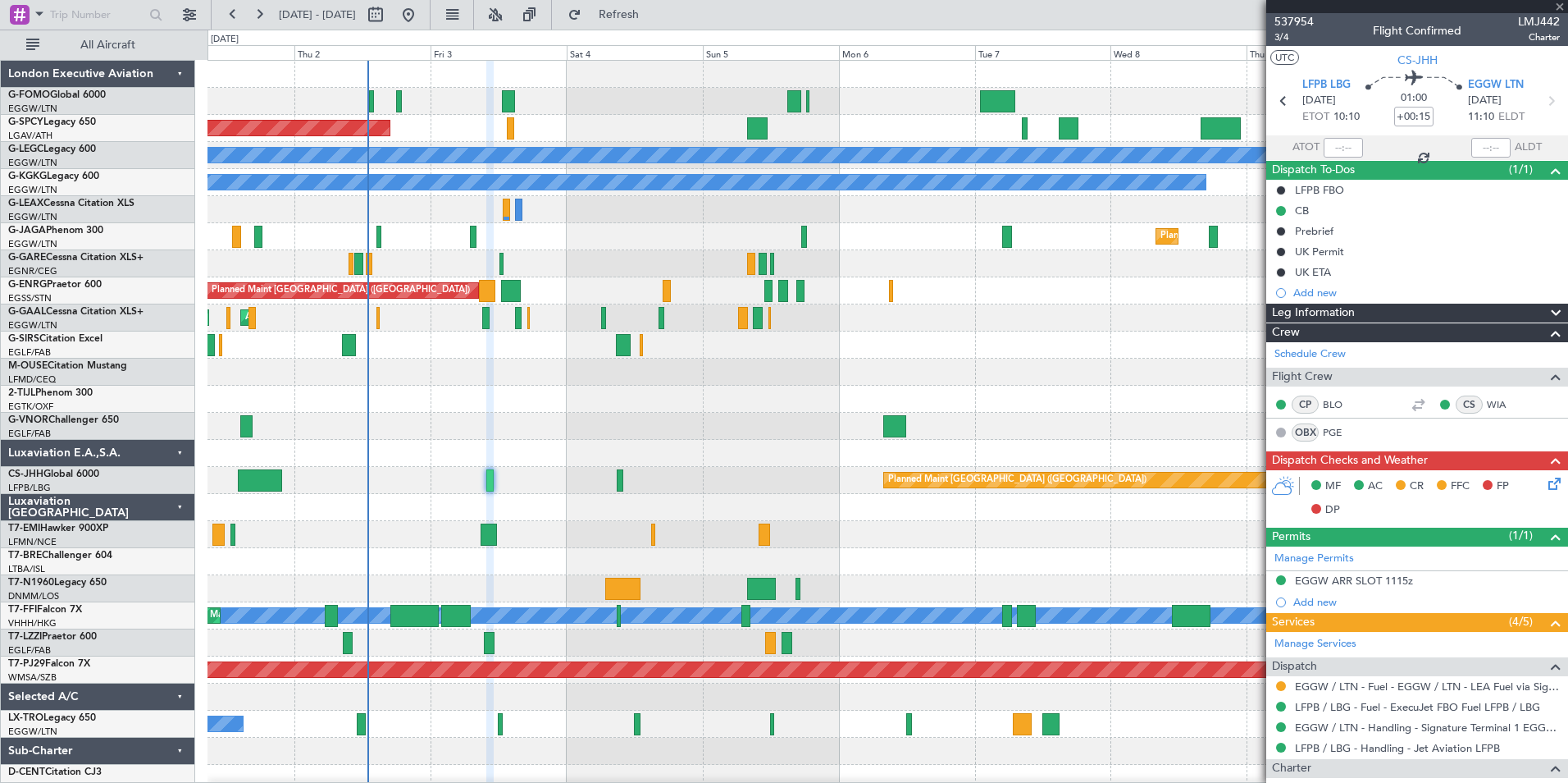
type input "+00:10"
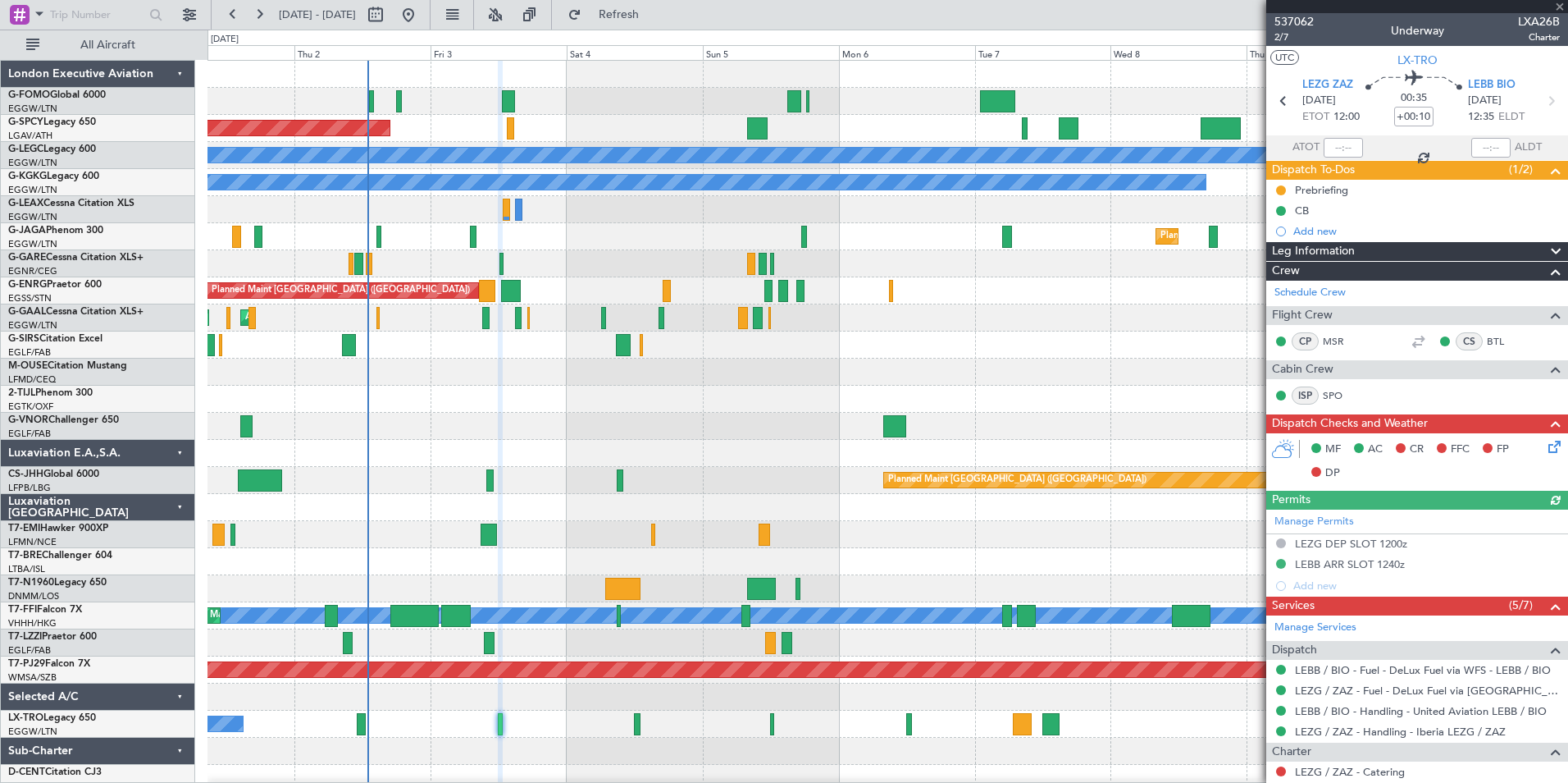
scroll to position [516, 0]
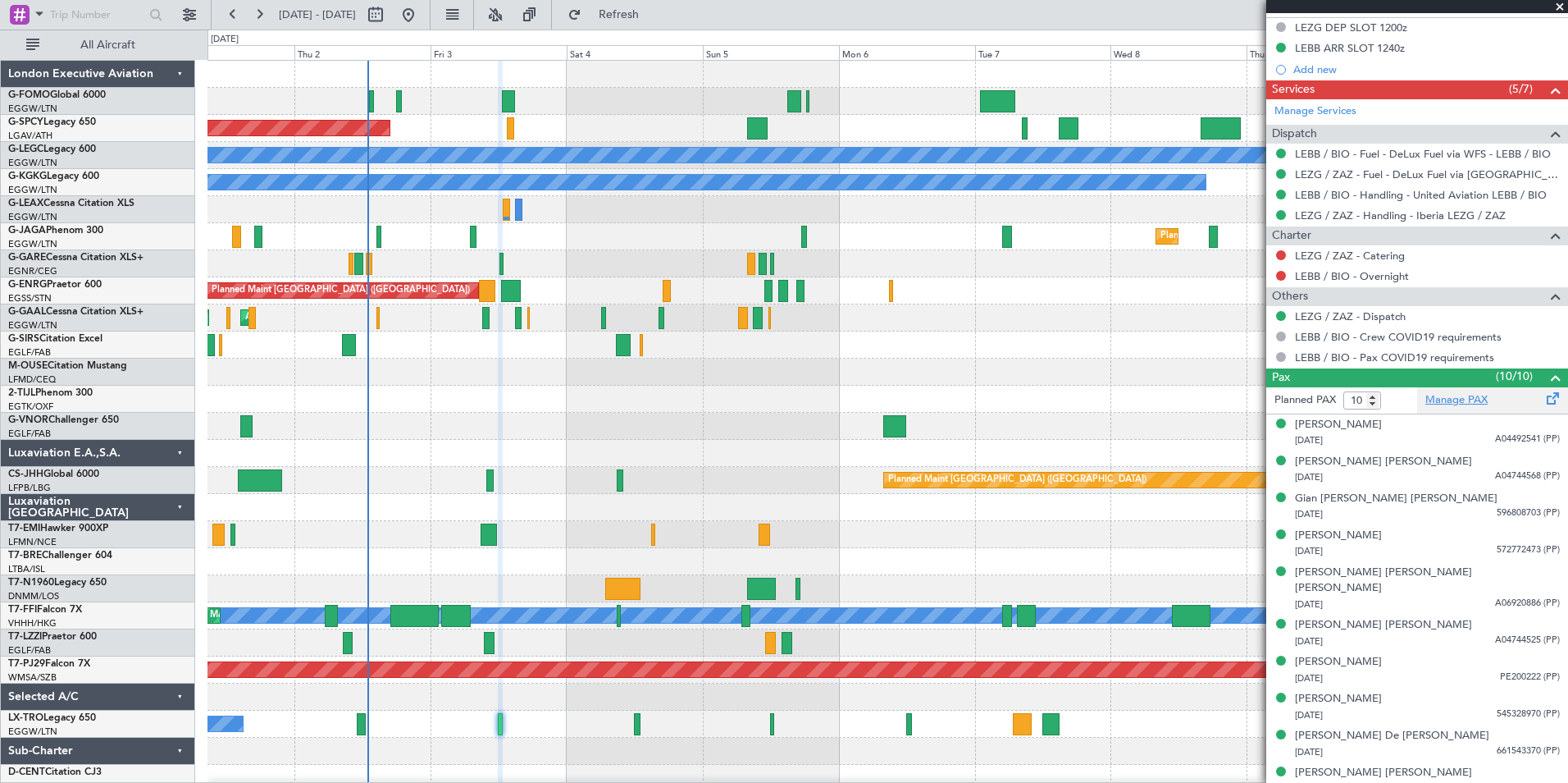
click at [1447, 399] on link "Manage PAX" at bounding box center [1456, 400] width 62 height 17
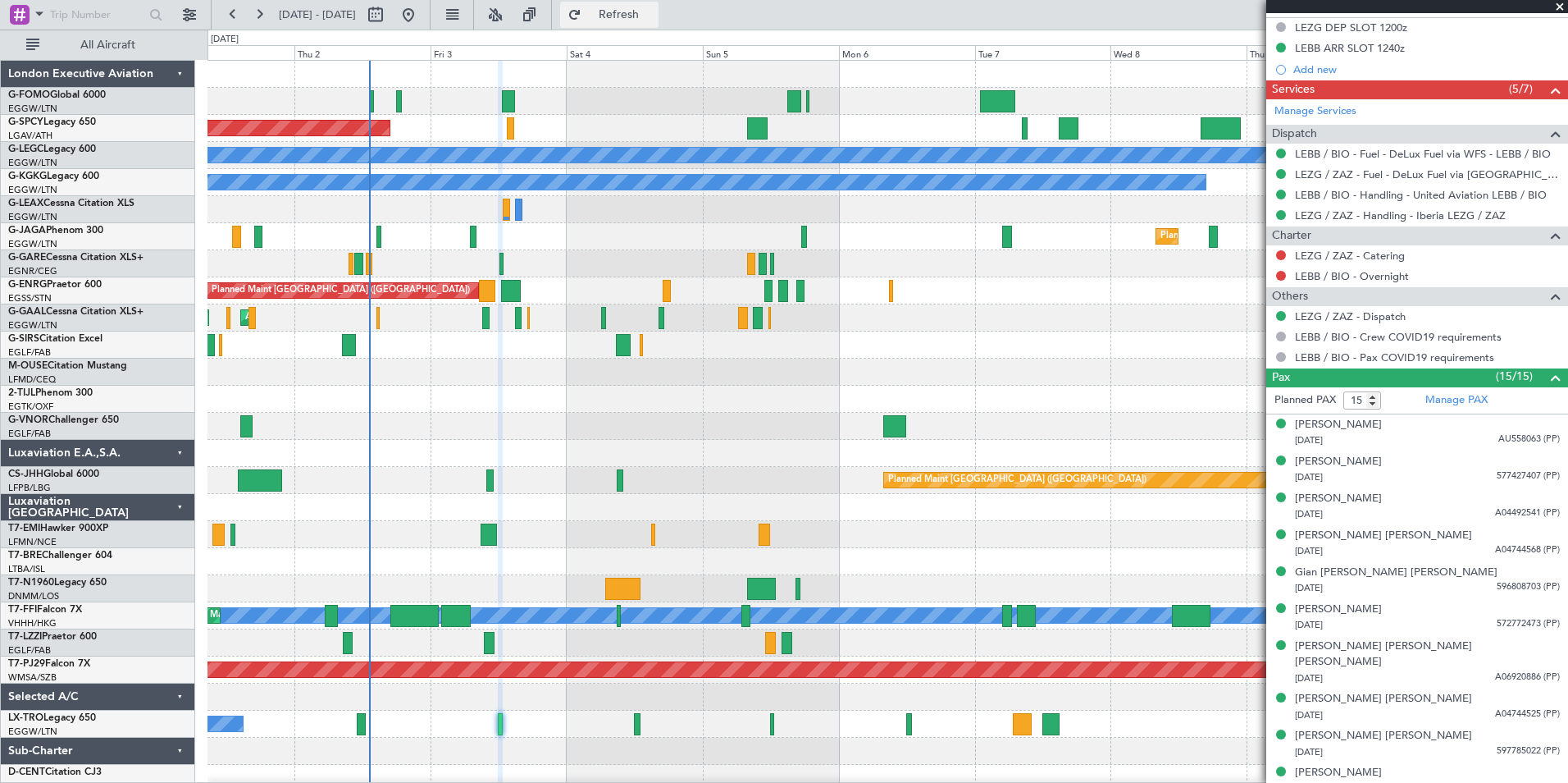
click at [653, 12] on span "Refresh" at bounding box center [619, 15] width 69 height 12
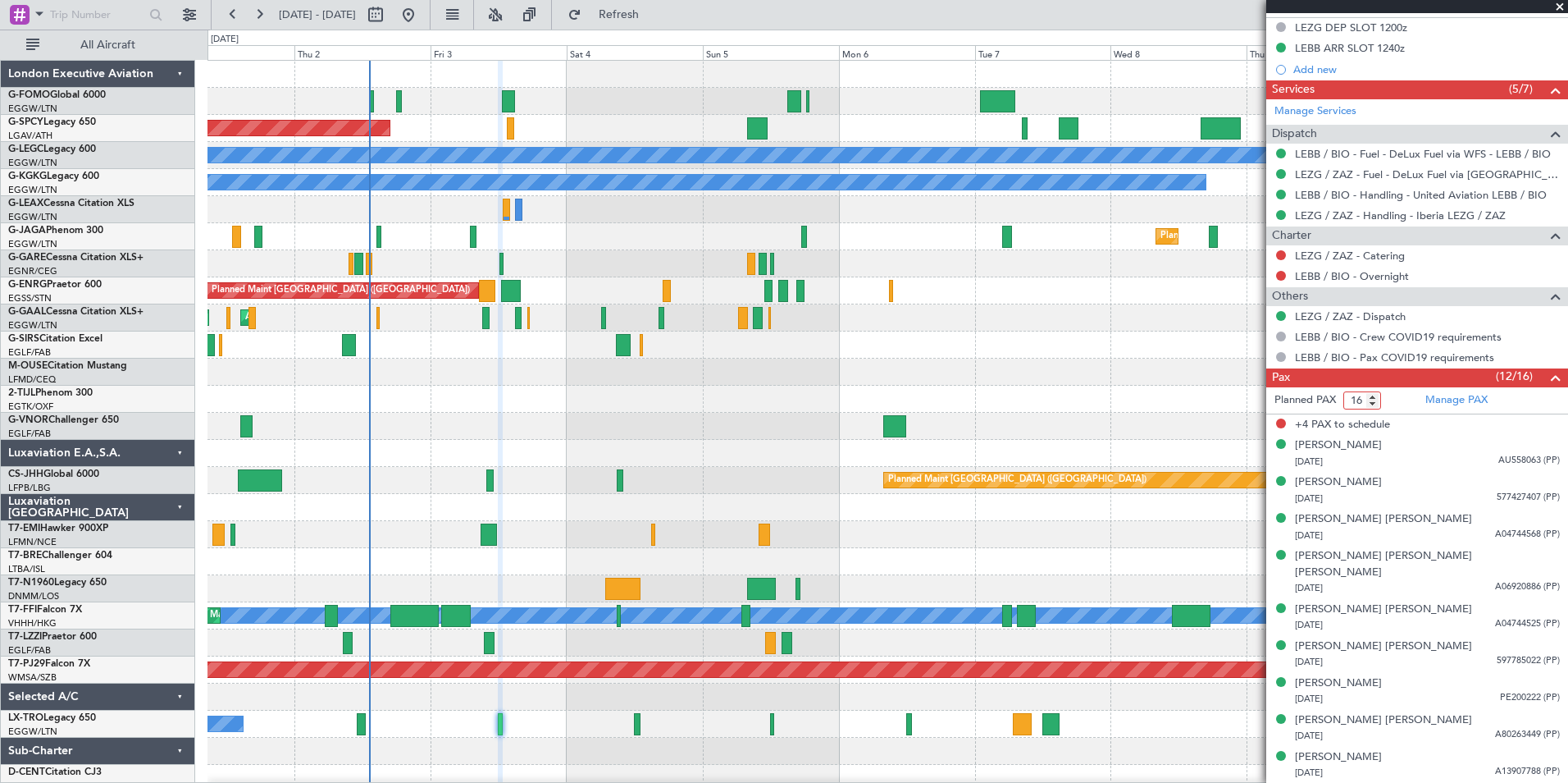
click at [1363, 400] on input "16" at bounding box center [1362, 400] width 37 height 18
type input "12"
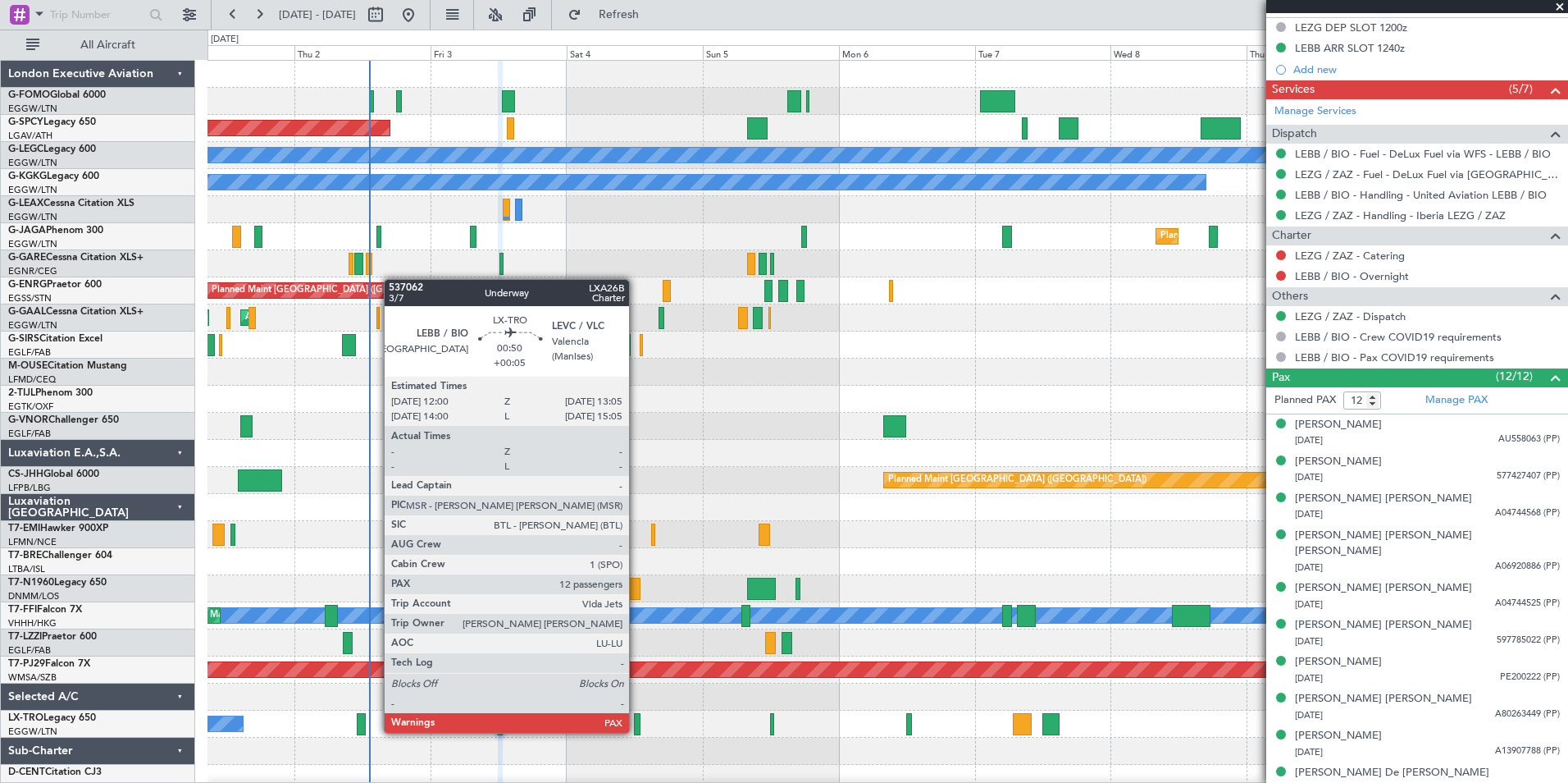
click at [636, 731] on div at bounding box center [636, 724] width 7 height 22
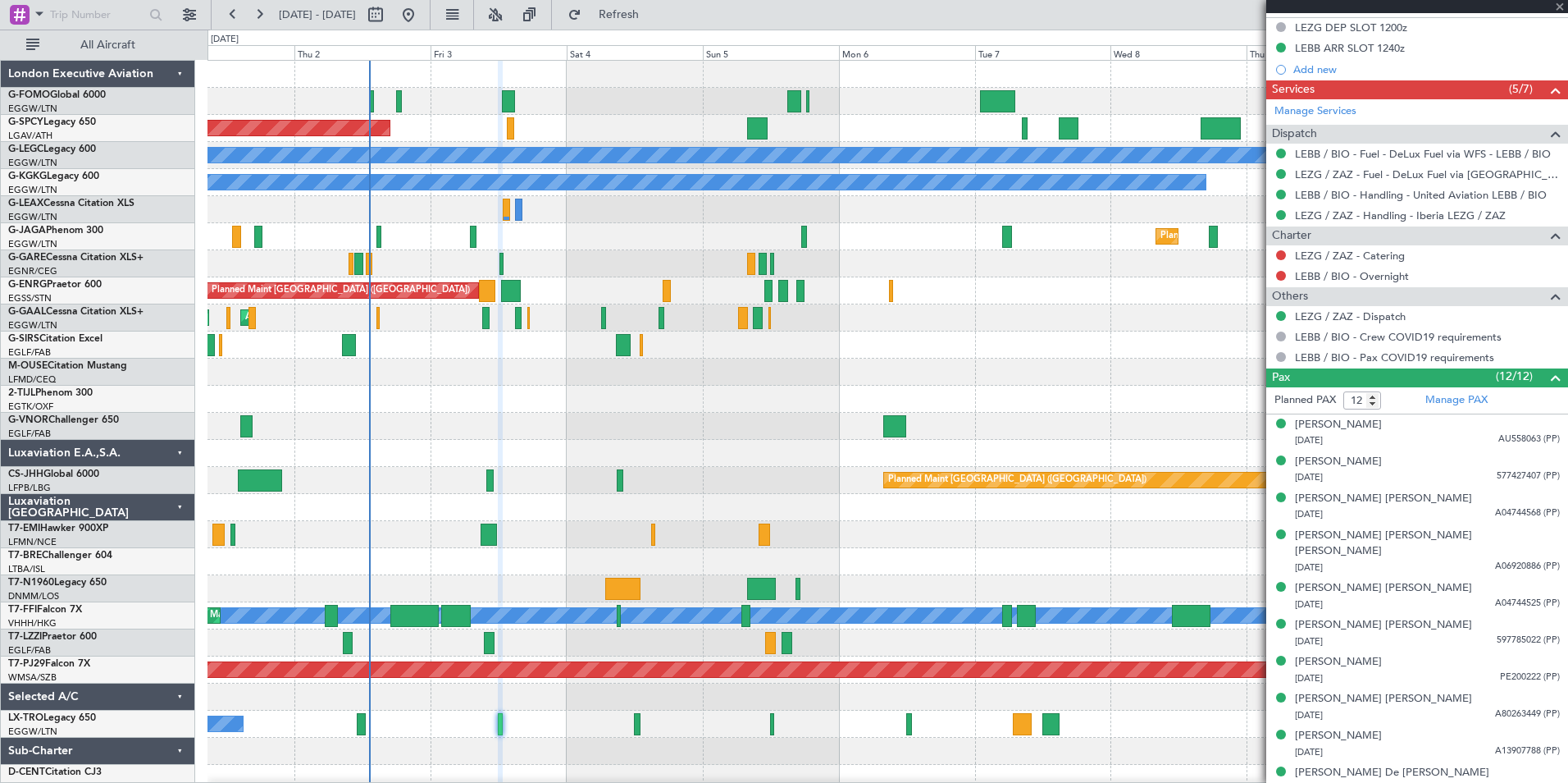
type input "+00:05"
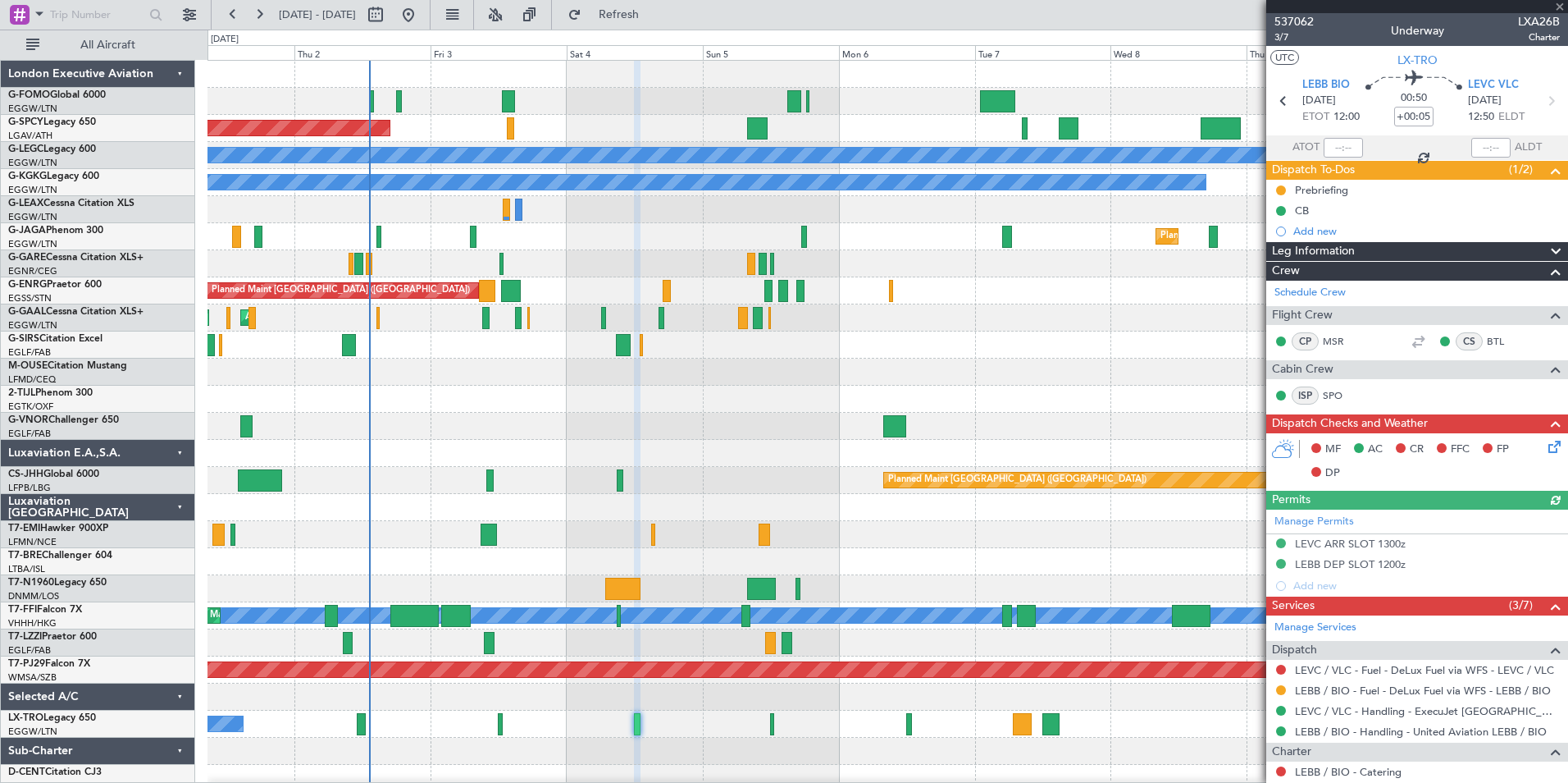
scroll to position [610, 0]
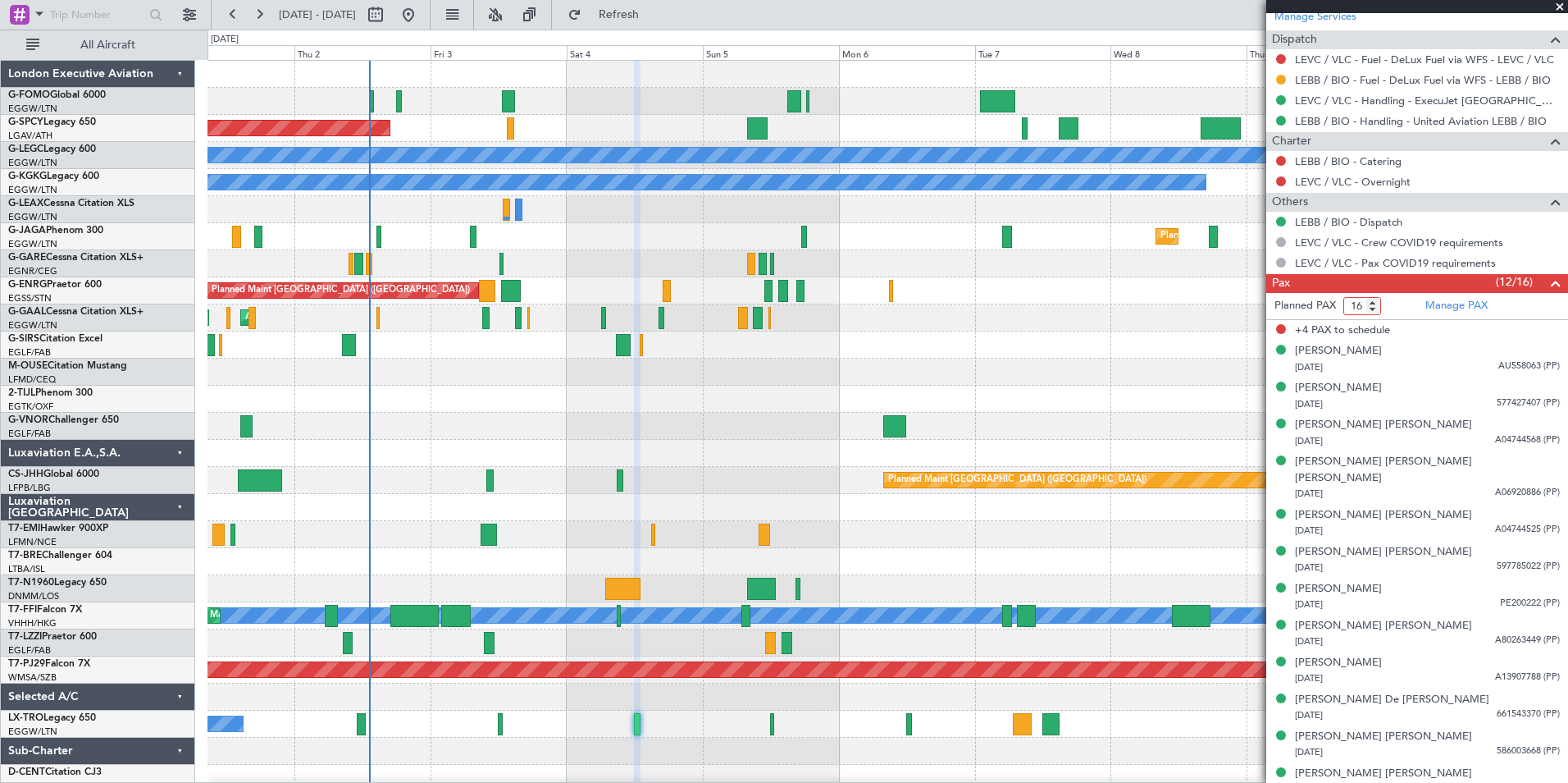
click at [1364, 297] on input "16" at bounding box center [1362, 306] width 37 height 18
type input "12"
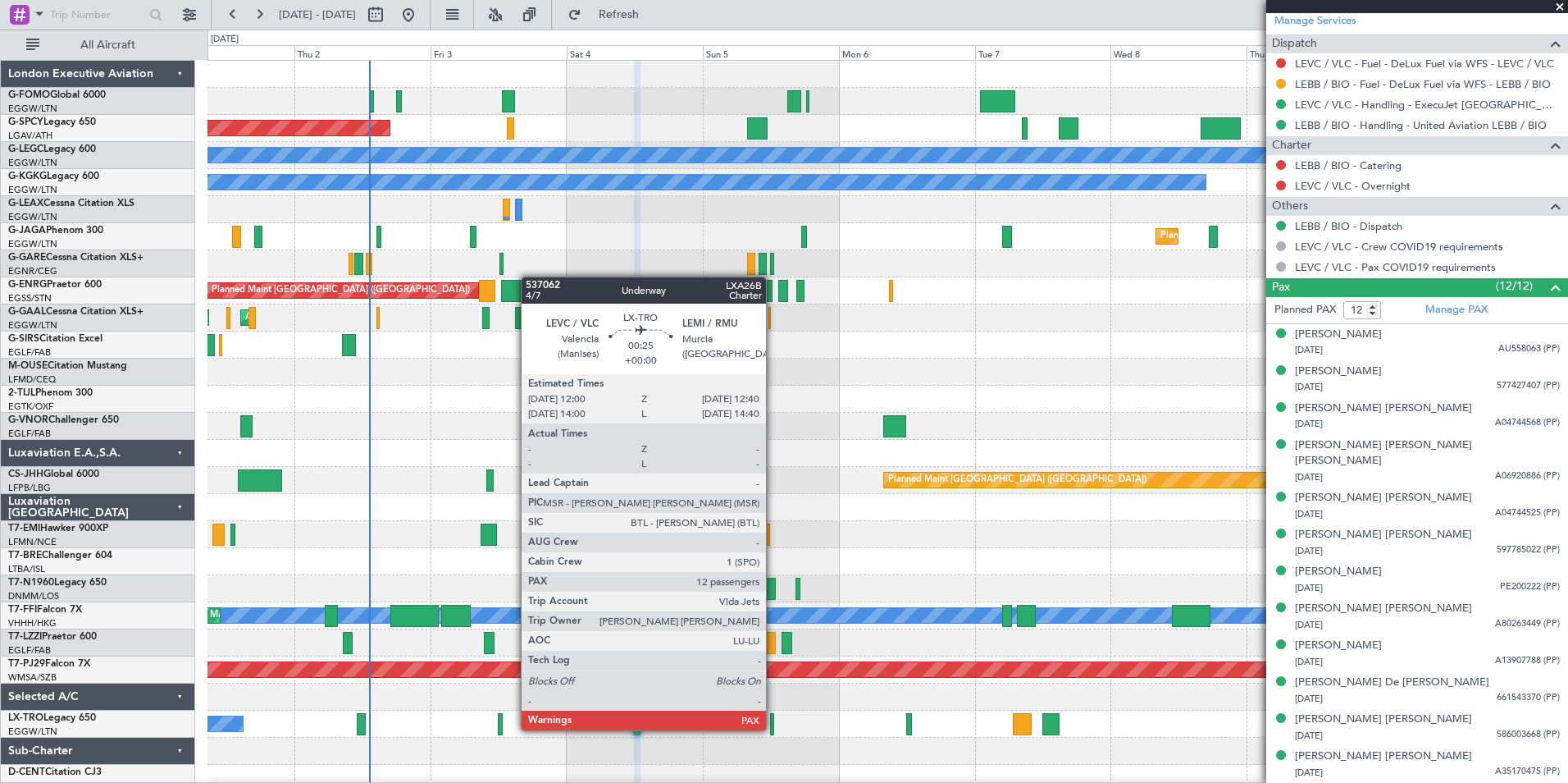
scroll to position [589, 0]
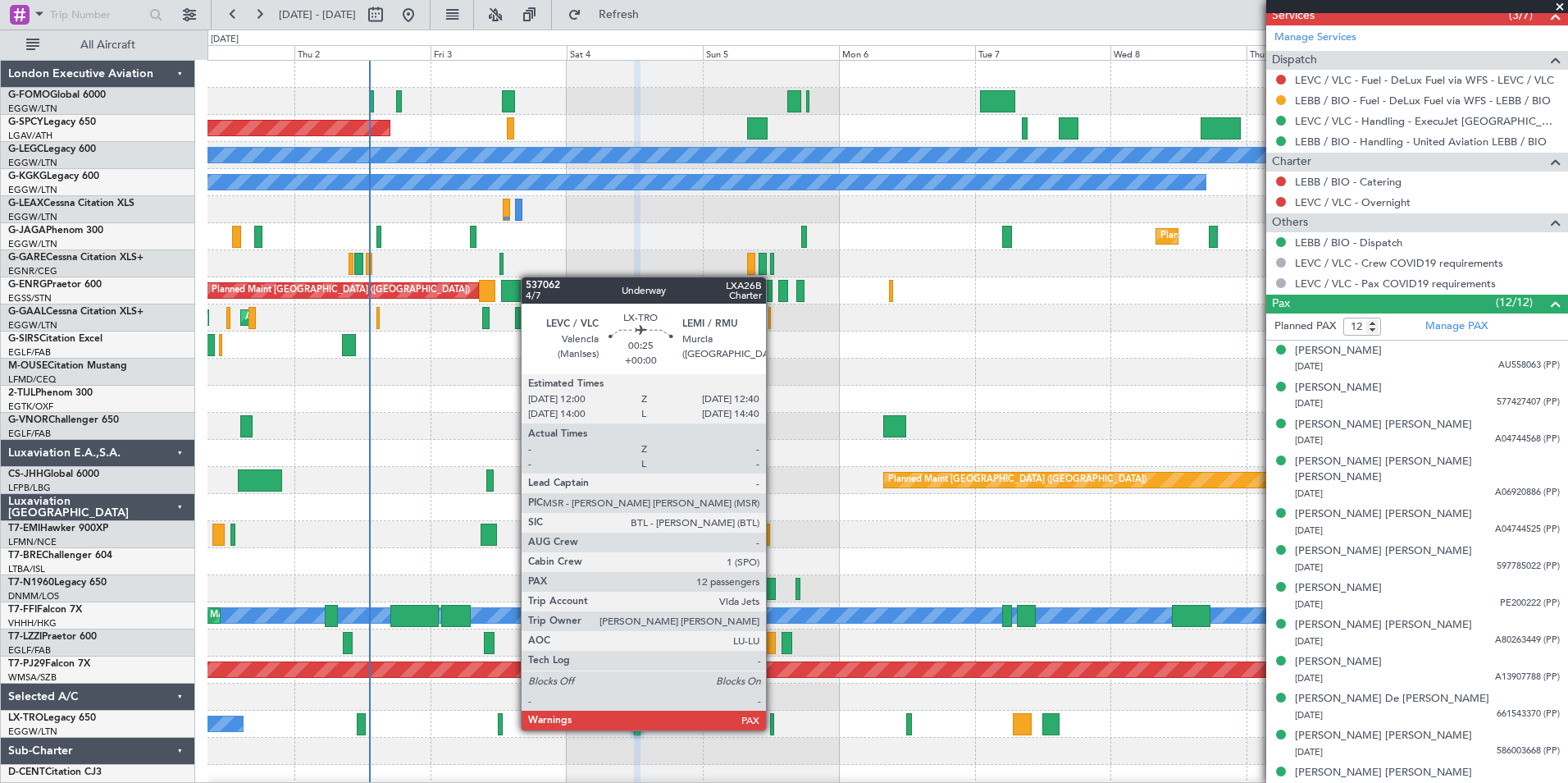
click at [774, 729] on div at bounding box center [772, 724] width 4 height 22
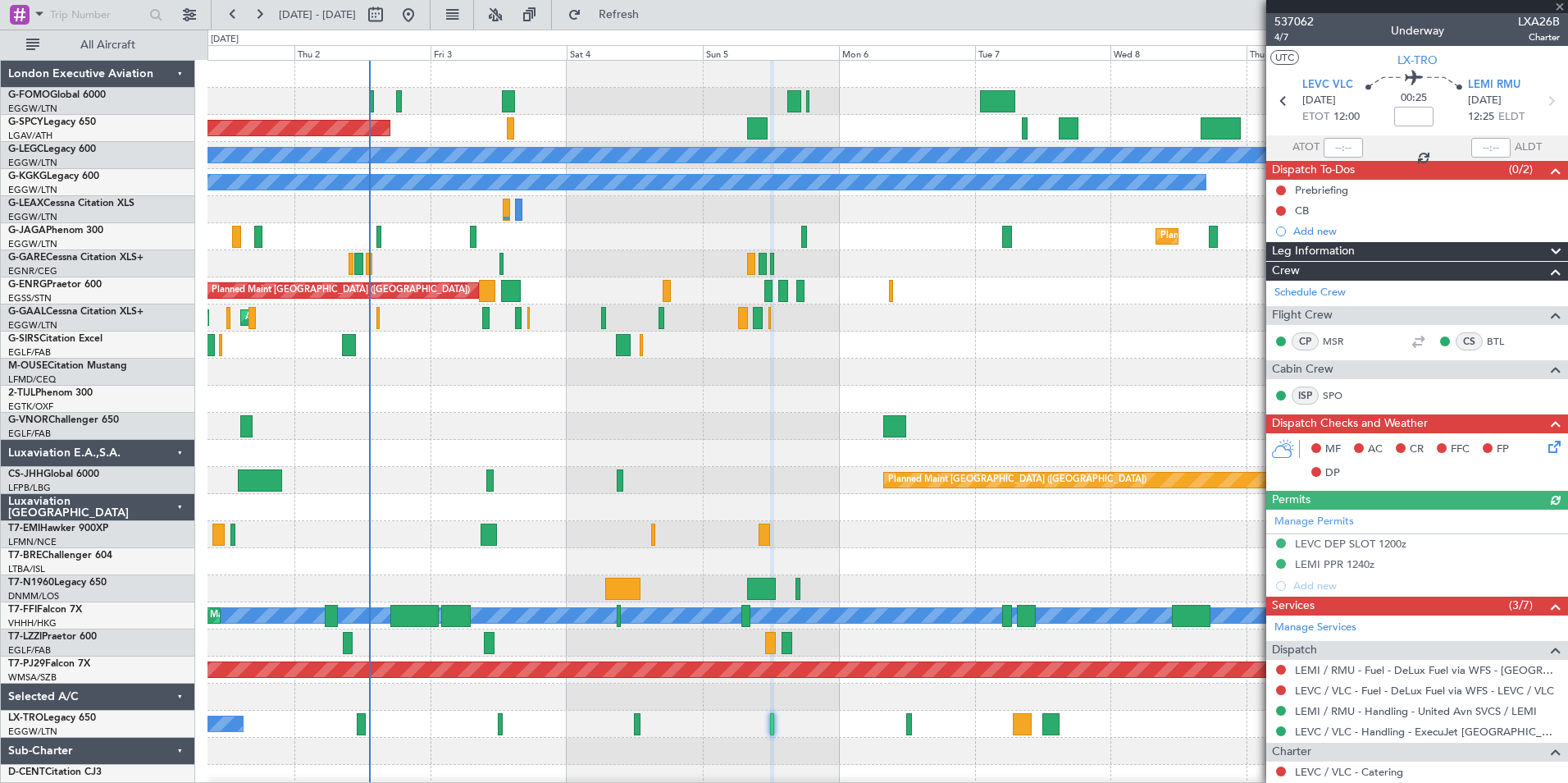
scroll to position [610, 0]
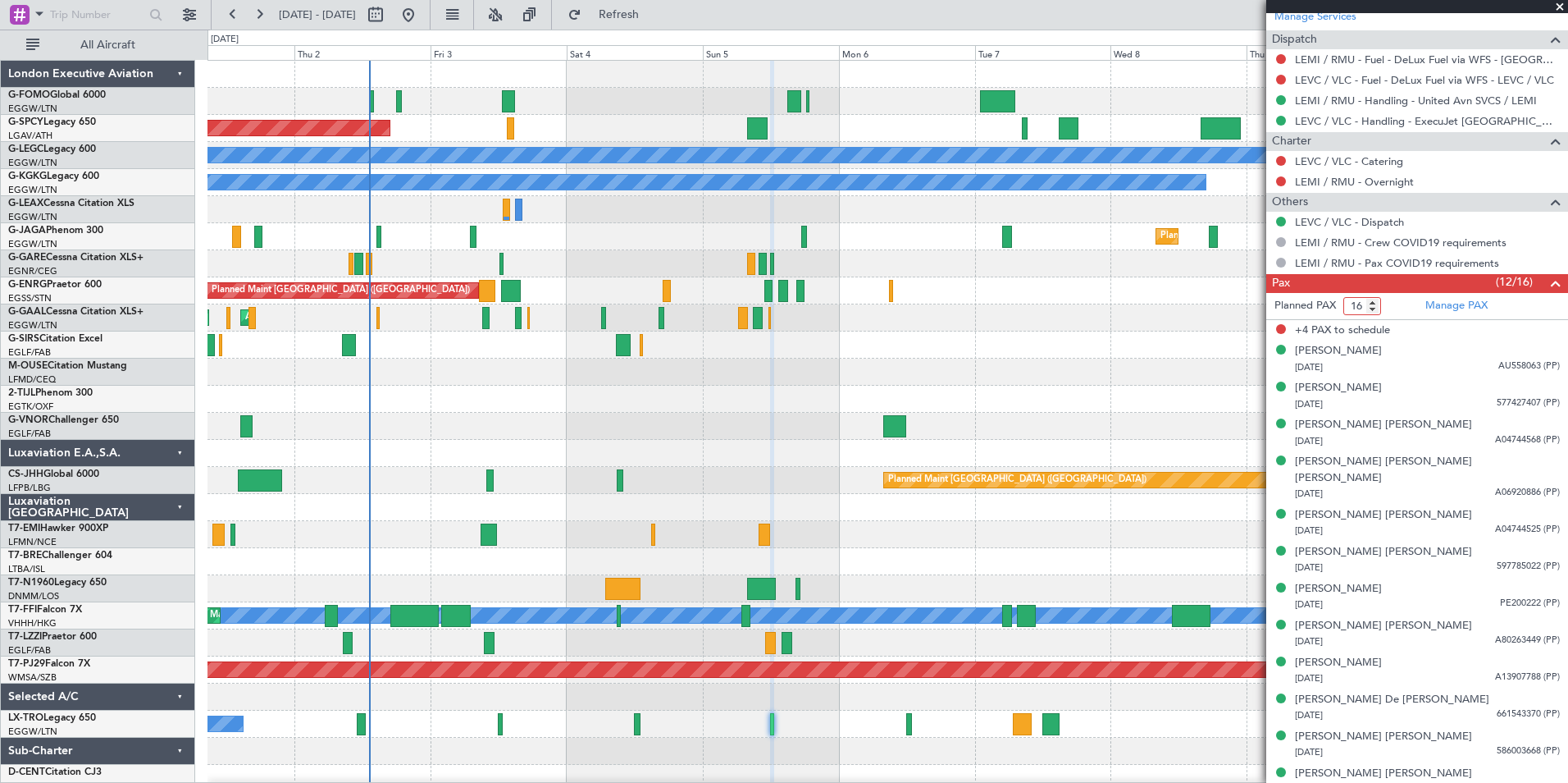
click at [1364, 308] on input "16" at bounding box center [1362, 306] width 37 height 18
type input "12"
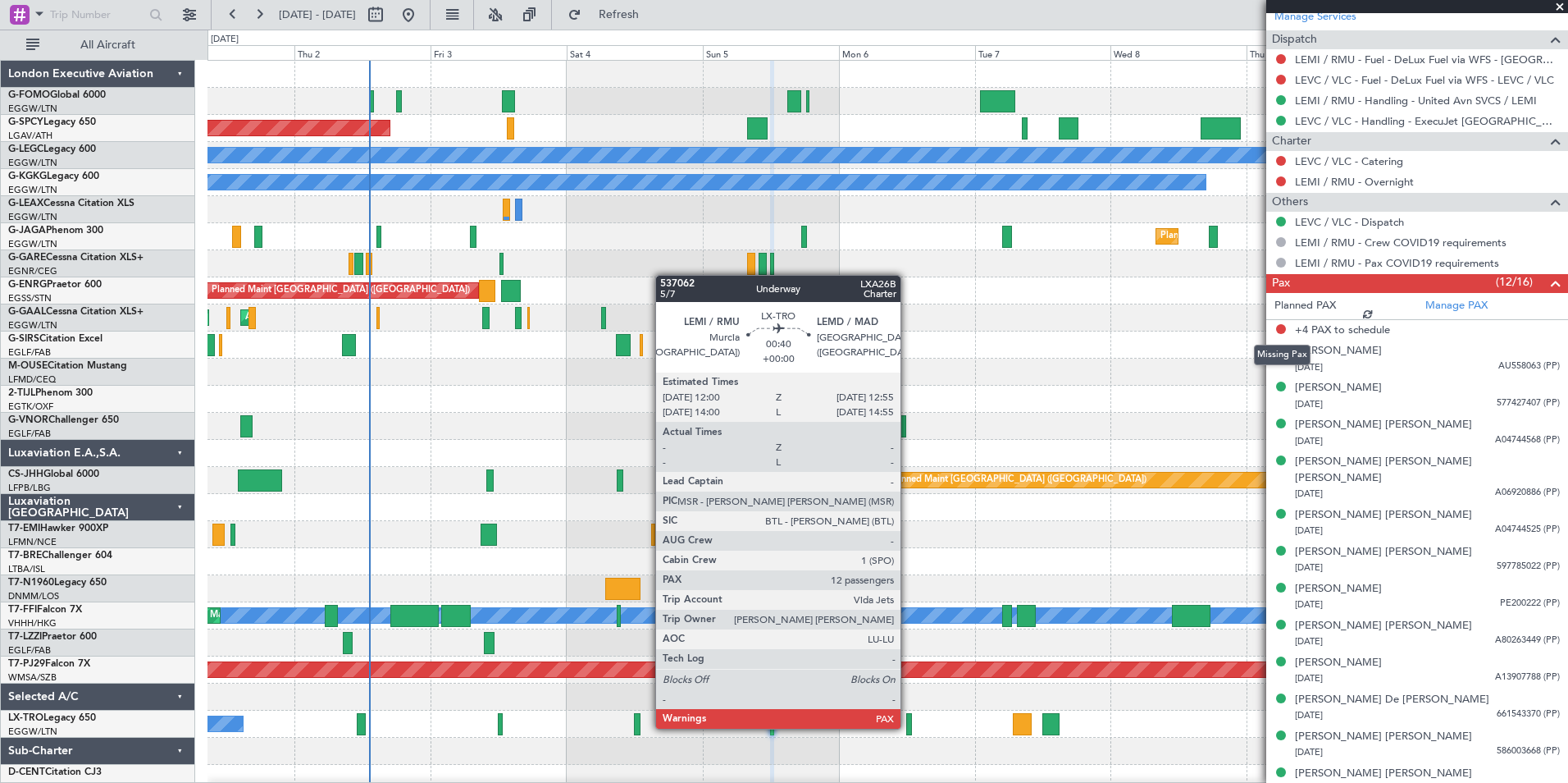
scroll to position [589, 0]
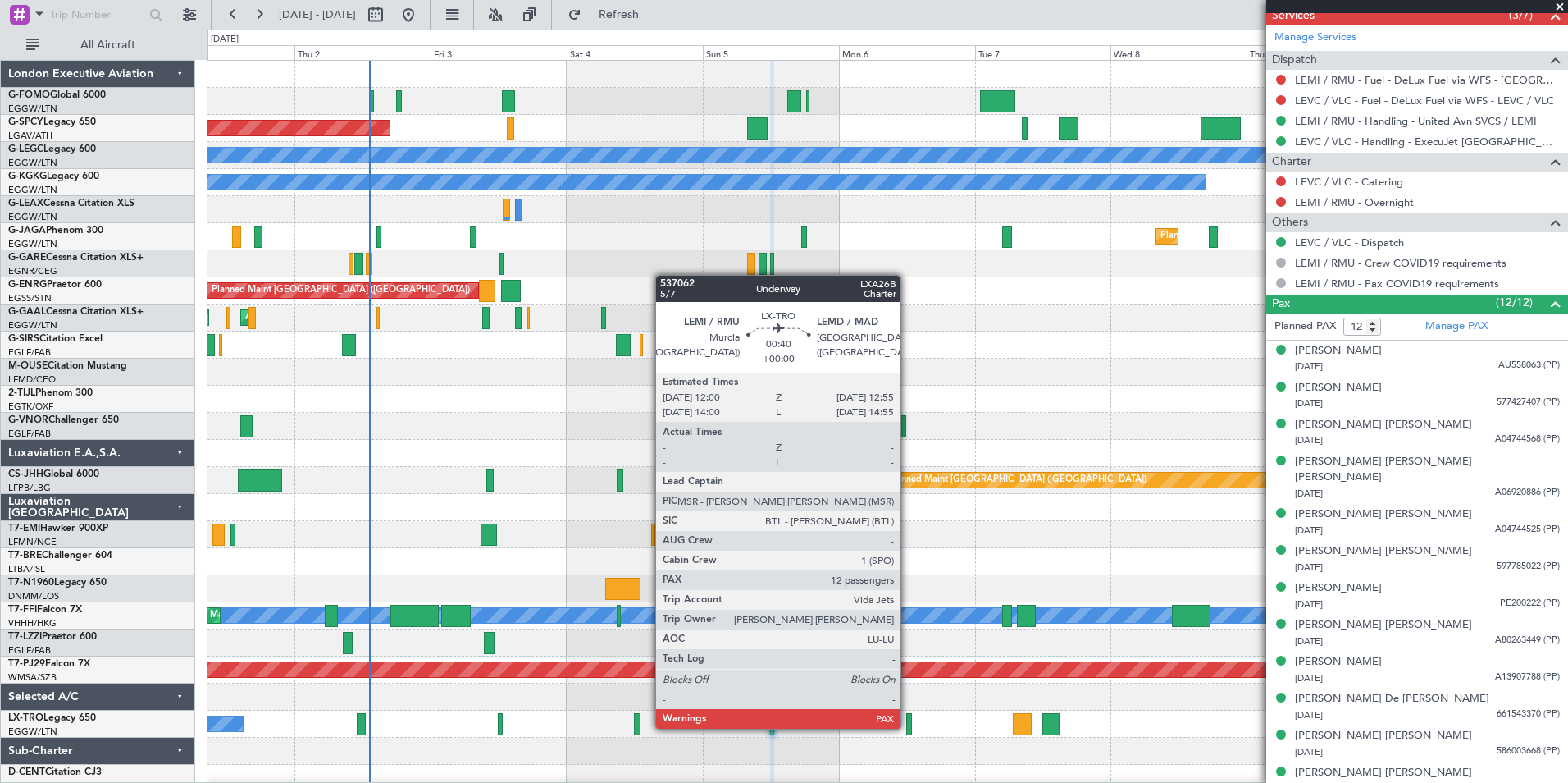
click at [908, 727] on div at bounding box center [909, 724] width 6 height 22
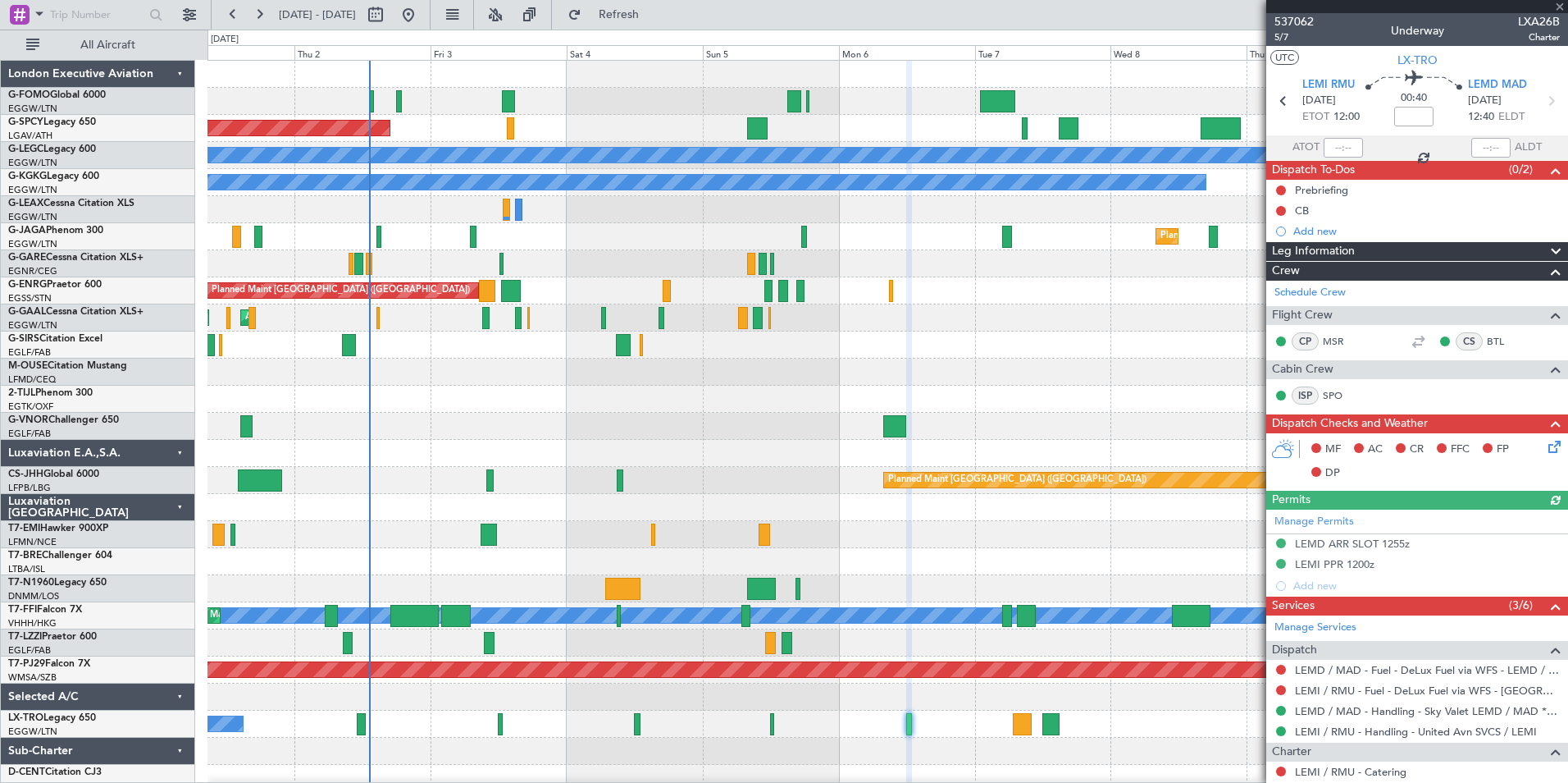
scroll to position [631, 0]
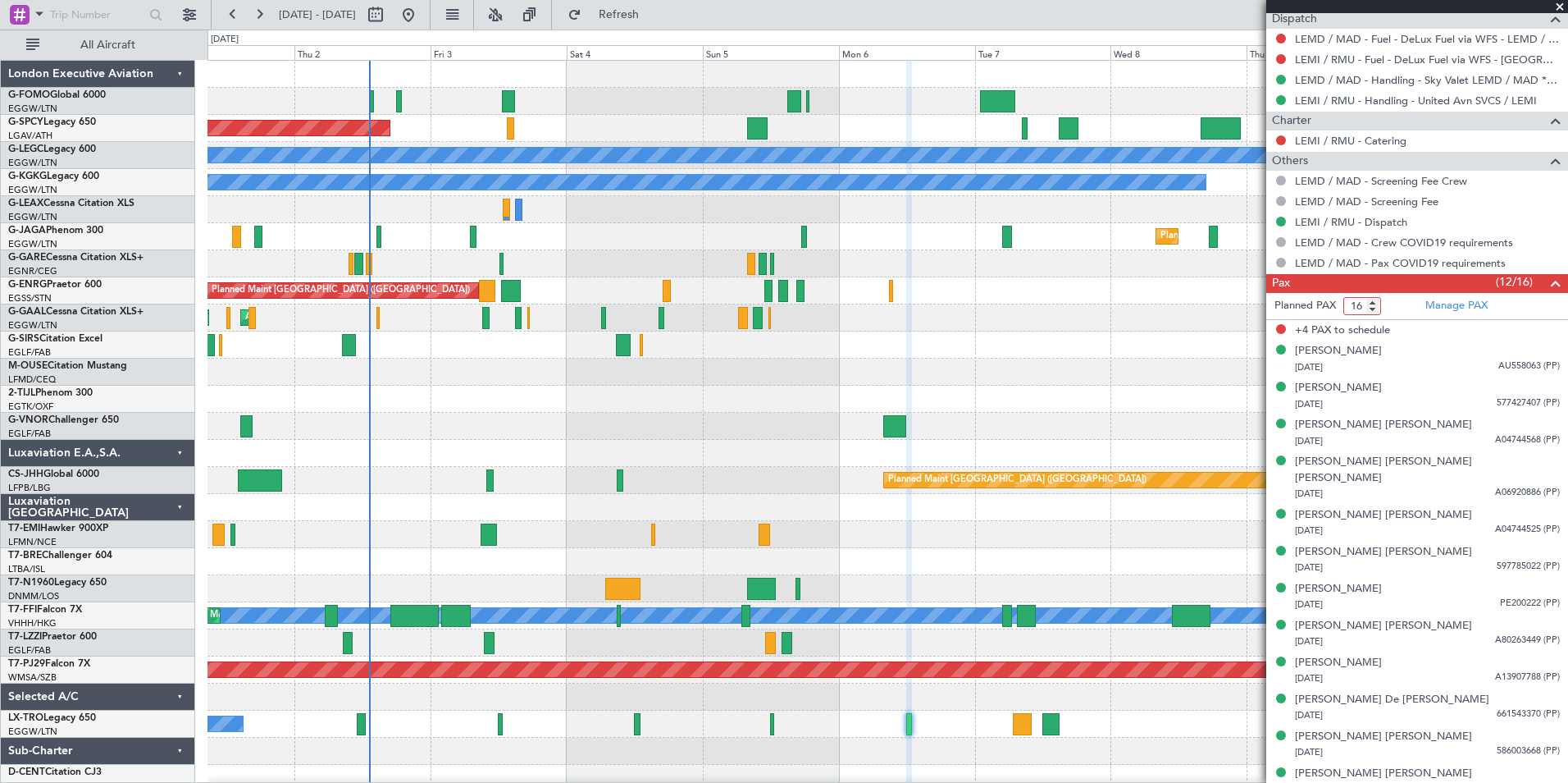
click at [1364, 303] on input "16" at bounding box center [1362, 306] width 37 height 18
type input "12"
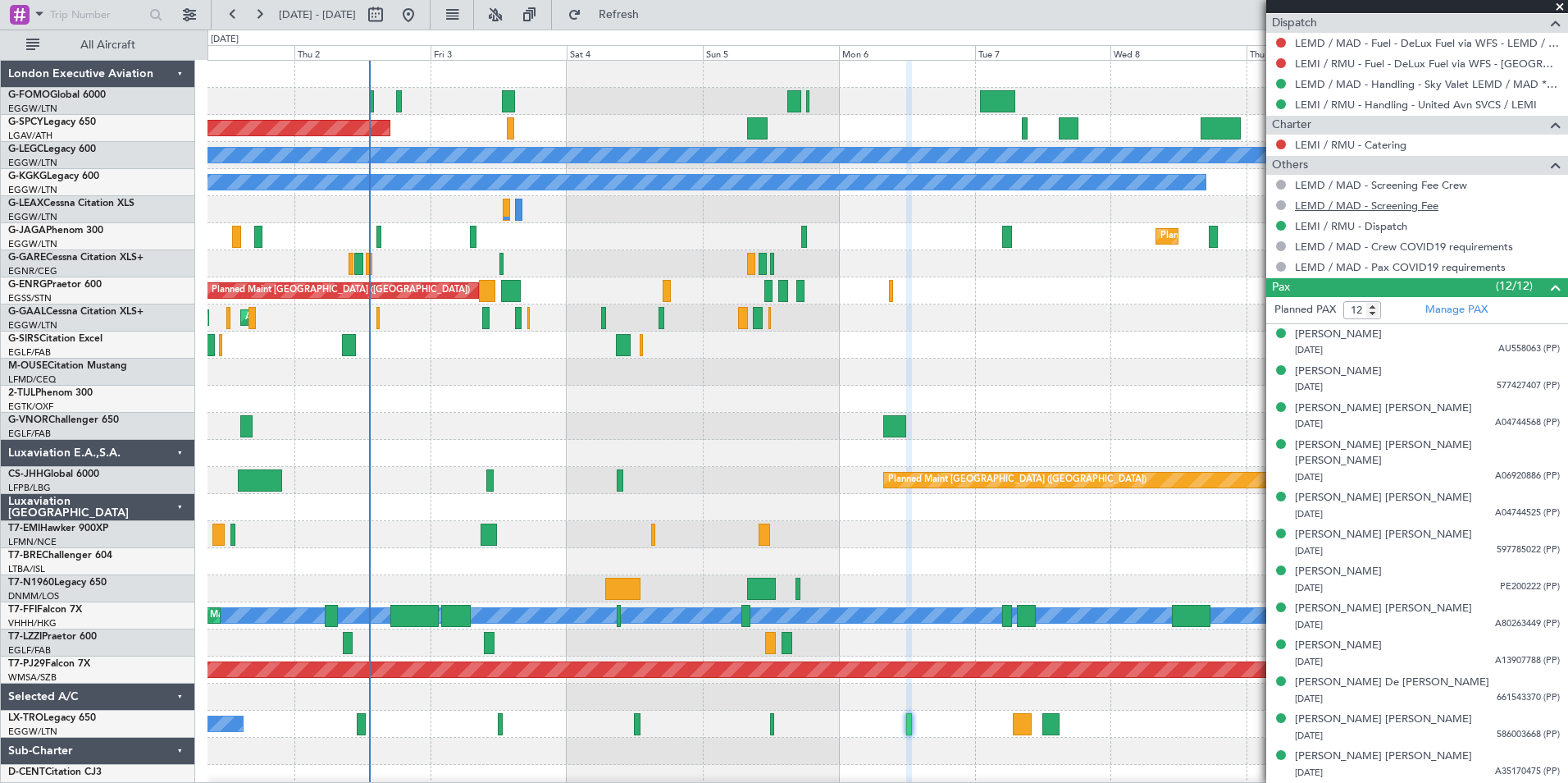
scroll to position [610, 0]
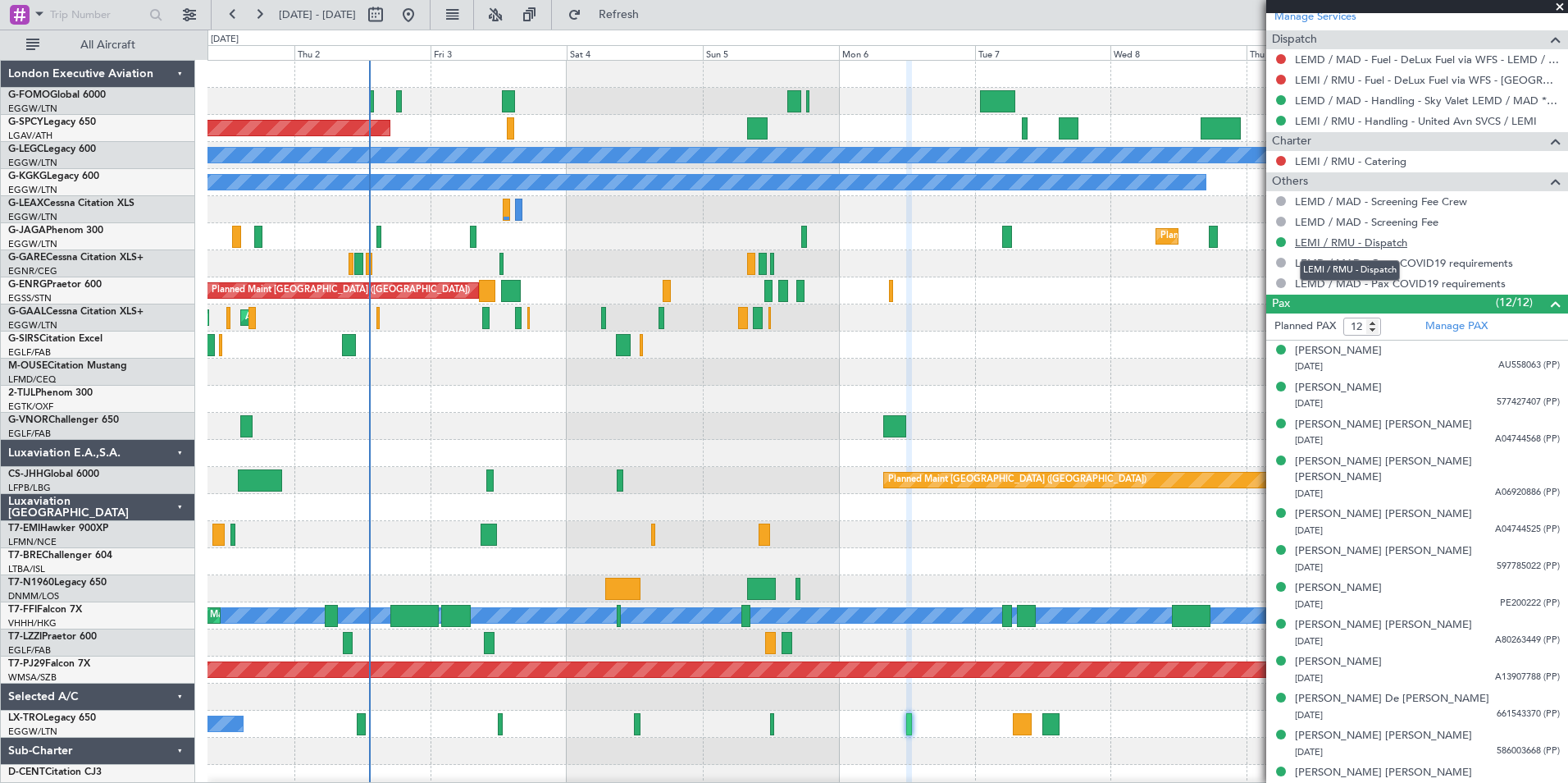
click at [1385, 245] on link "LEMI / RMU - Dispatch" at bounding box center [1351, 242] width 112 height 14
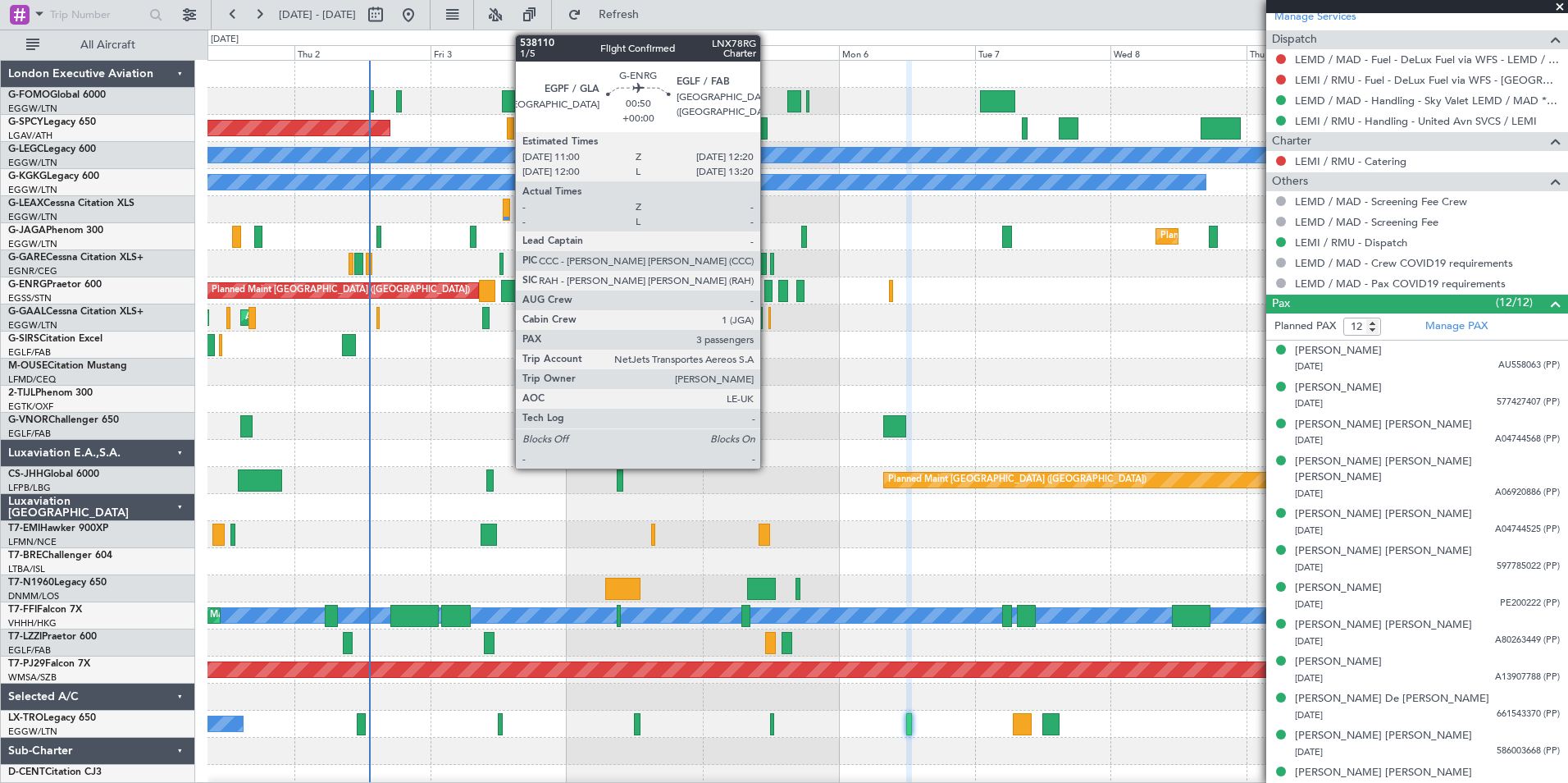
click at [768, 288] on div at bounding box center [768, 290] width 8 height 22
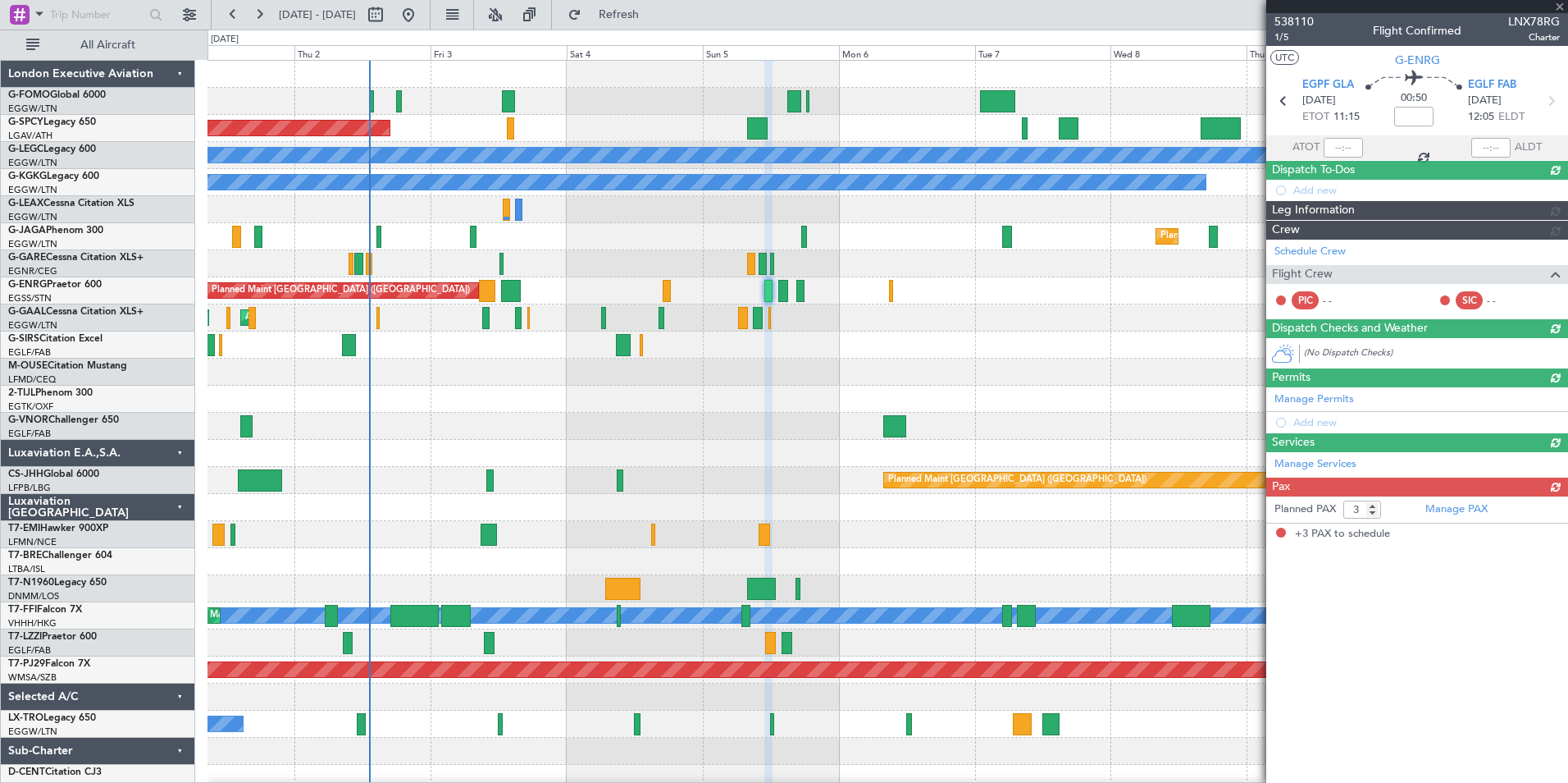
scroll to position [0, 0]
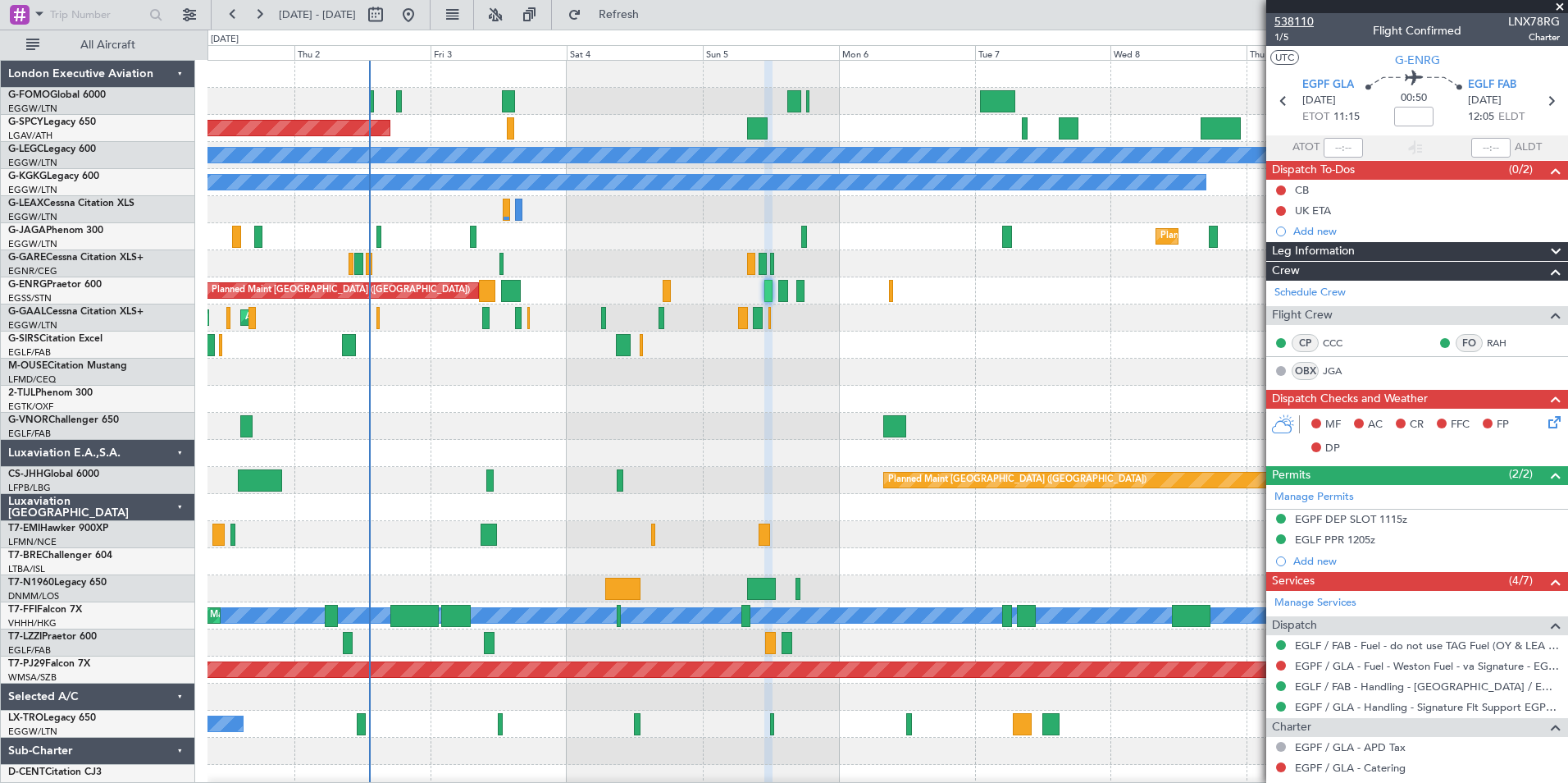
click at [1309, 25] on span "538110" at bounding box center [1294, 21] width 39 height 17
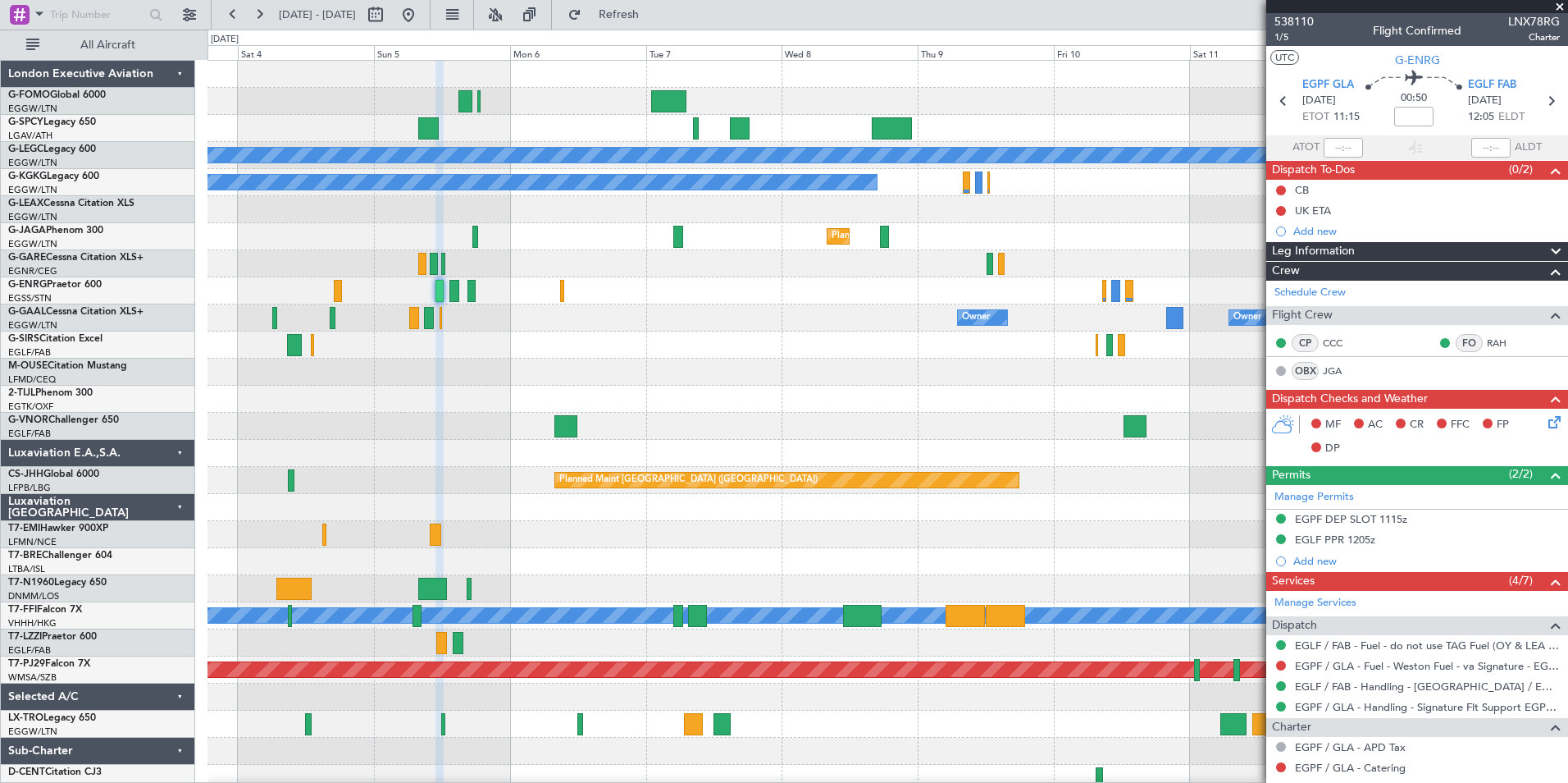
click at [497, 485] on div "Planned Maint [GEOGRAPHIC_DATA] A/C Unavailable [GEOGRAPHIC_DATA] ([GEOGRAPHIC_…" at bounding box center [887, 426] width 1360 height 731
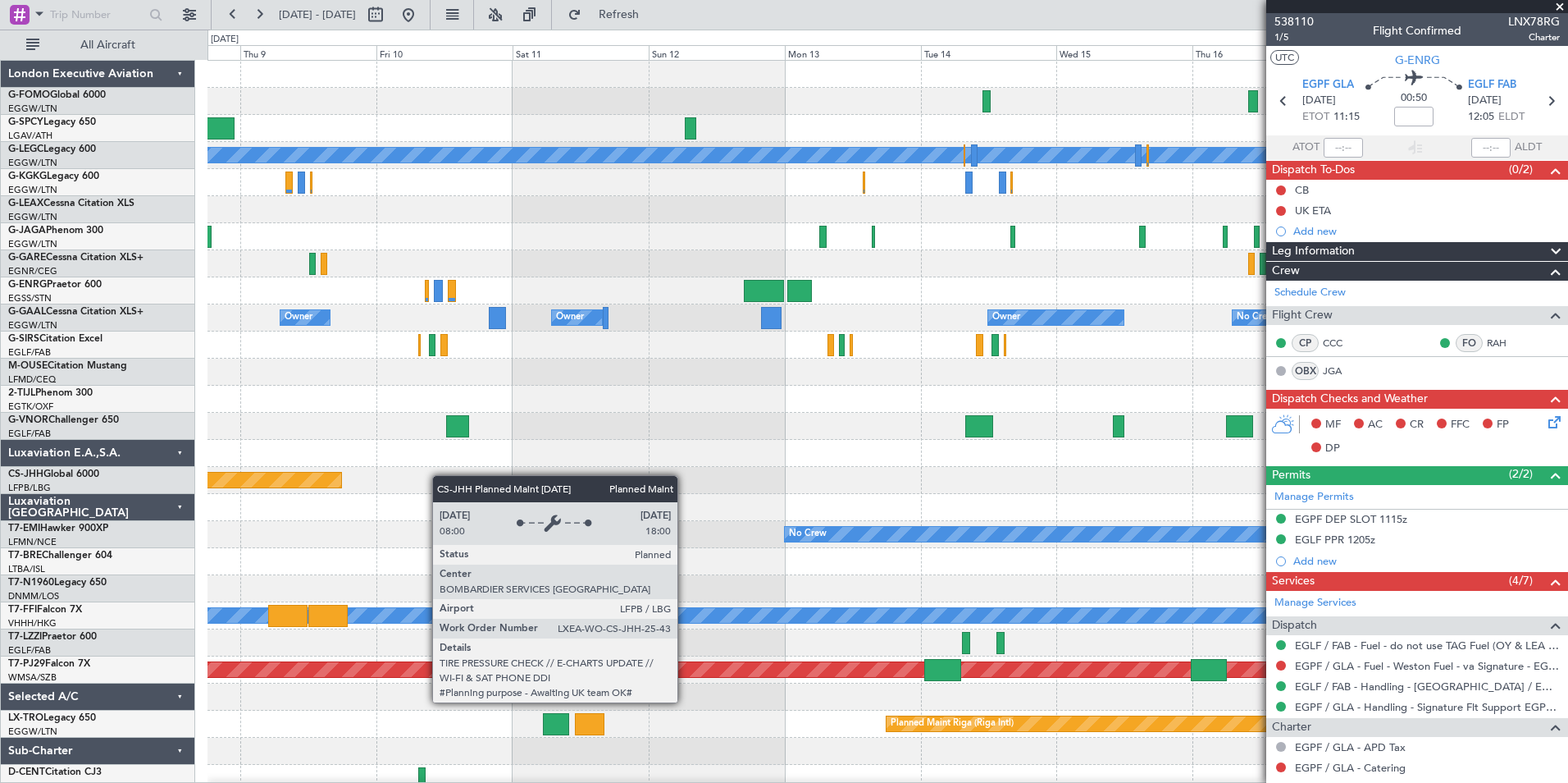
click at [300, 488] on div "A/C Unavailable [GEOGRAPHIC_DATA] ([GEOGRAPHIC_DATA]) A/C Unavailable [GEOGRAPH…" at bounding box center [887, 426] width 1360 height 731
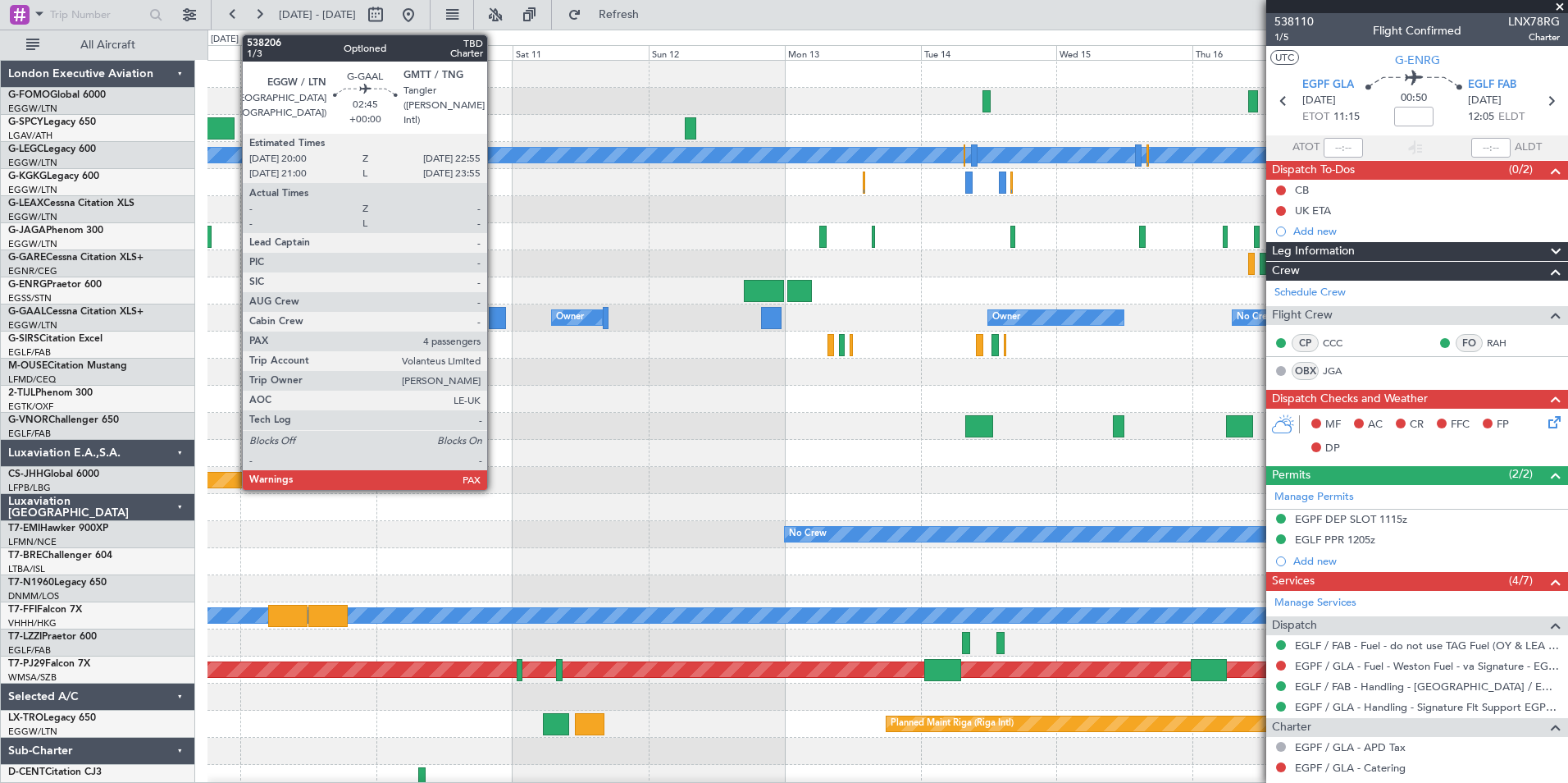
click at [494, 322] on div at bounding box center [496, 318] width 17 height 22
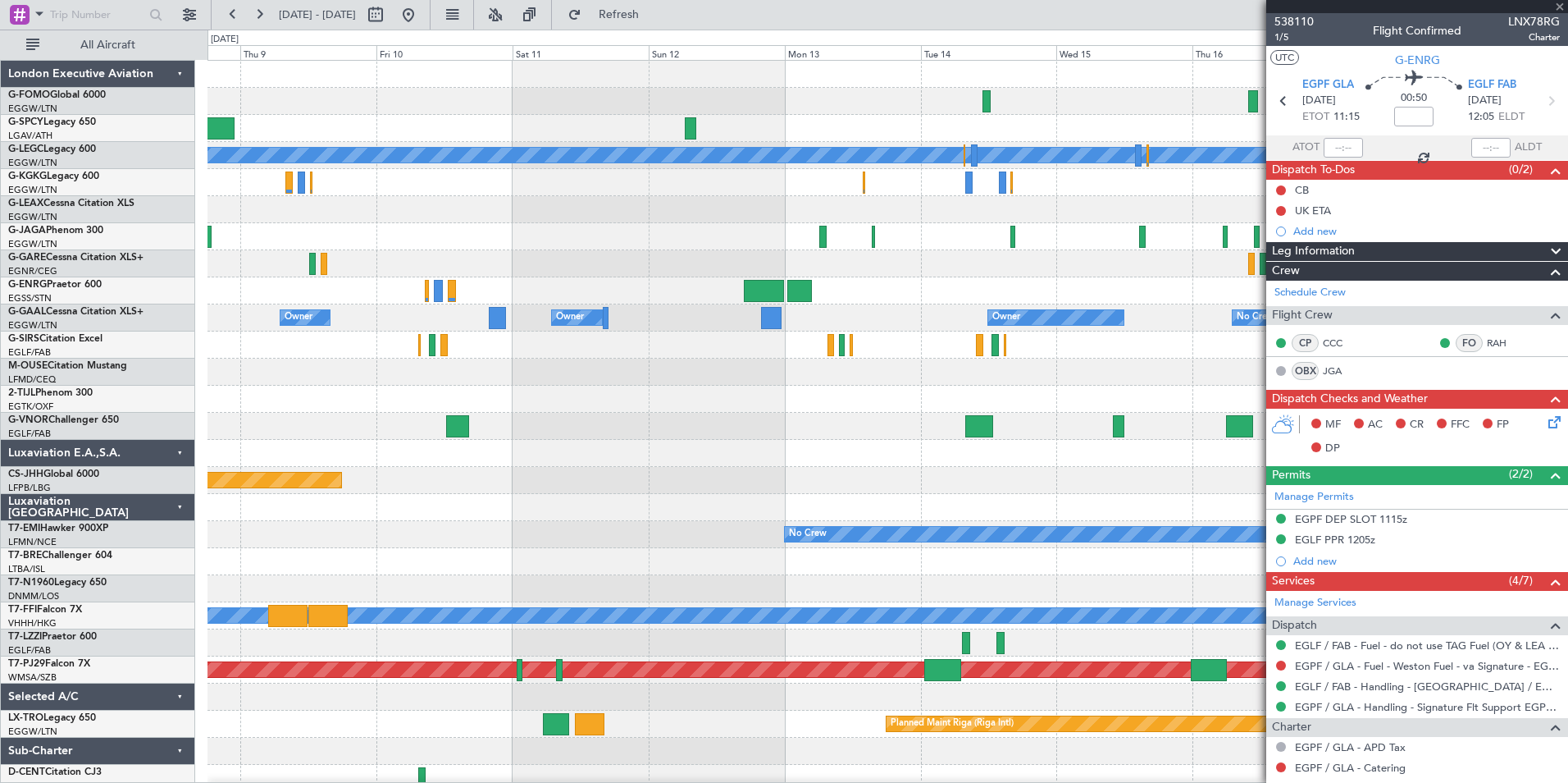
type input "4"
